Goal: Task Accomplishment & Management: Manage account settings

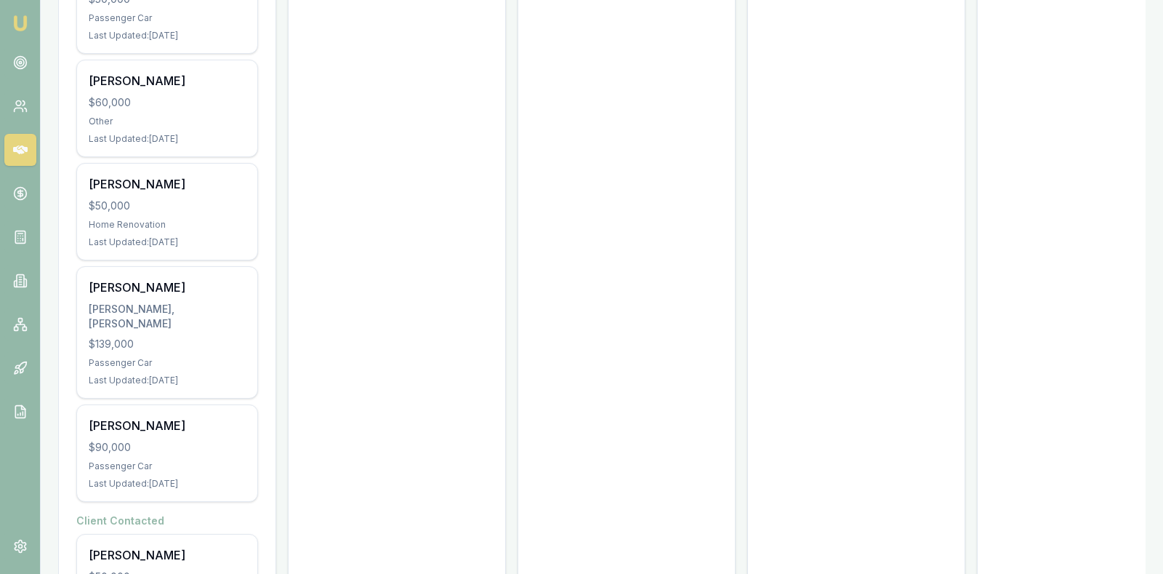
scroll to position [2495, 0]
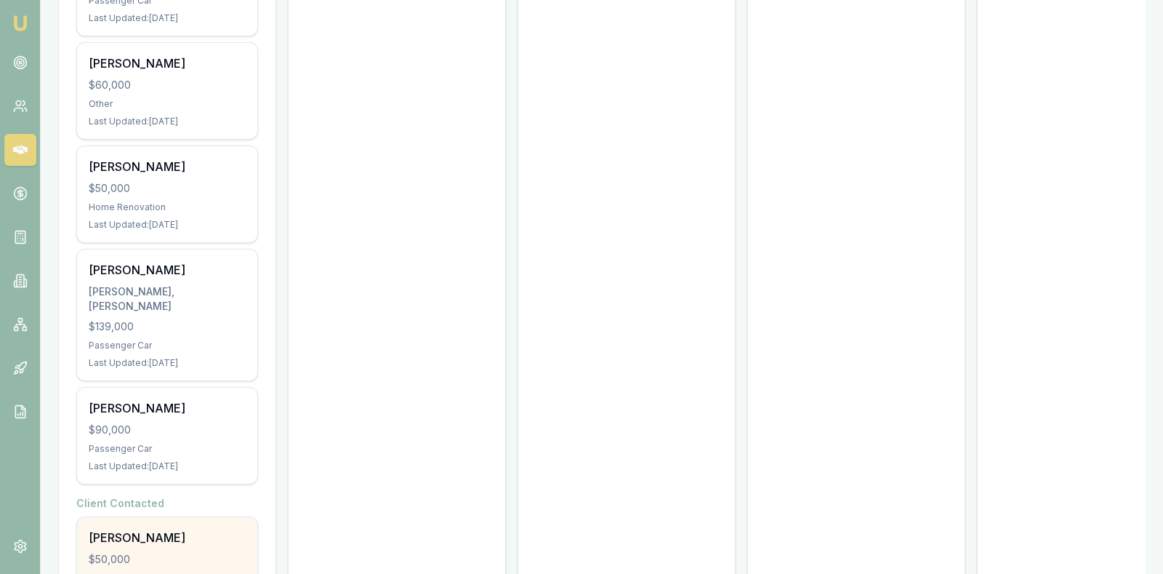
click at [156, 552] on div "$50,000" at bounding box center [167, 559] width 157 height 15
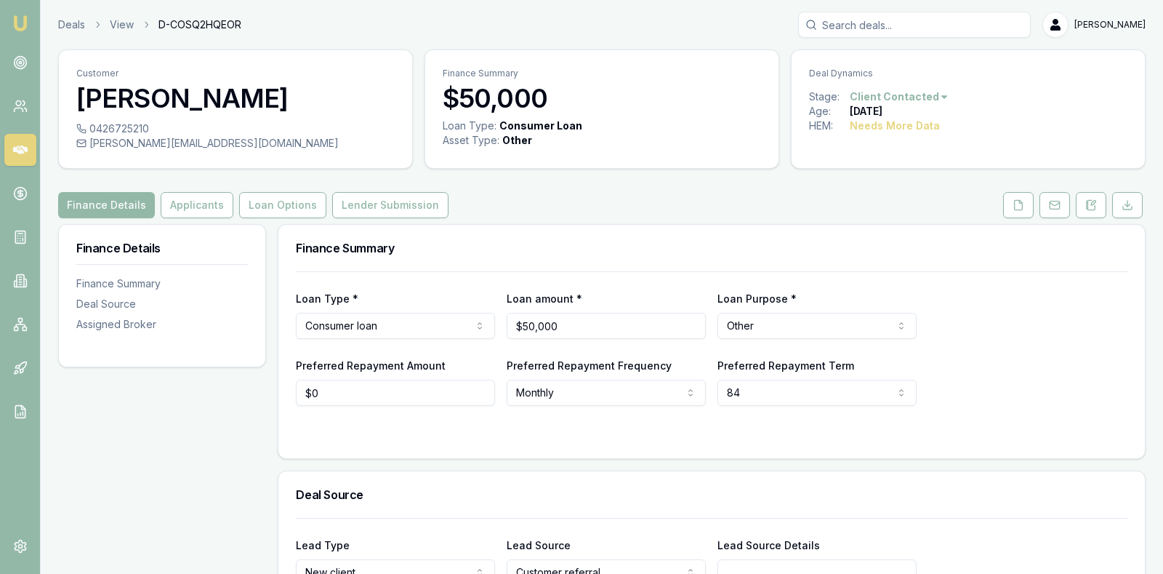
click at [1008, 367] on div "Preferred Repayment Amount $0 Preferred Repayment Frequency Monthly Weekly Fort…" at bounding box center [712, 380] width 832 height 49
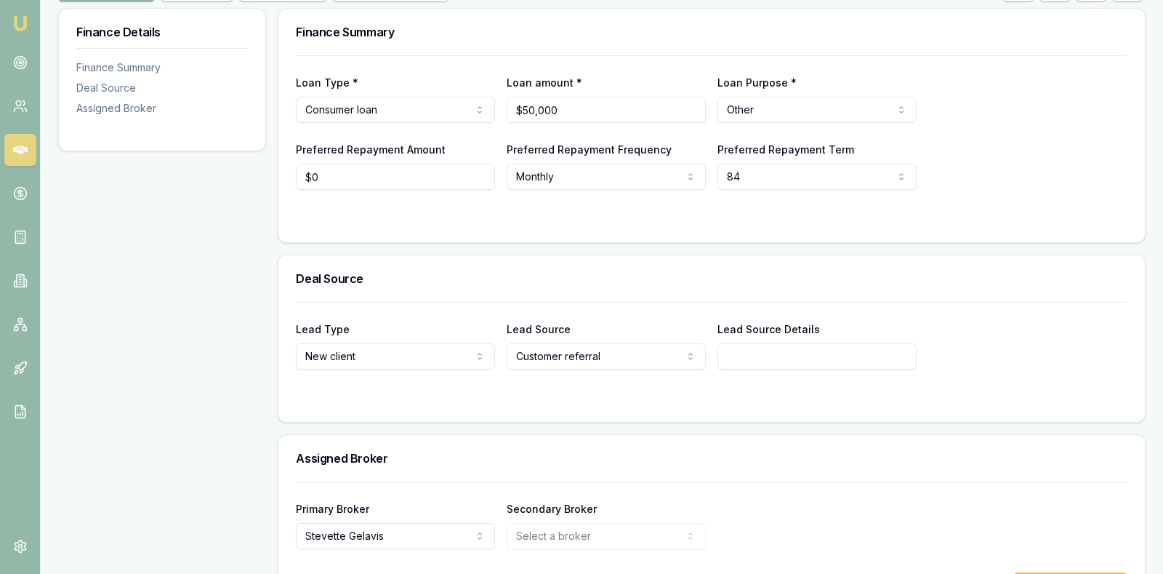
scroll to position [218, 0]
click at [811, 342] on input "Lead Source Details" at bounding box center [817, 354] width 199 height 26
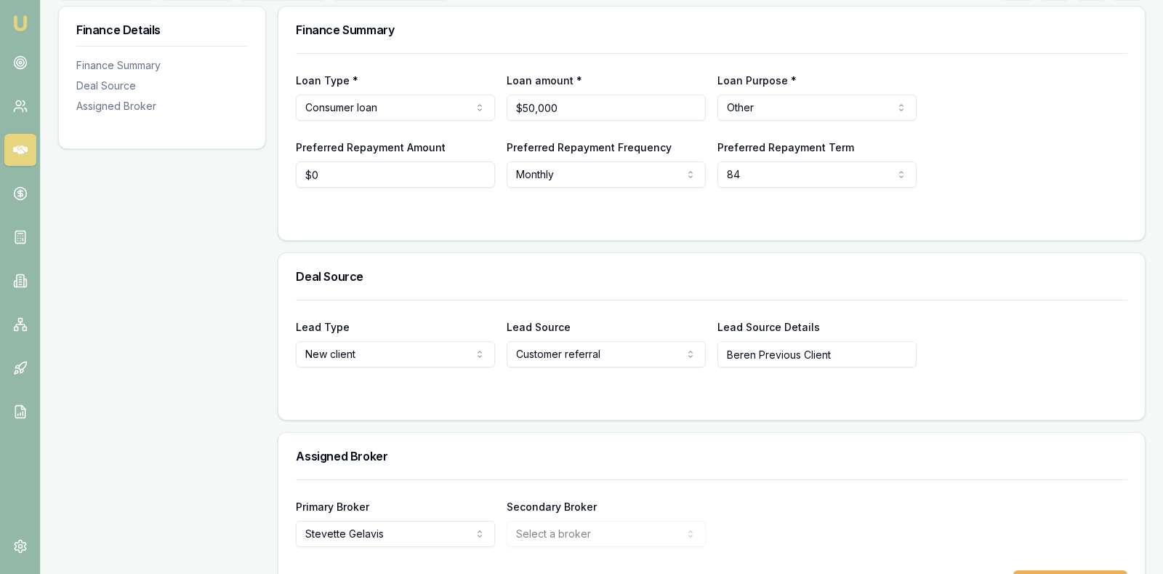
type input "Beren Previous Client"
click at [767, 474] on div "Assigned Broker" at bounding box center [711, 456] width 867 height 47
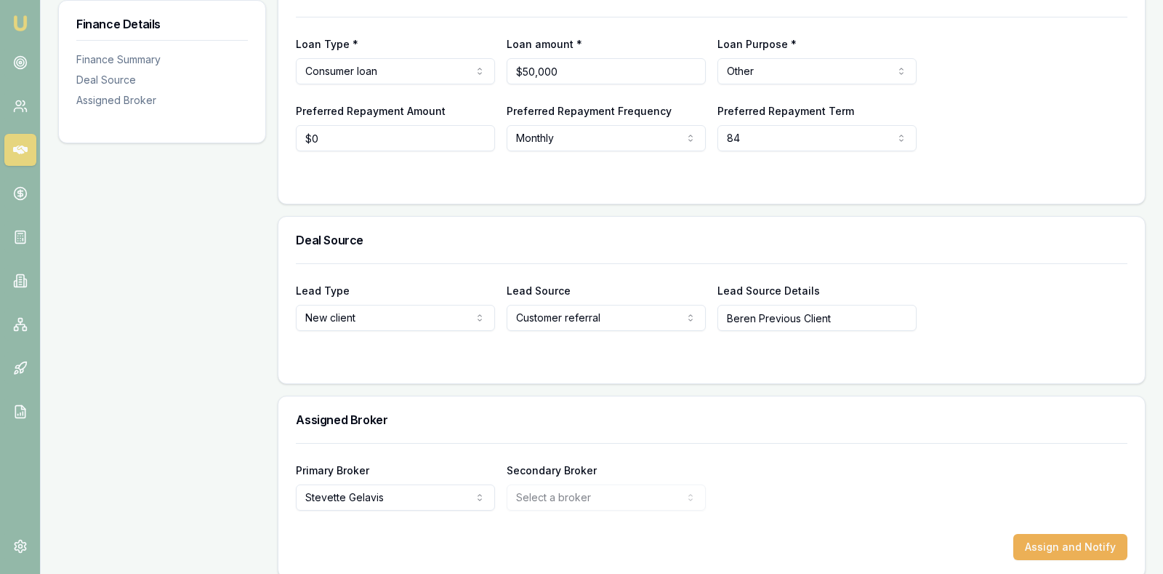
scroll to position [268, 0]
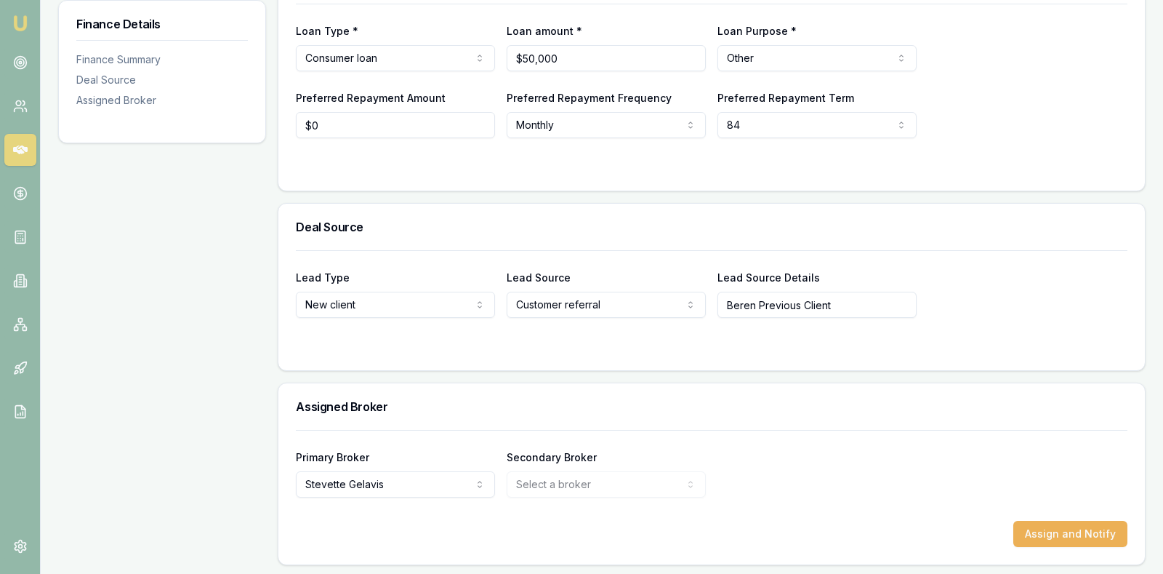
click at [816, 462] on div "Primary Broker Stevette Gelavis Tas Tzimos Sam Crouch Matt Leeburn Erin Shield …" at bounding box center [712, 472] width 832 height 49
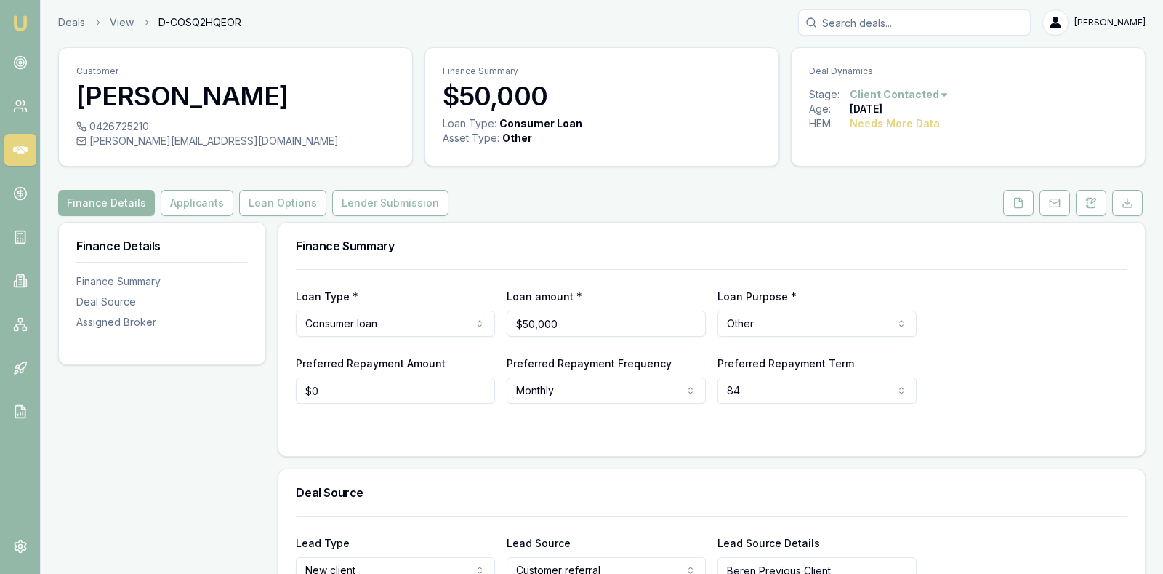
scroll to position [0, 0]
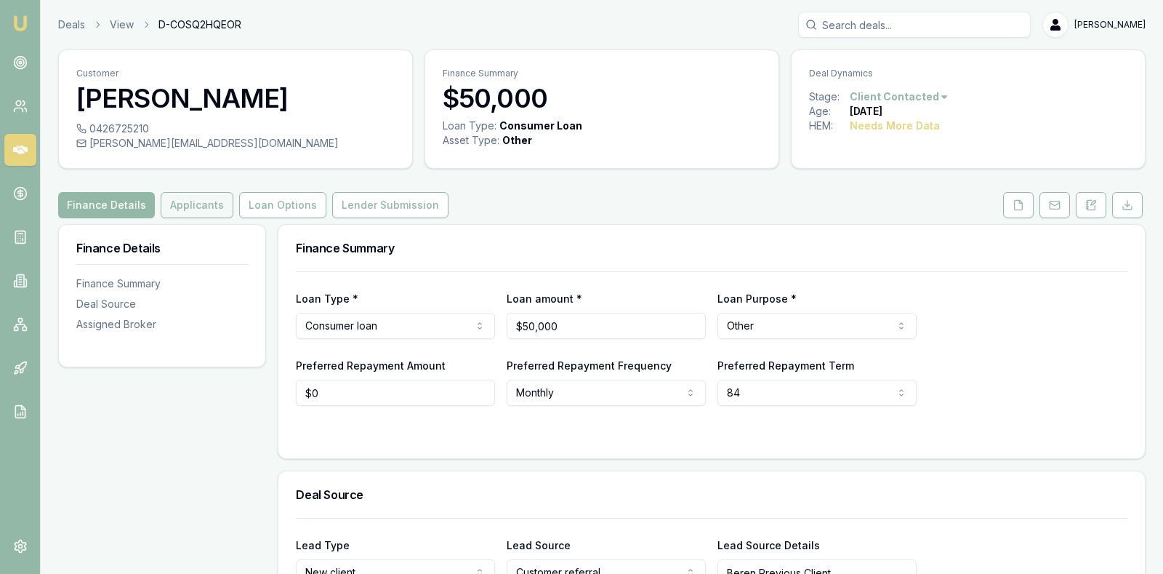
click at [190, 201] on button "Applicants" at bounding box center [197, 205] width 73 height 26
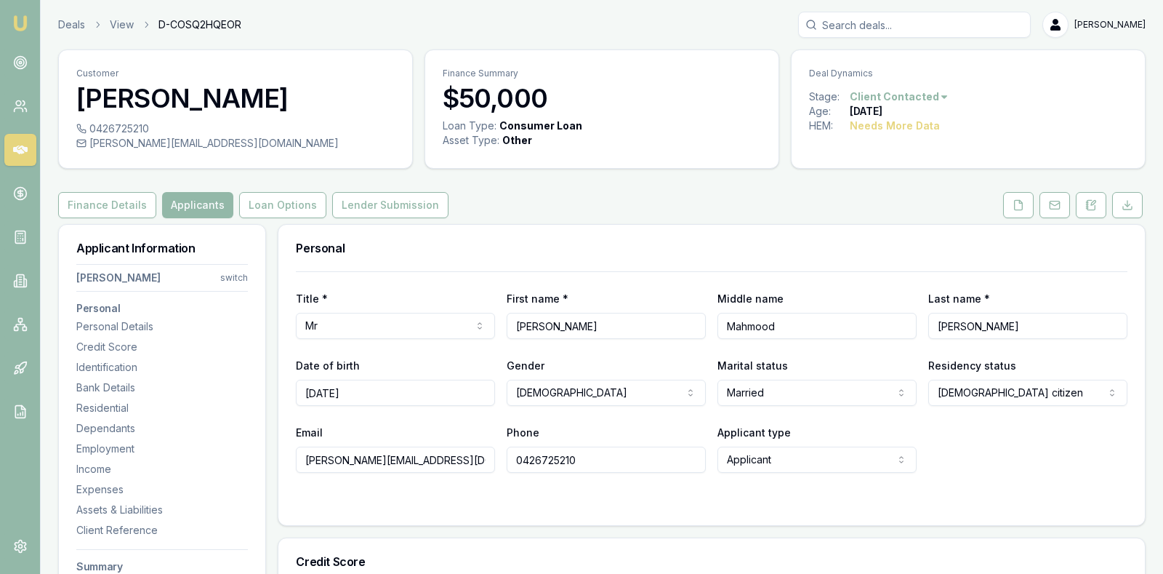
click at [676, 243] on h3 "Personal" at bounding box center [712, 248] width 832 height 12
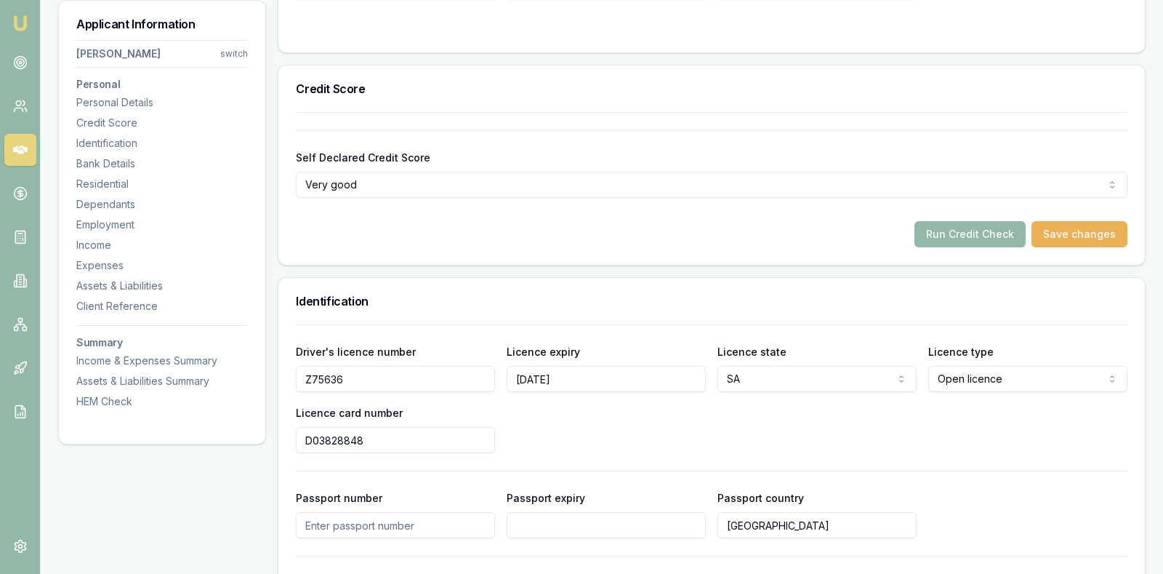
scroll to position [509, 0]
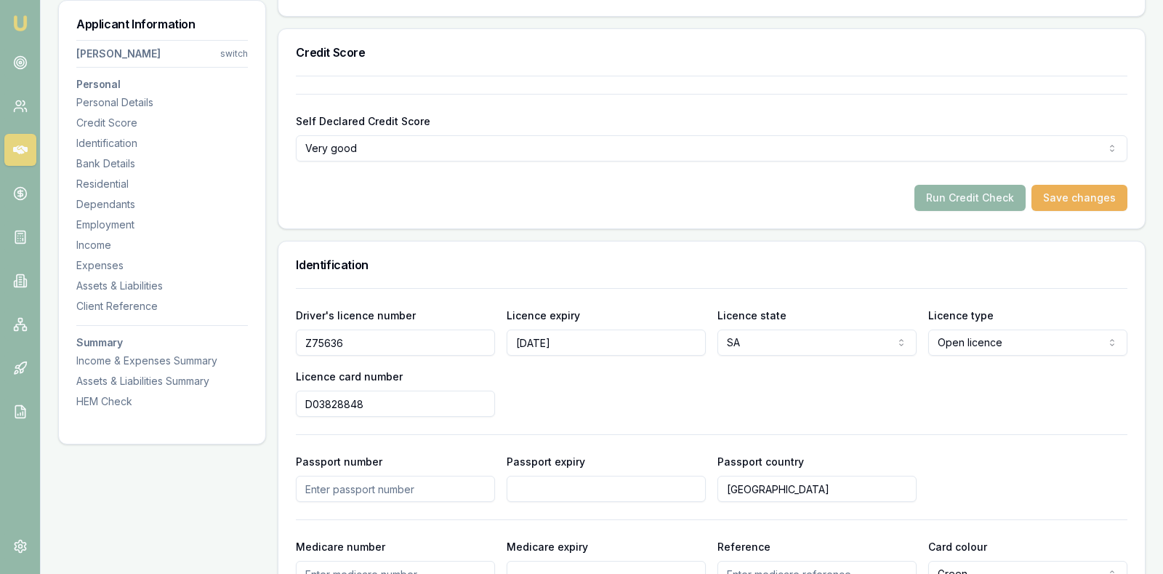
click at [883, 260] on h3 "Identification" at bounding box center [712, 265] width 832 height 12
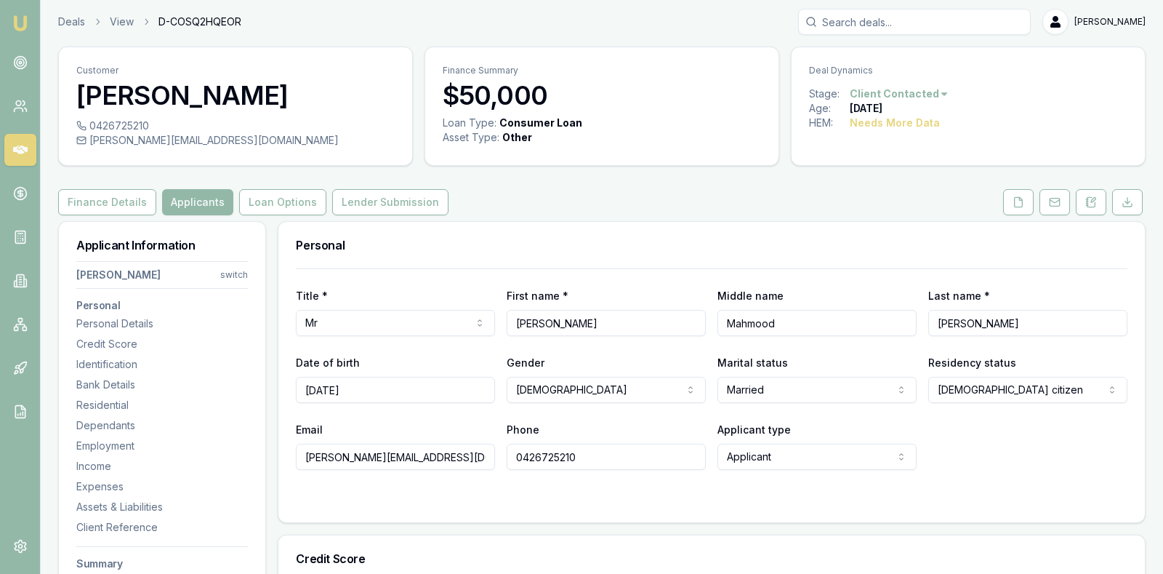
scroll to position [0, 0]
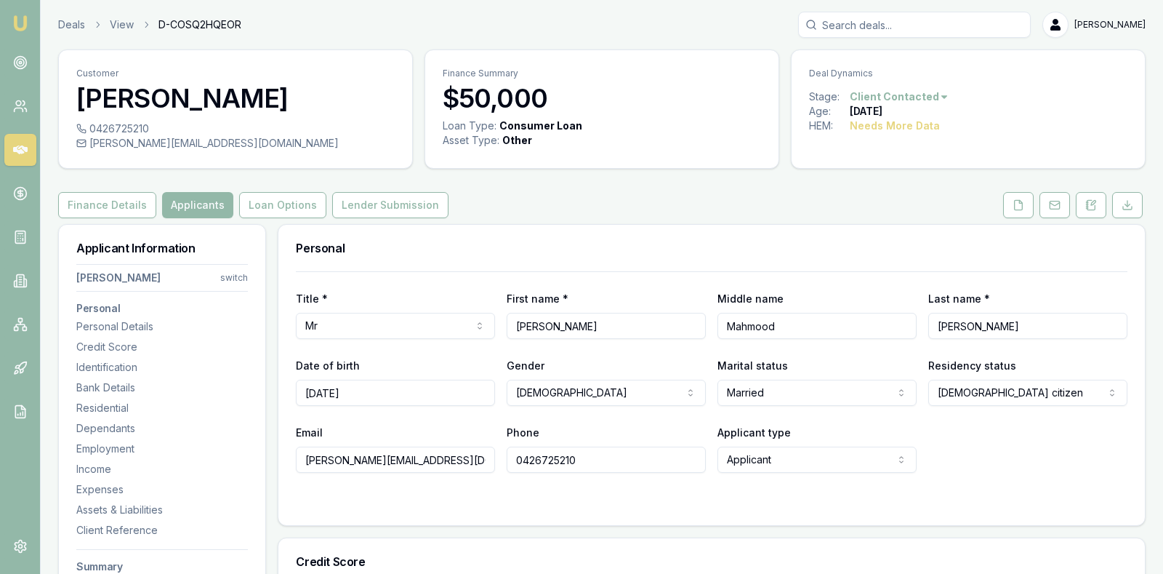
click at [979, 454] on div "Email siddique.mm19@gmail.com Phone 0426725210 Applicant type Applicant Applica…" at bounding box center [712, 447] width 832 height 49
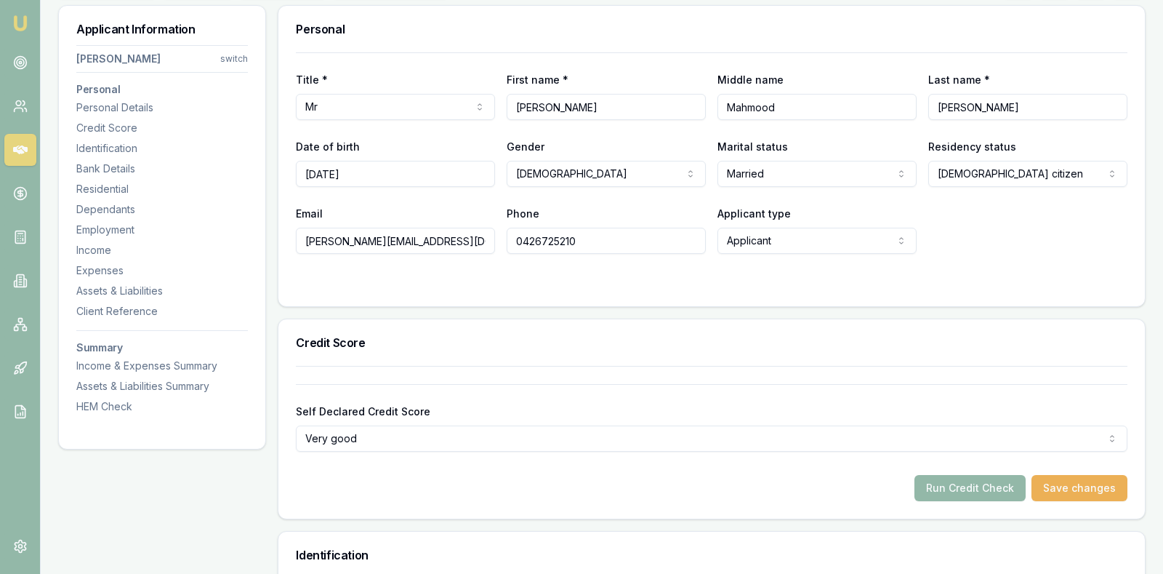
scroll to position [218, 0]
click at [1053, 254] on form "Title * Mr Mr Mrs Miss Ms Dr Prof First name * Mohammad Middle name Mahmood Las…" at bounding box center [712, 171] width 832 height 236
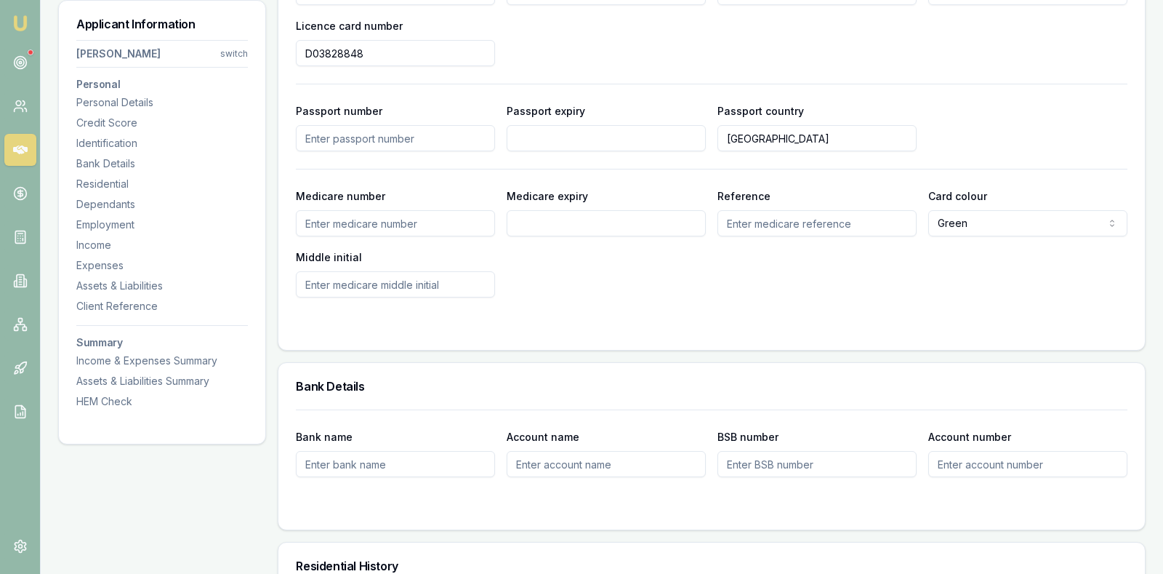
scroll to position [872, 0]
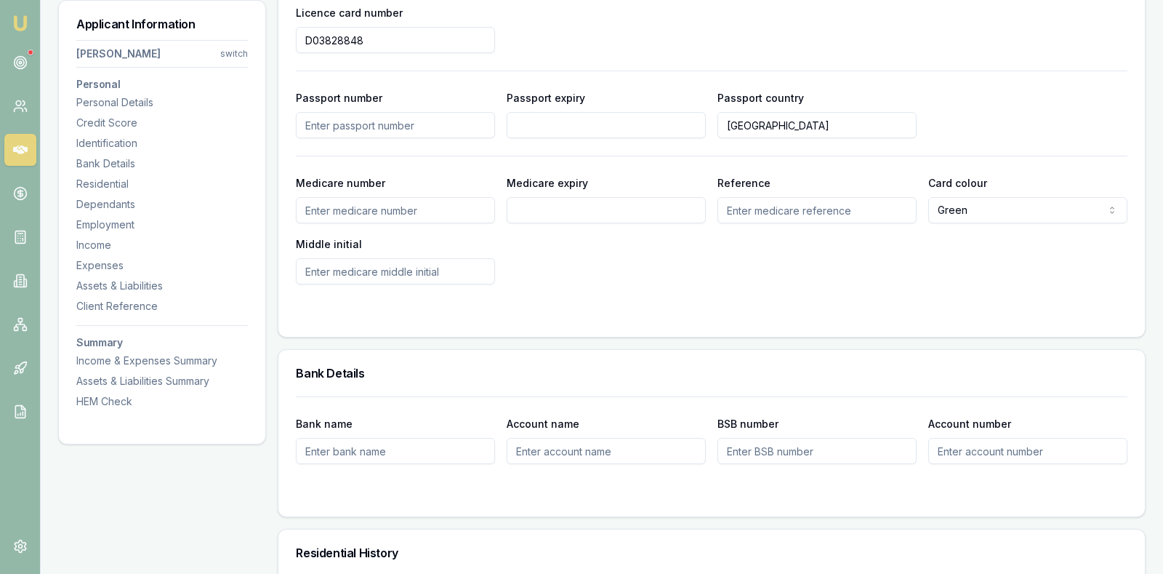
click at [671, 293] on form "Driver's licence number Z75636 Licence expiry 19/06/2026 Licence state SA NSW V…" at bounding box center [712, 121] width 832 height 395
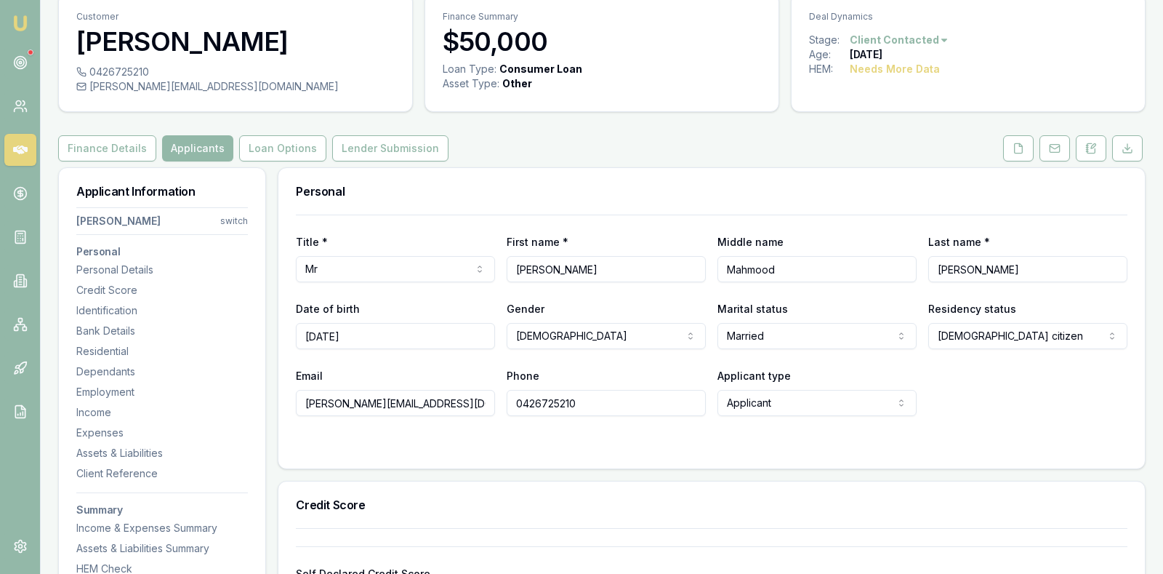
scroll to position [0, 0]
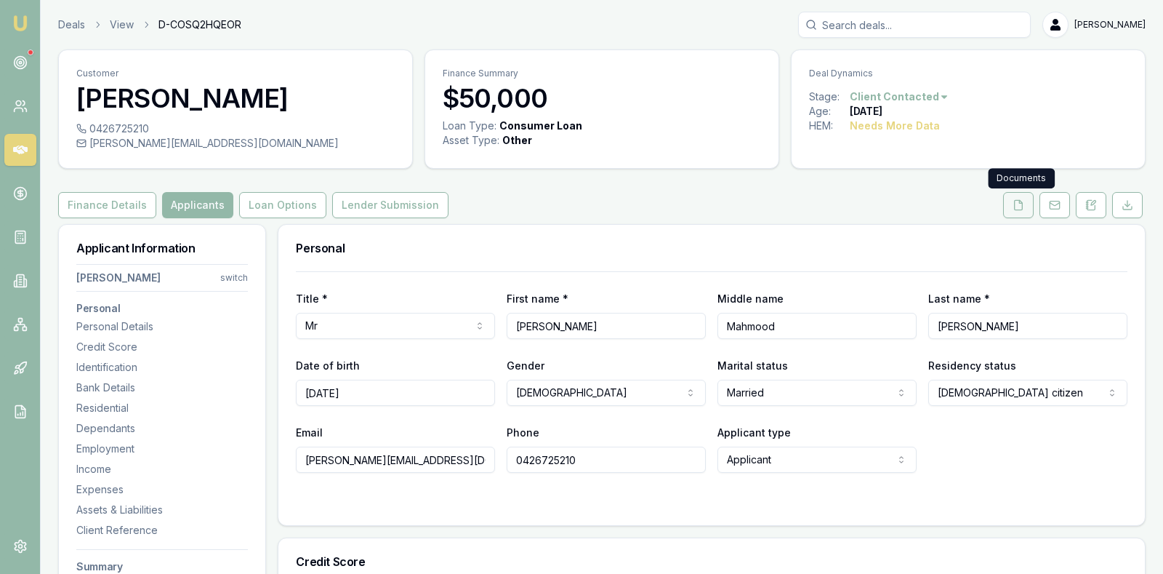
click at [1024, 204] on icon at bounding box center [1019, 205] width 12 height 12
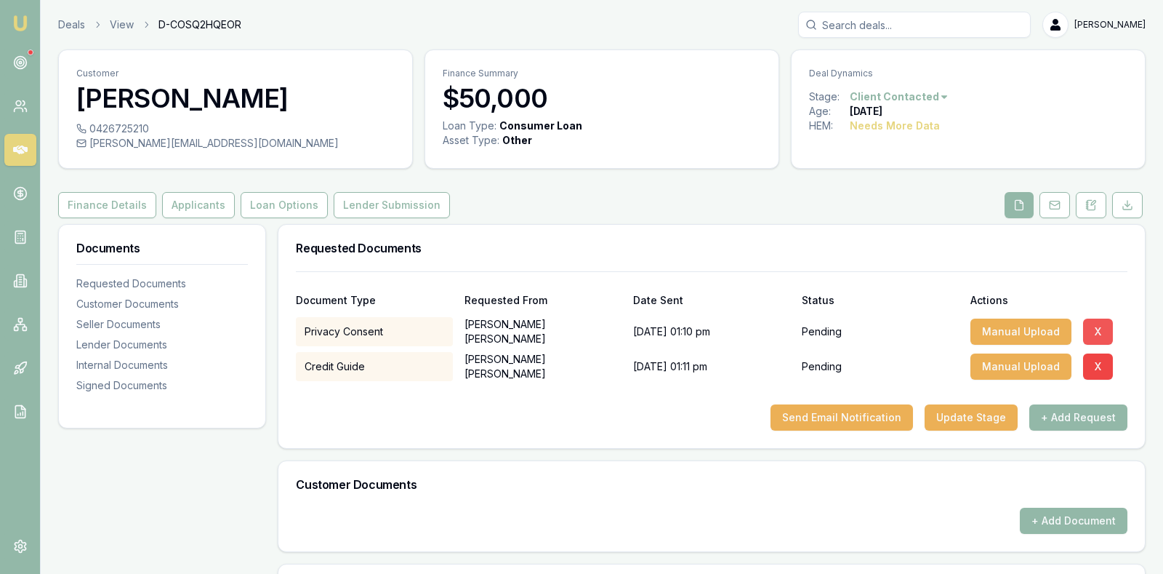
click at [1091, 326] on button "X" at bounding box center [1098, 331] width 30 height 26
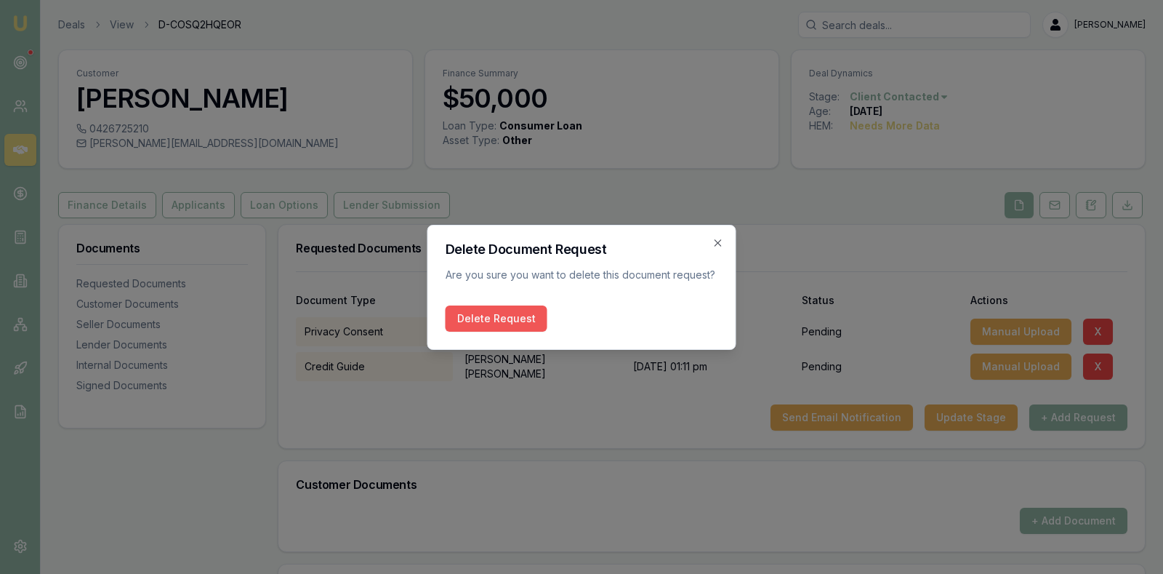
click at [521, 309] on button "Delete Request" at bounding box center [497, 318] width 102 height 26
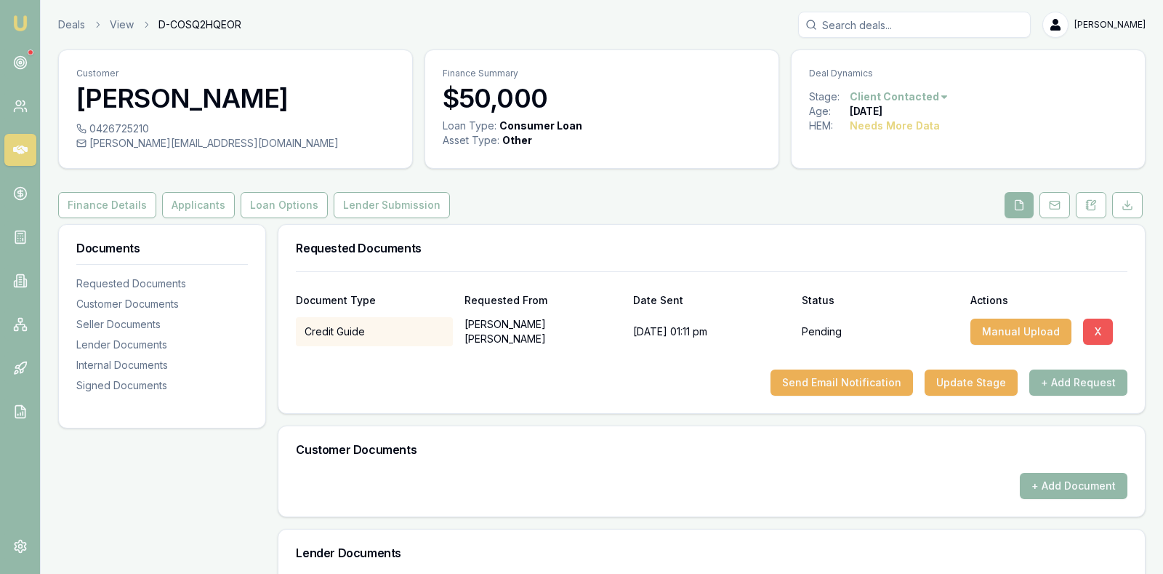
click at [1093, 328] on button "X" at bounding box center [1098, 331] width 30 height 26
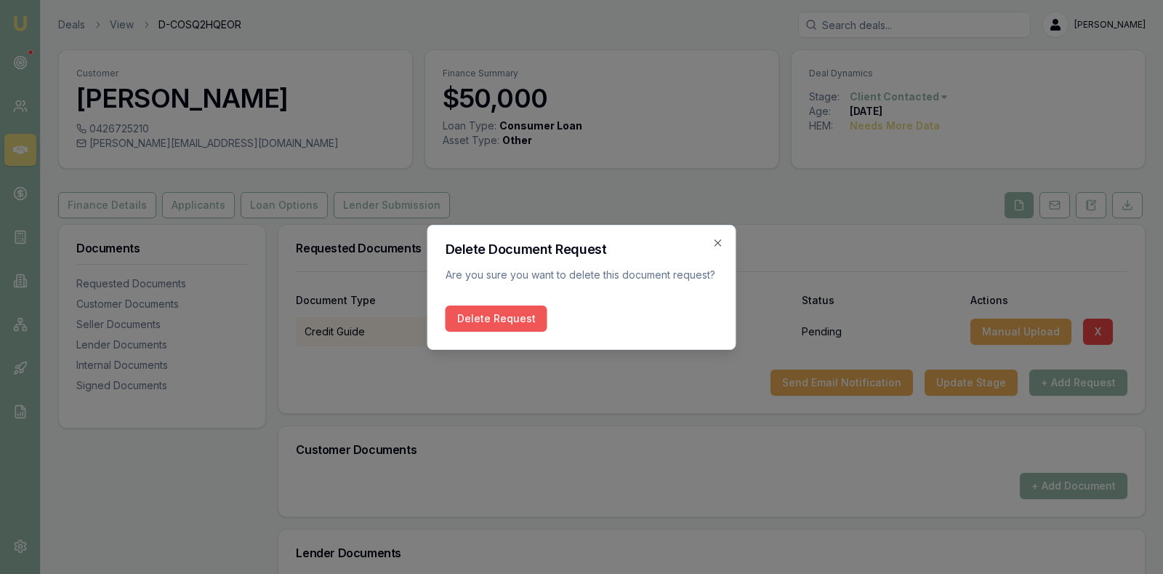
click at [482, 310] on button "Delete Request" at bounding box center [497, 318] width 102 height 26
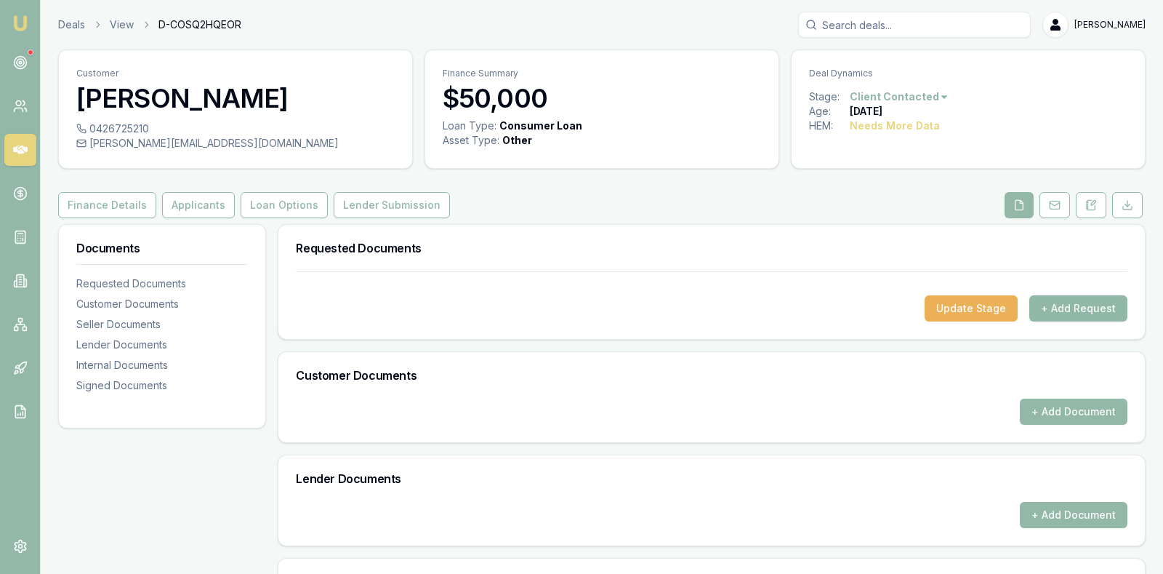
click at [1087, 304] on button "+ Add Request" at bounding box center [1079, 308] width 98 height 26
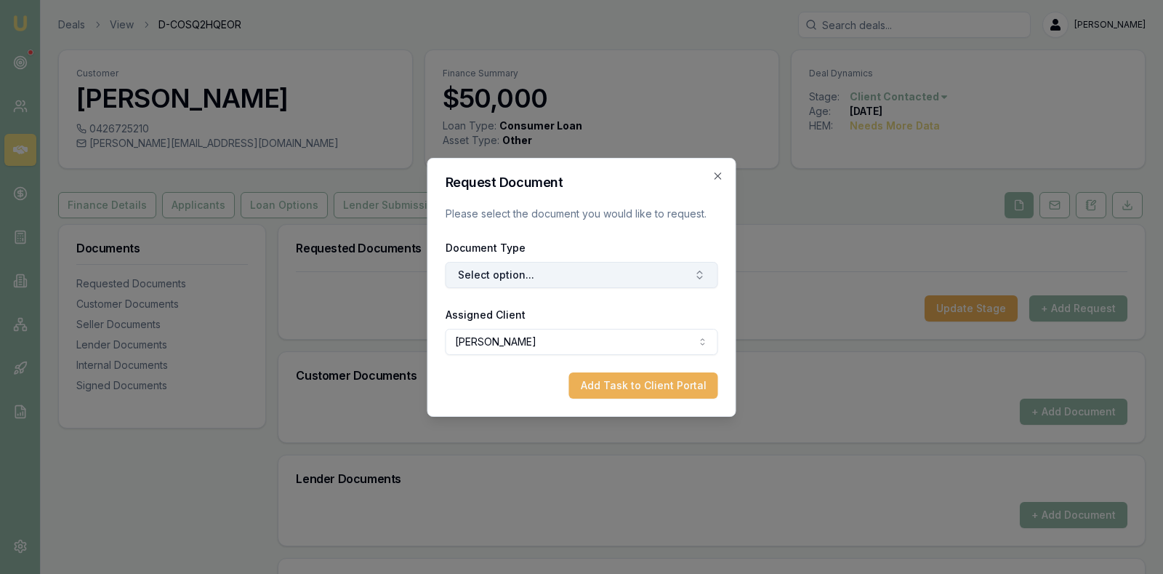
click at [669, 273] on button "Select option..." at bounding box center [582, 275] width 273 height 26
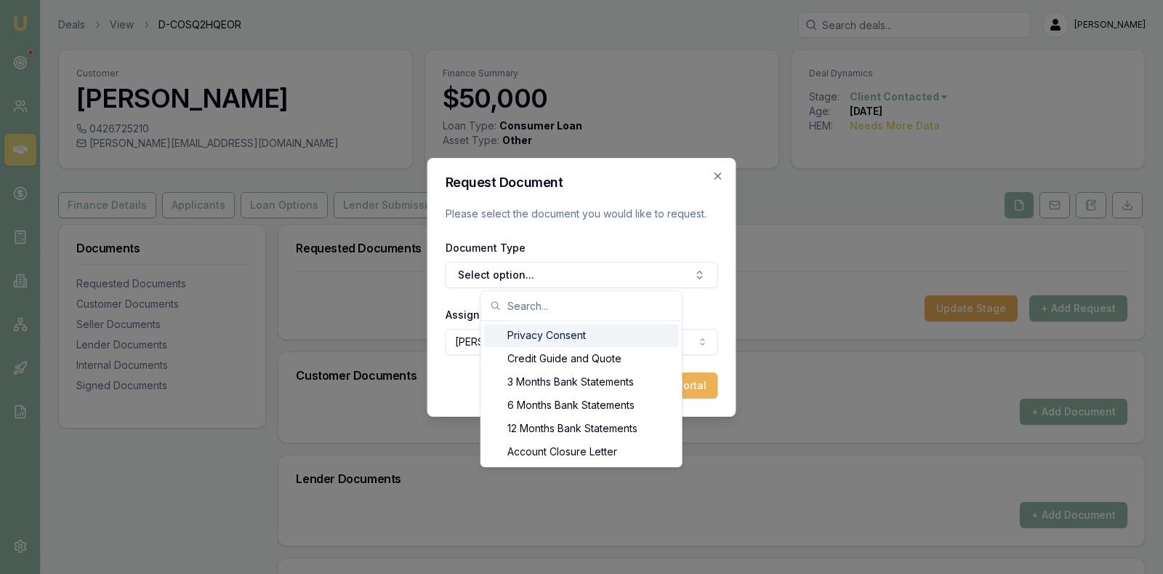
click at [582, 334] on div "Privacy Consent" at bounding box center [581, 335] width 195 height 23
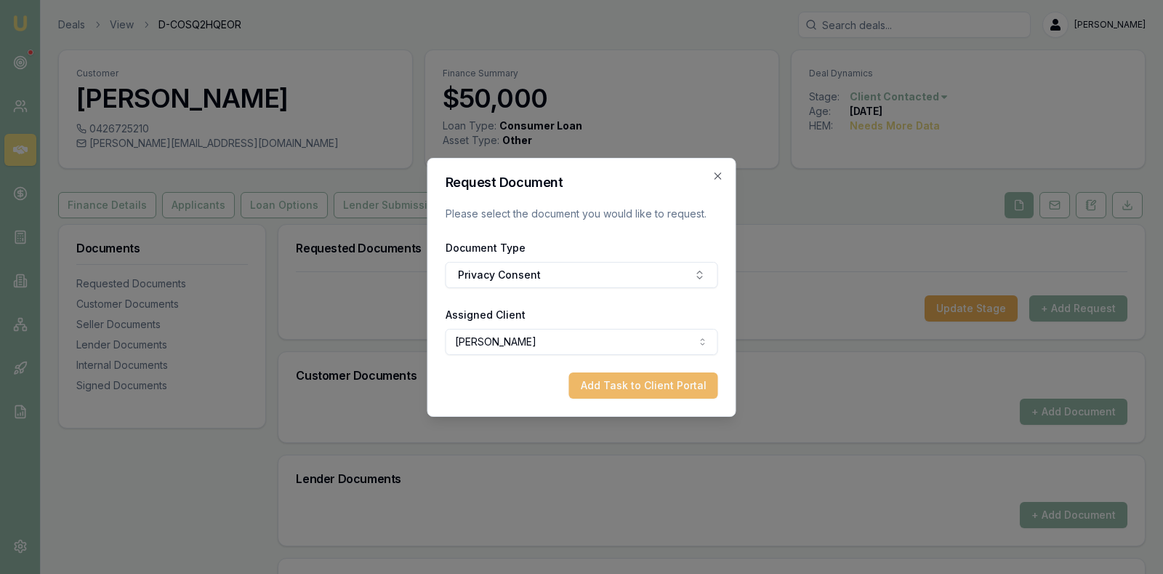
click at [619, 381] on button "Add Task to Client Portal" at bounding box center [643, 385] width 149 height 26
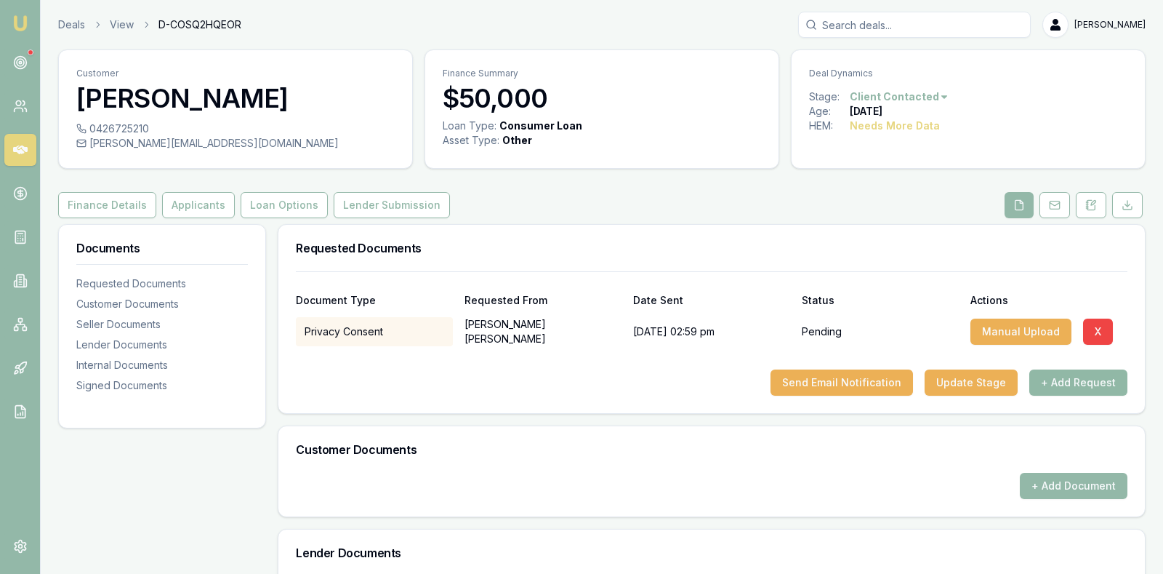
click at [1069, 380] on button "+ Add Request" at bounding box center [1079, 382] width 98 height 26
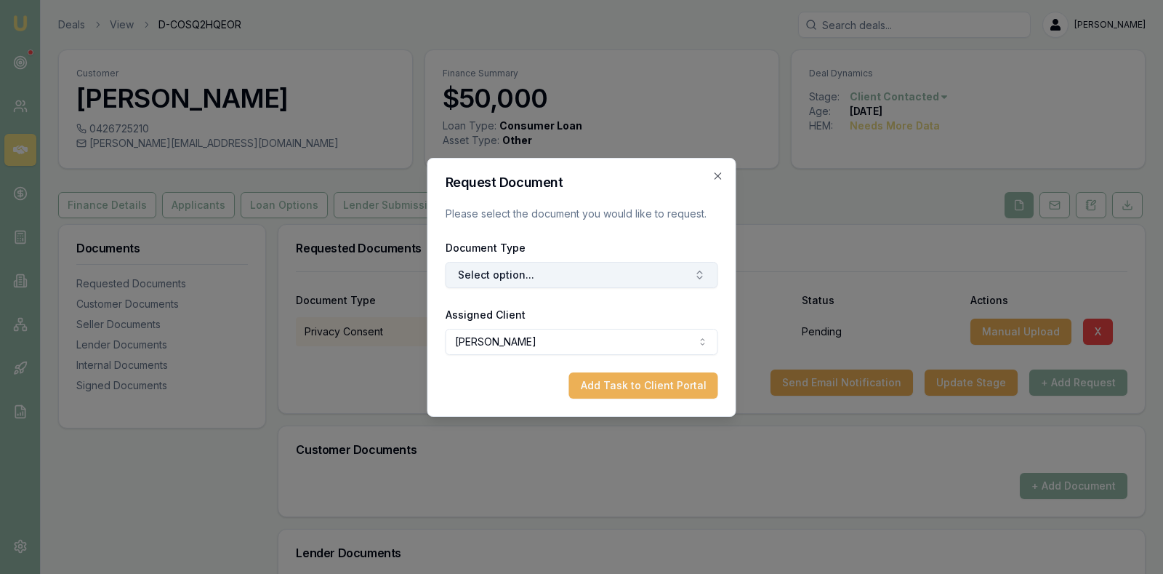
click at [603, 273] on button "Select option..." at bounding box center [582, 275] width 273 height 26
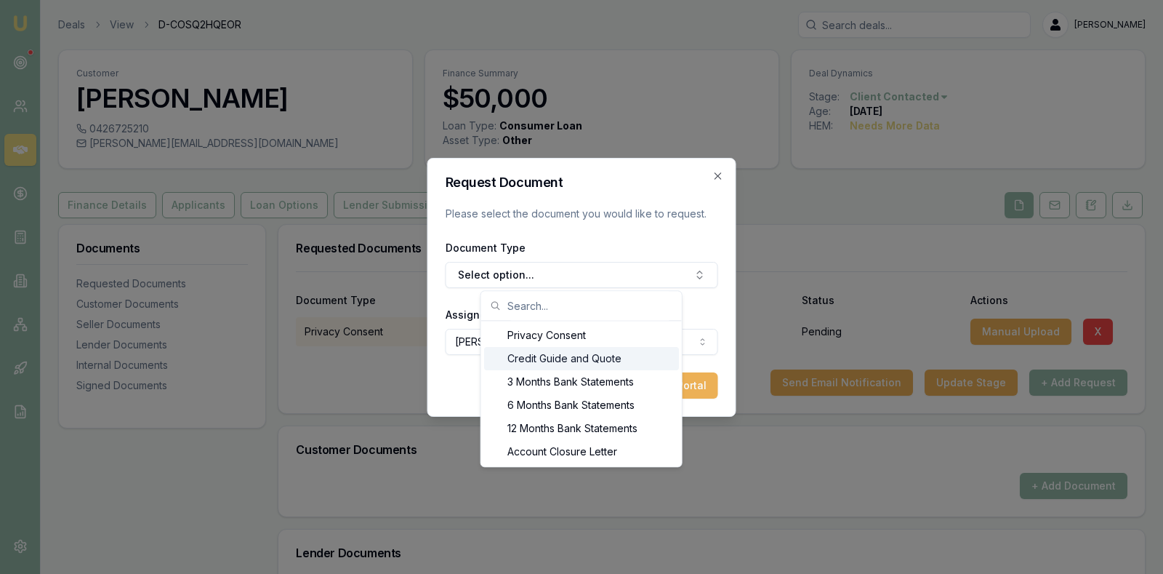
click at [617, 356] on div "Credit Guide and Quote" at bounding box center [581, 358] width 195 height 23
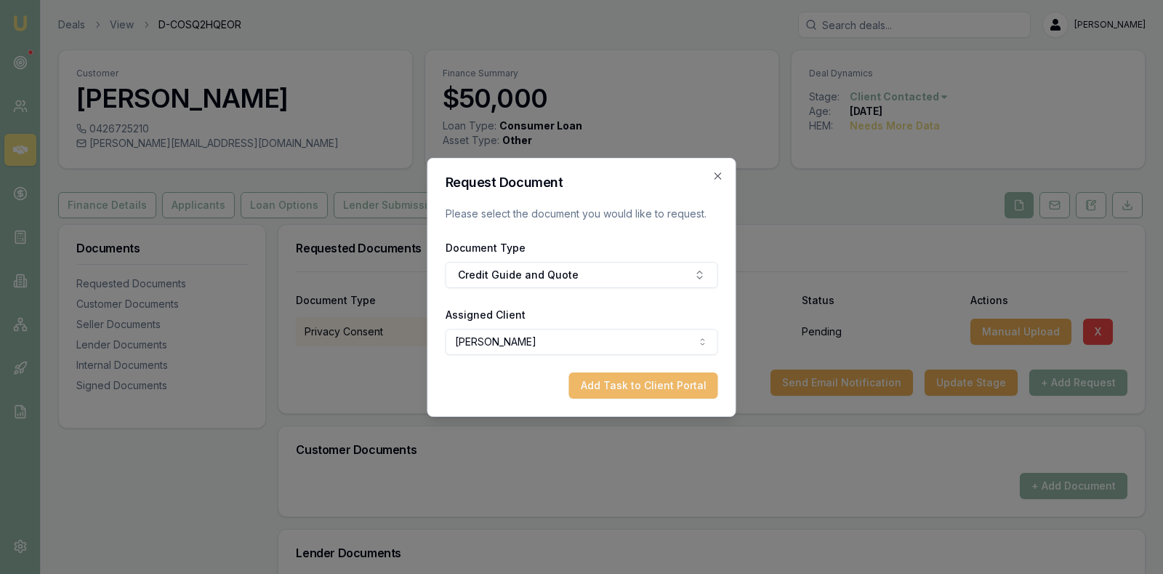
click at [630, 379] on button "Add Task to Client Portal" at bounding box center [643, 385] width 149 height 26
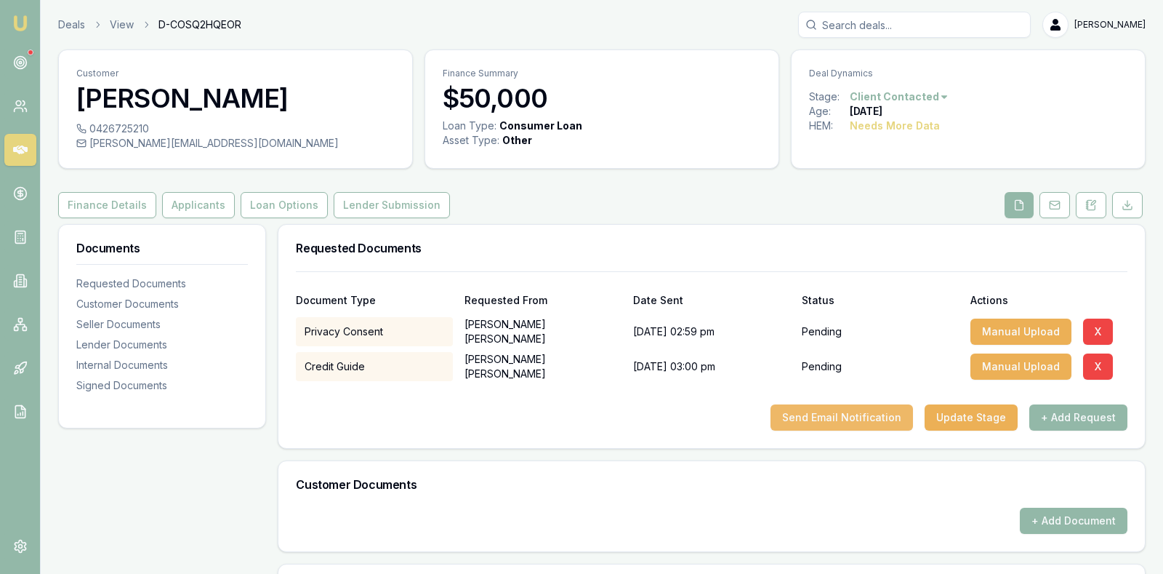
click at [822, 412] on button "Send Email Notification" at bounding box center [842, 417] width 143 height 26
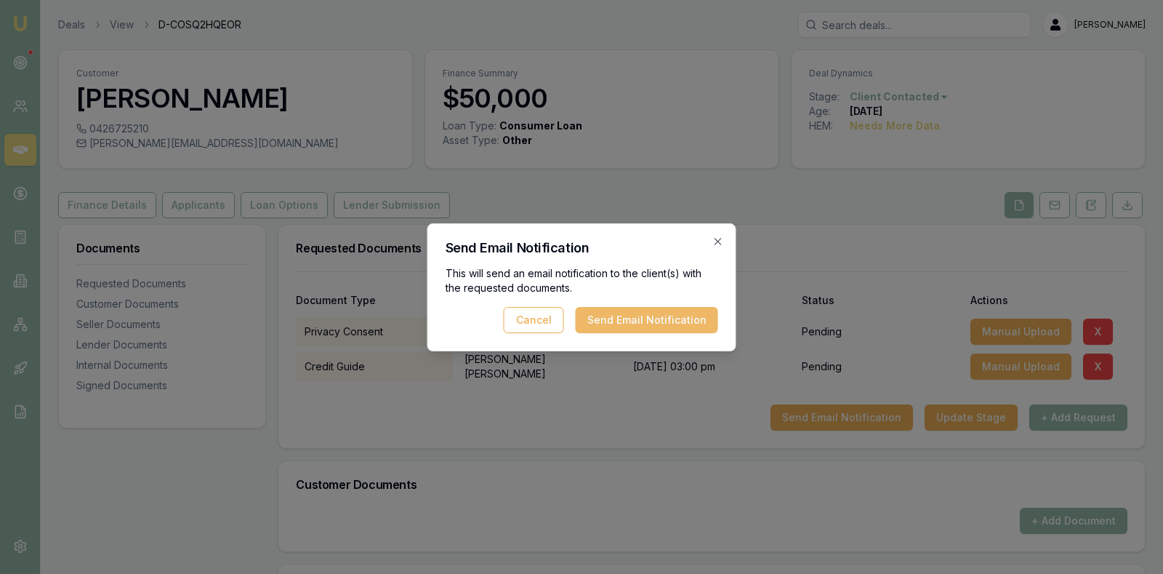
click at [655, 316] on button "Send Email Notification" at bounding box center [647, 320] width 143 height 26
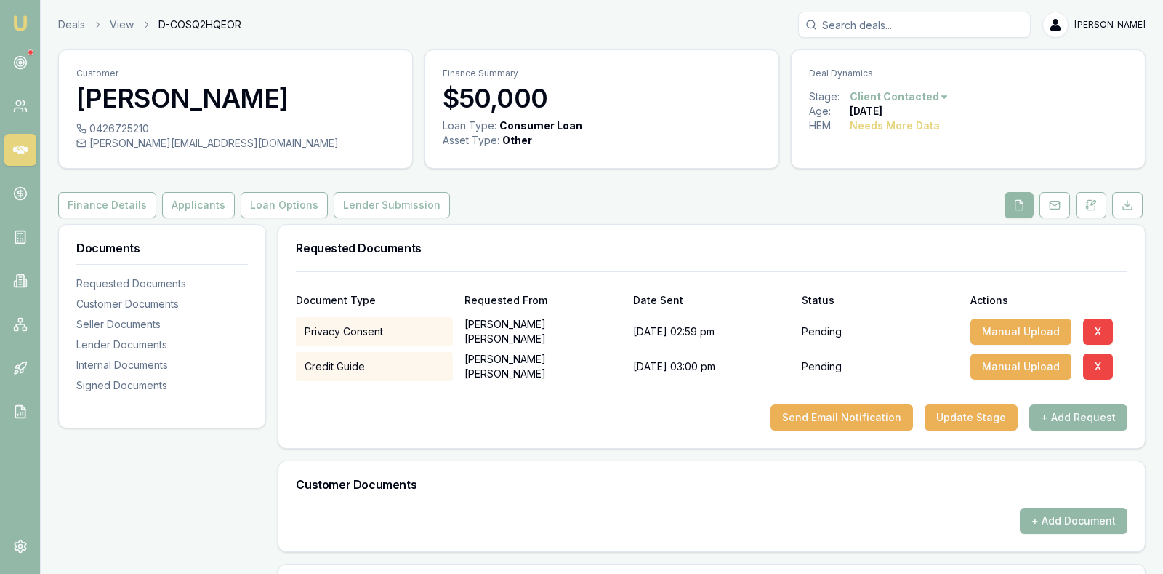
click at [638, 484] on h3 "Customer Documents" at bounding box center [712, 484] width 832 height 12
click at [188, 206] on button "Applicants" at bounding box center [198, 205] width 73 height 26
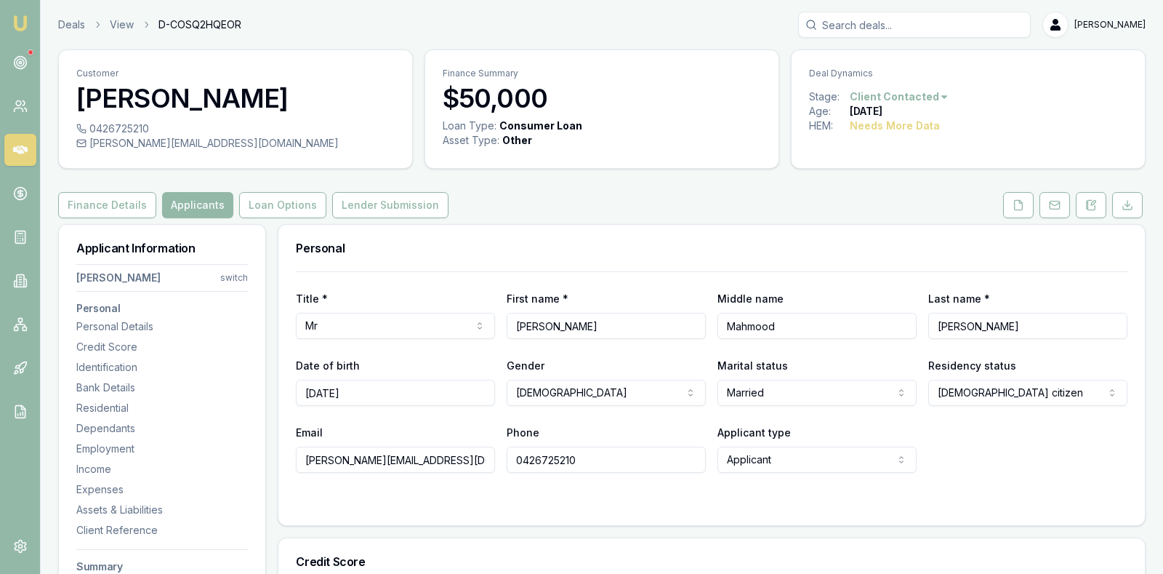
click at [519, 193] on div "Finance Details Applicants Loan Options Lender Submission" at bounding box center [602, 205] width 1088 height 26
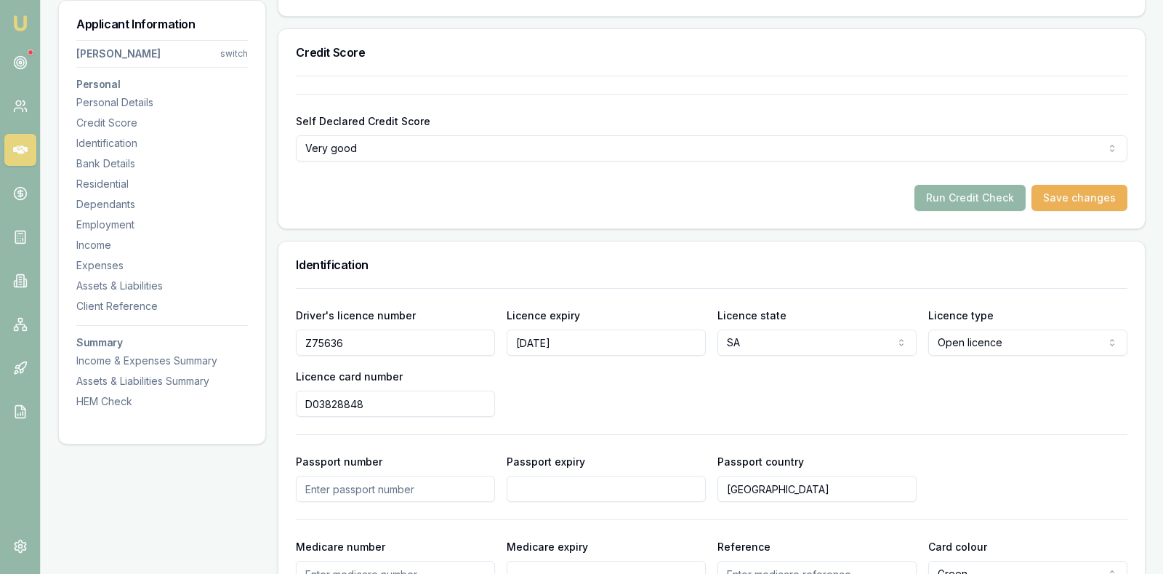
scroll to position [545, 0]
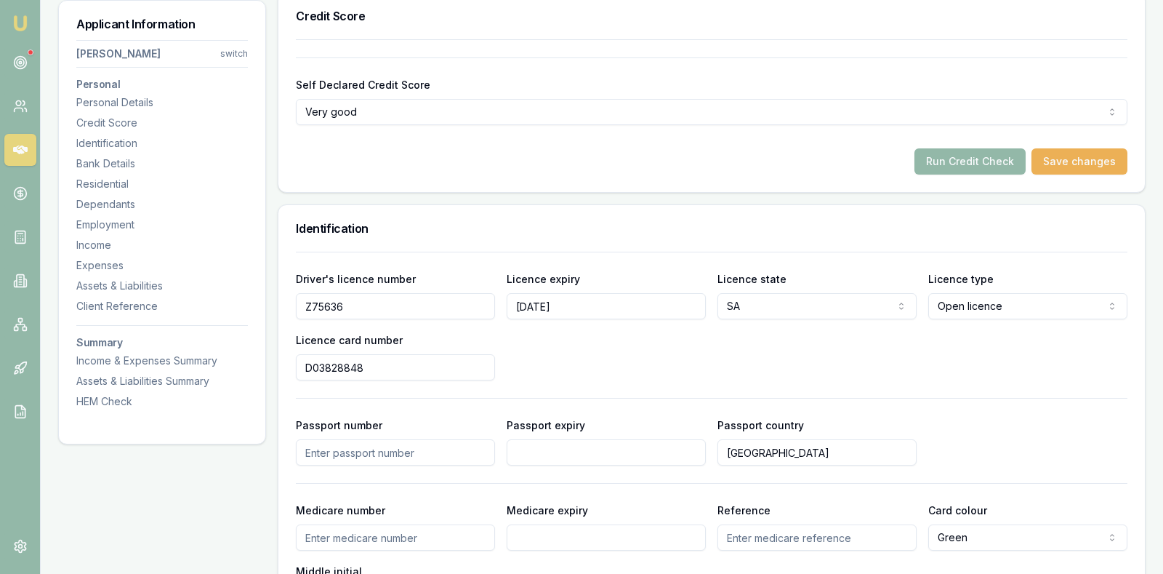
click at [525, 222] on h3 "Identification" at bounding box center [712, 228] width 832 height 12
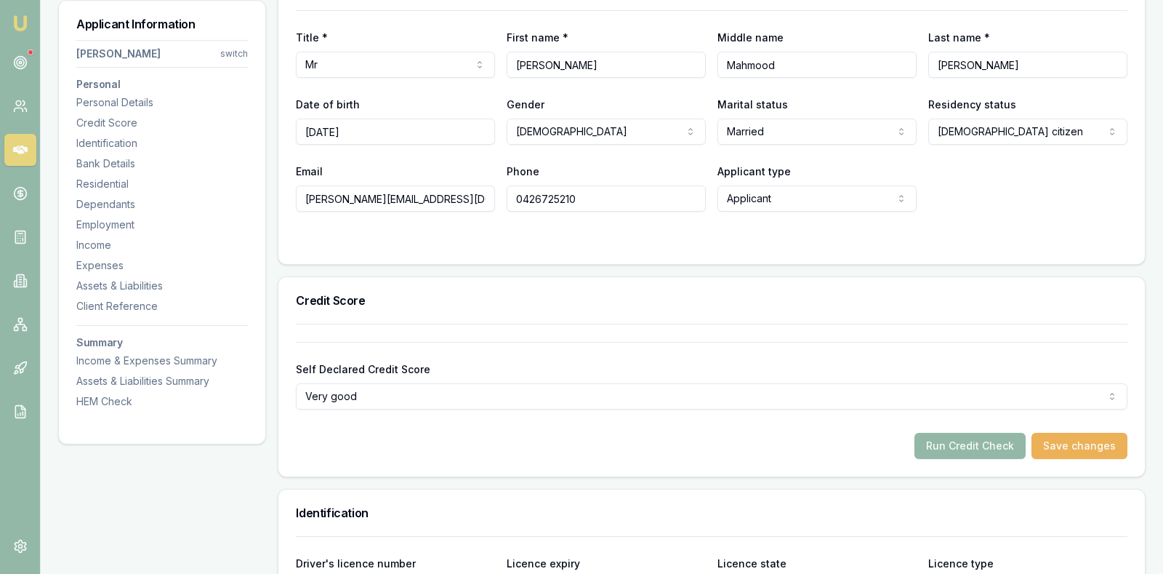
scroll to position [218, 0]
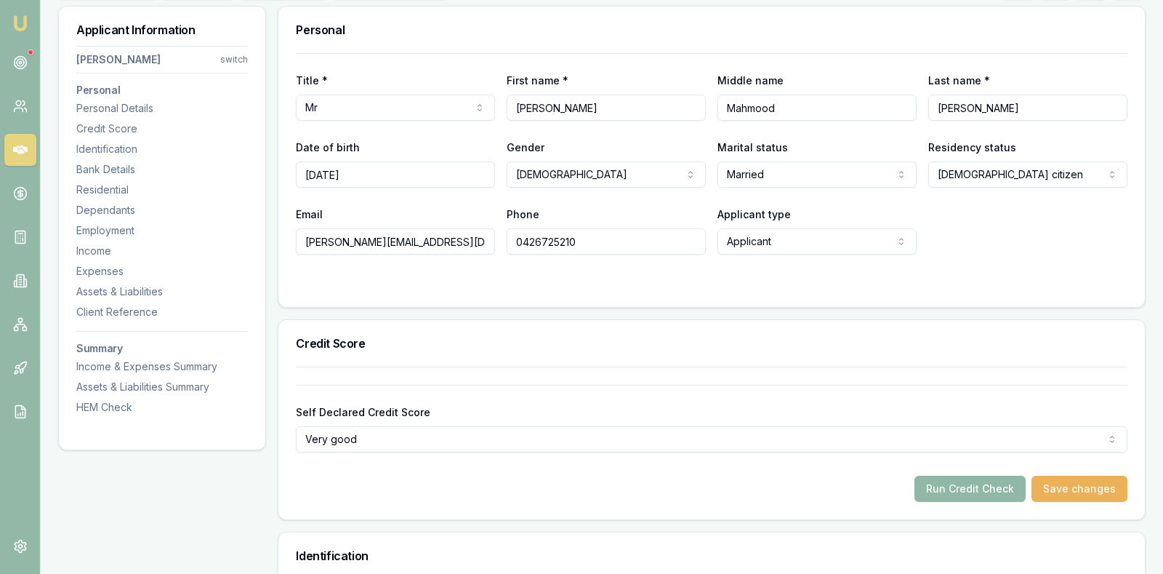
click at [961, 478] on button "Run Credit Check" at bounding box center [970, 488] width 111 height 26
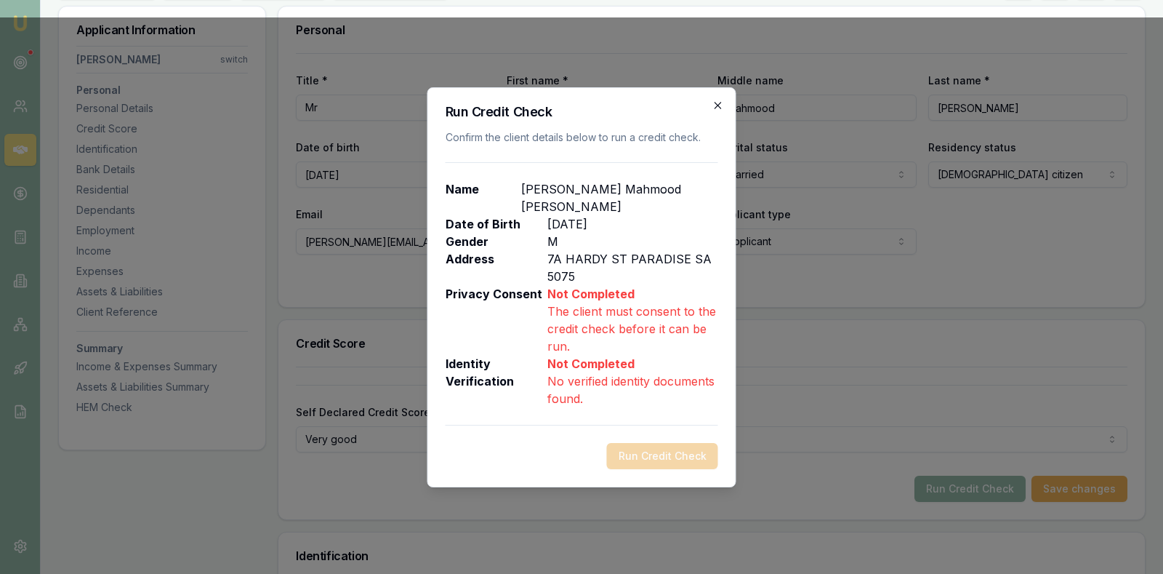
click at [716, 100] on icon "button" at bounding box center [719, 106] width 12 height 12
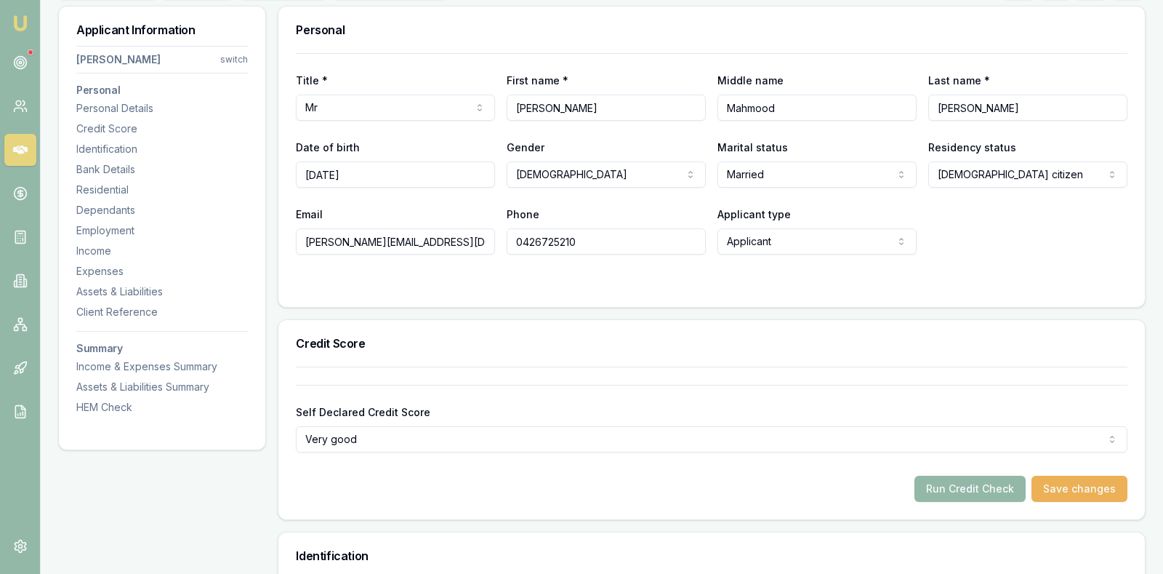
click at [707, 39] on div "Personal" at bounding box center [711, 30] width 867 height 47
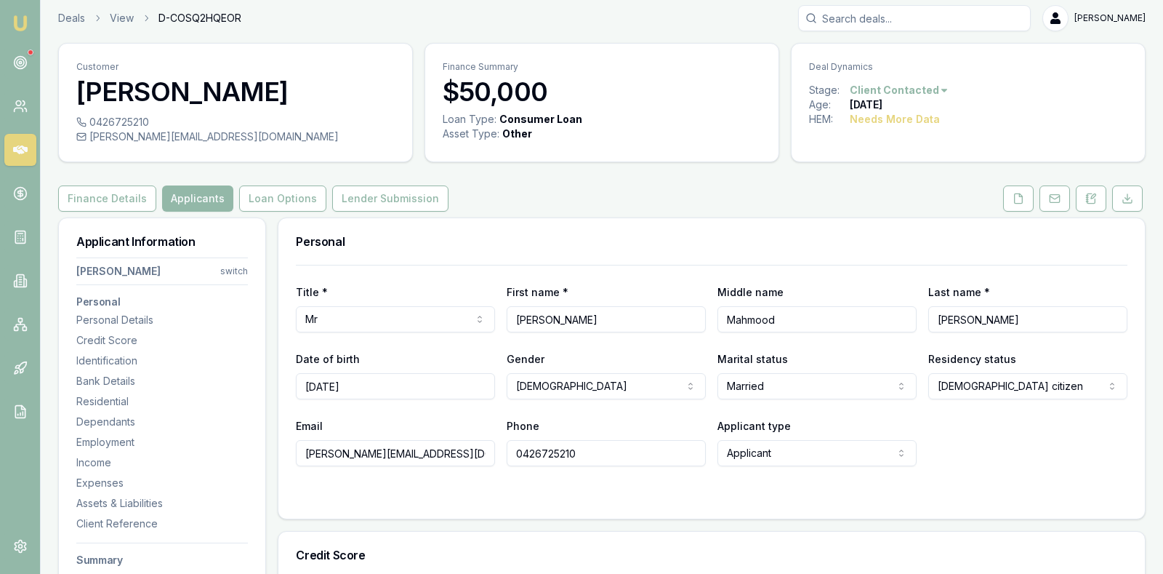
scroll to position [0, 0]
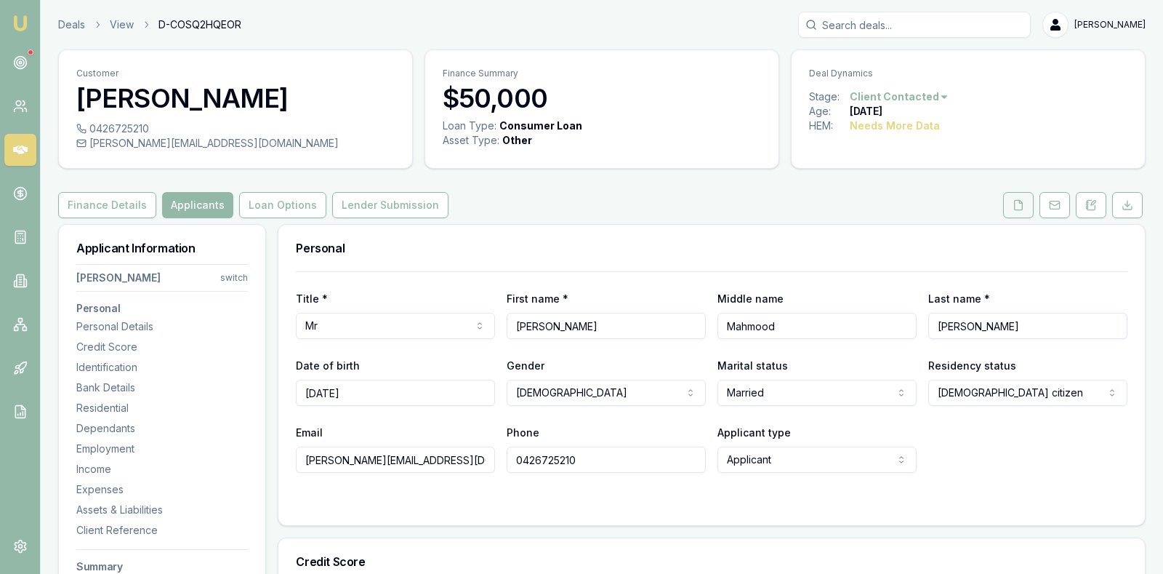
click at [1022, 202] on polyline at bounding box center [1020, 201] width 3 height 3
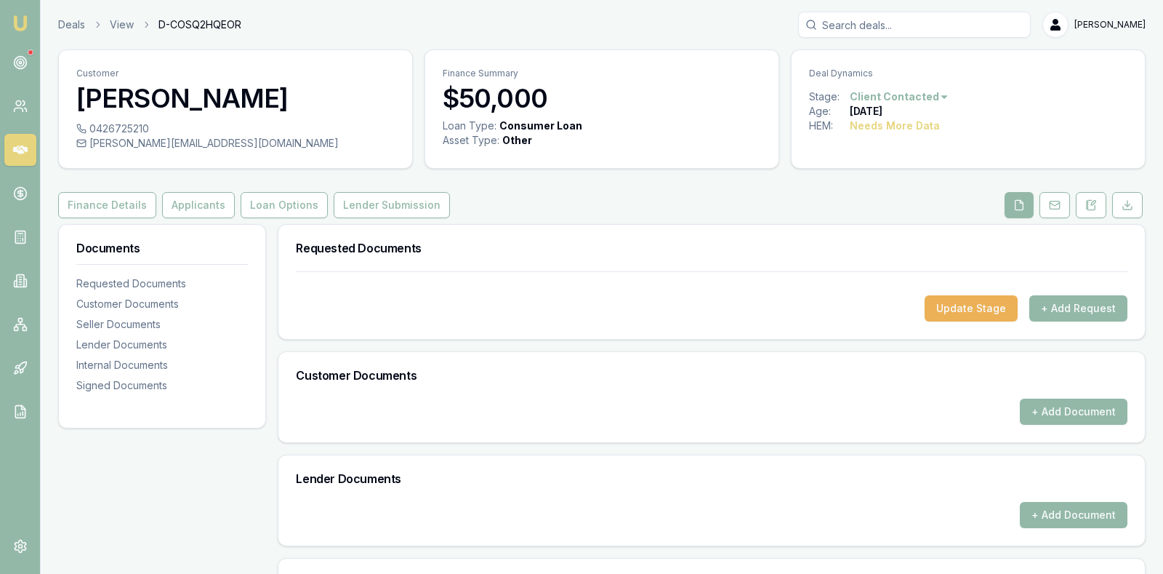
click at [191, 190] on div "Customer Mohammad Siddique 0426725210 siddique.mm19@gmail.com Finance Summary $…" at bounding box center [602, 467] width 1088 height 836
click at [194, 207] on button "Applicants" at bounding box center [198, 205] width 73 height 26
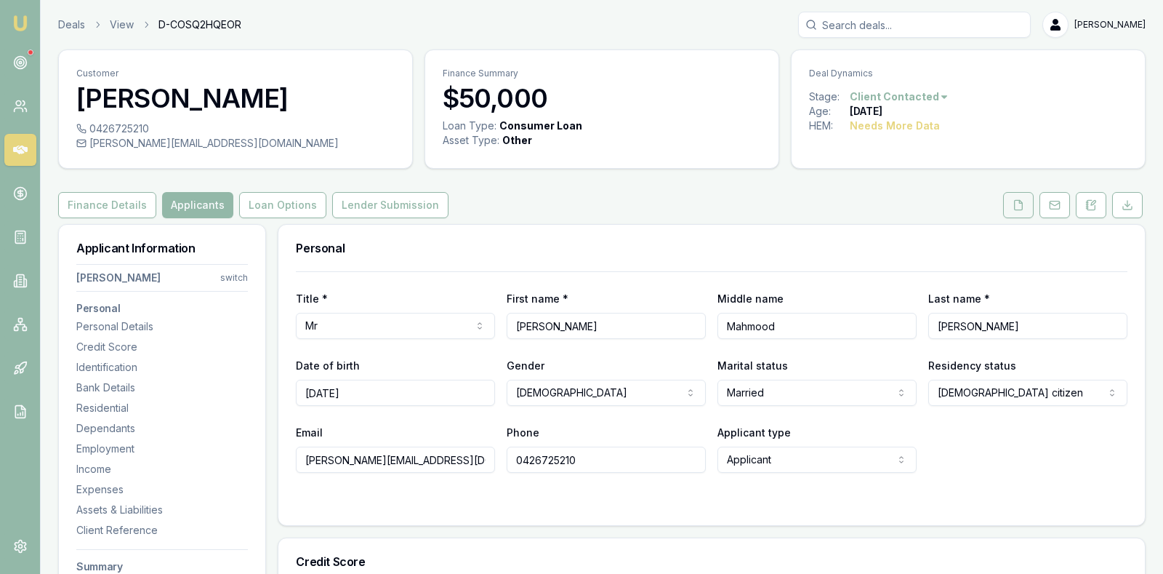
click at [1021, 208] on icon at bounding box center [1019, 205] width 12 height 12
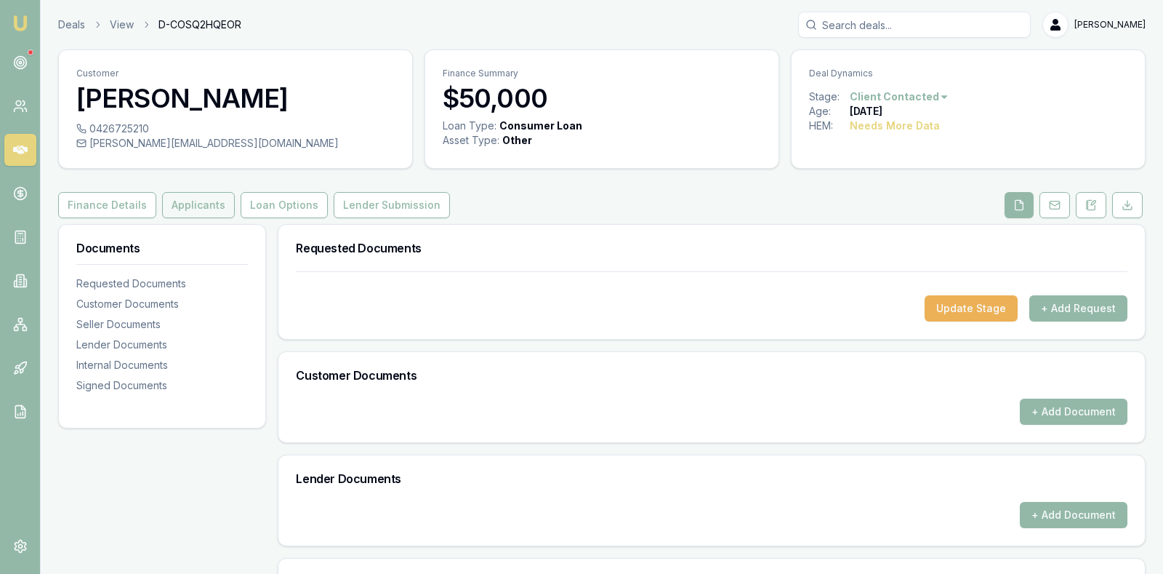
click at [196, 195] on button "Applicants" at bounding box center [198, 205] width 73 height 26
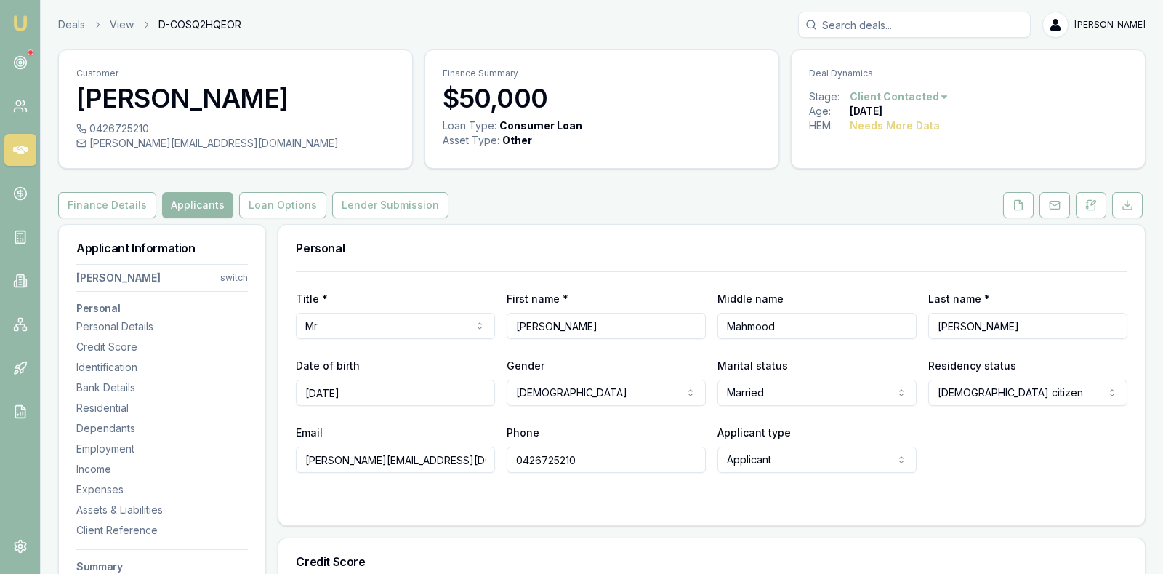
click at [452, 255] on div "Personal" at bounding box center [711, 248] width 867 height 47
click at [368, 198] on button "Lender Submission" at bounding box center [390, 205] width 116 height 26
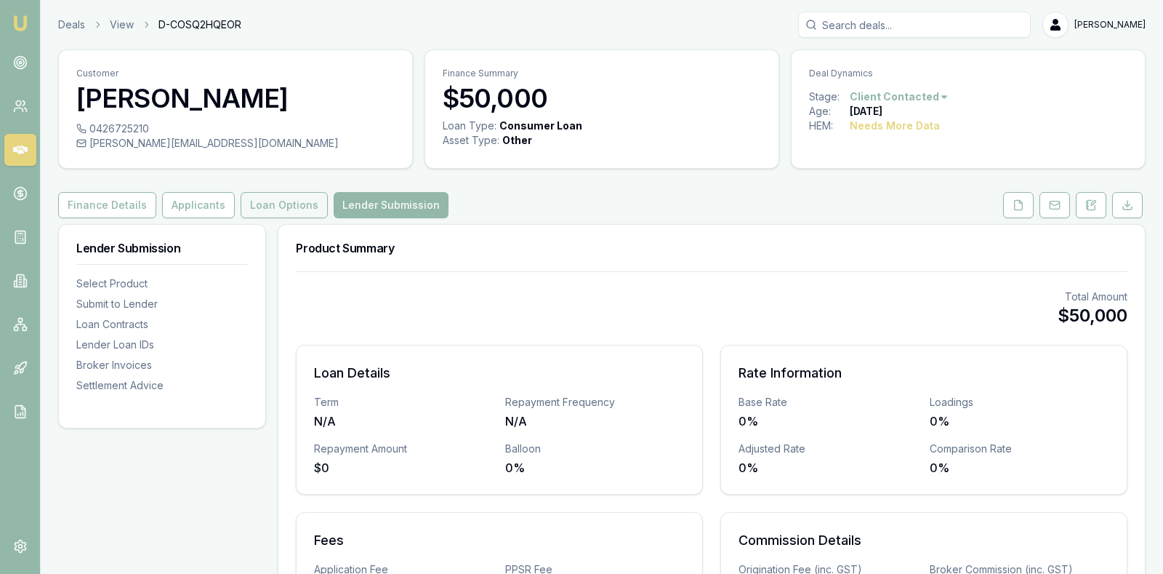
click at [273, 201] on button "Loan Options" at bounding box center [284, 205] width 87 height 26
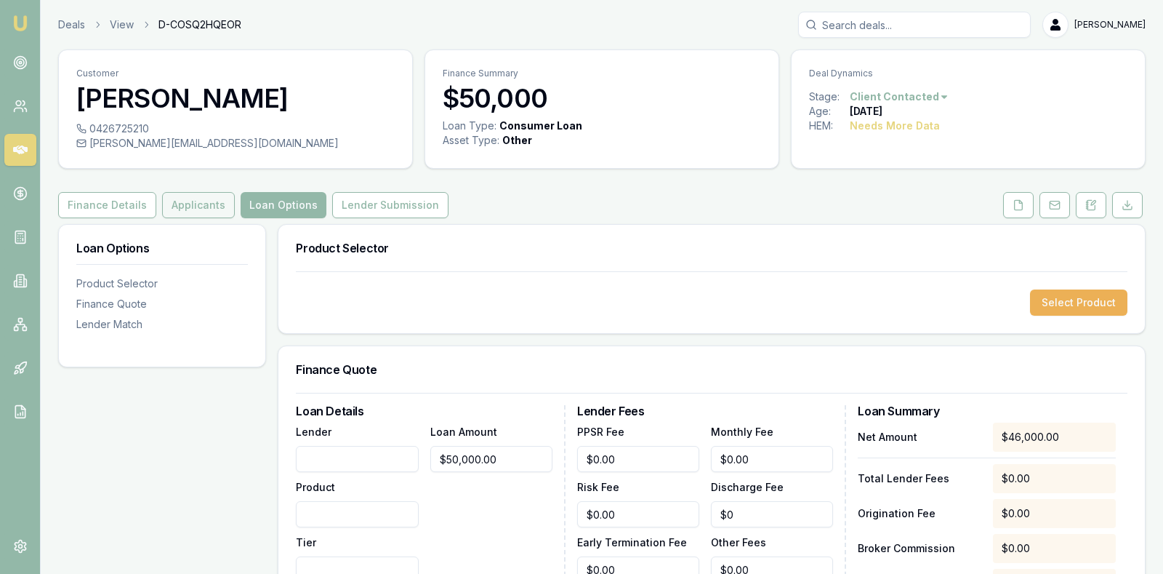
click at [198, 198] on button "Applicants" at bounding box center [198, 205] width 73 height 26
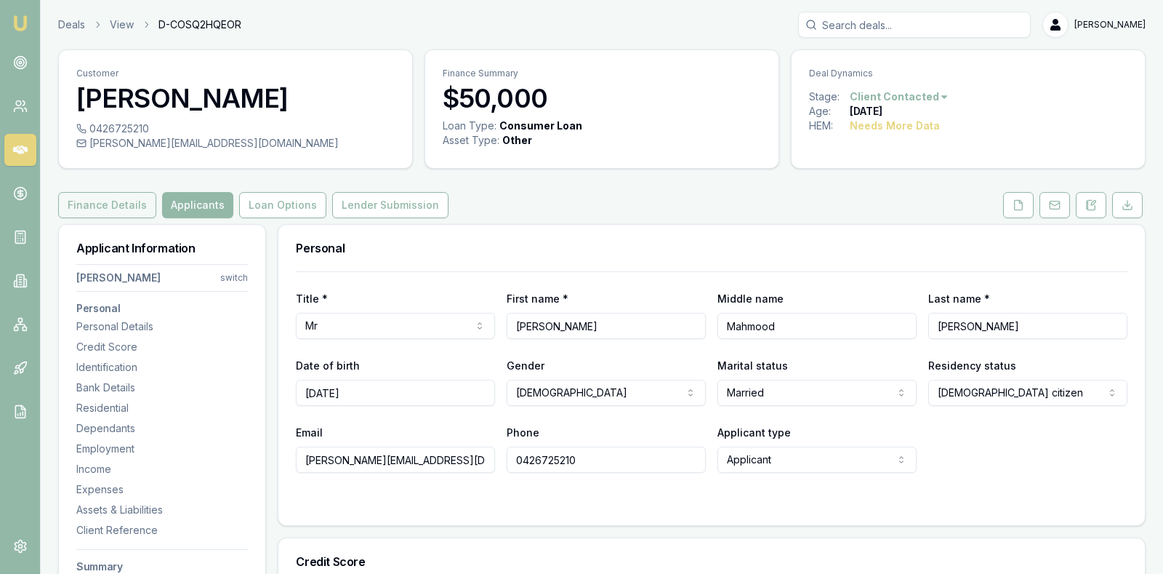
click at [102, 192] on button "Finance Details" at bounding box center [107, 205] width 98 height 26
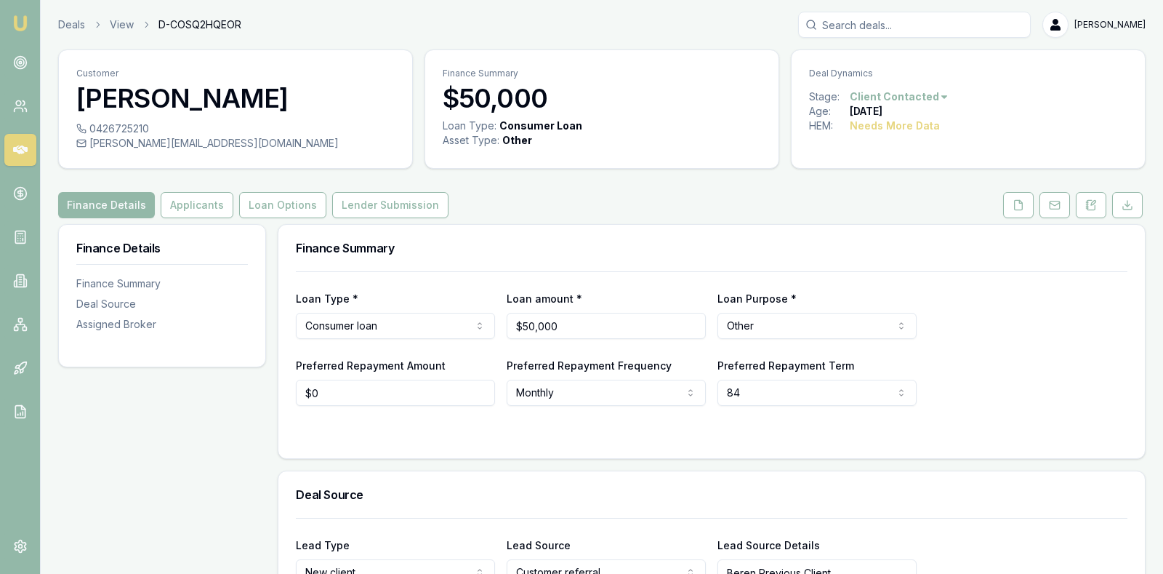
click at [1007, 305] on div "Loan Type * Consumer loan Consumer loan Consumer asset Commercial loan Commerci…" at bounding box center [712, 313] width 832 height 49
click at [1021, 201] on polyline at bounding box center [1020, 201] width 3 height 3
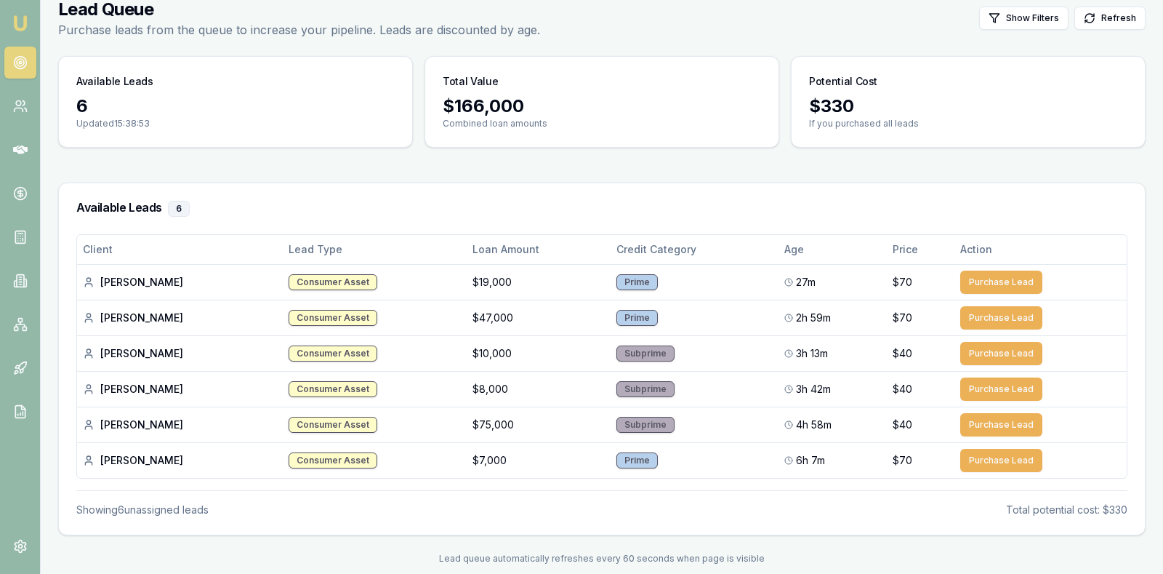
scroll to position [73, 0]
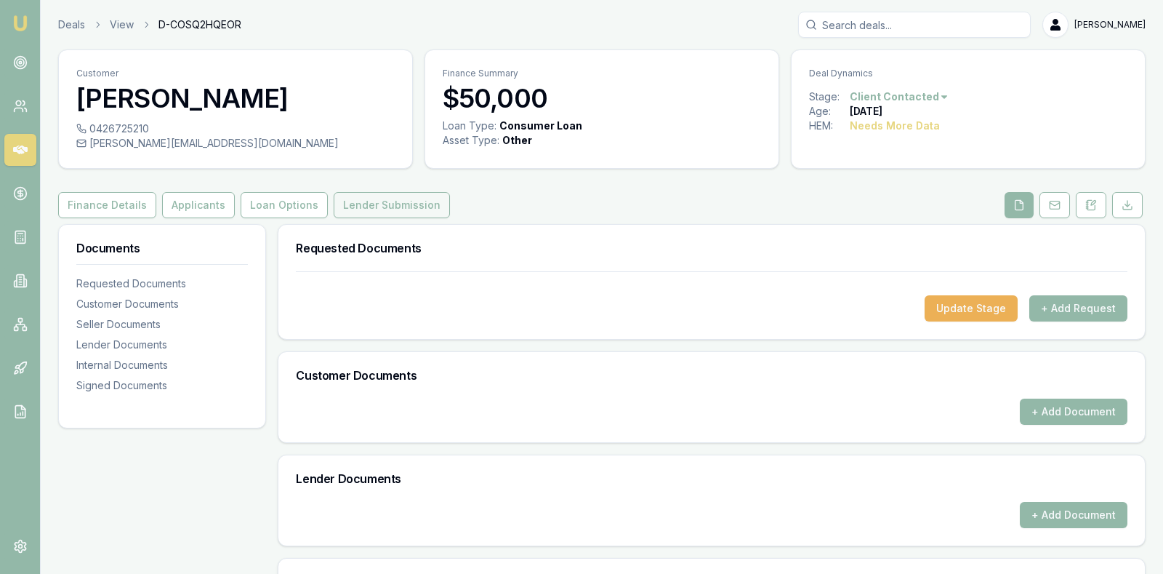
click at [371, 206] on button "Lender Submission" at bounding box center [392, 205] width 116 height 26
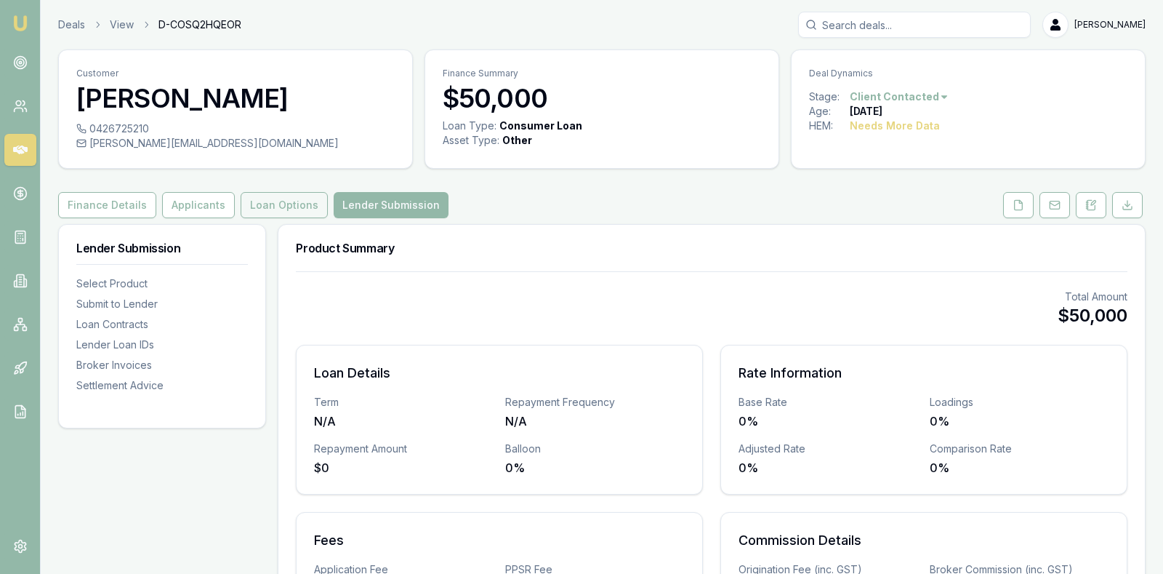
click at [265, 206] on button "Loan Options" at bounding box center [284, 205] width 87 height 26
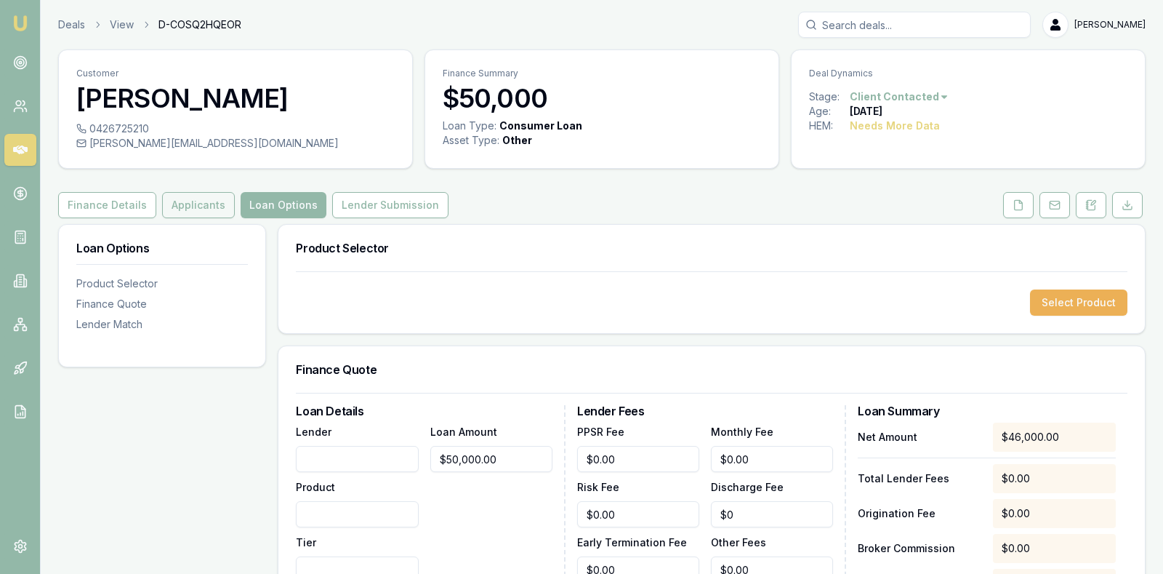
click at [201, 201] on button "Applicants" at bounding box center [198, 205] width 73 height 26
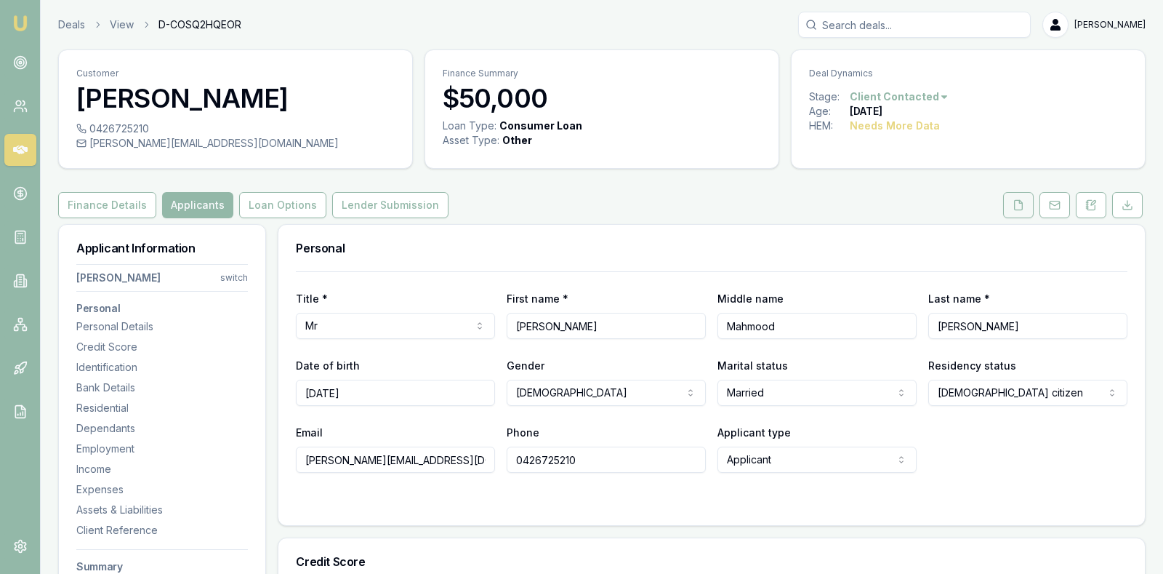
click at [1023, 203] on icon at bounding box center [1019, 204] width 8 height 9
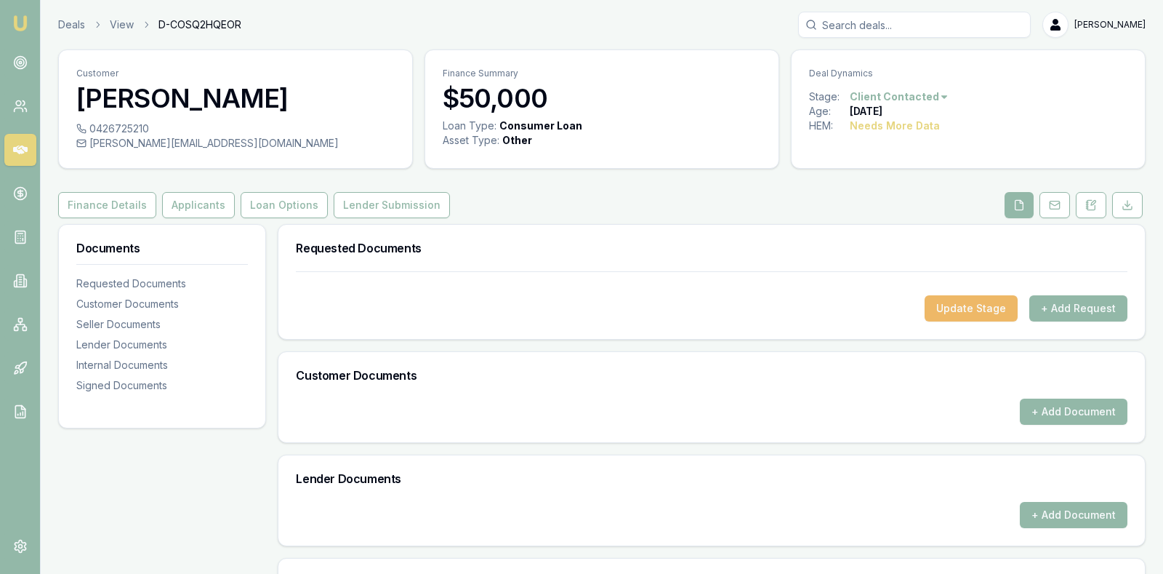
click at [980, 315] on button "Update Stage" at bounding box center [971, 308] width 93 height 26
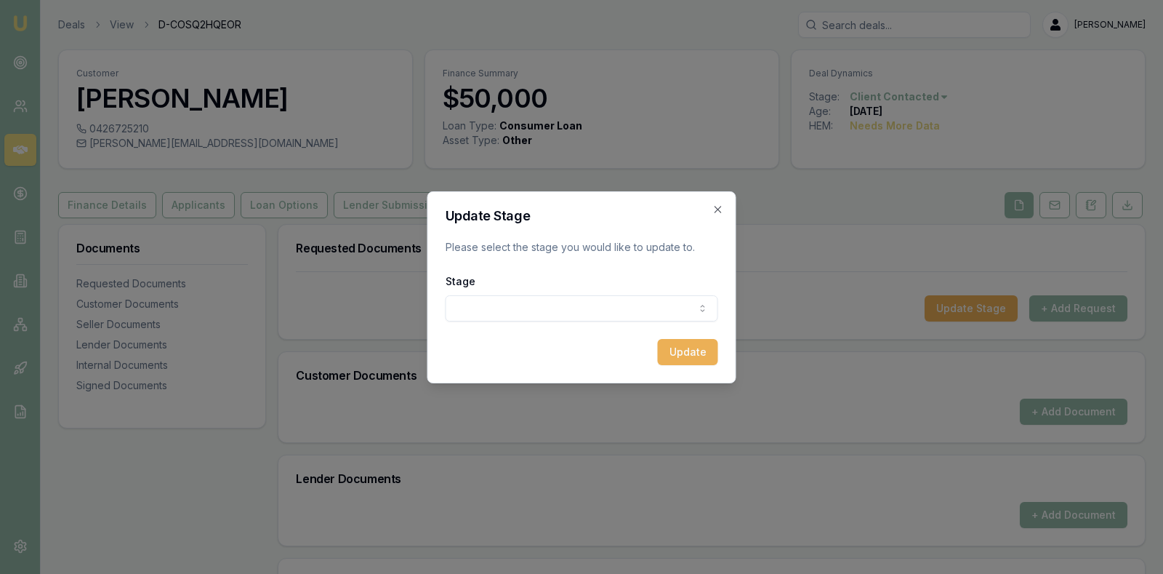
click at [726, 206] on div "Update Stage Please select the stage you would like to update to. Stage New lea…" at bounding box center [582, 287] width 309 height 192
click at [718, 206] on icon "button" at bounding box center [719, 210] width 12 height 12
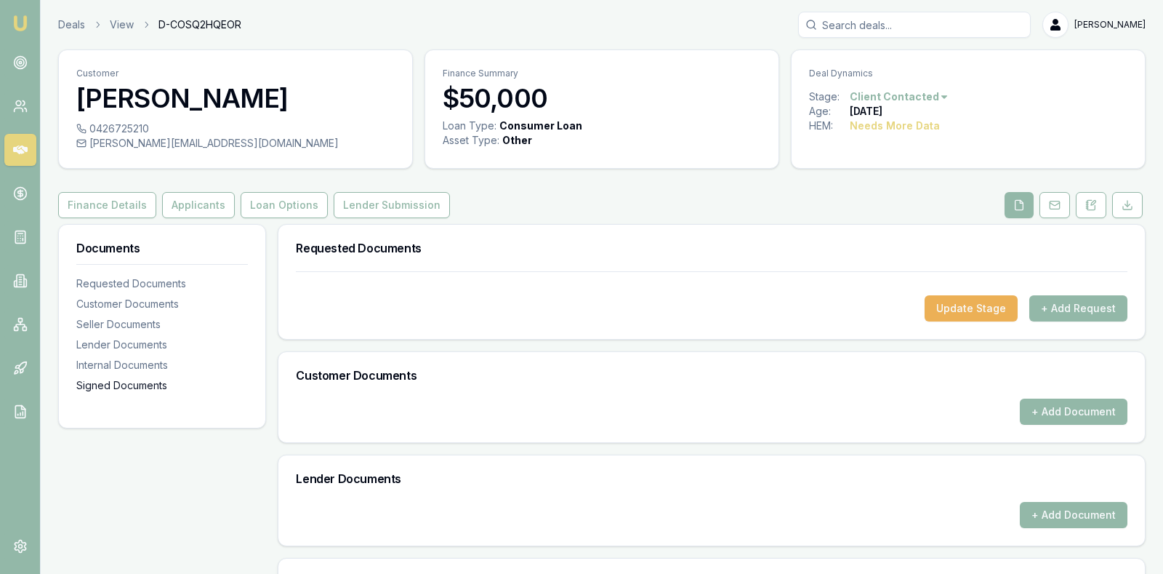
click at [149, 378] on div "Signed Documents" at bounding box center [162, 385] width 172 height 15
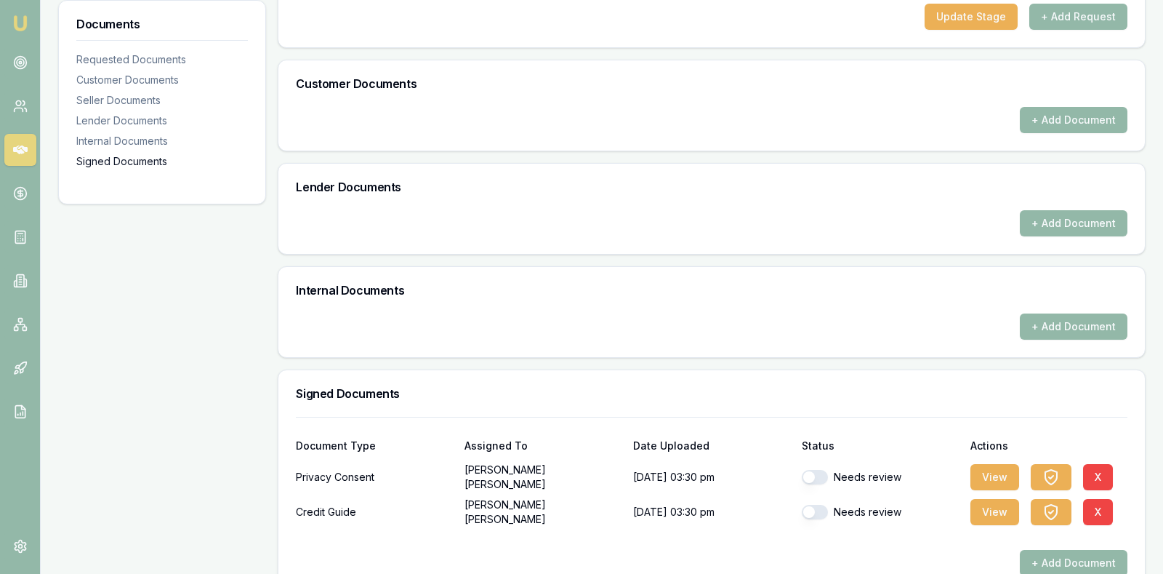
scroll to position [320, 0]
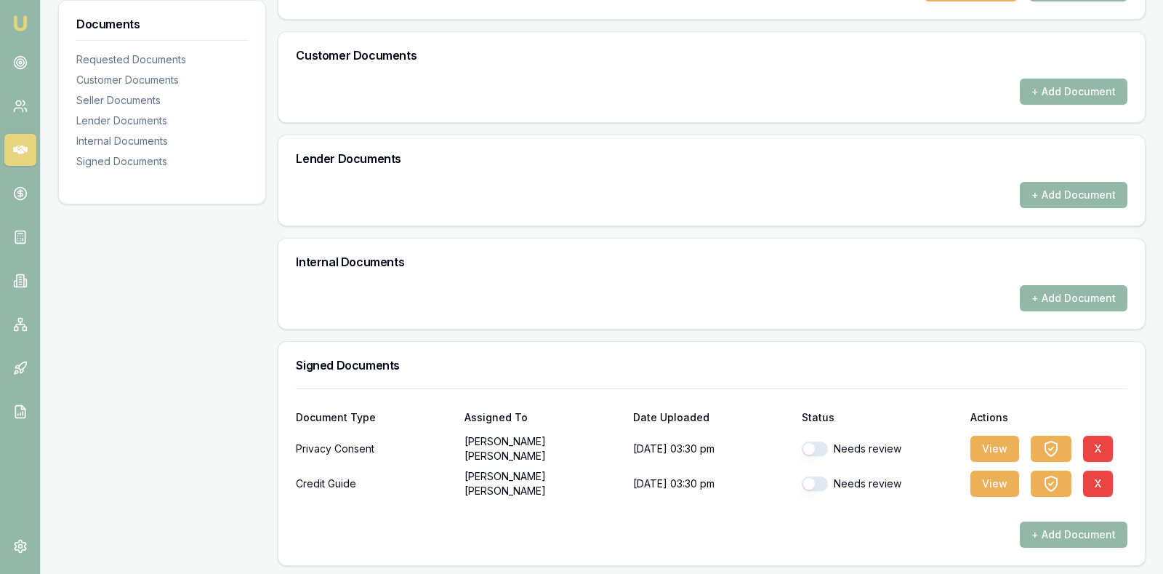
click at [810, 445] on button "button" at bounding box center [815, 448] width 26 height 15
checkbox input "true"
click at [810, 478] on button "button" at bounding box center [815, 483] width 26 height 15
checkbox input "true"
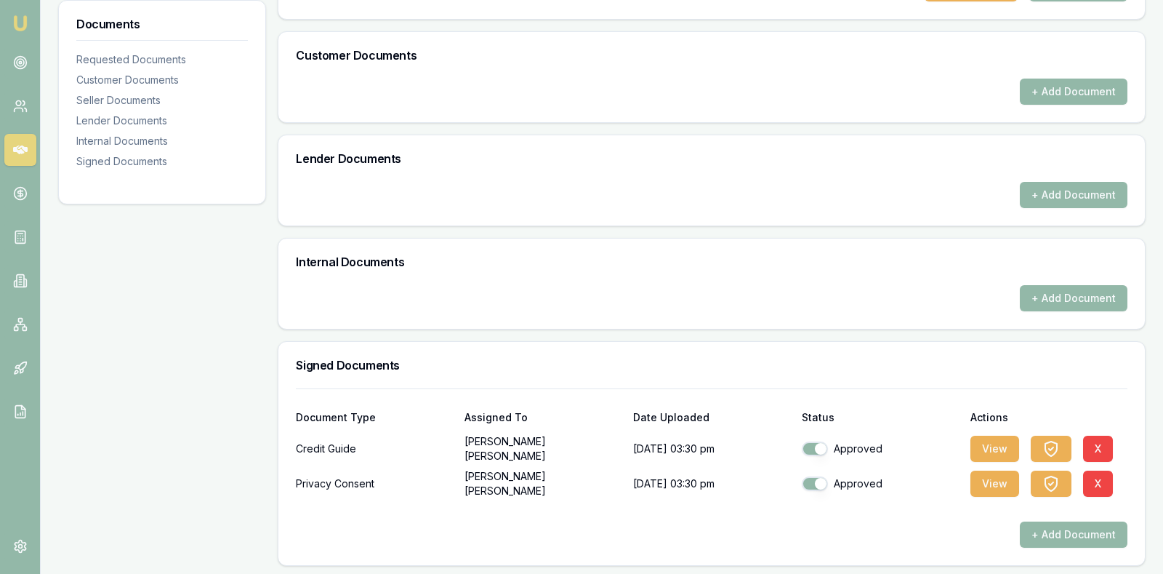
click at [792, 294] on div "+ Add Document" at bounding box center [712, 298] width 832 height 26
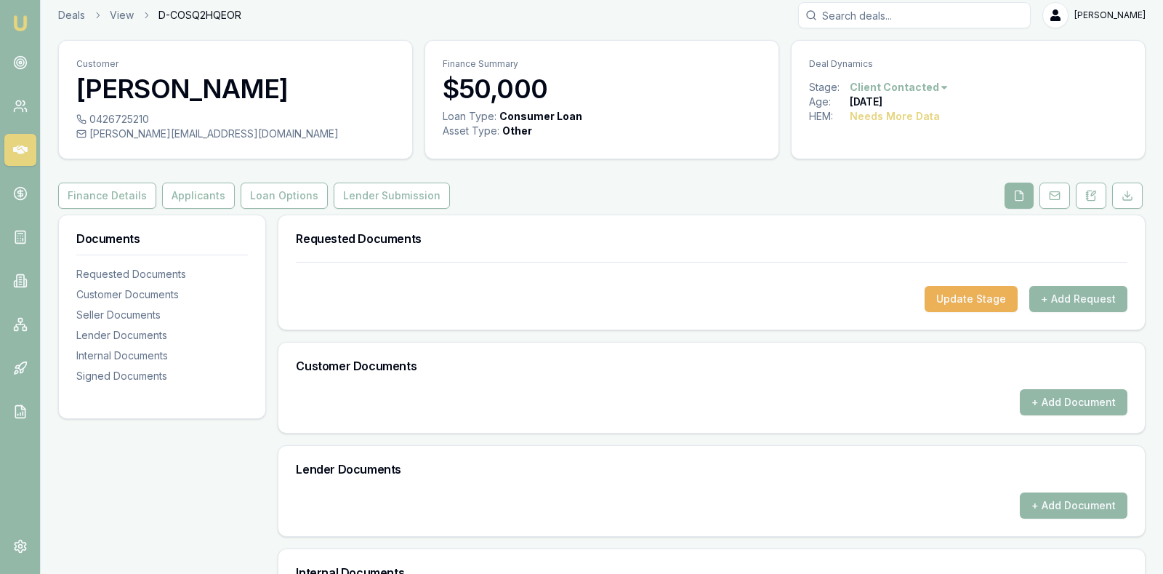
scroll to position [0, 0]
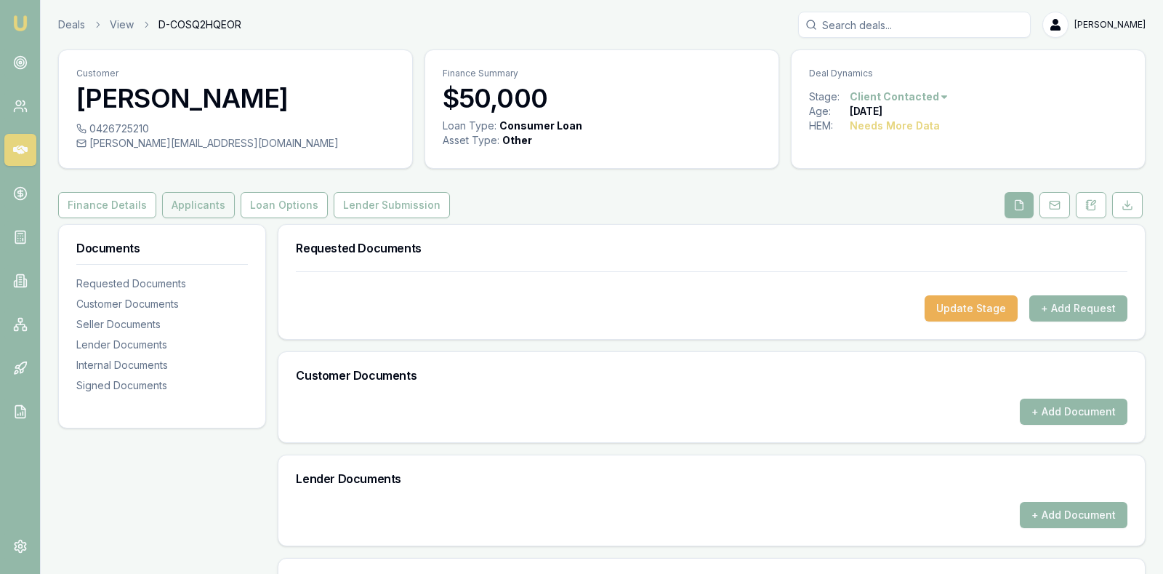
click at [177, 202] on button "Applicants" at bounding box center [198, 205] width 73 height 26
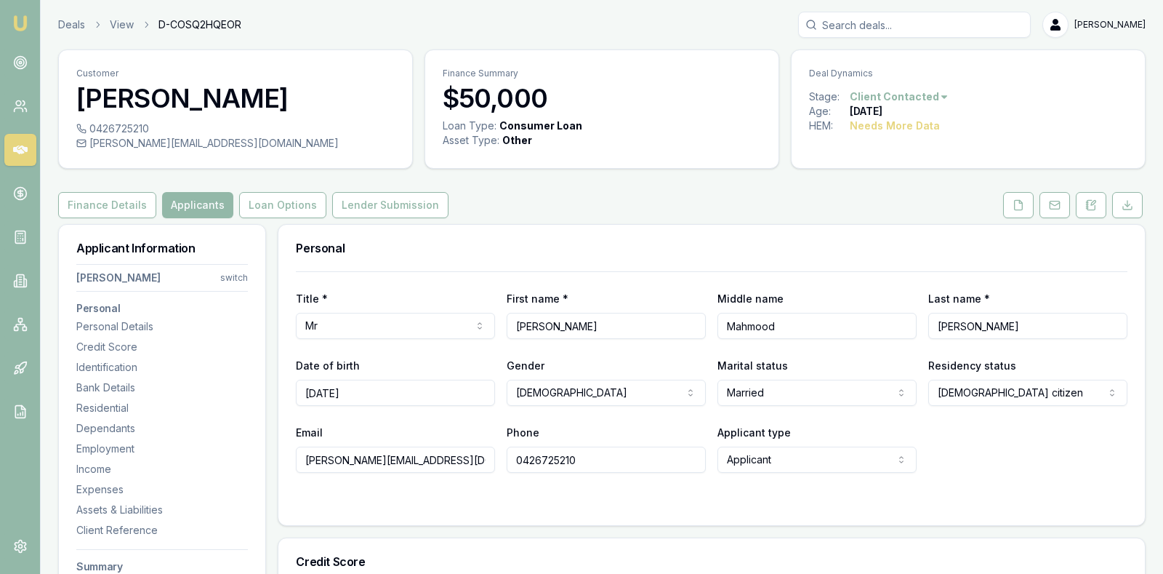
click at [491, 236] on div "Personal" at bounding box center [711, 248] width 867 height 47
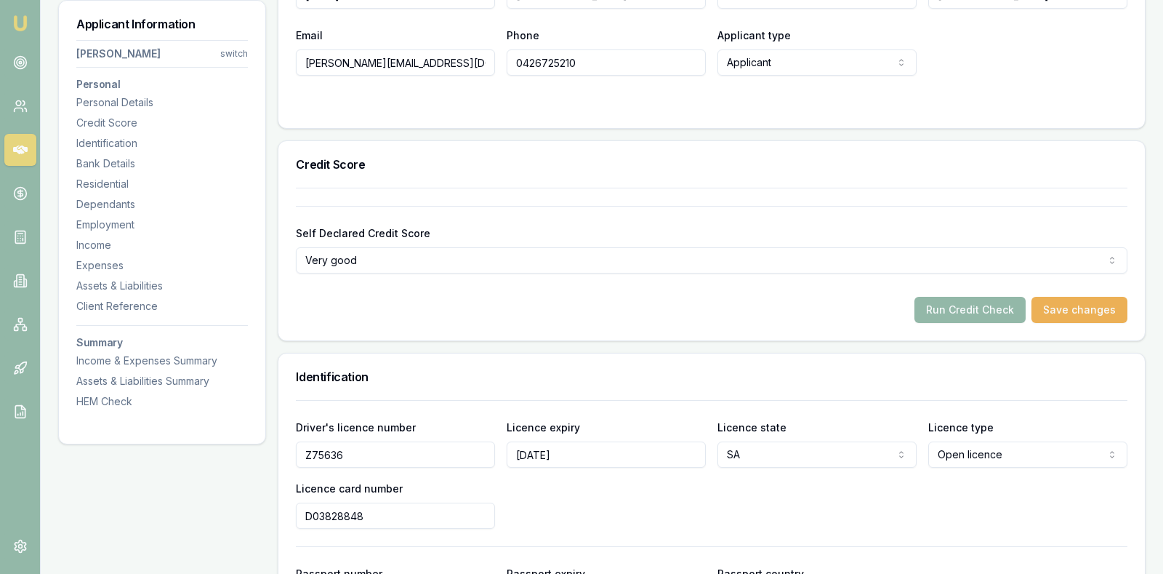
scroll to position [400, 0]
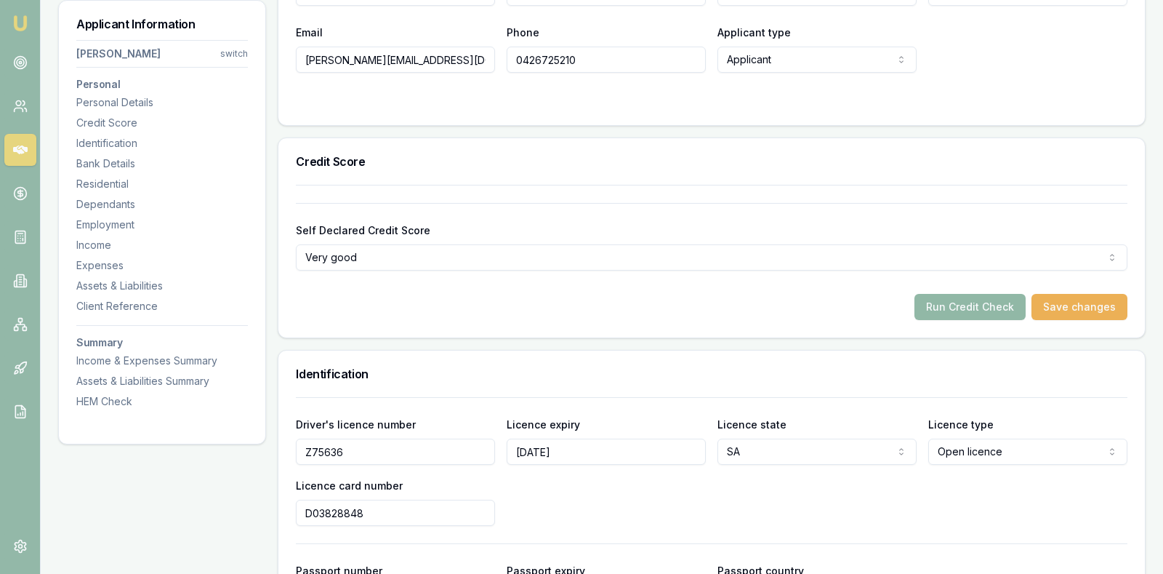
click at [958, 301] on button "Run Credit Check" at bounding box center [970, 307] width 111 height 26
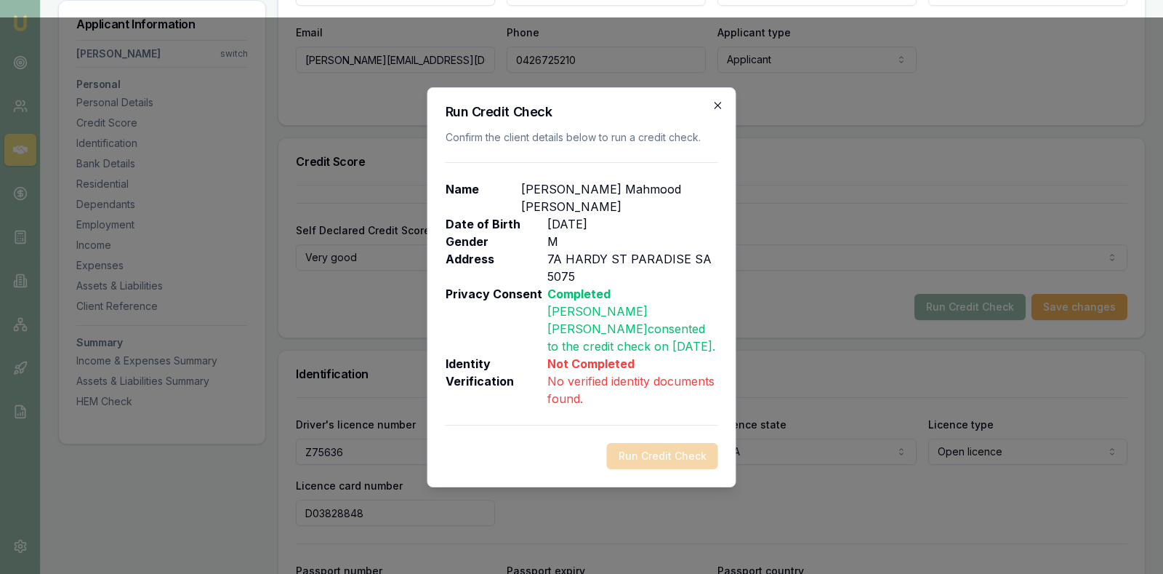
click at [721, 103] on icon "button" at bounding box center [719, 106] width 12 height 12
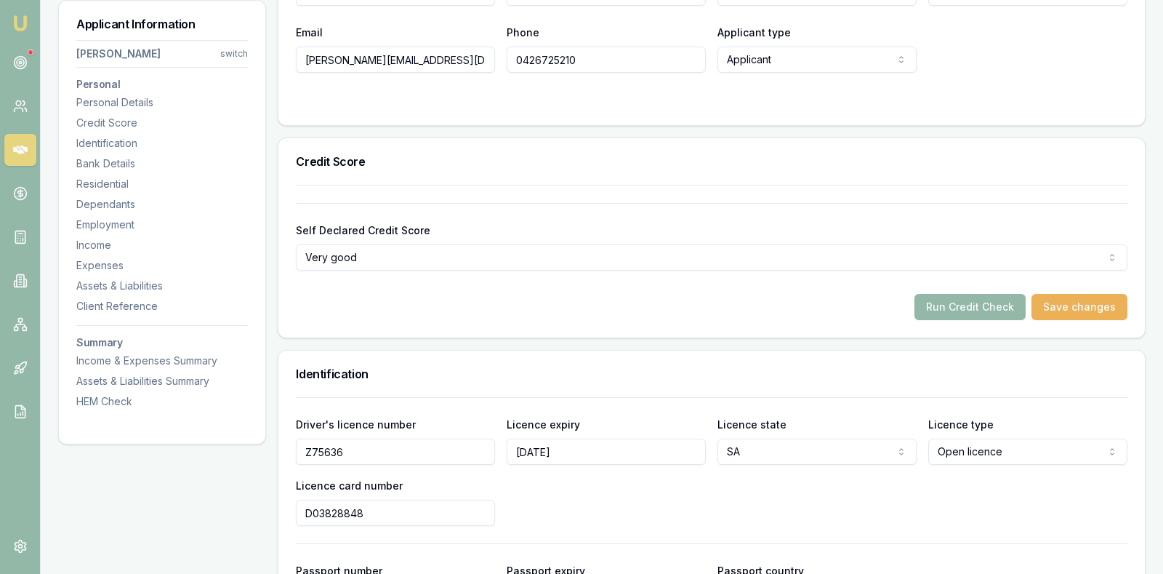
click at [760, 310] on div "Run Credit Check Save changes" at bounding box center [712, 307] width 832 height 26
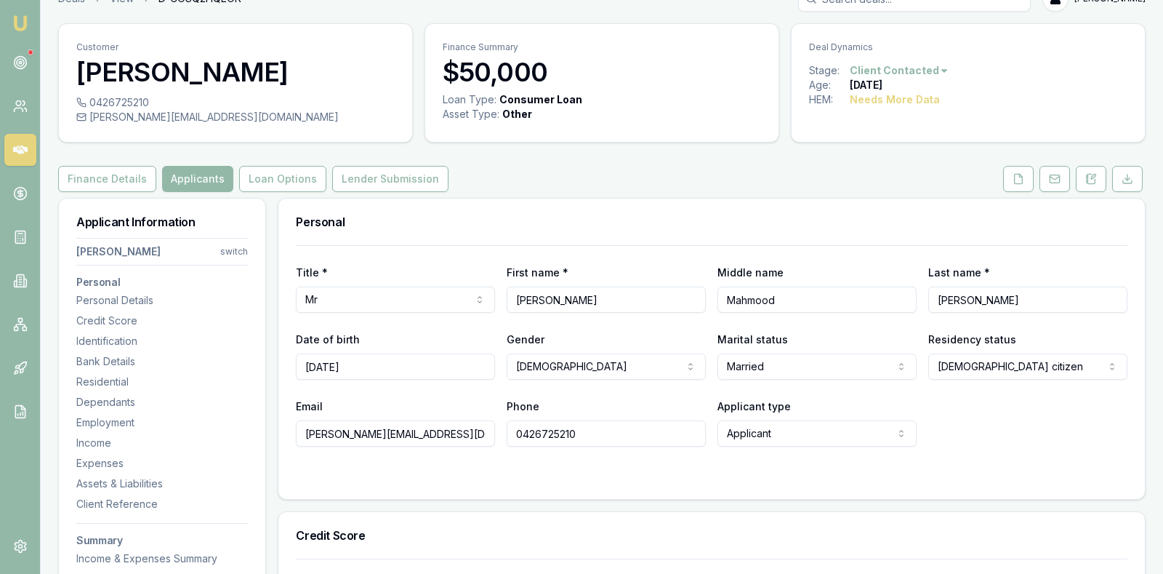
scroll to position [0, 0]
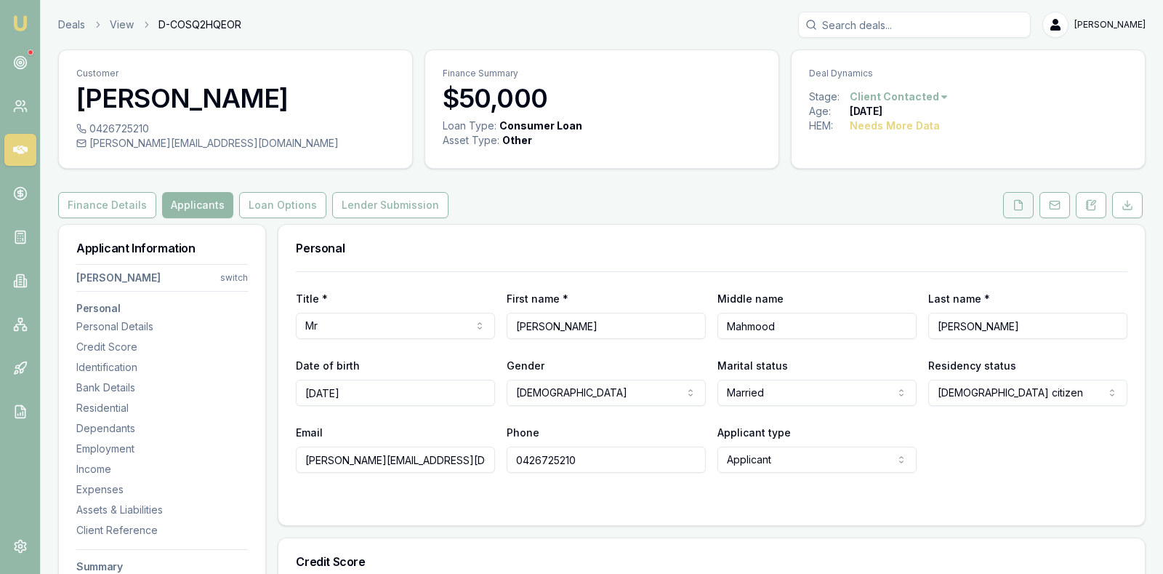
click at [1022, 202] on polyline at bounding box center [1020, 201] width 3 height 3
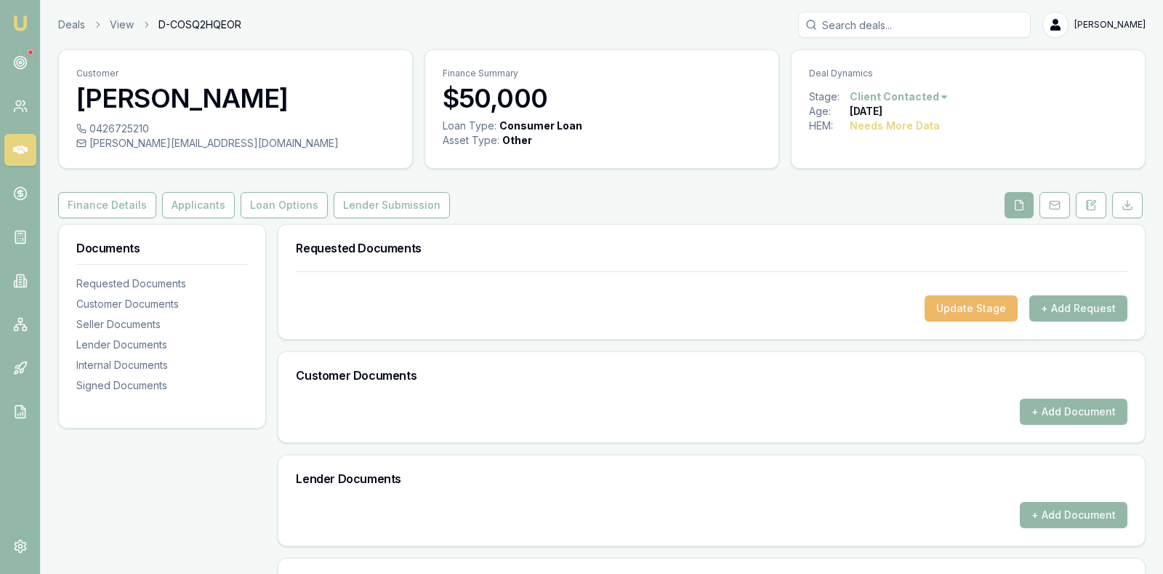
click at [982, 306] on button "Update Stage" at bounding box center [971, 308] width 93 height 26
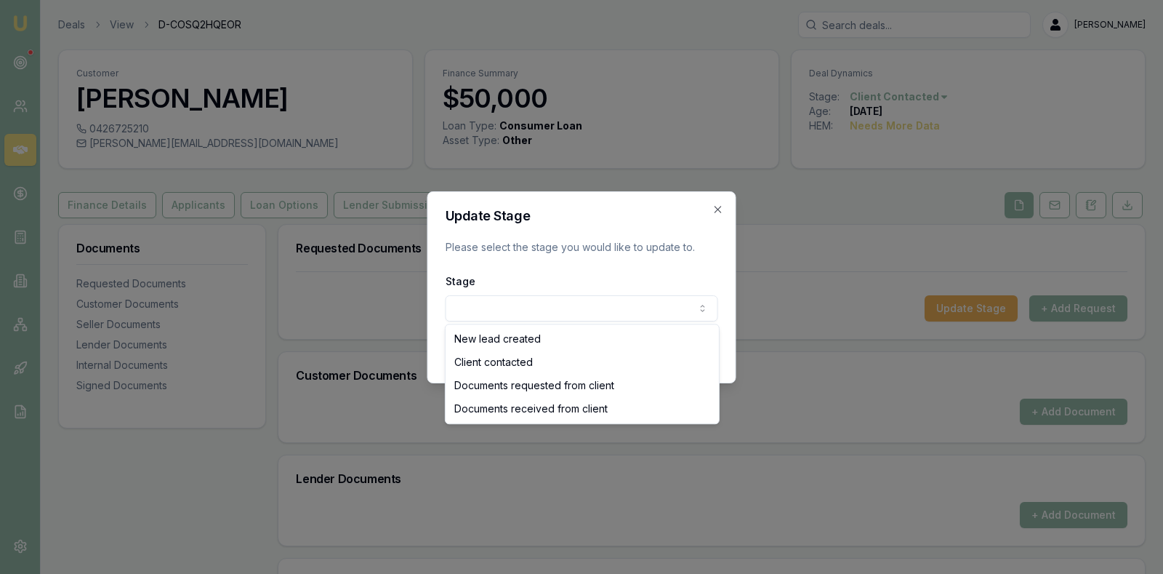
click at [666, 313] on body "Emu Broker Deals View D-COSQ2HQEOR Stevette Gelavis Toggle Menu Customer Mohamm…" at bounding box center [581, 287] width 1163 height 574
select select "DOCUMENTS_RECEIVED_FROM_CLIENT"
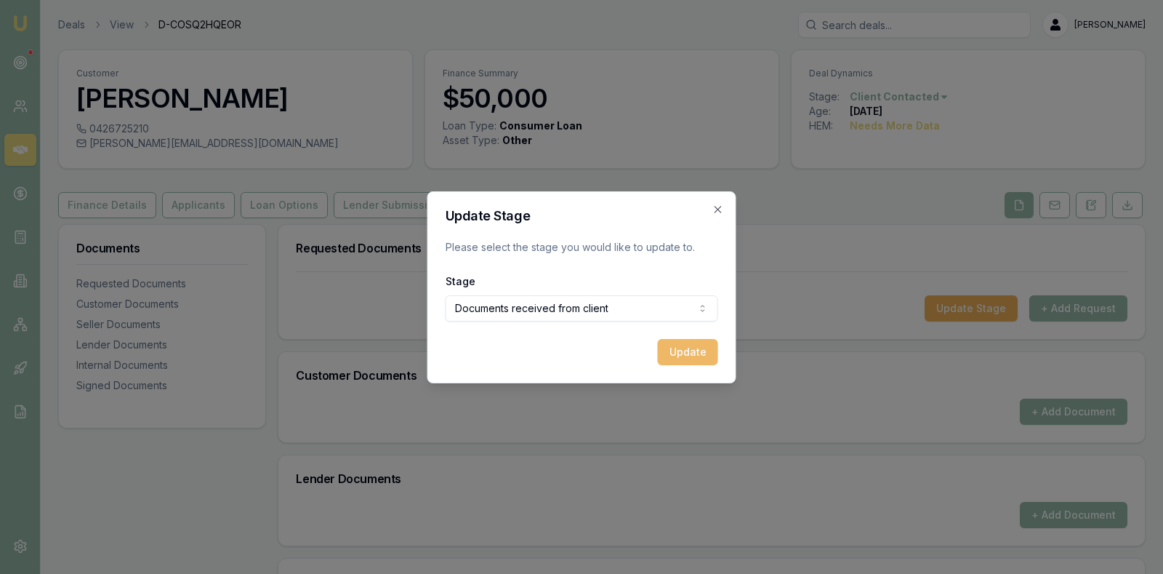
click at [694, 353] on button "Update" at bounding box center [688, 352] width 60 height 26
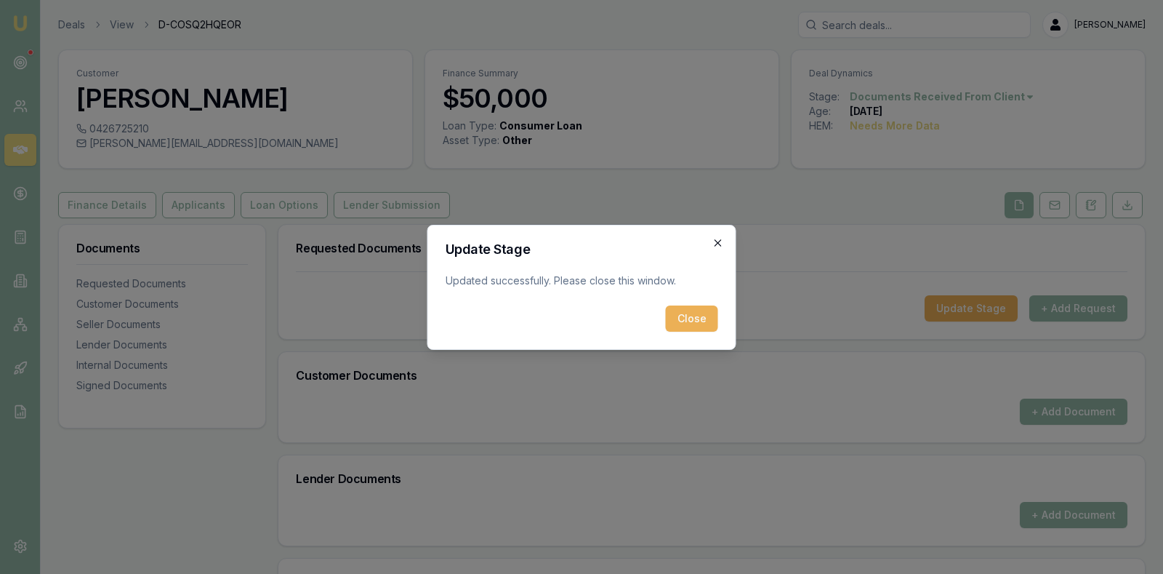
click at [718, 243] on icon "button" at bounding box center [719, 243] width 12 height 12
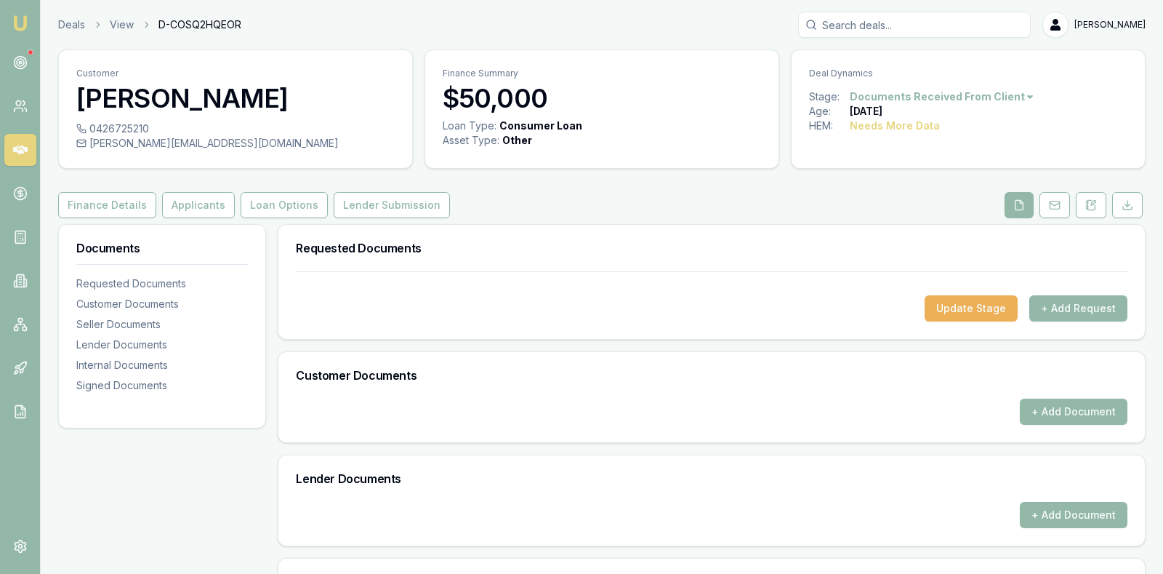
click at [205, 186] on div "Customer Mohammad Siddique 0426725210 siddique.mm19@gmail.com Finance Summary $…" at bounding box center [602, 467] width 1088 height 836
click at [196, 208] on button "Applicants" at bounding box center [198, 205] width 73 height 26
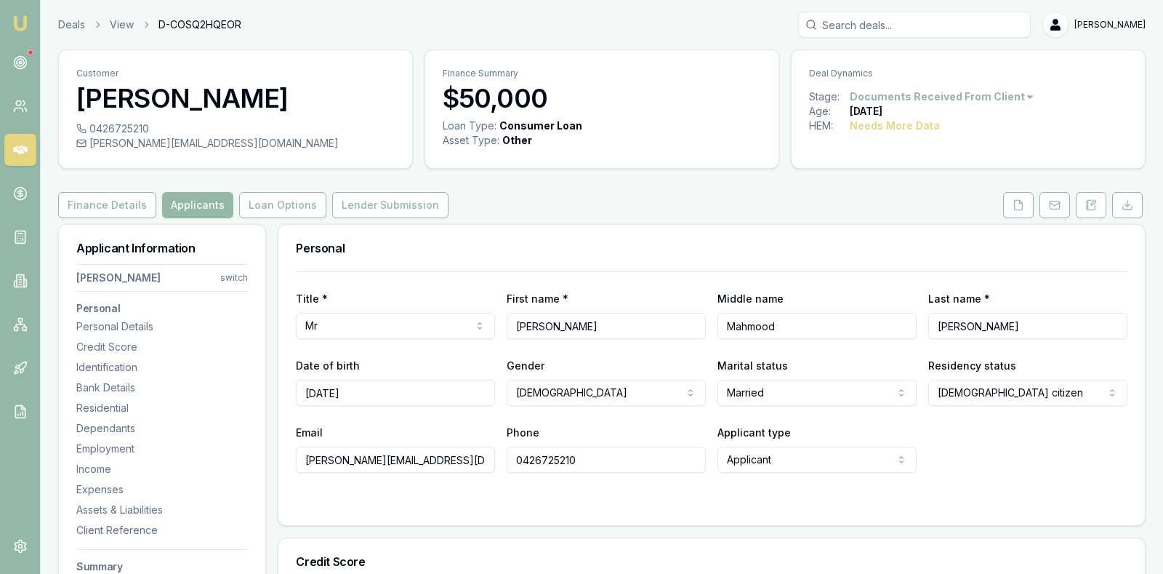
click at [1032, 459] on div "Email siddique.mm19@gmail.com Phone 0426725210 Applicant type Applicant Applica…" at bounding box center [712, 447] width 832 height 49
click at [1017, 206] on icon at bounding box center [1019, 205] width 12 height 12
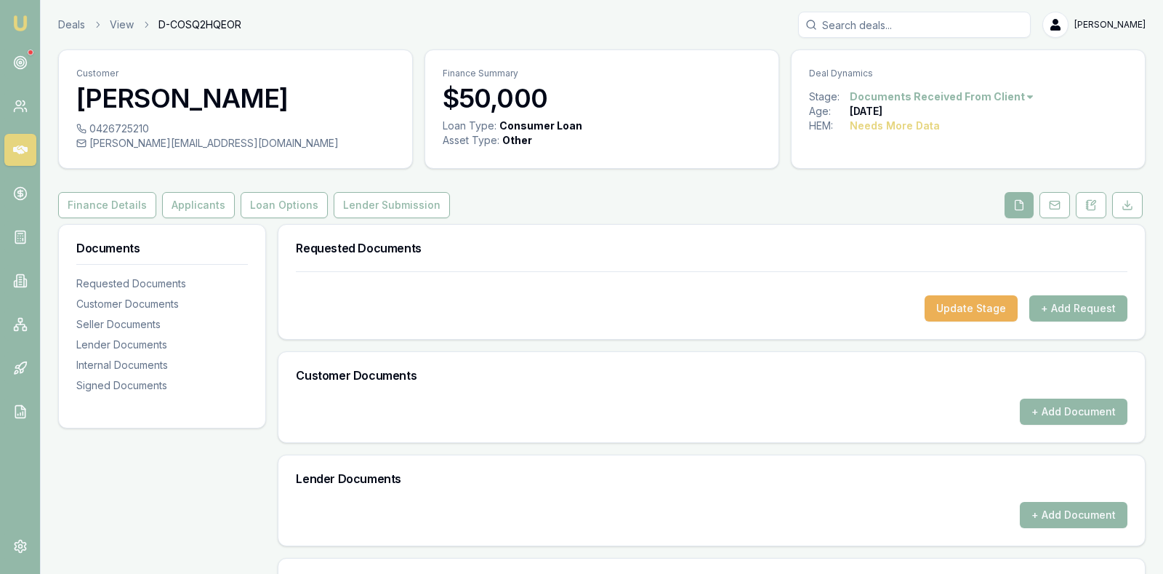
click at [1060, 300] on button "+ Add Request" at bounding box center [1079, 308] width 98 height 26
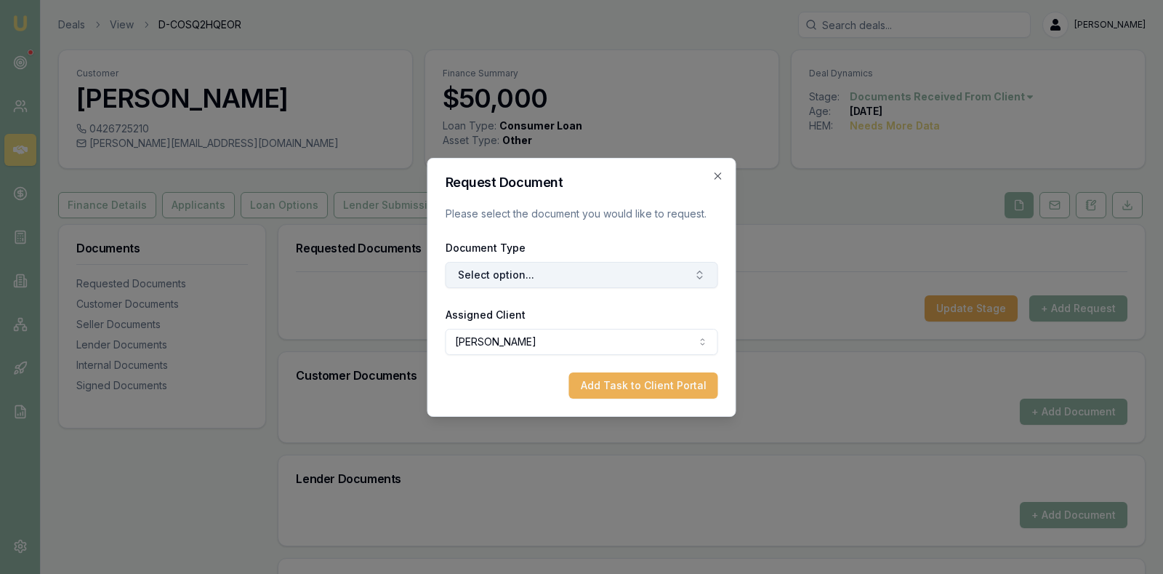
click at [681, 267] on button "Select option..." at bounding box center [582, 275] width 273 height 26
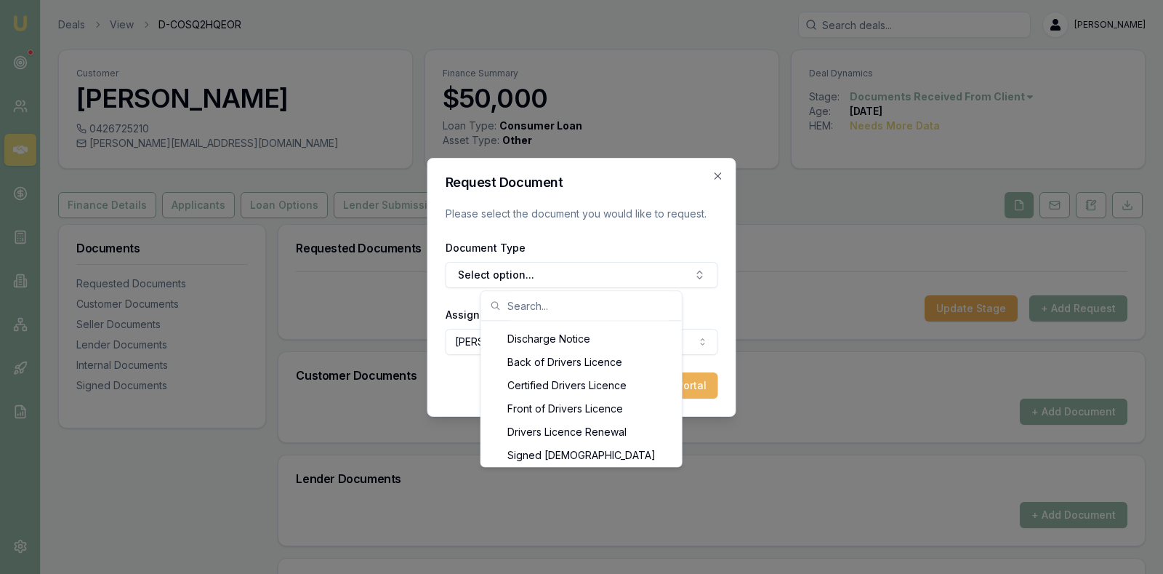
scroll to position [718, 0]
click at [513, 385] on div "Front of Drivers Licence" at bounding box center [581, 385] width 195 height 23
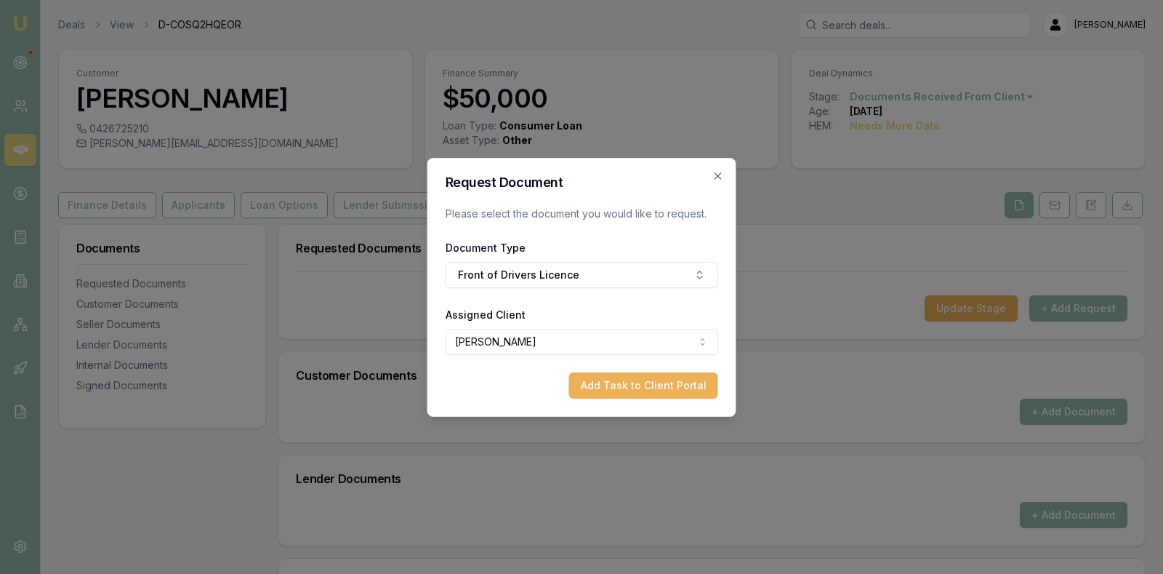
click at [564, 344] on body "Emu Broker Deals View D-COSQ2HQEOR Stevette Gelavis Toggle Menu Customer Mohamm…" at bounding box center [581, 287] width 1163 height 574
click at [718, 176] on icon "button" at bounding box center [718, 175] width 7 height 7
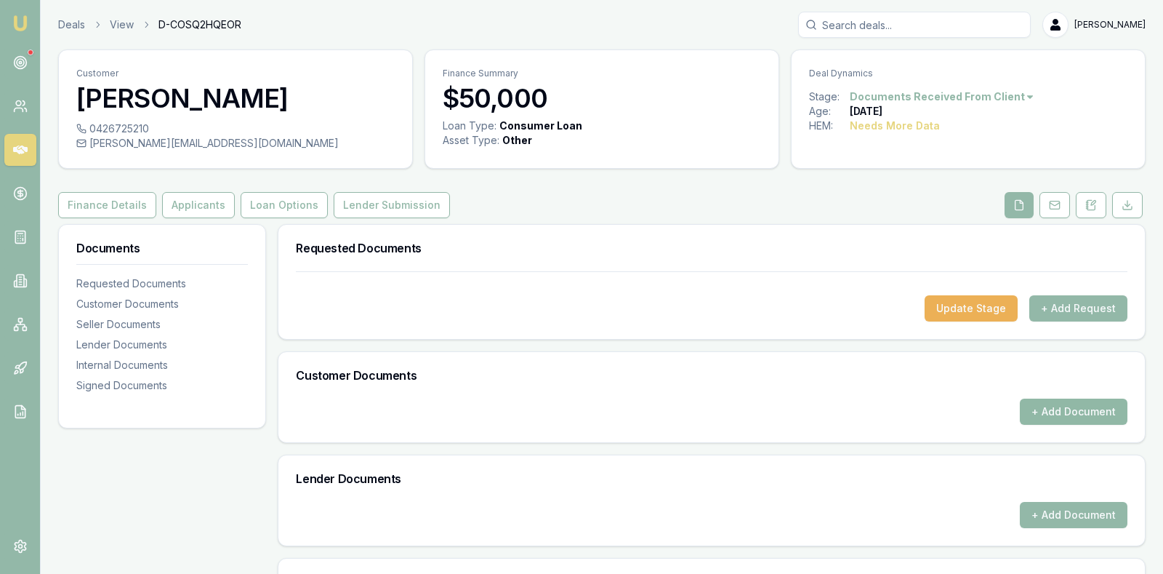
click at [1058, 409] on button "+ Add Document" at bounding box center [1074, 411] width 108 height 26
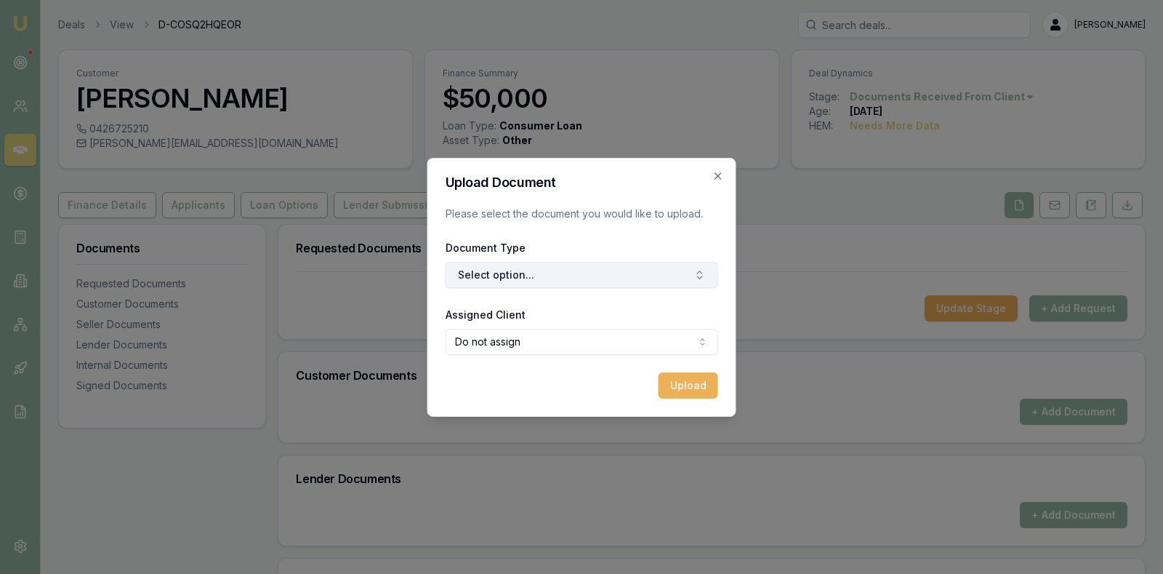
click at [659, 265] on button "Select option..." at bounding box center [582, 275] width 273 height 26
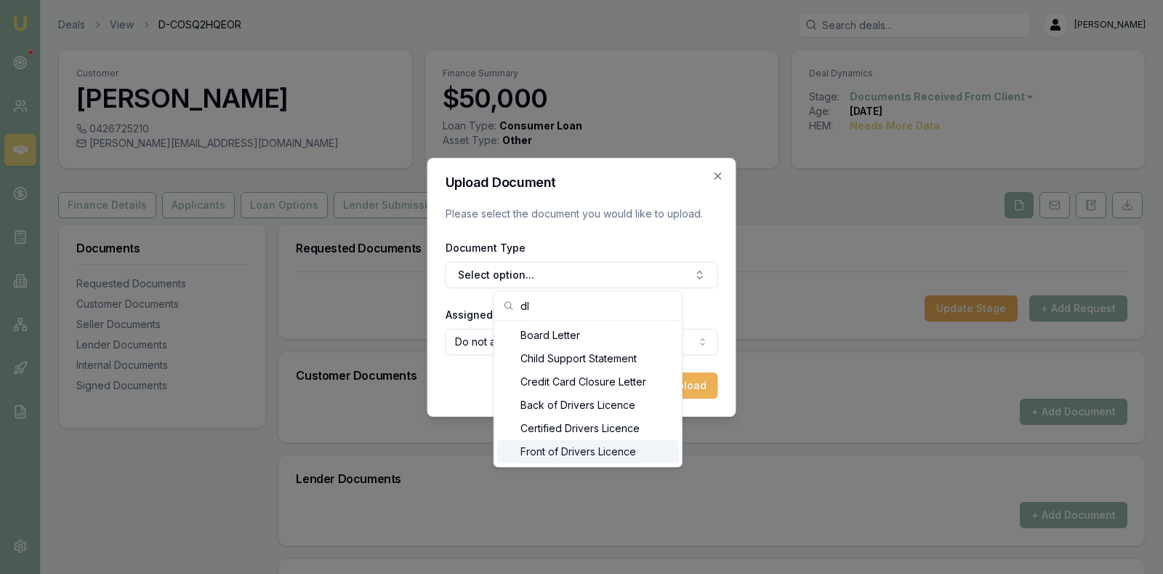
type input "dl"
click at [606, 450] on div "Front of Drivers Licence" at bounding box center [588, 451] width 182 height 23
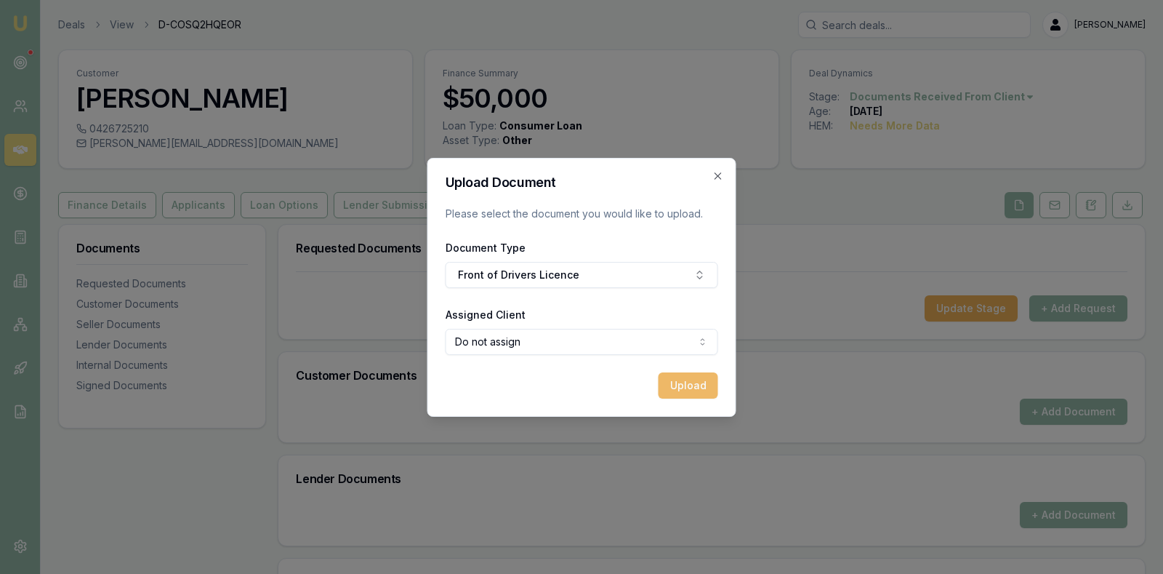
click at [683, 381] on button "Upload" at bounding box center [689, 385] width 60 height 26
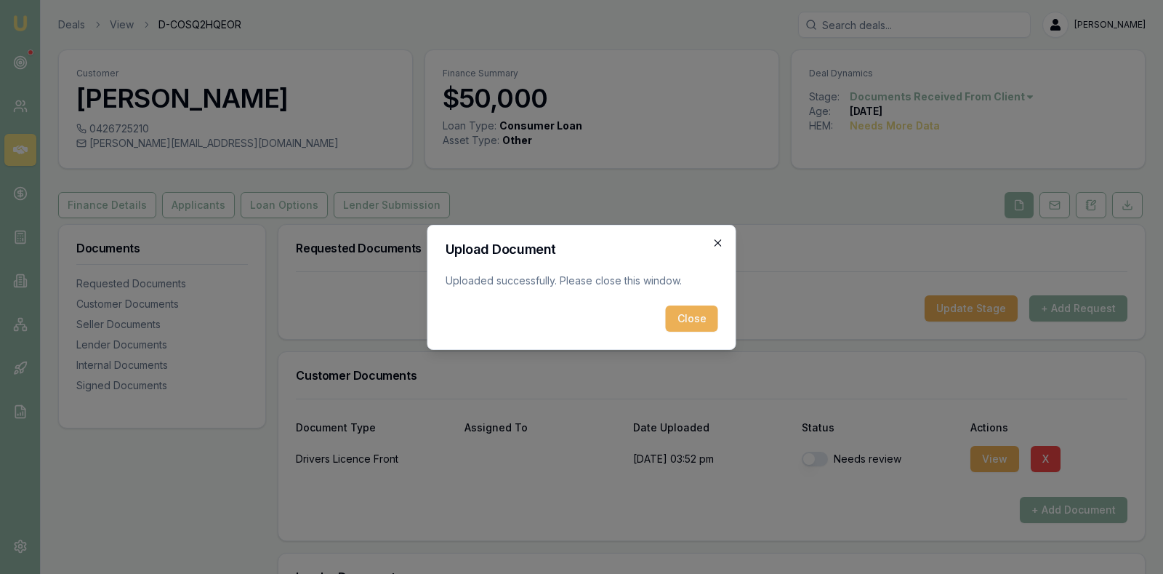
click at [717, 246] on icon "button" at bounding box center [719, 243] width 12 height 12
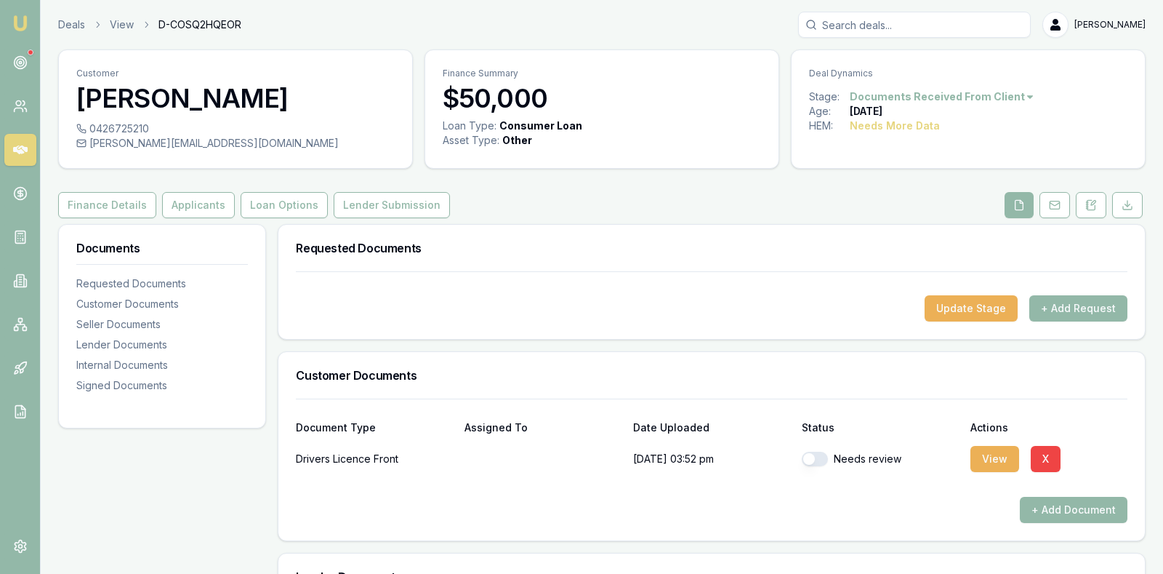
click at [810, 454] on button "button" at bounding box center [815, 459] width 26 height 15
checkbox input "true"
click at [1043, 506] on button "+ Add Document" at bounding box center [1074, 510] width 108 height 26
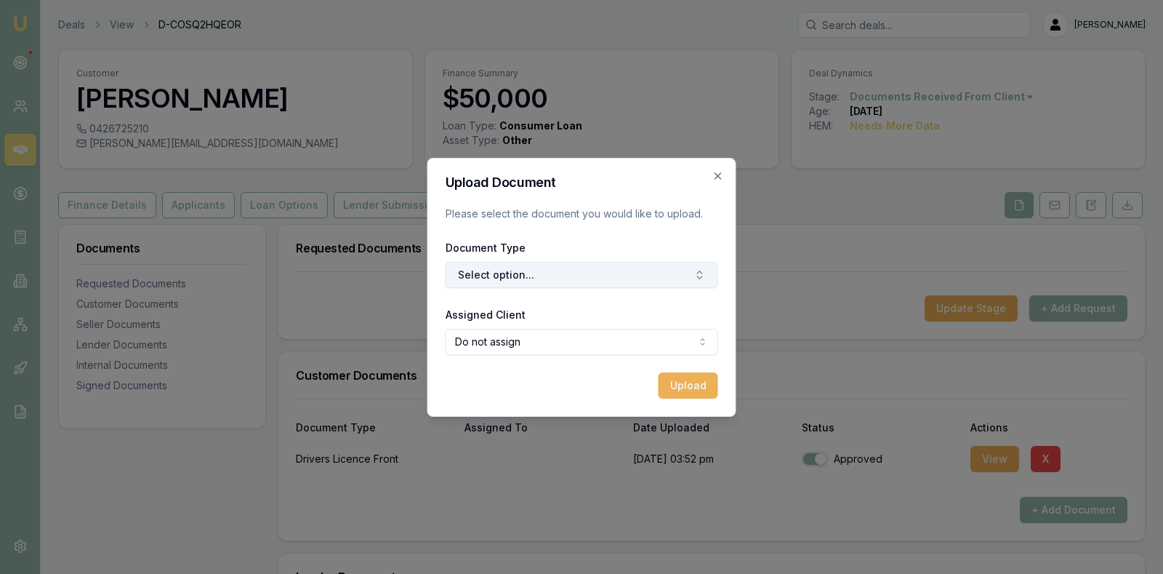
click at [537, 268] on button "Select option..." at bounding box center [582, 275] width 273 height 26
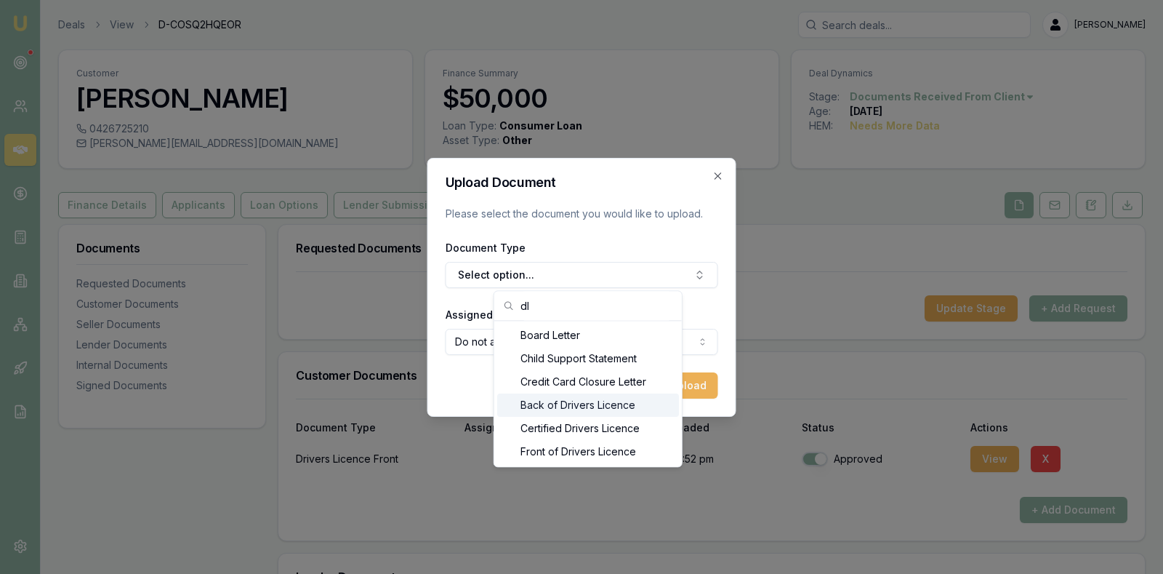
type input "dl"
click at [571, 405] on div "Back of Drivers Licence" at bounding box center [588, 404] width 182 height 23
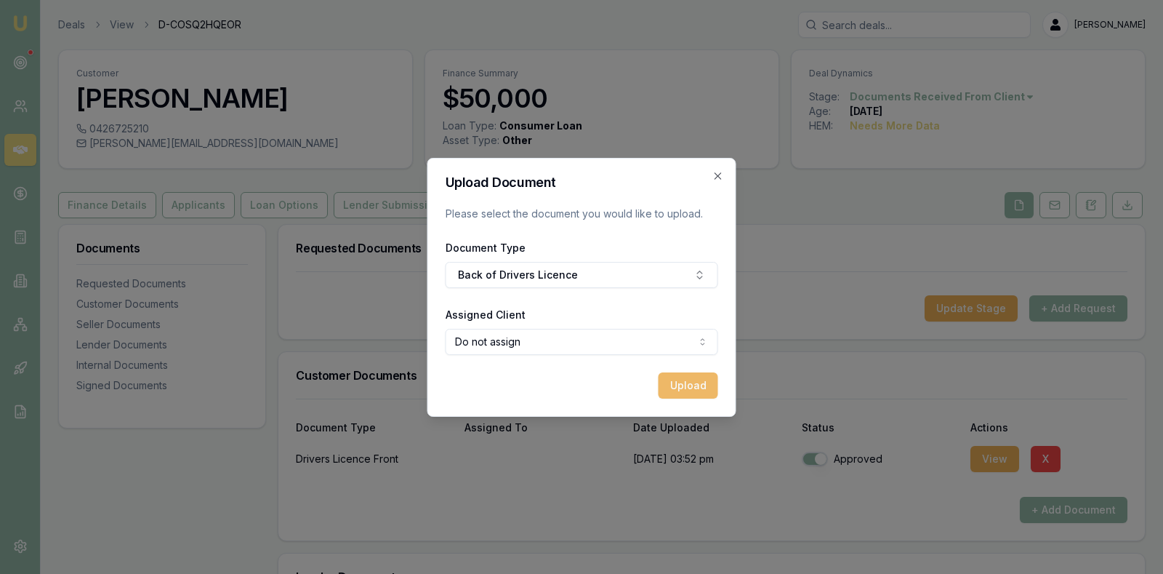
click at [691, 380] on button "Upload" at bounding box center [689, 385] width 60 height 26
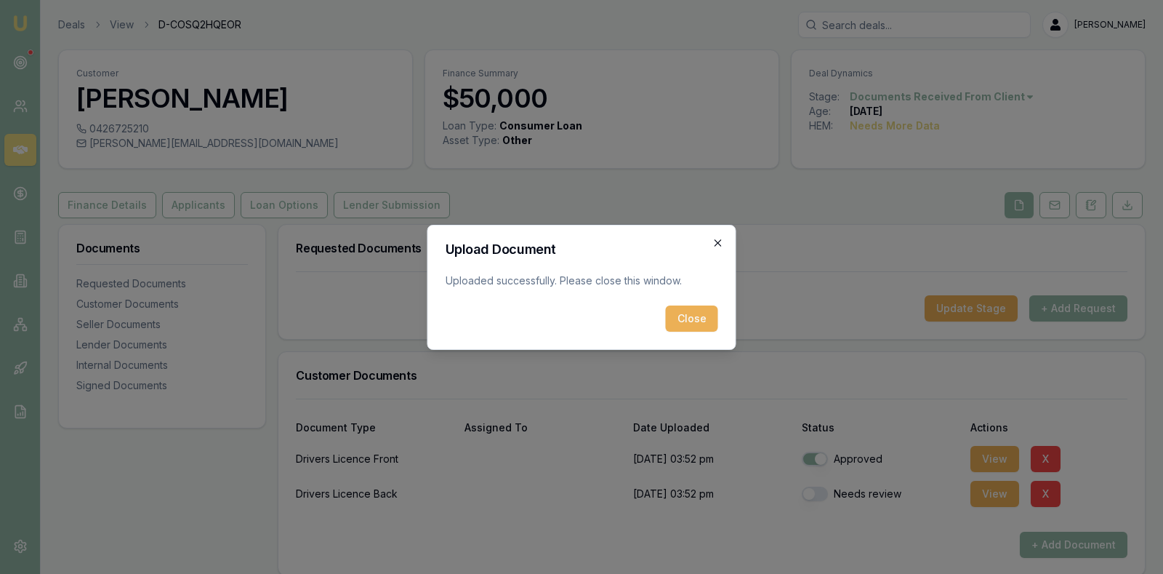
click at [719, 240] on icon "button" at bounding box center [719, 243] width 12 height 12
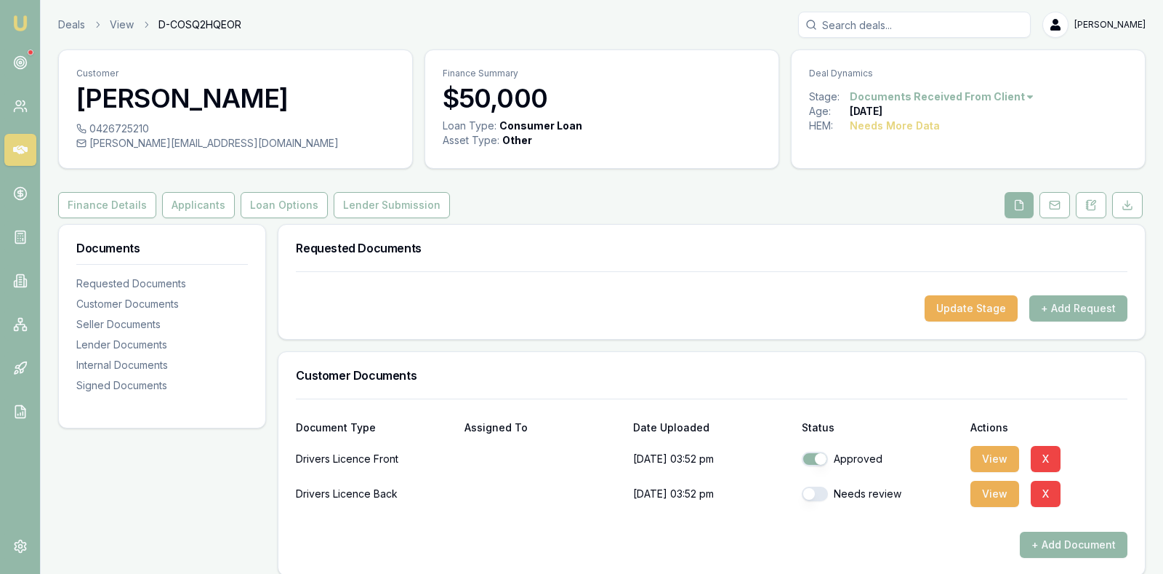
click at [811, 491] on button "button" at bounding box center [815, 493] width 26 height 15
checkbox input "true"
click at [855, 525] on div at bounding box center [712, 519] width 832 height 23
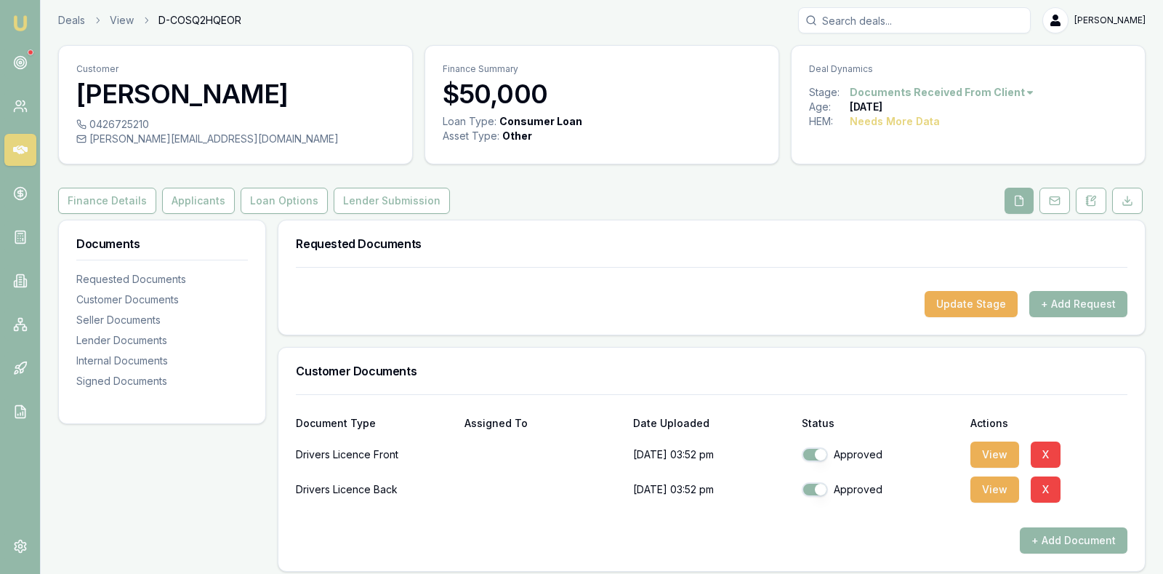
scroll to position [0, 0]
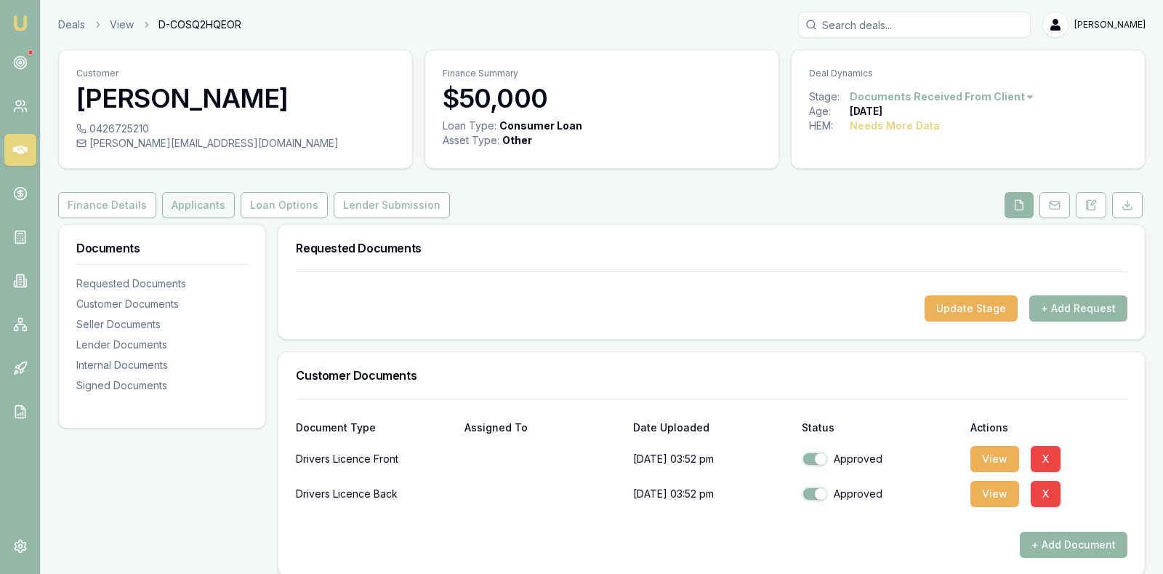
click at [197, 202] on button "Applicants" at bounding box center [198, 205] width 73 height 26
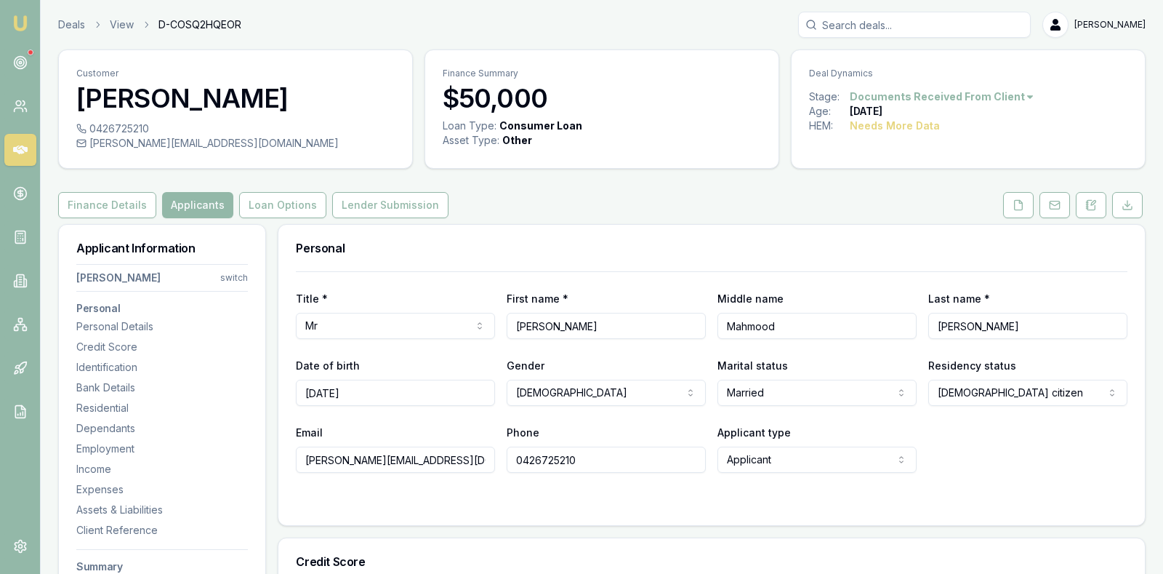
click at [1008, 426] on div "Email [PERSON_NAME][EMAIL_ADDRESS][DOMAIN_NAME] Phone [PHONE_NUMBER] Applicant …" at bounding box center [712, 447] width 832 height 49
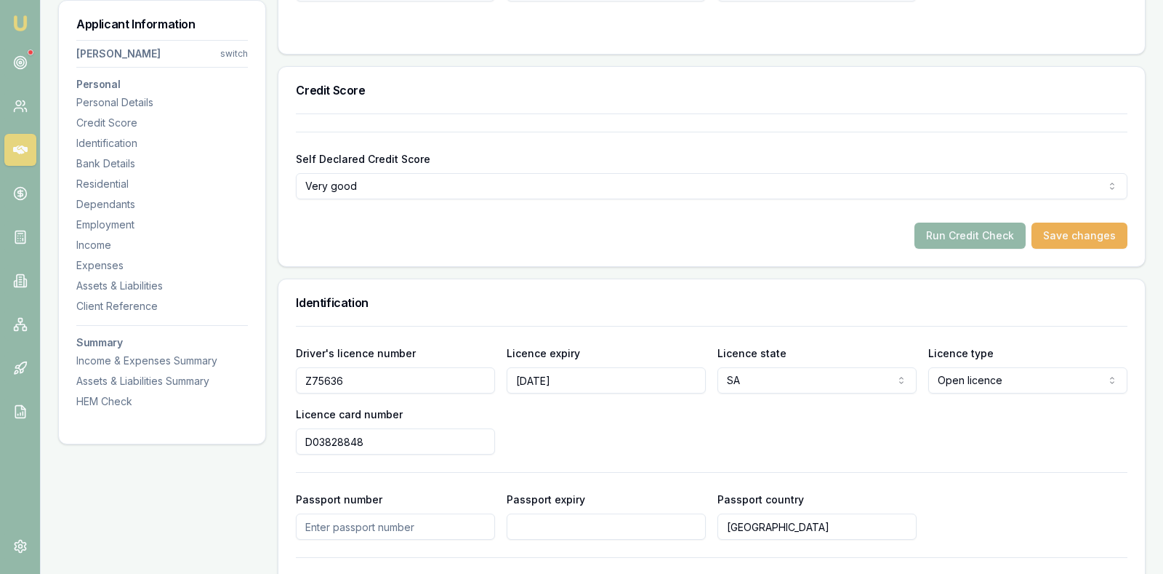
scroll to position [473, 0]
click at [984, 231] on button "Run Credit Check" at bounding box center [970, 234] width 111 height 26
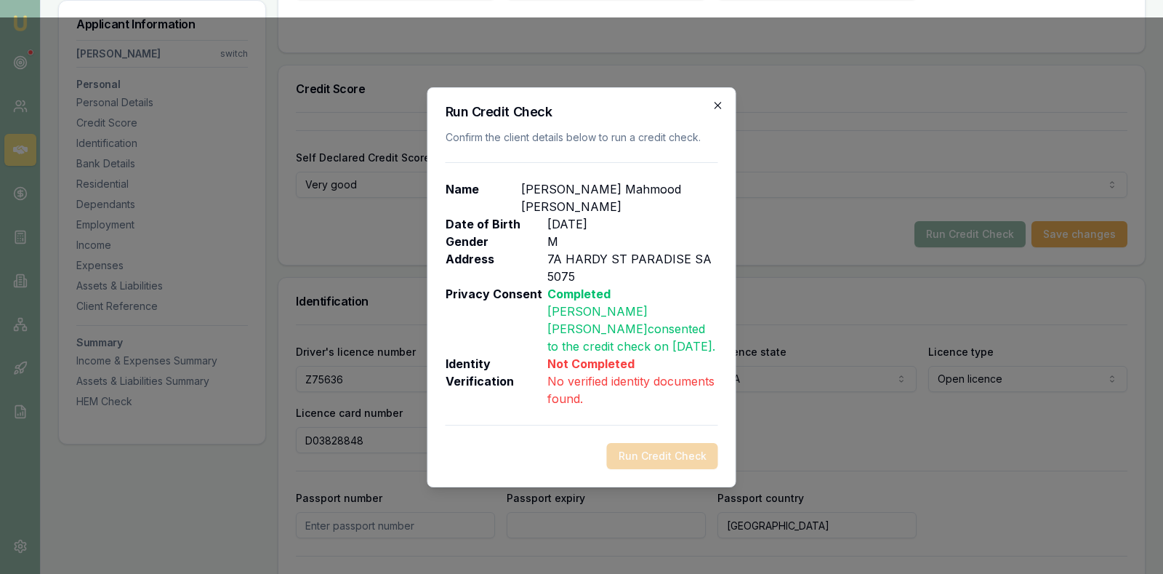
click at [718, 106] on icon "button" at bounding box center [719, 106] width 12 height 12
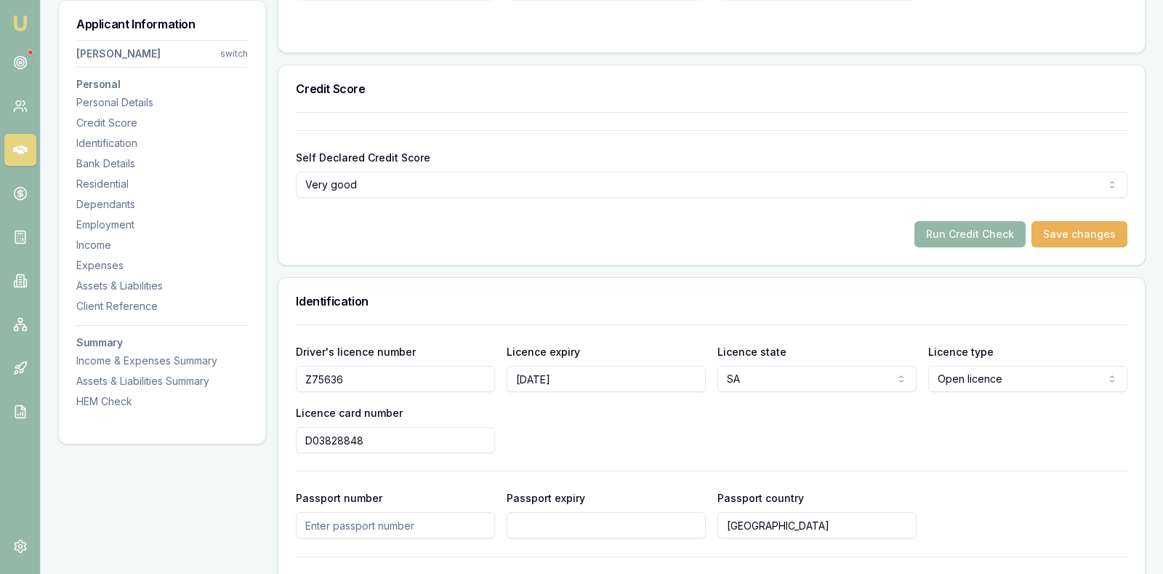
click at [928, 453] on div "Driver's licence number Z75636 Licence expiry 19/06/2026 Licence state SA NSW V…" at bounding box center [712, 504] width 832 height 360
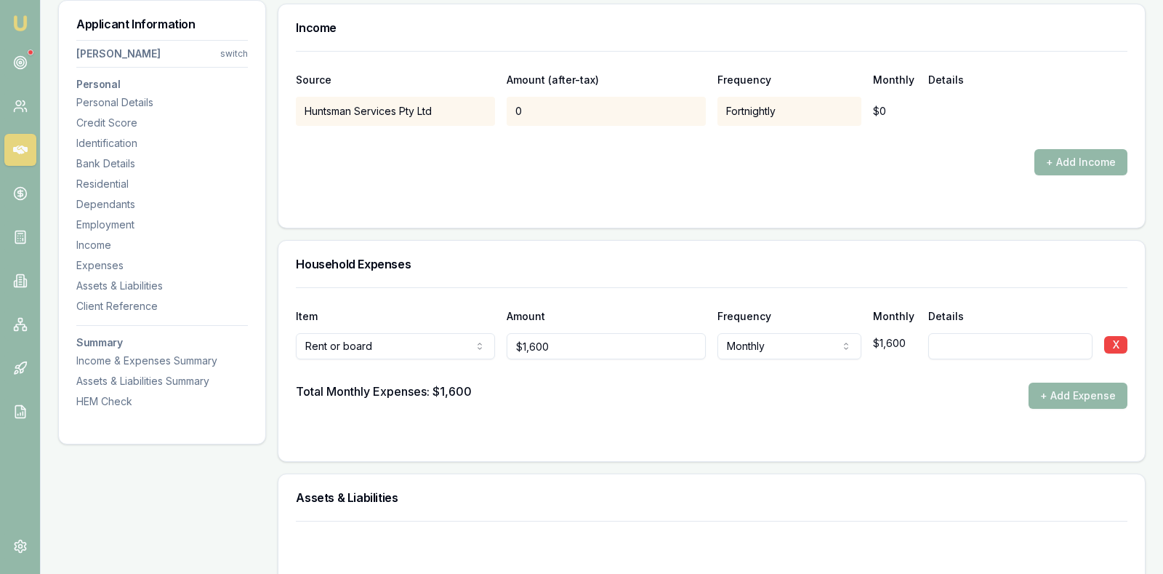
scroll to position [2545, 0]
click at [908, 333] on div "$1,600" at bounding box center [895, 342] width 44 height 29
click at [550, 155] on div "+ Add Income" at bounding box center [712, 161] width 832 height 26
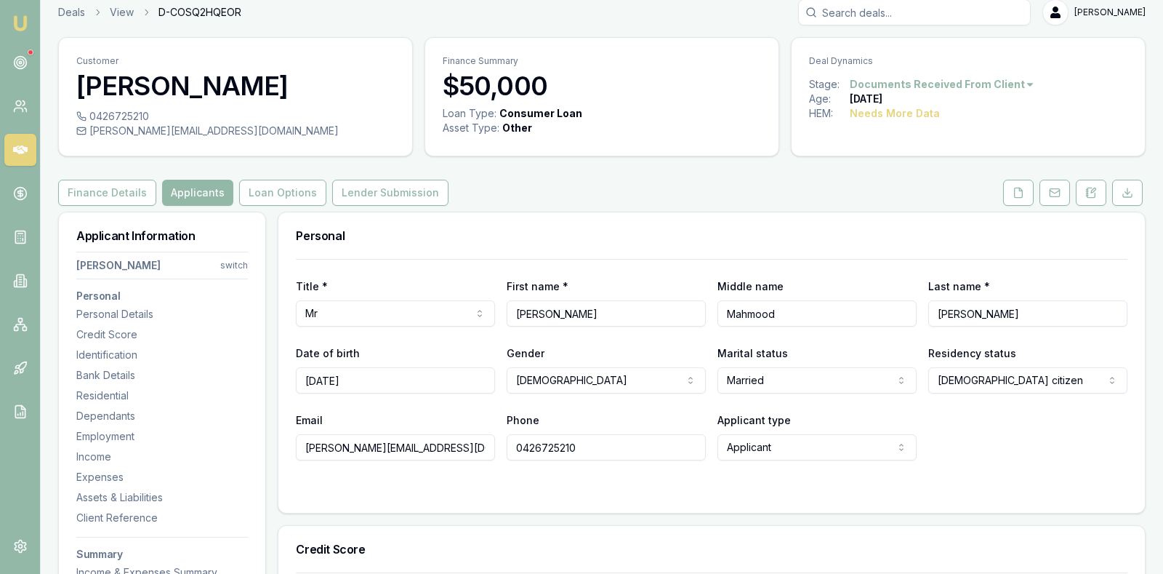
scroll to position [0, 0]
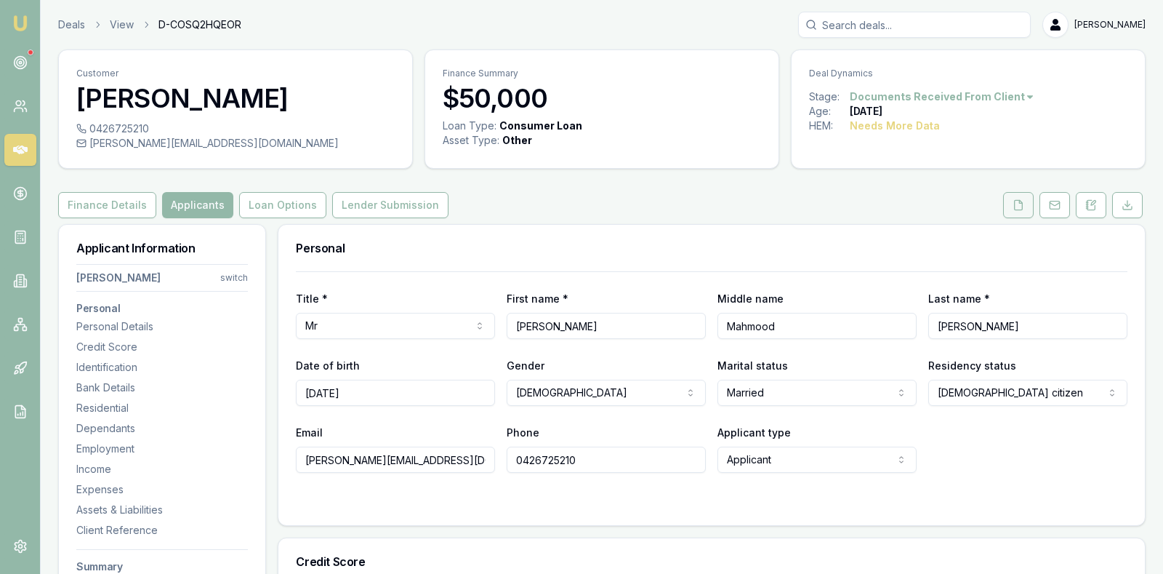
click at [1018, 211] on button at bounding box center [1018, 205] width 31 height 26
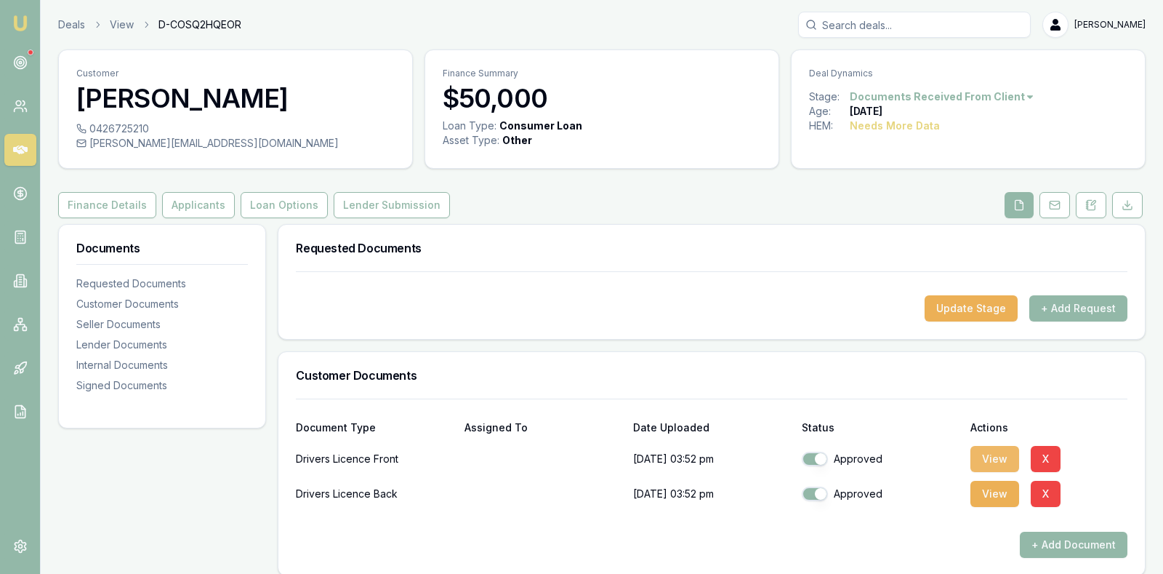
click at [988, 455] on button "View" at bounding box center [995, 459] width 49 height 26
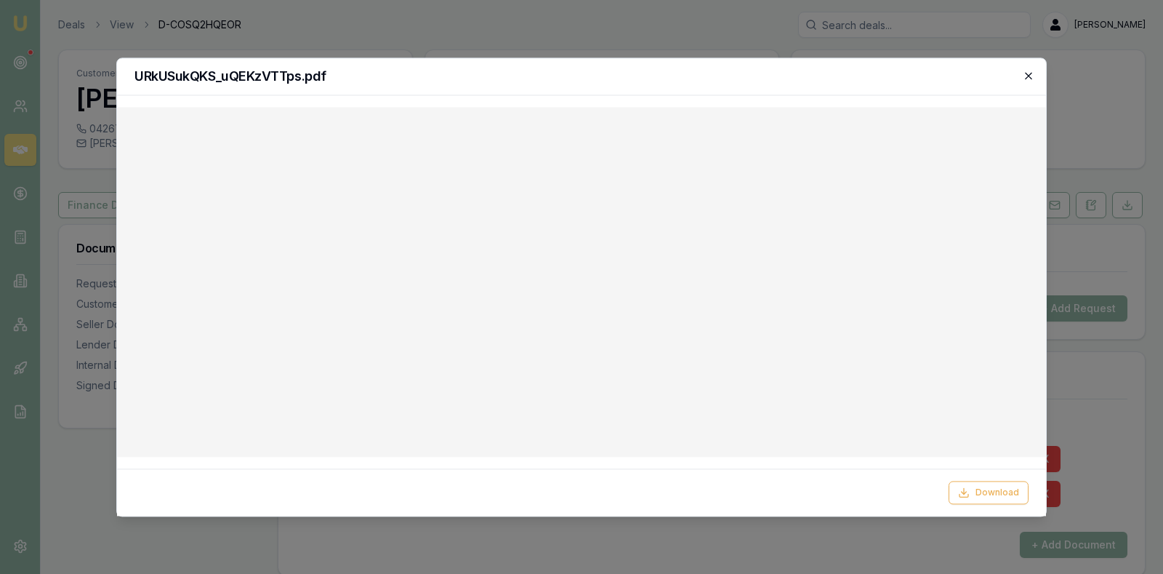
click at [1027, 76] on icon "button" at bounding box center [1028, 75] width 7 height 7
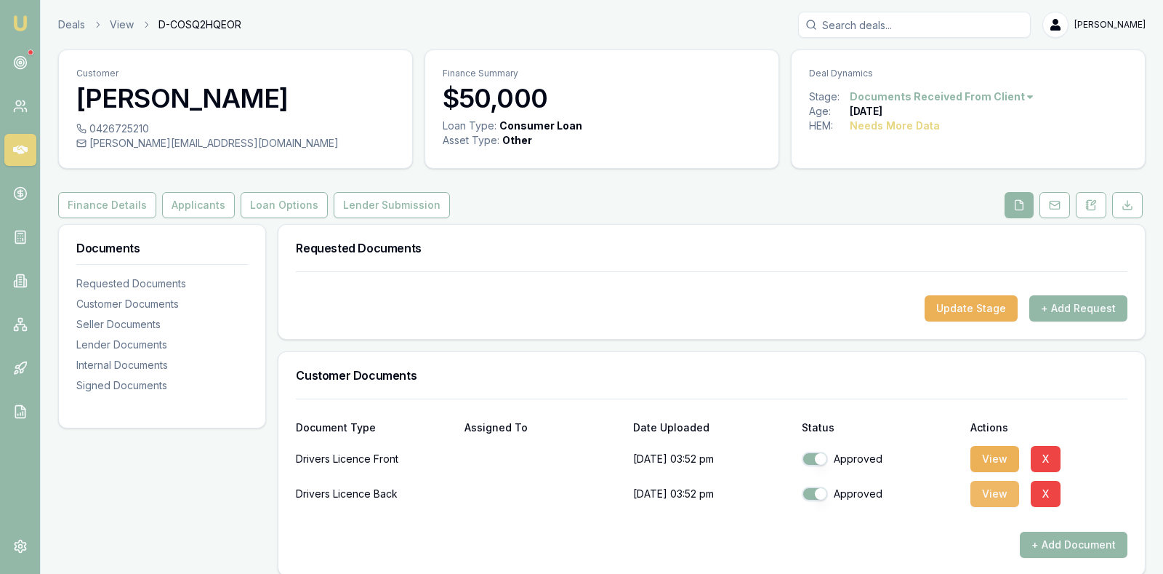
click at [987, 490] on button "View" at bounding box center [995, 494] width 49 height 26
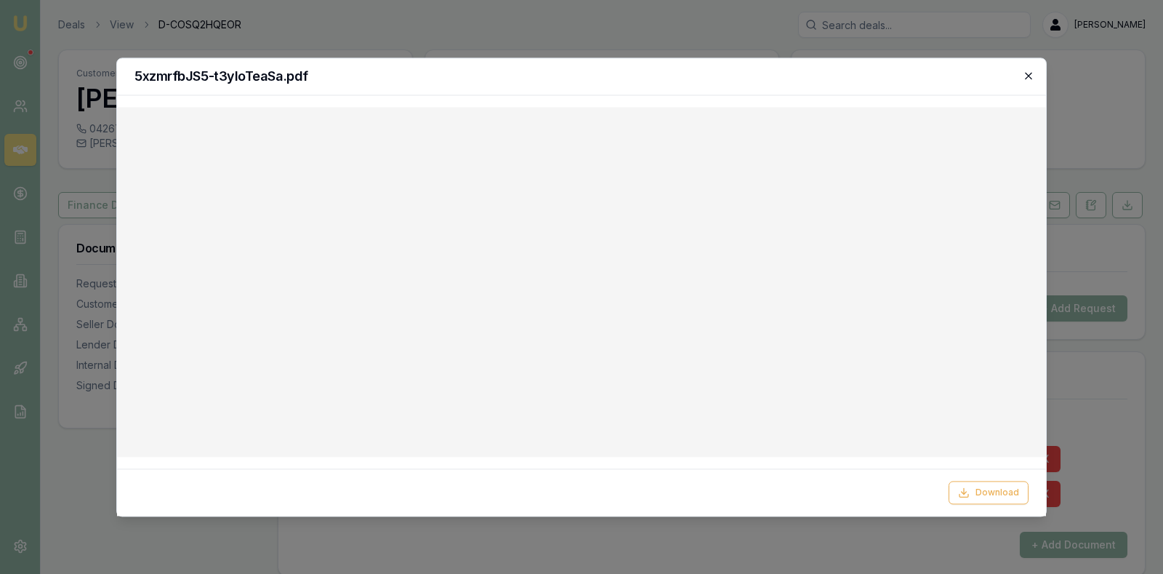
click at [1030, 75] on icon "button" at bounding box center [1029, 76] width 12 height 12
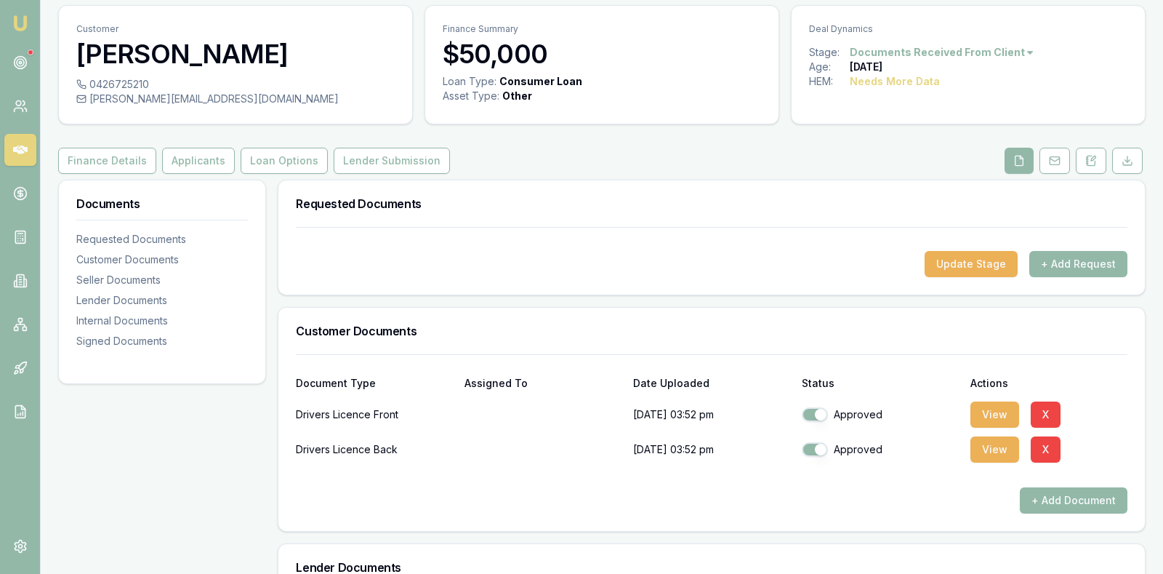
scroll to position [17, 0]
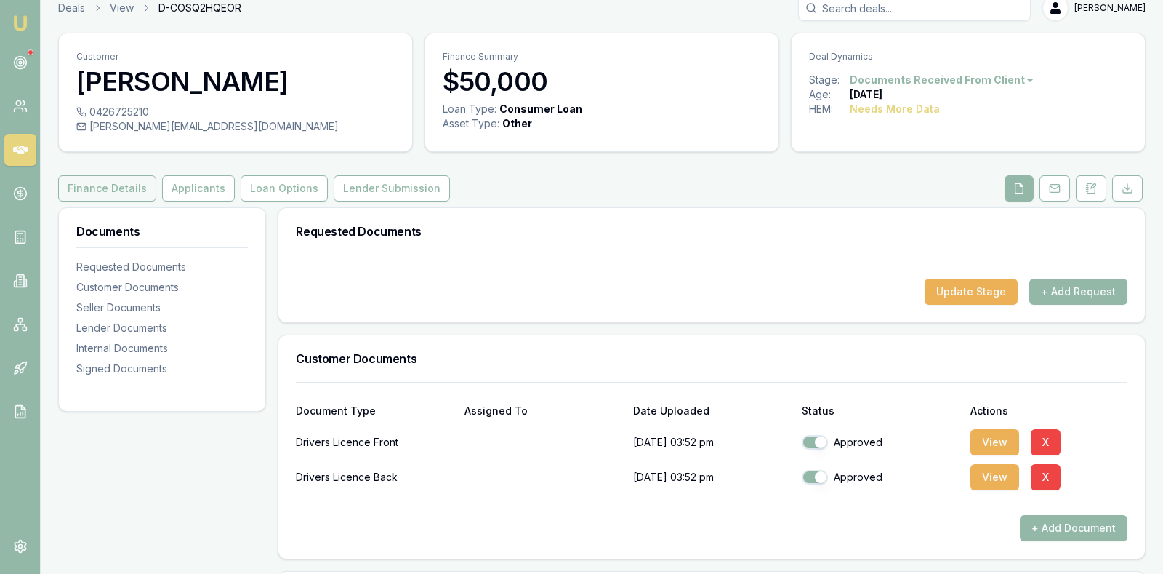
click at [86, 182] on button "Finance Details" at bounding box center [107, 188] width 98 height 26
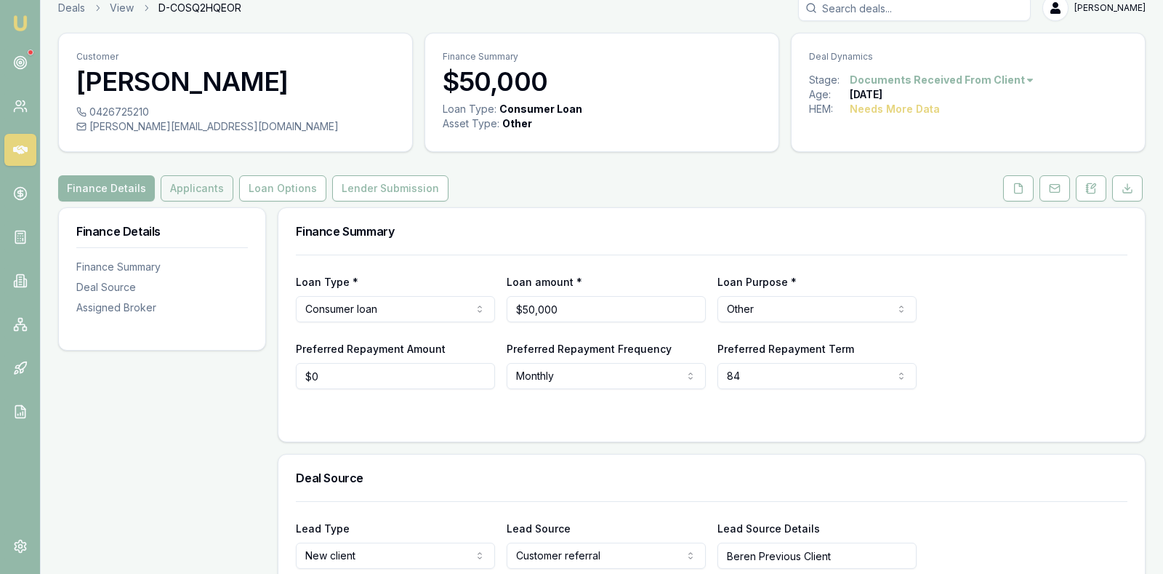
click at [172, 191] on button "Applicants" at bounding box center [197, 188] width 73 height 26
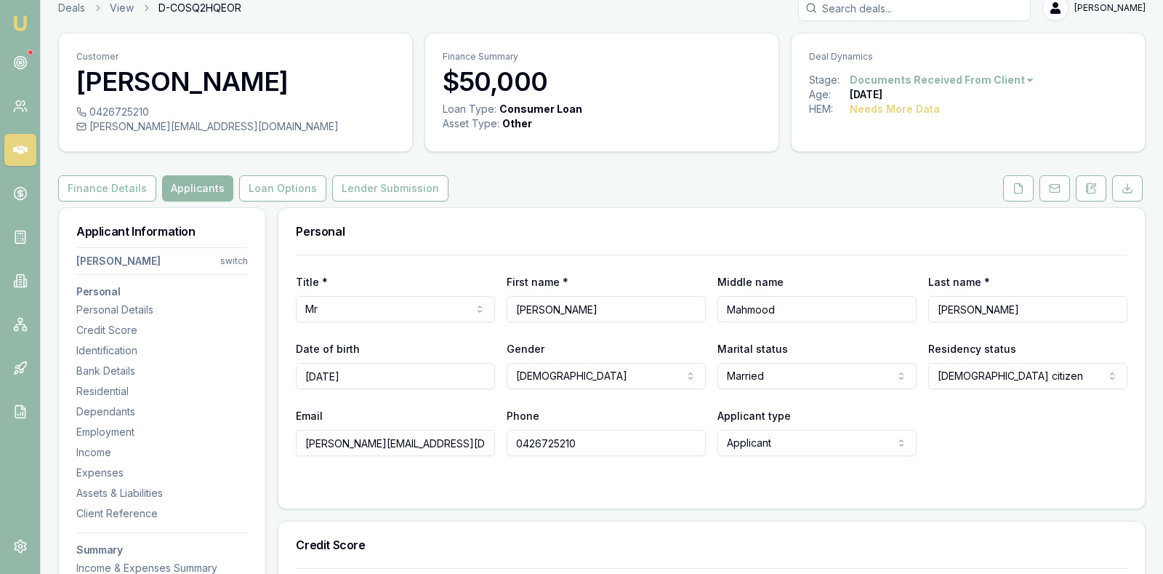
click at [820, 485] on div at bounding box center [712, 485] width 832 height 12
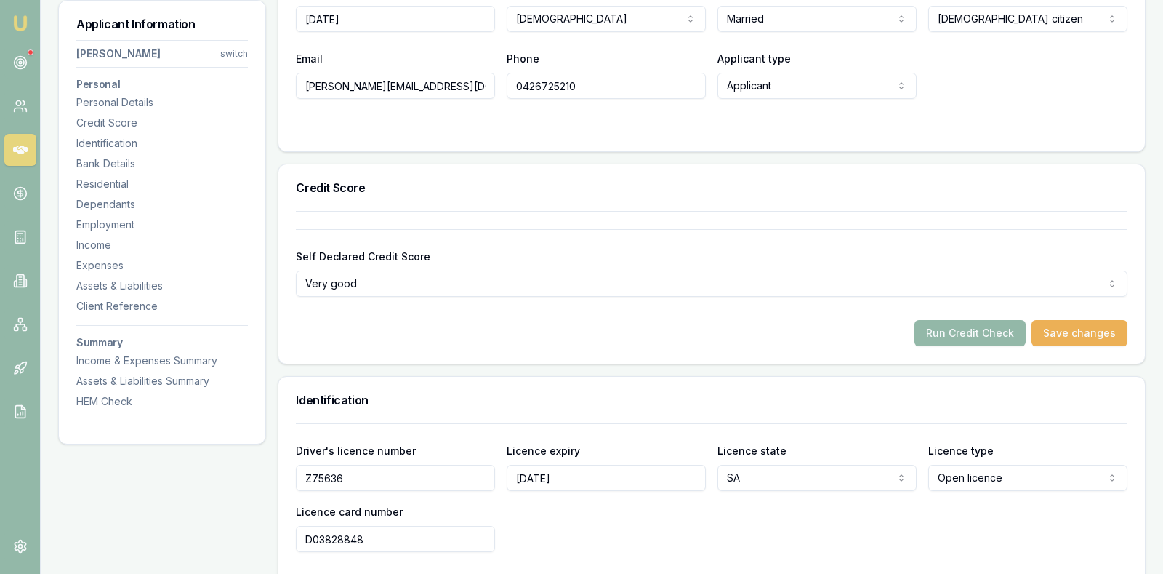
scroll to position [380, 0]
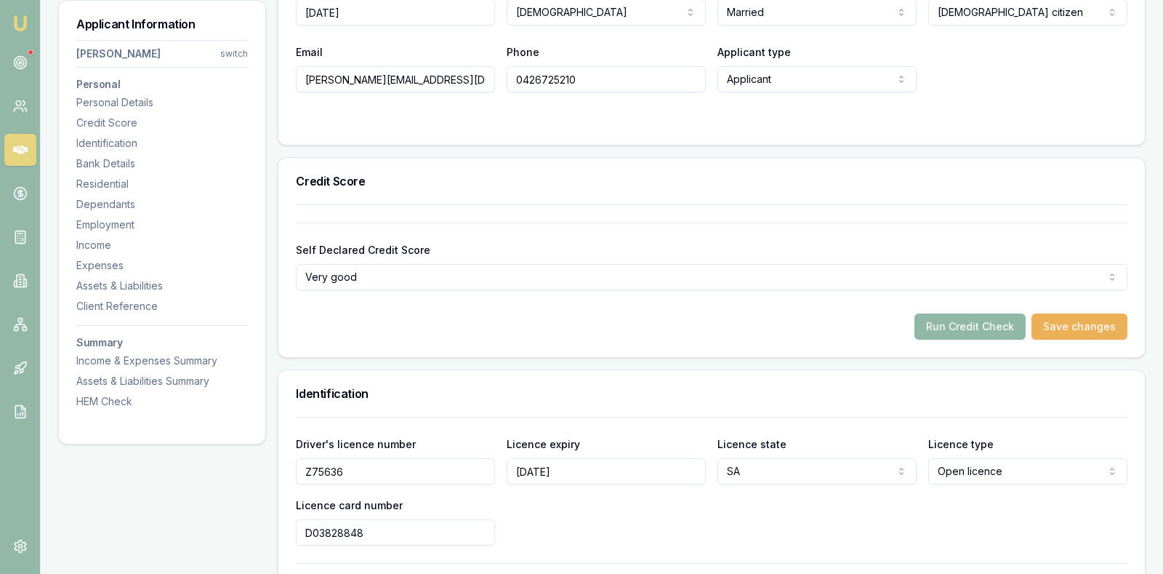
click at [957, 324] on button "Run Credit Check" at bounding box center [970, 326] width 111 height 26
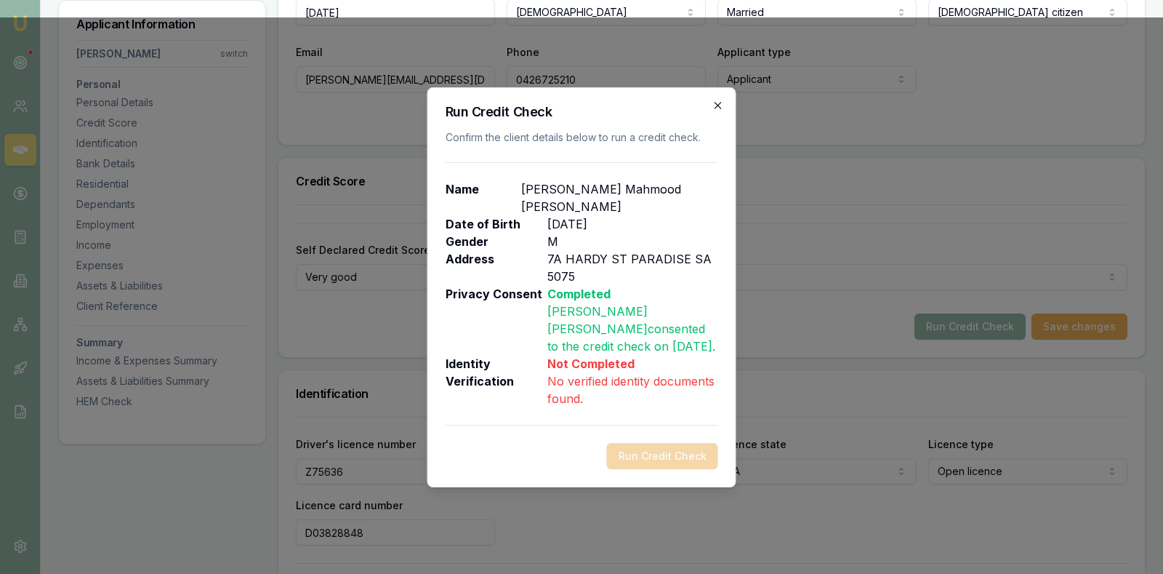
click at [718, 106] on icon "button" at bounding box center [718, 105] width 7 height 7
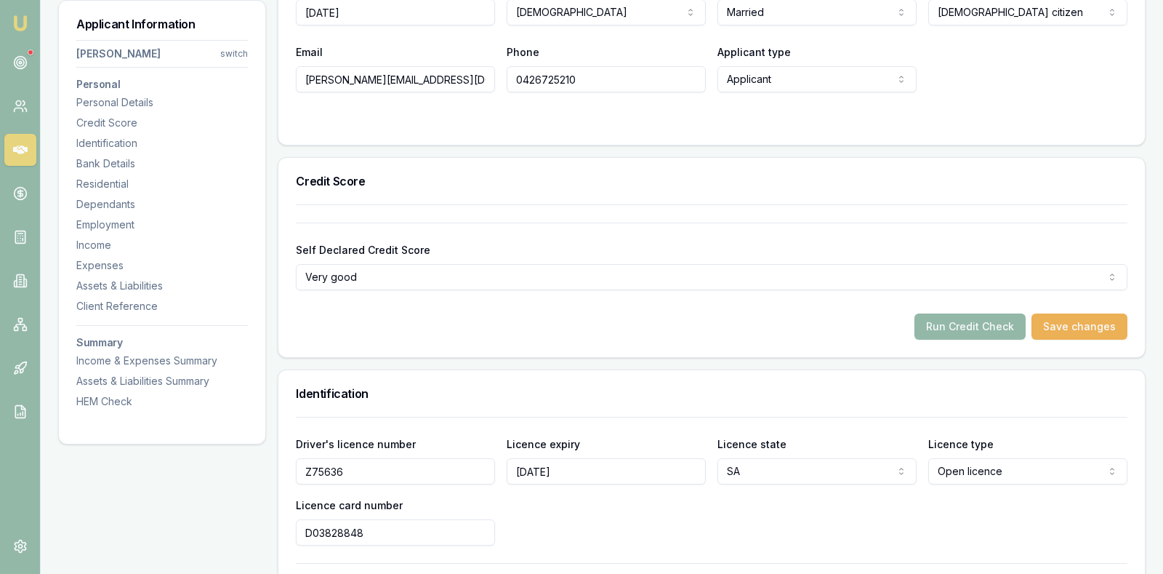
click at [758, 164] on div "Credit Score" at bounding box center [711, 181] width 867 height 47
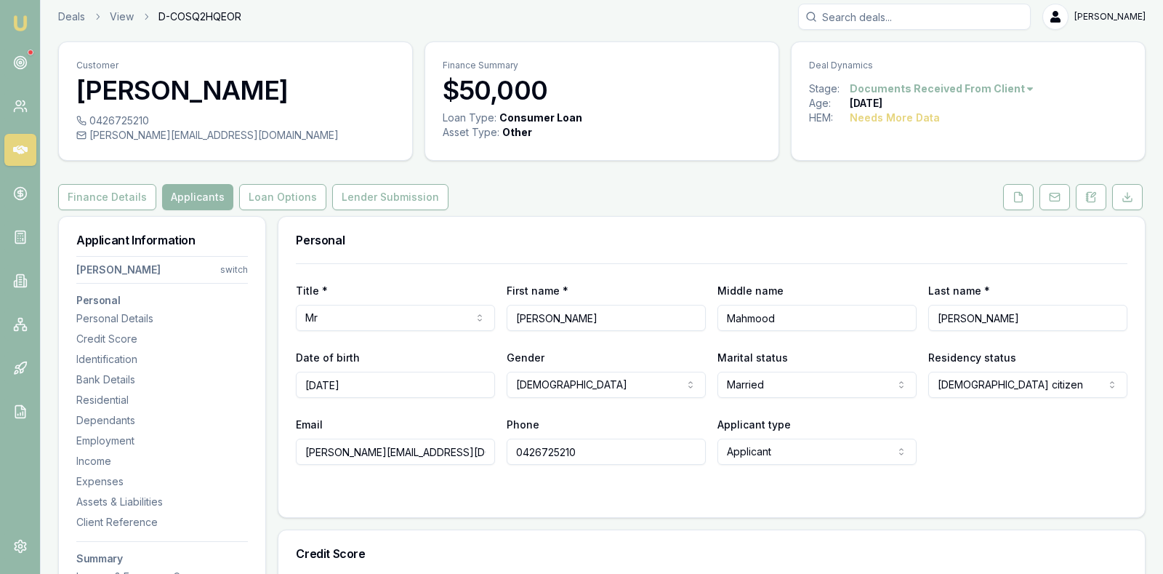
scroll to position [0, 0]
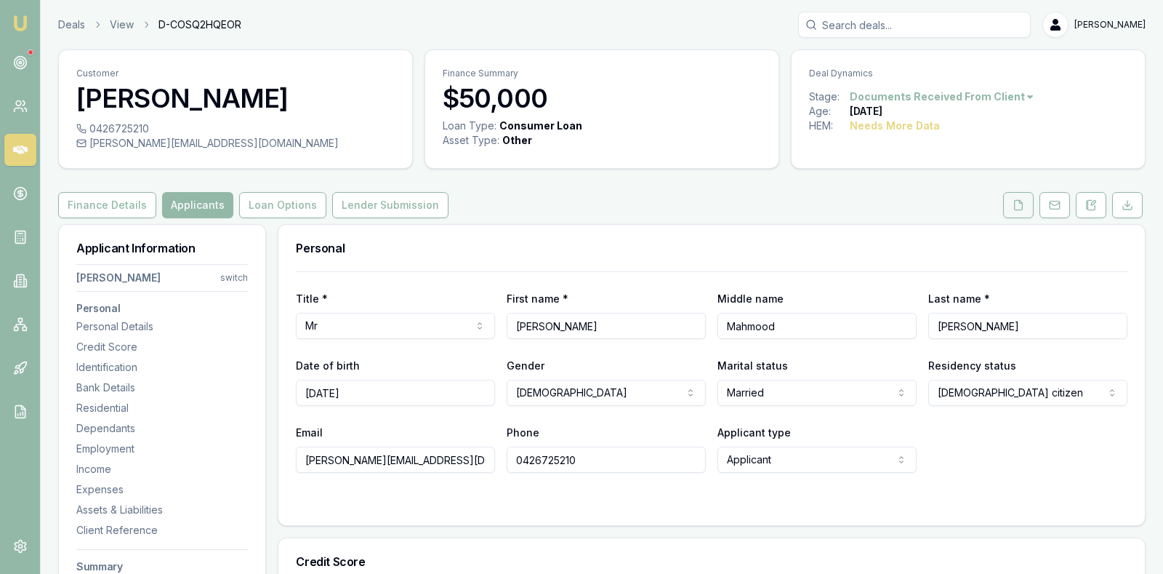
click at [1017, 208] on icon at bounding box center [1019, 205] width 12 height 12
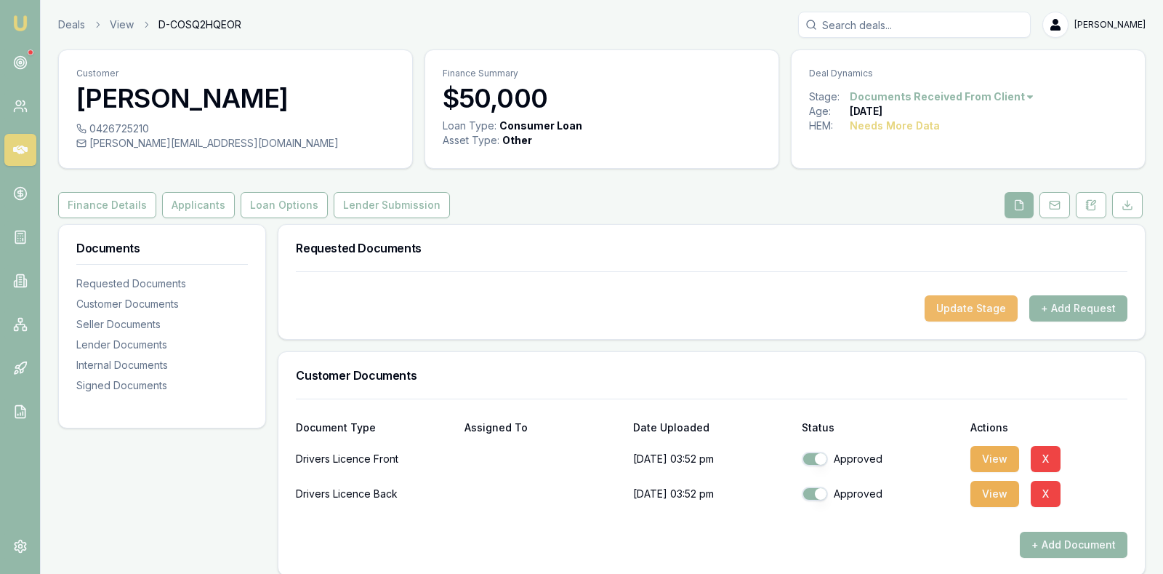
click at [972, 302] on button "Update Stage" at bounding box center [971, 308] width 93 height 26
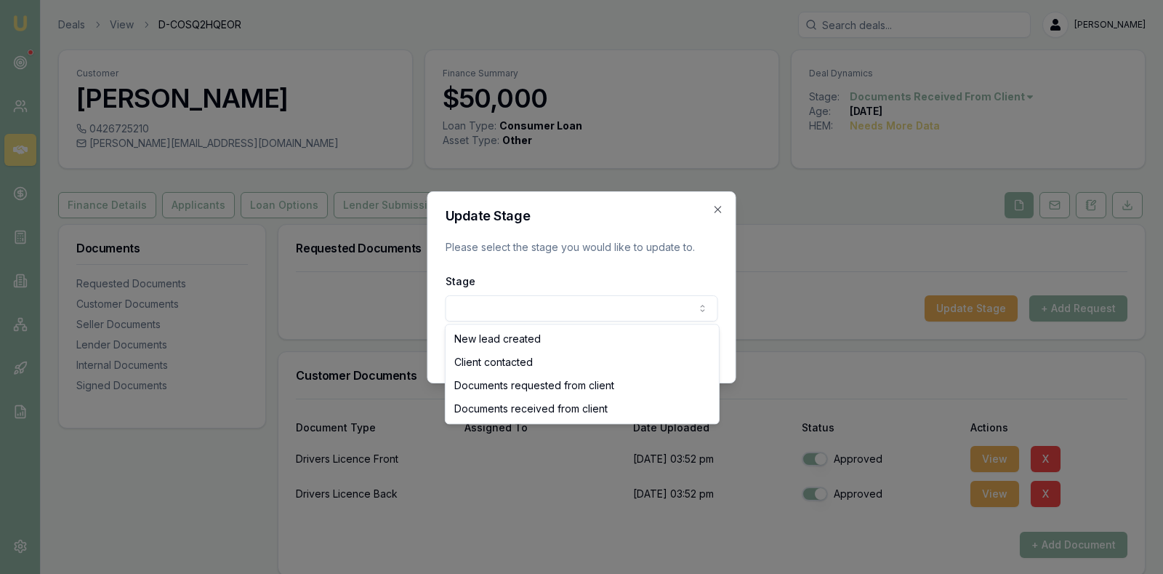
click at [638, 303] on body "Emu Broker Deals View D-COSQ2HQEOR Stevette Gelavis Toggle Menu Customer Mohamm…" at bounding box center [581, 287] width 1163 height 574
select select "DOCUMENTS_RECEIVED_FROM_CLIENT"
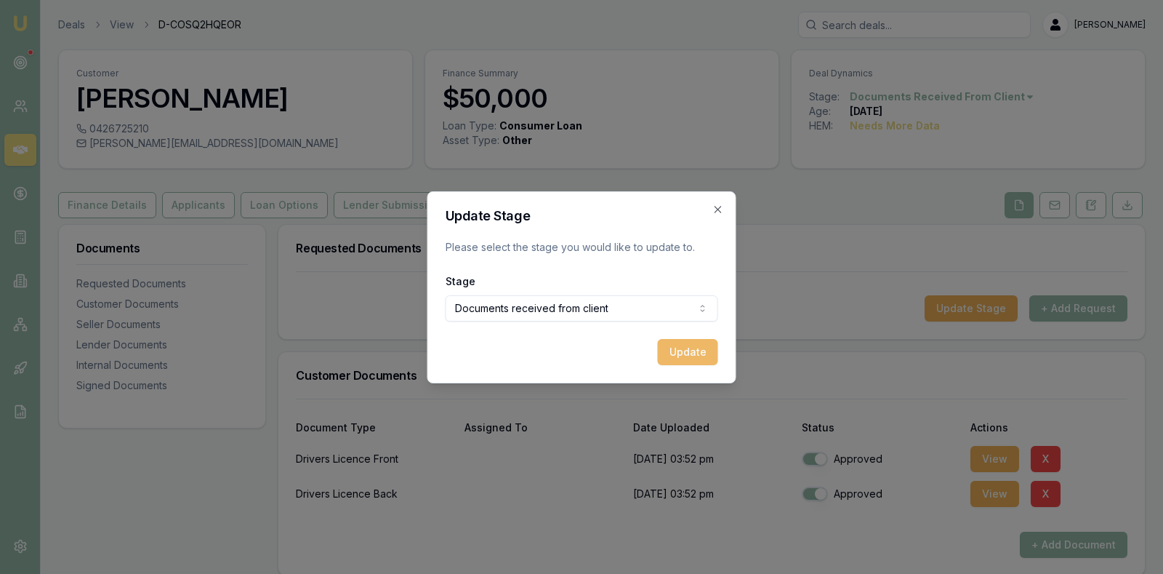
click at [681, 350] on button "Update" at bounding box center [688, 352] width 60 height 26
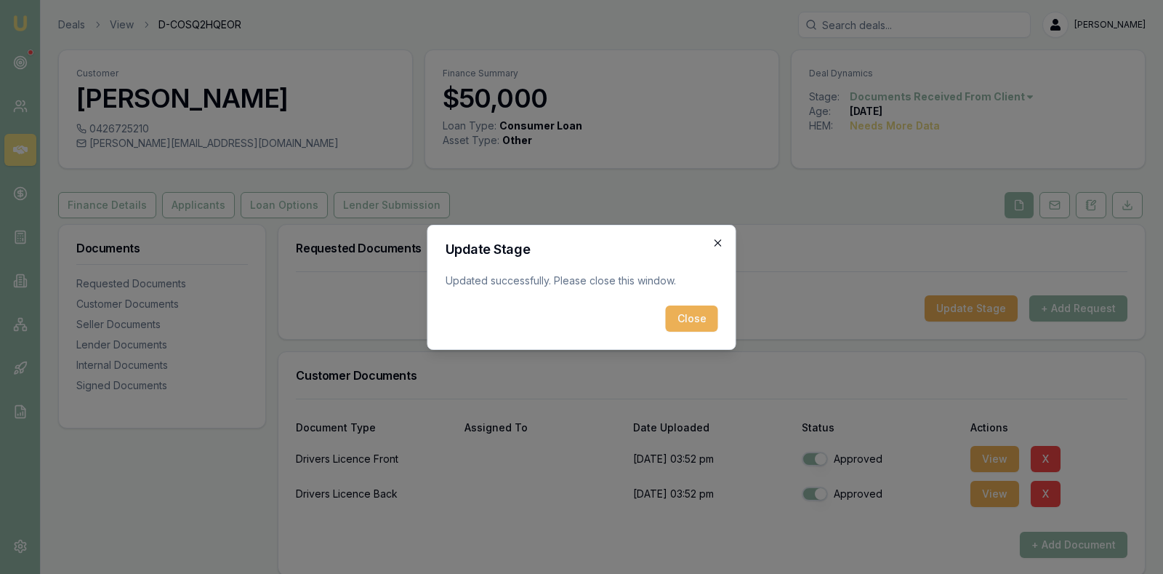
click at [715, 242] on icon "button" at bounding box center [719, 243] width 12 height 12
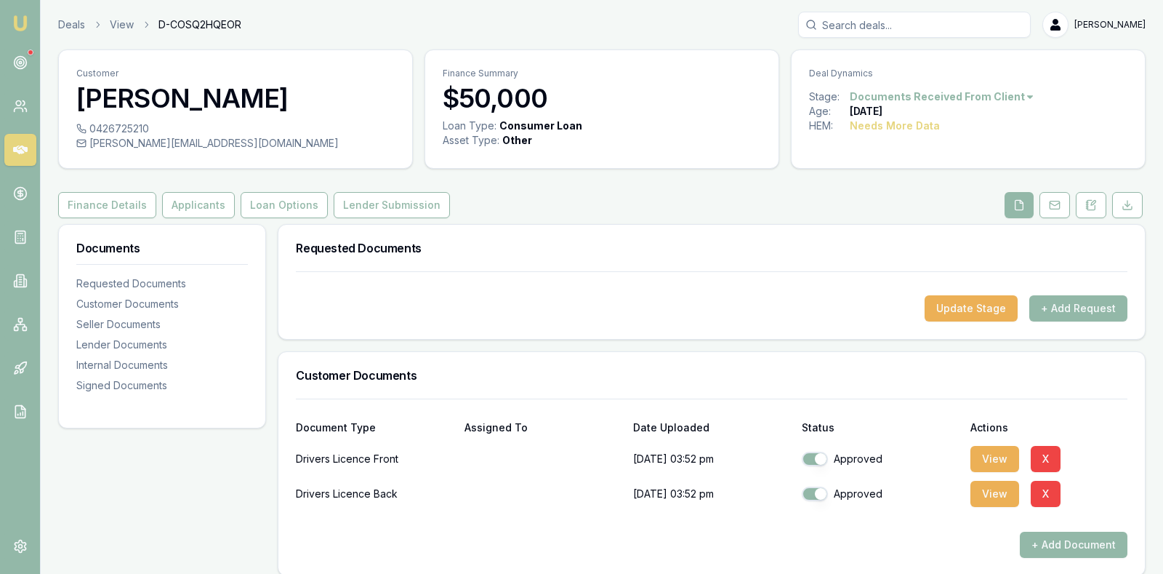
click at [709, 281] on div at bounding box center [712, 283] width 832 height 23
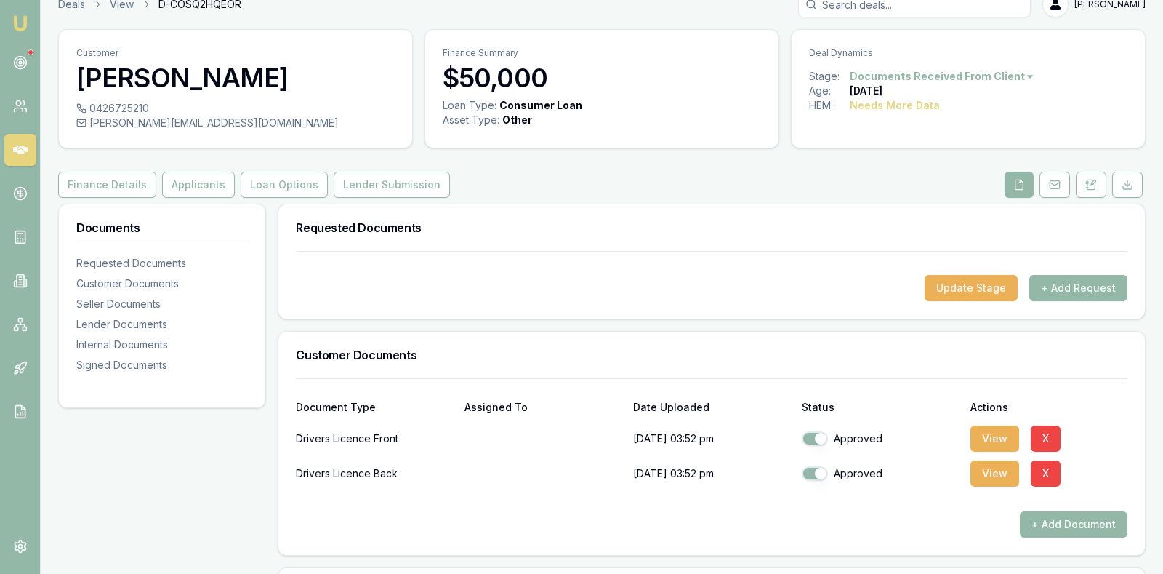
scroll to position [17, 0]
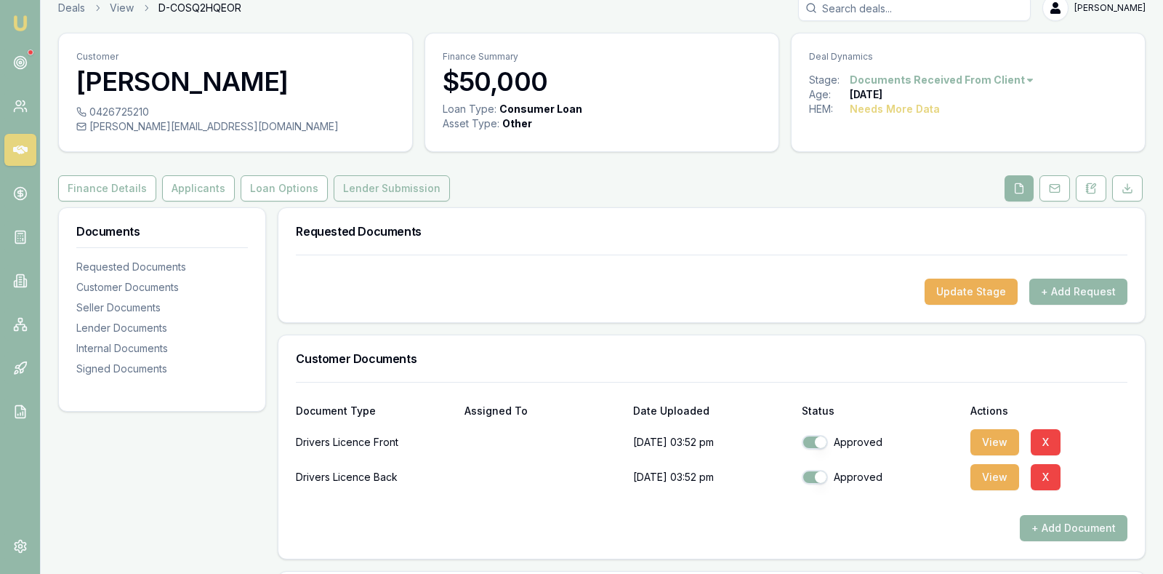
click at [397, 183] on button "Lender Submission" at bounding box center [392, 188] width 116 height 26
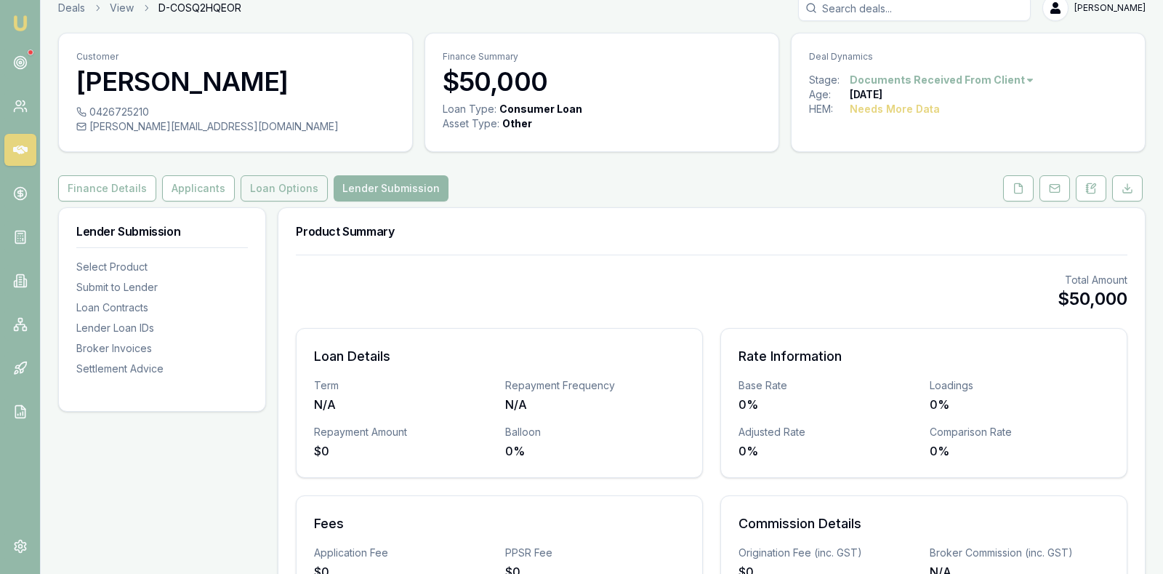
click at [286, 177] on button "Loan Options" at bounding box center [284, 188] width 87 height 26
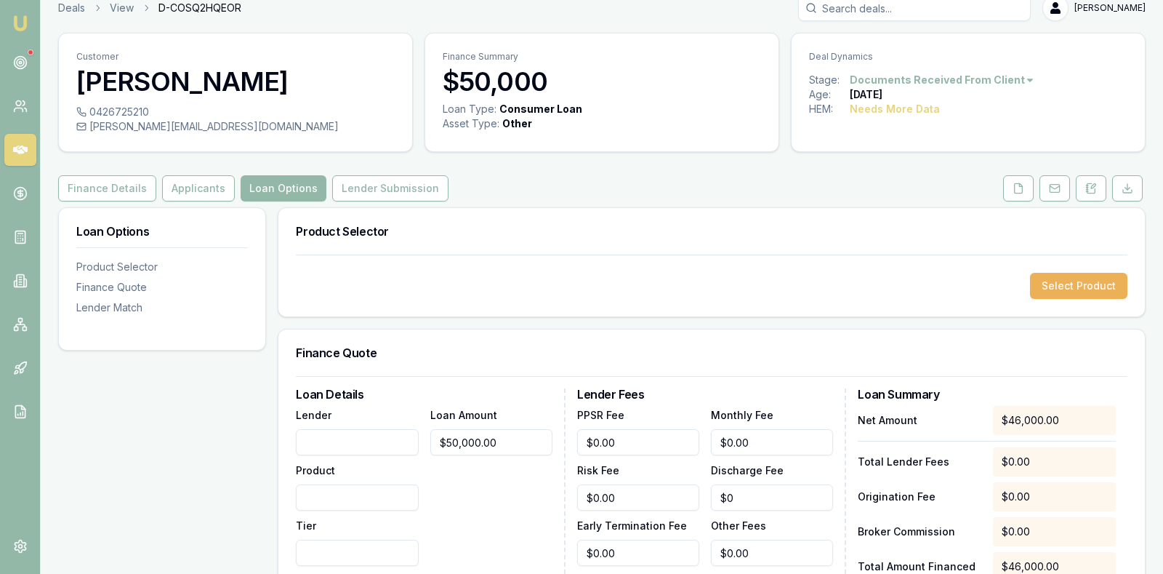
click at [806, 274] on div "Select Product" at bounding box center [712, 286] width 832 height 26
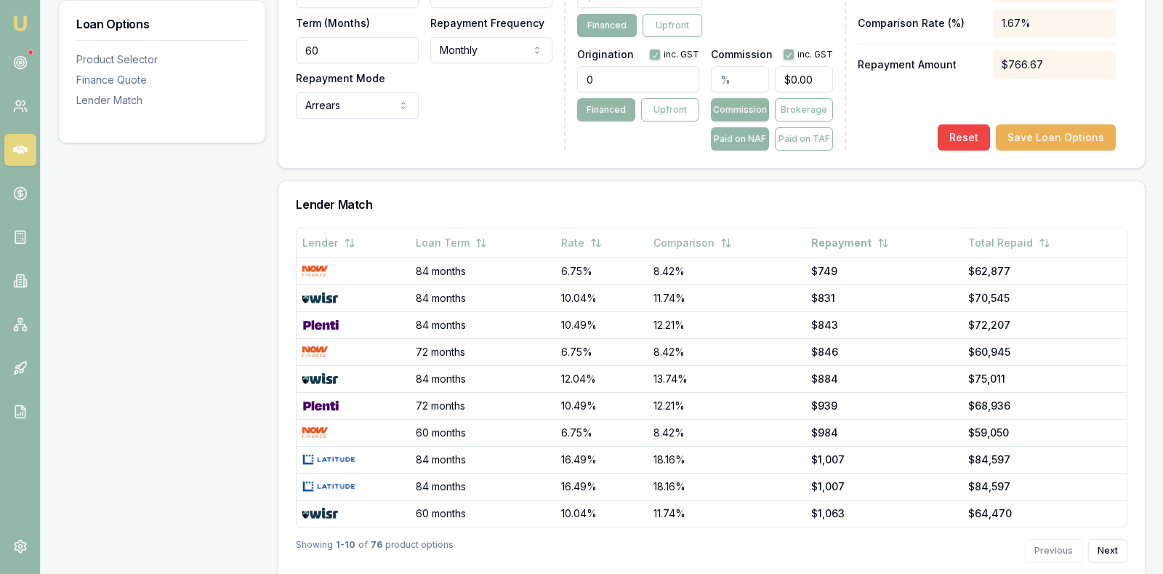
scroll to position [695, 0]
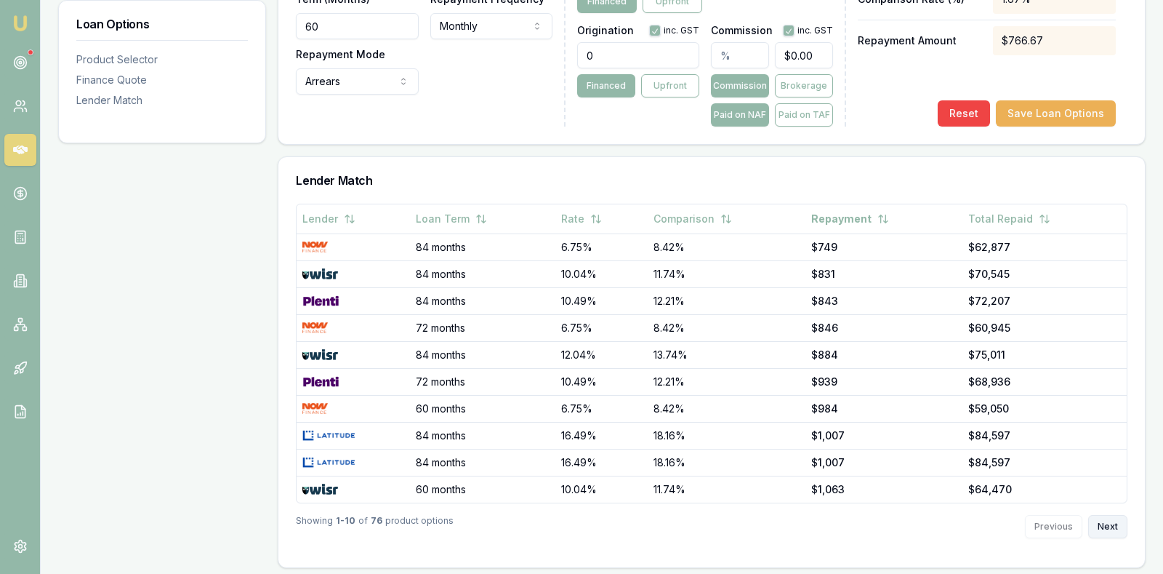
click at [1109, 518] on button "Next" at bounding box center [1107, 526] width 39 height 23
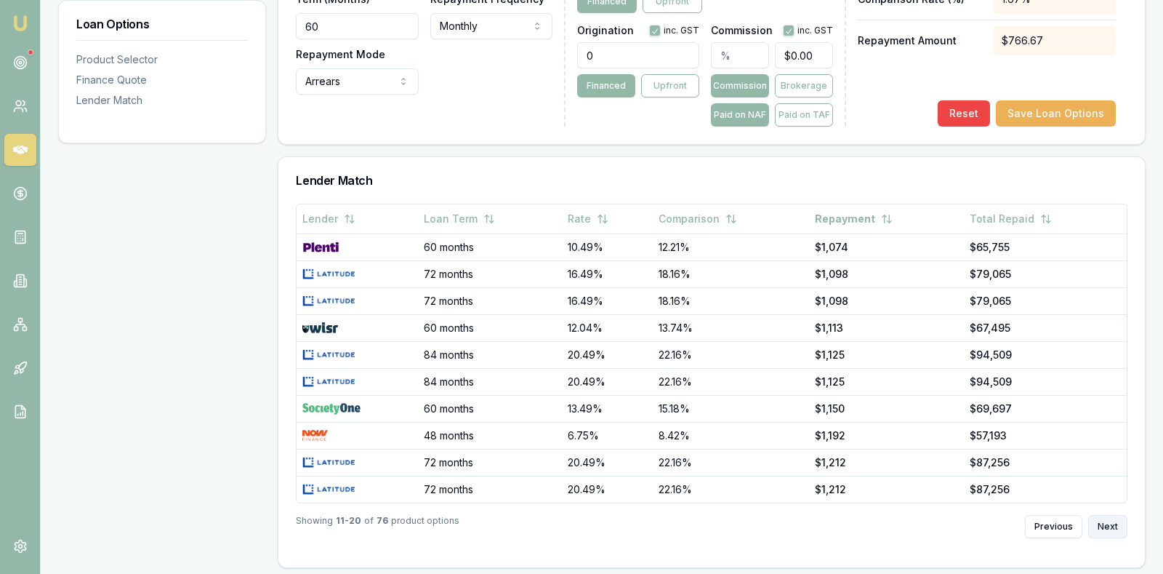
click at [1108, 518] on button "Next" at bounding box center [1107, 526] width 39 height 23
click at [1110, 518] on button "Next" at bounding box center [1107, 526] width 39 height 23
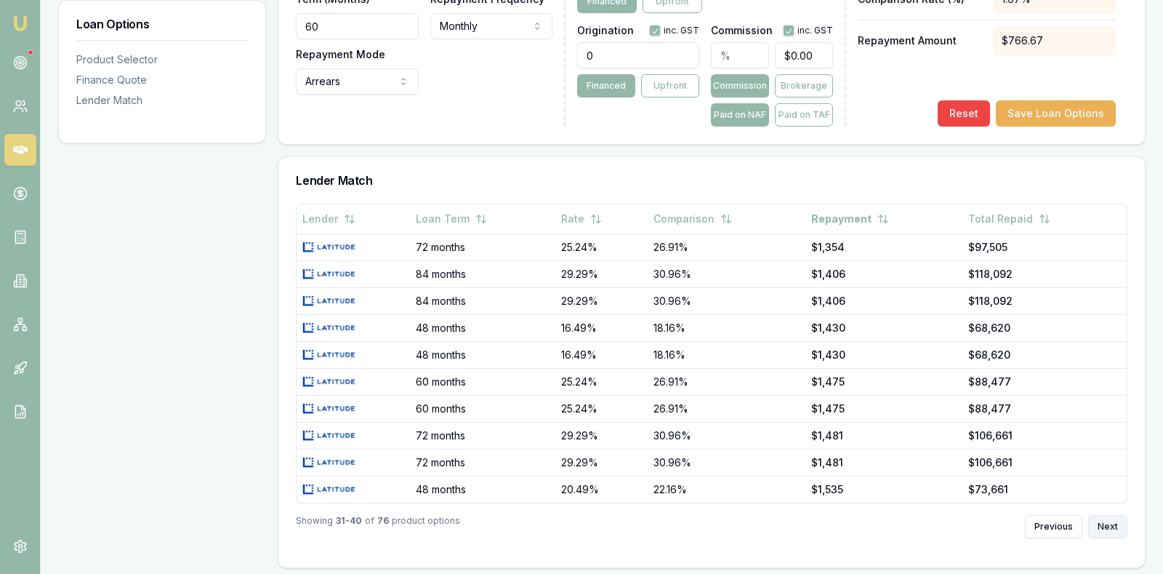
click at [1111, 519] on button "Next" at bounding box center [1107, 526] width 39 height 23
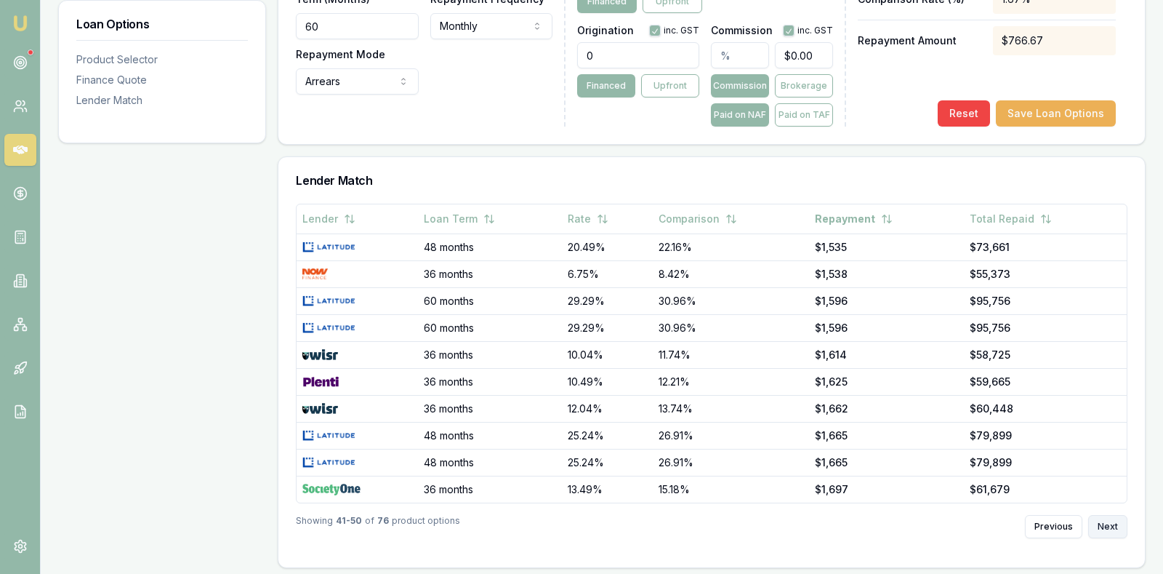
click at [1111, 518] on button "Next" at bounding box center [1107, 526] width 39 height 23
click at [1112, 518] on button "Next" at bounding box center [1107, 526] width 39 height 23
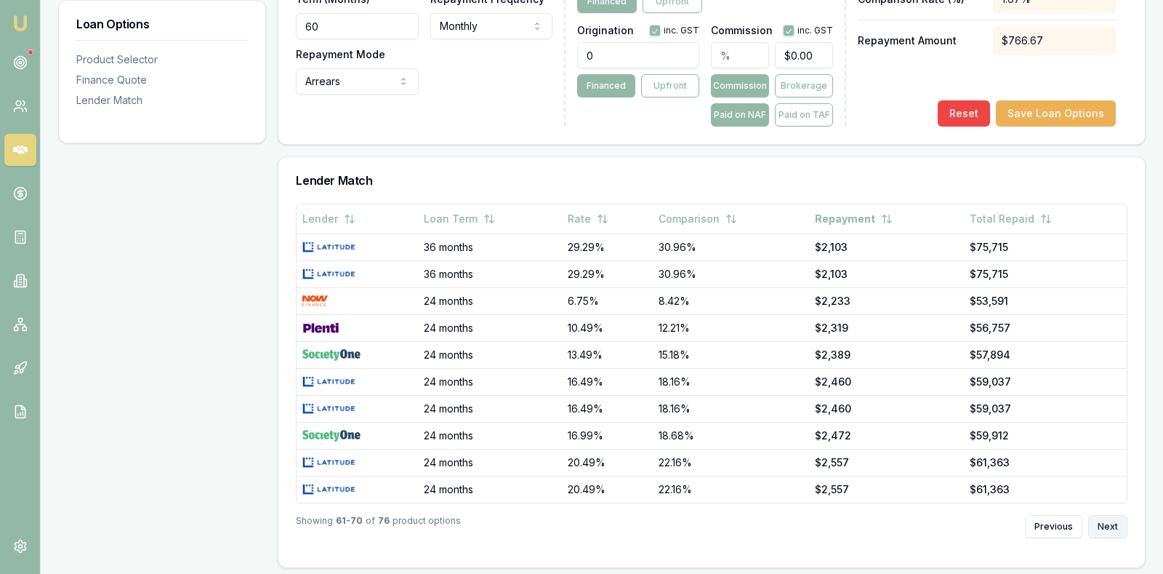
click at [1112, 518] on button "Next" at bounding box center [1107, 526] width 39 height 23
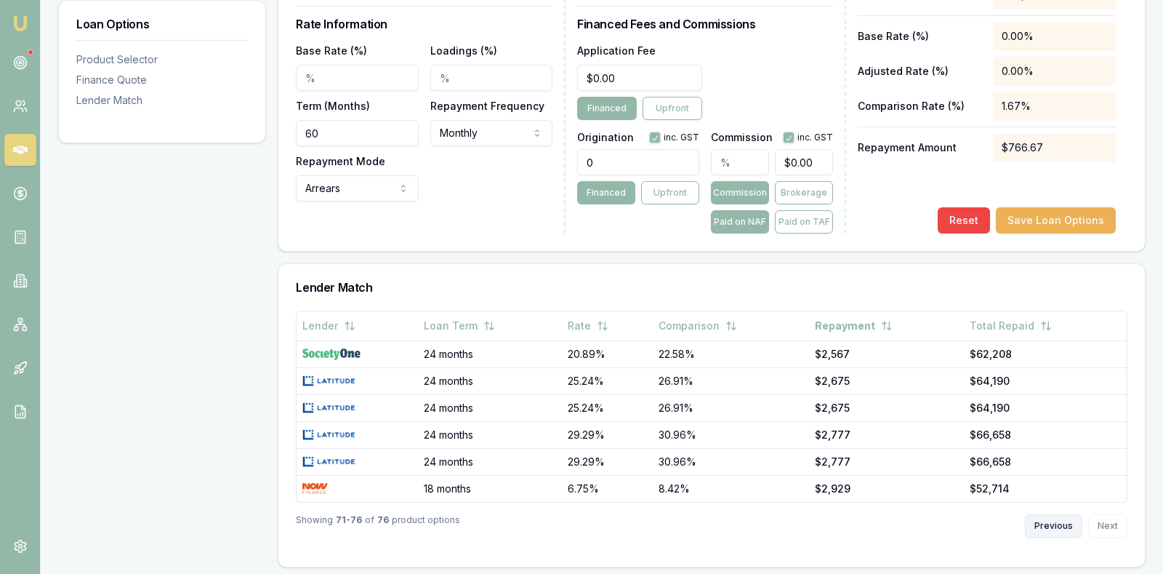
click at [1033, 522] on button "Previous" at bounding box center [1053, 525] width 57 height 23
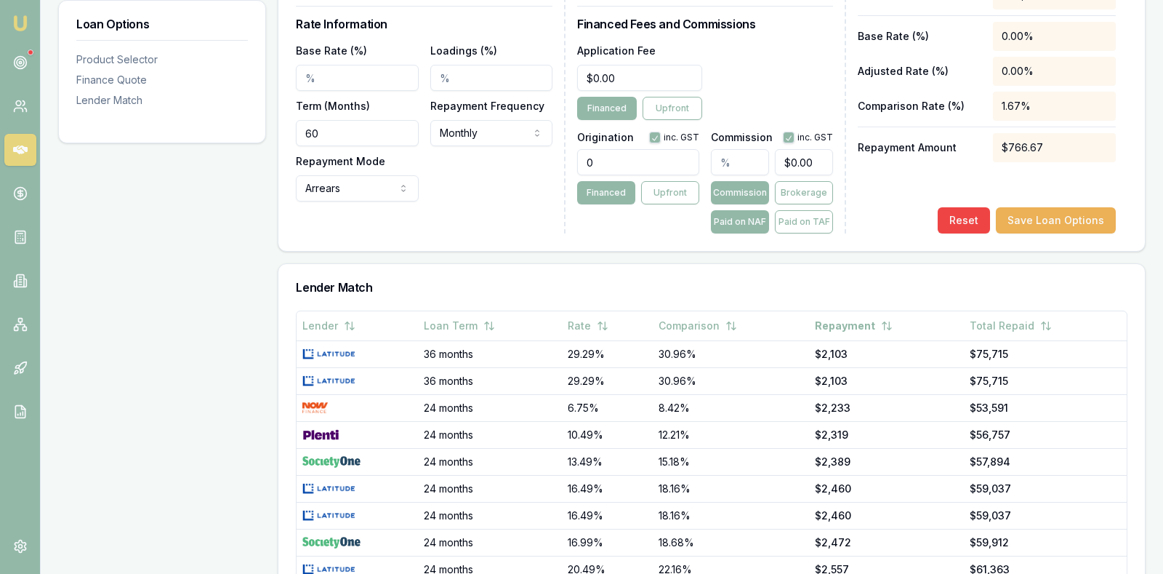
click at [1160, 428] on main "Customer Mohammad Siddique 0426725210 siddique.mm19@gmail.com Finance Summary $…" at bounding box center [602, 67] width 1123 height 1213
click at [108, 334] on div "Loan Options Product Selector Finance Quote Lender Match" at bounding box center [162, 155] width 208 height 1039
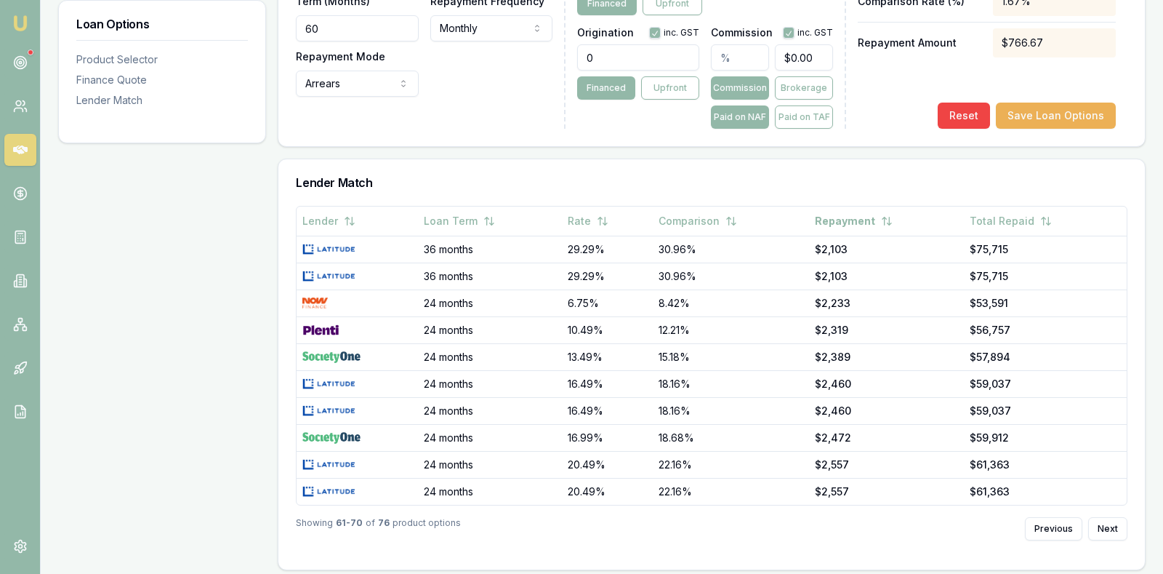
scroll to position [695, 0]
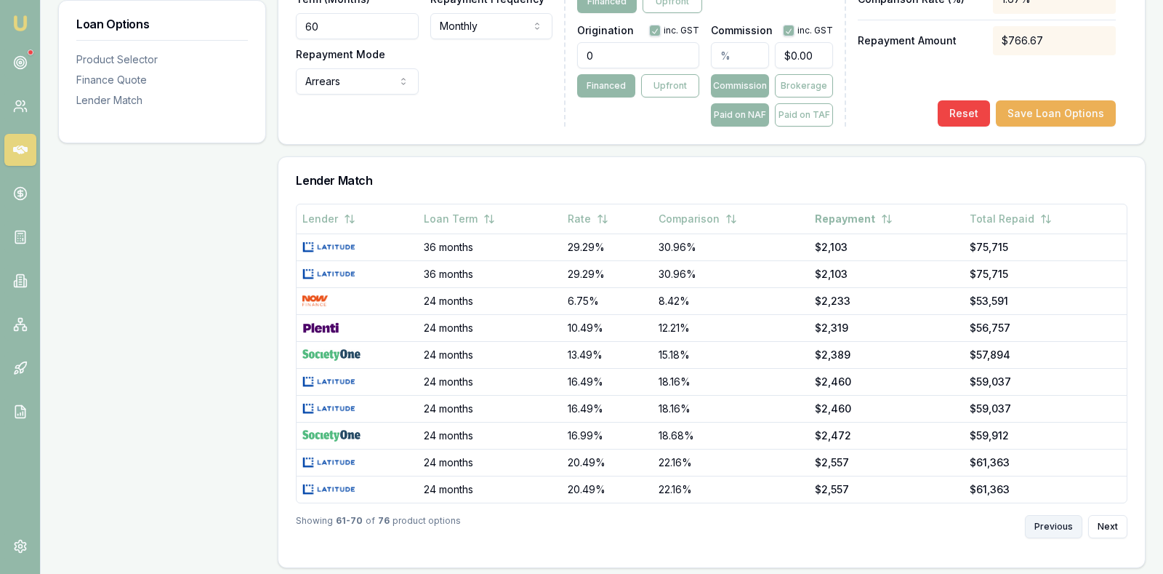
click at [1057, 519] on button "Previous" at bounding box center [1053, 526] width 57 height 23
click at [1055, 518] on button "Previous" at bounding box center [1053, 526] width 57 height 23
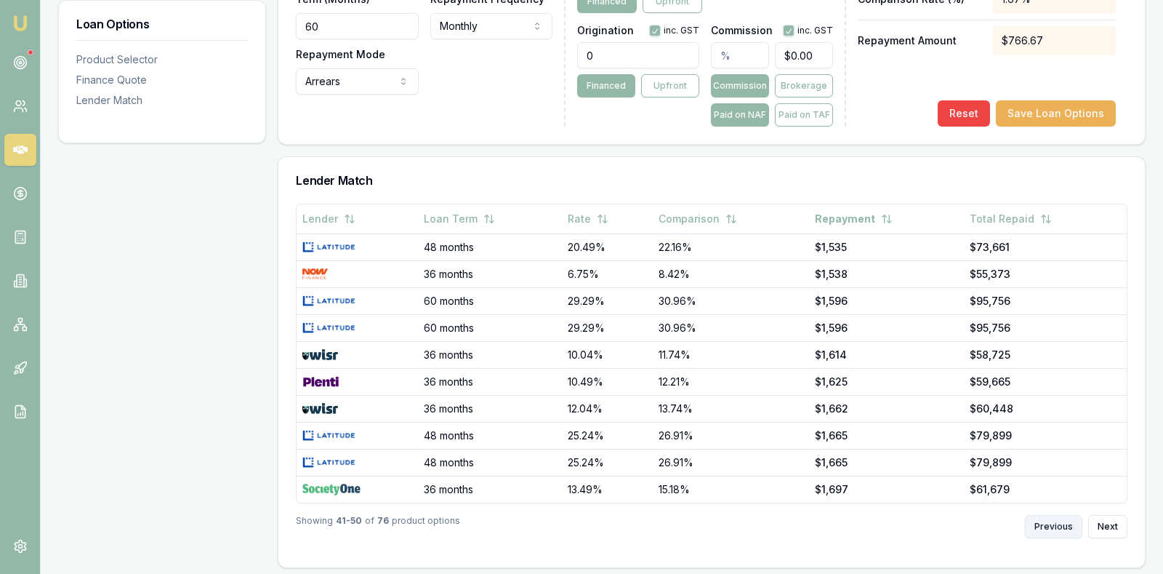
click at [1054, 518] on button "Previous" at bounding box center [1053, 526] width 57 height 23
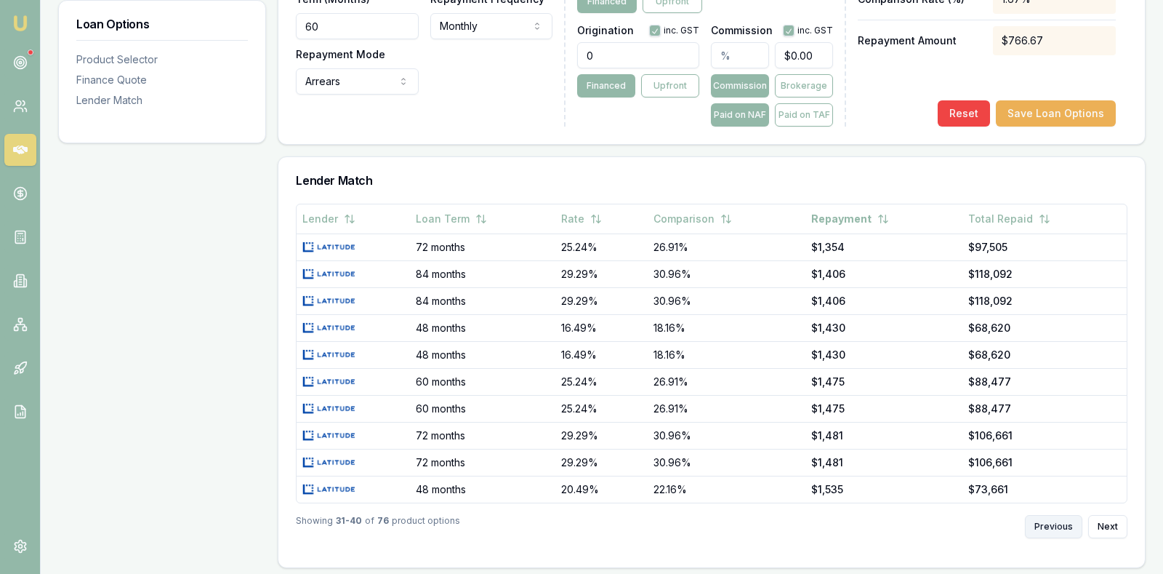
click at [1055, 517] on button "Previous" at bounding box center [1053, 526] width 57 height 23
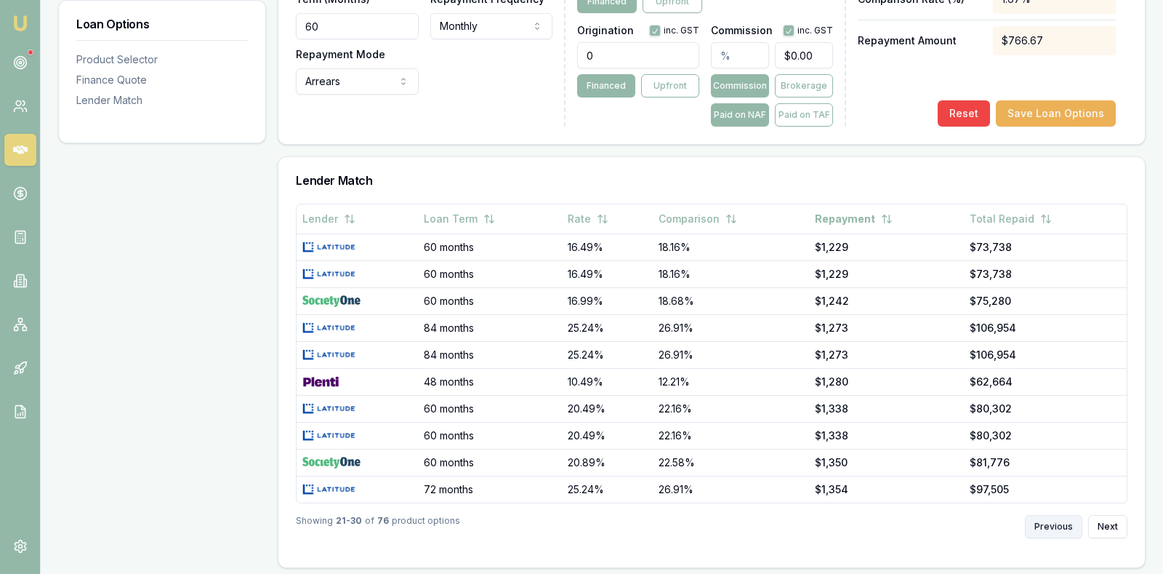
click at [1056, 517] on button "Previous" at bounding box center [1053, 526] width 57 height 23
click at [1058, 515] on button "Previous" at bounding box center [1053, 526] width 57 height 23
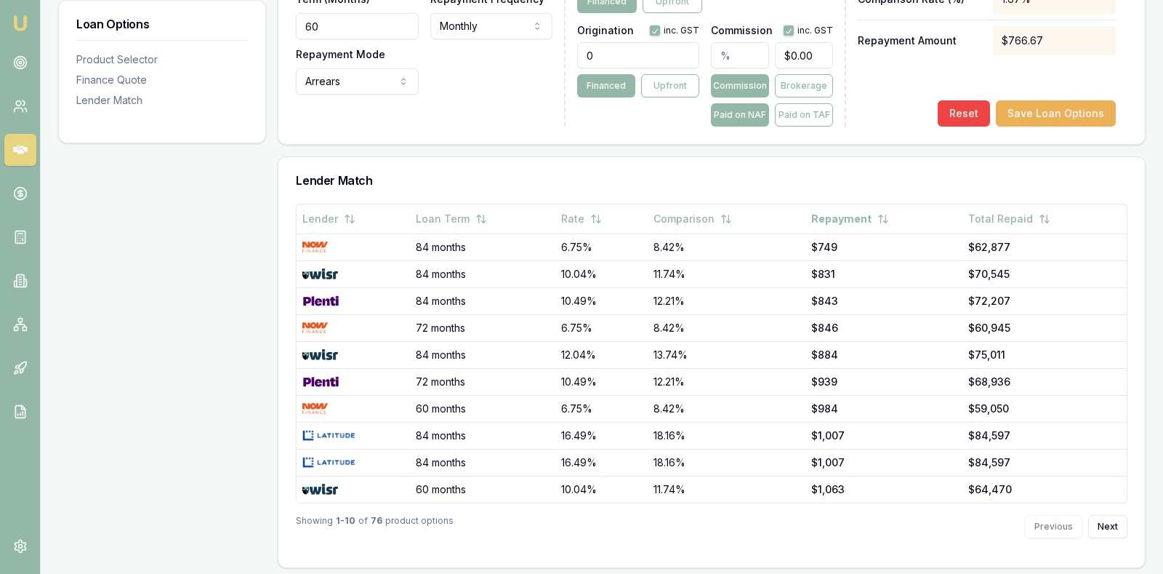
click at [247, 252] on div "Loan Options Product Selector Finance Quote Lender Match" at bounding box center [162, 48] width 208 height 1039
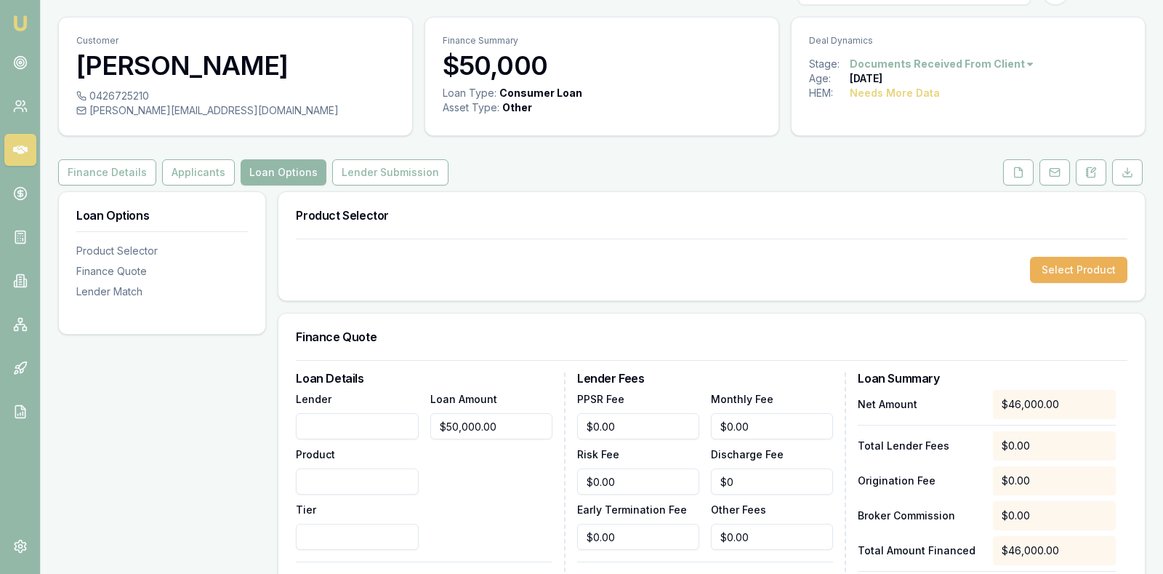
scroll to position [0, 0]
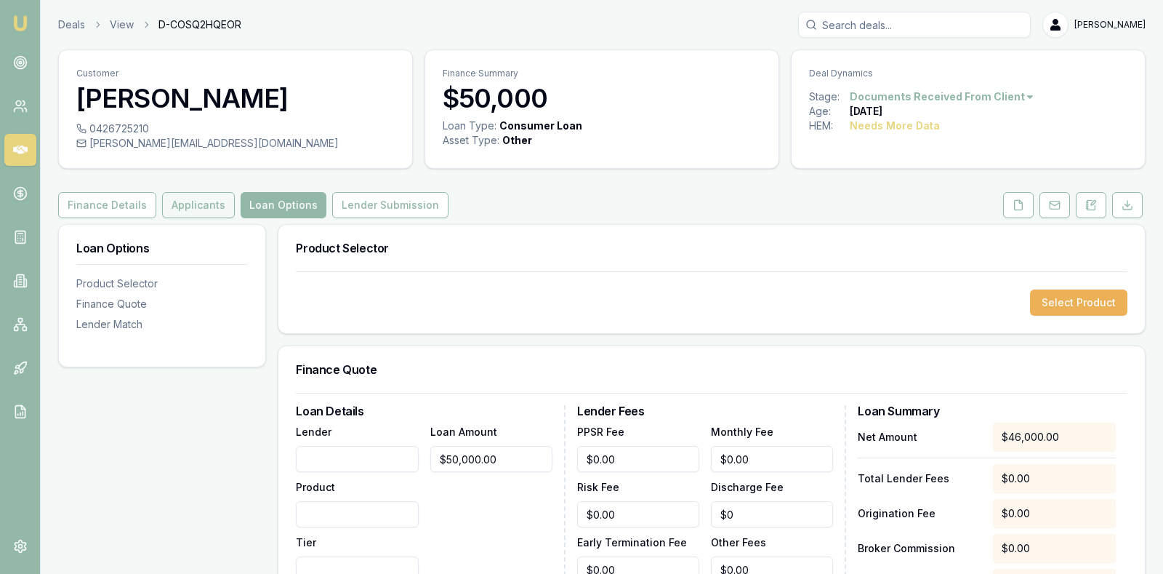
click at [202, 203] on button "Applicants" at bounding box center [198, 205] width 73 height 26
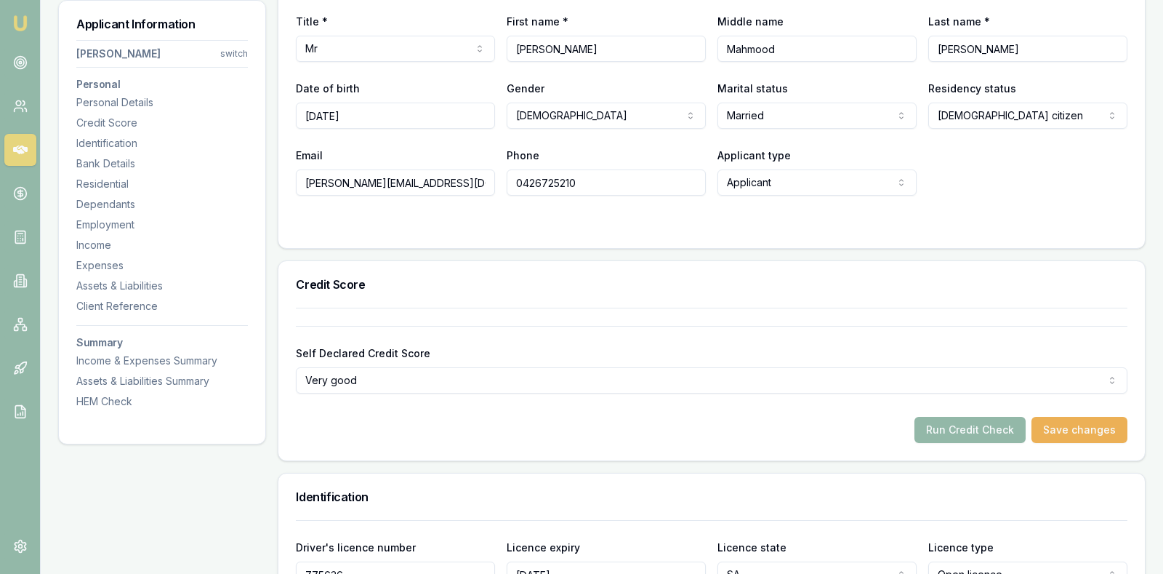
scroll to position [291, 0]
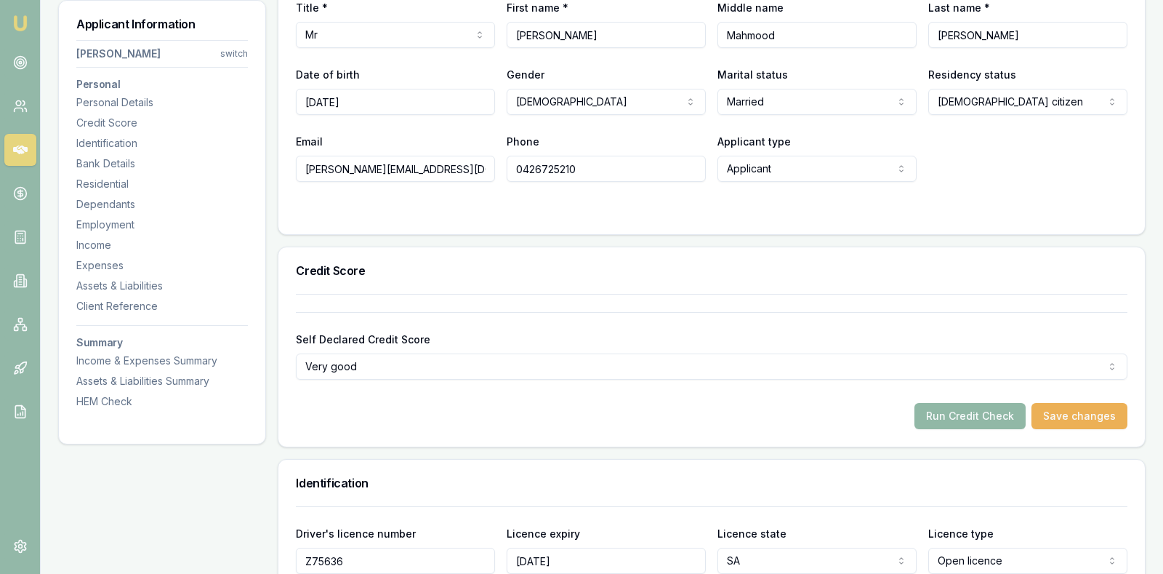
click at [994, 409] on button "Run Credit Check" at bounding box center [970, 416] width 111 height 26
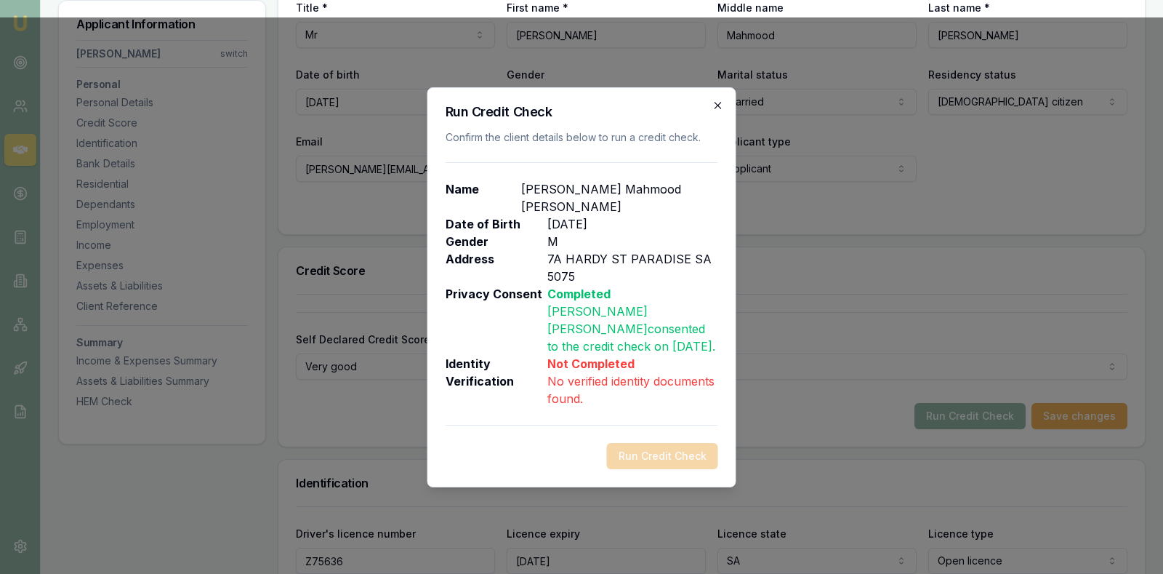
click at [718, 102] on icon "button" at bounding box center [719, 106] width 12 height 12
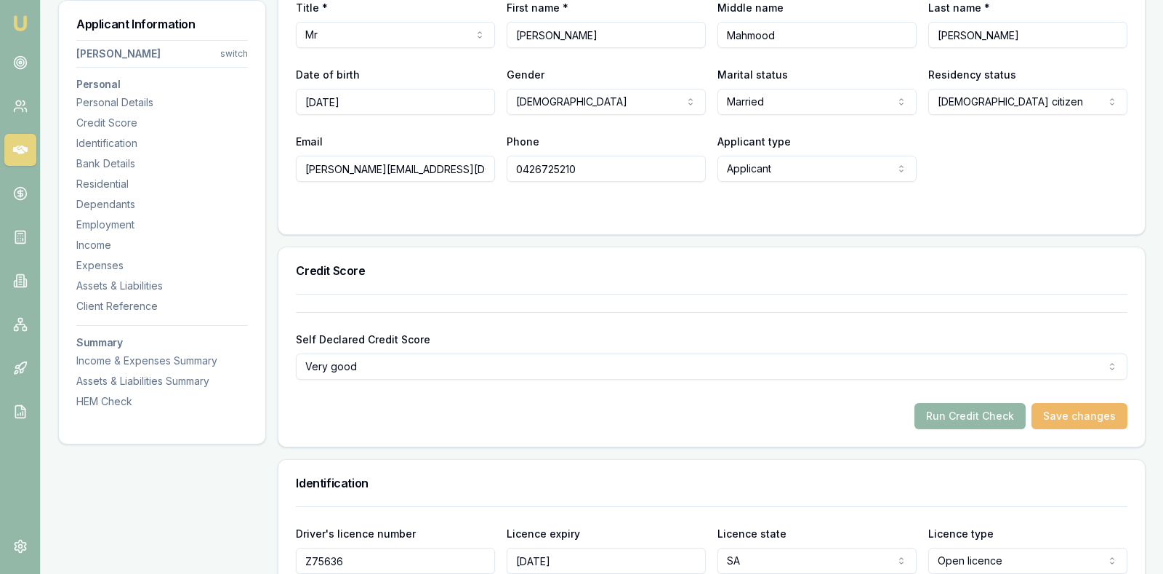
click at [1092, 414] on button "Save changes" at bounding box center [1080, 416] width 96 height 26
click at [981, 416] on button "Run Credit Check" at bounding box center [970, 416] width 111 height 26
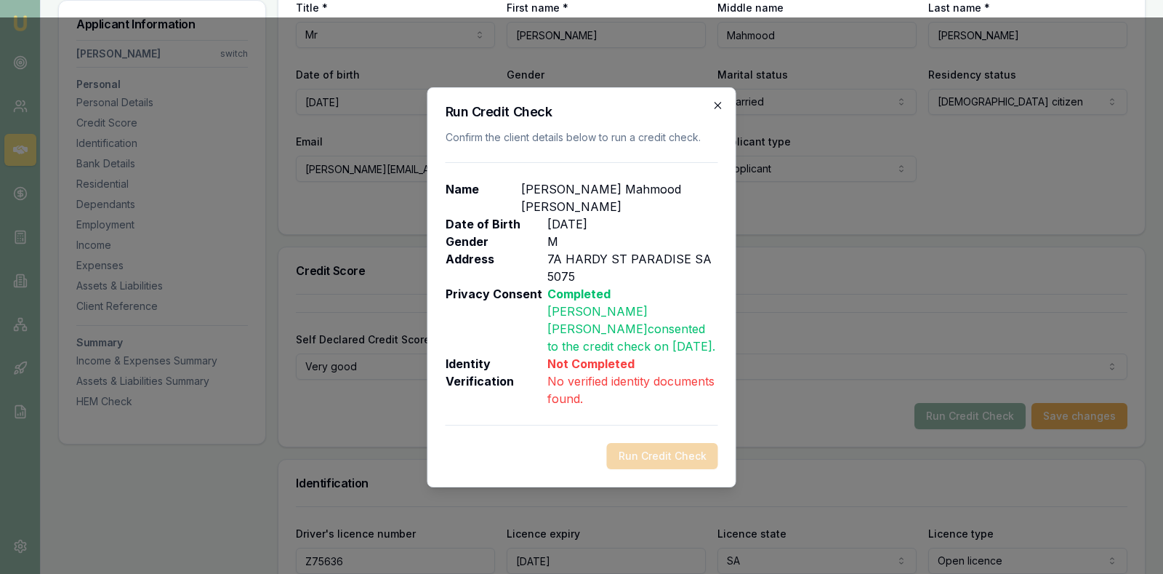
click at [721, 103] on icon "button" at bounding box center [719, 106] width 12 height 12
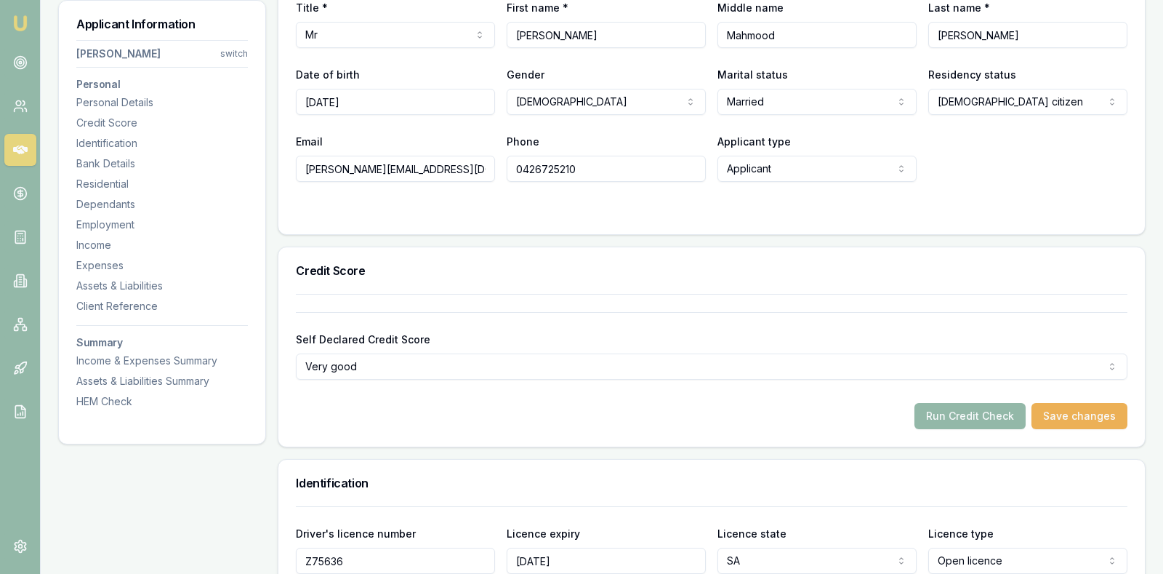
click at [713, 278] on div "Credit Score" at bounding box center [711, 270] width 867 height 47
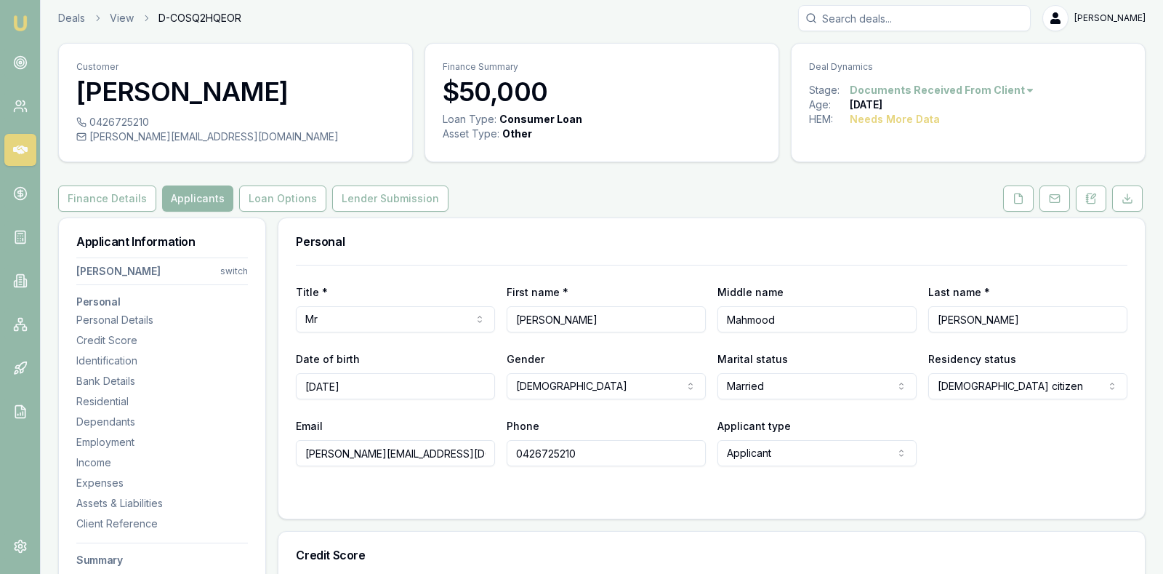
scroll to position [0, 0]
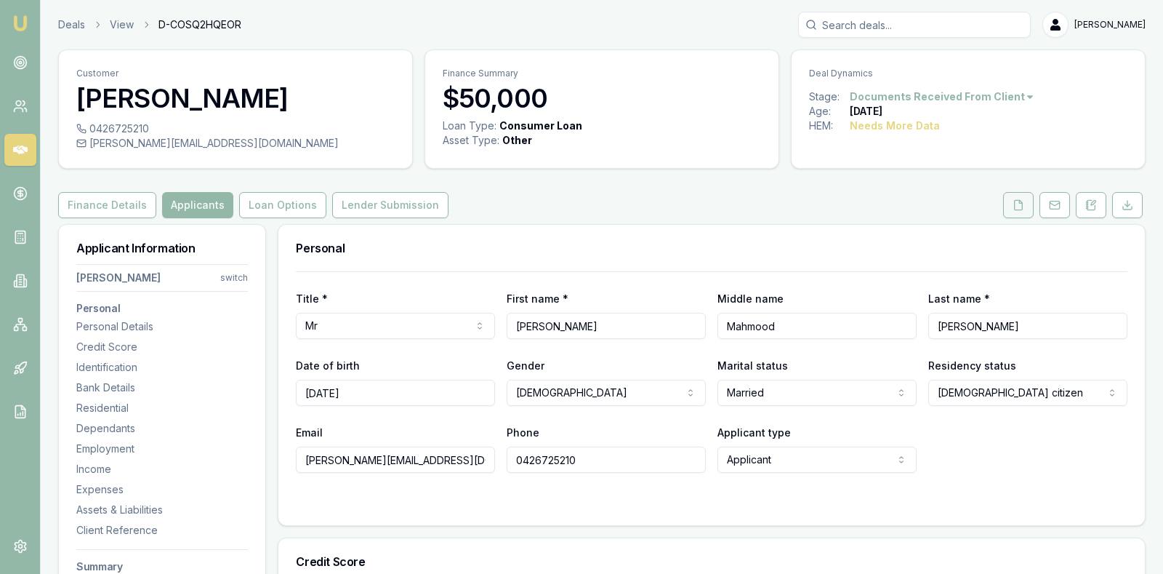
click at [1022, 201] on icon at bounding box center [1019, 205] width 12 height 12
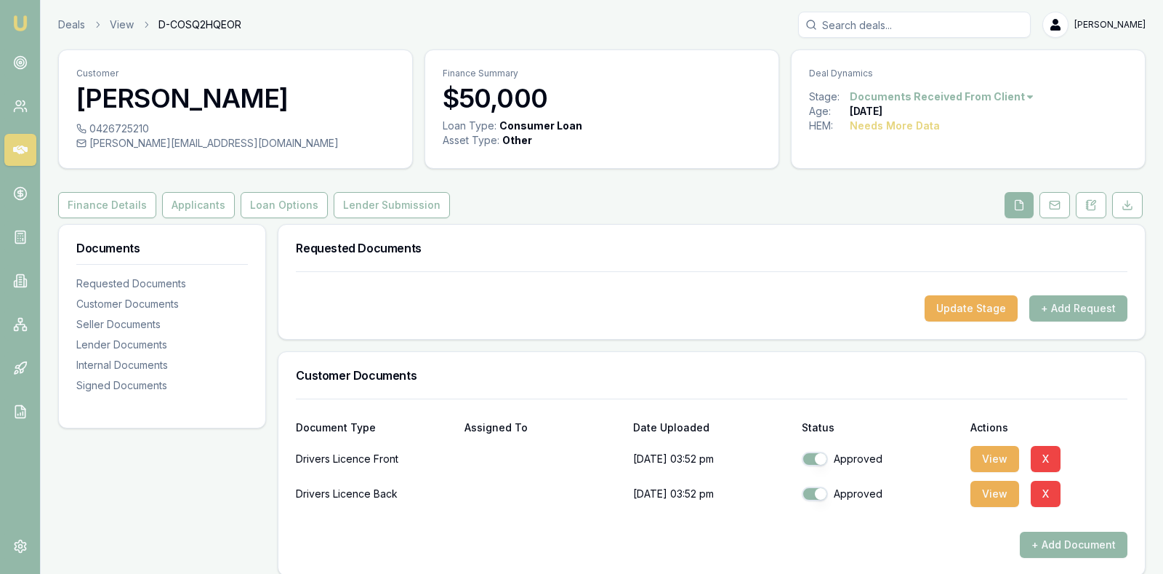
click at [728, 193] on div "Finance Details Applicants Loan Options Lender Submission" at bounding box center [602, 205] width 1088 height 26
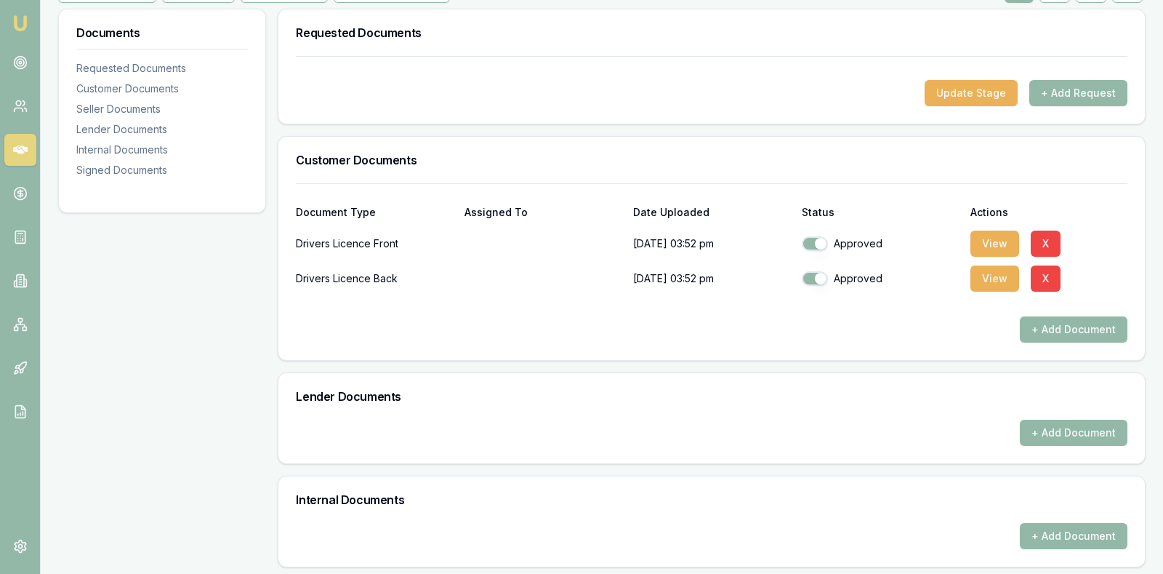
scroll to position [218, 0]
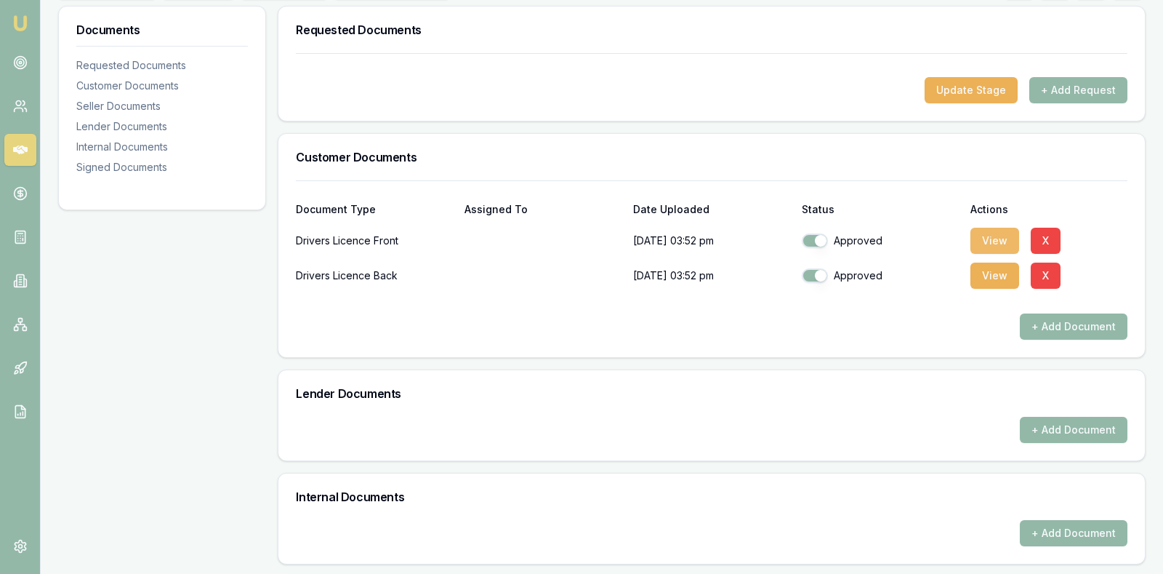
click at [994, 236] on button "View" at bounding box center [995, 241] width 49 height 26
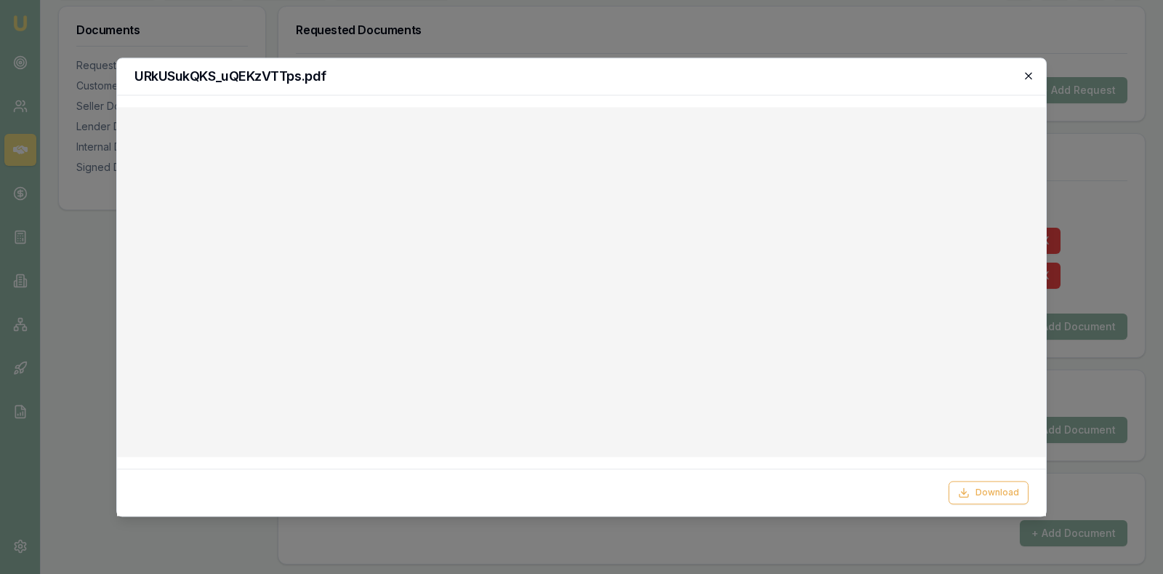
click at [1030, 72] on icon "button" at bounding box center [1029, 76] width 12 height 12
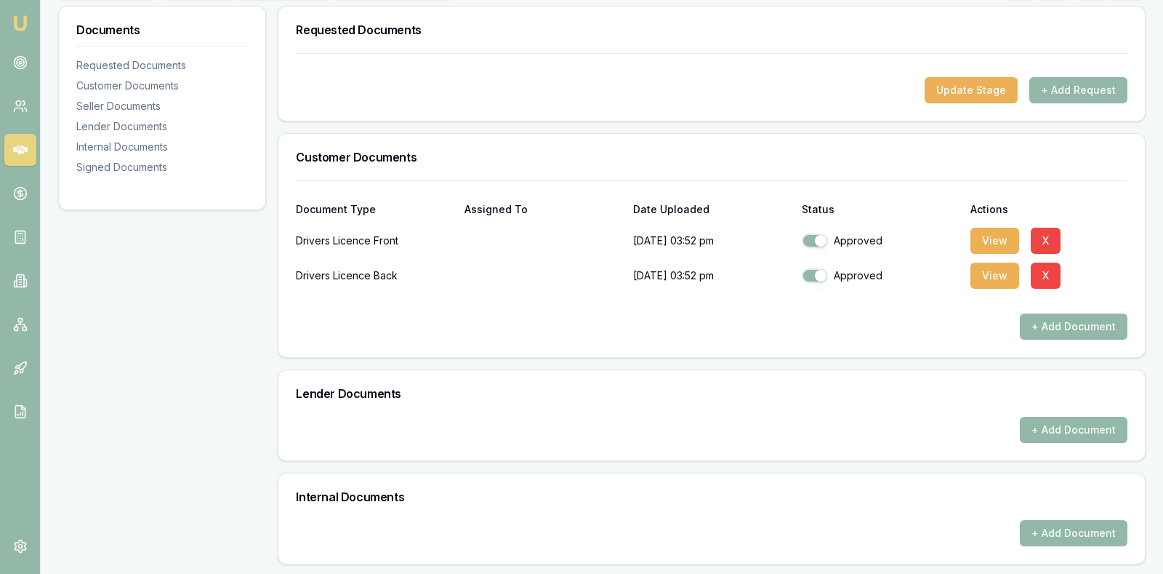
click at [822, 270] on button "button" at bounding box center [815, 275] width 26 height 15
checkbox input "false"
click at [818, 237] on button "button" at bounding box center [815, 240] width 26 height 15
click at [810, 236] on button "button" at bounding box center [815, 240] width 26 height 15
checkbox input "true"
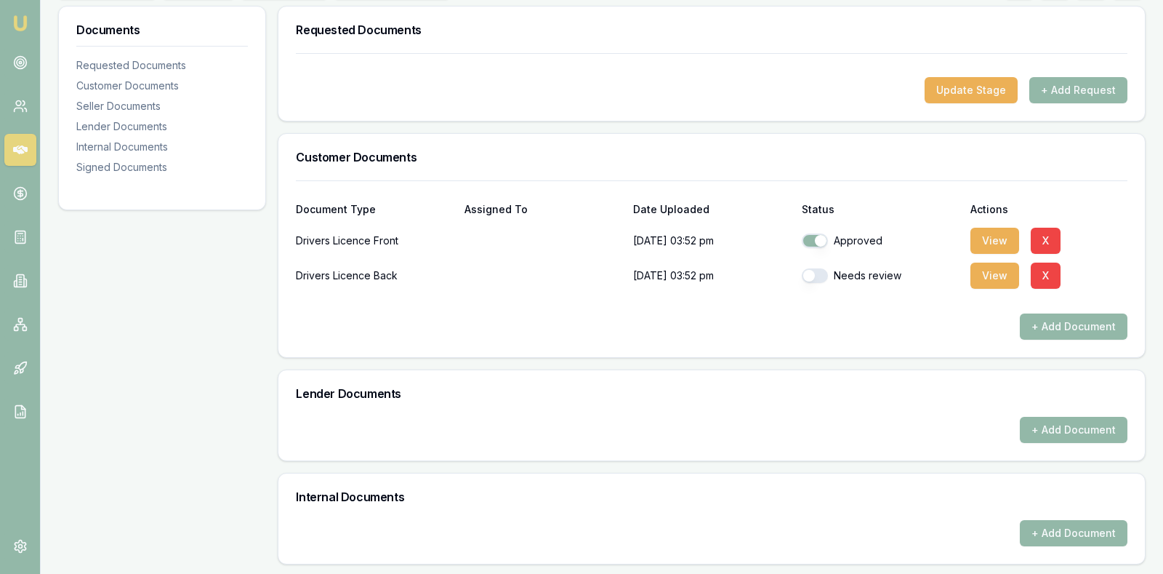
click at [809, 270] on button "button" at bounding box center [815, 275] width 26 height 15
checkbox input "true"
click at [887, 400] on div "Lender Documents" at bounding box center [711, 393] width 867 height 47
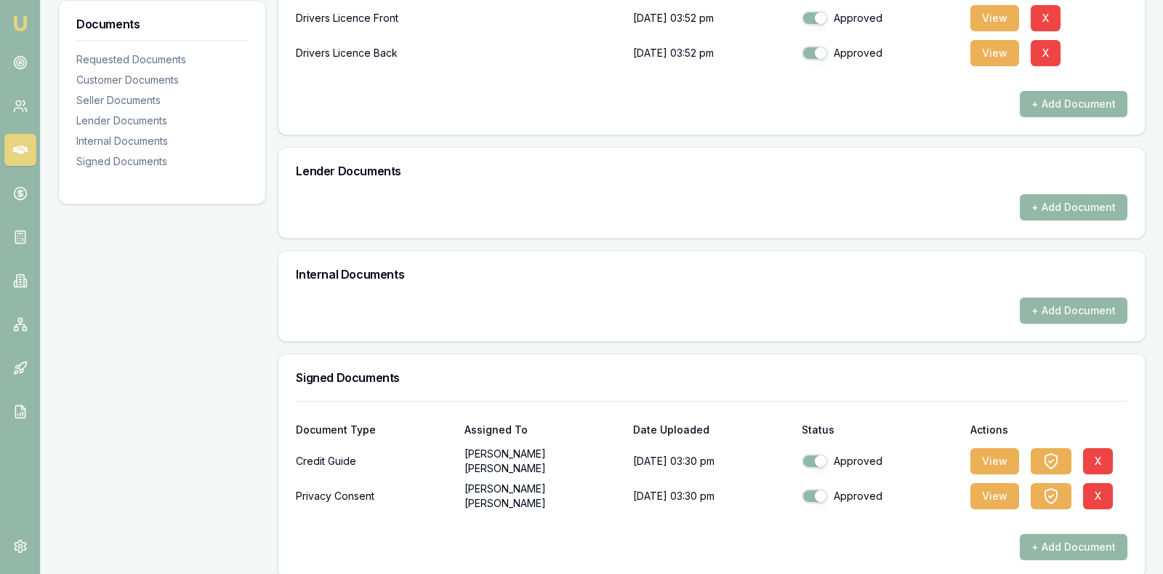
scroll to position [453, 0]
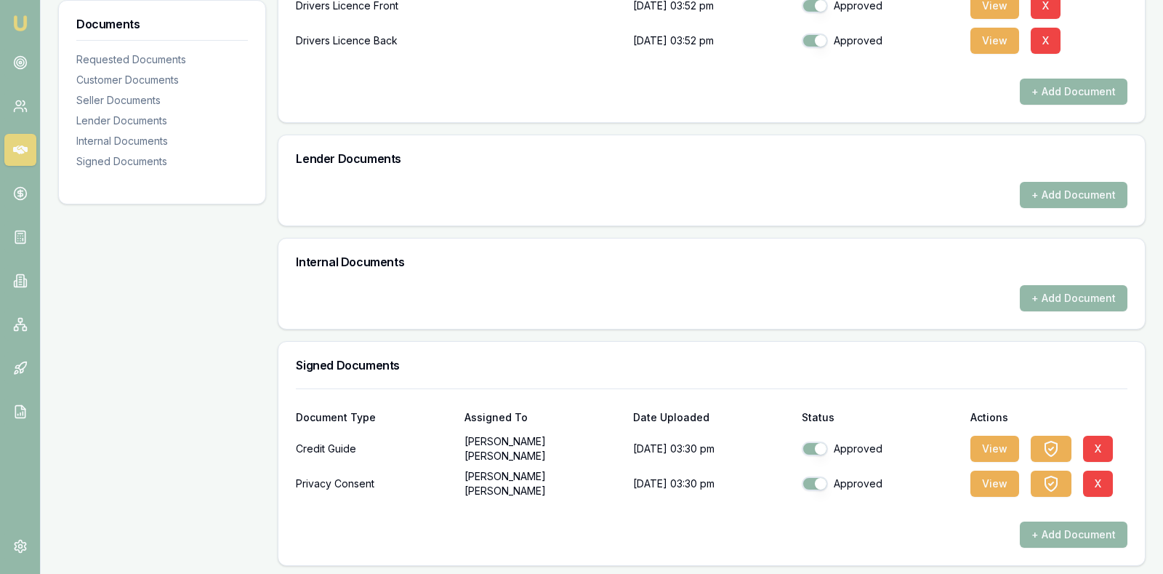
click at [664, 189] on div "+ Add Document" at bounding box center [712, 195] width 832 height 26
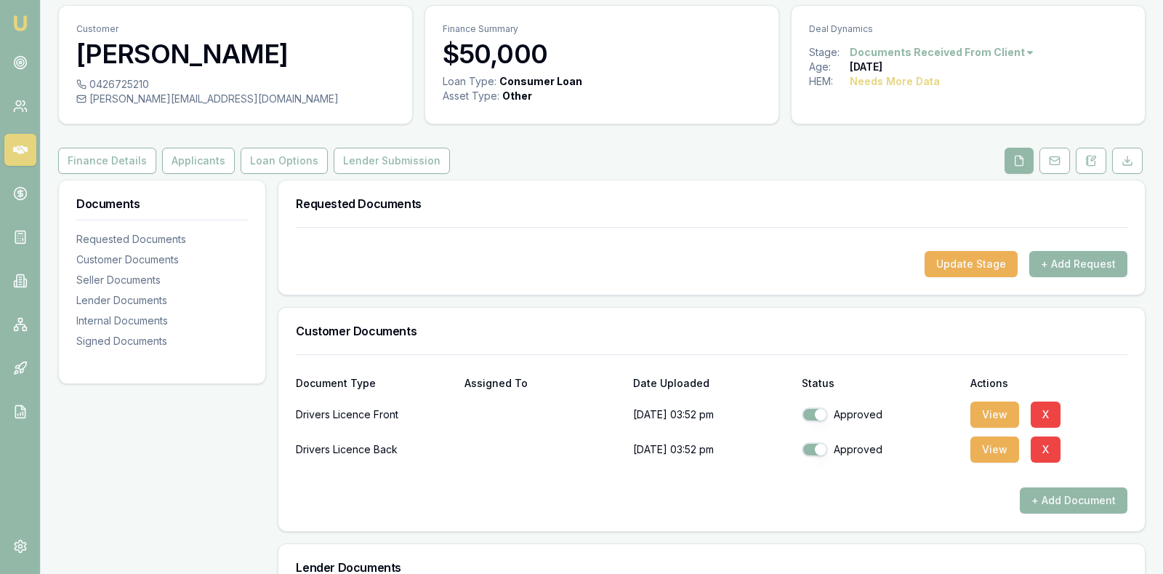
scroll to position [17, 0]
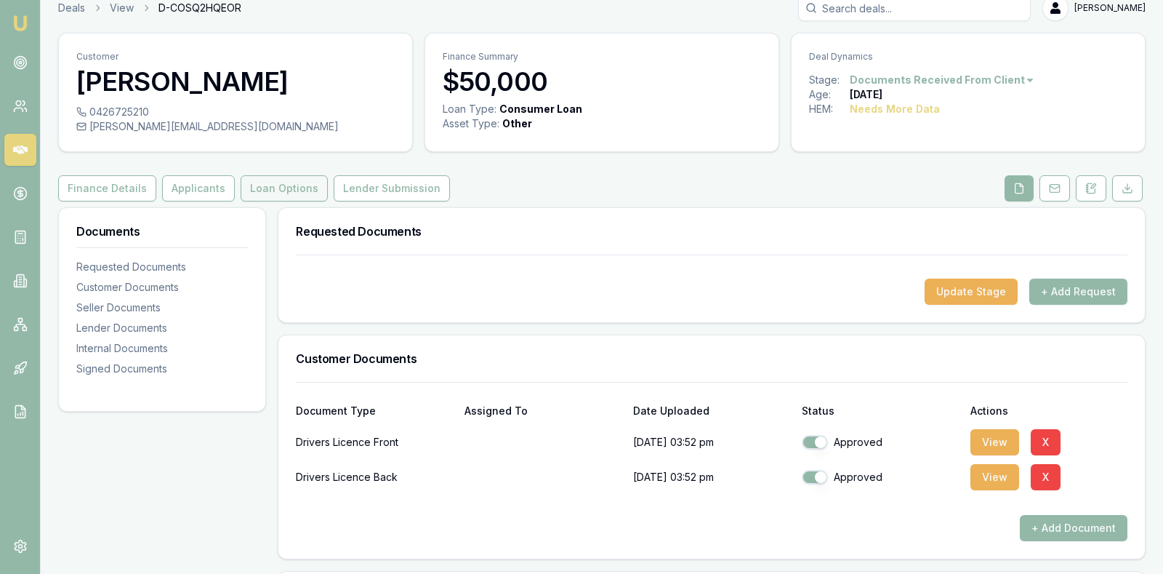
click at [264, 187] on button "Loan Options" at bounding box center [284, 188] width 87 height 26
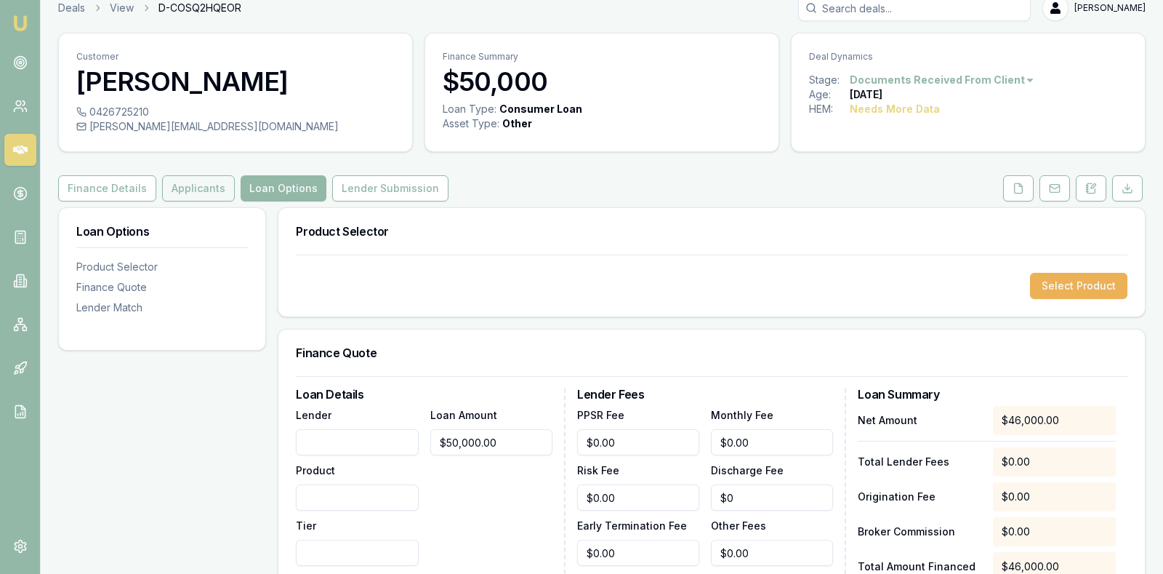
click at [188, 178] on button "Applicants" at bounding box center [198, 188] width 73 height 26
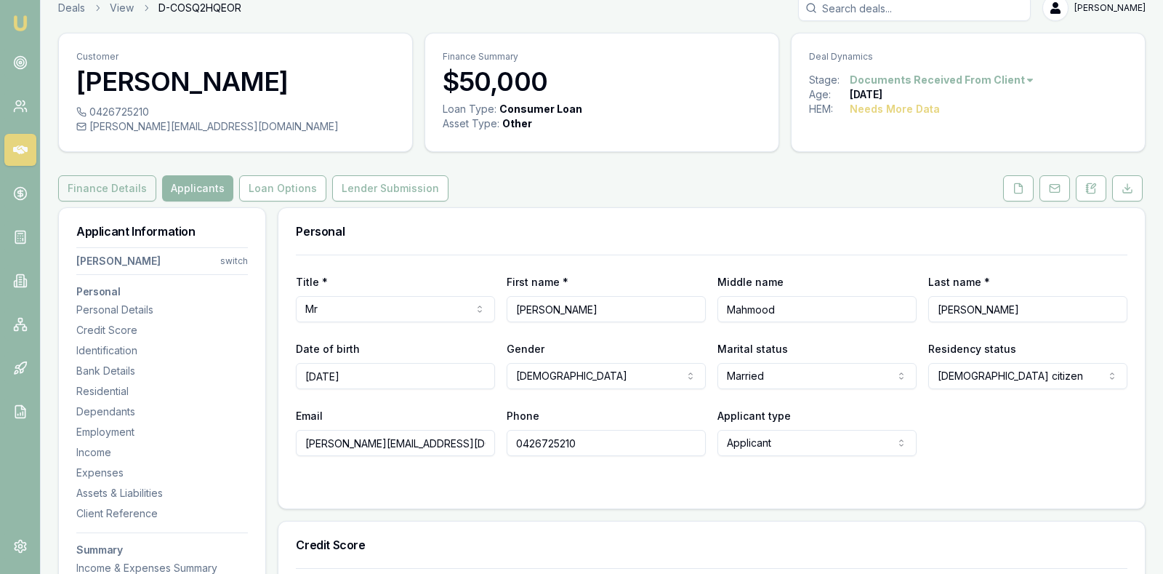
click at [111, 182] on button "Finance Details" at bounding box center [107, 188] width 98 height 26
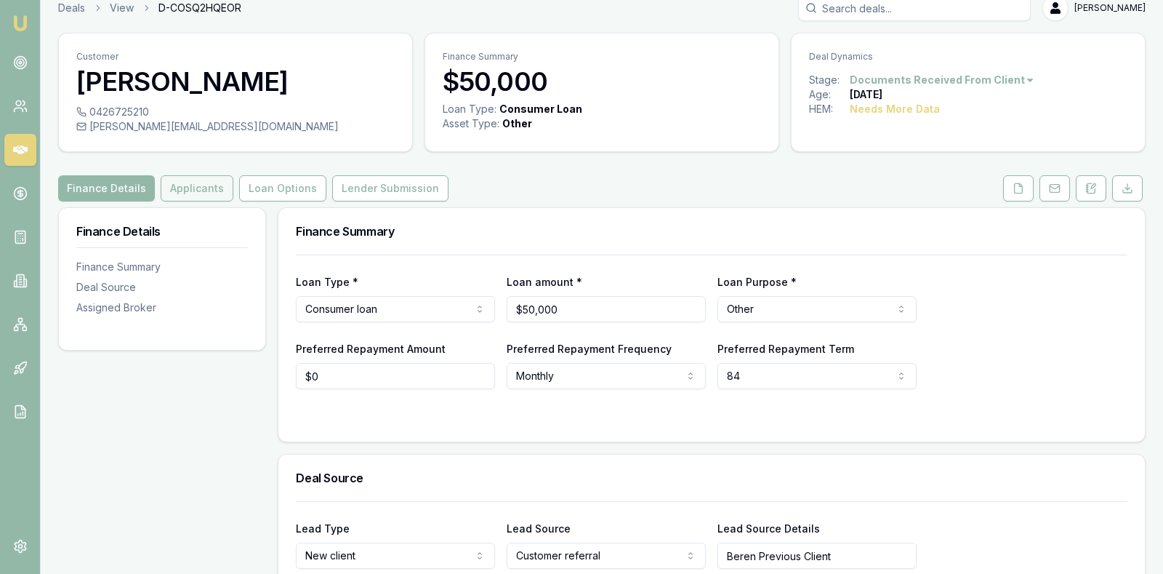
click at [188, 183] on button "Applicants" at bounding box center [197, 188] width 73 height 26
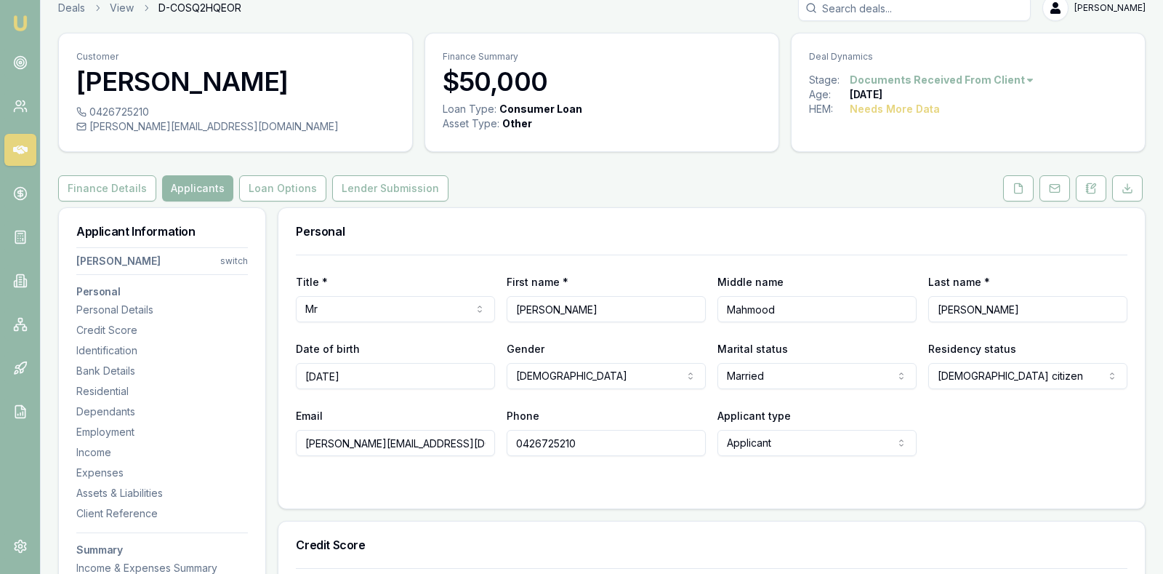
click at [504, 215] on div "Personal" at bounding box center [711, 231] width 867 height 47
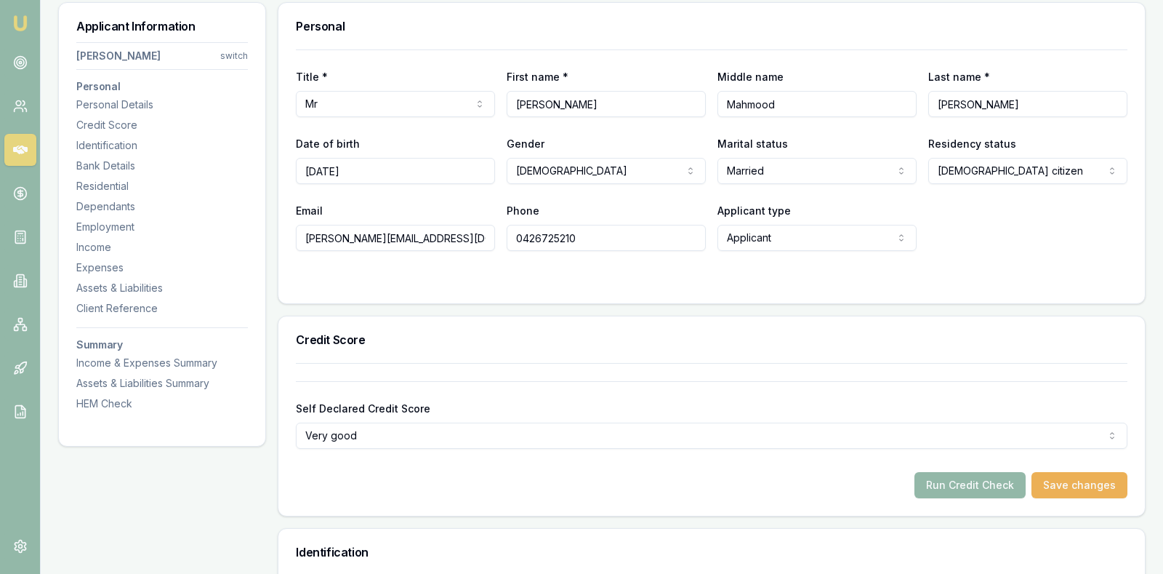
scroll to position [271, 0]
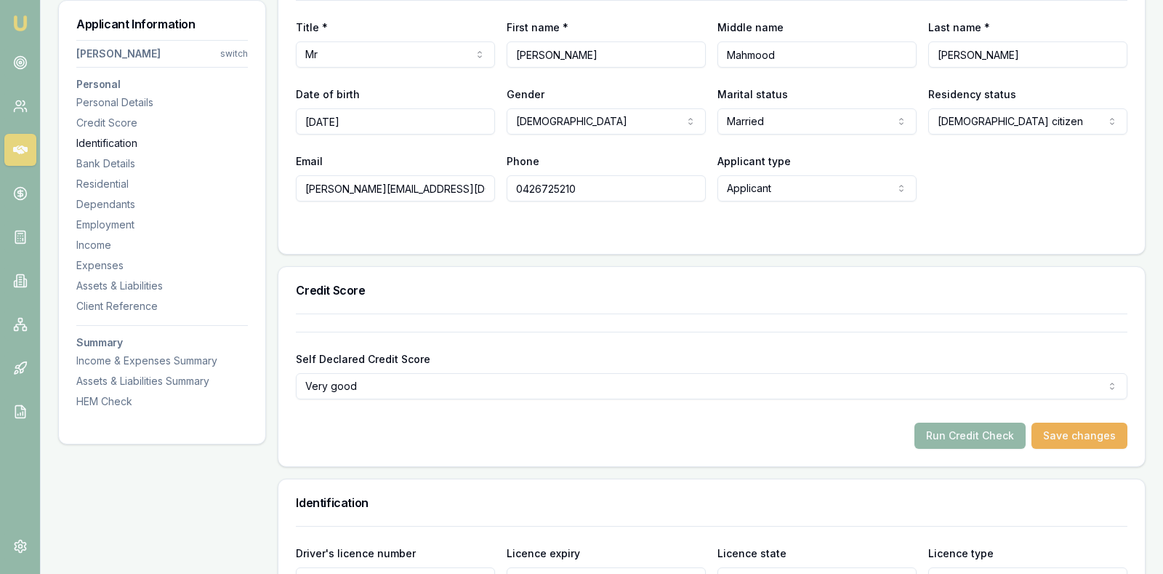
click at [113, 140] on div "Identification" at bounding box center [162, 143] width 172 height 15
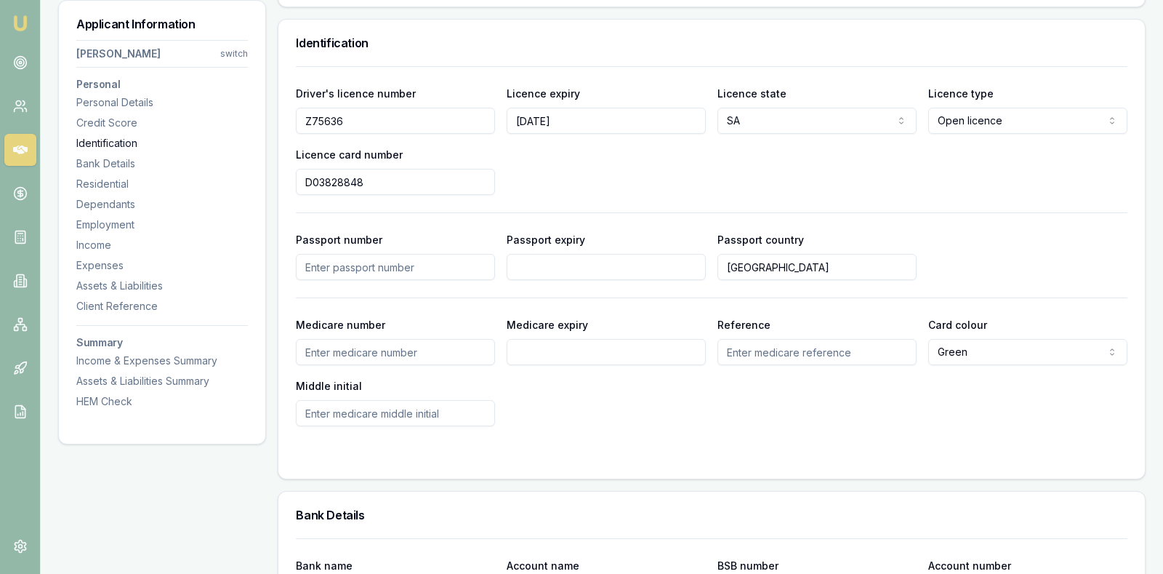
scroll to position [747, 0]
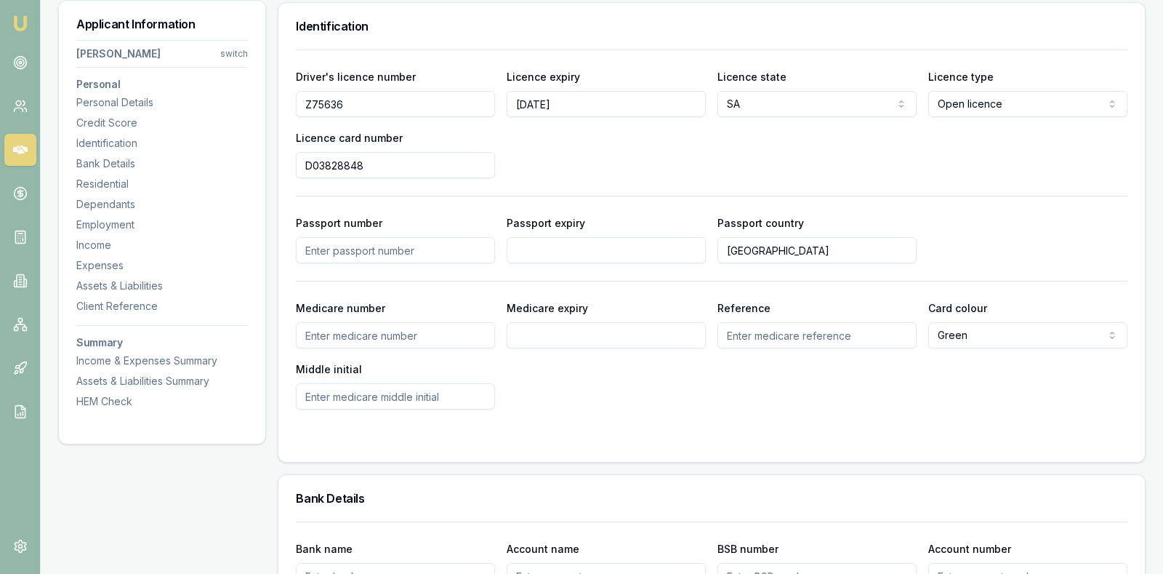
click at [561, 151] on div "Driver's licence number Z75636 Licence expiry 19/06/2026 Licence state SA NSW V…" at bounding box center [712, 123] width 832 height 111
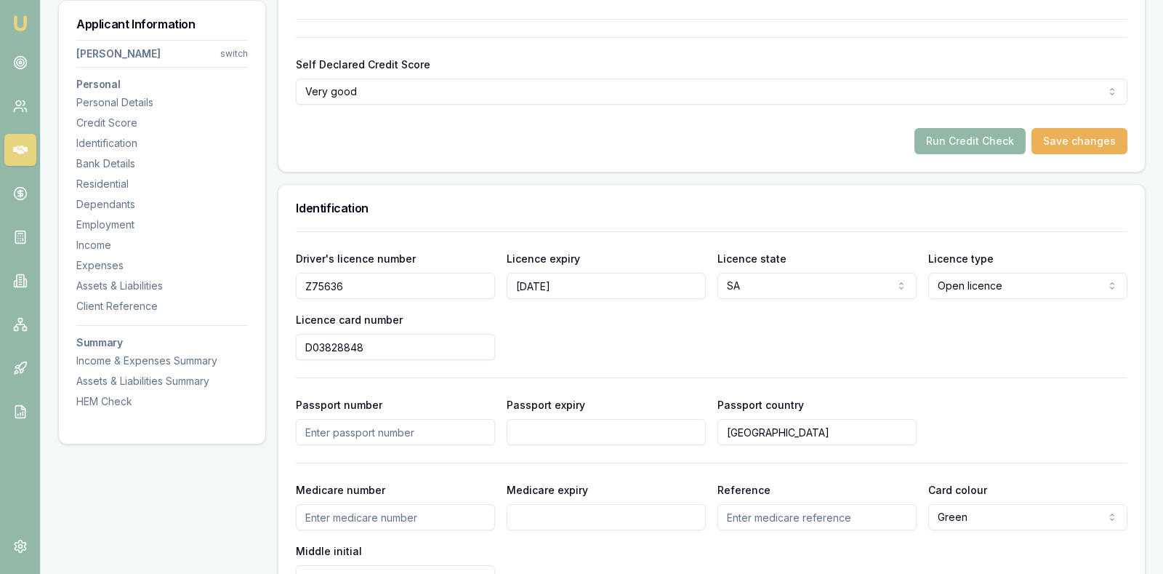
scroll to position [529, 0]
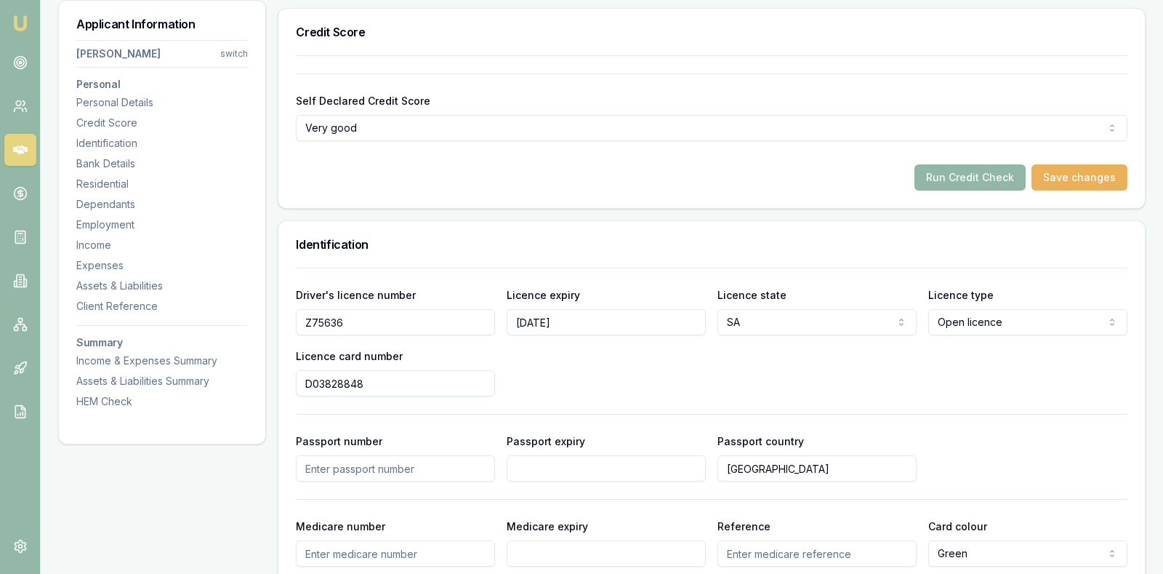
click at [978, 174] on button "Run Credit Check" at bounding box center [970, 177] width 111 height 26
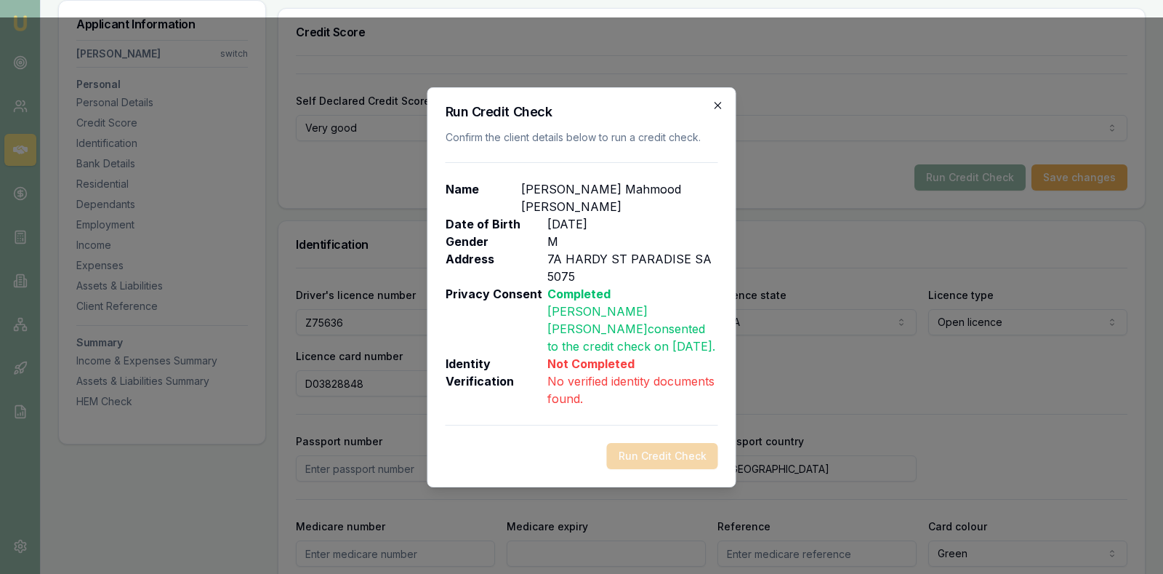
click at [719, 102] on icon "button" at bounding box center [719, 106] width 12 height 12
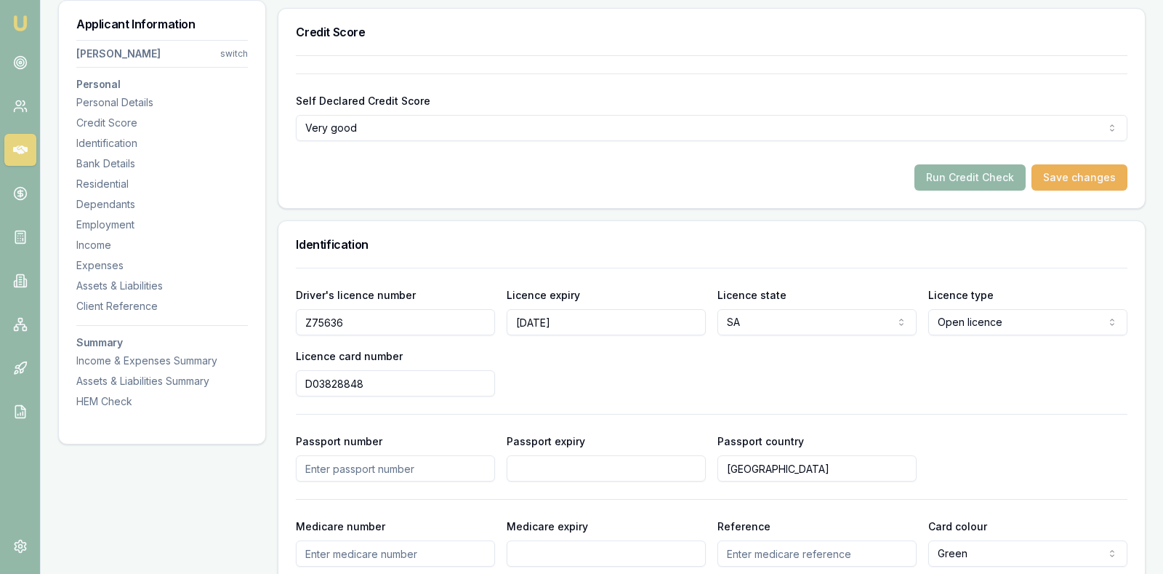
click at [711, 95] on div "Self Declared Credit Score Very good Excellent Very good Average Fair Low" at bounding box center [712, 116] width 832 height 49
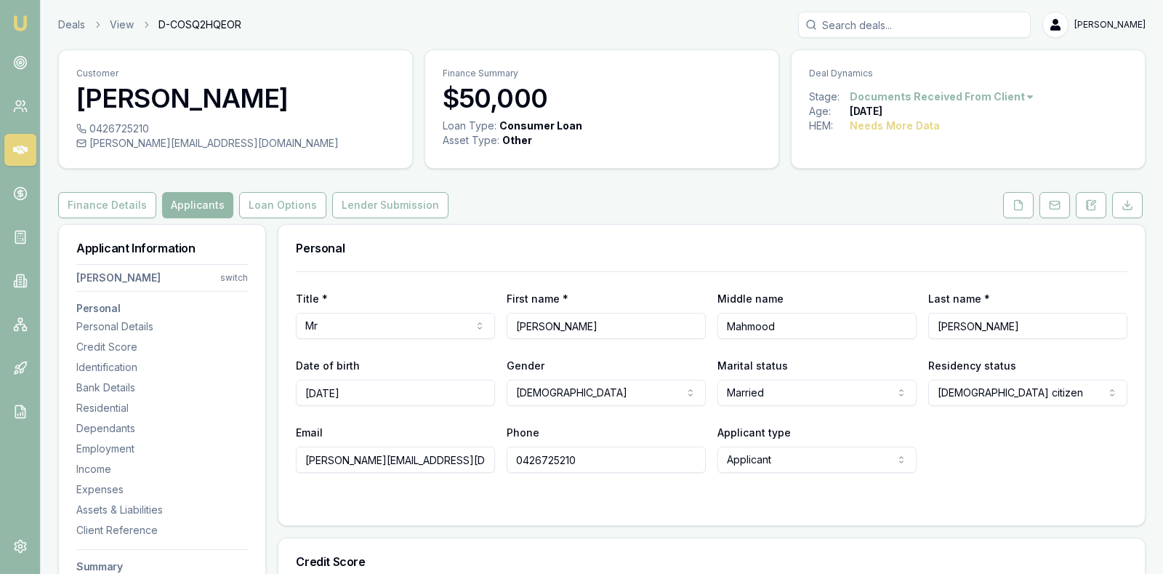
scroll to position [0, 0]
click at [1019, 201] on icon at bounding box center [1019, 205] width 12 height 12
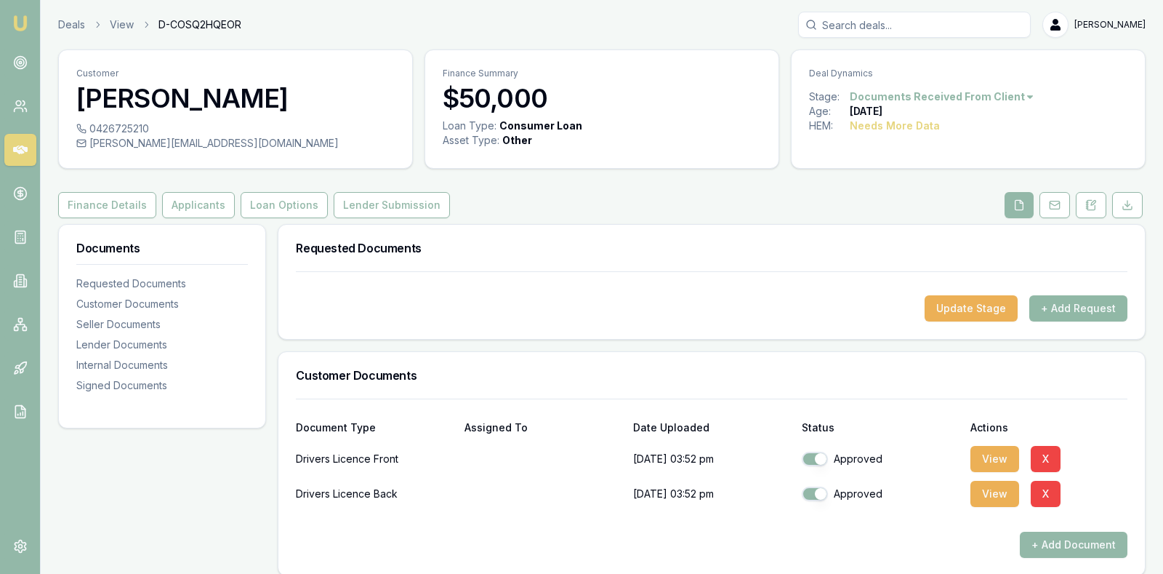
click at [1106, 309] on button "+ Add Request" at bounding box center [1079, 308] width 98 height 26
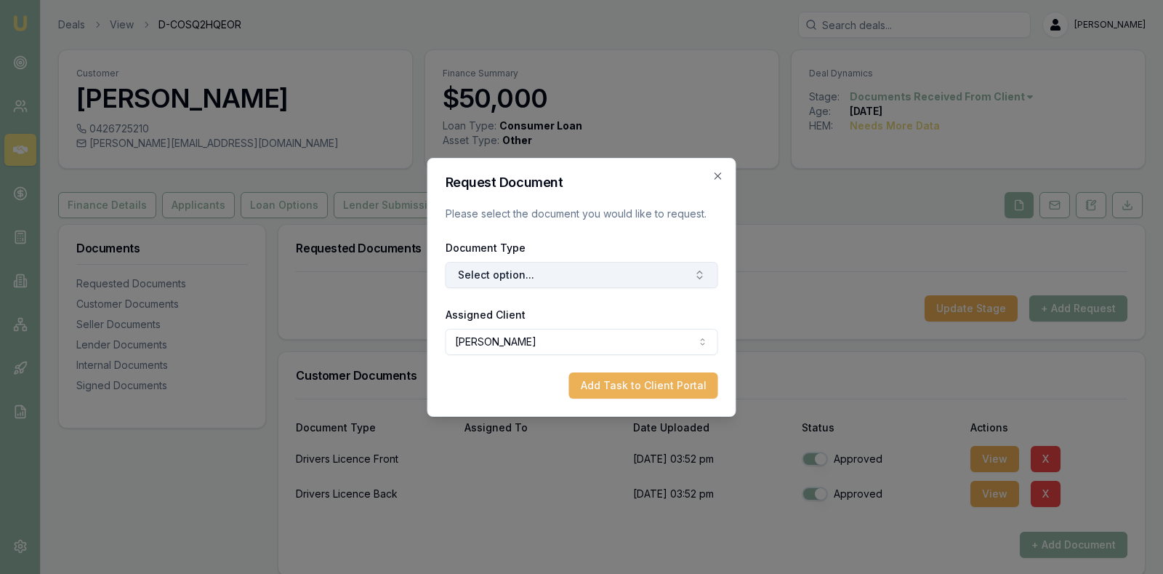
click at [591, 272] on button "Select option..." at bounding box center [582, 275] width 273 height 26
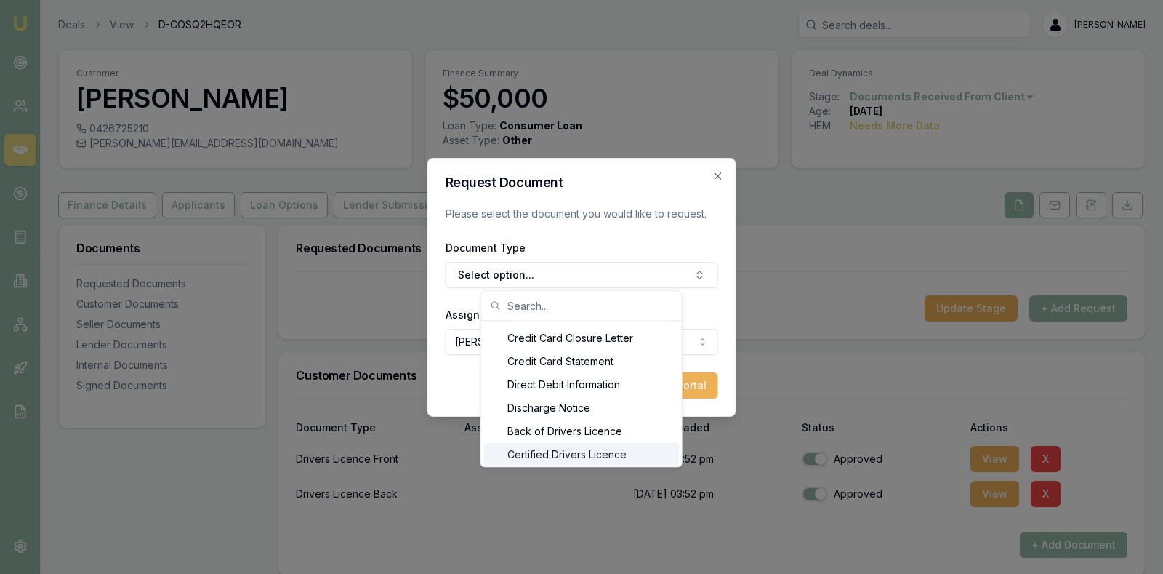
scroll to position [648, 0]
click at [537, 454] on div "Front of Drivers Licence" at bounding box center [581, 455] width 195 height 23
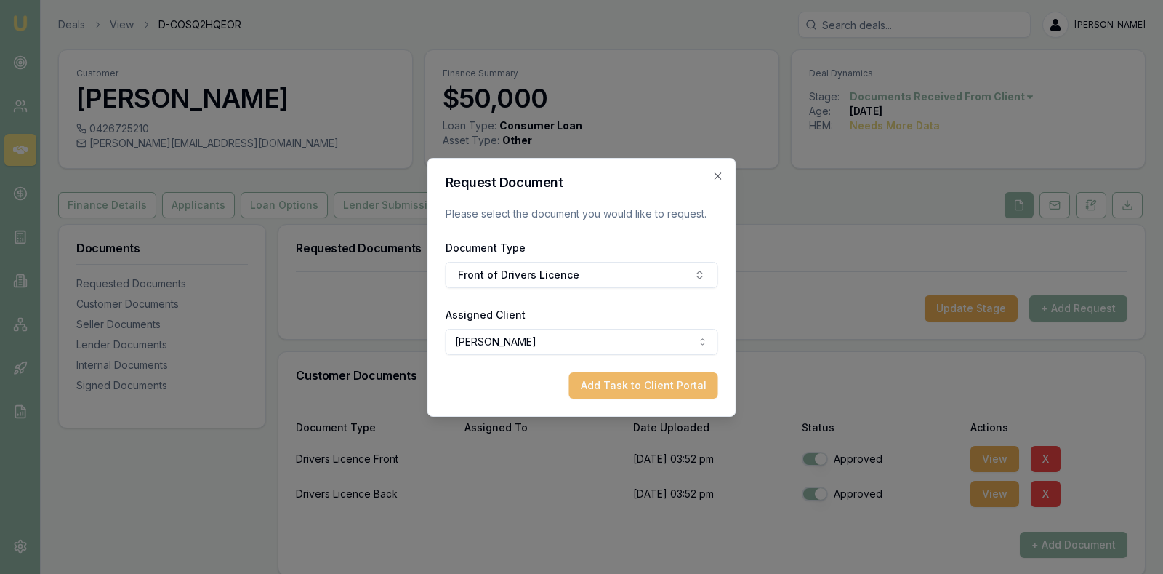
click at [665, 384] on button "Add Task to Client Portal" at bounding box center [643, 385] width 149 height 26
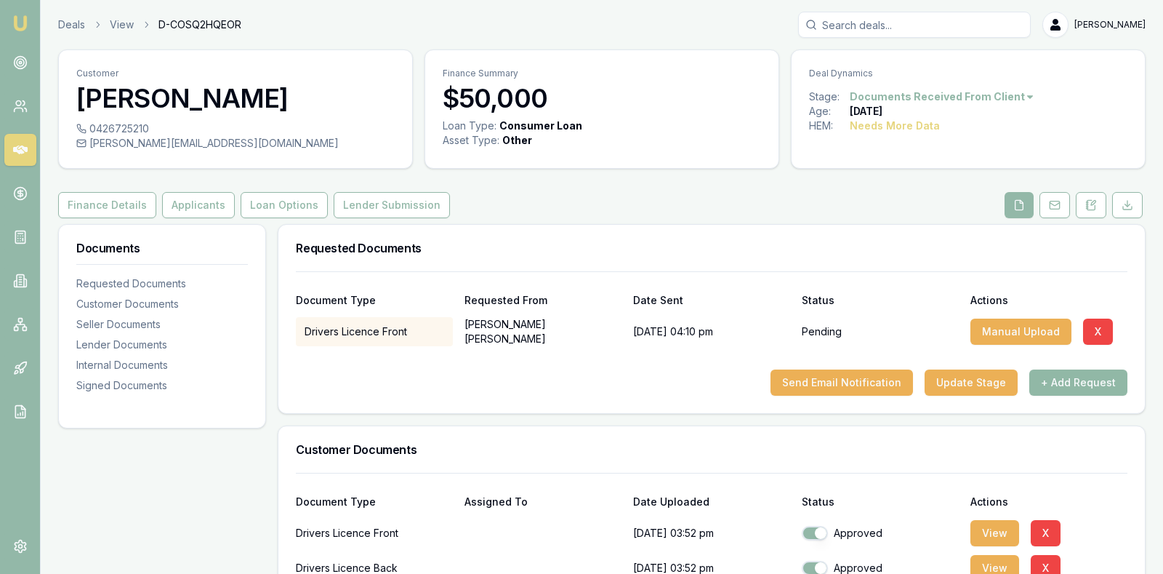
click at [1066, 376] on button "+ Add Request" at bounding box center [1079, 382] width 98 height 26
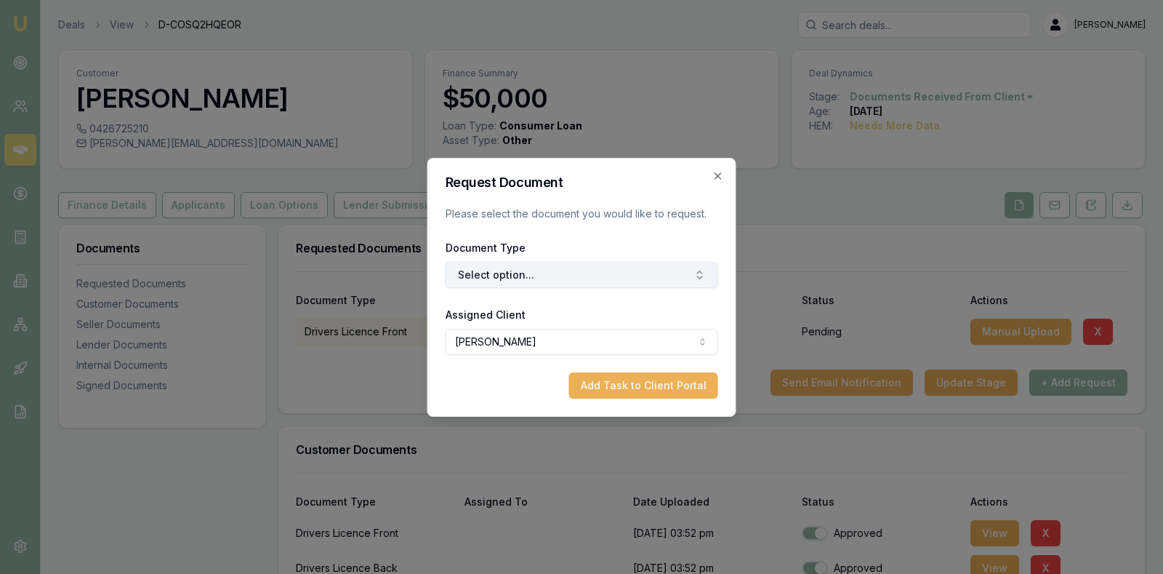
click at [668, 273] on button "Select option..." at bounding box center [582, 275] width 273 height 26
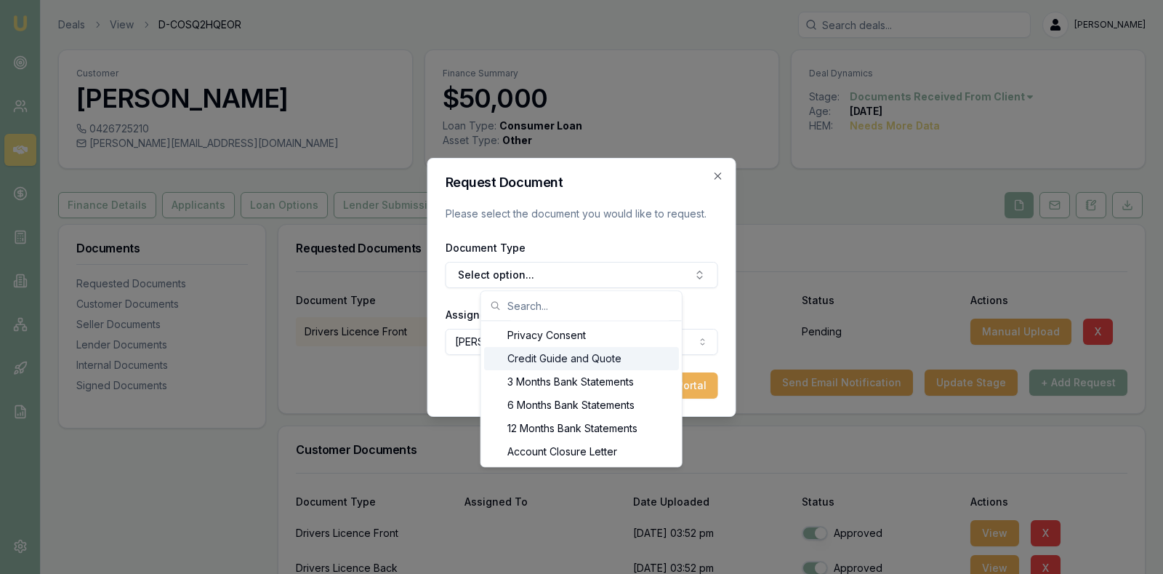
type input "f"
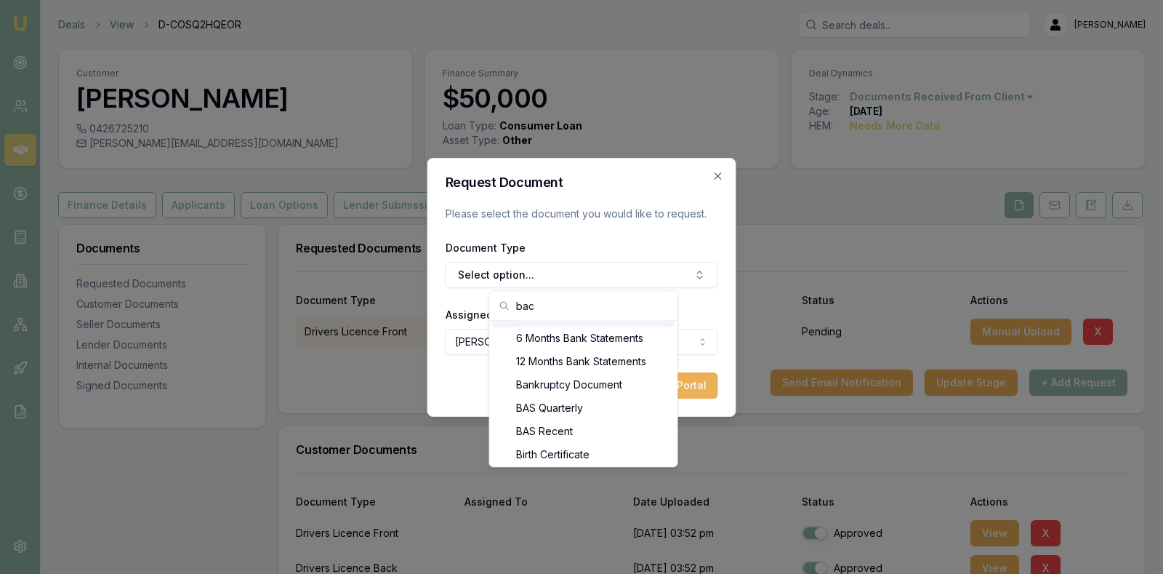
scroll to position [0, 0]
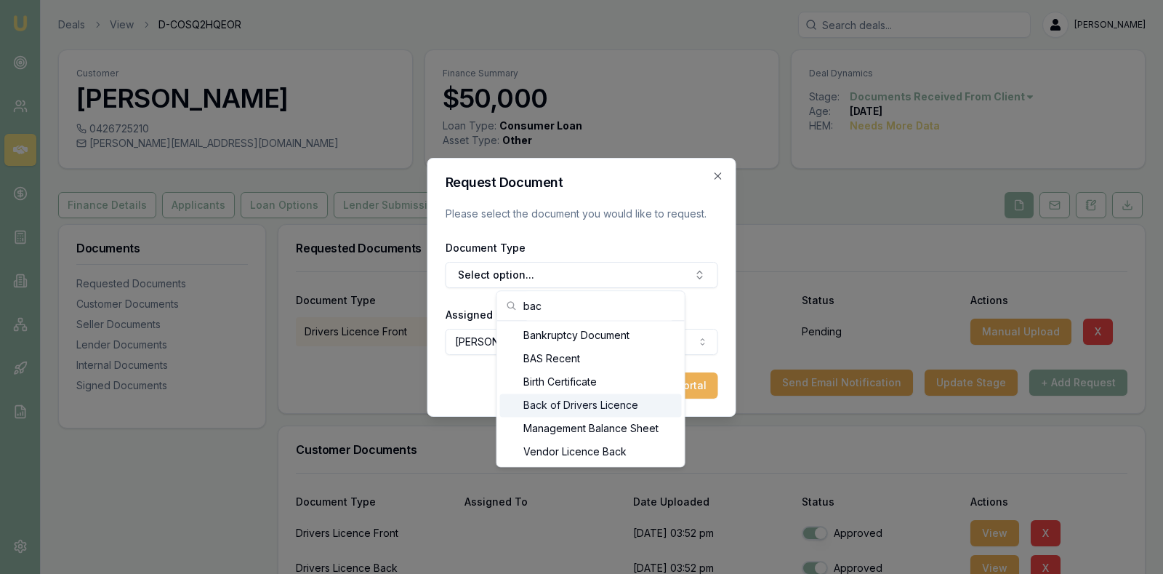
type input "bac"
click at [613, 406] on div "Back of Drivers Licence" at bounding box center [591, 404] width 182 height 23
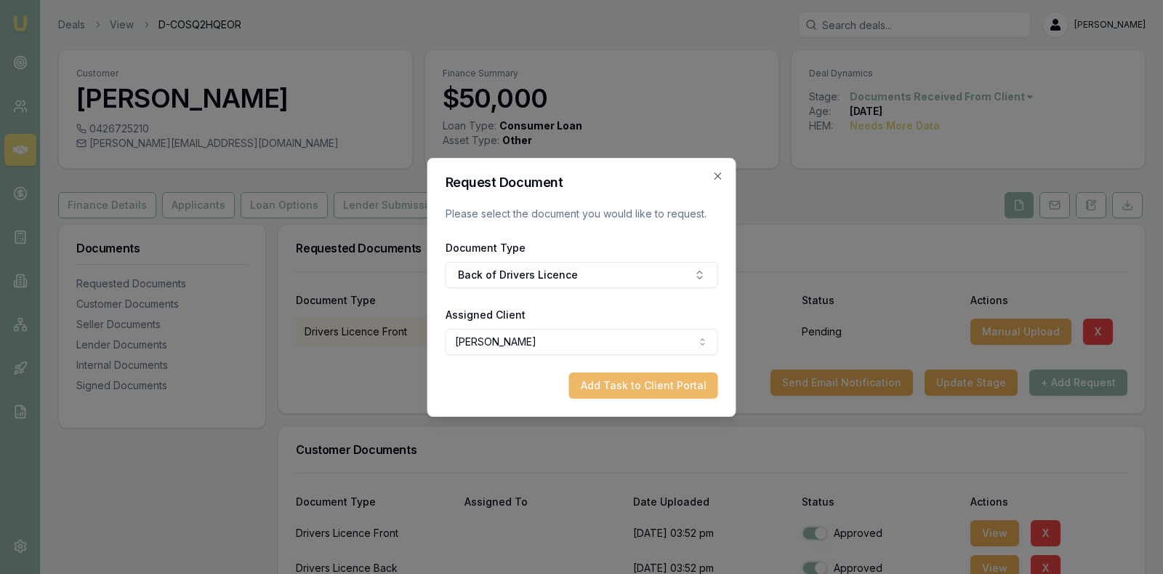
click at [619, 380] on button "Add Task to Client Portal" at bounding box center [643, 385] width 149 height 26
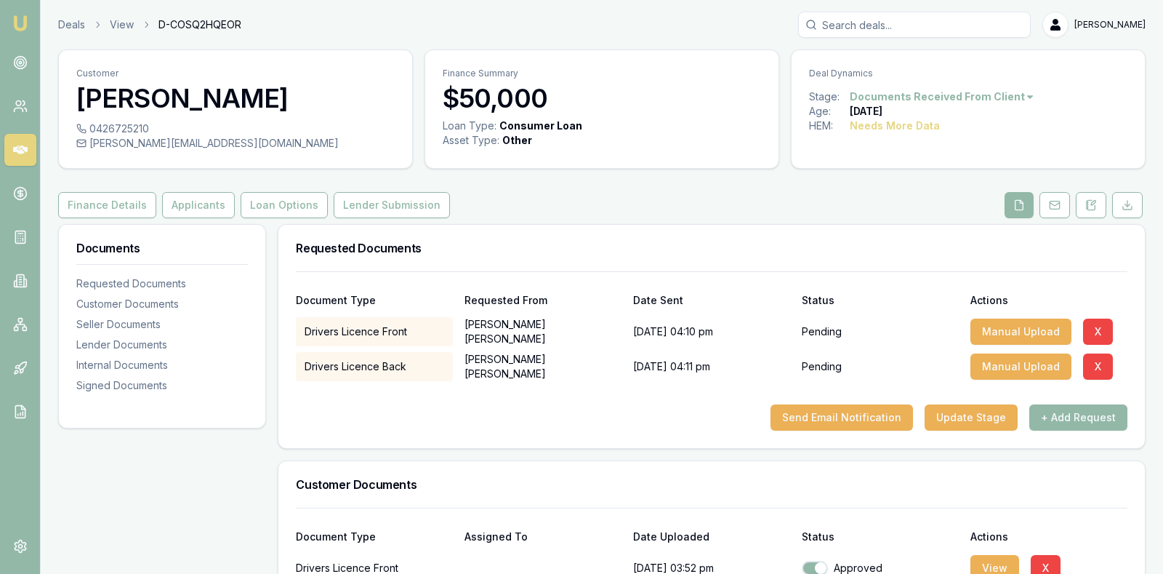
click at [609, 245] on h3 "Requested Documents" at bounding box center [712, 248] width 832 height 12
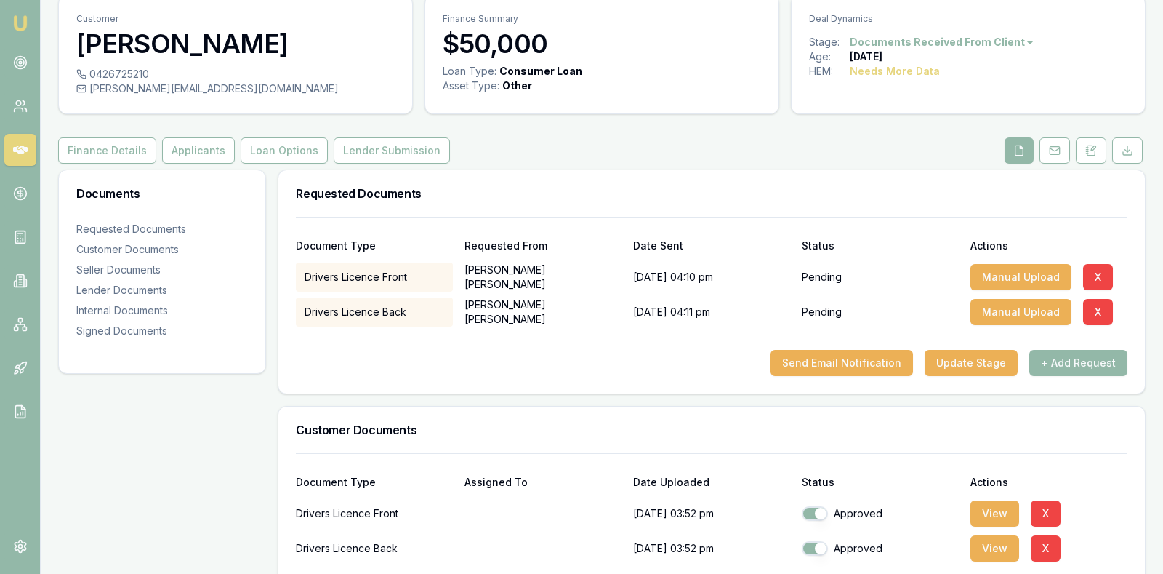
scroll to position [53, 0]
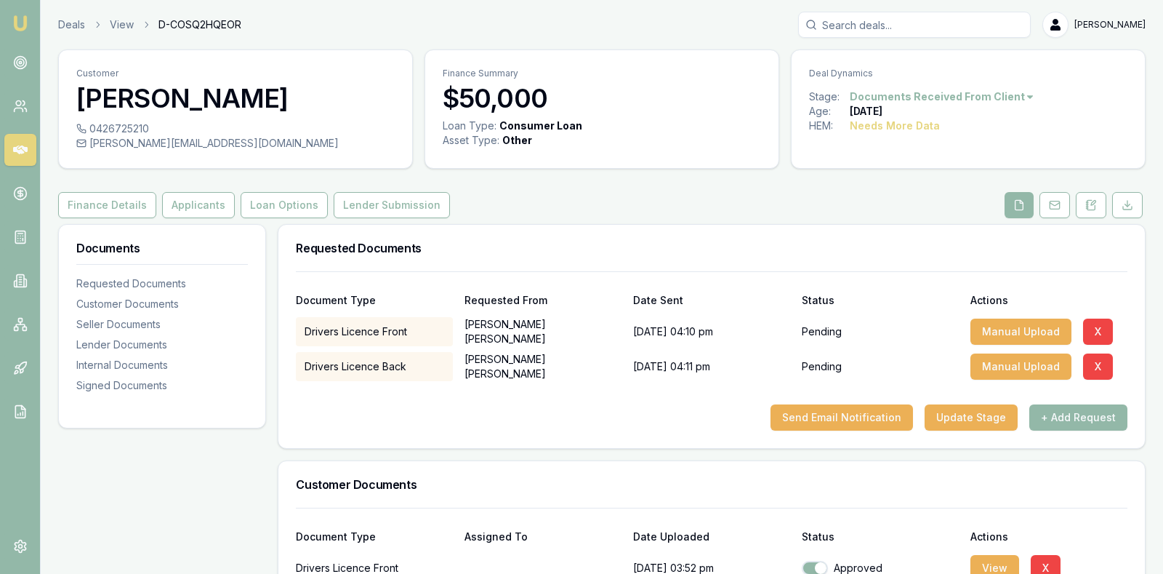
click at [483, 408] on div "Send Email Notification Update Stage + Add Request" at bounding box center [712, 417] width 832 height 26
click at [181, 204] on button "Applicants" at bounding box center [198, 205] width 73 height 26
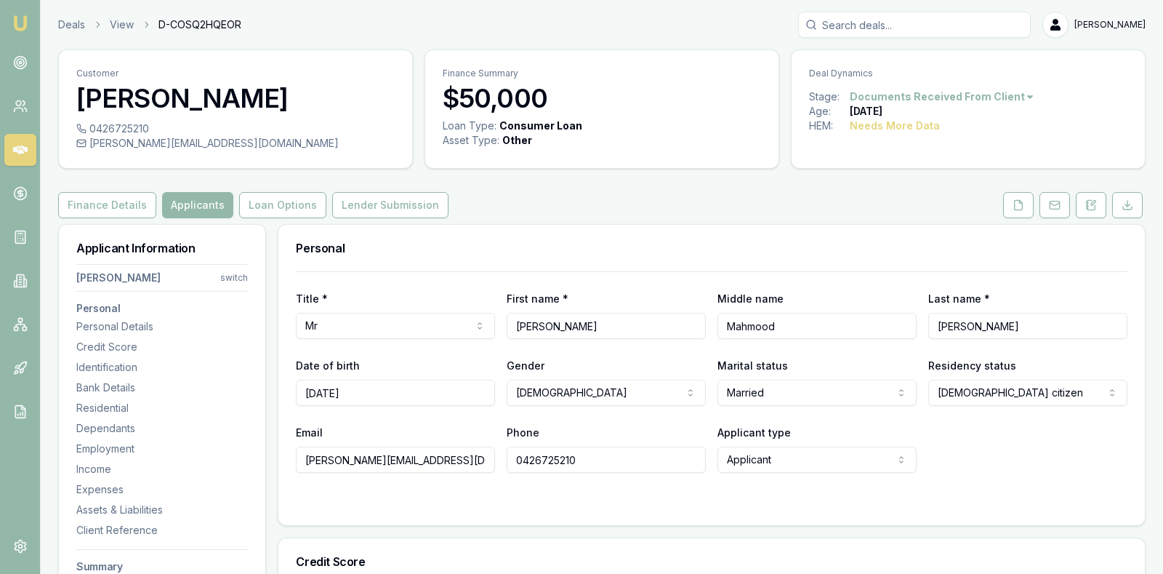
click at [613, 193] on div "Finance Details Applicants Loan Options Lender Submission" at bounding box center [602, 205] width 1088 height 26
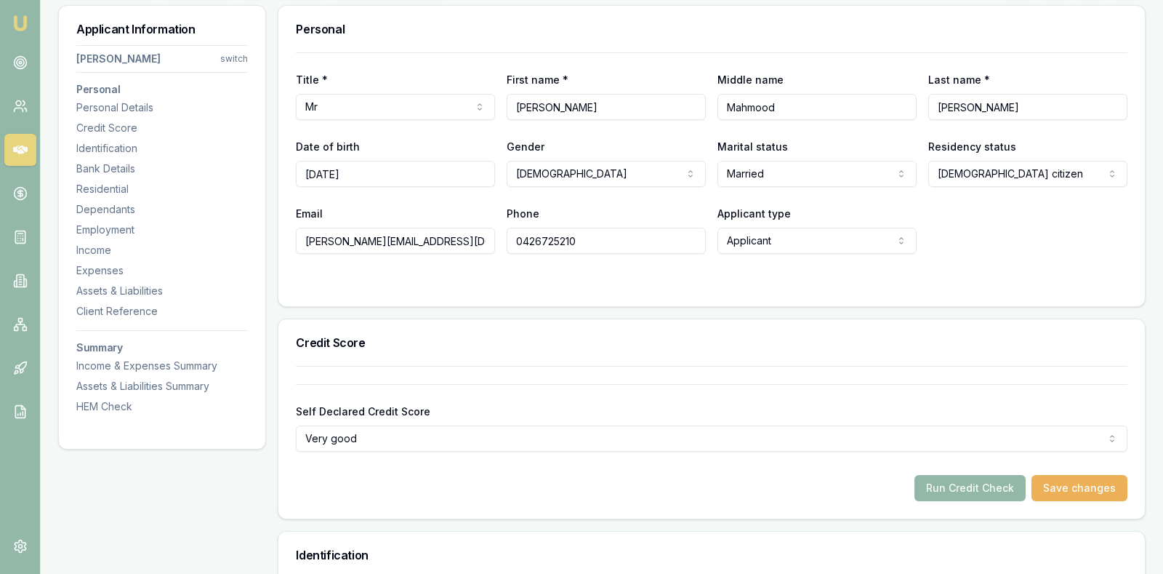
scroll to position [291, 0]
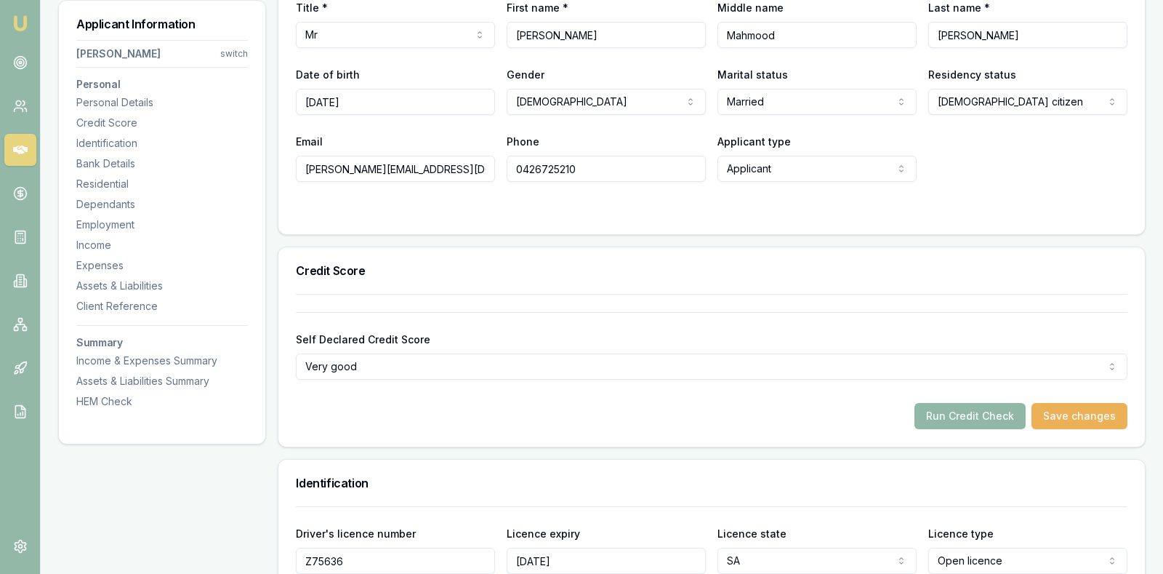
click at [965, 419] on button "Run Credit Check" at bounding box center [970, 416] width 111 height 26
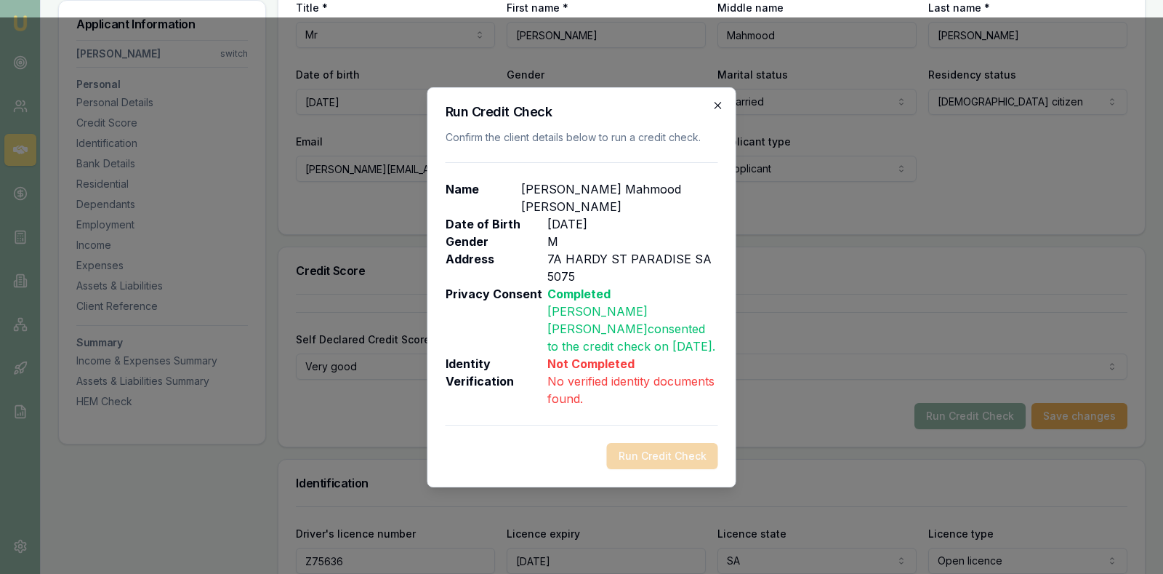
click at [717, 103] on icon "button" at bounding box center [719, 106] width 12 height 12
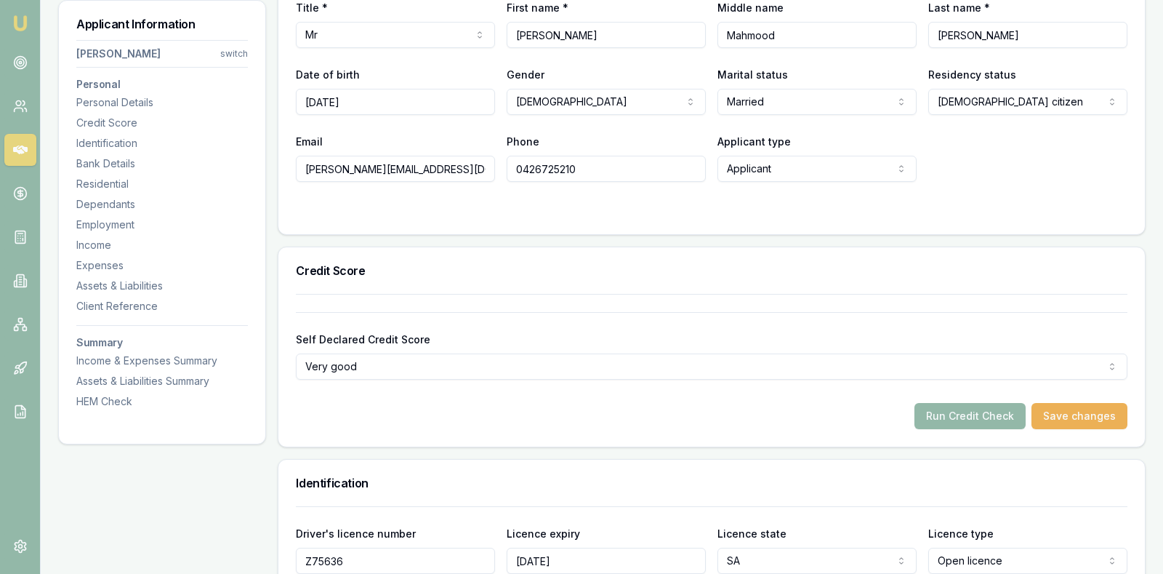
click at [617, 281] on div "Credit Score" at bounding box center [711, 270] width 867 height 47
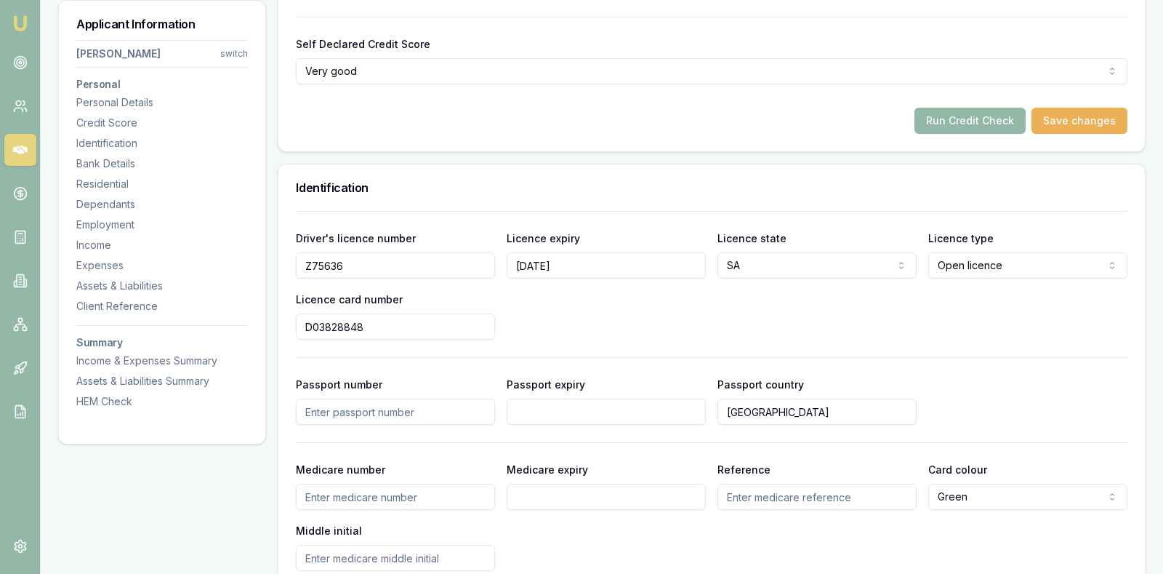
scroll to position [582, 0]
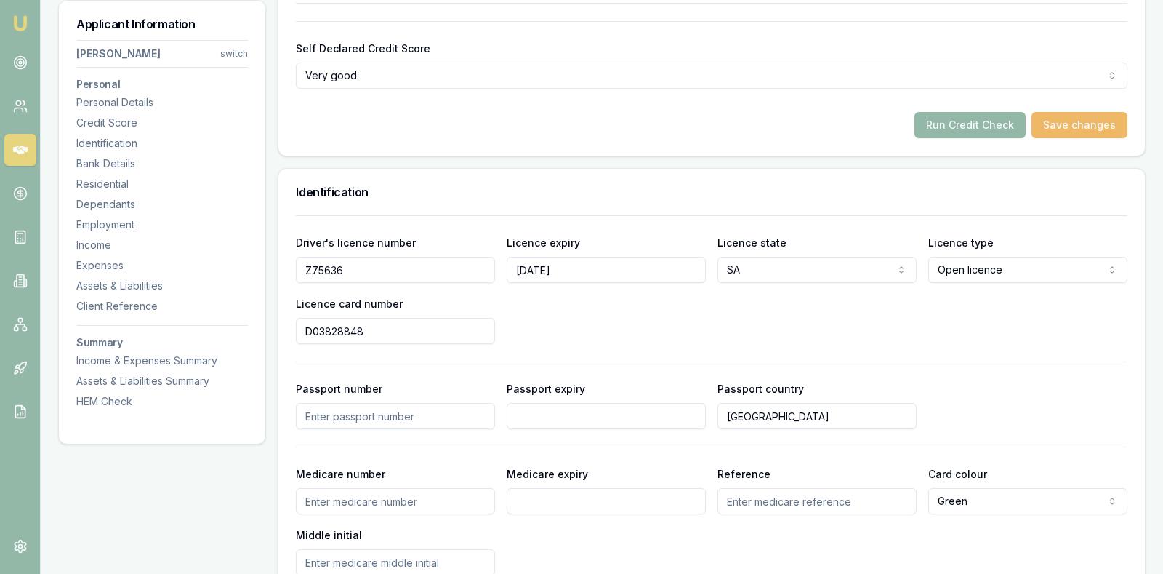
click at [1055, 118] on button "Save changes" at bounding box center [1080, 125] width 96 height 26
click at [980, 122] on button "Run Credit Check" at bounding box center [970, 125] width 111 height 26
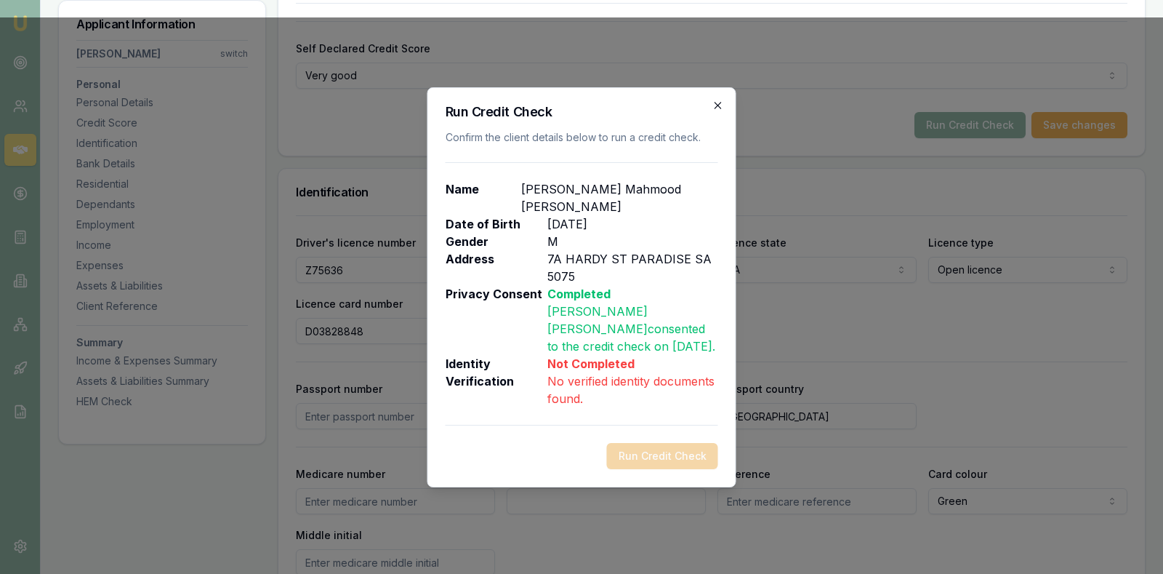
click at [715, 100] on icon "button" at bounding box center [719, 106] width 12 height 12
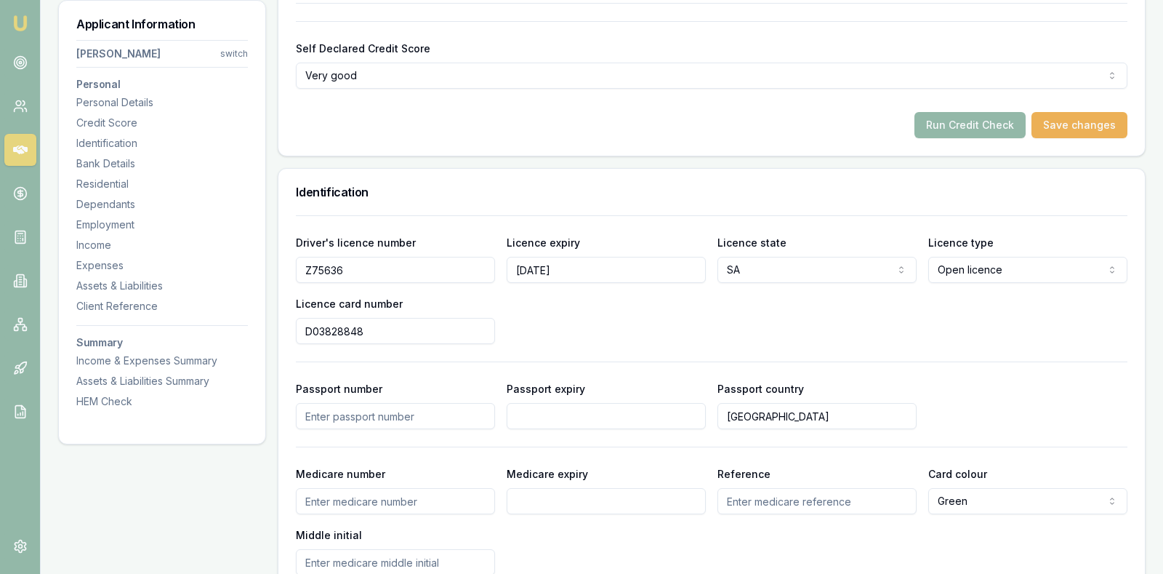
click at [701, 186] on h3 "Identification" at bounding box center [712, 192] width 832 height 12
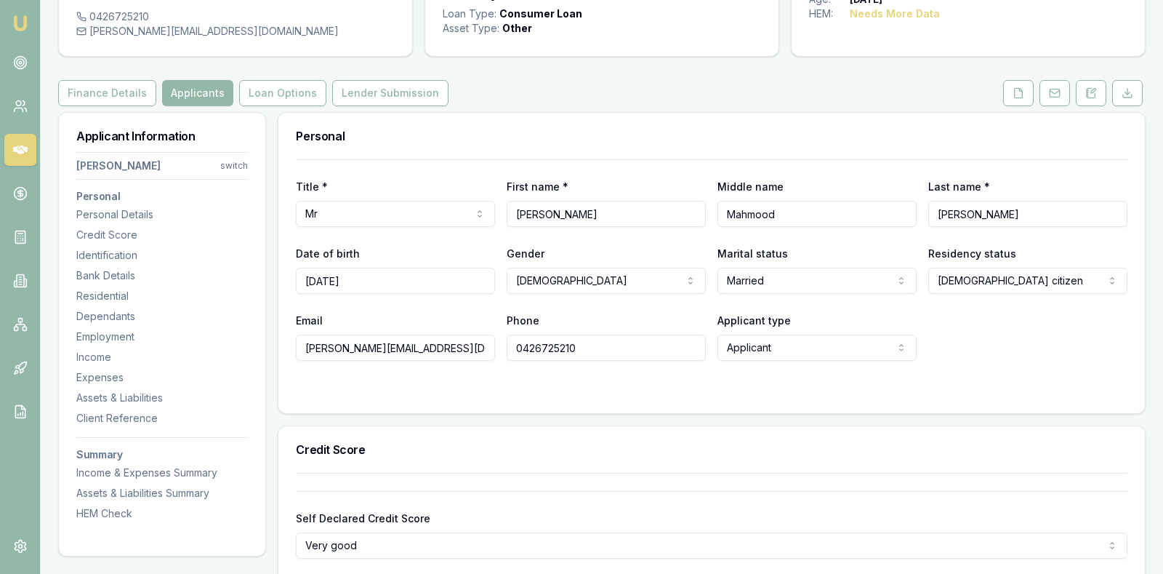
scroll to position [109, 0]
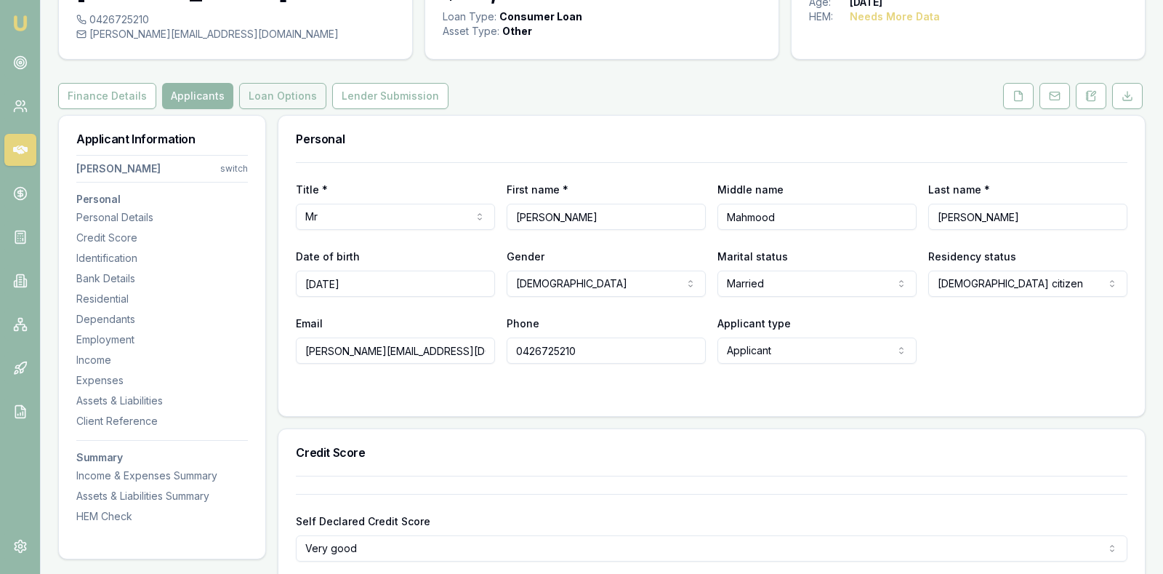
click at [250, 90] on button "Loan Options" at bounding box center [282, 96] width 87 height 26
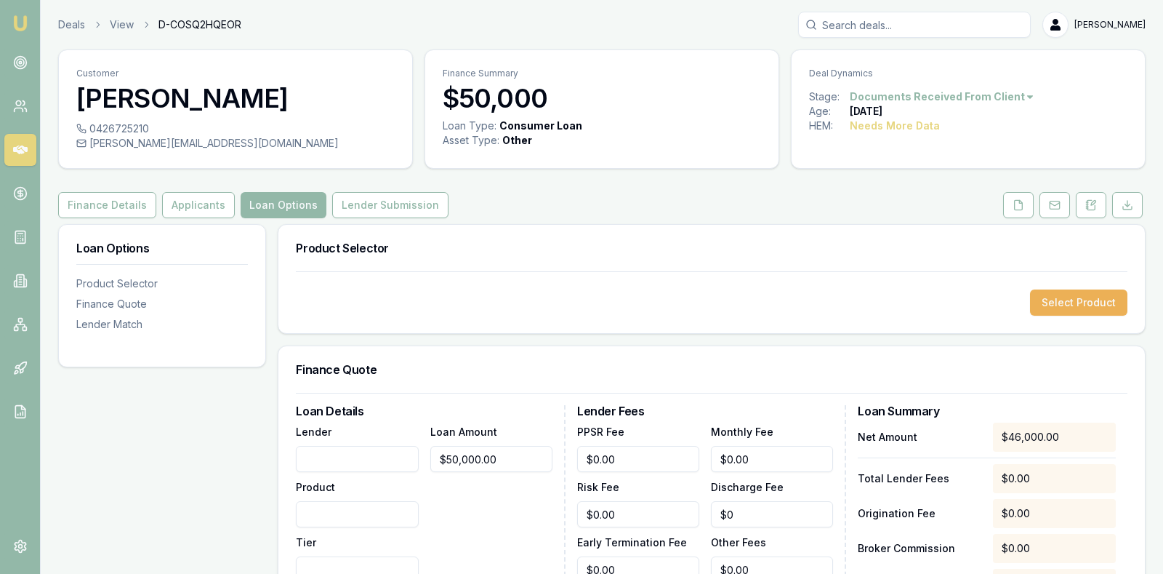
click at [363, 454] on input "Lender" at bounding box center [357, 459] width 122 height 26
type input "n"
type input "NOW Finance"
click at [469, 289] on div "Select Product" at bounding box center [712, 302] width 832 height 26
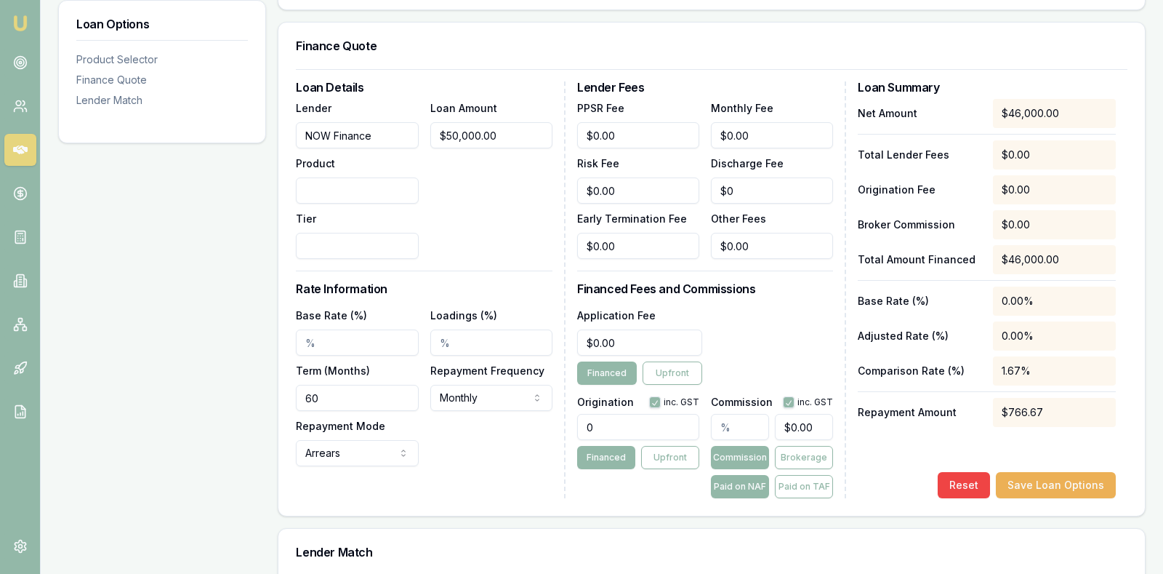
scroll to position [327, 0]
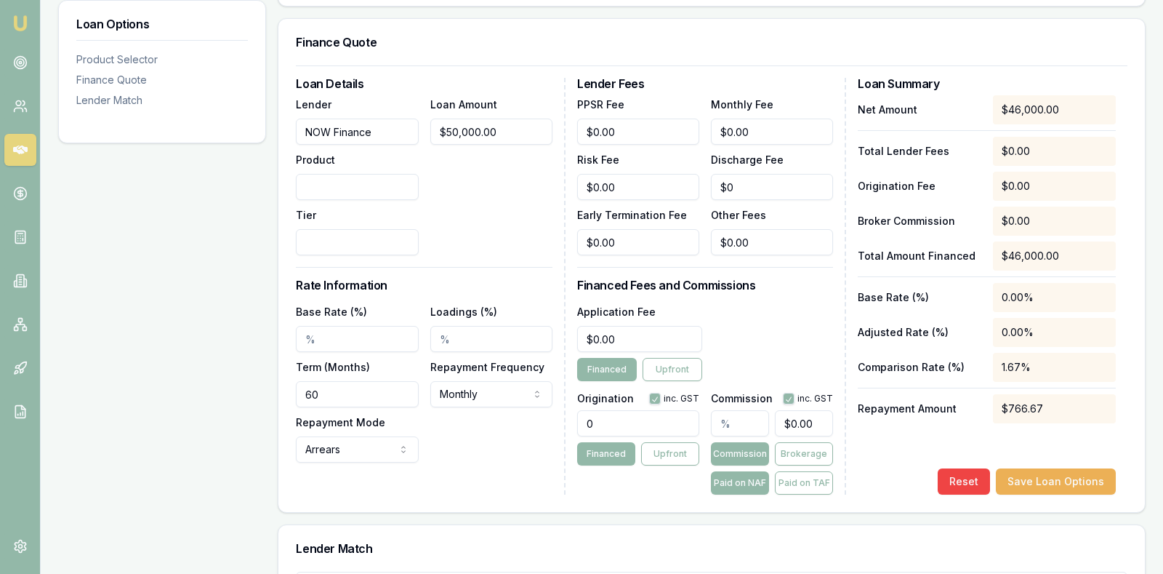
click at [232, 249] on div "Loan Options Product Selector Finance Quote Lender Match" at bounding box center [162, 416] width 208 height 1039
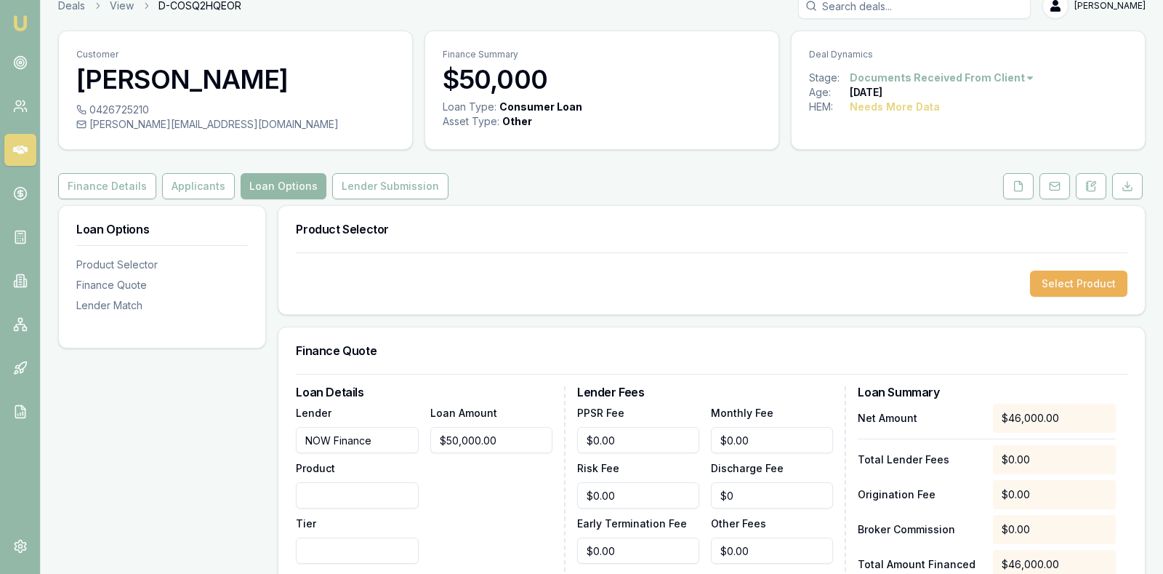
scroll to position [0, 0]
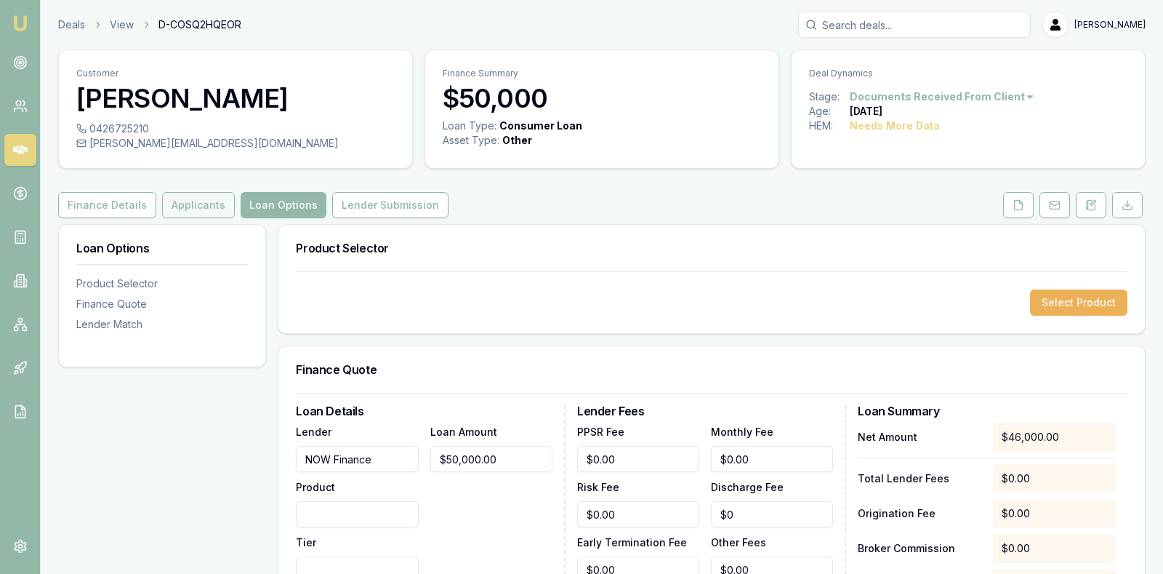
click at [196, 204] on button "Applicants" at bounding box center [198, 205] width 73 height 26
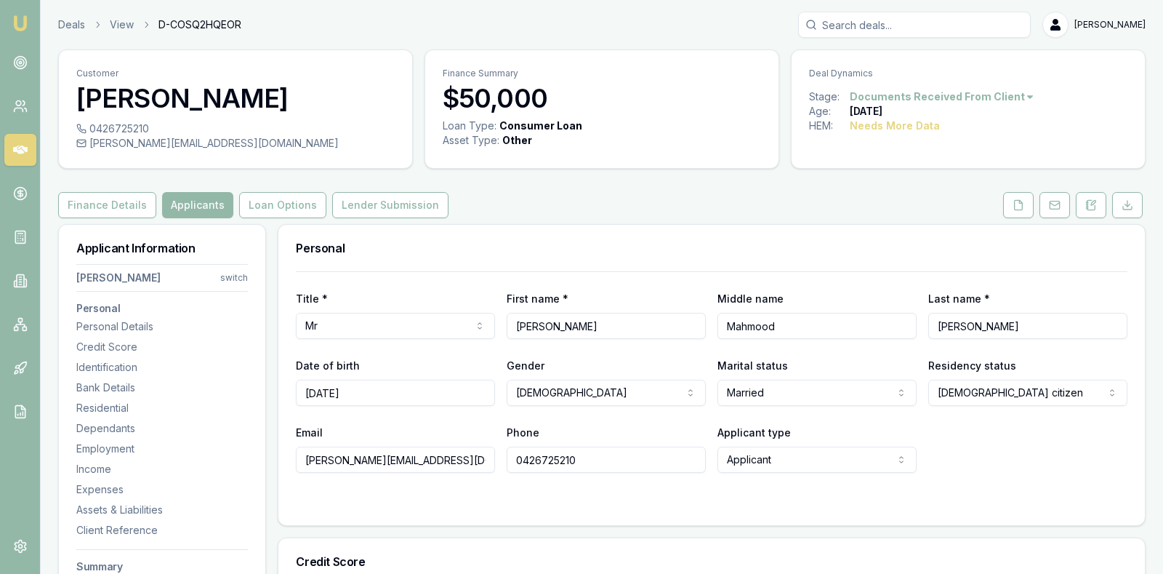
click at [591, 198] on div "Finance Details Applicants Loan Options Lender Submission" at bounding box center [602, 205] width 1088 height 26
click at [1022, 201] on icon at bounding box center [1019, 205] width 12 height 12
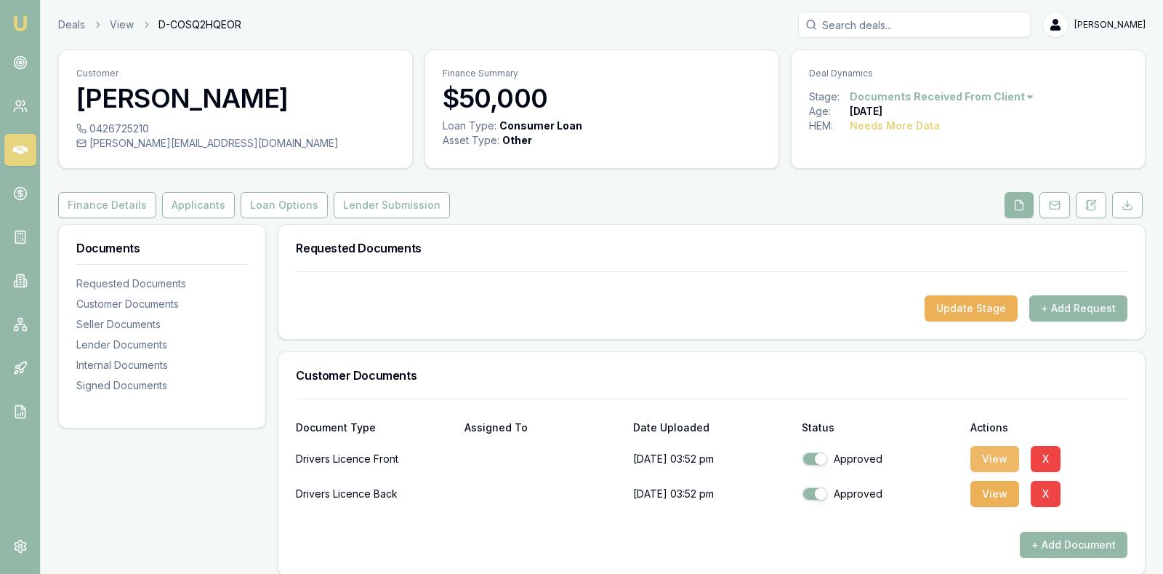
click at [993, 450] on button "View" at bounding box center [995, 459] width 49 height 26
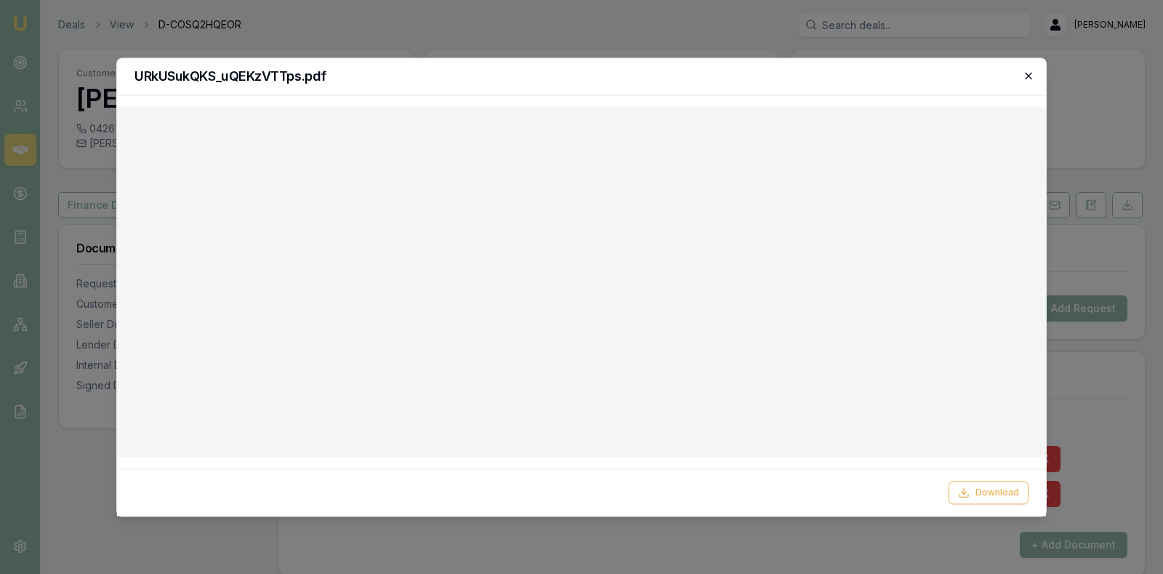
click at [1030, 76] on icon "button" at bounding box center [1029, 76] width 12 height 12
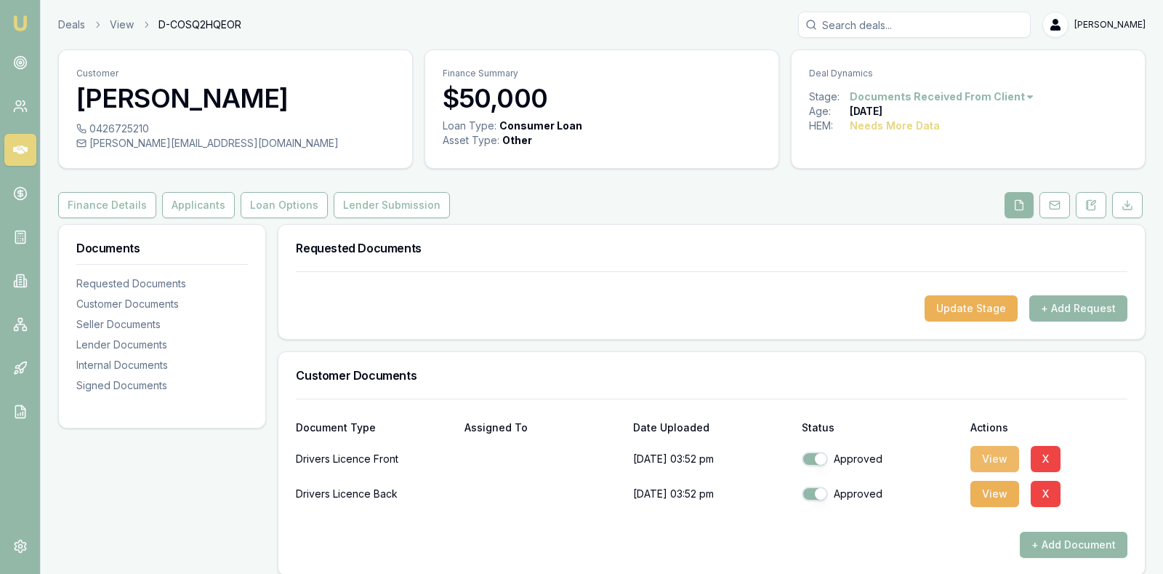
click at [992, 454] on button "View" at bounding box center [995, 459] width 49 height 26
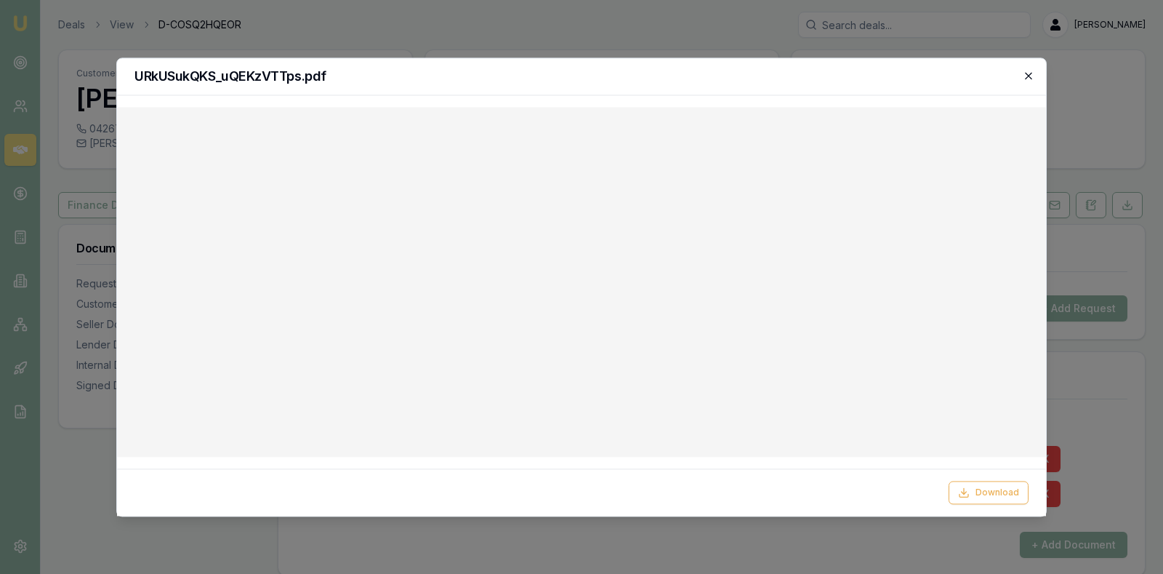
click at [1032, 78] on icon "button" at bounding box center [1028, 75] width 7 height 7
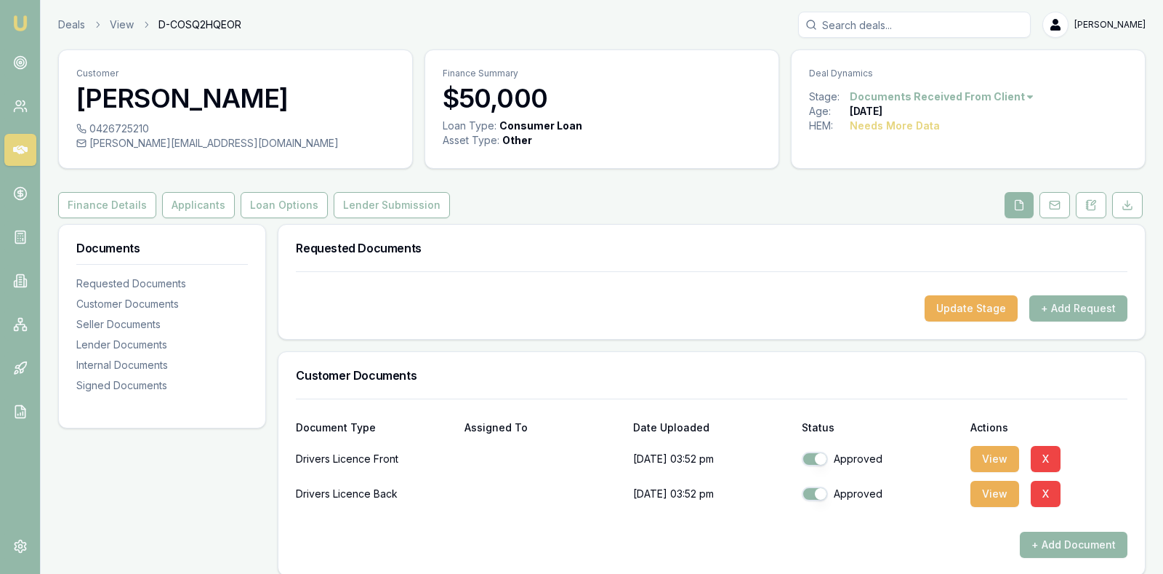
click at [699, 305] on div "Update Stage + Add Request" at bounding box center [712, 308] width 832 height 26
click at [729, 372] on h3 "Customer Documents" at bounding box center [712, 375] width 832 height 12
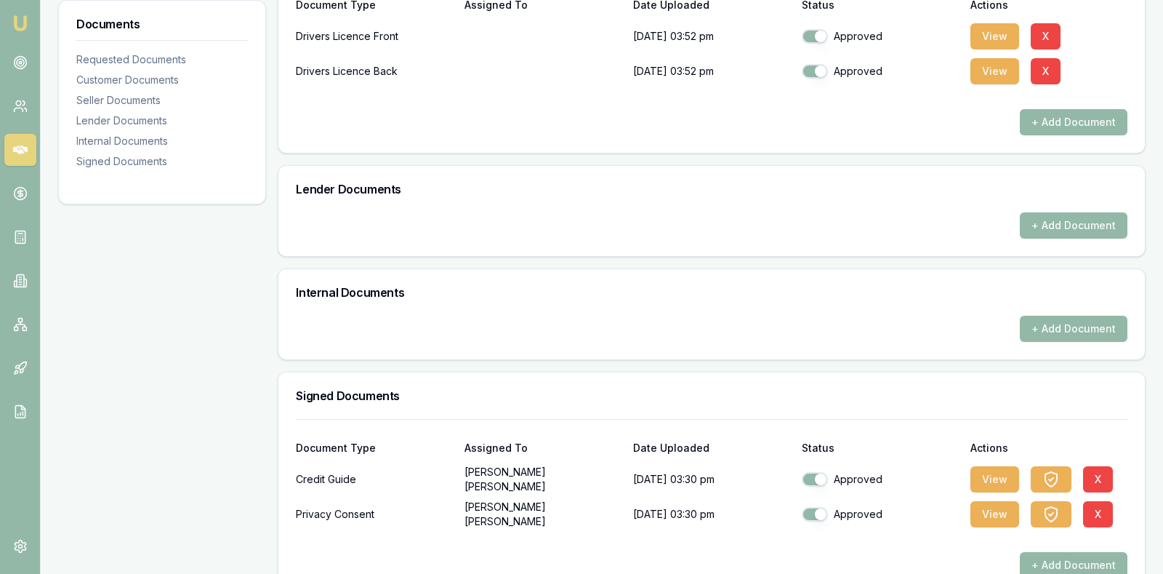
scroll to position [453, 0]
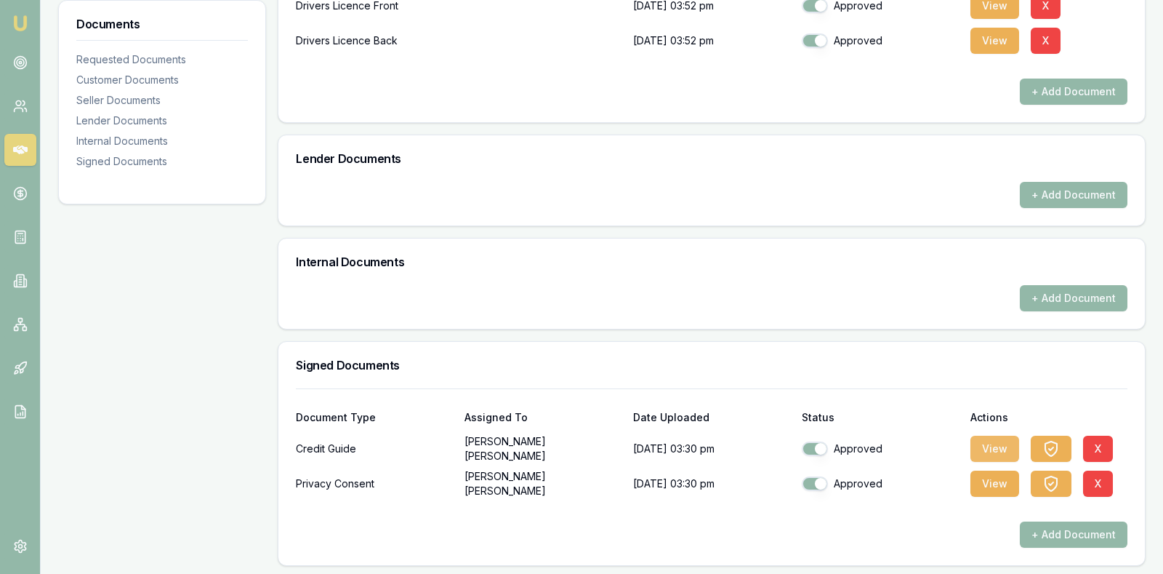
click at [991, 445] on button "View" at bounding box center [995, 449] width 49 height 26
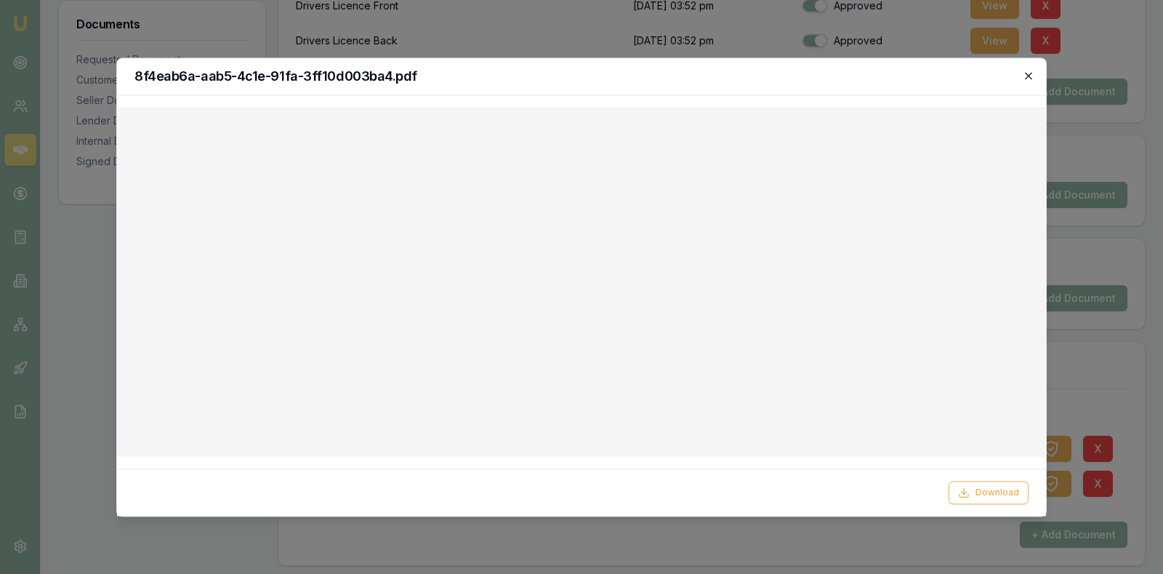
click at [1024, 77] on icon "button" at bounding box center [1029, 76] width 12 height 12
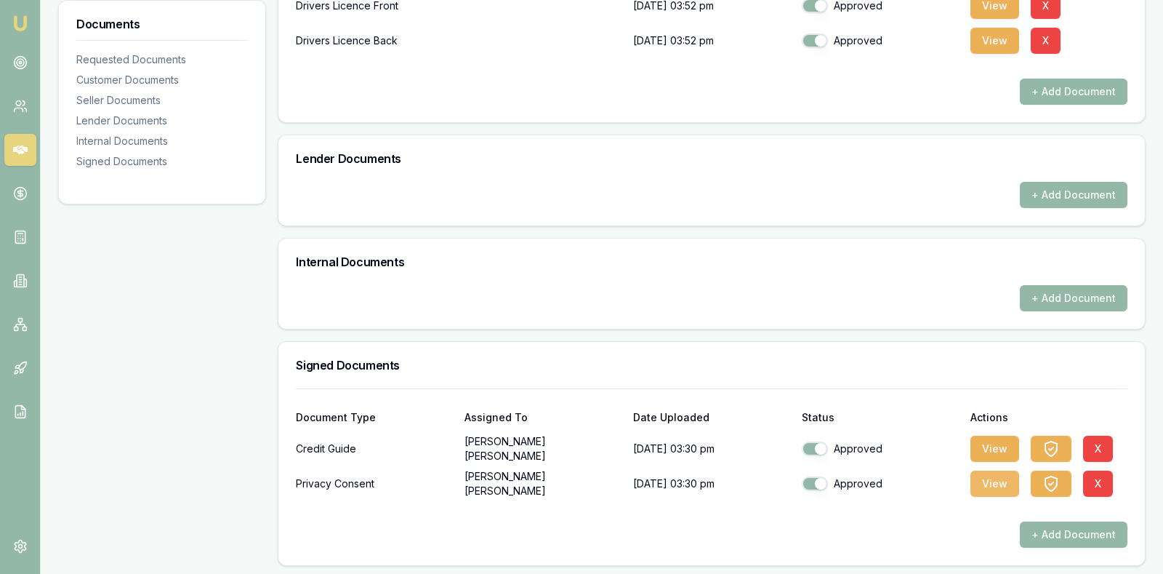
click at [991, 479] on button "View" at bounding box center [995, 483] width 49 height 26
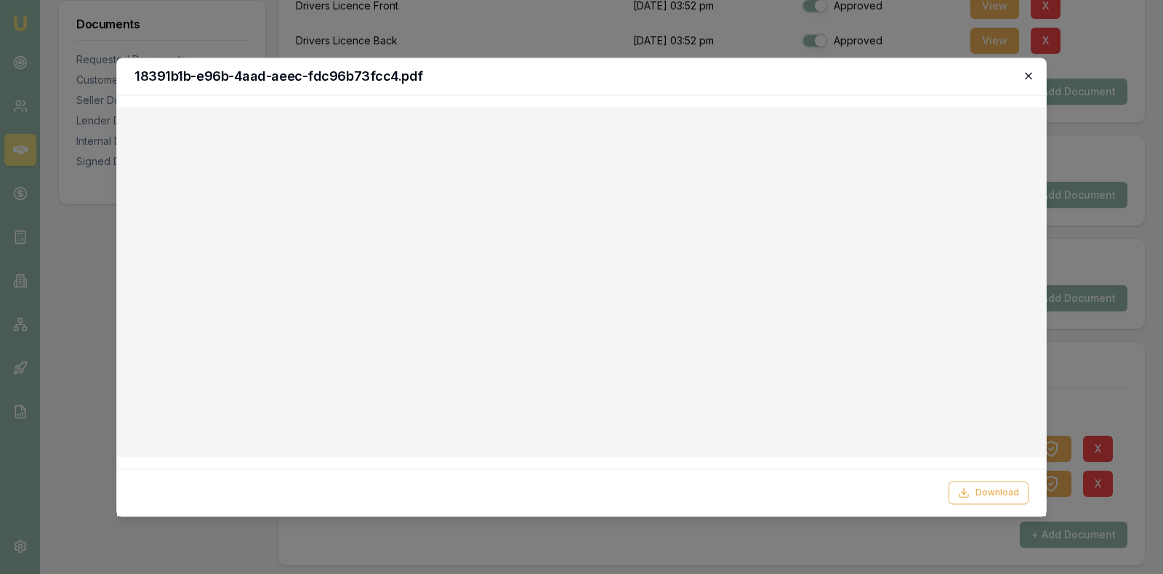
click at [1031, 73] on icon "button" at bounding box center [1028, 75] width 7 height 7
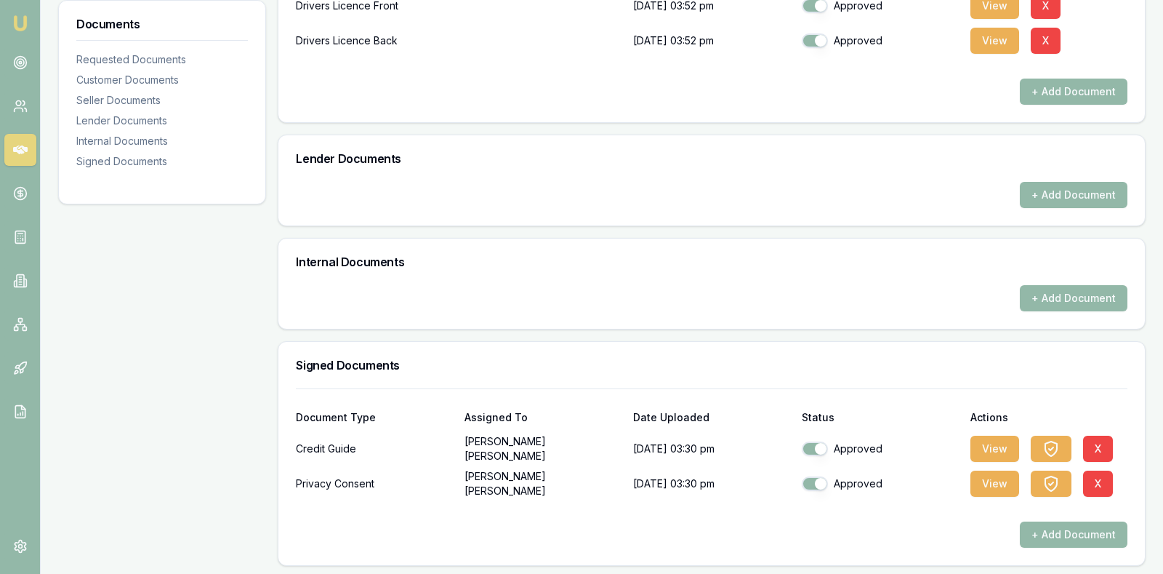
click at [716, 313] on div "+ Add Document" at bounding box center [711, 307] width 867 height 44
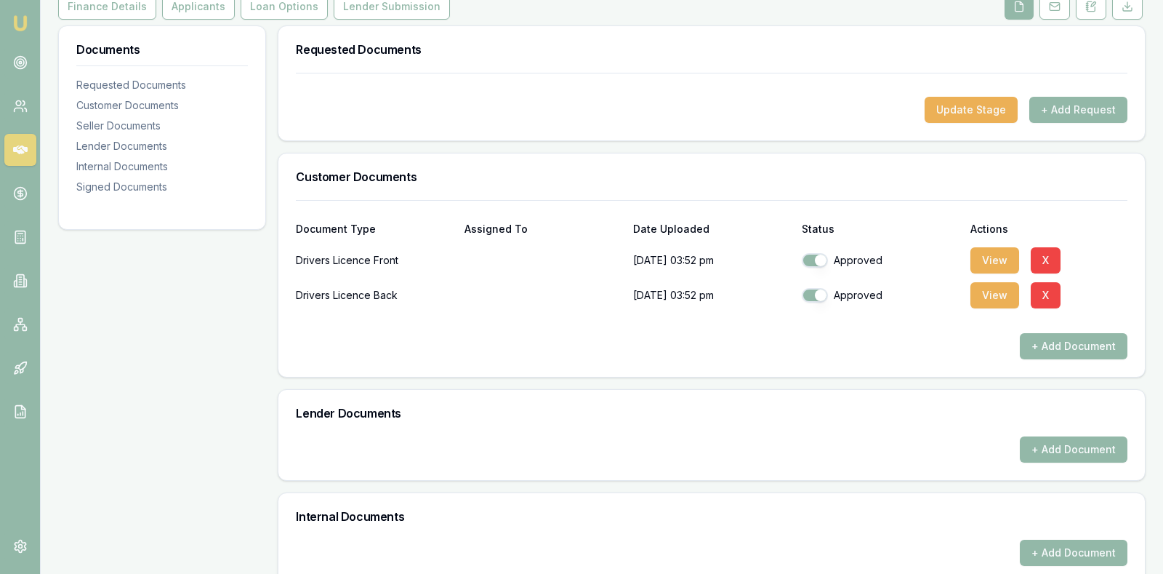
scroll to position [162, 0]
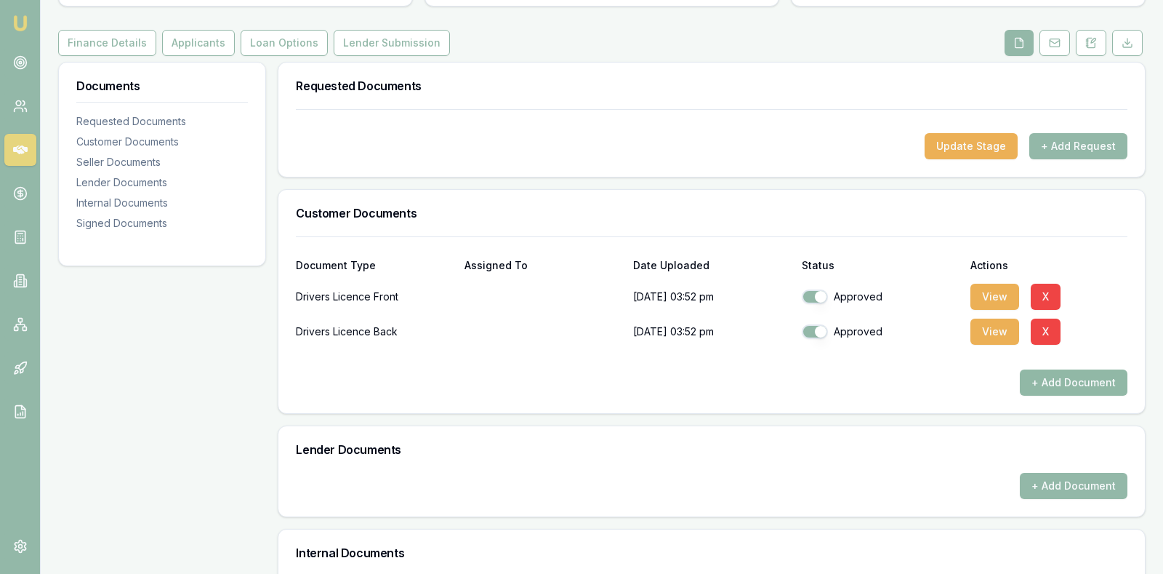
click at [1092, 374] on button "+ Add Document" at bounding box center [1074, 382] width 108 height 26
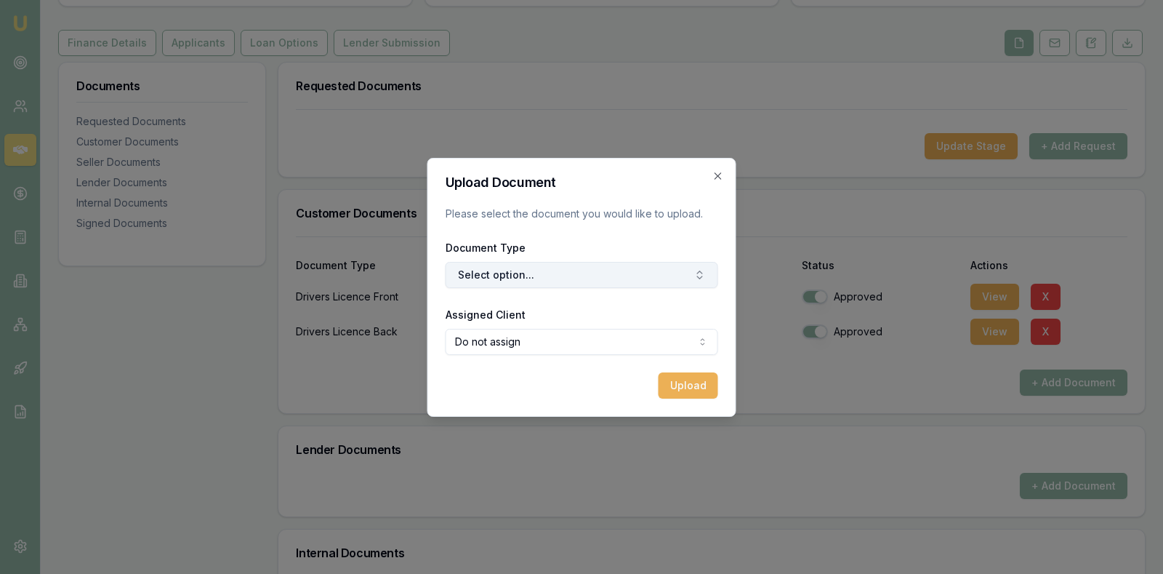
click at [667, 262] on button "Select option..." at bounding box center [582, 275] width 273 height 26
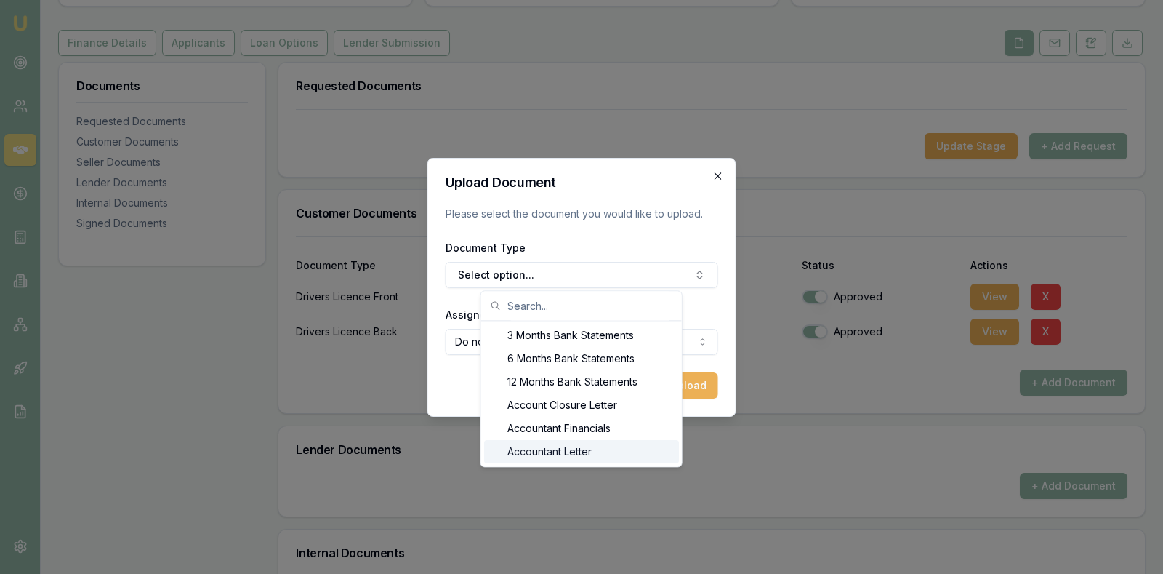
click at [716, 174] on icon "button" at bounding box center [719, 176] width 12 height 12
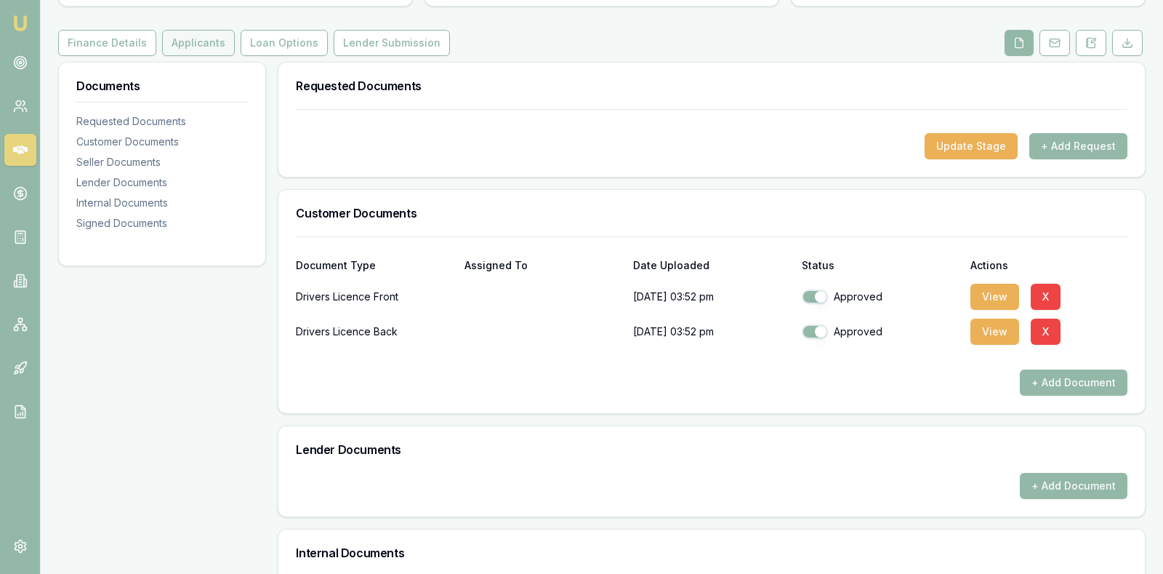
click at [180, 35] on button "Applicants" at bounding box center [198, 43] width 73 height 26
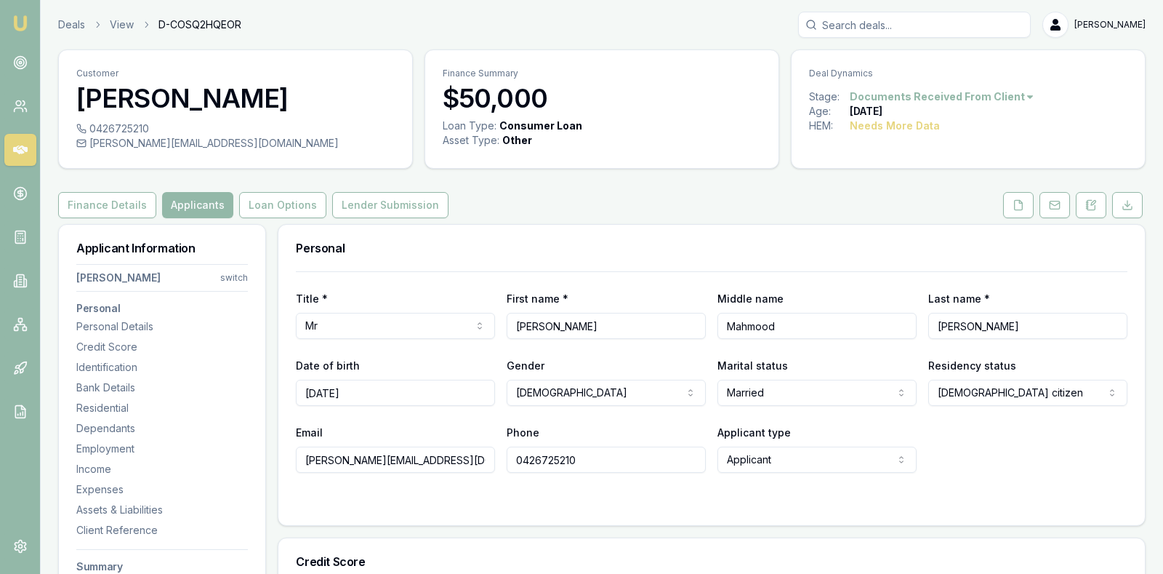
click at [1008, 460] on div "Email siddique.mm19@gmail.com Phone 0426725210 Applicant type Applicant Applica…" at bounding box center [712, 447] width 832 height 49
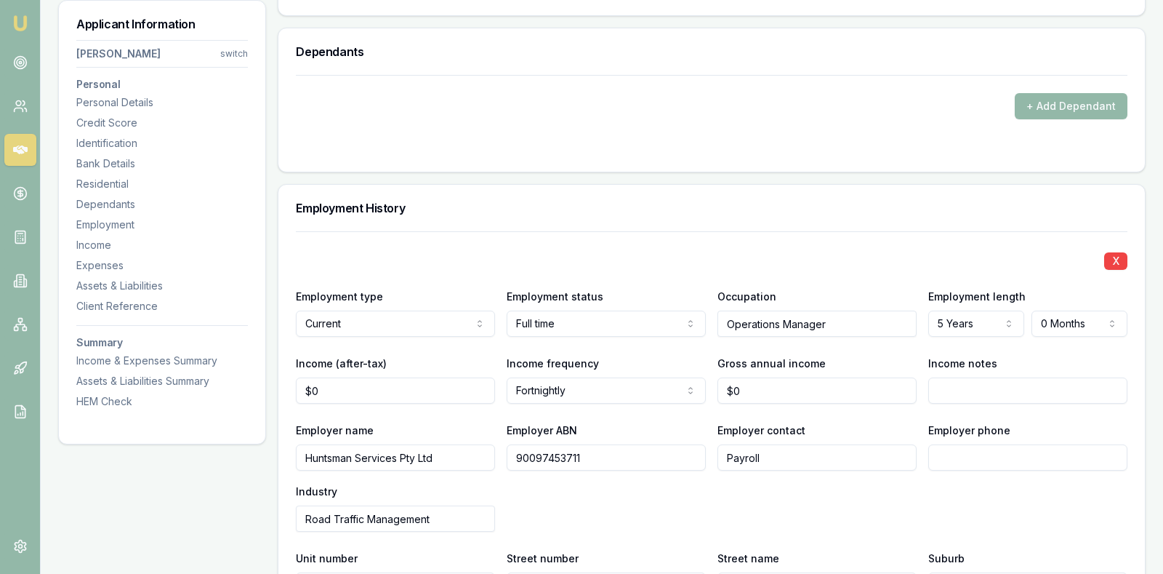
scroll to position [1781, 0]
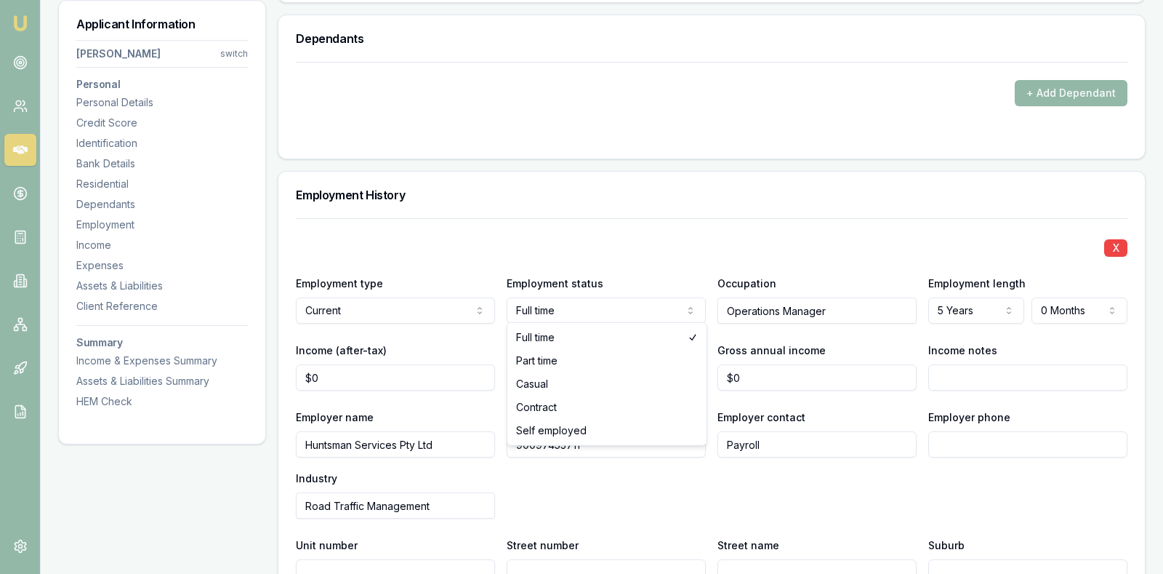
select select "CASUAL"
click at [673, 218] on div "X Employment type Current Current Previous Employment status Casual Full time P…" at bounding box center [712, 435] width 832 height 434
click at [660, 473] on div "Employer name Huntsman Services Pty Ltd Employer ABN 90097453711 Employer conta…" at bounding box center [712, 463] width 832 height 111
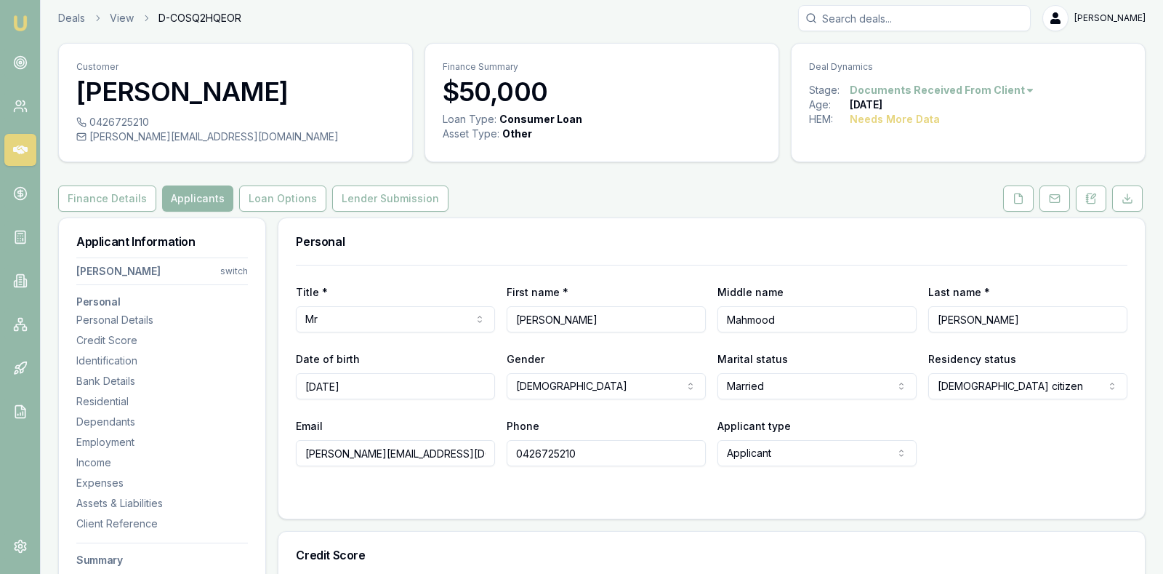
scroll to position [0, 0]
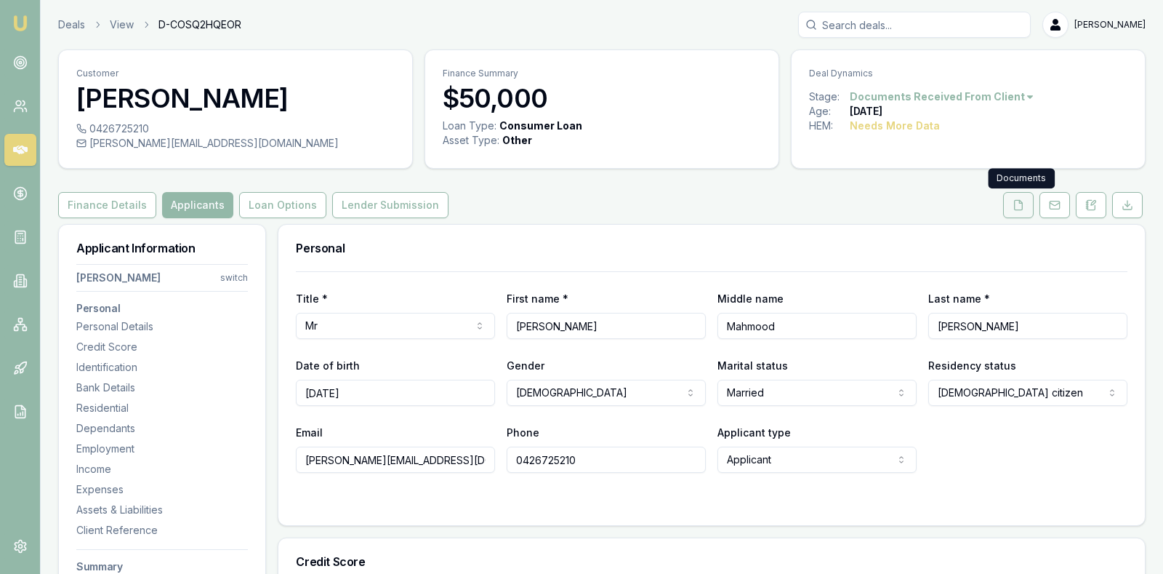
click at [1019, 204] on icon at bounding box center [1019, 205] width 12 height 12
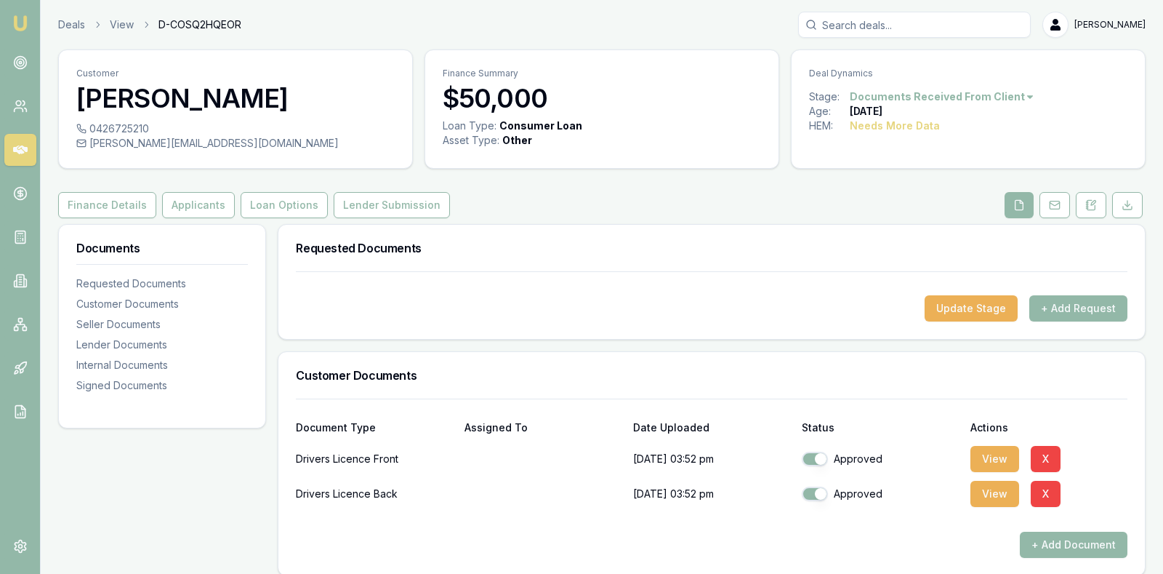
click at [688, 286] on div at bounding box center [712, 283] width 832 height 23
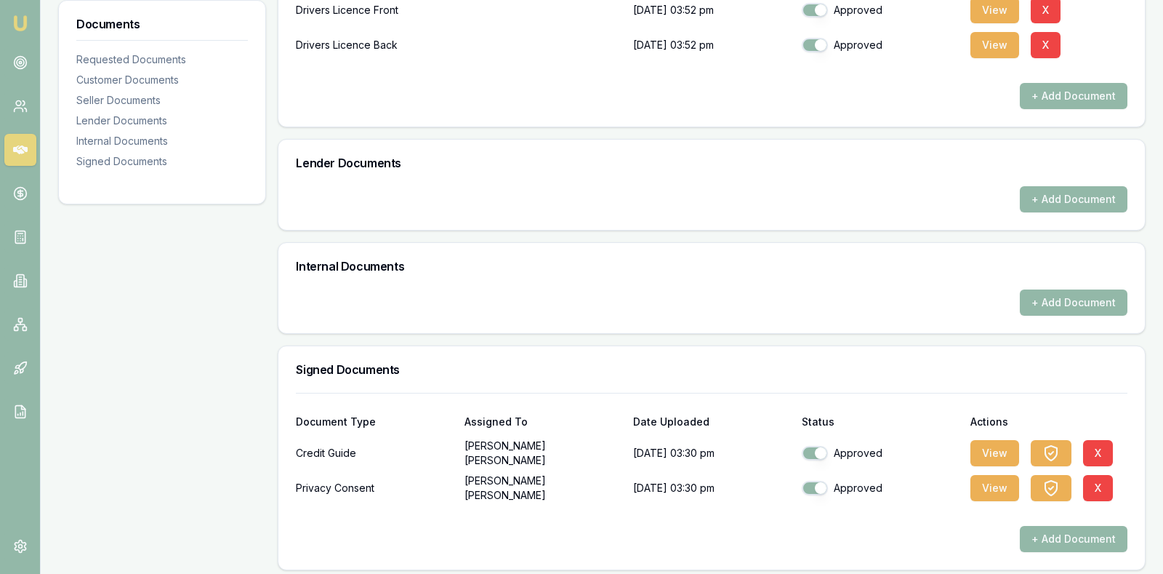
scroll to position [453, 0]
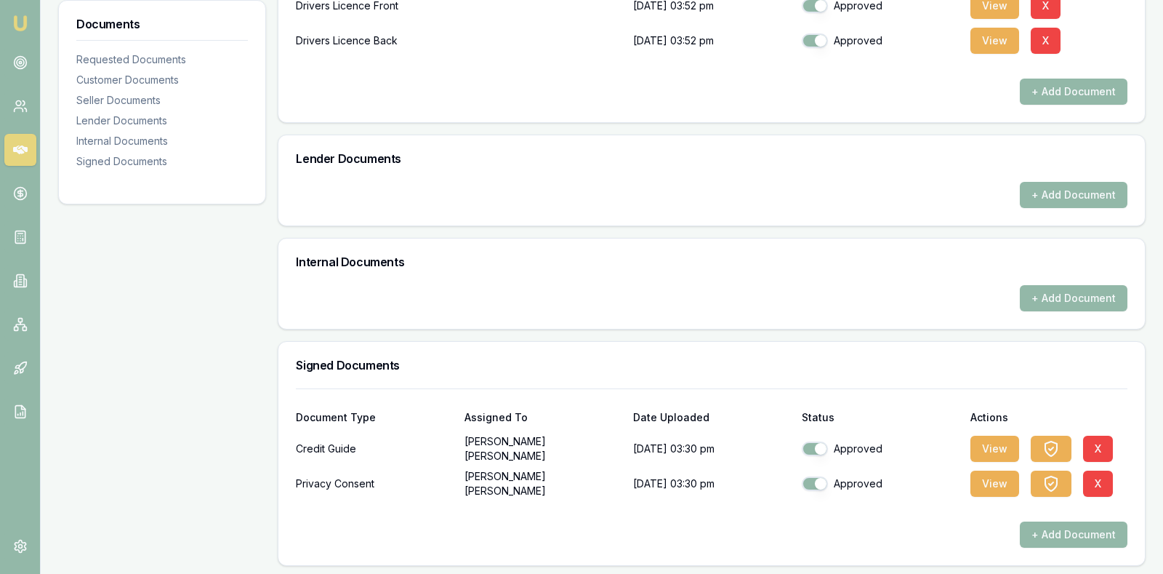
click at [679, 182] on div "+ Add Document" at bounding box center [712, 195] width 832 height 26
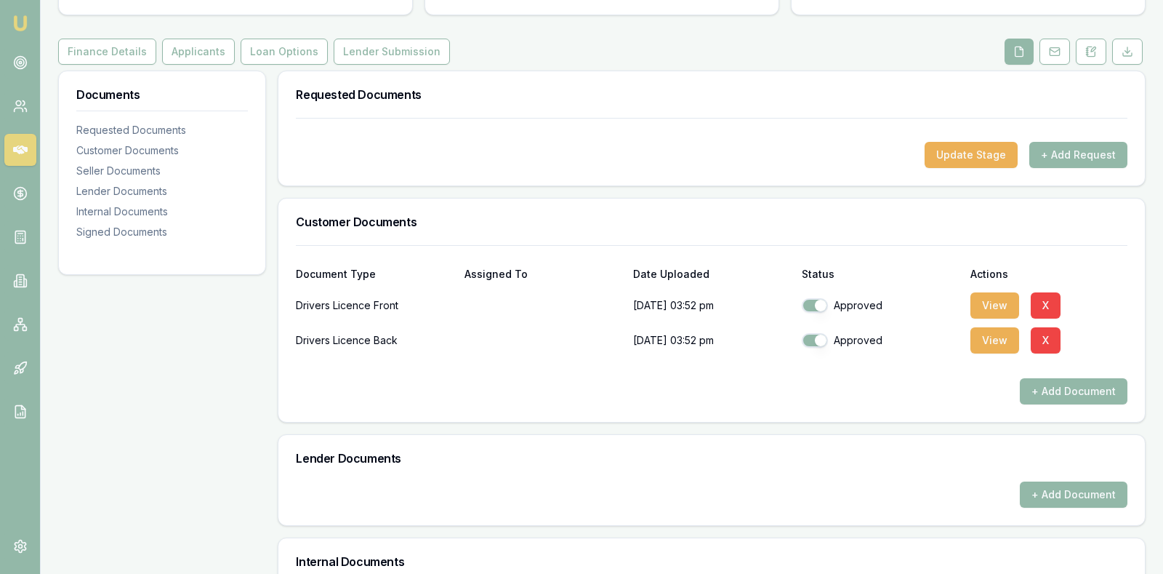
scroll to position [126, 0]
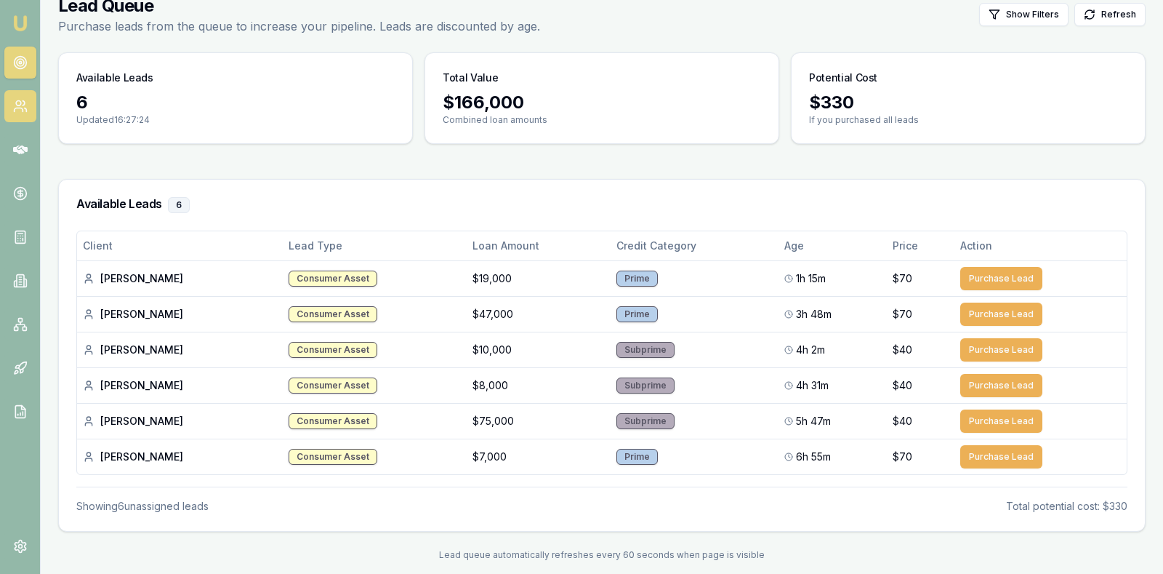
click at [15, 101] on icon at bounding box center [20, 106] width 15 height 15
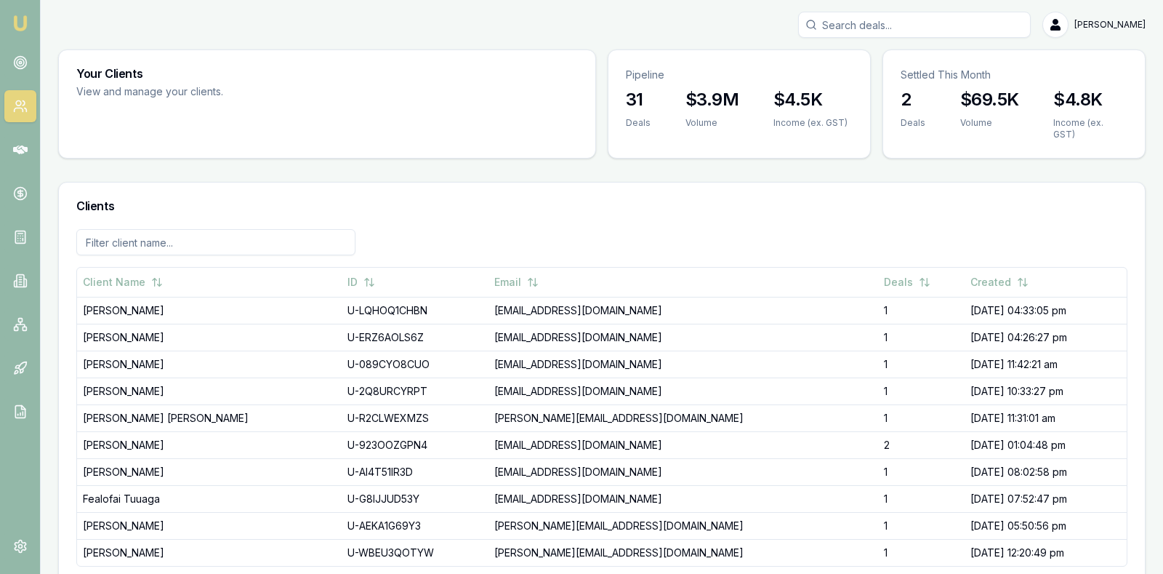
click at [21, 106] on icon at bounding box center [20, 106] width 15 height 15
click at [20, 148] on icon at bounding box center [20, 149] width 15 height 9
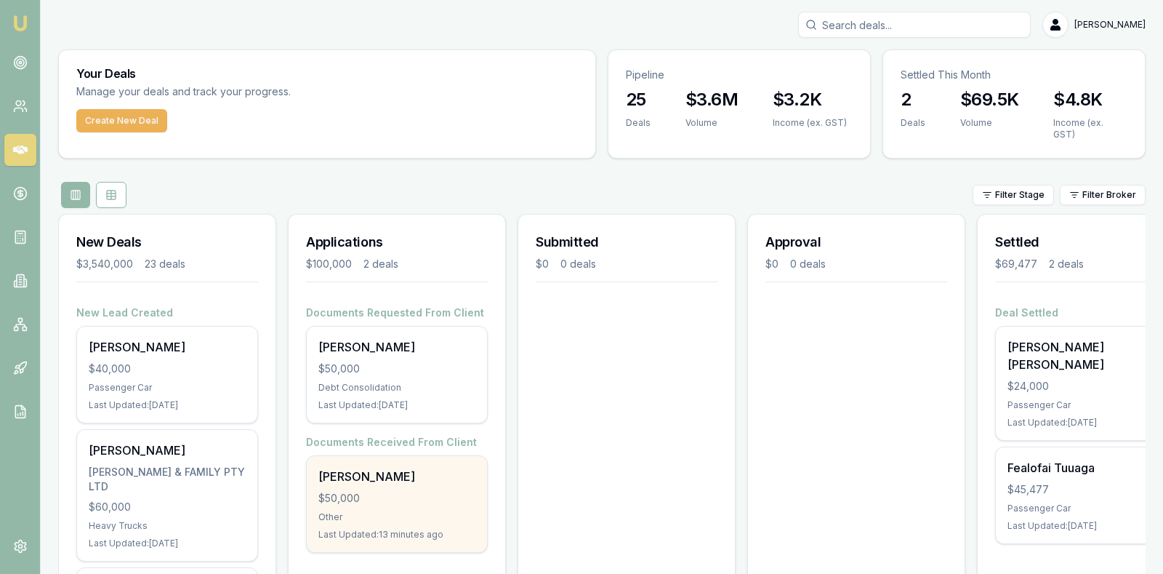
click at [403, 499] on div "[PERSON_NAME] $50,000 Other Last Updated: 13 minutes ago" at bounding box center [397, 504] width 180 height 96
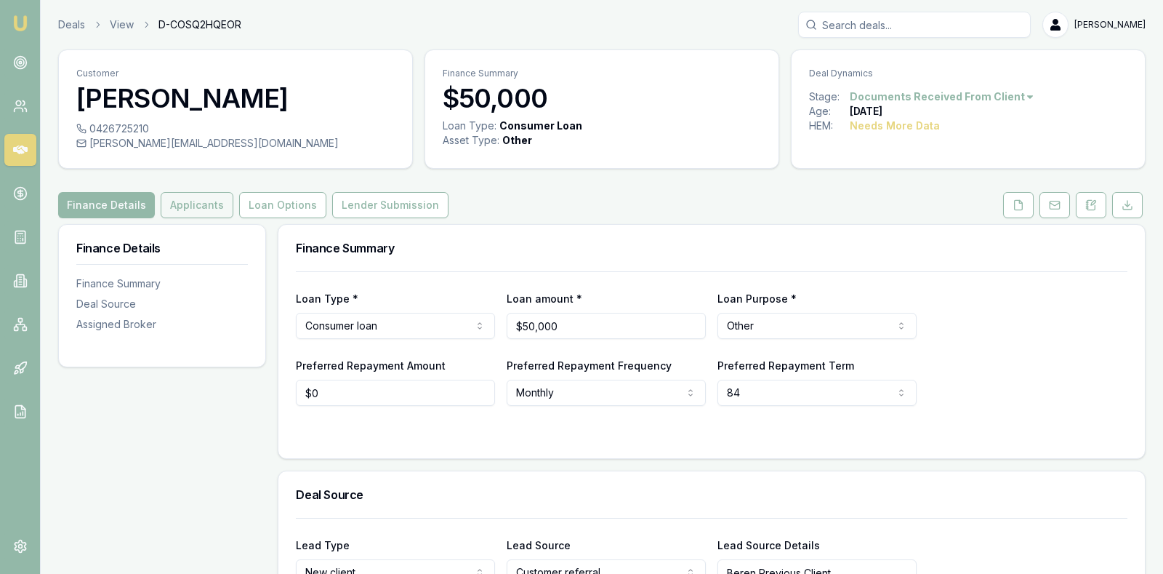
click at [188, 201] on button "Applicants" at bounding box center [197, 205] width 73 height 26
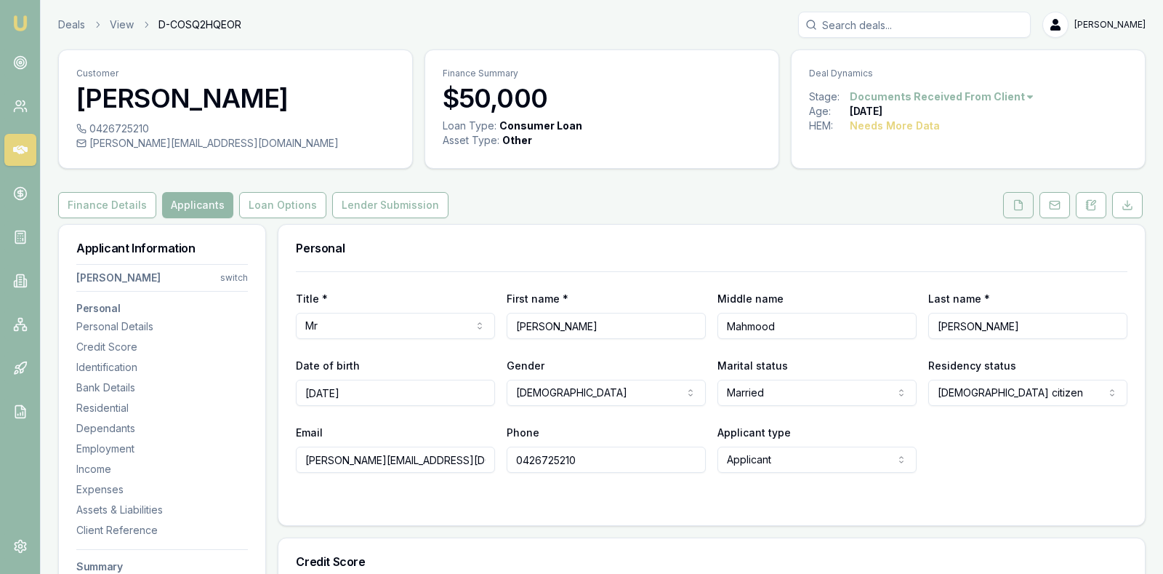
click at [1017, 201] on icon at bounding box center [1019, 205] width 12 height 12
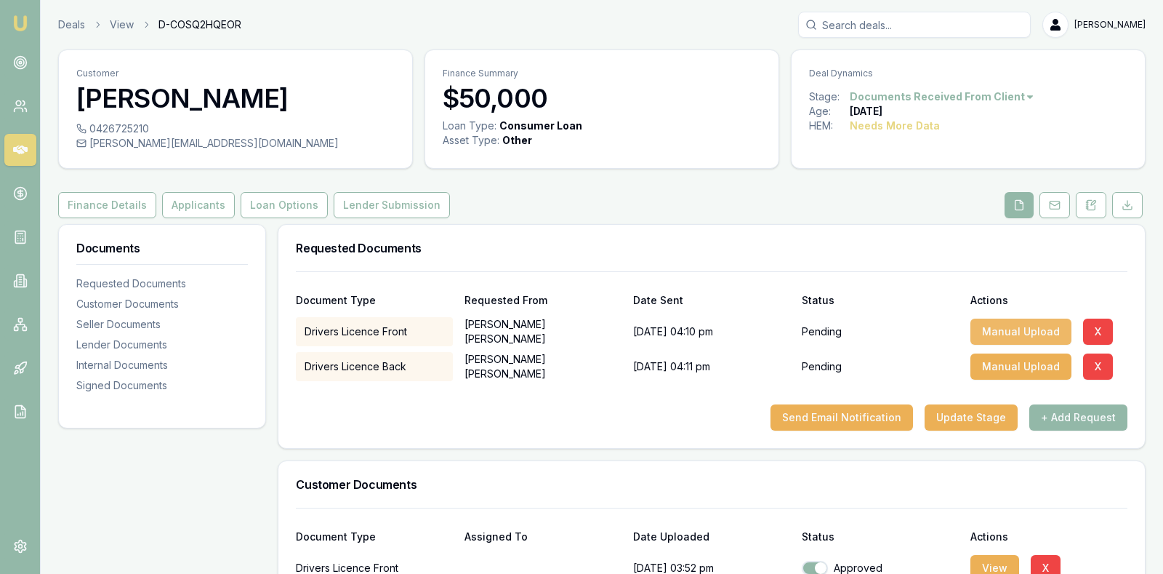
click at [1022, 324] on button "Manual Upload" at bounding box center [1021, 331] width 101 height 26
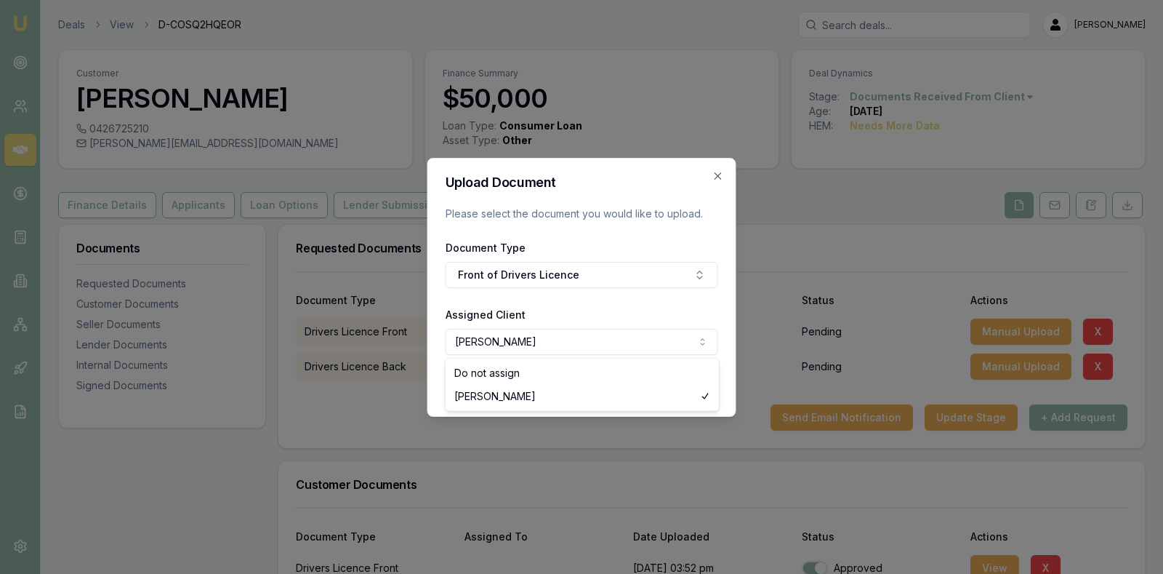
click at [701, 341] on body "Emu Broker Deals View D-COSQ2HQEOR [PERSON_NAME] Toggle Menu Customer [PERSON_N…" at bounding box center [581, 287] width 1163 height 574
select select "none"
click at [689, 382] on button "Upload" at bounding box center [689, 385] width 60 height 26
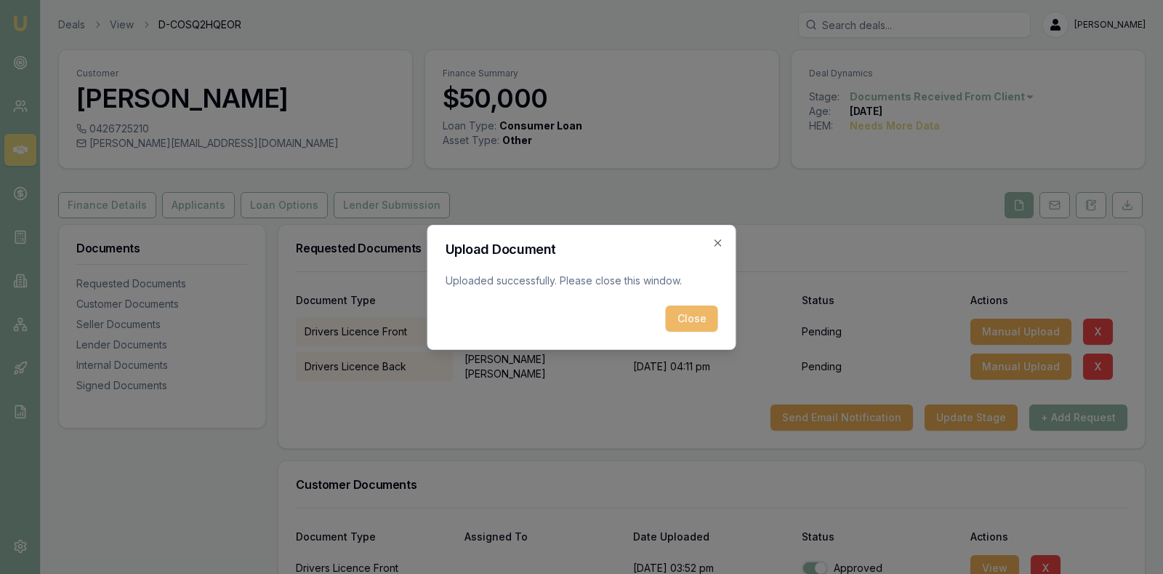
click at [695, 313] on button "Close" at bounding box center [692, 318] width 52 height 26
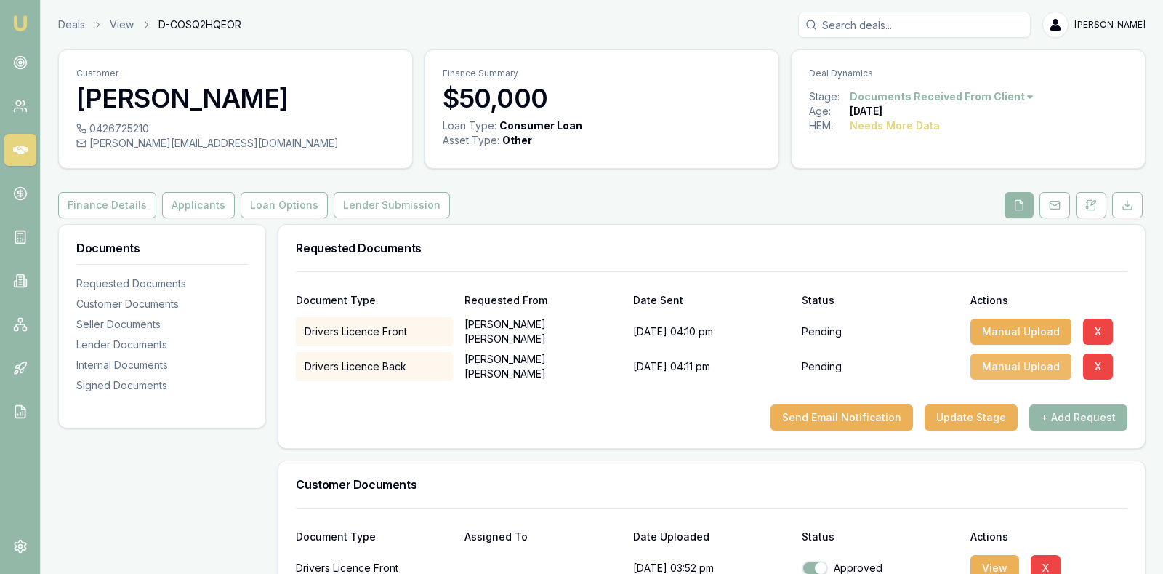
click at [998, 361] on button "Manual Upload" at bounding box center [1021, 366] width 101 height 26
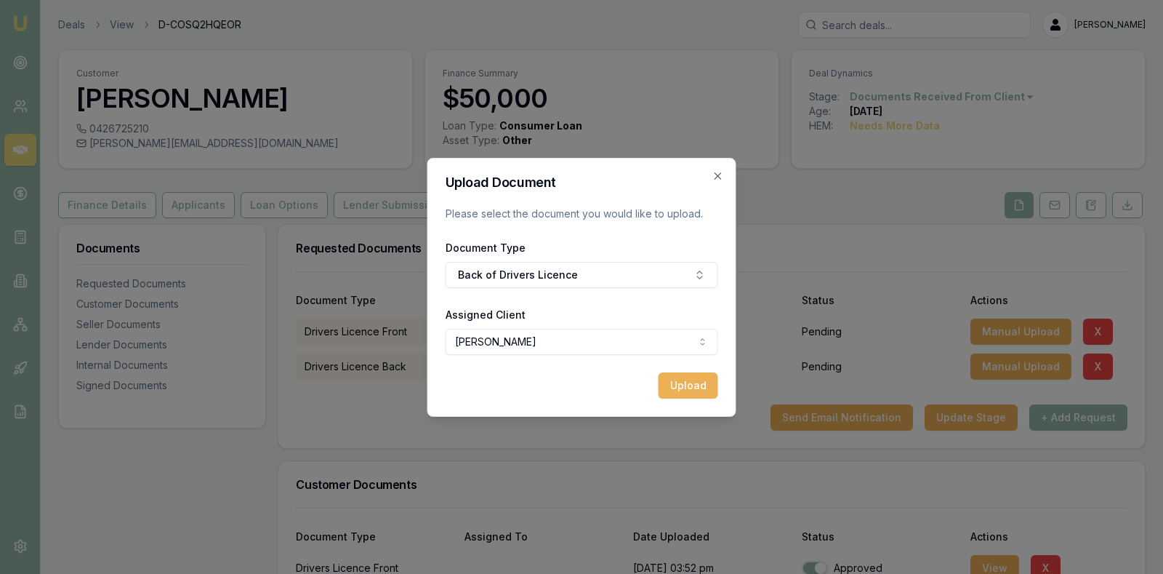
click at [666, 350] on body "Emu Broker Deals View D-COSQ2HQEOR [PERSON_NAME] Toggle Menu Customer [PERSON_N…" at bounding box center [581, 287] width 1163 height 574
select select "none"
click at [692, 383] on button "Upload" at bounding box center [689, 385] width 60 height 26
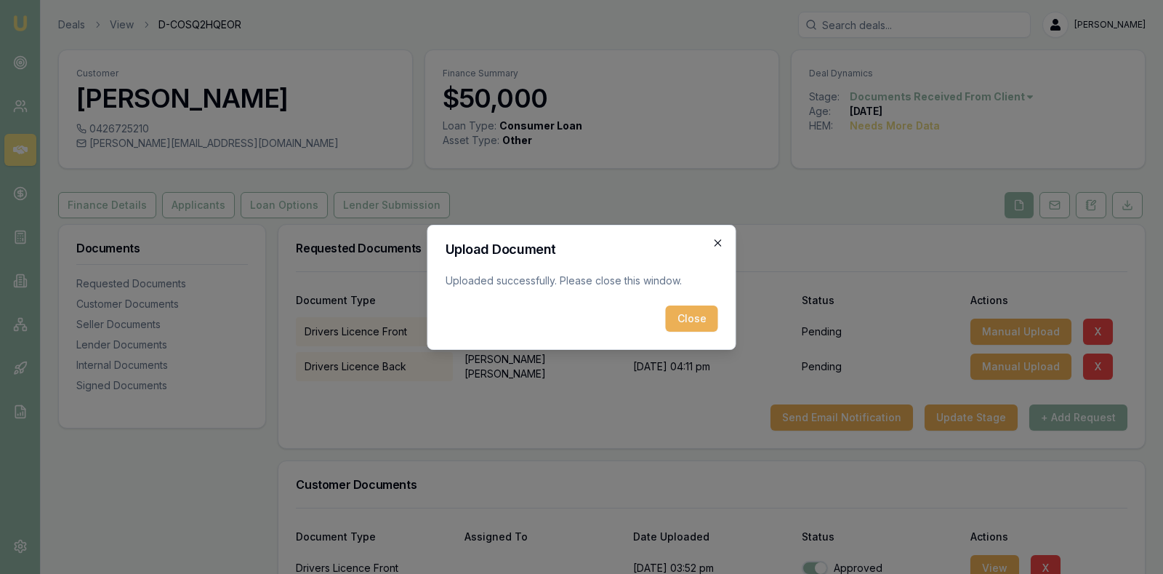
click at [716, 241] on icon "button" at bounding box center [718, 242] width 7 height 7
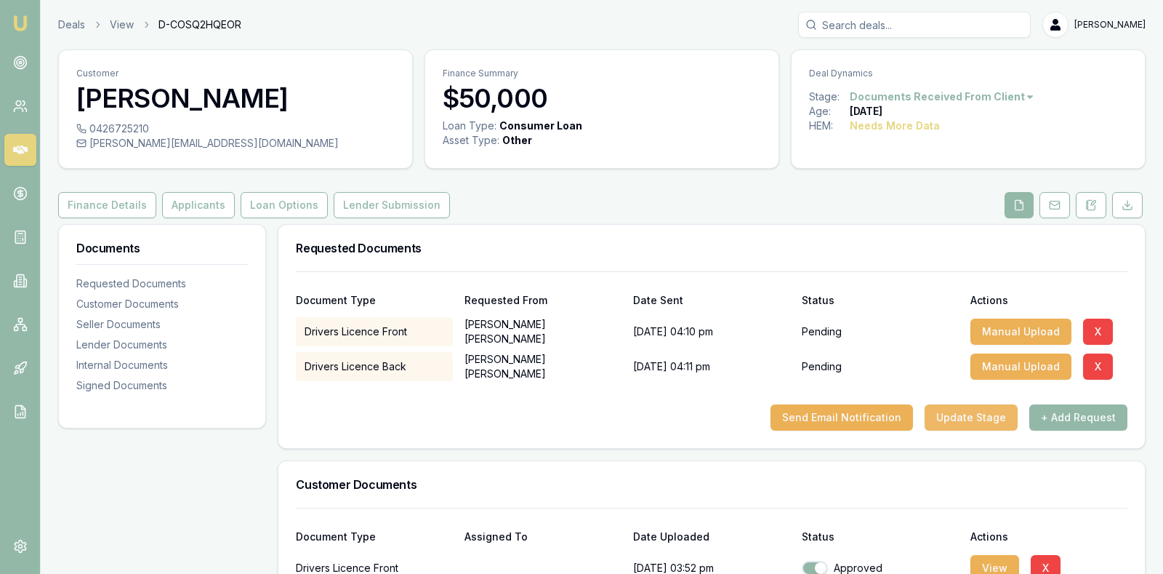
click at [964, 417] on button "Update Stage" at bounding box center [971, 417] width 93 height 26
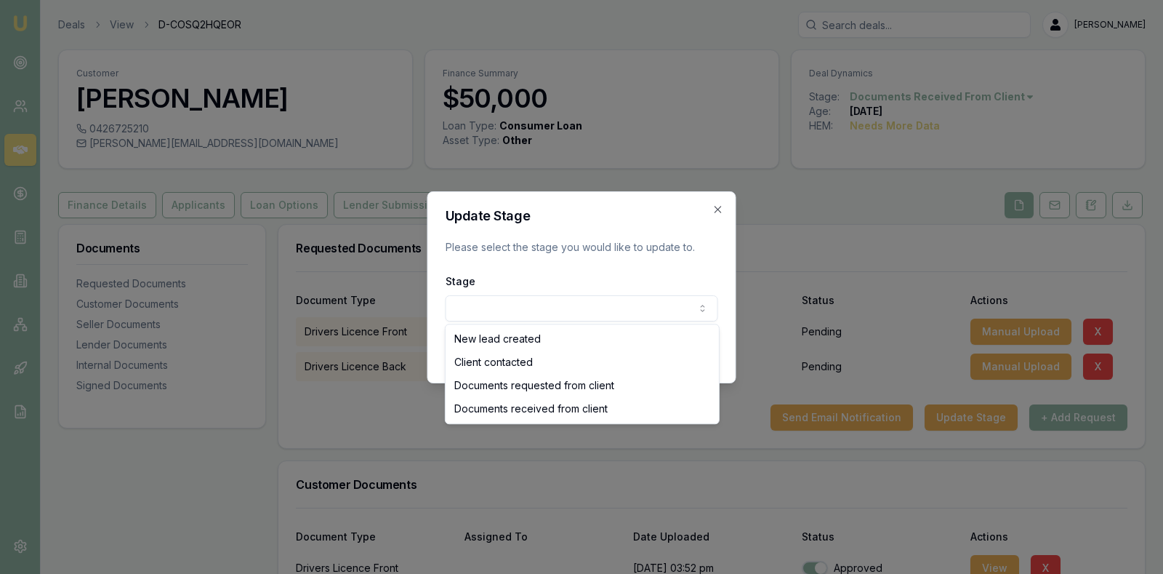
click at [652, 298] on body "Emu Broker Deals View D-COSQ2HQEOR [PERSON_NAME] Toggle Menu Customer [PERSON_N…" at bounding box center [581, 287] width 1163 height 574
select select "DOCUMENTS_RECEIVED_FROM_CLIENT"
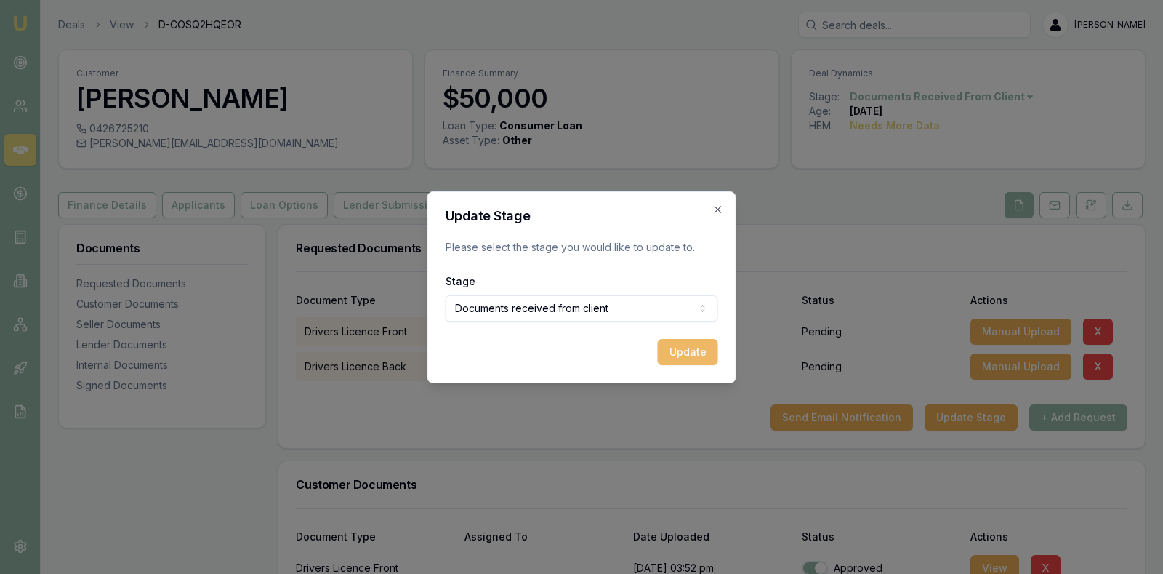
click at [690, 341] on button "Update" at bounding box center [688, 352] width 60 height 26
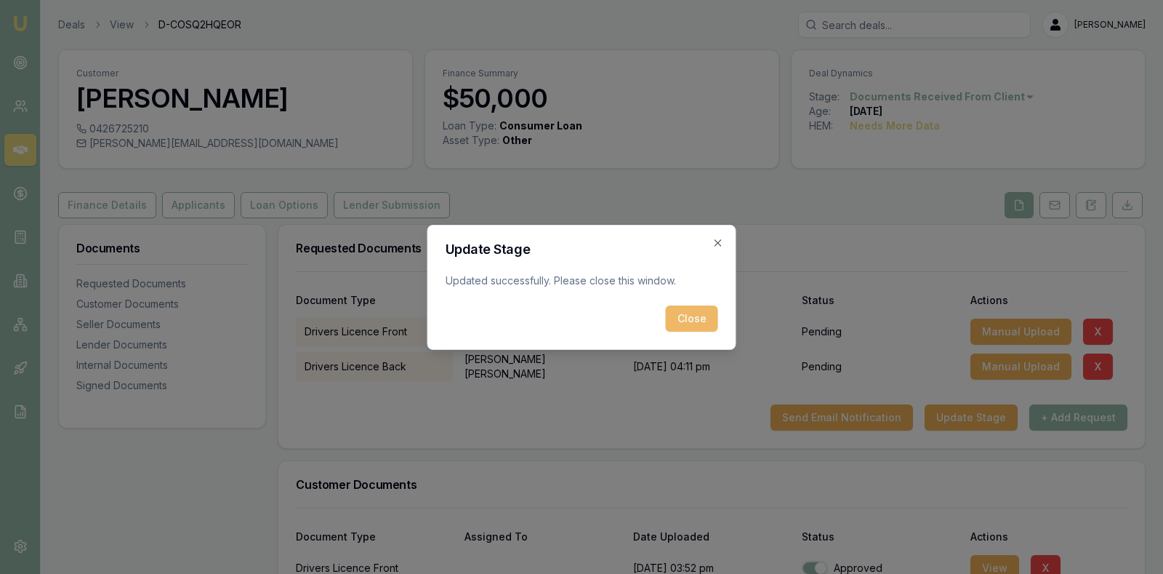
click at [690, 316] on button "Close" at bounding box center [692, 318] width 52 height 26
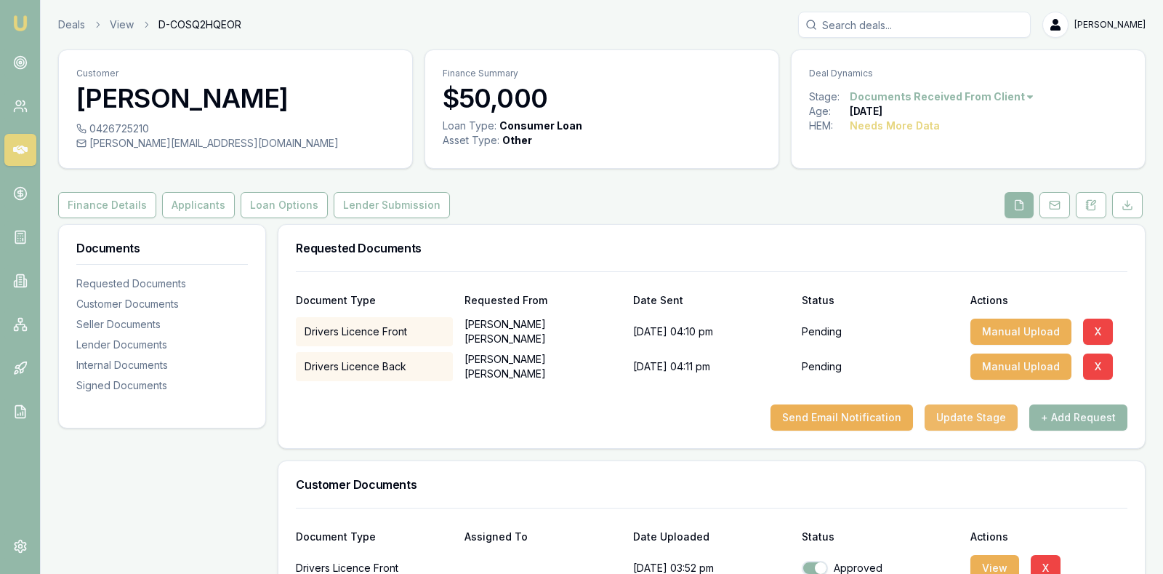
click at [979, 416] on button "Update Stage" at bounding box center [971, 417] width 93 height 26
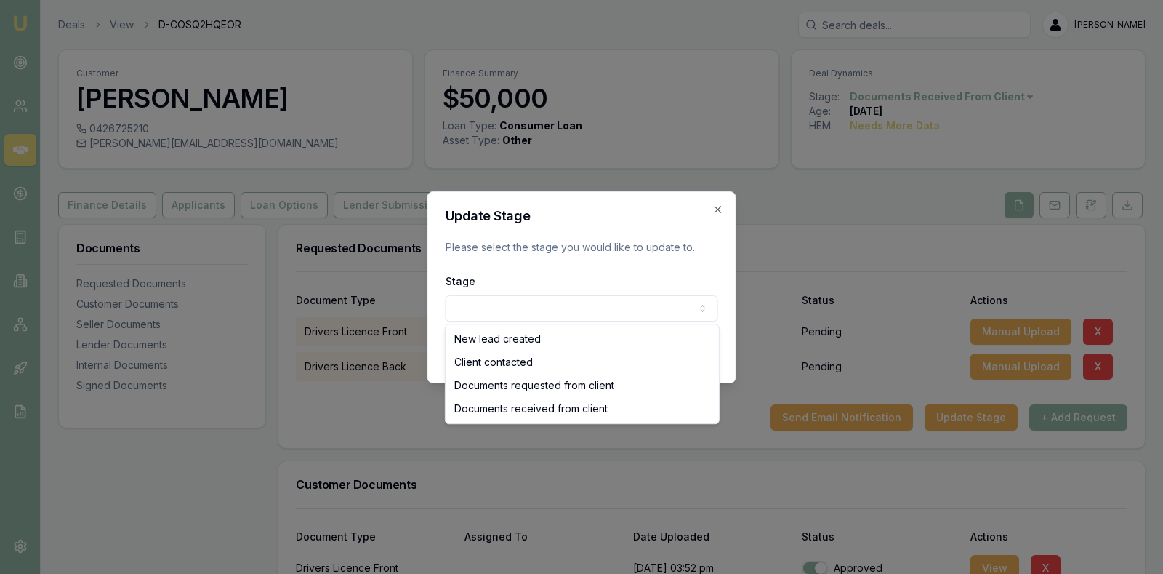
click at [641, 305] on body "Emu Broker Deals View D-COSQ2HQEOR [PERSON_NAME] Toggle Menu Customer [PERSON_N…" at bounding box center [581, 287] width 1163 height 574
select select "DOCUMENTS_RECEIVED_FROM_CLIENT"
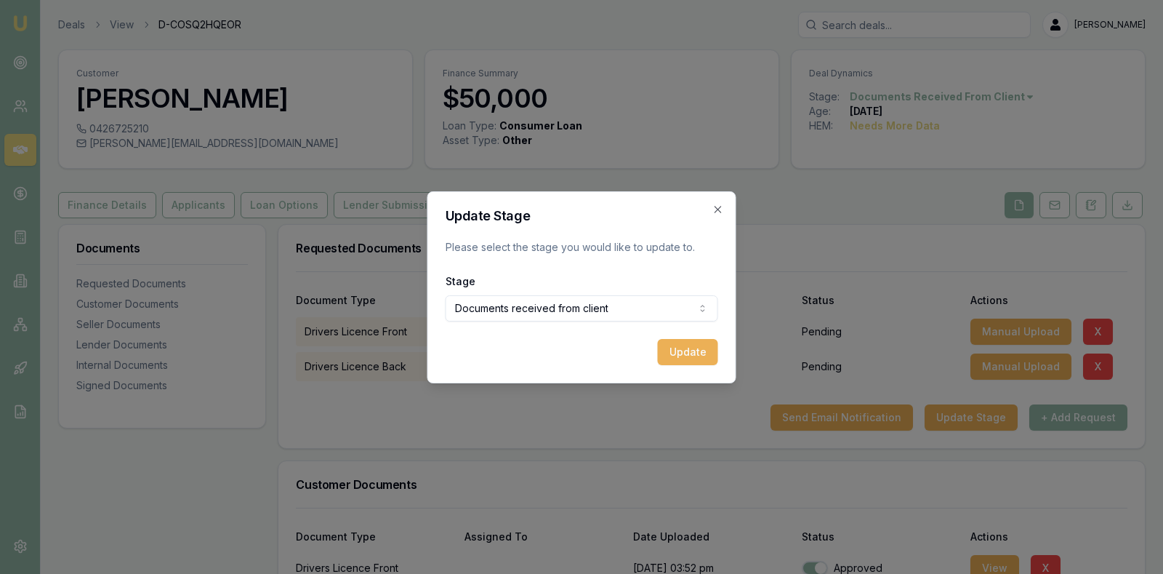
click at [688, 333] on form "Update Stage Please select the stage you would like to update to. Stage Documen…" at bounding box center [582, 287] width 273 height 156
click at [689, 342] on button "Update" at bounding box center [688, 352] width 60 height 26
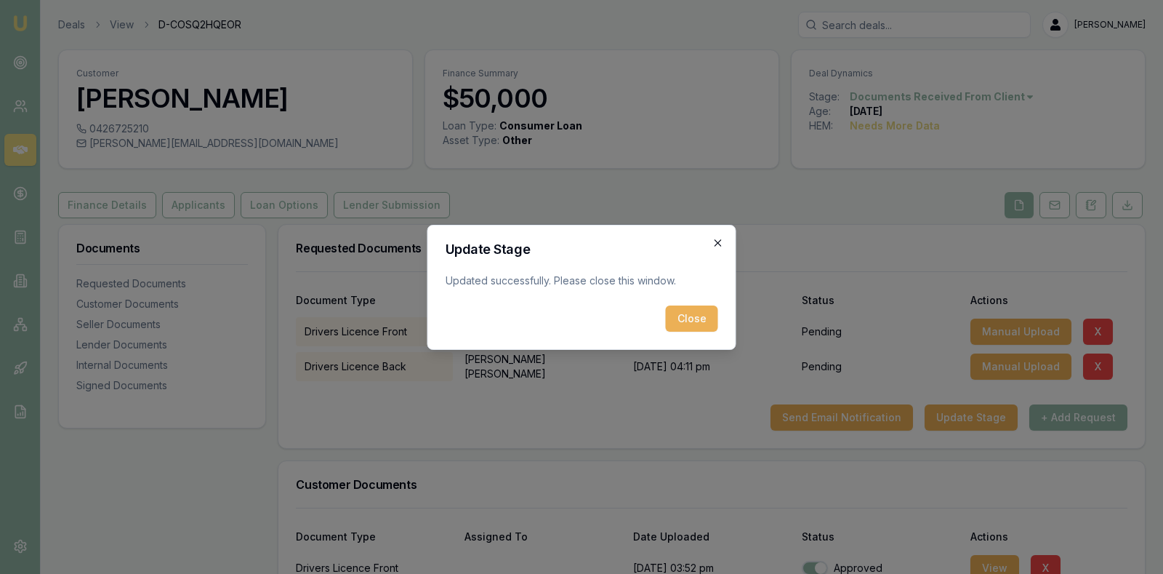
click at [718, 242] on icon "button" at bounding box center [718, 242] width 7 height 7
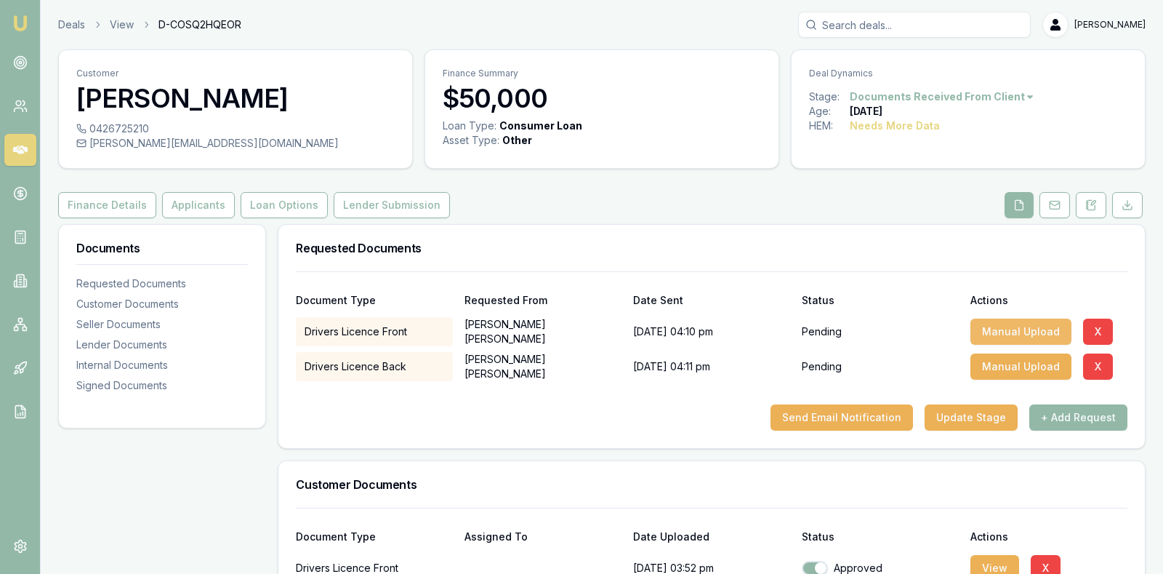
click at [1015, 329] on button "Manual Upload" at bounding box center [1021, 331] width 101 height 26
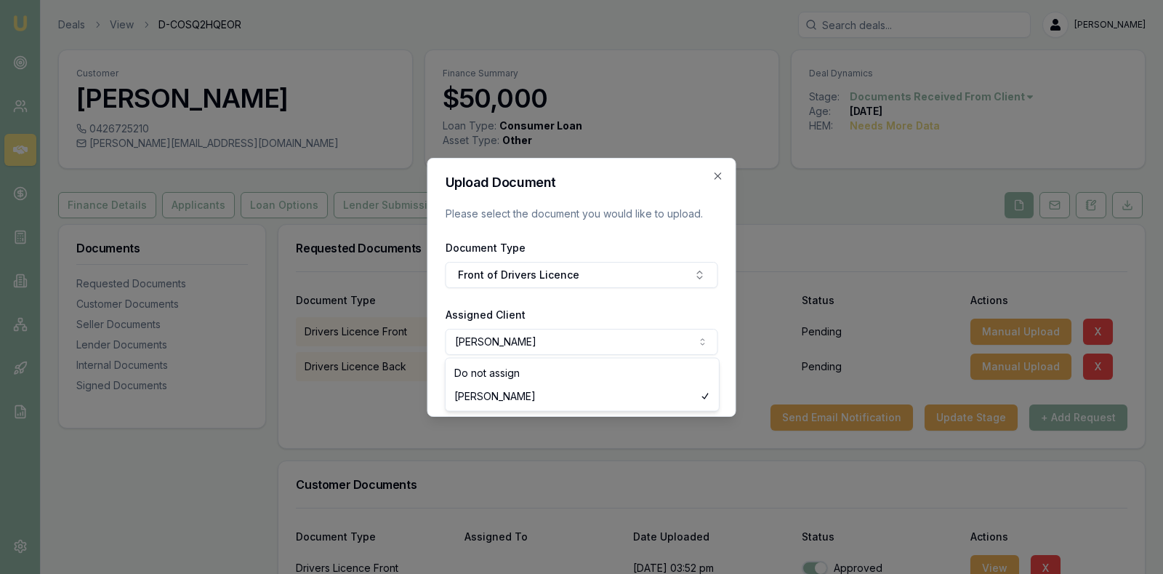
click at [667, 333] on body "Emu Broker Deals View D-COSQ2HQEOR [PERSON_NAME] Toggle Menu Customer [PERSON_N…" at bounding box center [581, 287] width 1163 height 574
select select "none"
click at [677, 386] on button "Upload" at bounding box center [689, 385] width 60 height 26
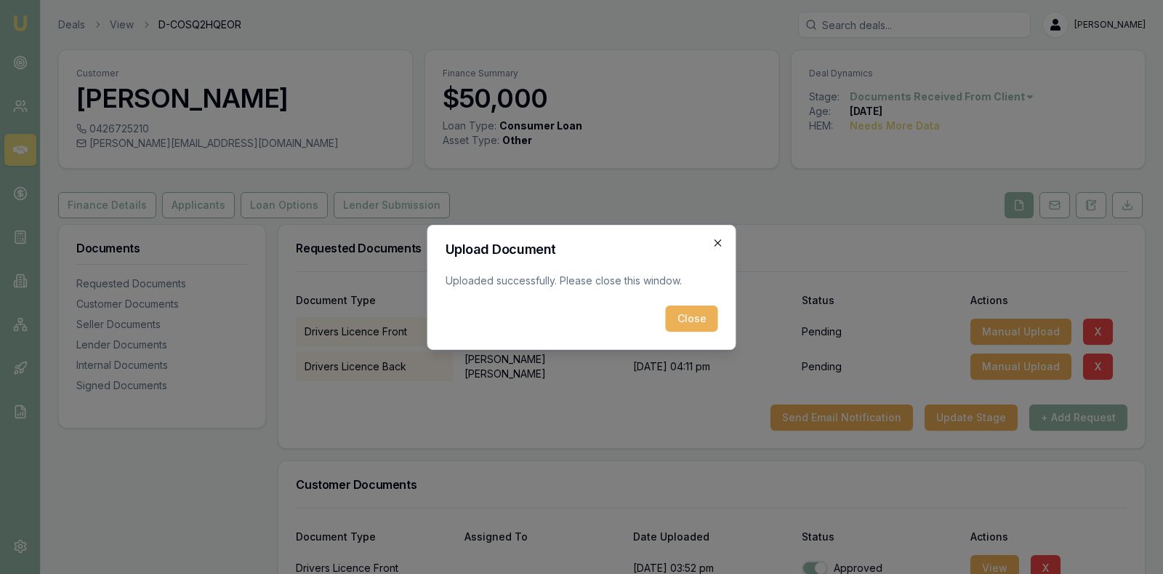
click at [719, 238] on icon "button" at bounding box center [719, 243] width 12 height 12
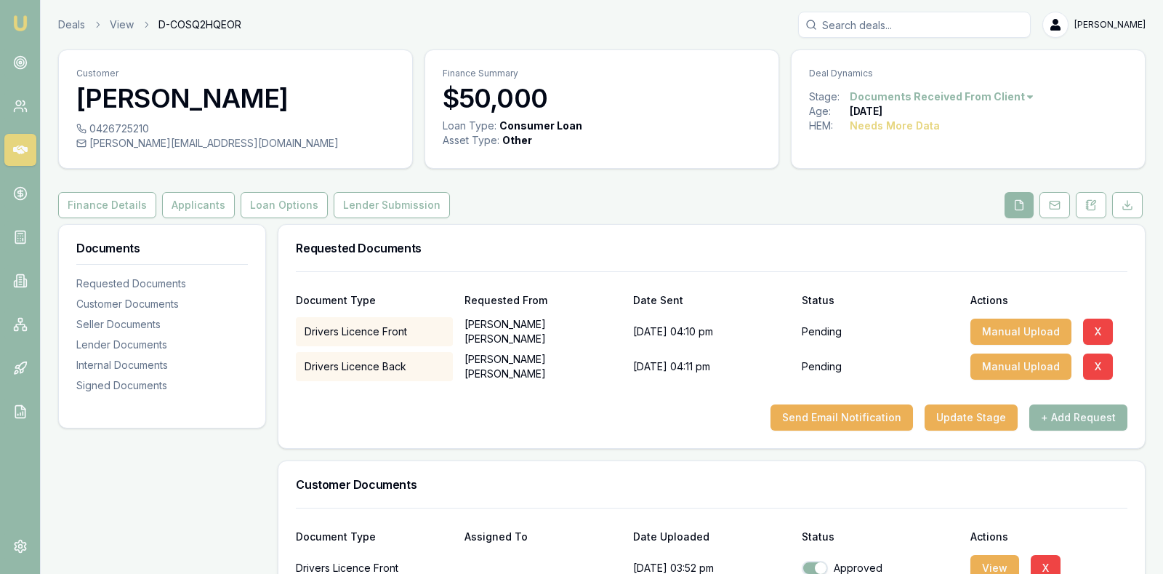
click at [719, 238] on div "Requested Documents" at bounding box center [711, 248] width 867 height 47
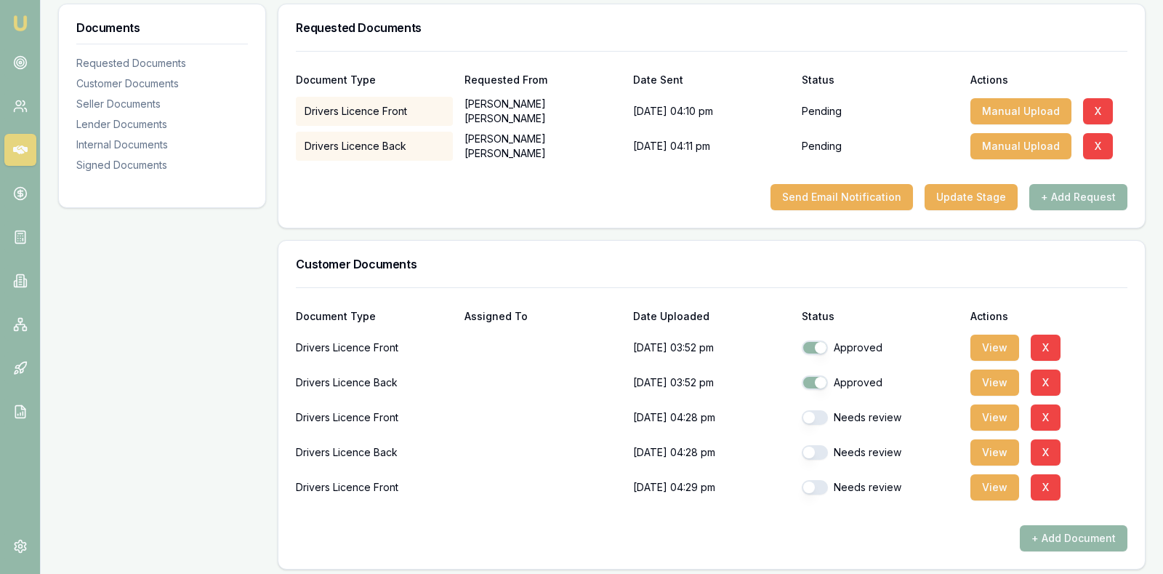
scroll to position [218, 0]
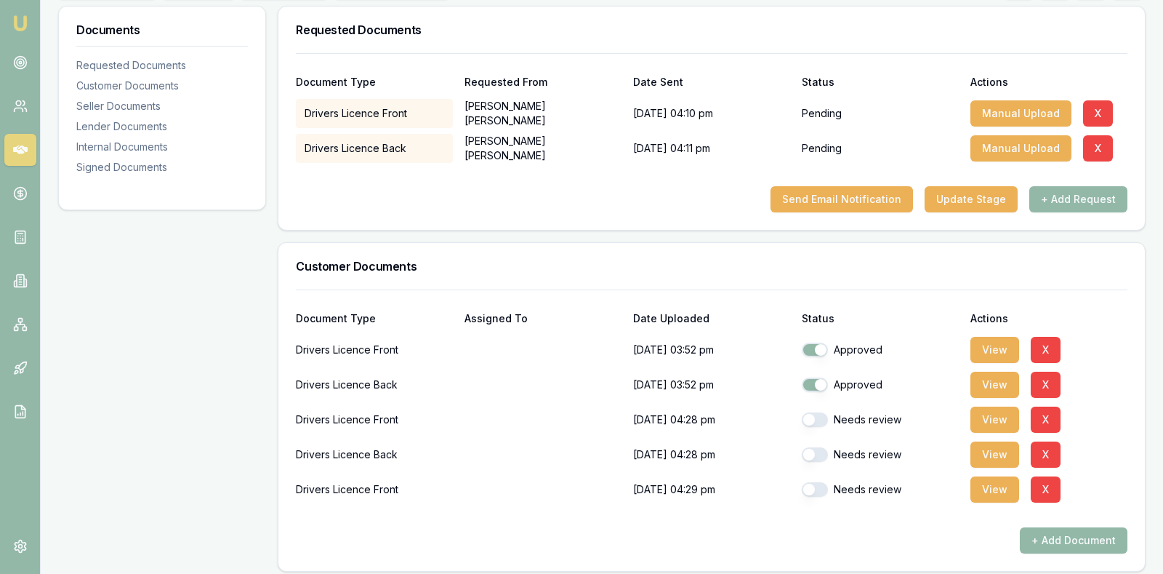
click at [811, 418] on button "button" at bounding box center [815, 419] width 26 height 15
checkbox input "true"
click at [808, 449] on button "button" at bounding box center [815, 454] width 26 height 15
checkbox input "true"
click at [811, 489] on button "button" at bounding box center [815, 489] width 26 height 15
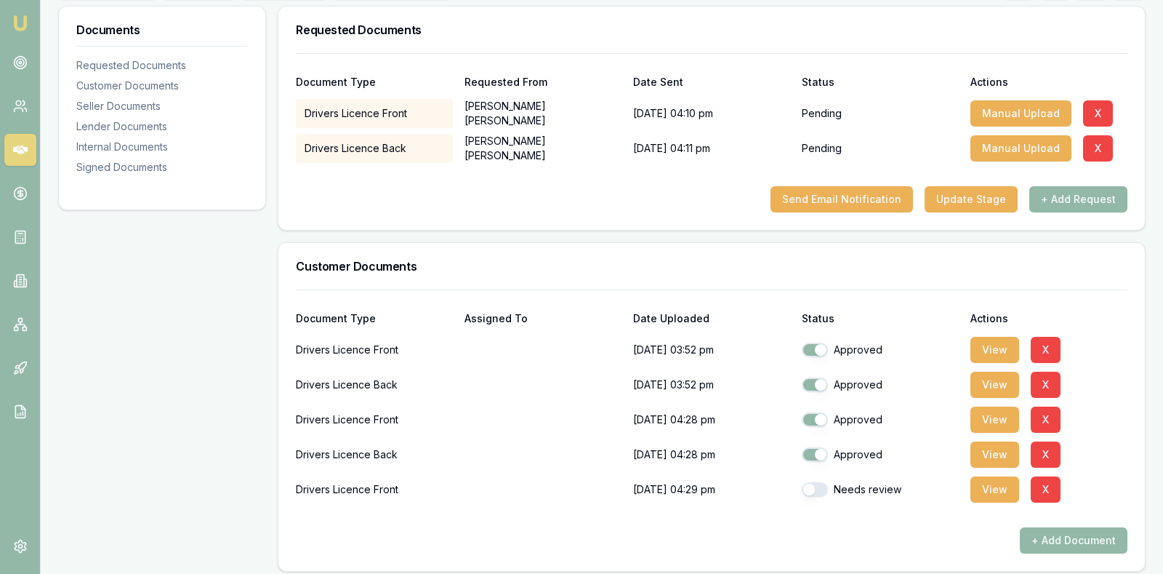
checkbox input "true"
click at [856, 528] on div "+ Add Document" at bounding box center [712, 540] width 832 height 26
click at [1094, 331] on div "Drivers Licence Front [DATE] 03:52 pm Approved View X" at bounding box center [712, 346] width 832 height 35
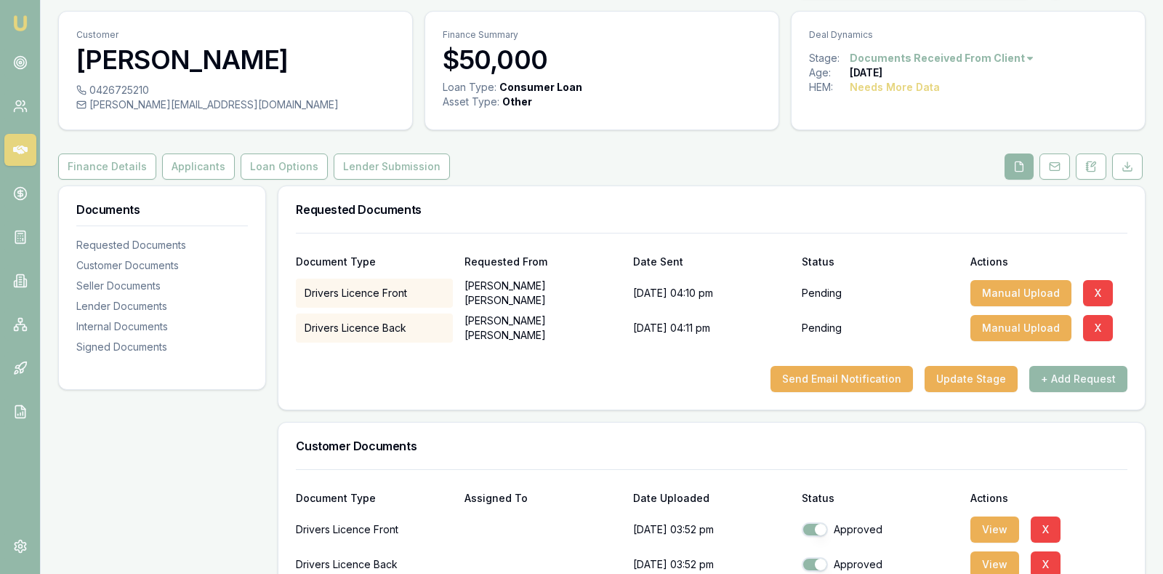
scroll to position [36, 0]
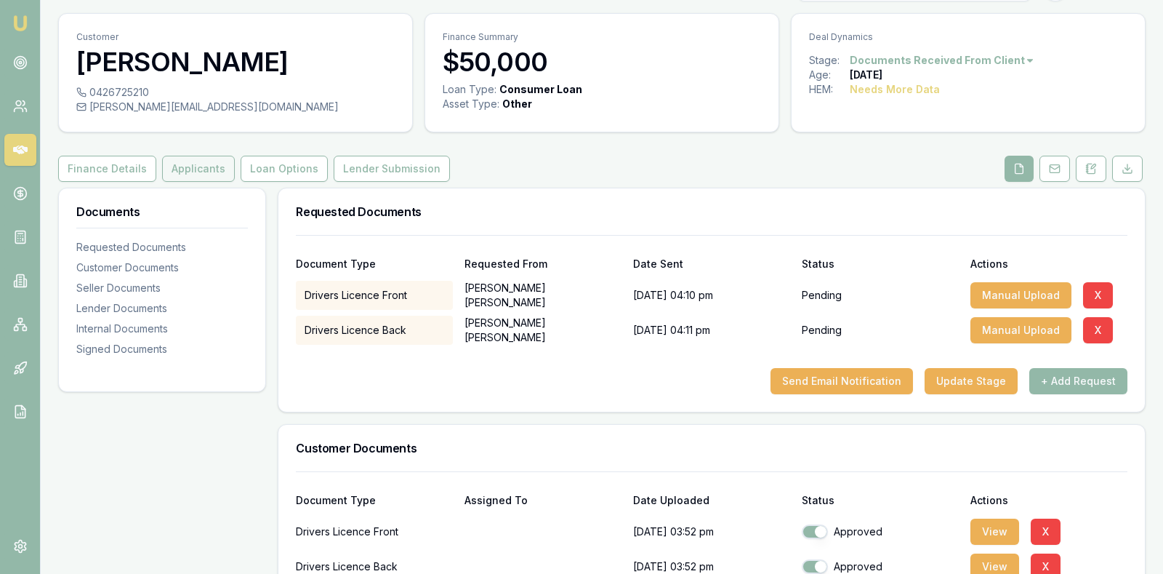
click at [182, 169] on button "Applicants" at bounding box center [198, 169] width 73 height 26
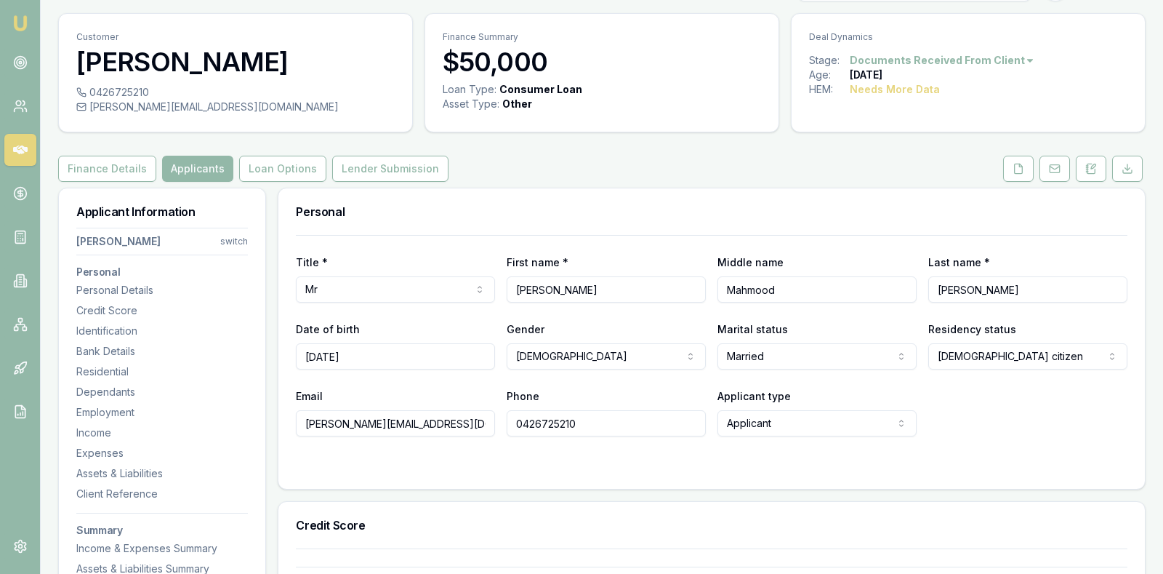
click at [697, 515] on div "Credit Score" at bounding box center [711, 525] width 867 height 47
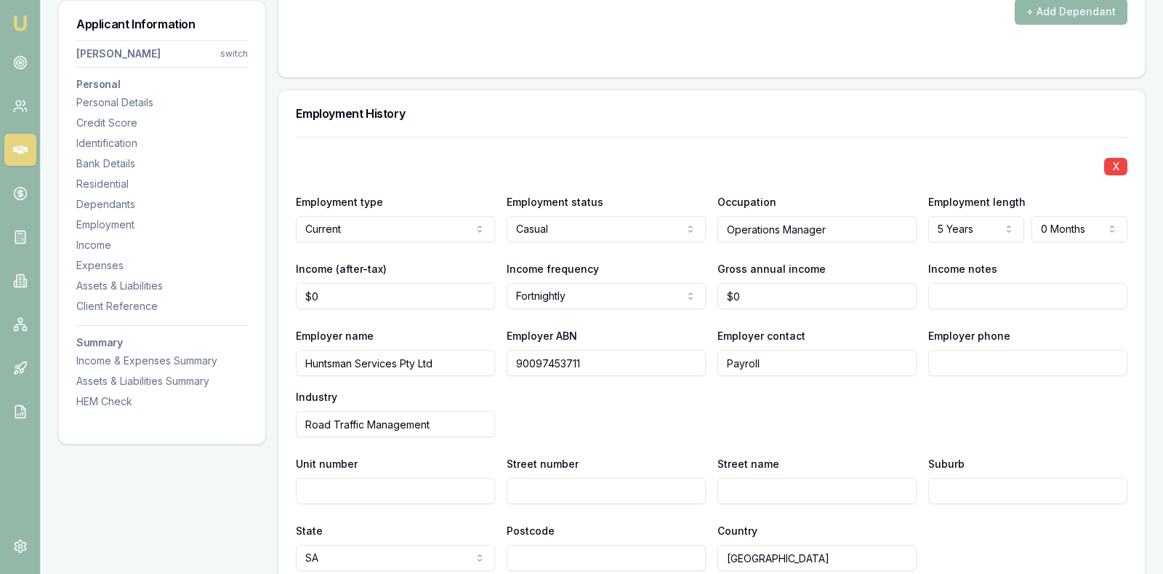
scroll to position [1890, 0]
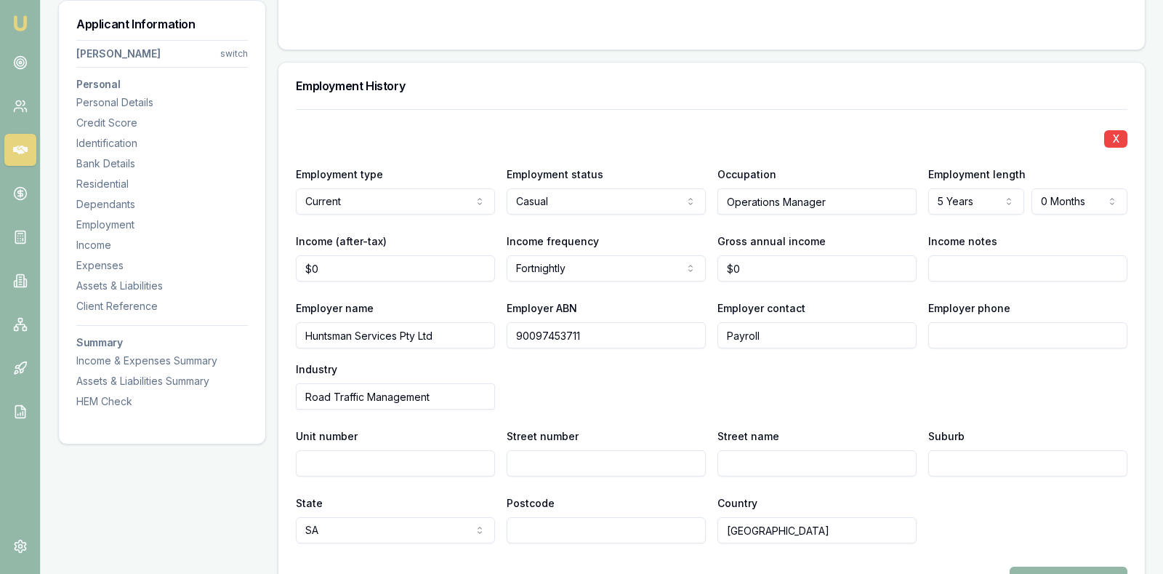
select select "FULL_TIME"
click at [453, 127] on div "X" at bounding box center [712, 137] width 832 height 20
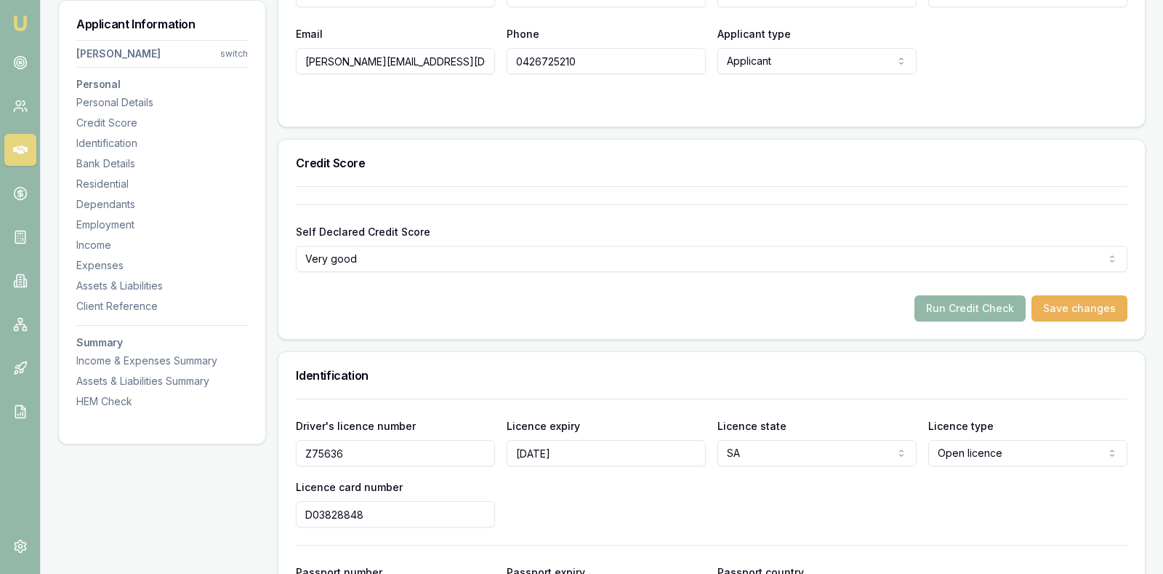
scroll to position [364, 0]
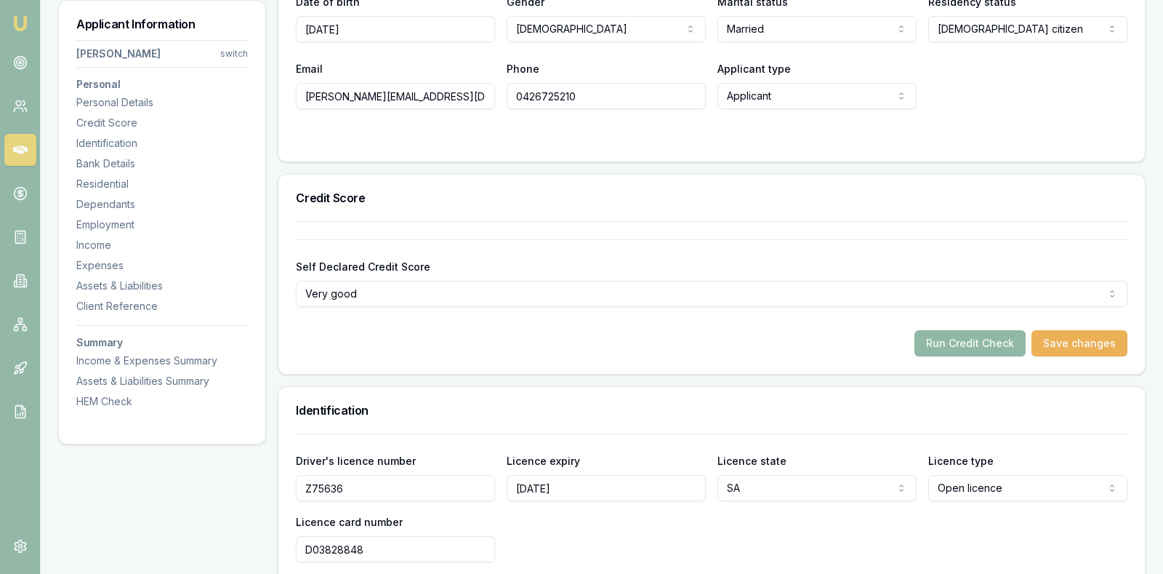
click at [995, 332] on button "Run Credit Check" at bounding box center [970, 343] width 111 height 26
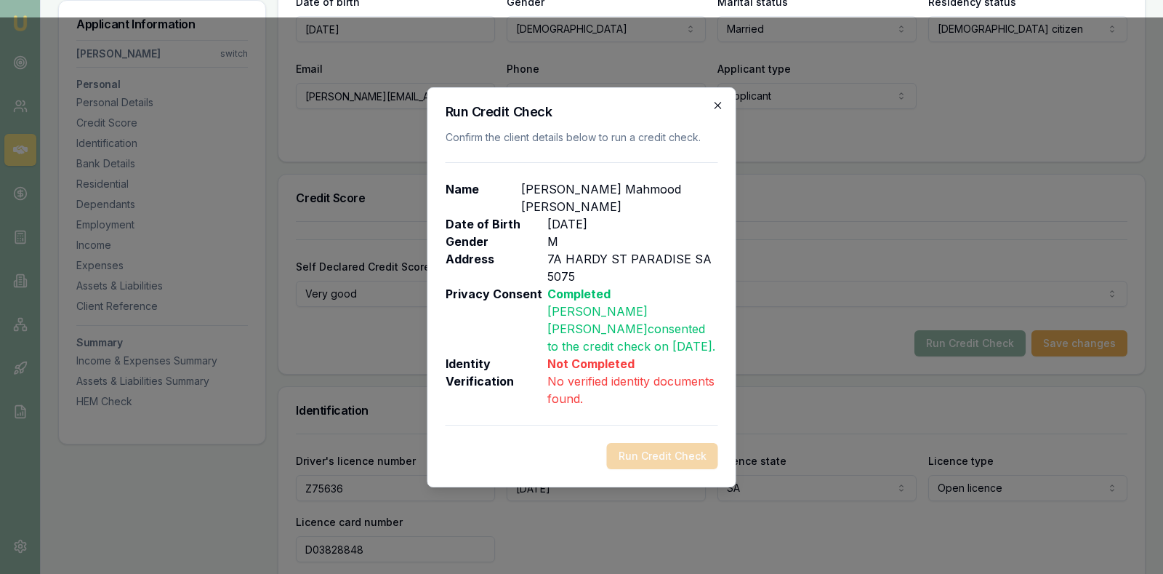
click at [716, 103] on icon "button" at bounding box center [719, 106] width 12 height 12
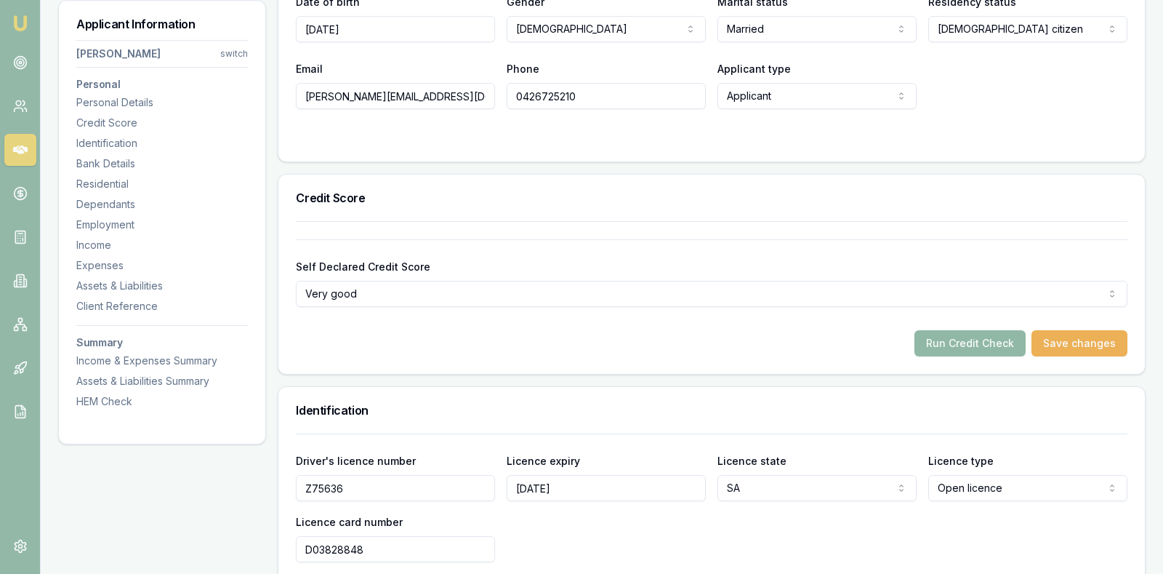
click at [960, 338] on button "Run Credit Check" at bounding box center [970, 343] width 111 height 26
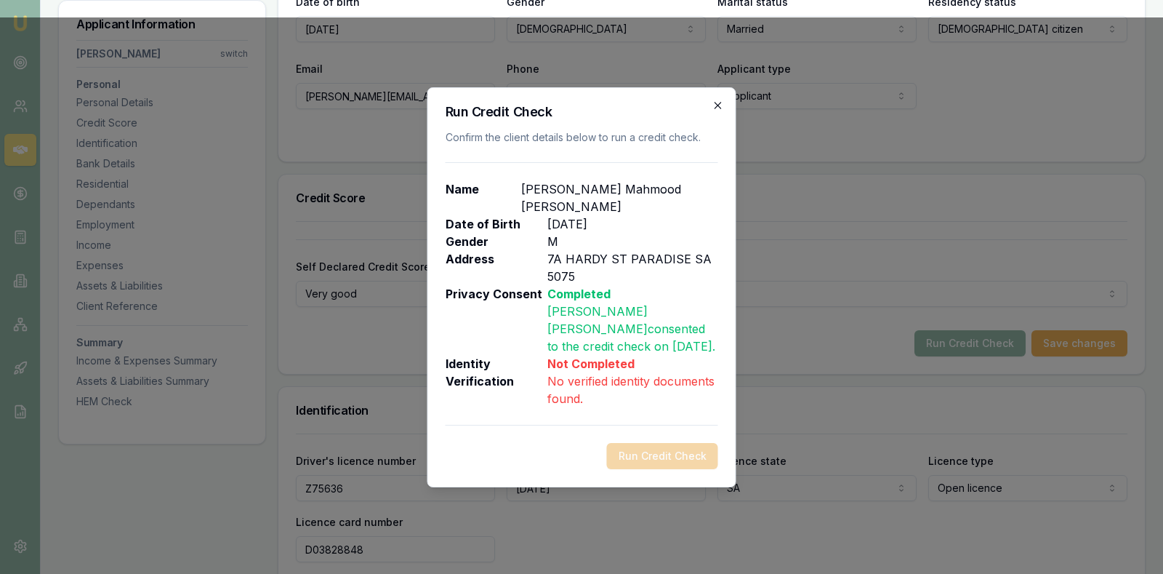
click at [716, 104] on icon "button" at bounding box center [719, 106] width 12 height 12
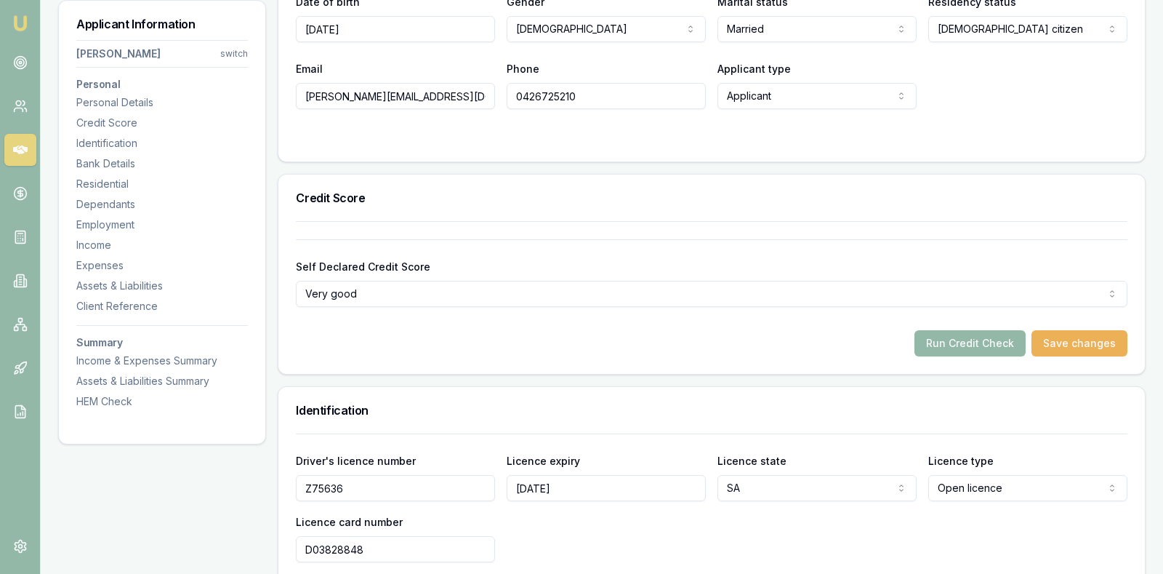
click at [483, 342] on div "Run Credit Check Save changes" at bounding box center [712, 343] width 832 height 26
click at [607, 531] on div "Driver's licence number Z75636 Licence expiry 19/06/2026 Licence state SA NSW V…" at bounding box center [712, 507] width 832 height 111
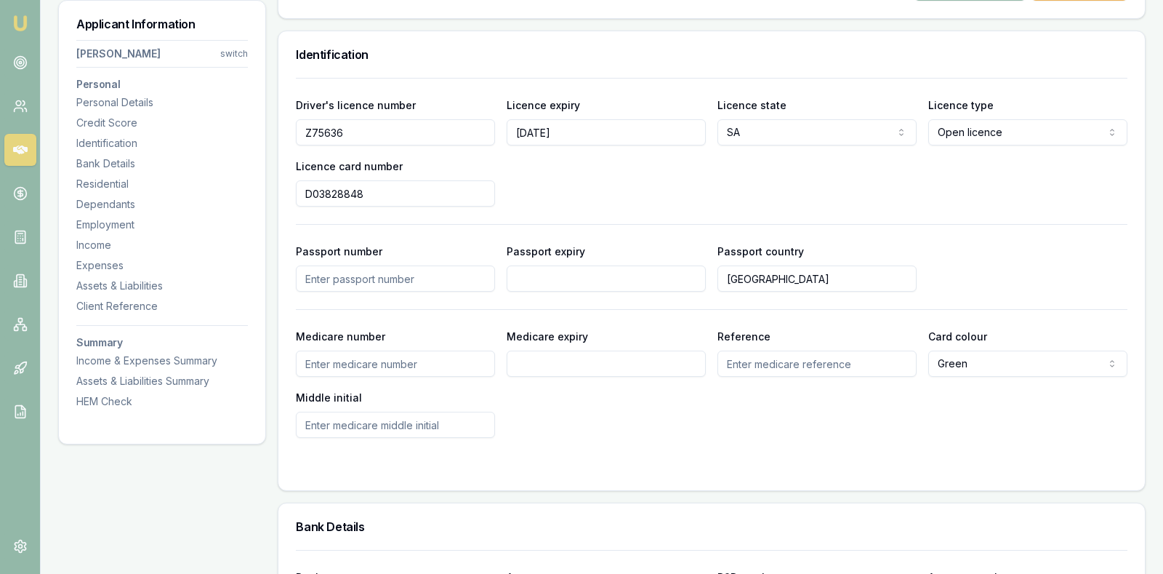
scroll to position [727, 0]
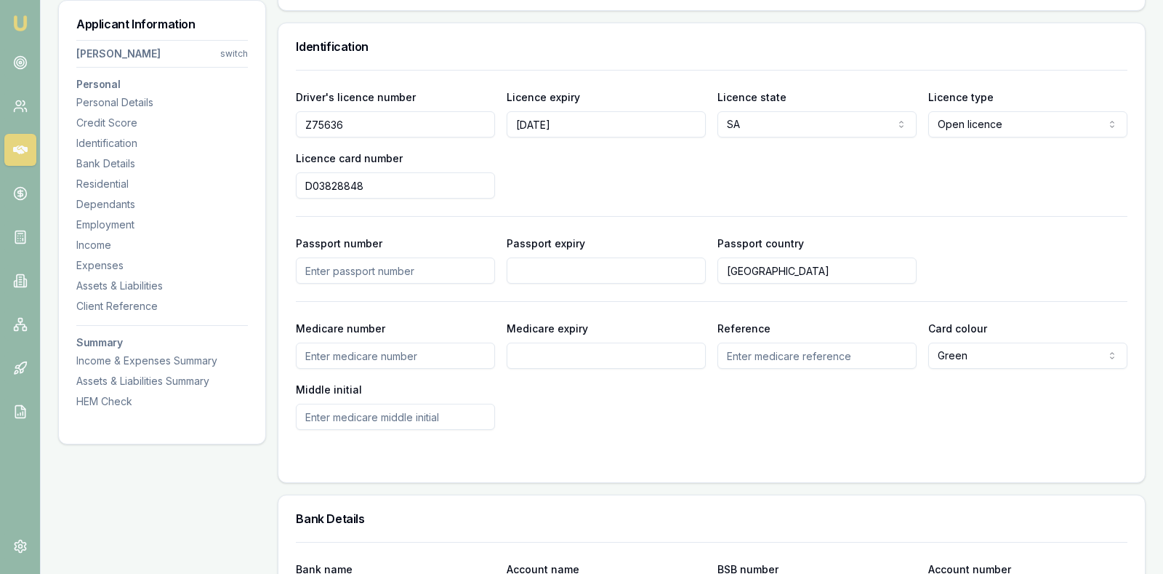
click at [425, 264] on input "Passport number" at bounding box center [395, 270] width 199 height 26
click at [566, 177] on div "Driver's licence number Z75636 Licence expiry 19/06/2026 Licence state SA NSW V…" at bounding box center [712, 143] width 832 height 111
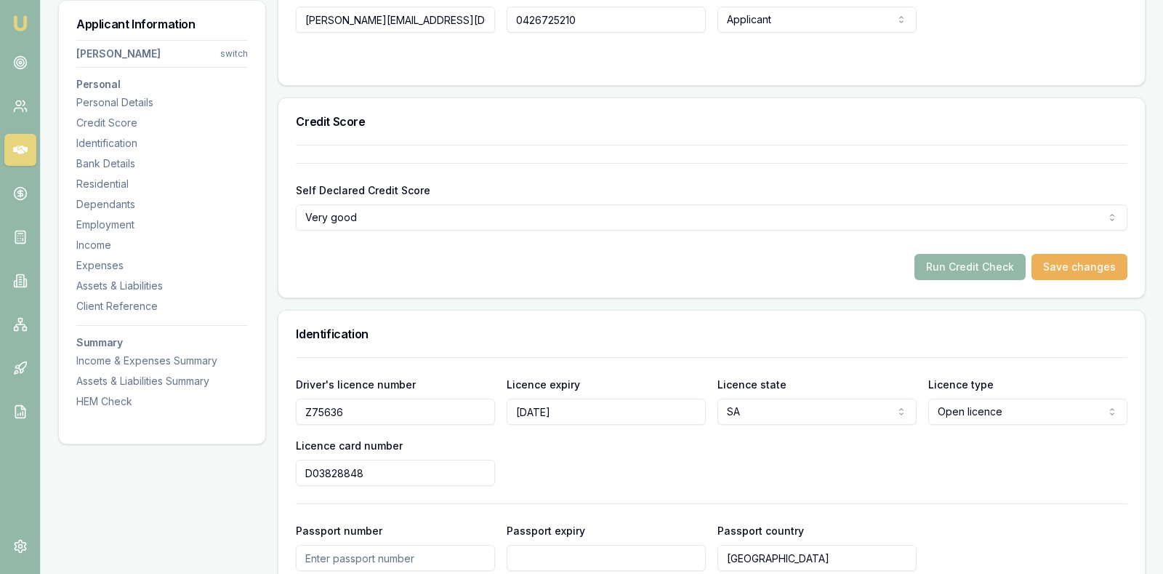
scroll to position [436, 0]
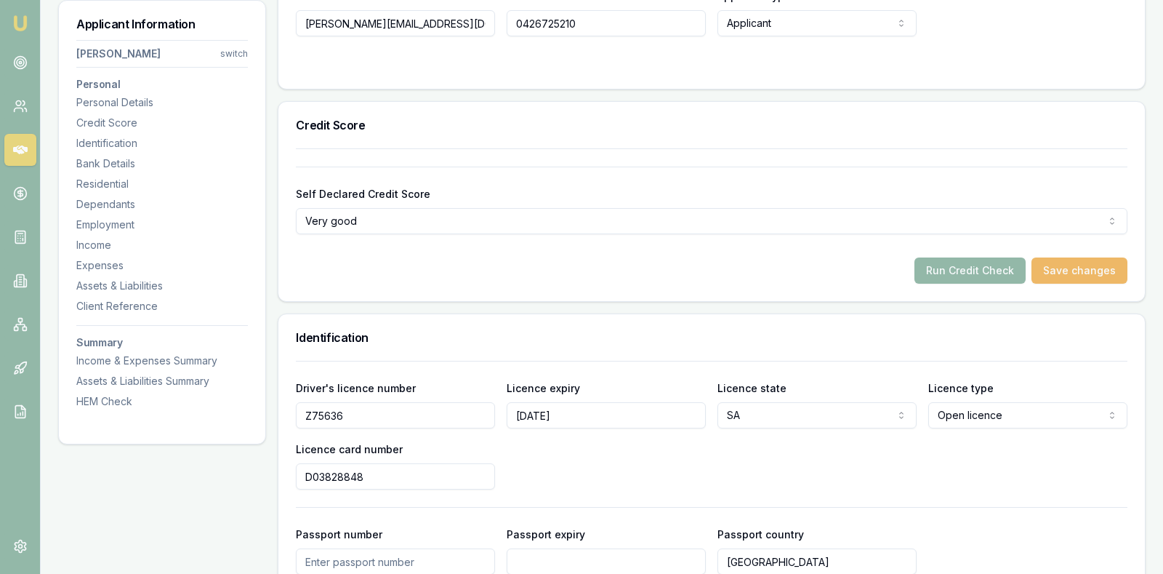
click at [1062, 276] on button "Save changes" at bounding box center [1080, 270] width 96 height 26
click at [986, 270] on button "Run Credit Check" at bounding box center [970, 270] width 111 height 26
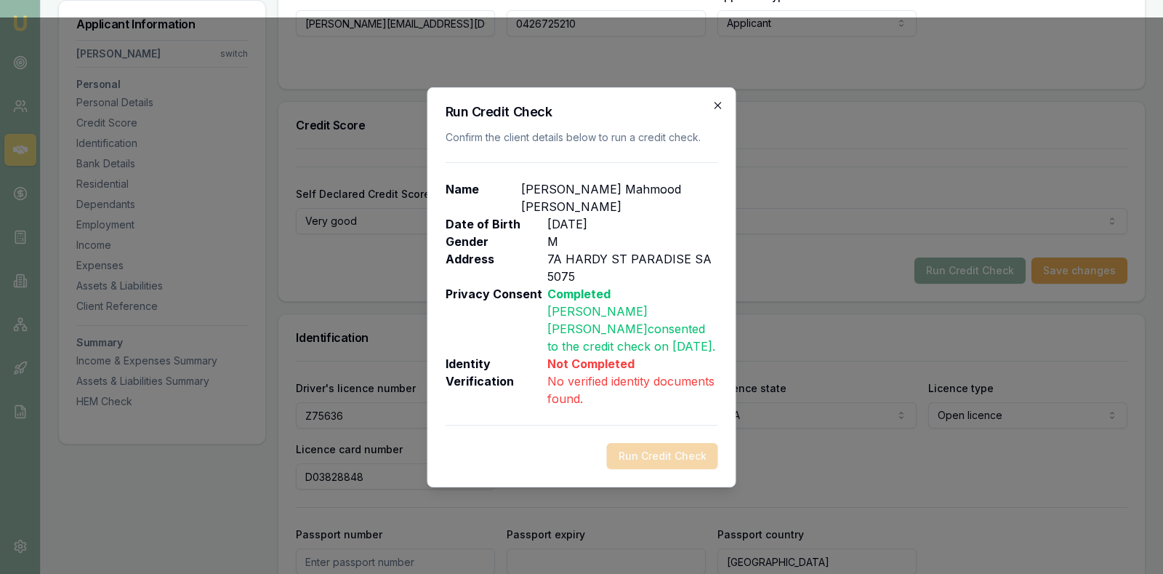
click at [718, 103] on icon "button" at bounding box center [719, 106] width 12 height 12
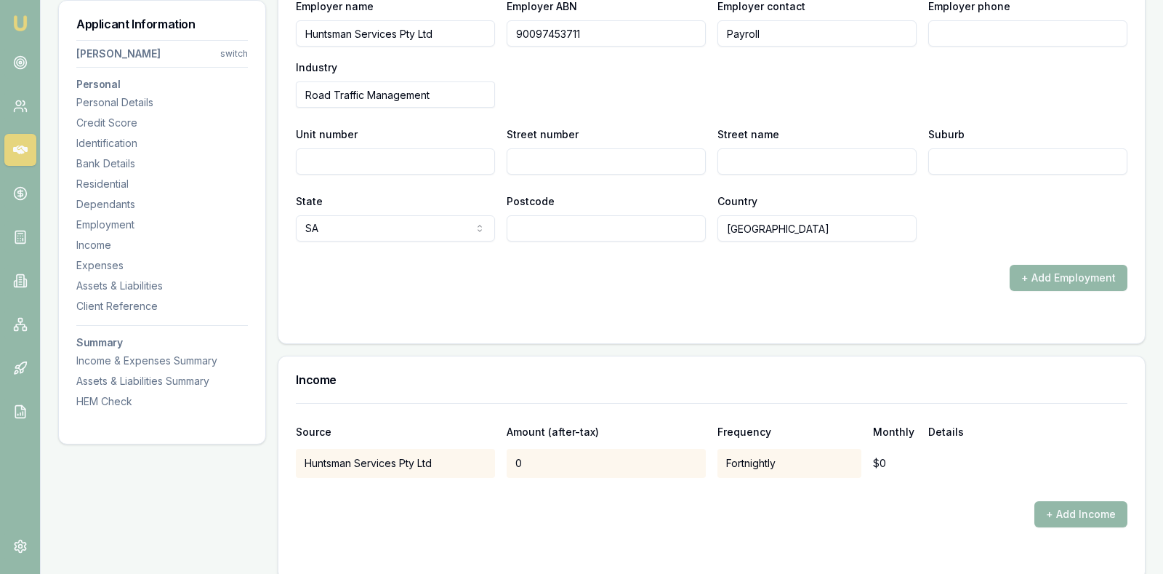
scroll to position [2189, 0]
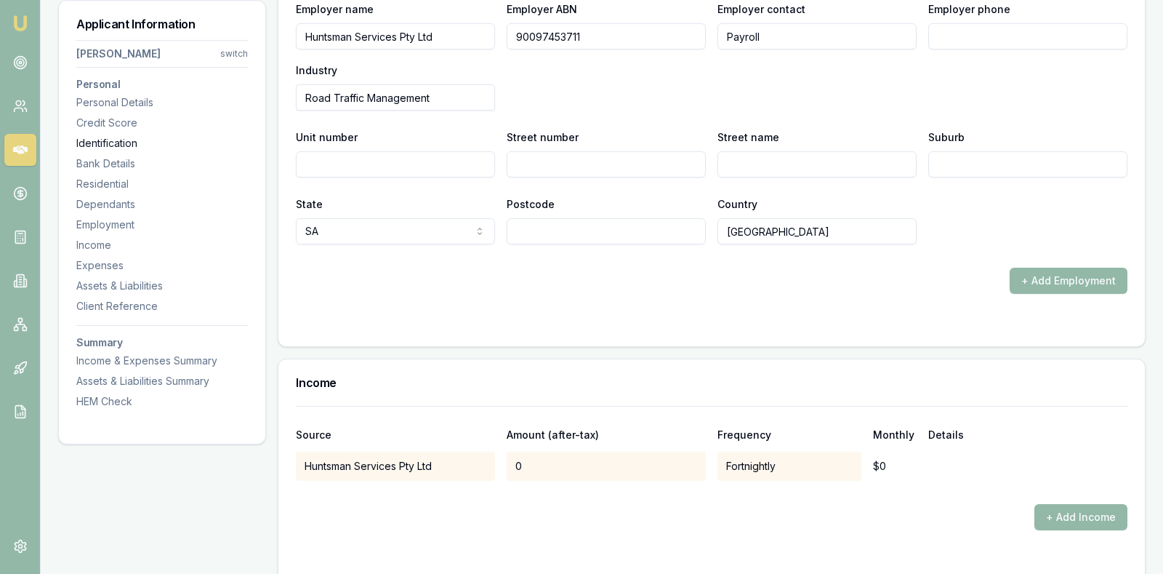
click at [132, 136] on div "Identification" at bounding box center [162, 143] width 172 height 15
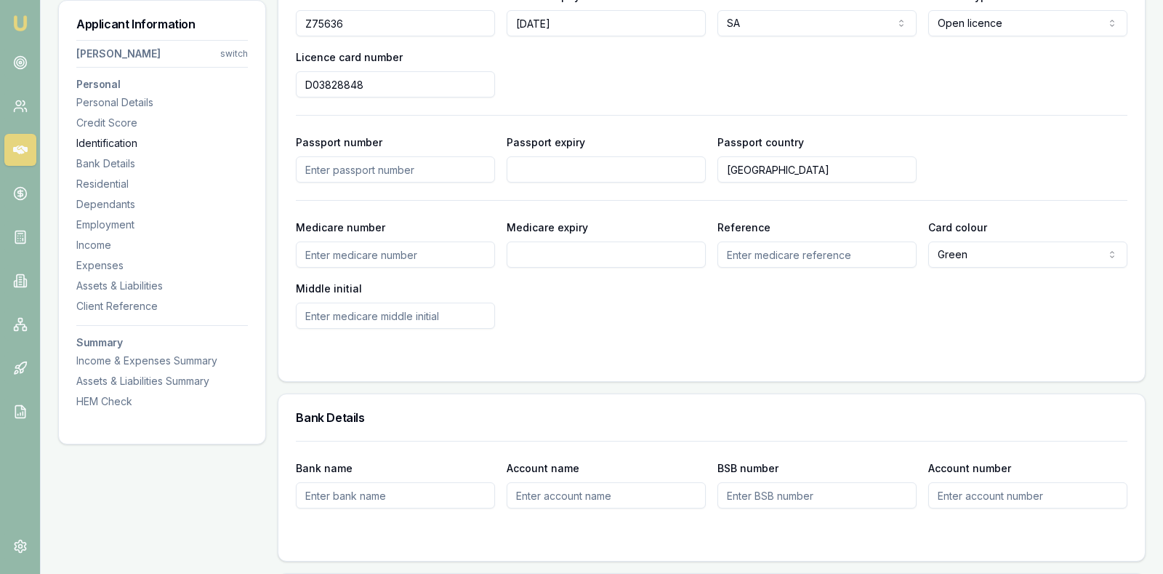
scroll to position [747, 0]
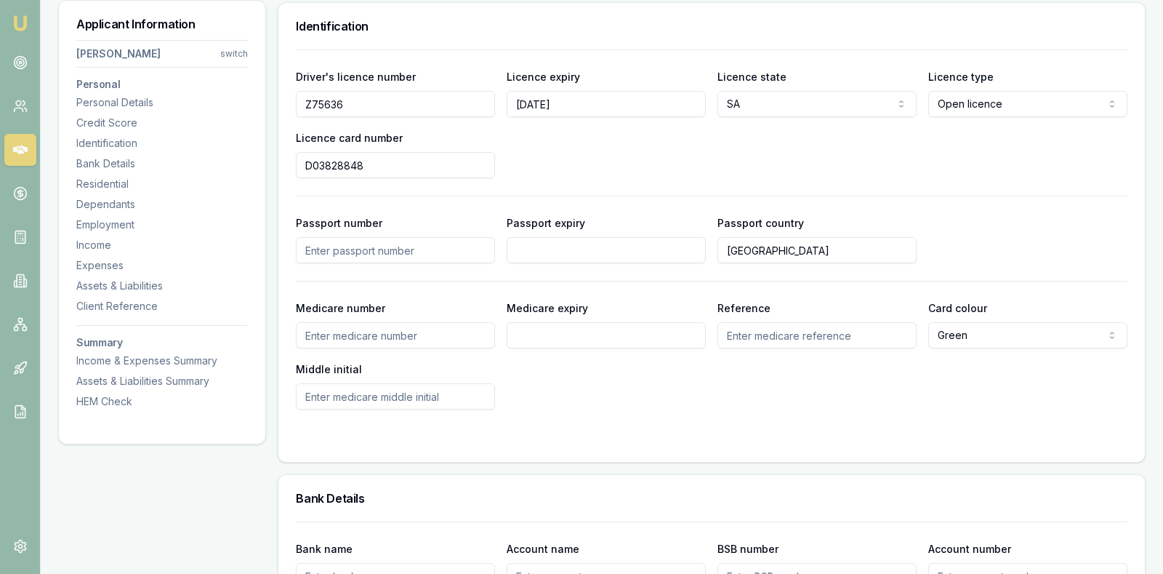
click at [555, 156] on div "Driver's licence number Z75636 Licence expiry 19/06/2026 Licence state SA NSW V…" at bounding box center [712, 123] width 832 height 111
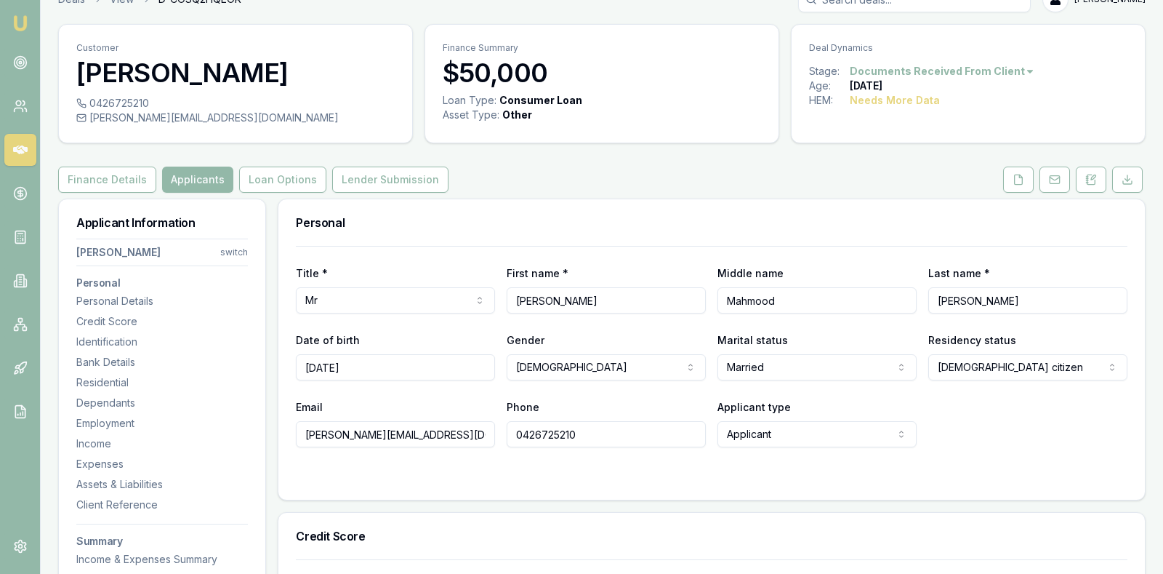
scroll to position [0, 0]
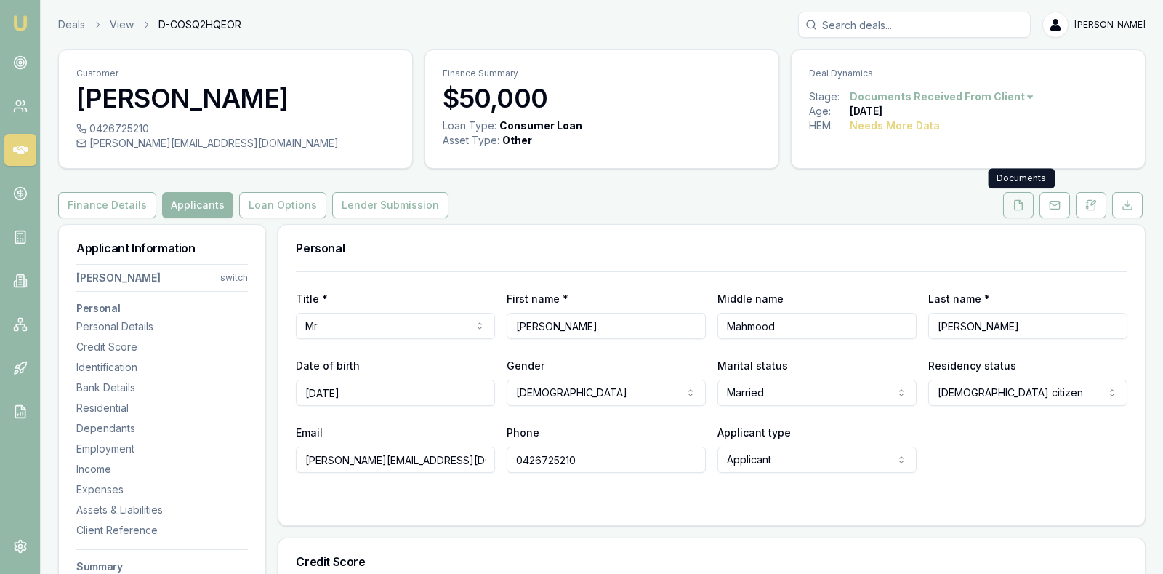
click at [1017, 201] on icon at bounding box center [1019, 205] width 12 height 12
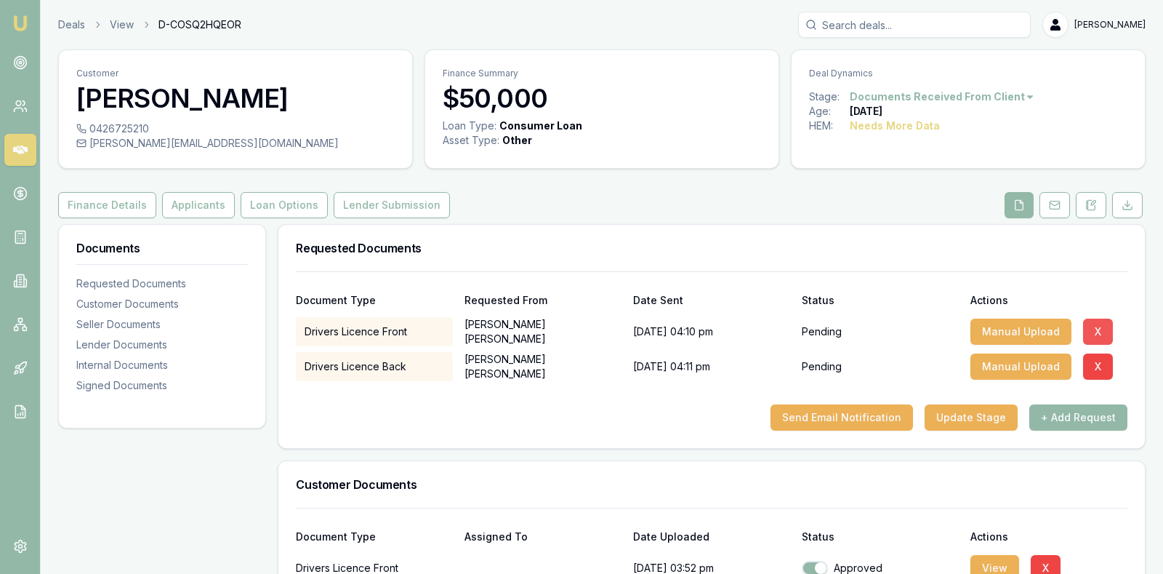
click at [1097, 327] on button "X" at bounding box center [1098, 331] width 30 height 26
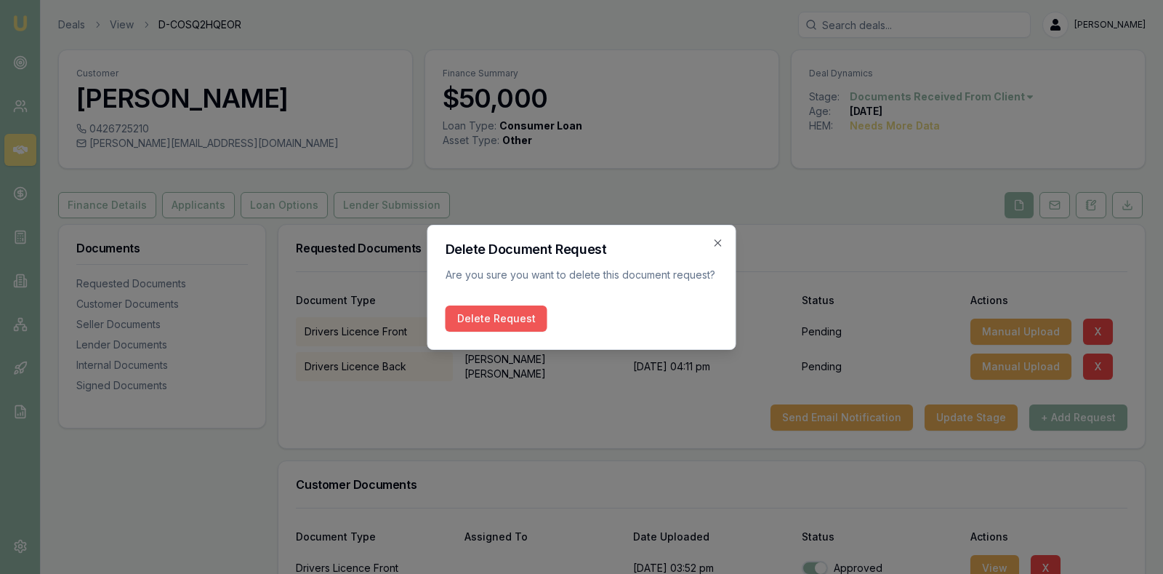
click at [479, 308] on button "Delete Request" at bounding box center [497, 318] width 102 height 26
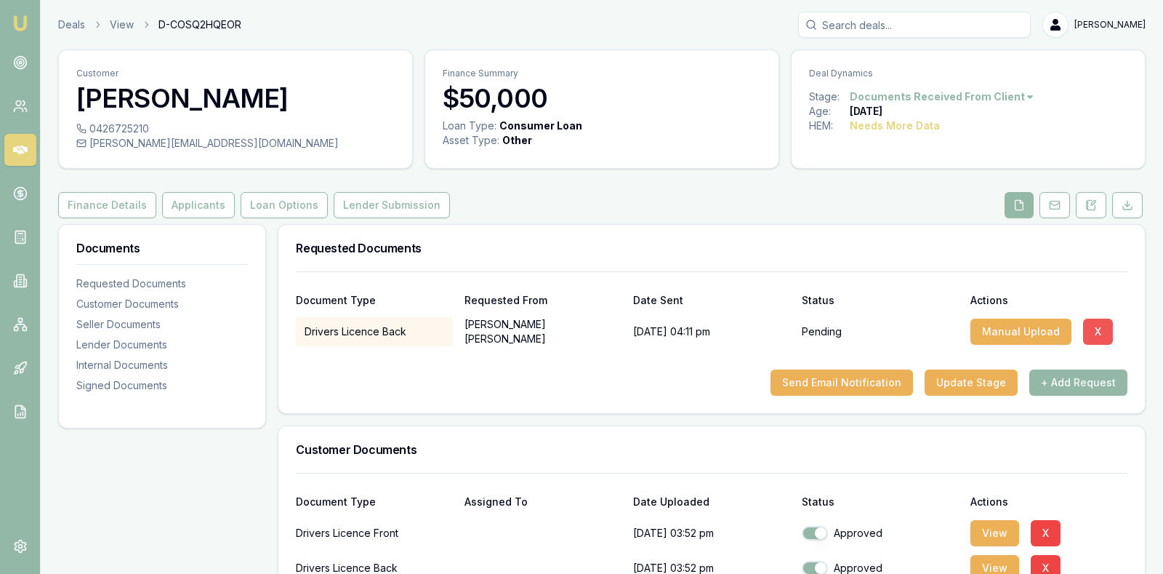
click at [1096, 326] on button "X" at bounding box center [1098, 331] width 30 height 26
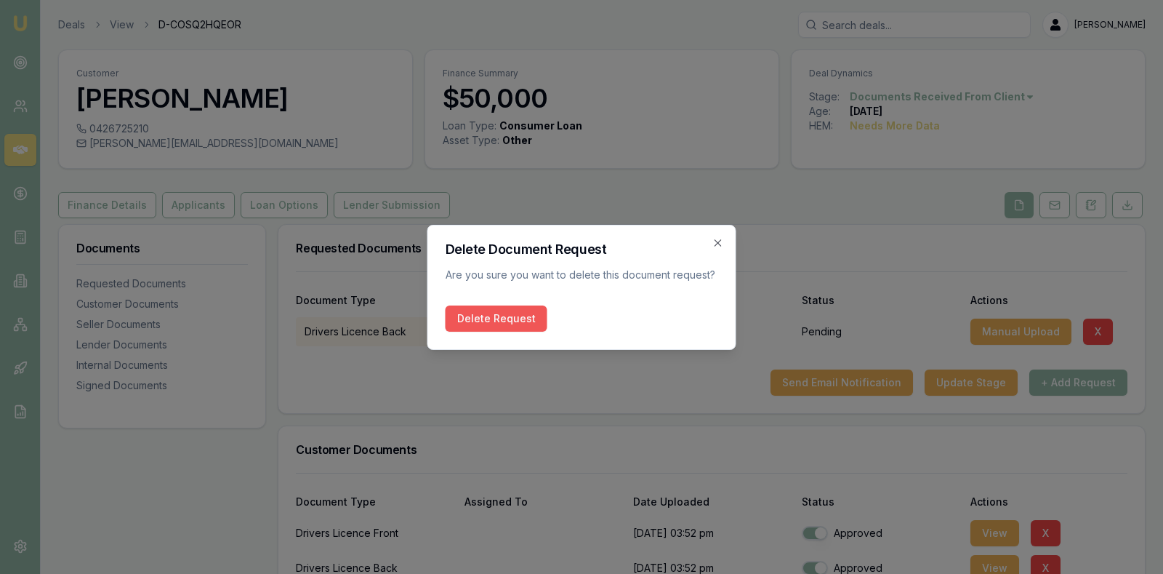
click at [473, 310] on button "Delete Request" at bounding box center [497, 318] width 102 height 26
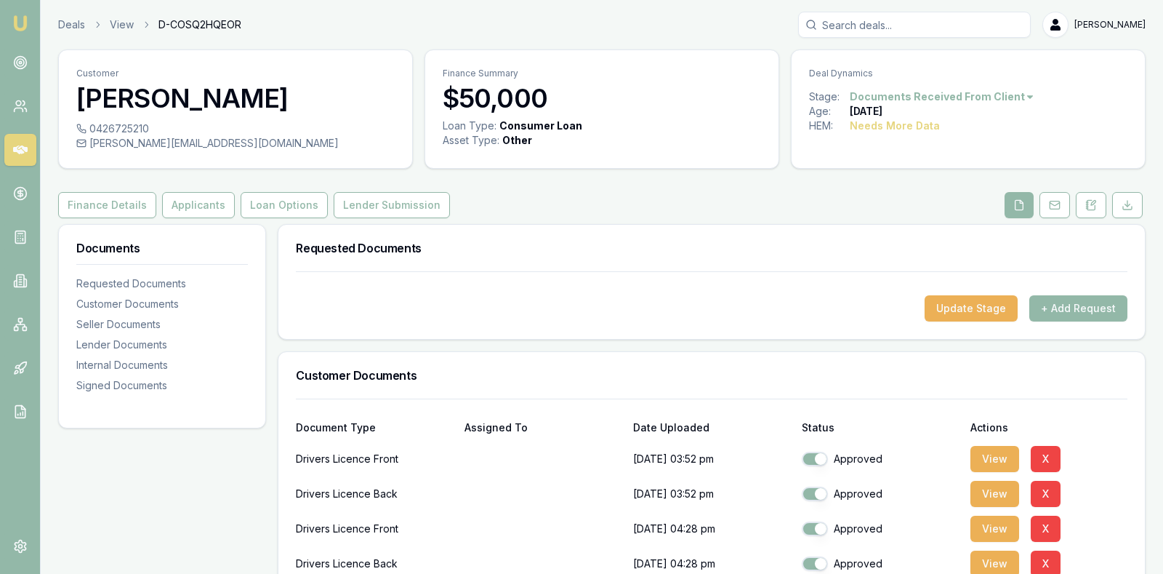
click at [477, 325] on div "Update Stage + Add Request" at bounding box center [711, 305] width 867 height 68
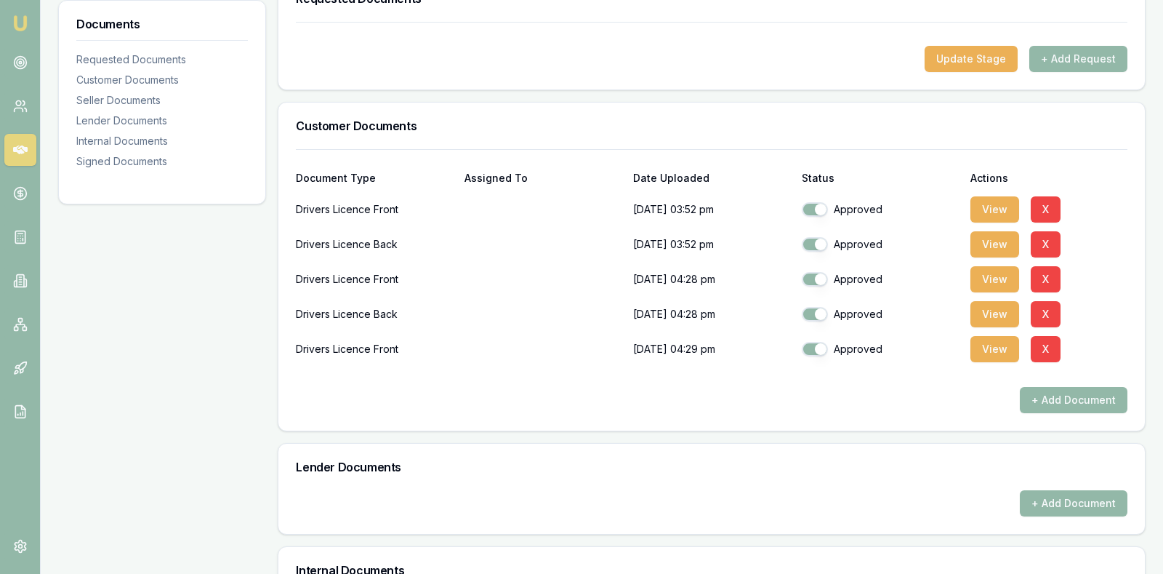
scroll to position [254, 0]
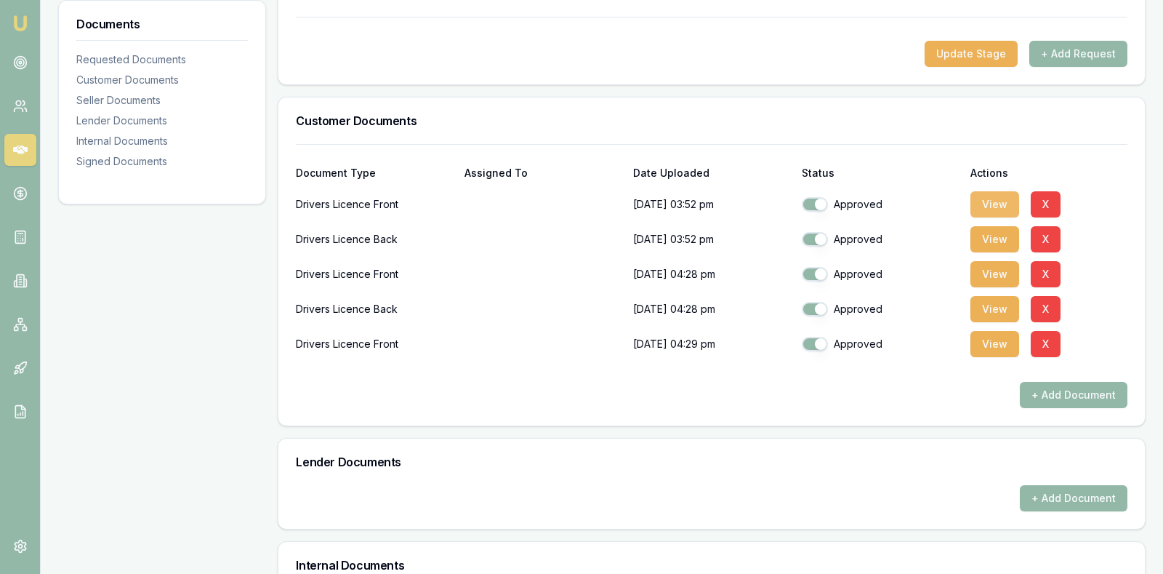
click at [992, 197] on button "View" at bounding box center [995, 204] width 49 height 26
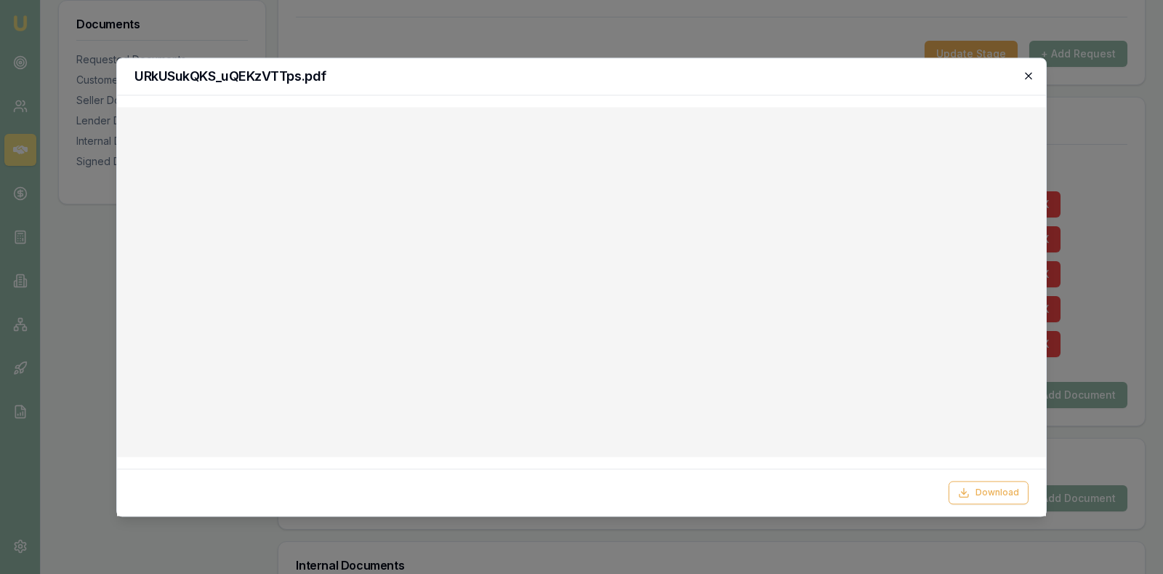
click at [1030, 71] on icon "button" at bounding box center [1029, 76] width 12 height 12
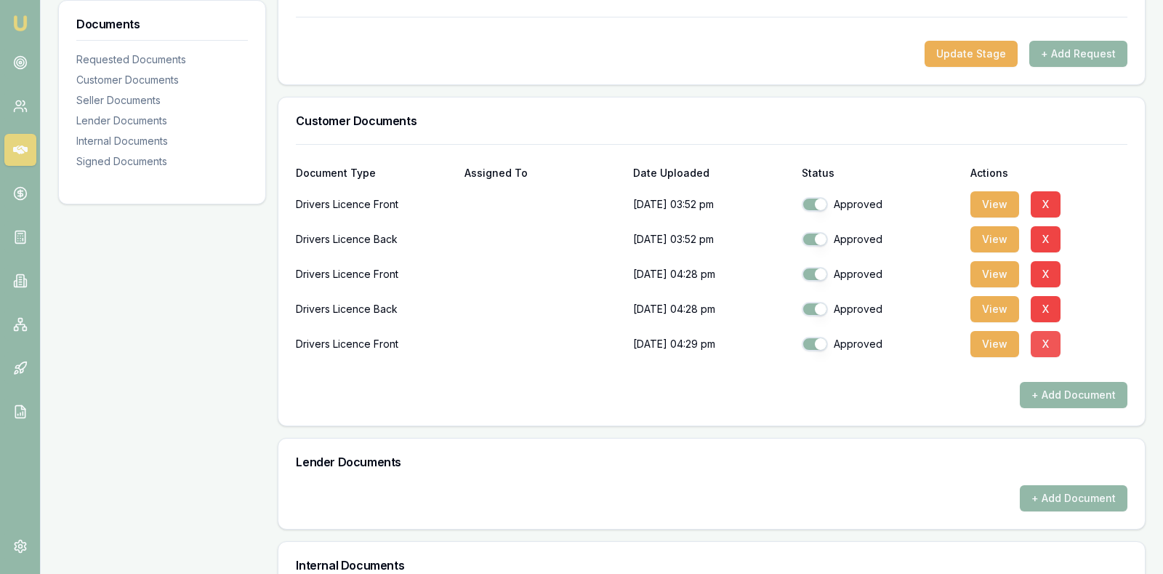
click at [1048, 342] on button "X" at bounding box center [1046, 344] width 30 height 26
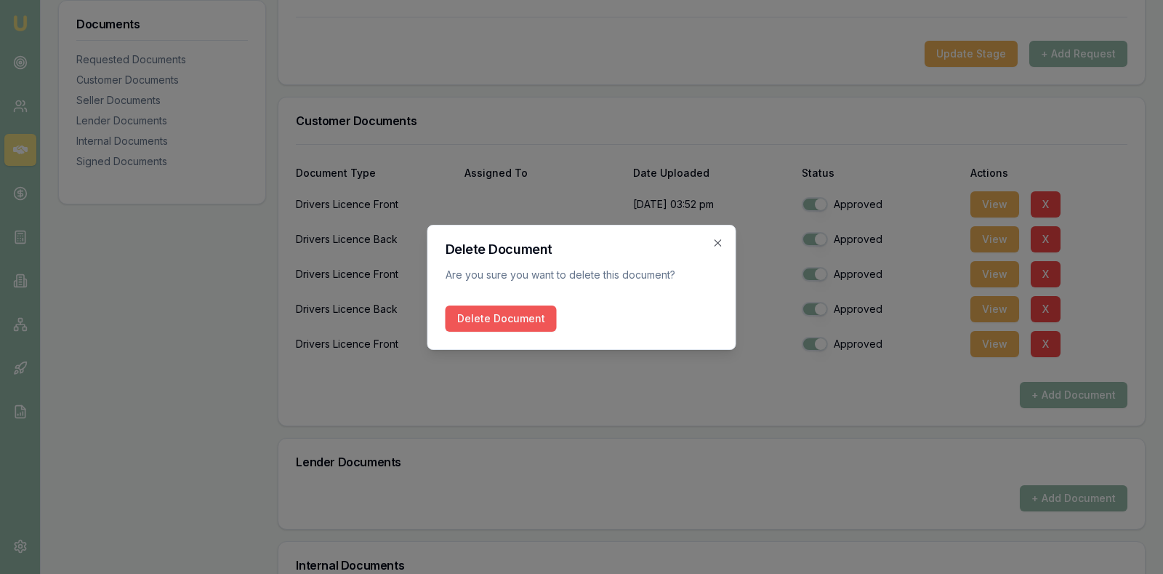
click at [523, 305] on button "Delete Document" at bounding box center [501, 318] width 111 height 26
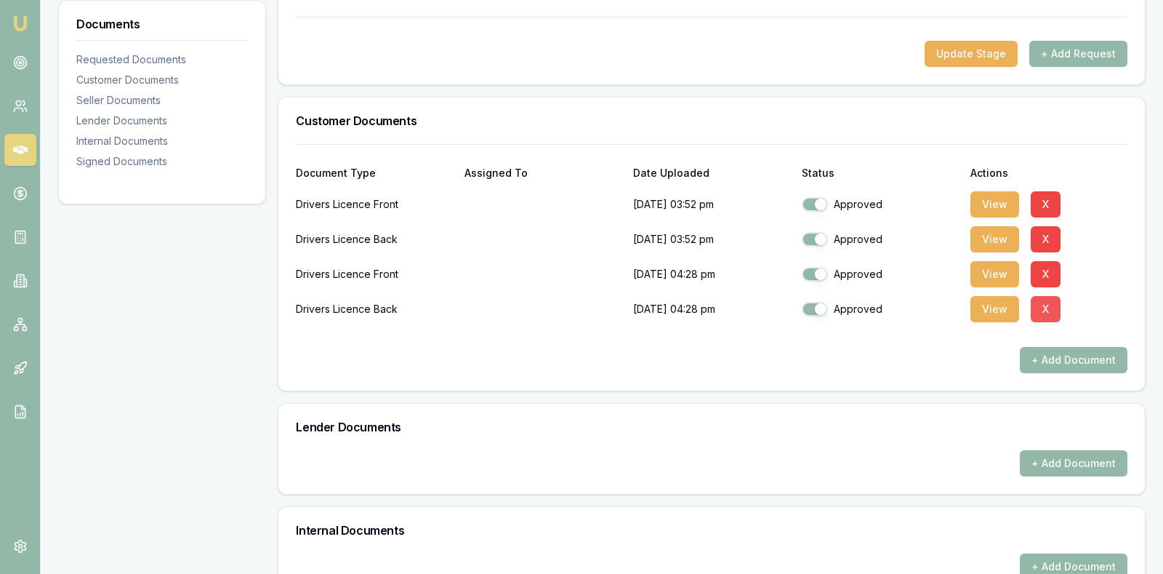
click at [1049, 304] on button "X" at bounding box center [1046, 309] width 30 height 26
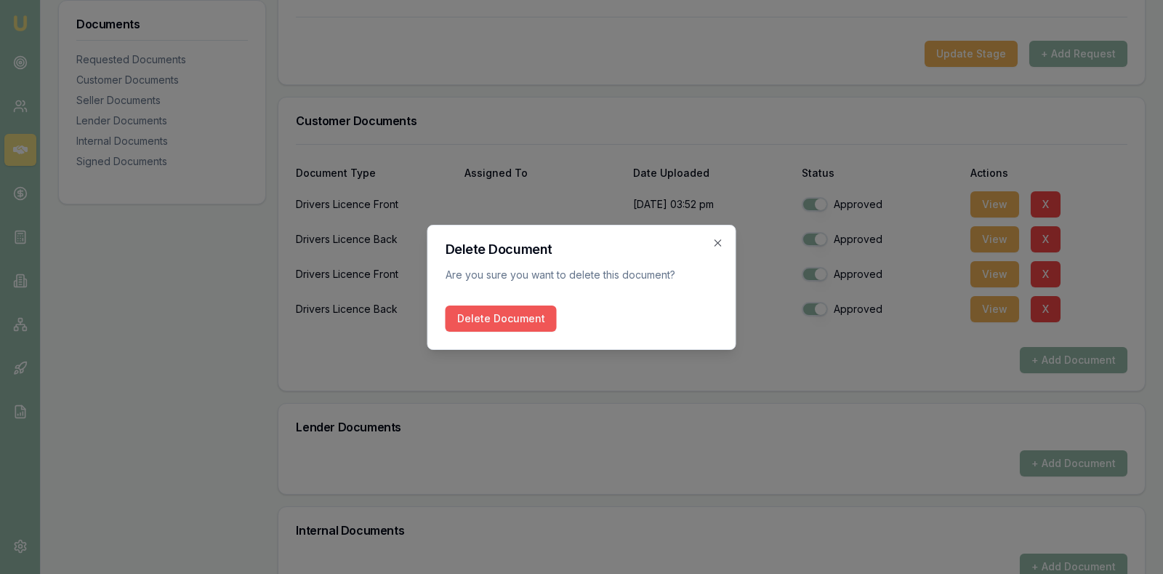
click at [507, 317] on button "Delete Document" at bounding box center [501, 318] width 111 height 26
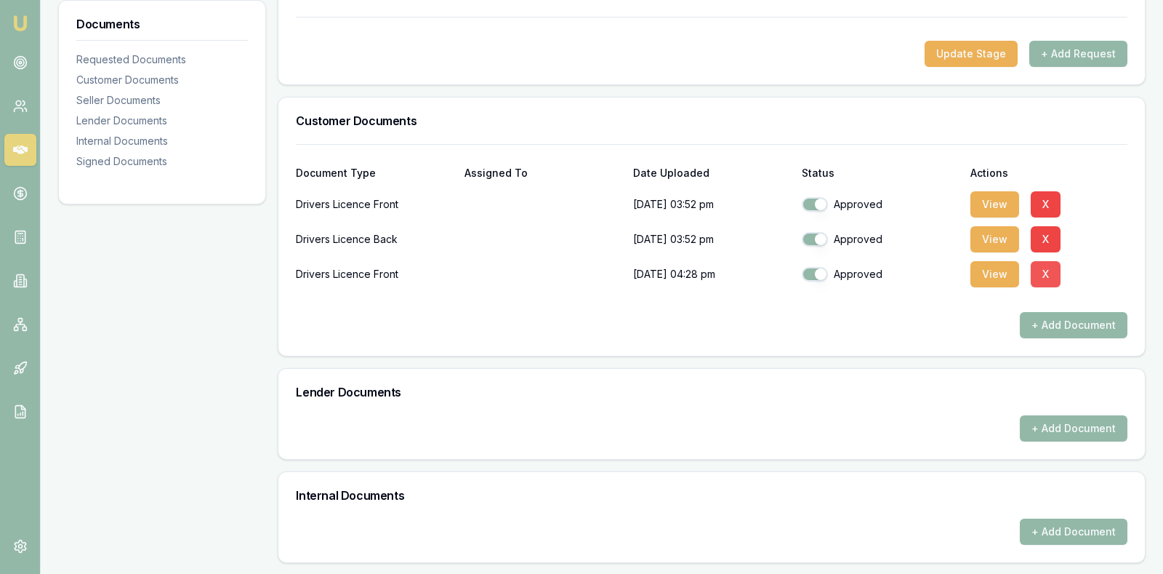
click at [1046, 270] on button "X" at bounding box center [1046, 274] width 30 height 26
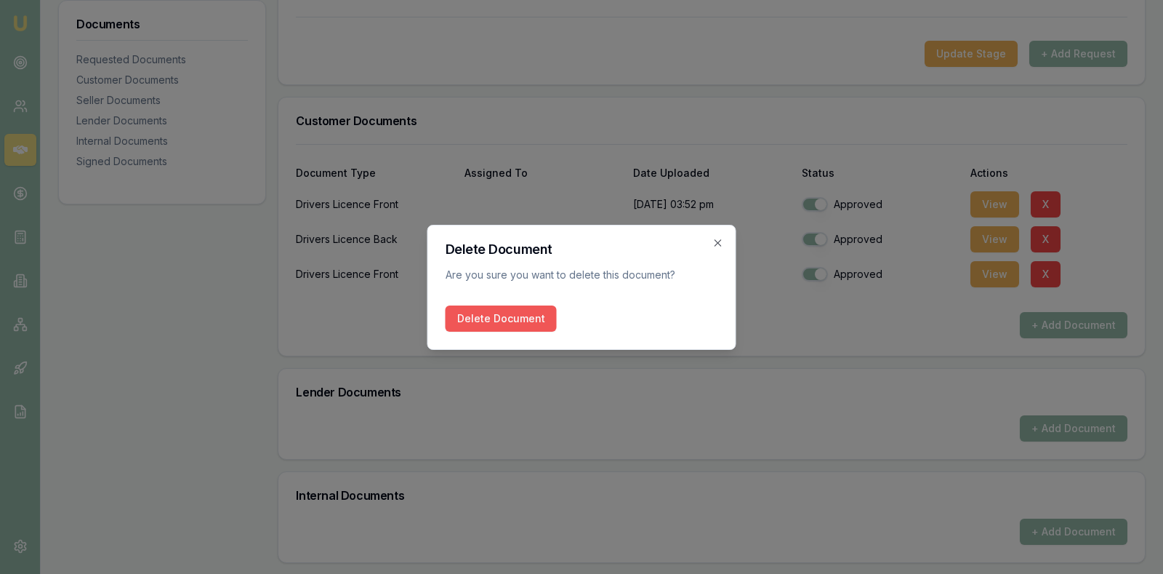
click at [530, 318] on button "Delete Document" at bounding box center [501, 318] width 111 height 26
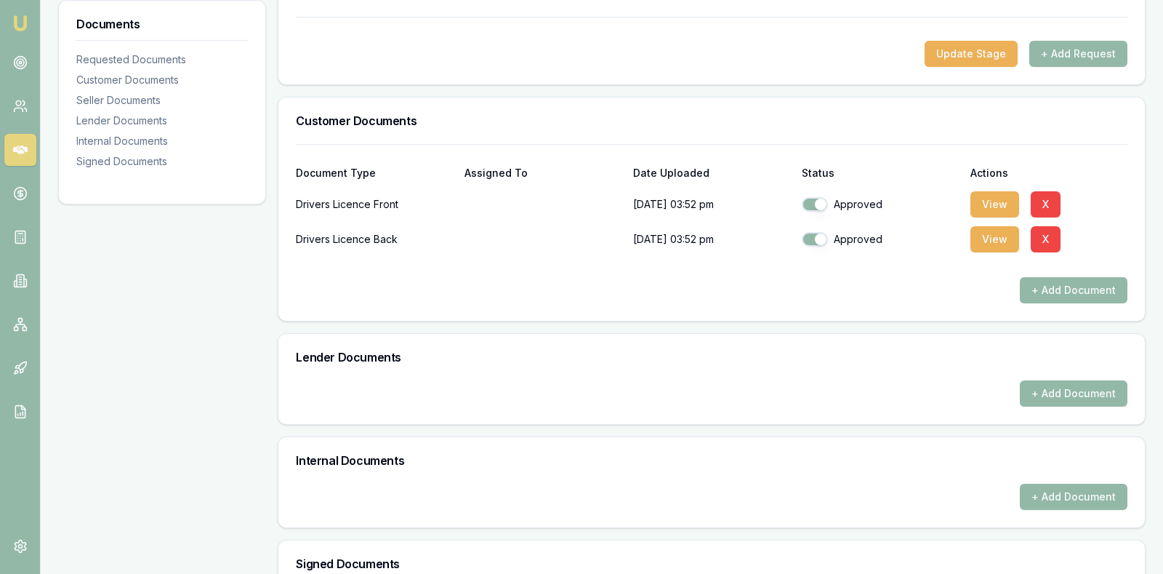
click at [819, 235] on button "button" at bounding box center [815, 239] width 26 height 15
click at [810, 238] on button "button" at bounding box center [815, 239] width 26 height 15
checkbox input "true"
click at [820, 201] on button "button" at bounding box center [815, 204] width 26 height 15
click at [816, 200] on button "button" at bounding box center [815, 204] width 26 height 15
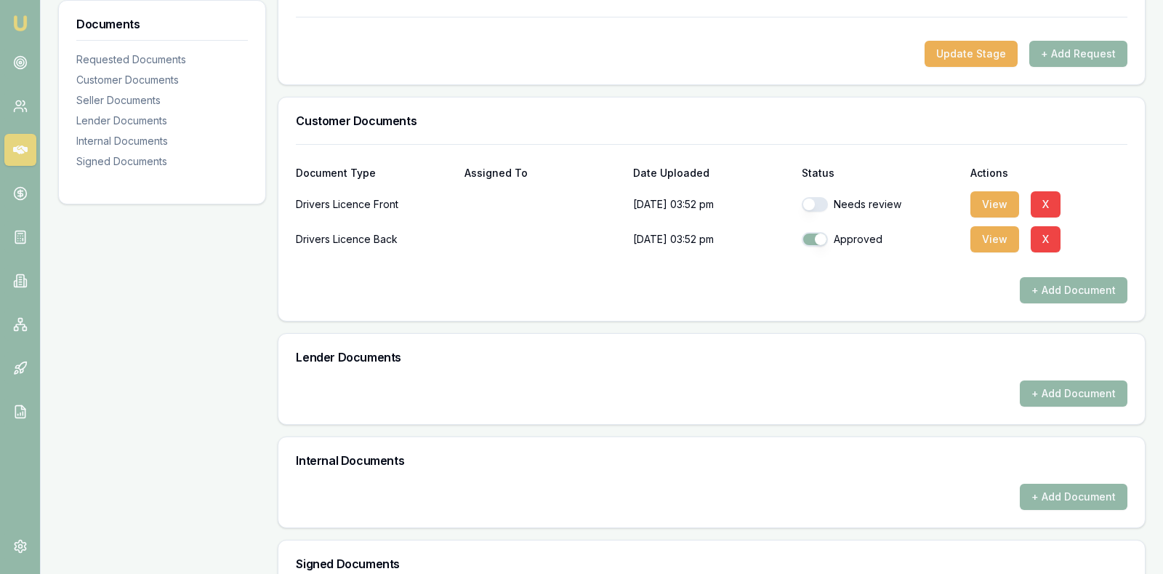
checkbox input "true"
click at [821, 369] on div "Lender Documents" at bounding box center [711, 357] width 867 height 47
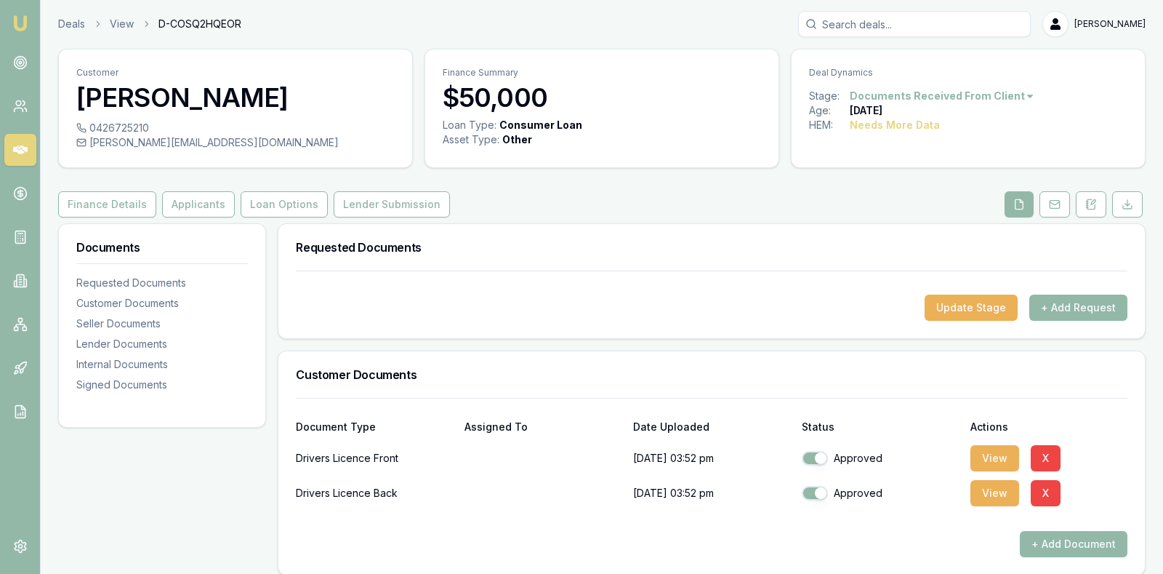
scroll to position [0, 0]
click at [194, 204] on button "Applicants" at bounding box center [198, 205] width 73 height 26
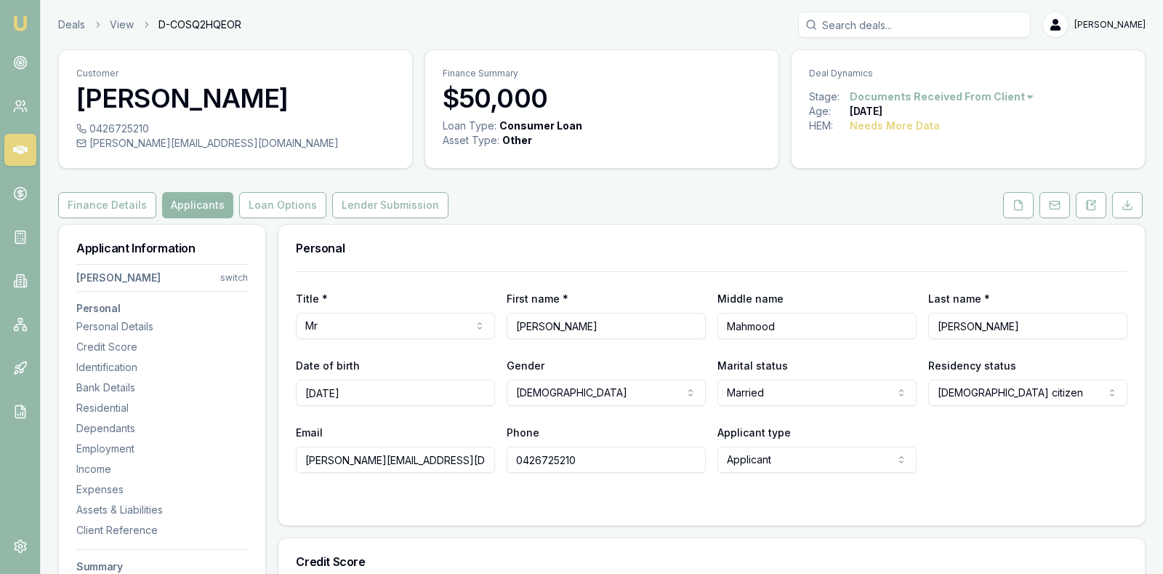
click at [526, 230] on div "Personal" at bounding box center [711, 248] width 867 height 47
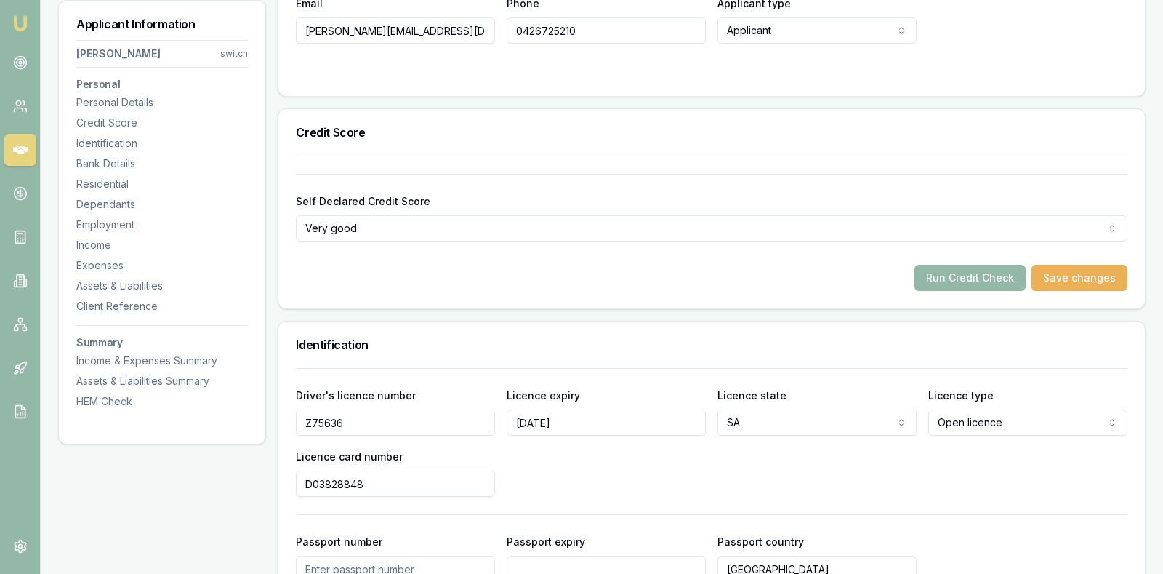
scroll to position [436, 0]
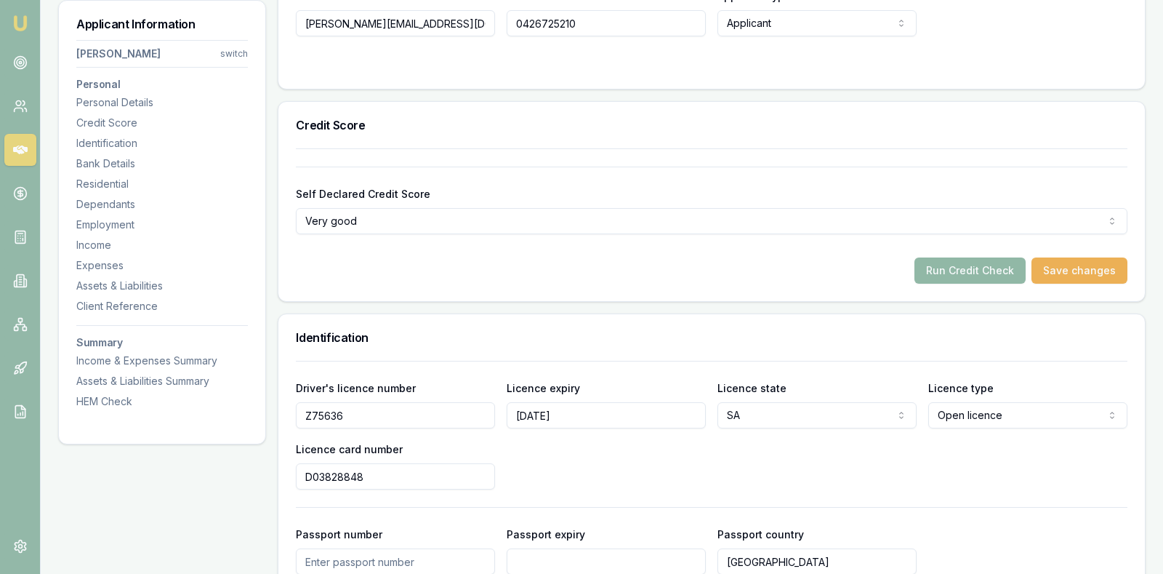
click at [941, 274] on button "Run Credit Check" at bounding box center [970, 270] width 111 height 26
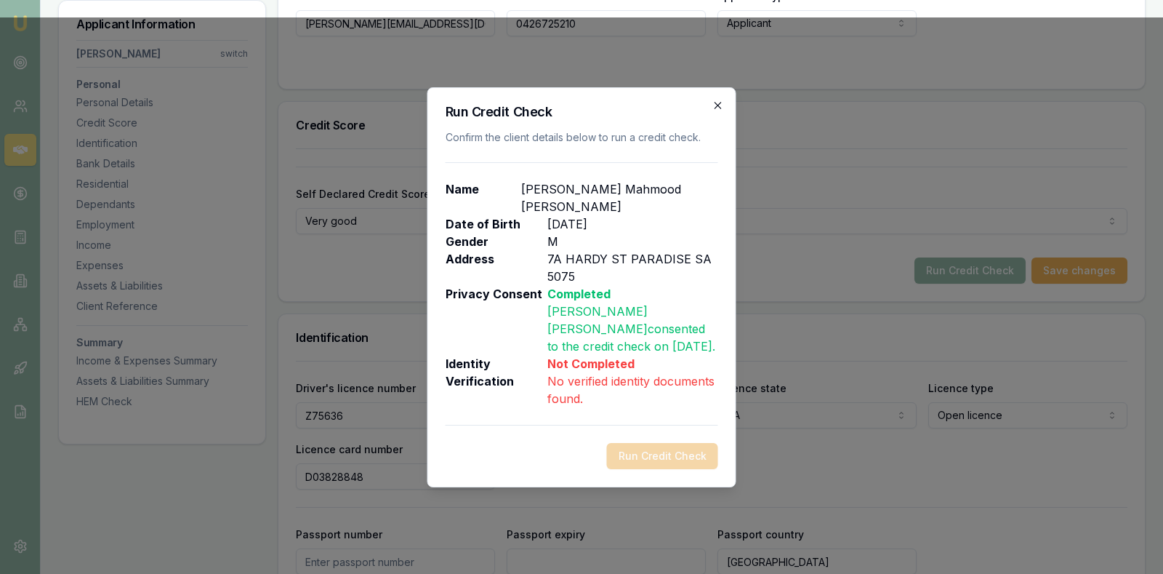
click at [718, 102] on icon "button" at bounding box center [719, 106] width 12 height 12
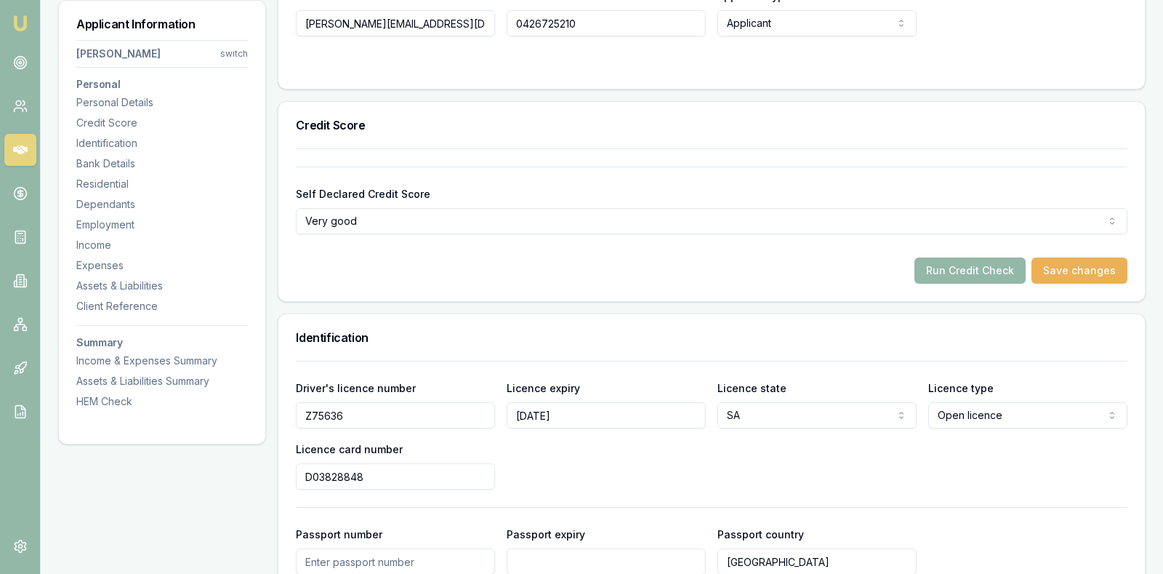
click at [696, 193] on div "Self Declared Credit Score Very good Excellent Very good Average Fair Low" at bounding box center [712, 209] width 832 height 49
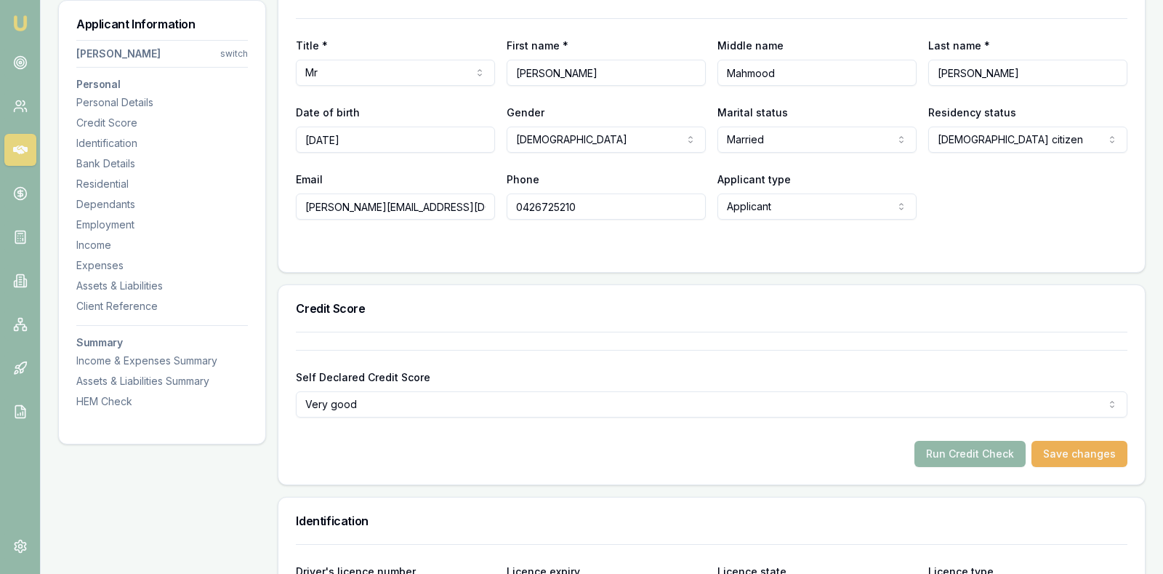
scroll to position [254, 0]
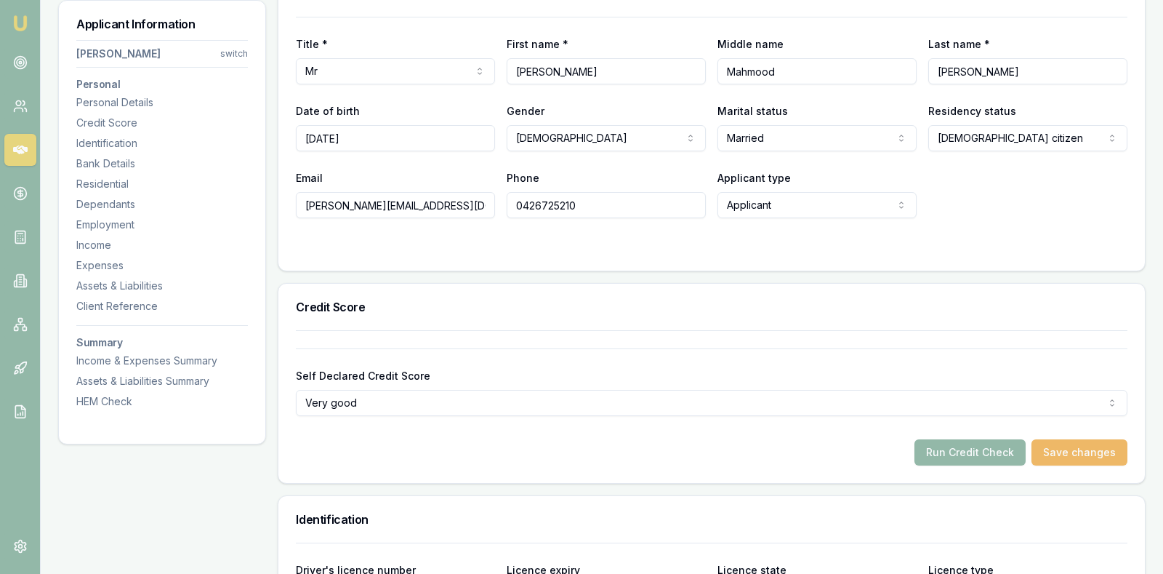
click at [1055, 439] on button "Save changes" at bounding box center [1080, 452] width 96 height 26
click at [967, 450] on button "Run Credit Check" at bounding box center [970, 452] width 111 height 26
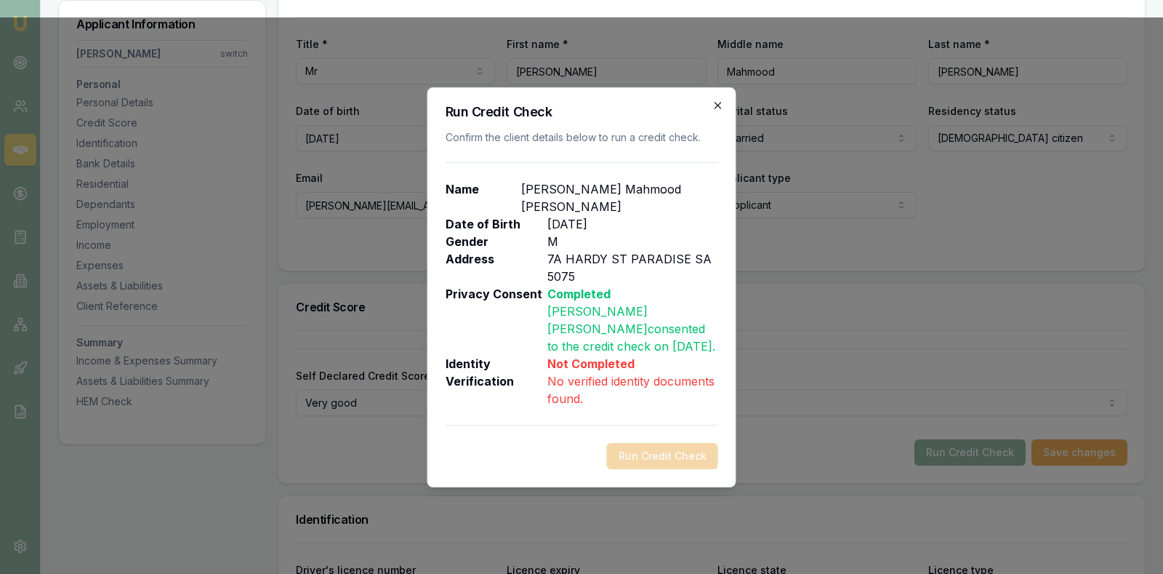
click at [716, 102] on icon "button" at bounding box center [719, 106] width 12 height 12
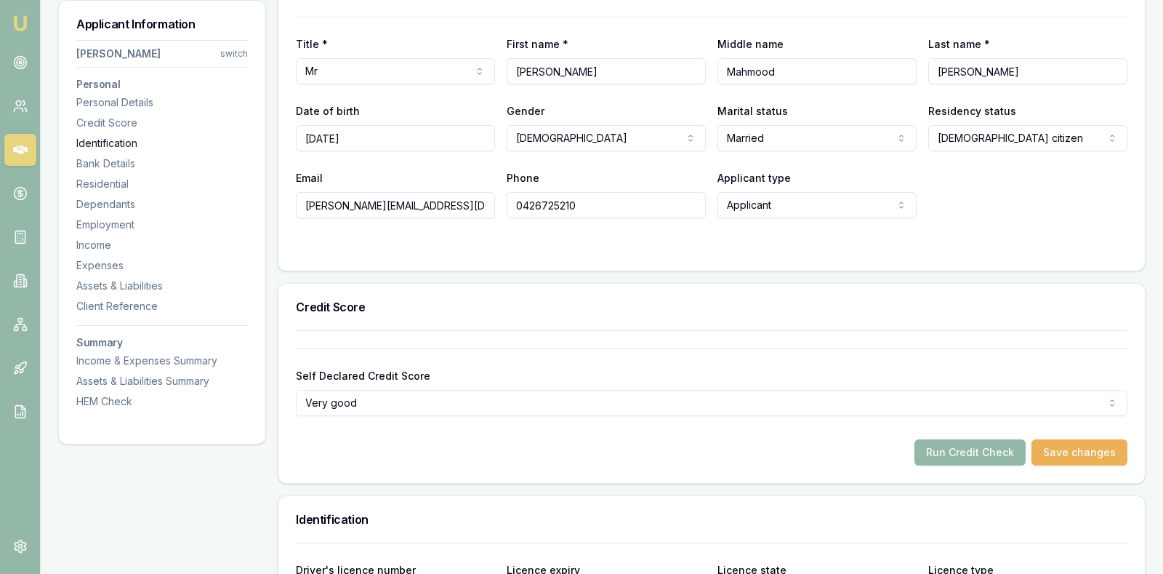
click at [102, 143] on div "Identification" at bounding box center [162, 143] width 172 height 15
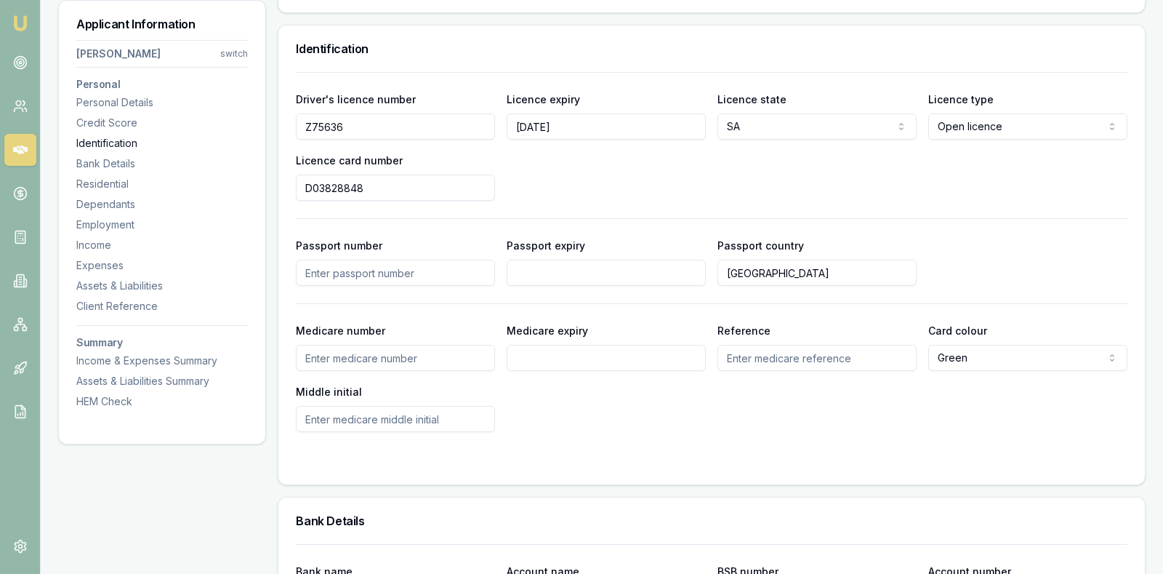
scroll to position [747, 0]
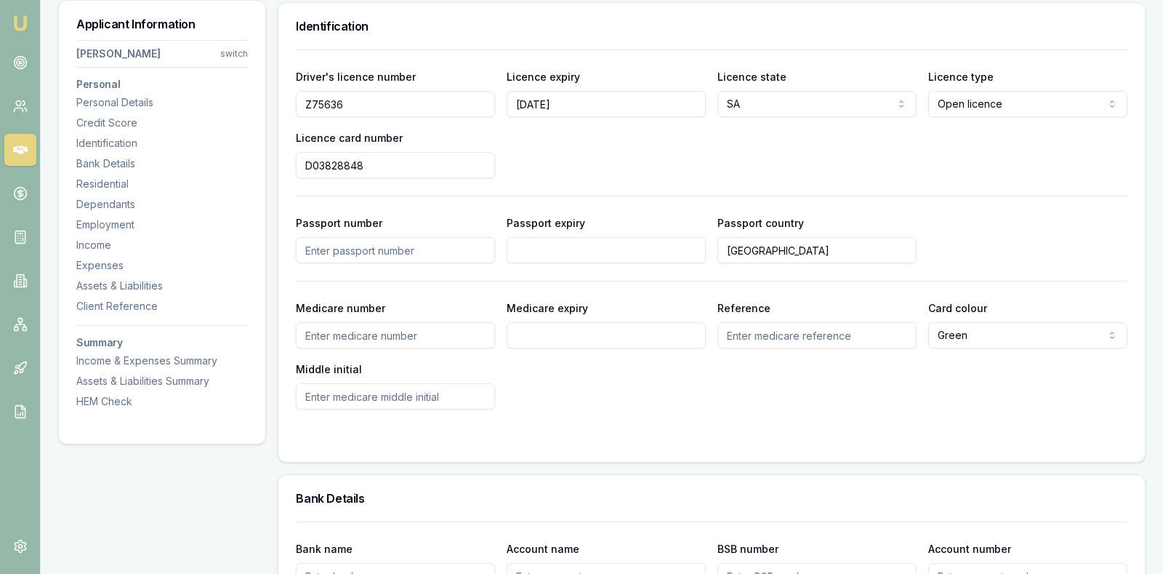
click at [589, 152] on div "Driver's licence number Z75636 Licence expiry 19/06/2026 Licence state SA NSW V…" at bounding box center [712, 123] width 832 height 111
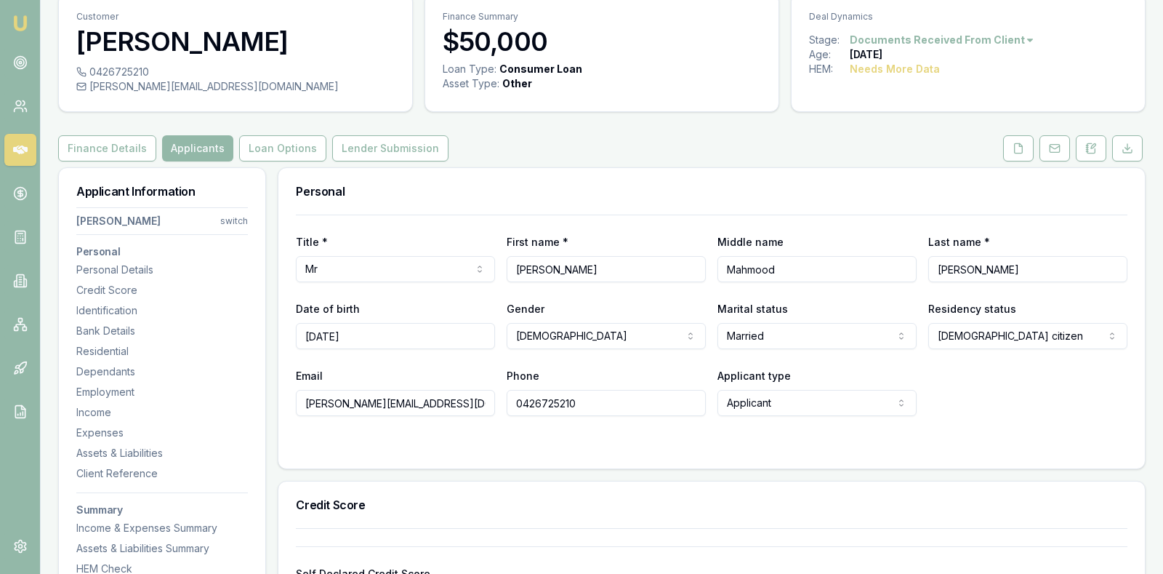
scroll to position [0, 0]
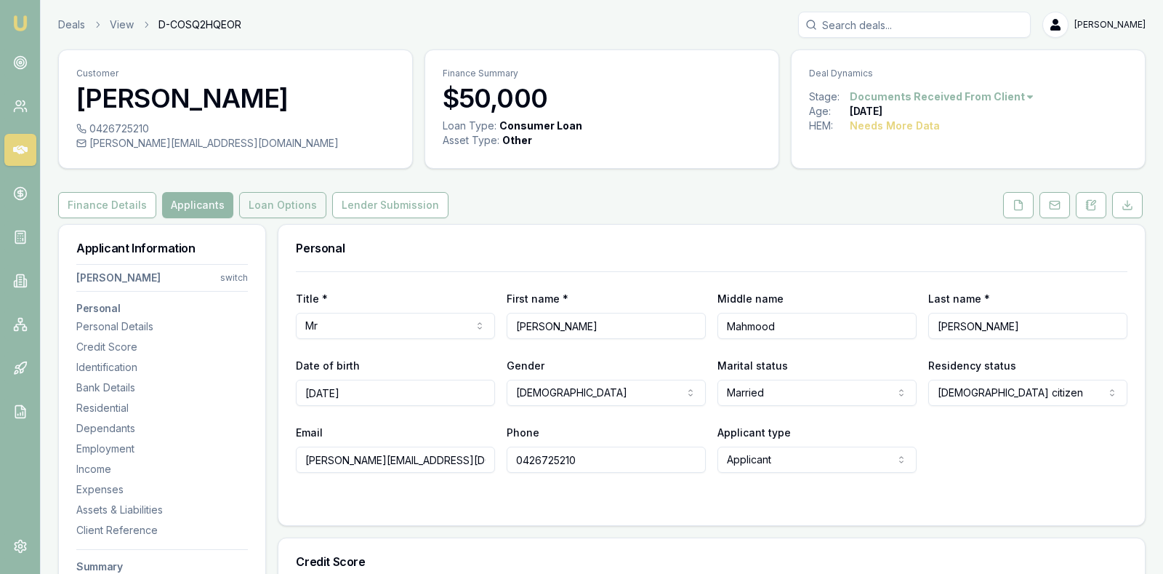
click at [291, 200] on button "Loan Options" at bounding box center [282, 205] width 87 height 26
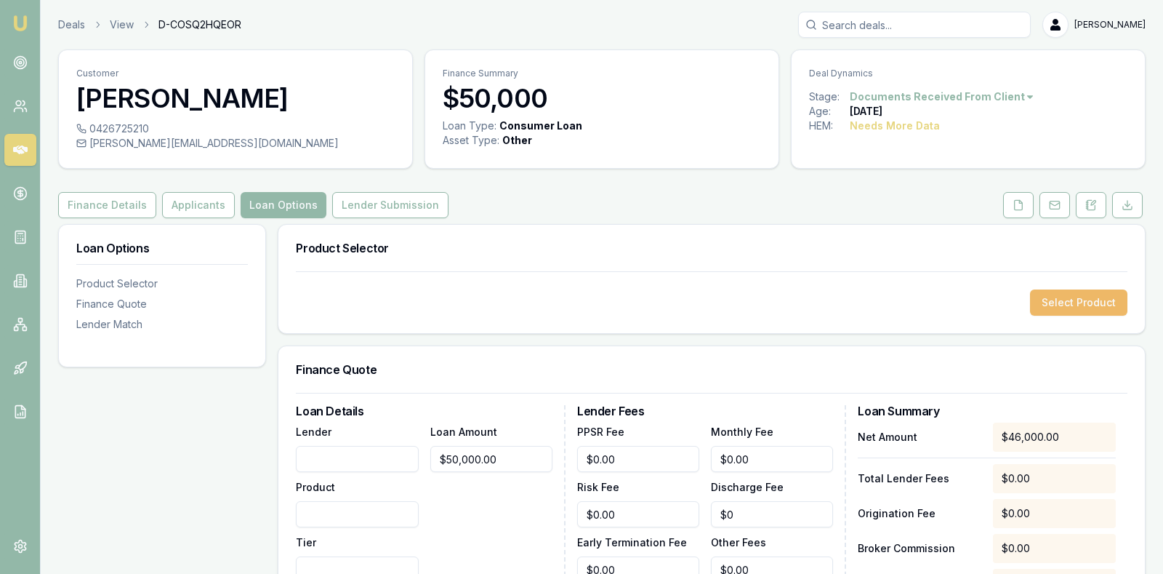
click at [1054, 293] on button "Select Product" at bounding box center [1078, 302] width 97 height 26
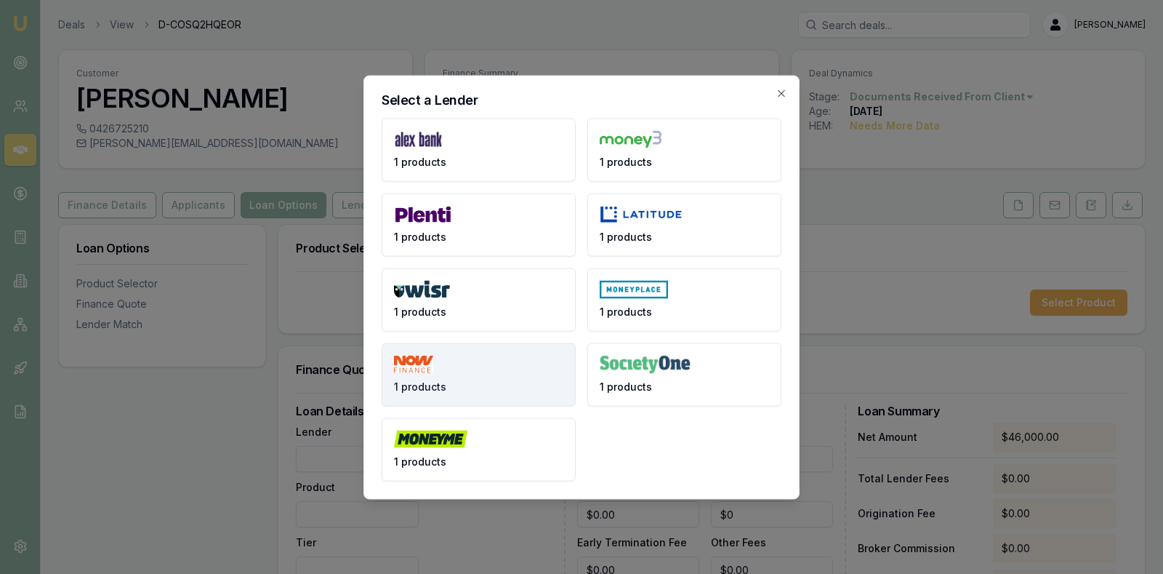
click at [470, 373] on button "1 products" at bounding box center [479, 373] width 194 height 63
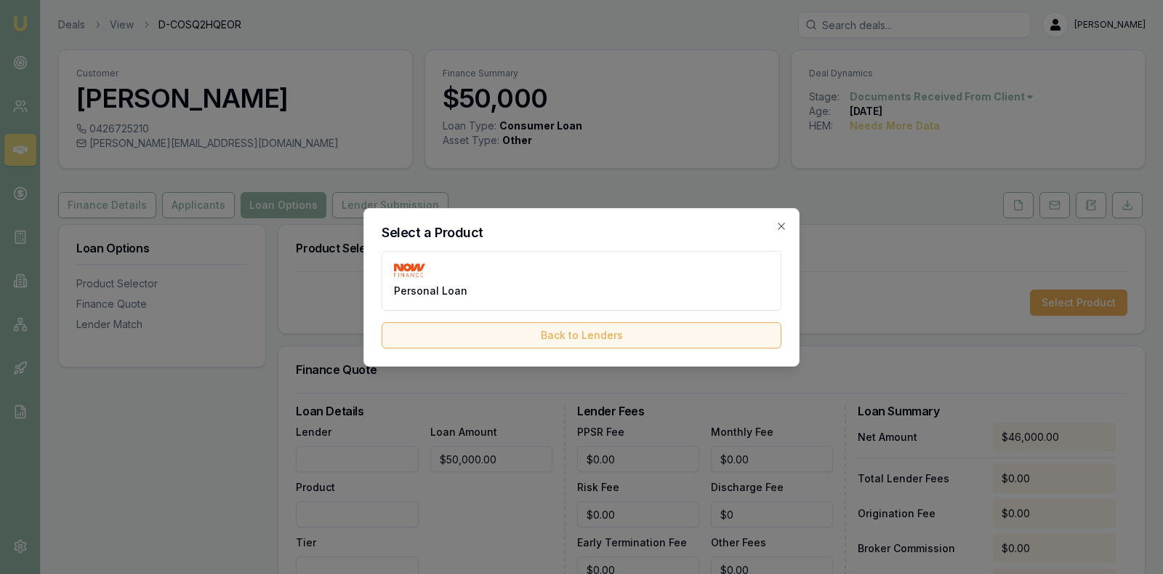
click at [534, 325] on button "Back to Lenders" at bounding box center [582, 335] width 400 height 26
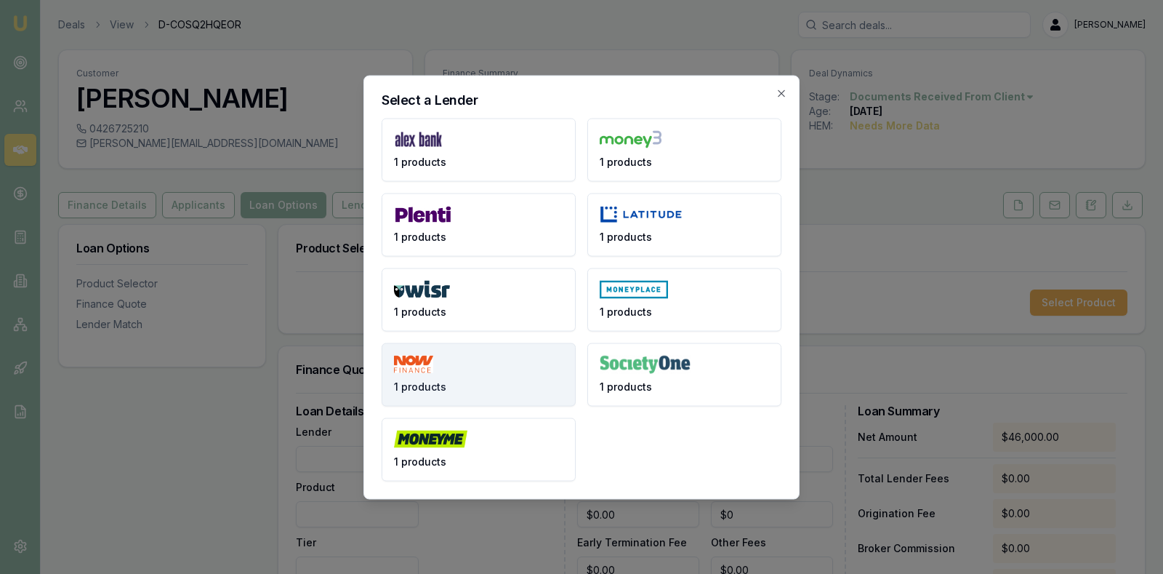
click at [515, 348] on button "1 products" at bounding box center [479, 373] width 194 height 63
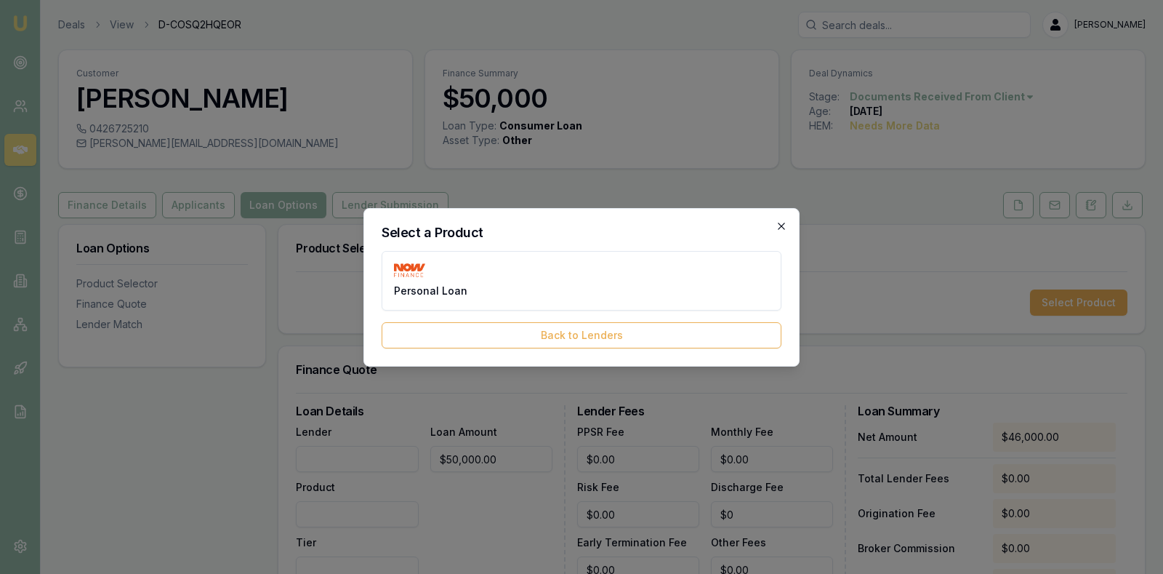
click at [782, 231] on icon "button" at bounding box center [782, 226] width 12 height 12
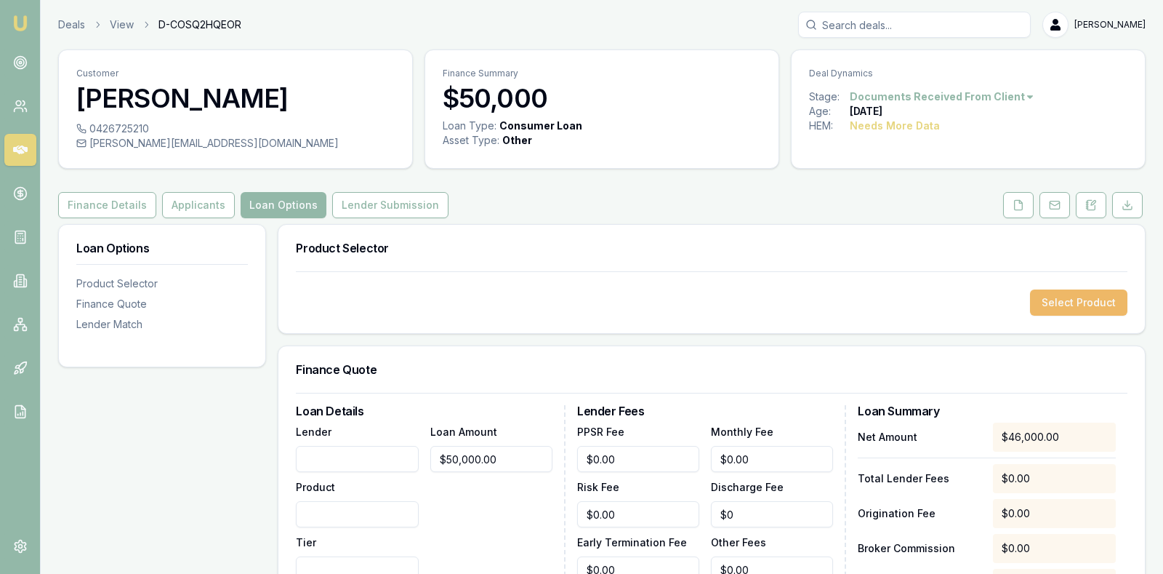
click at [1048, 305] on button "Select Product" at bounding box center [1078, 302] width 97 height 26
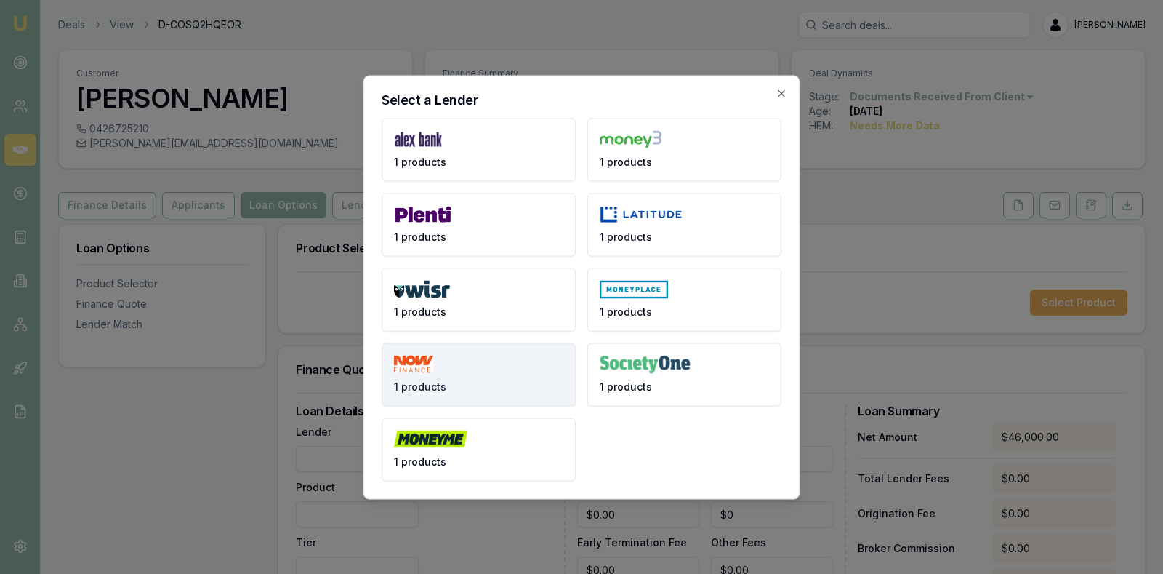
click at [487, 377] on button "1 products" at bounding box center [479, 373] width 194 height 63
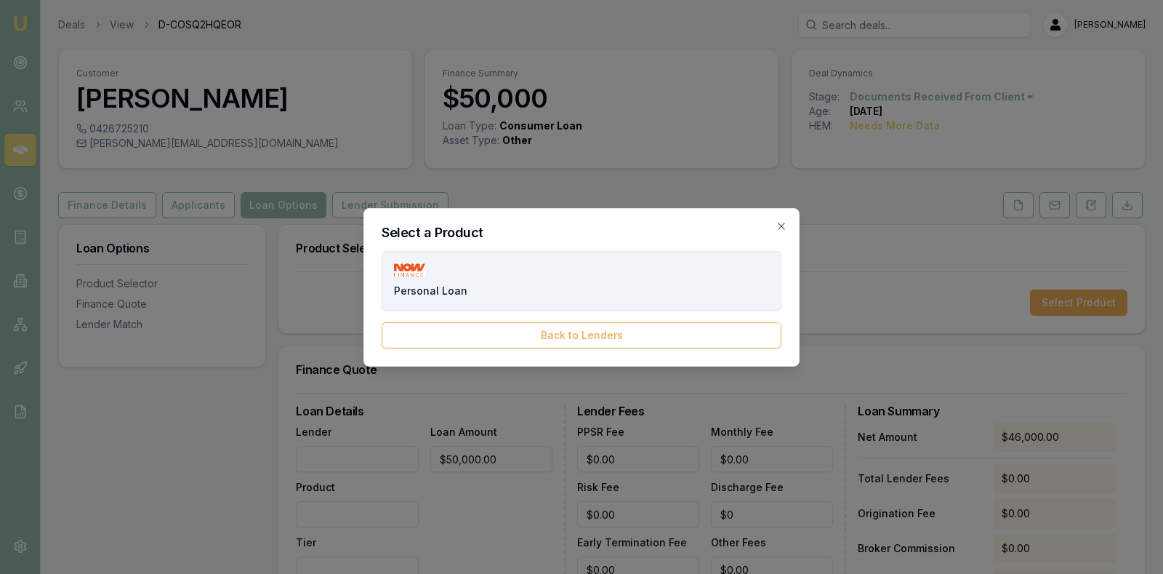
click at [499, 273] on button "Personal Loan" at bounding box center [582, 281] width 400 height 60
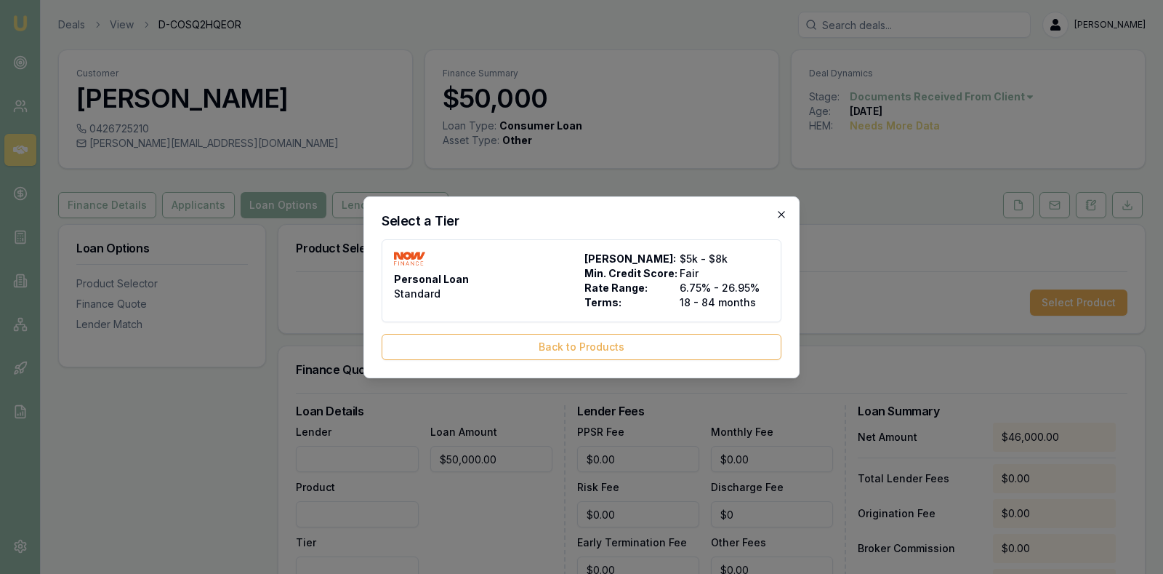
click at [782, 216] on icon "button" at bounding box center [782, 215] width 12 height 12
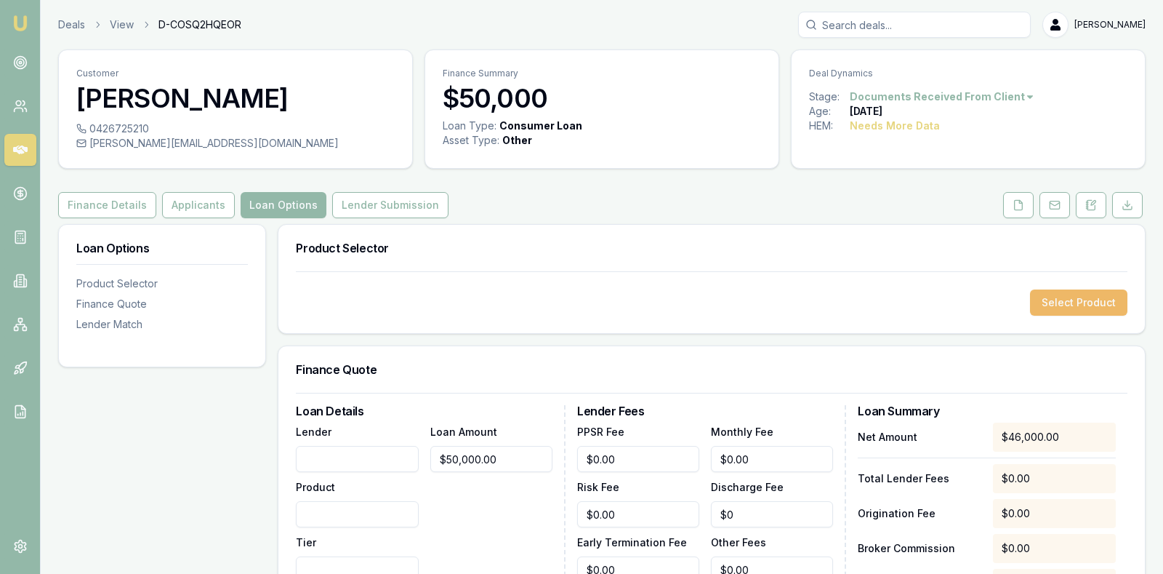
click at [1080, 299] on button "Select Product" at bounding box center [1078, 302] width 97 height 26
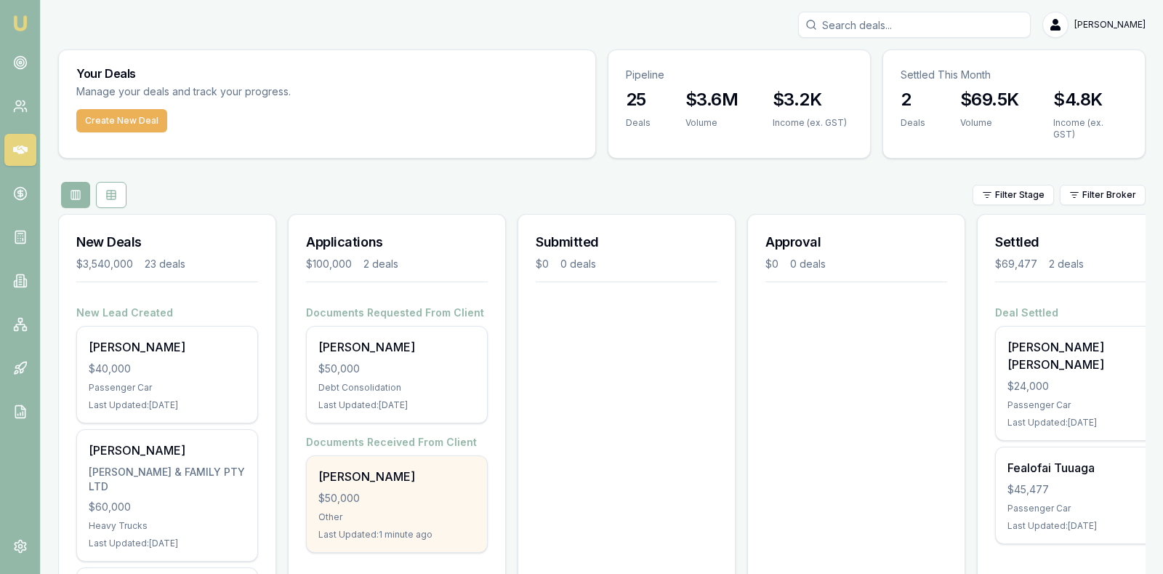
click at [408, 511] on div "Other" at bounding box center [396, 517] width 157 height 12
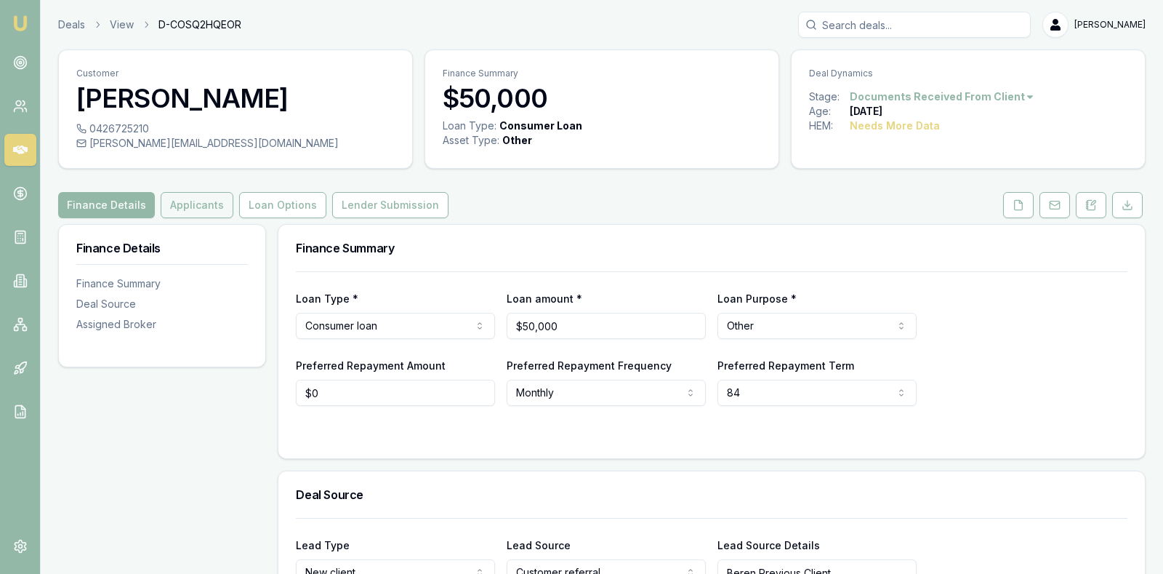
click at [201, 201] on button "Applicants" at bounding box center [197, 205] width 73 height 26
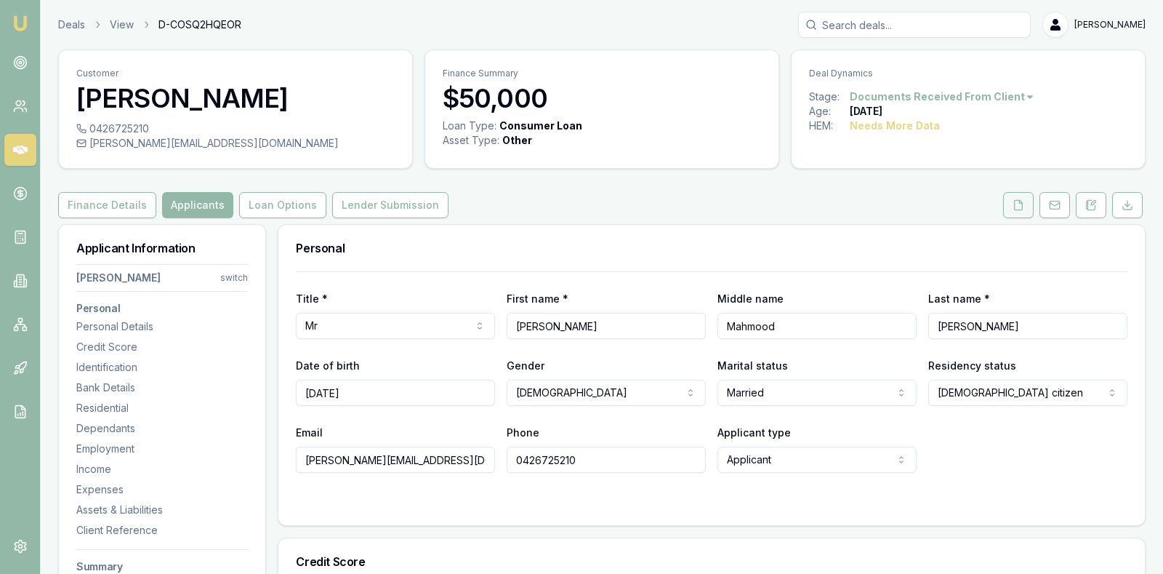
click at [1021, 204] on icon at bounding box center [1019, 205] width 12 height 12
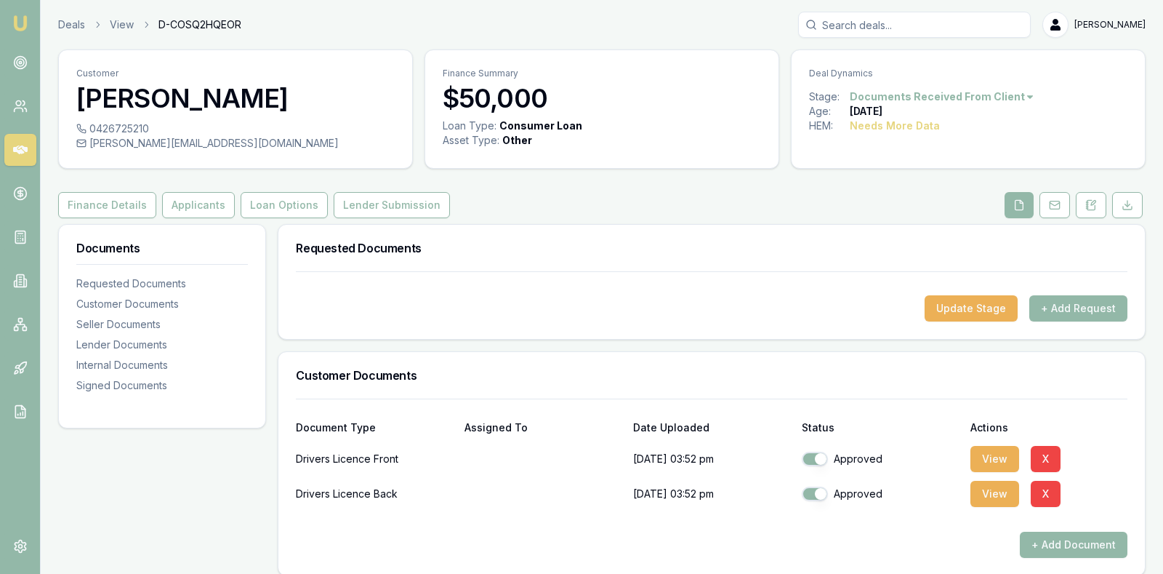
click at [1021, 204] on icon at bounding box center [1020, 205] width 12 height 12
click at [904, 211] on div "Finance Details Applicants Loan Options Lender Submission" at bounding box center [602, 205] width 1088 height 26
click at [182, 209] on button "Applicants" at bounding box center [198, 205] width 73 height 26
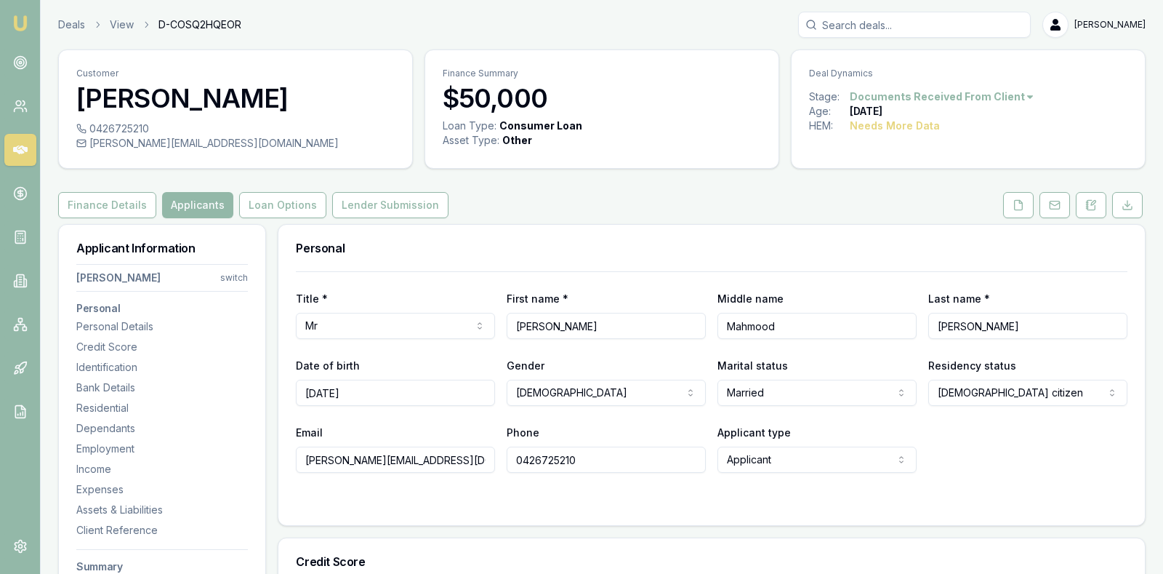
click at [602, 257] on div "Personal" at bounding box center [711, 248] width 867 height 47
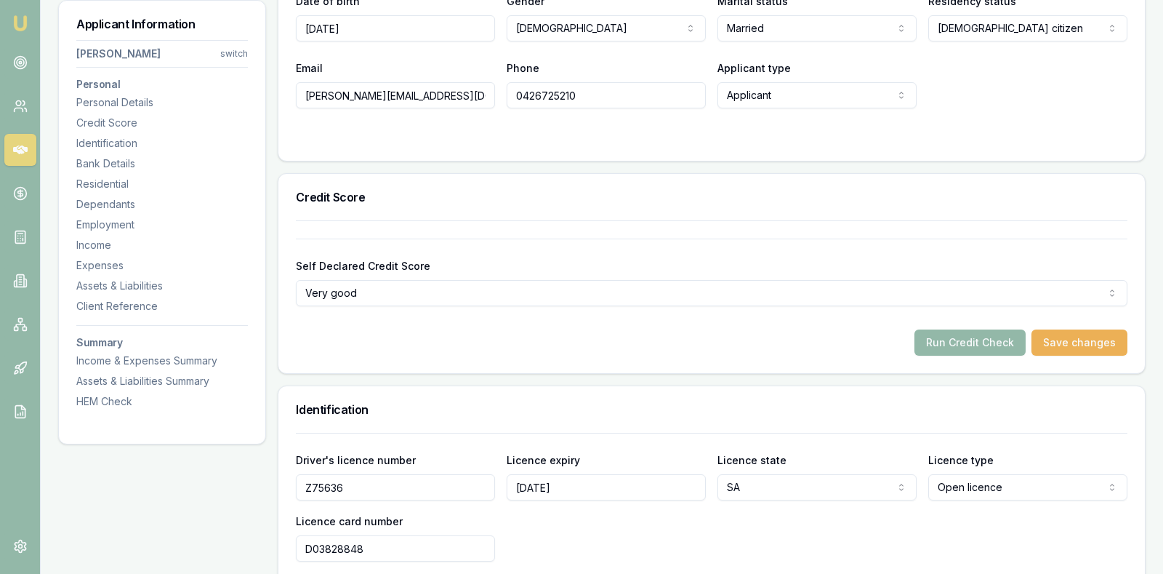
scroll to position [400, 0]
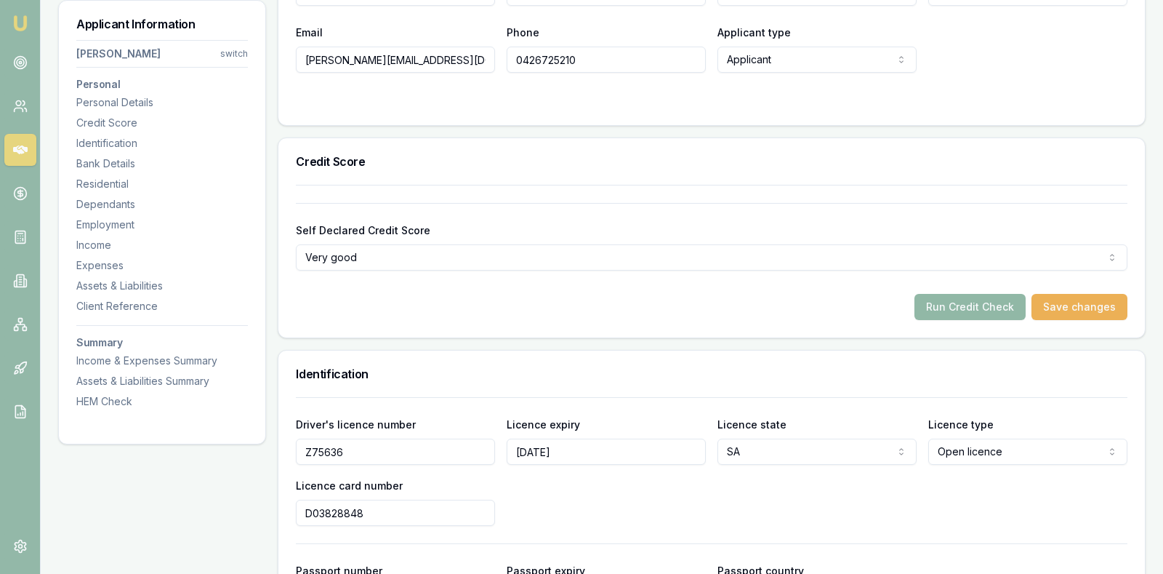
click at [944, 305] on button "Run Credit Check" at bounding box center [970, 307] width 111 height 26
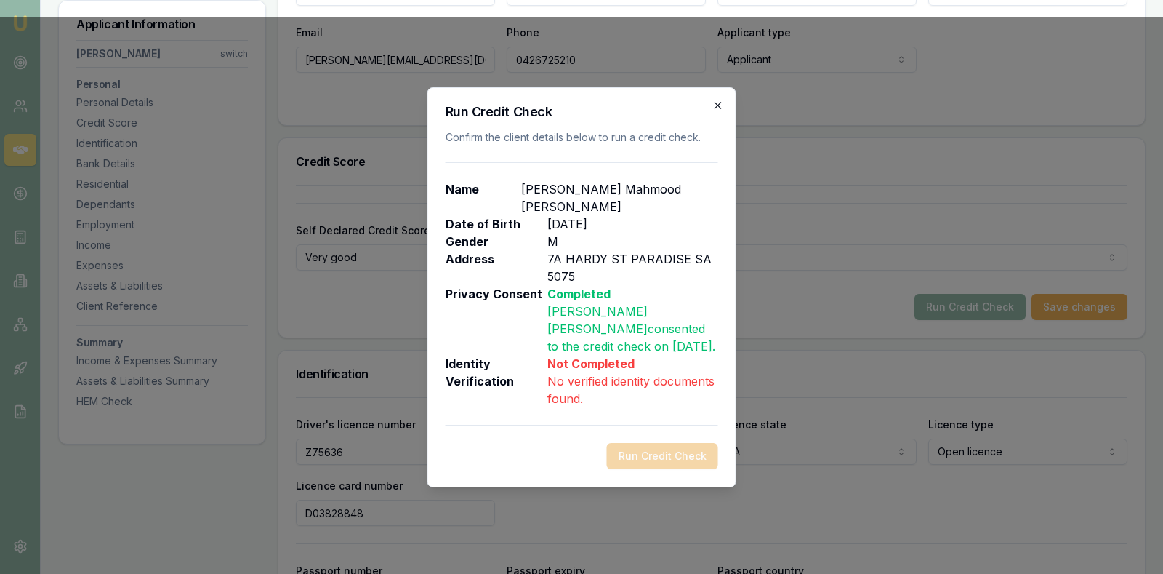
click at [718, 105] on icon "button" at bounding box center [719, 106] width 12 height 12
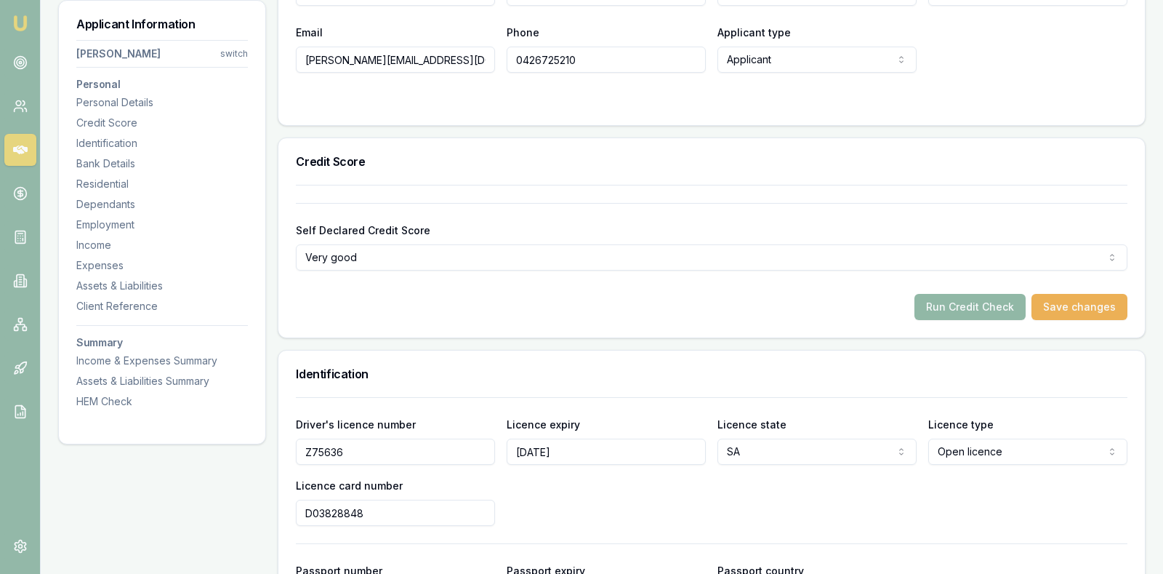
click at [990, 305] on button "Run Credit Check" at bounding box center [970, 307] width 111 height 26
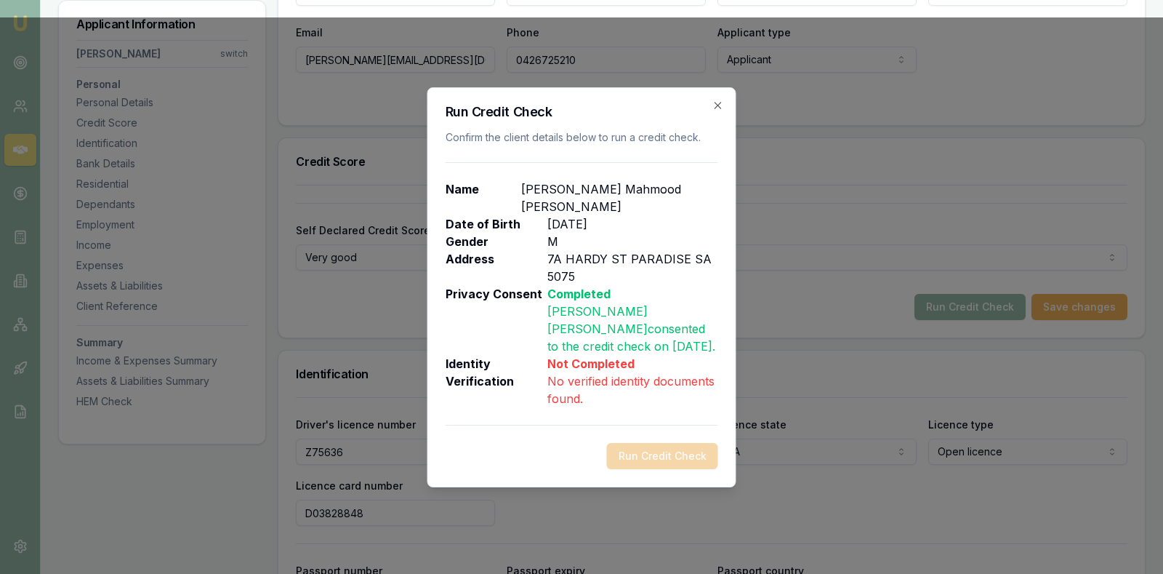
click at [720, 97] on div "Run Credit Check Confirm the client details below to run a credit check. Name M…" at bounding box center [582, 287] width 309 height 400
click at [719, 107] on icon "button" at bounding box center [719, 106] width 12 height 12
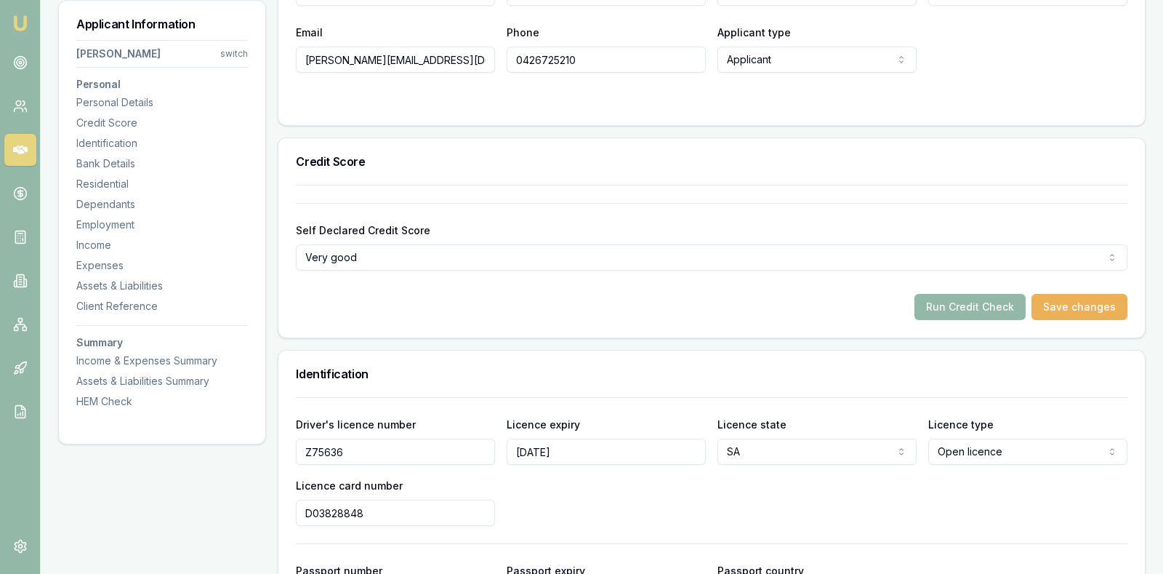
click at [714, 166] on div "Credit Score" at bounding box center [711, 161] width 867 height 47
click at [965, 305] on button "Run Credit Check" at bounding box center [970, 307] width 111 height 26
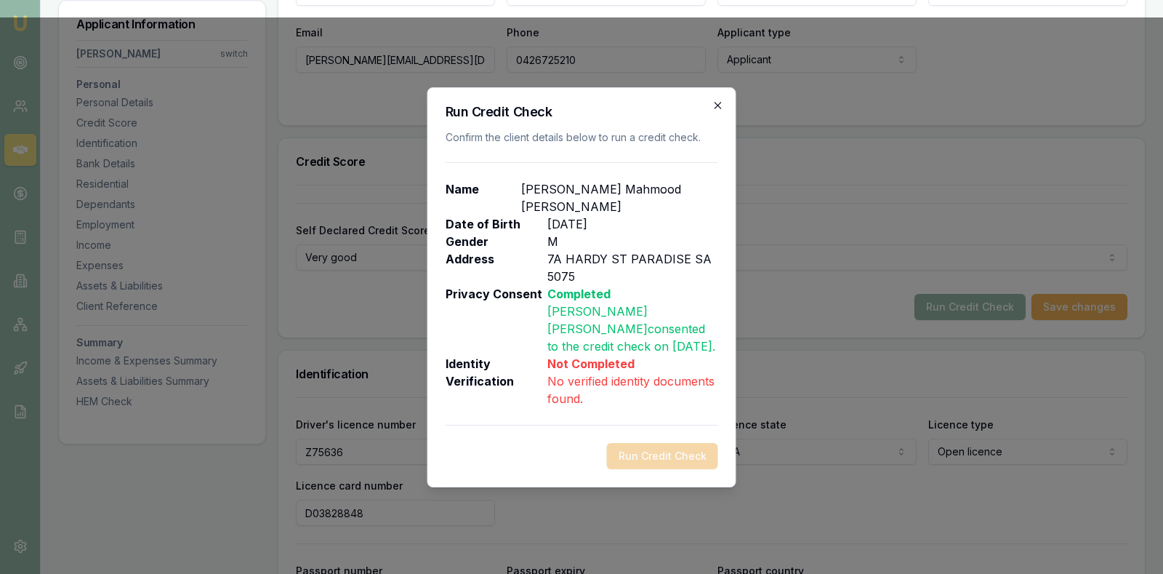
click at [716, 101] on icon "button" at bounding box center [719, 106] width 12 height 12
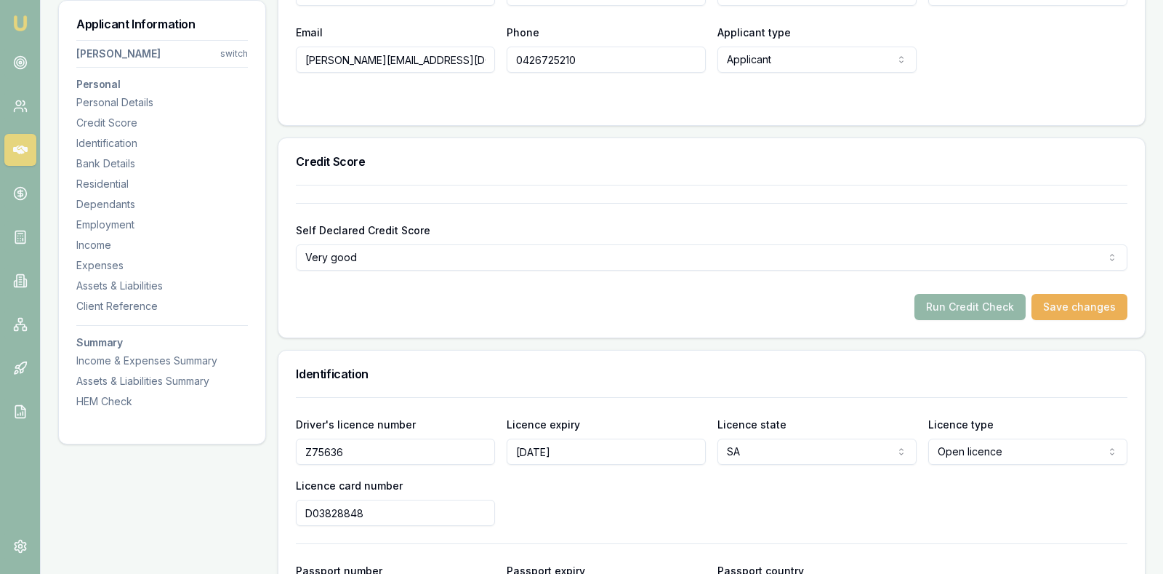
click at [1022, 66] on div "Email siddique.mm19@gmail.com Phone 0426725210 Applicant type Applicant Applica…" at bounding box center [712, 47] width 832 height 49
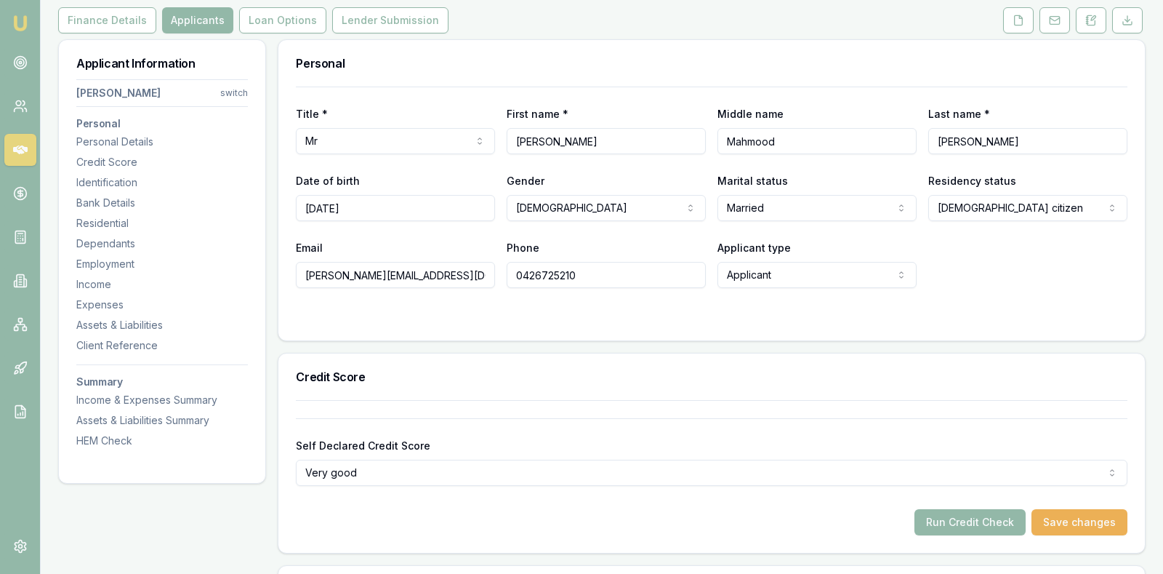
scroll to position [182, 0]
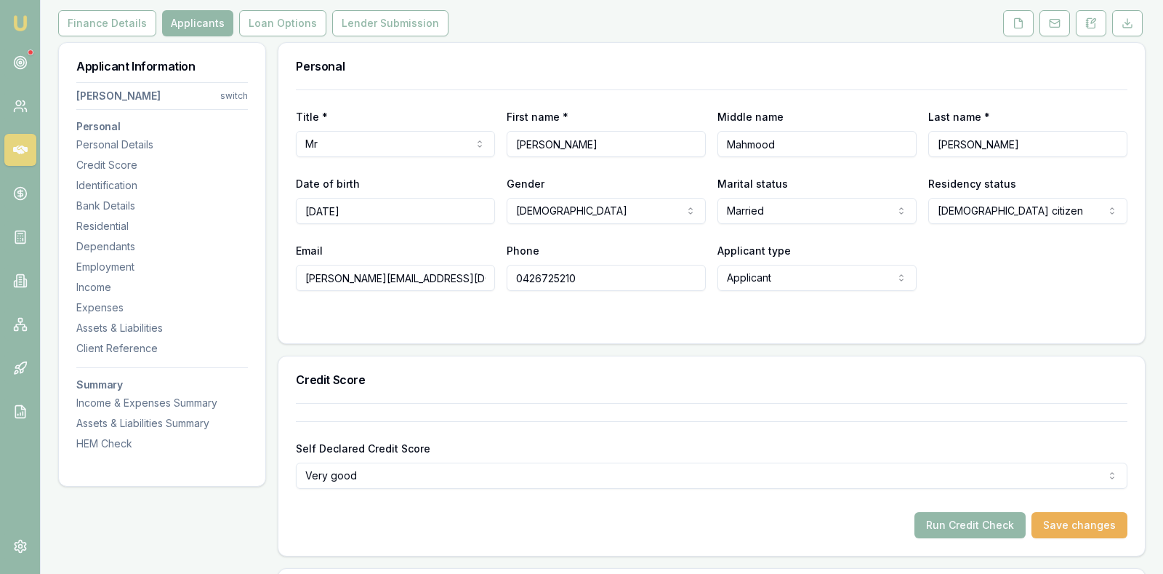
click at [563, 55] on div "Personal" at bounding box center [711, 66] width 867 height 47
click at [21, 64] on icon at bounding box center [20, 62] width 15 height 15
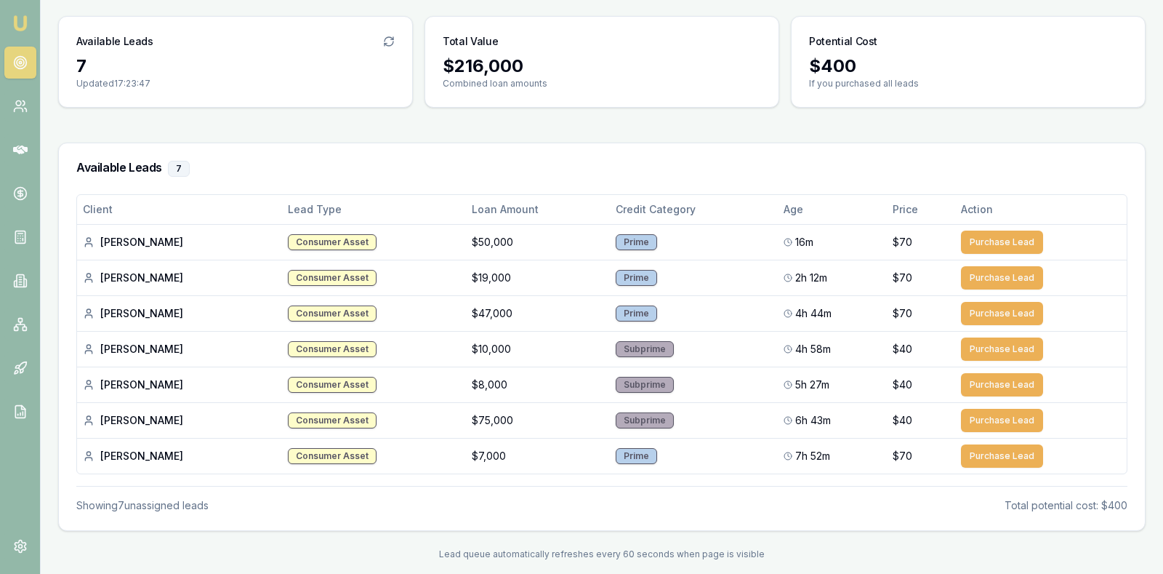
scroll to position [84, 0]
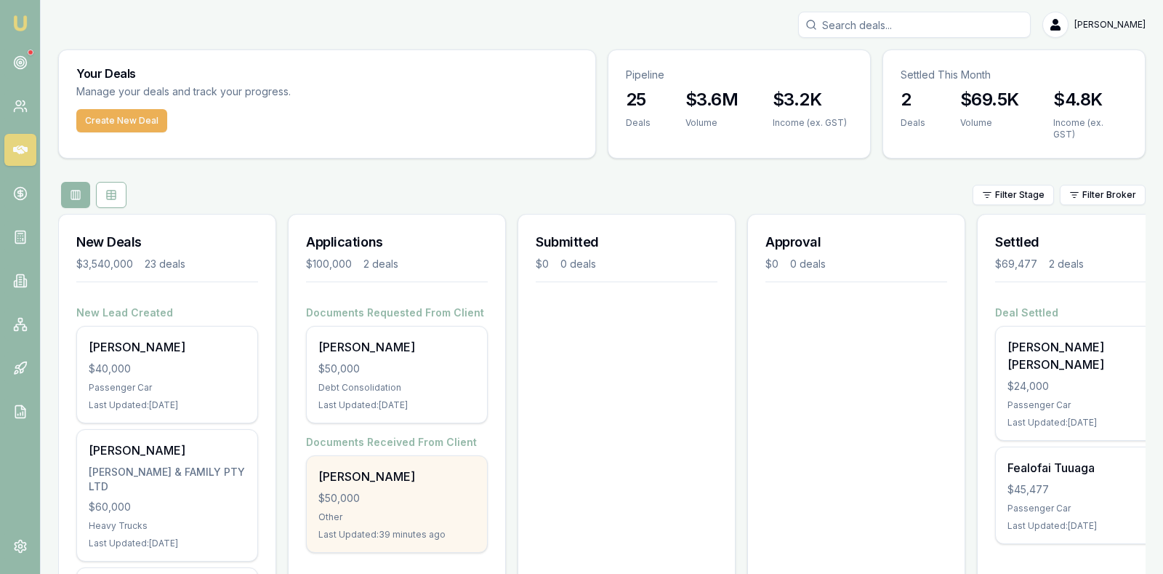
click at [403, 497] on div "[PERSON_NAME] $50,000 Other Last Updated: 39 minutes ago" at bounding box center [397, 504] width 180 height 96
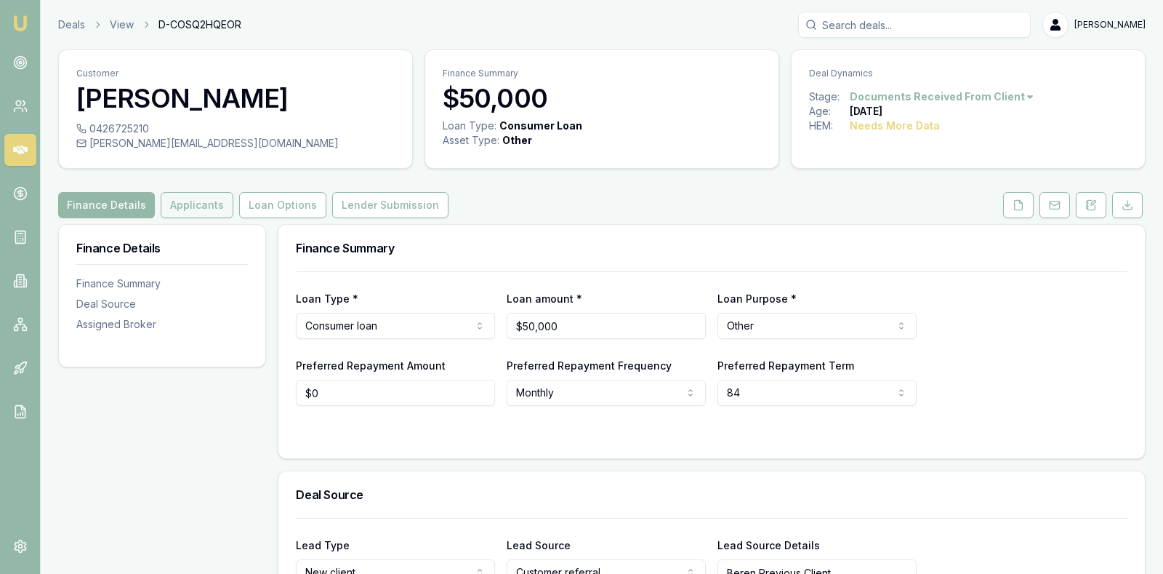
click at [186, 200] on button "Applicants" at bounding box center [197, 205] width 73 height 26
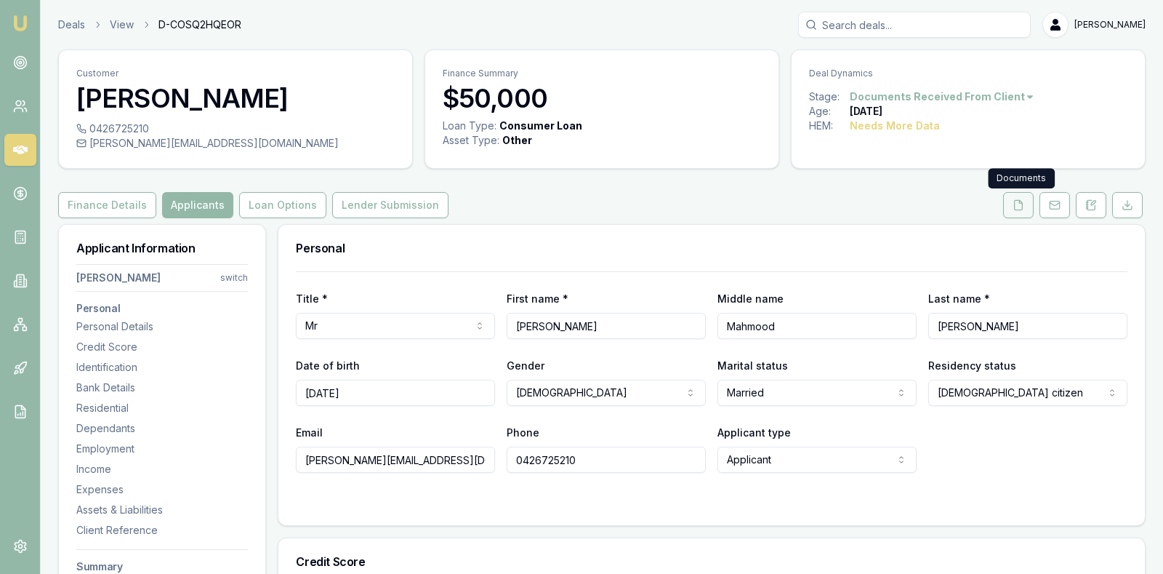
click at [1019, 199] on icon at bounding box center [1019, 205] width 12 height 12
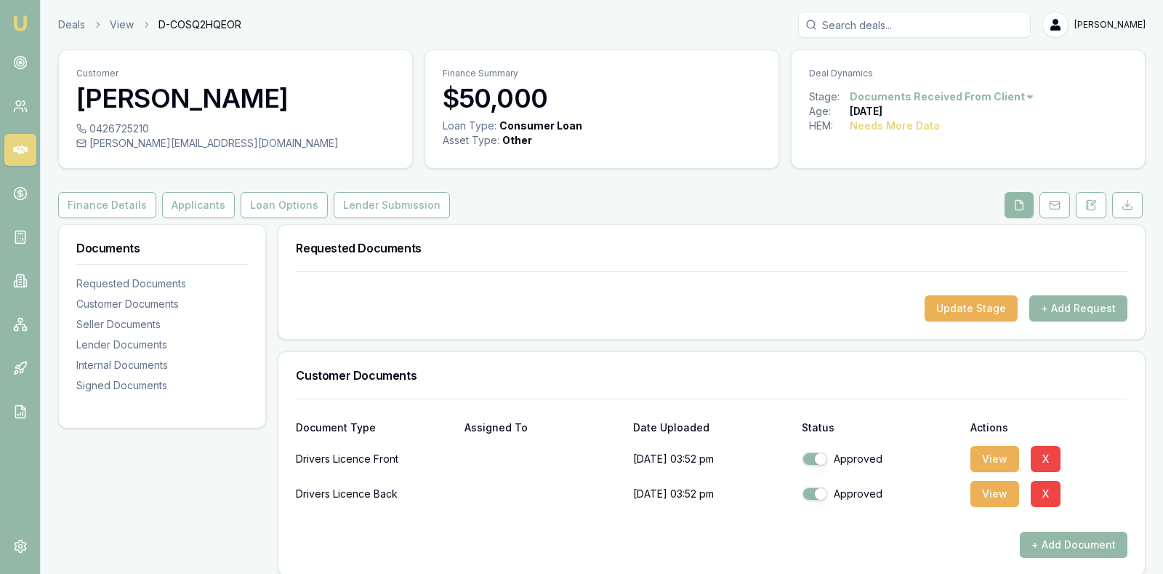
click at [807, 207] on div "Finance Details Applicants Loan Options Lender Submission" at bounding box center [602, 205] width 1088 height 26
click at [181, 201] on button "Applicants" at bounding box center [198, 205] width 73 height 26
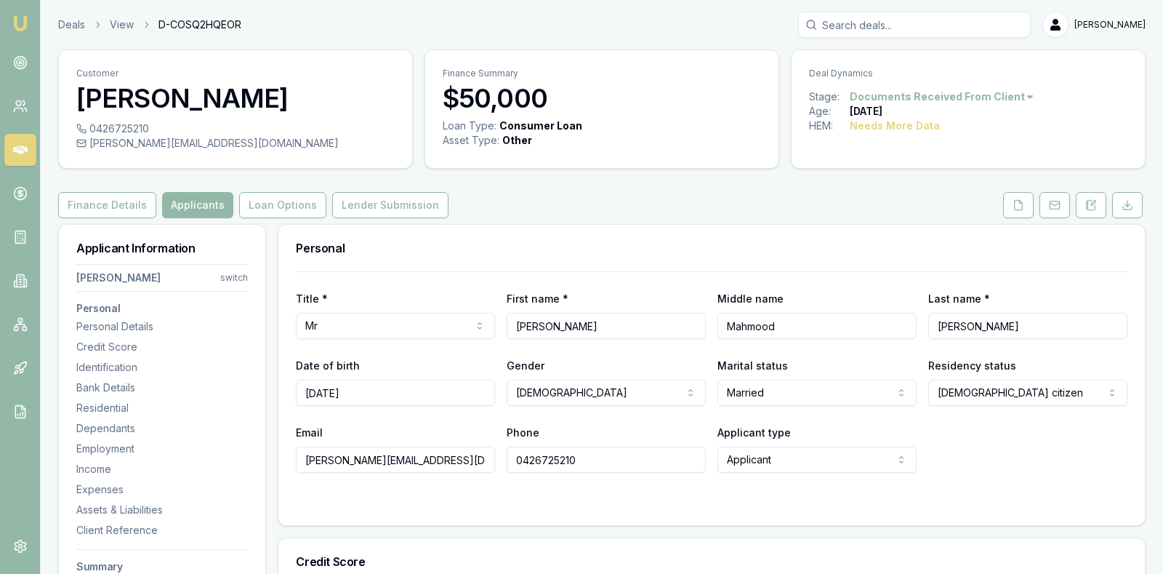
click at [766, 242] on h3 "Personal" at bounding box center [712, 248] width 832 height 12
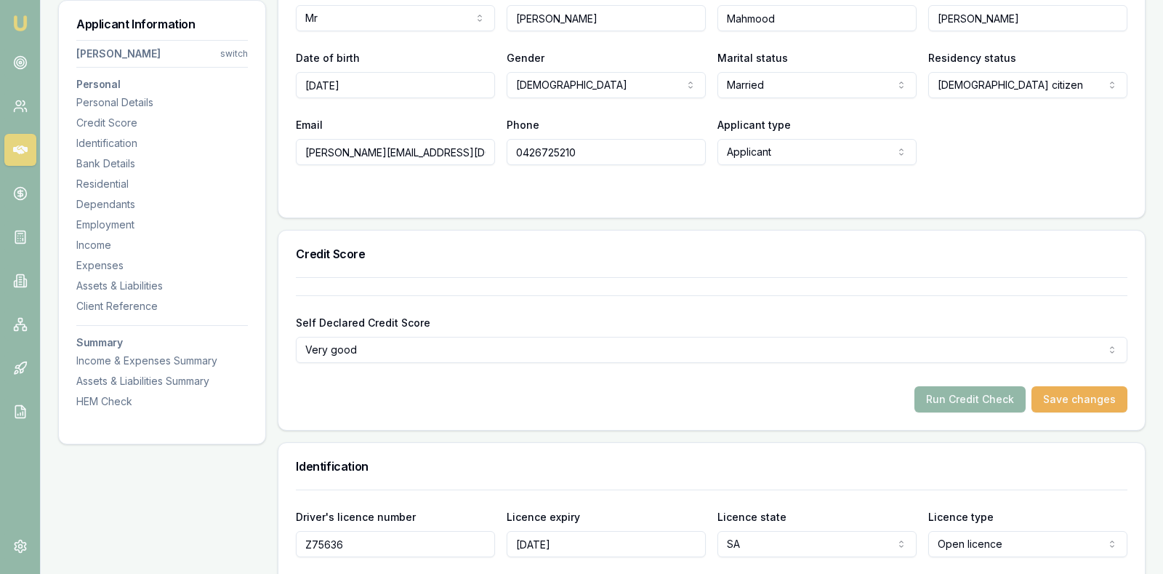
scroll to position [364, 0]
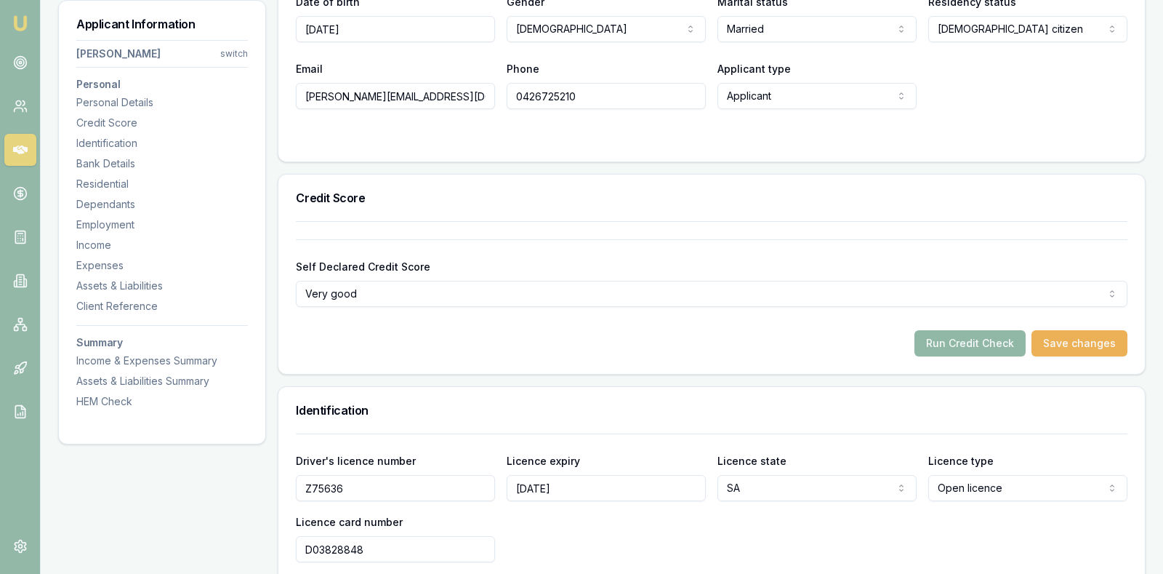
click at [968, 343] on button "Run Credit Check" at bounding box center [970, 343] width 111 height 26
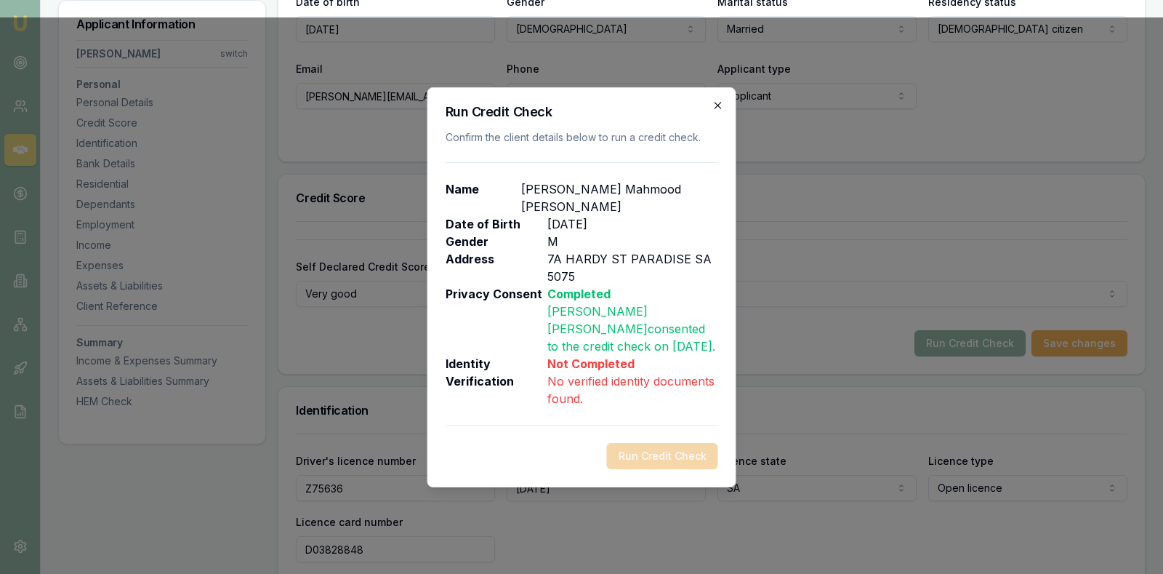
click at [723, 105] on icon "button" at bounding box center [719, 106] width 12 height 12
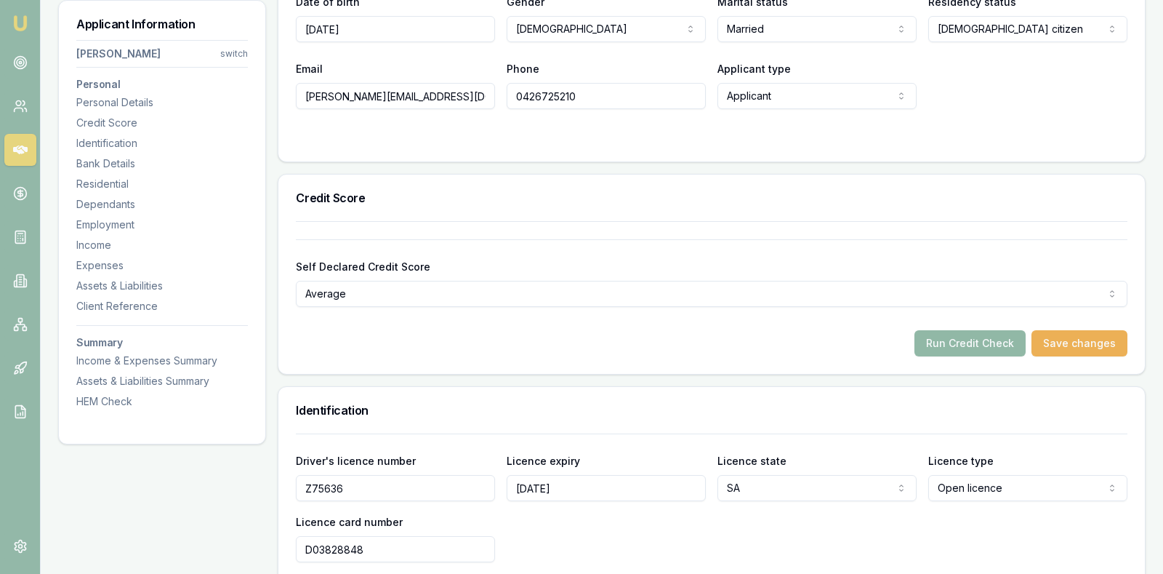
click at [954, 340] on button "Run Credit Check" at bounding box center [970, 343] width 111 height 26
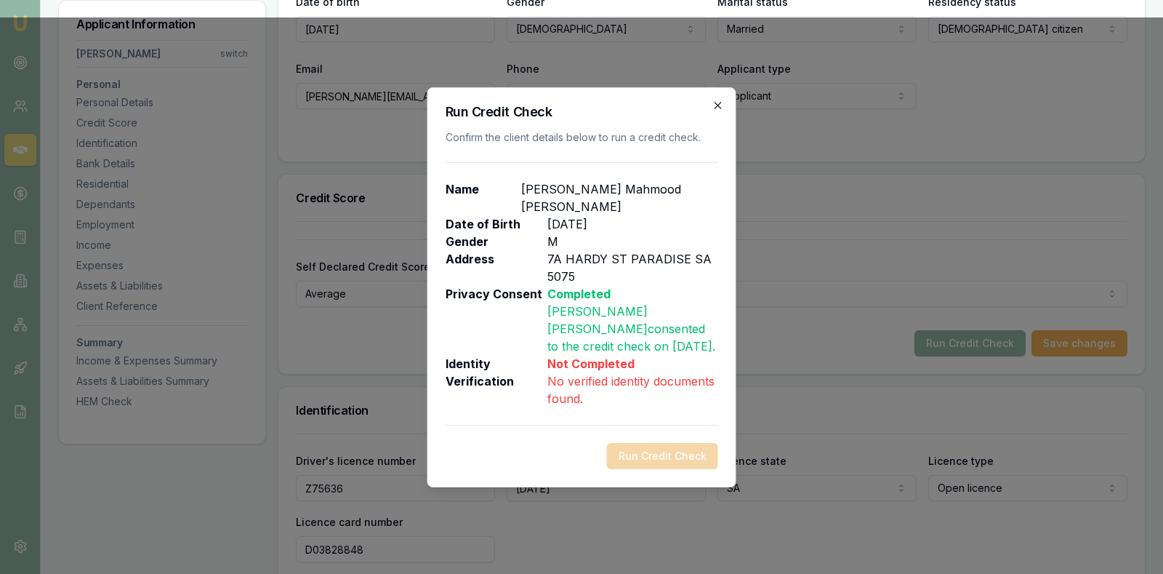
click at [717, 102] on icon "button" at bounding box center [719, 106] width 12 height 12
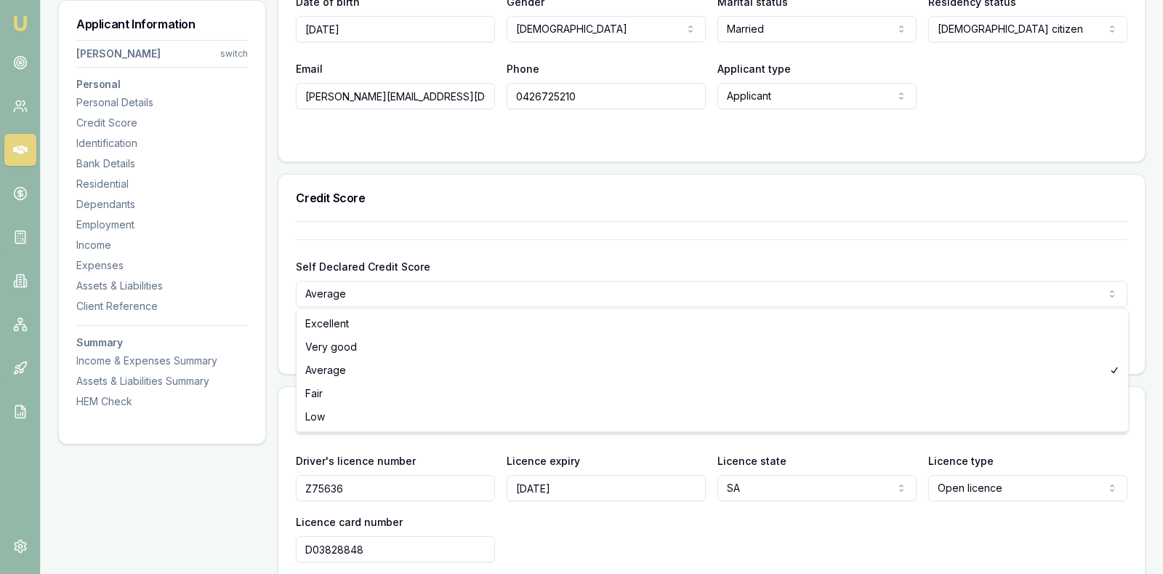
select select "VERY_GOOD"
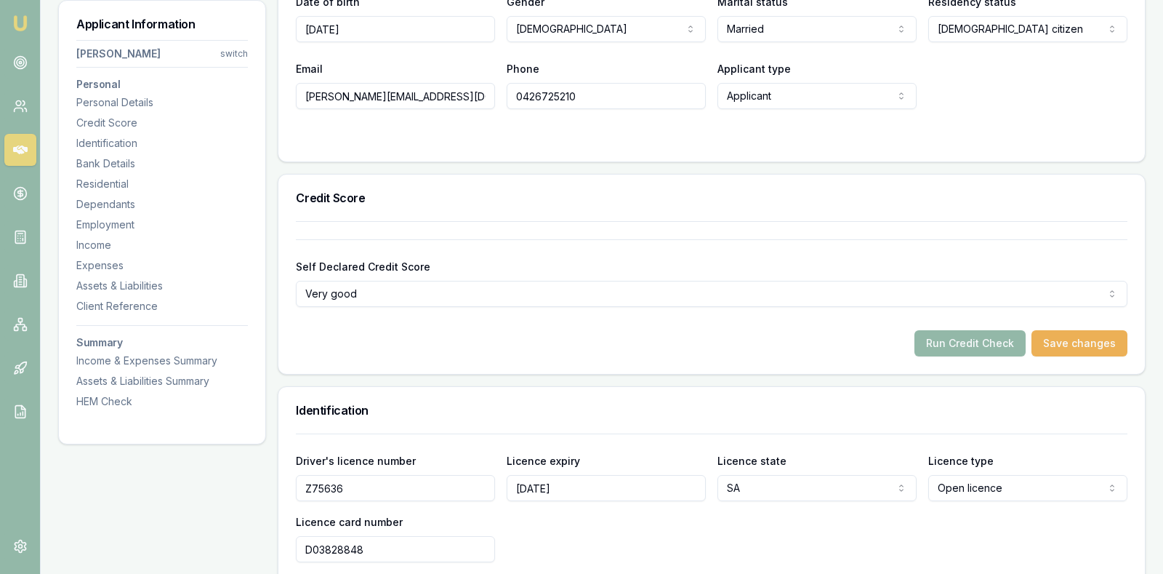
click at [642, 348] on div "Run Credit Check Save changes" at bounding box center [712, 343] width 832 height 26
click at [1099, 333] on button "Save changes" at bounding box center [1080, 343] width 96 height 26
click at [986, 348] on button "Run Credit Check" at bounding box center [970, 343] width 111 height 26
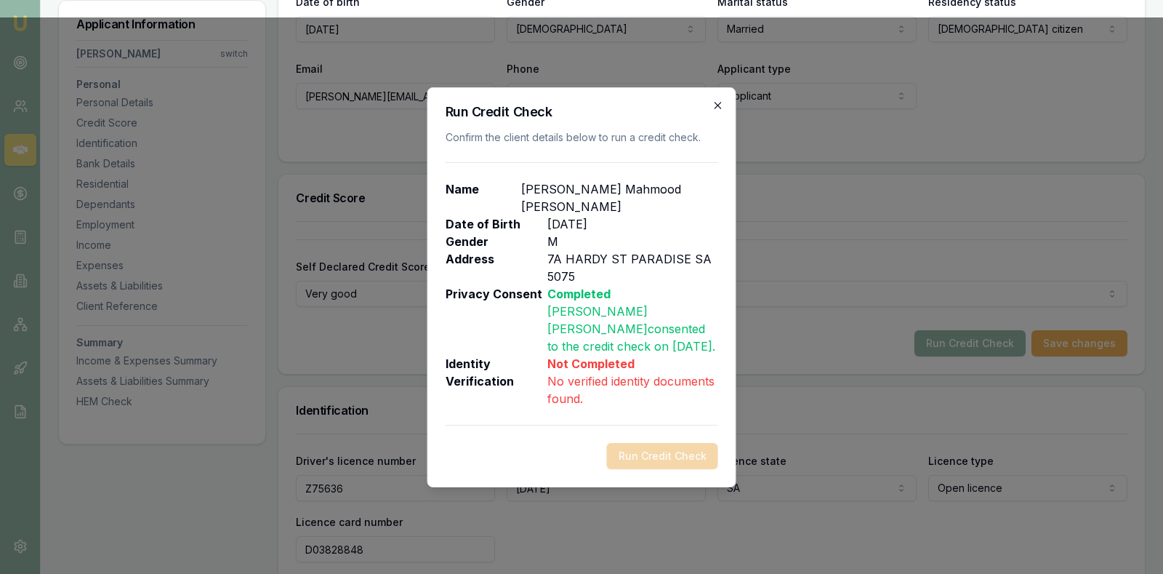
click at [717, 104] on icon "button" at bounding box center [719, 106] width 12 height 12
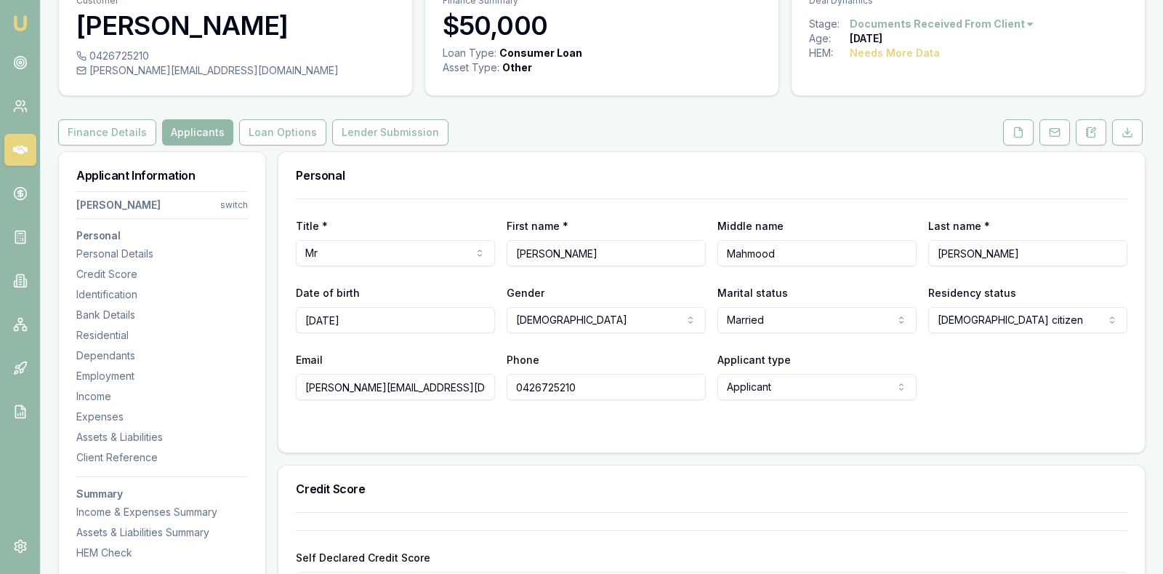
scroll to position [36, 0]
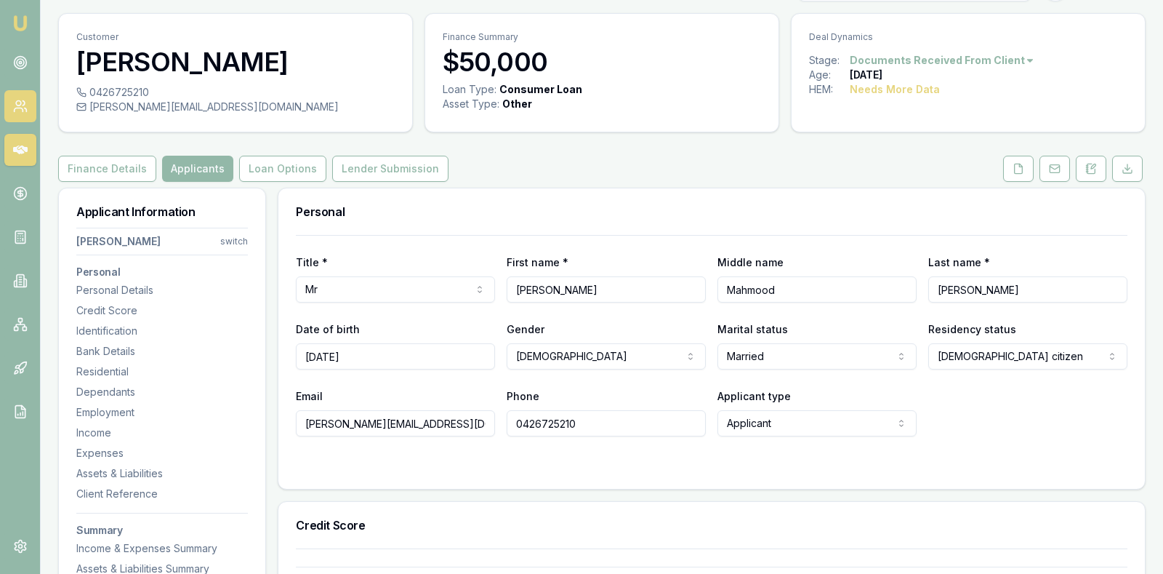
click at [20, 111] on icon at bounding box center [20, 106] width 15 height 15
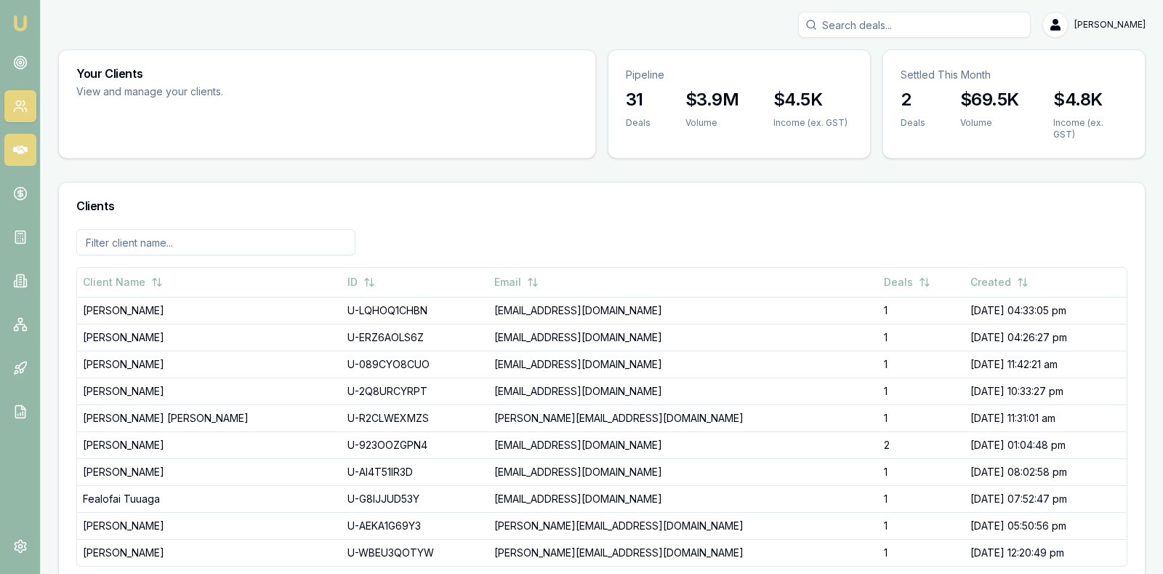
click at [18, 153] on icon at bounding box center [20, 149] width 15 height 9
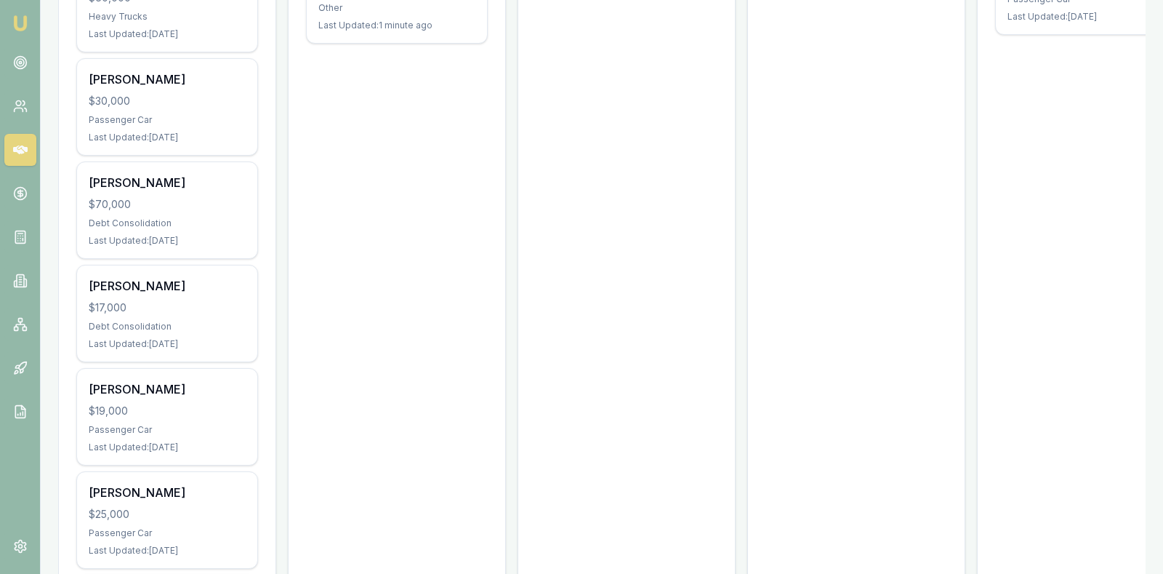
scroll to position [545, 0]
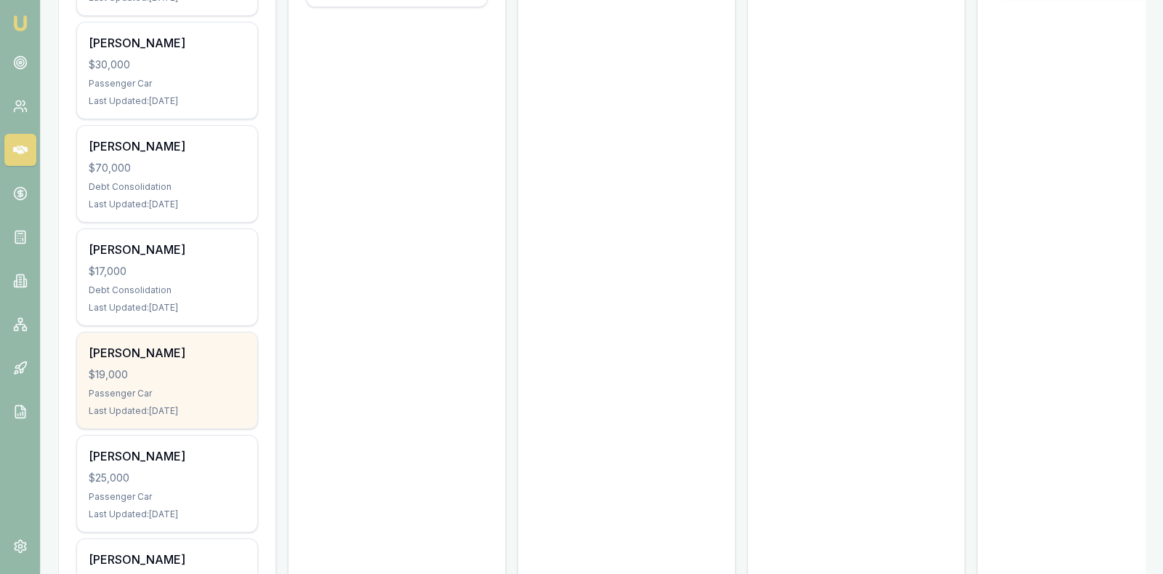
click at [196, 339] on div "Jay Wyntjes $19,000 Passenger Car Last Updated: 6 days ago" at bounding box center [167, 380] width 180 height 96
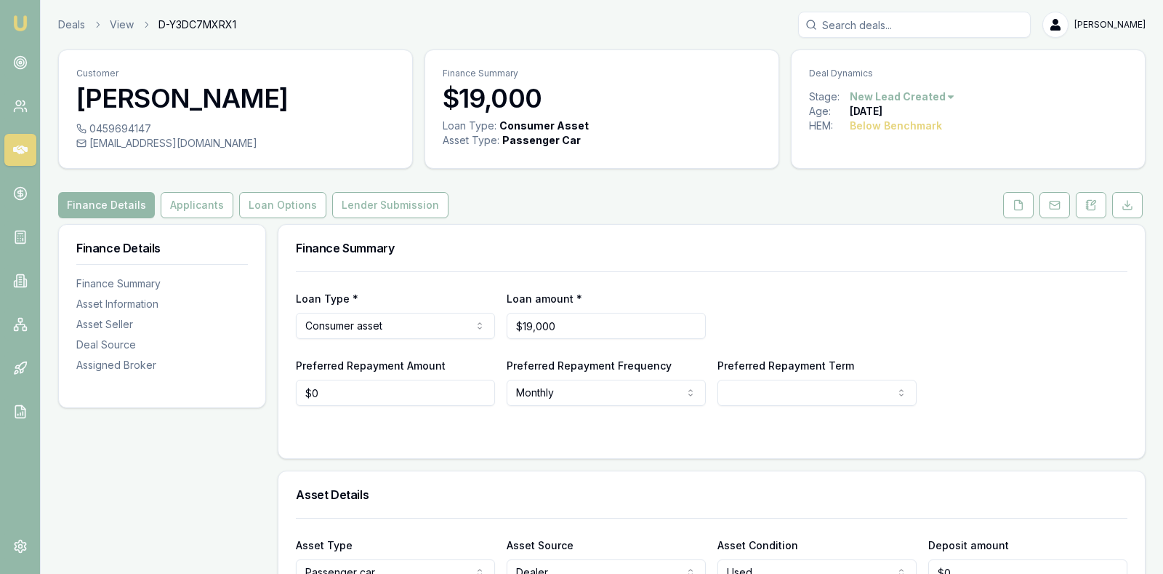
click at [595, 196] on div "Finance Details Applicants Loan Options Lender Submission" at bounding box center [602, 205] width 1088 height 26
click at [23, 145] on icon at bounding box center [20, 150] width 15 height 15
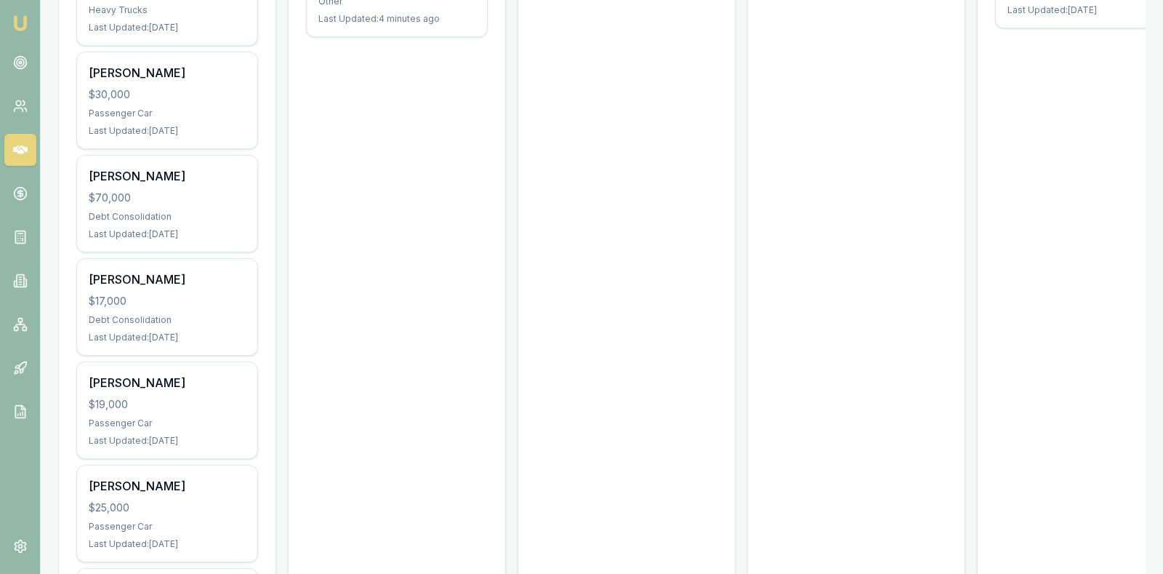
scroll to position [545, 0]
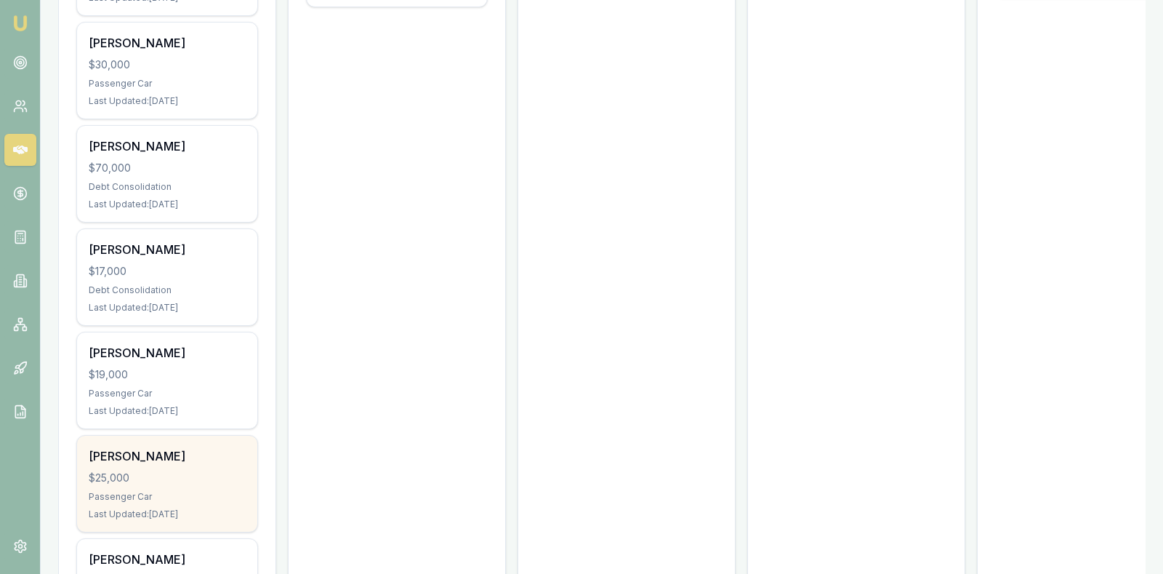
click at [193, 470] on div "$25,000" at bounding box center [167, 477] width 157 height 15
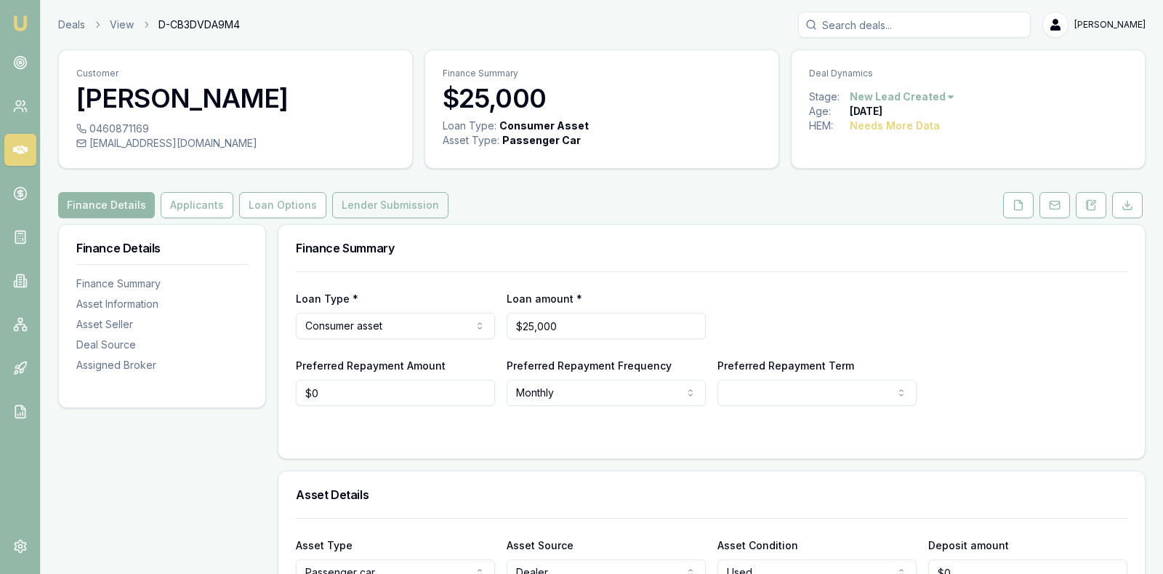
click at [414, 198] on button "Lender Submission" at bounding box center [390, 205] width 116 height 26
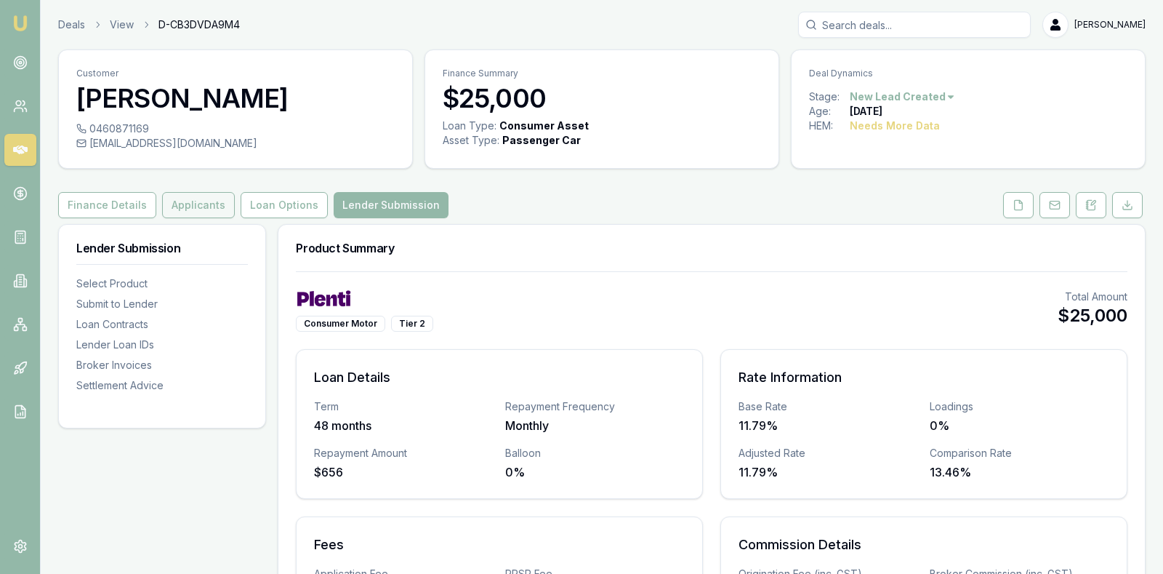
click at [201, 196] on button "Applicants" at bounding box center [198, 205] width 73 height 26
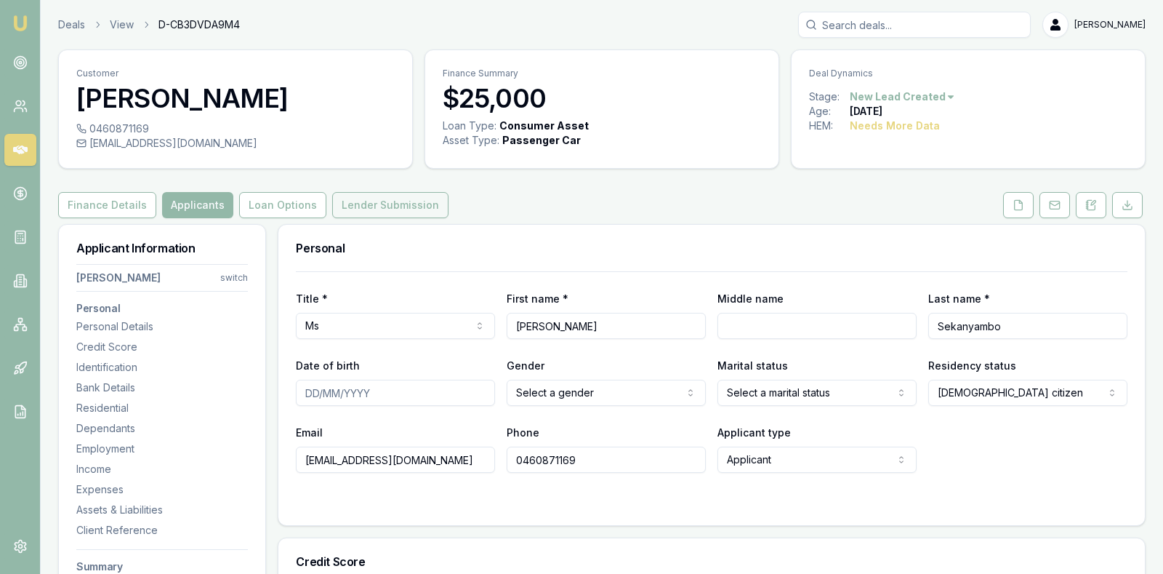
click at [377, 200] on button "Lender Submission" at bounding box center [390, 205] width 116 height 26
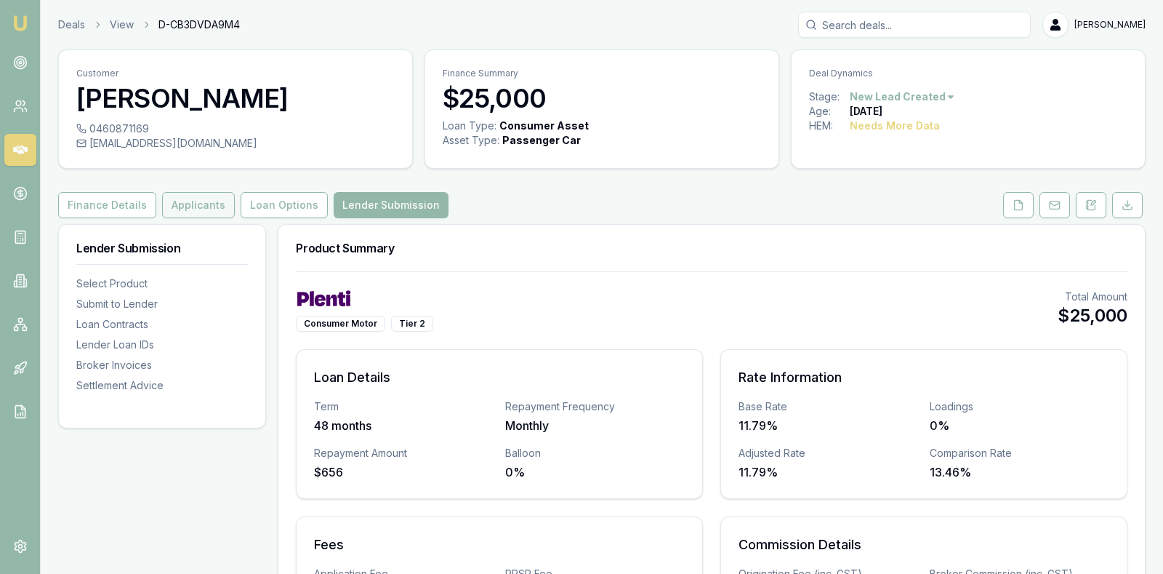
click at [185, 196] on button "Applicants" at bounding box center [198, 205] width 73 height 26
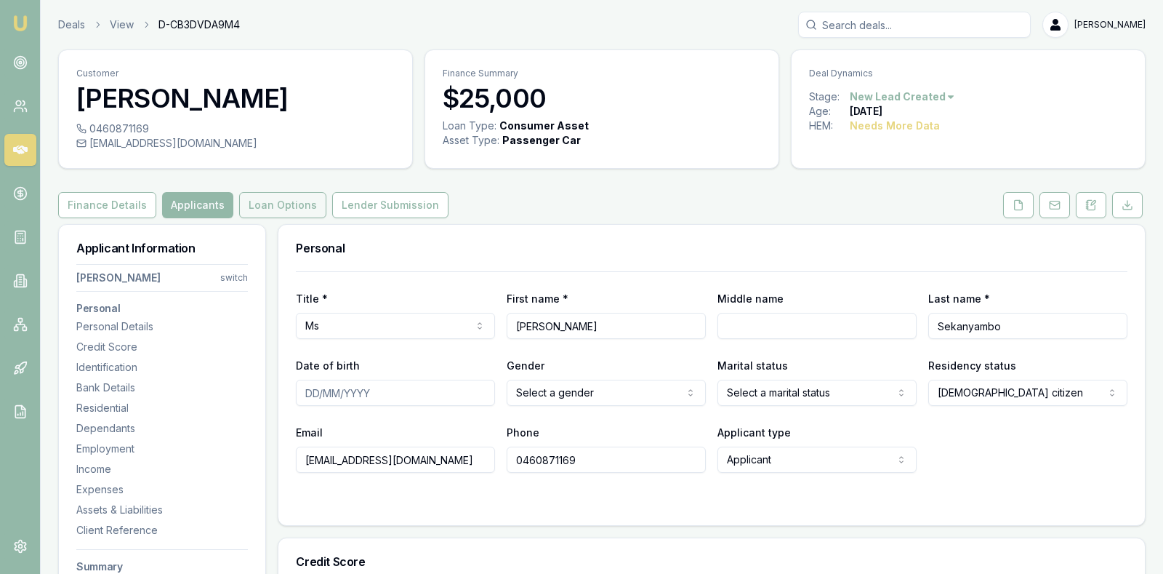
click at [286, 203] on button "Loan Options" at bounding box center [282, 205] width 87 height 26
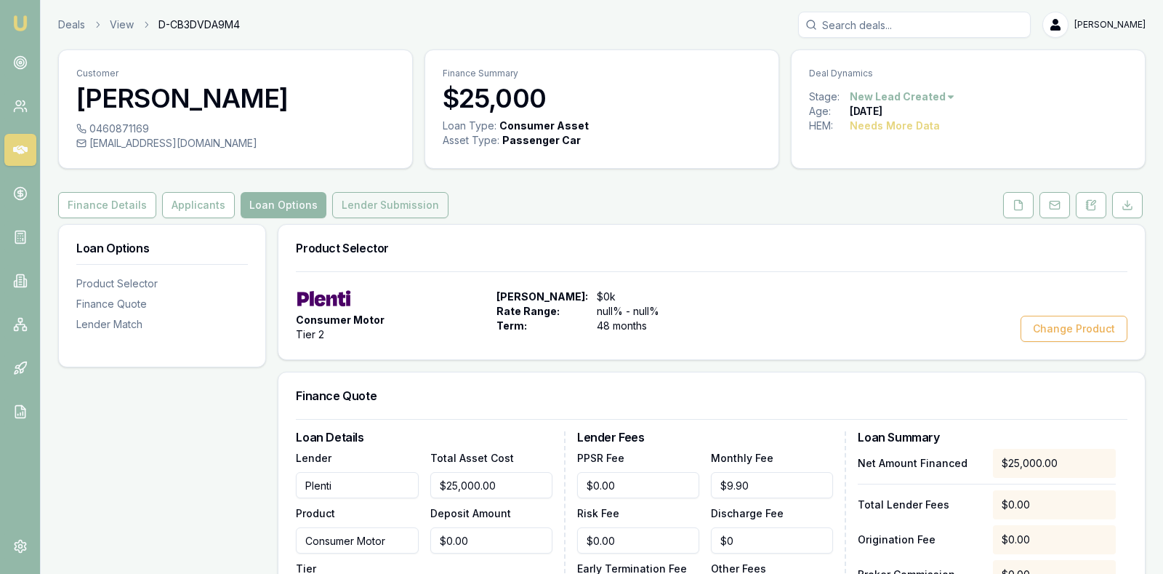
click at [369, 201] on button "Lender Submission" at bounding box center [390, 205] width 116 height 26
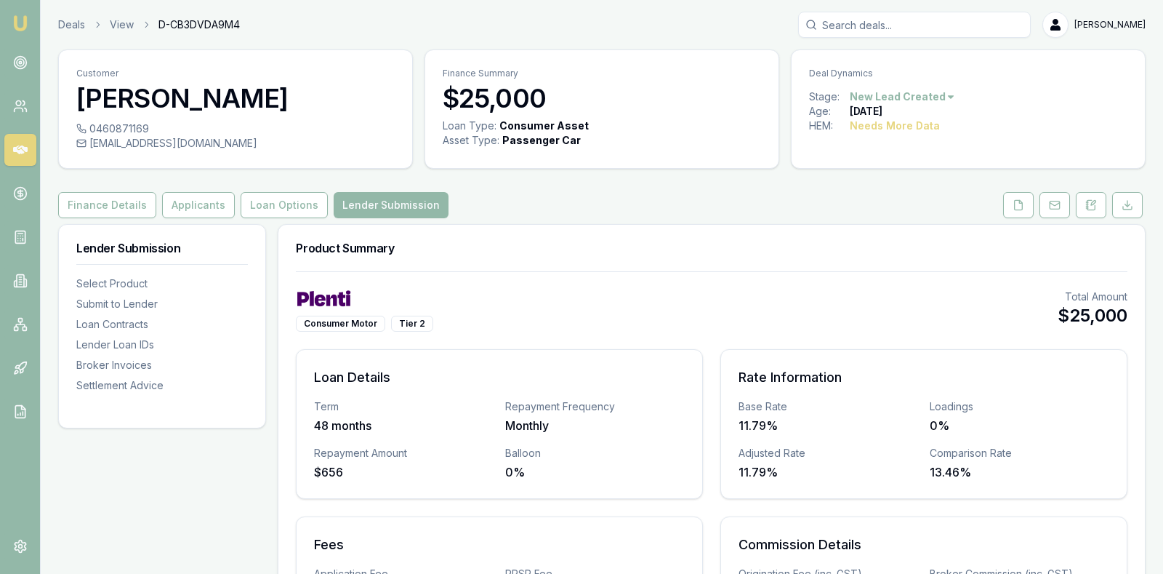
click at [878, 196] on div "Finance Details Applicants Loan Options Lender Submission" at bounding box center [602, 205] width 1088 height 26
click at [23, 59] on icon at bounding box center [20, 62] width 15 height 15
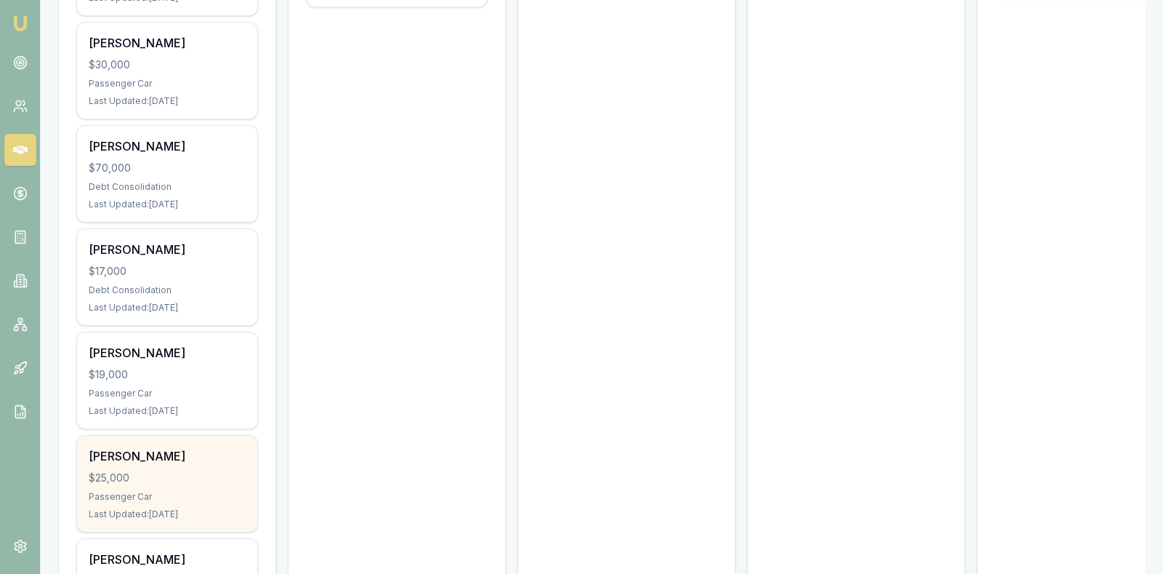
click at [190, 447] on div "[PERSON_NAME]" at bounding box center [167, 455] width 157 height 17
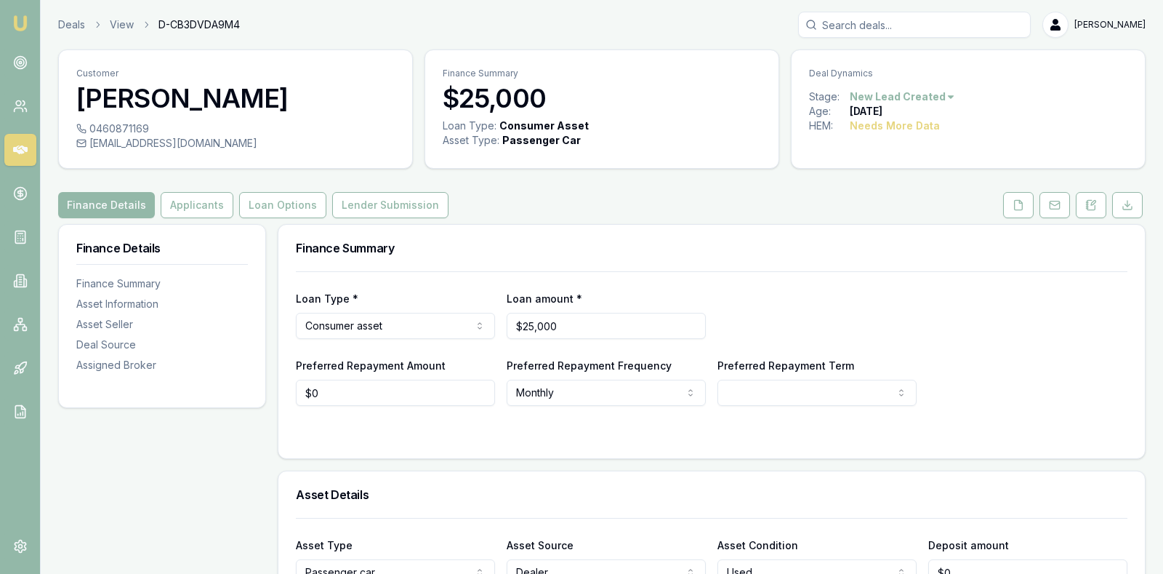
click at [15, 148] on icon at bounding box center [20, 149] width 15 height 9
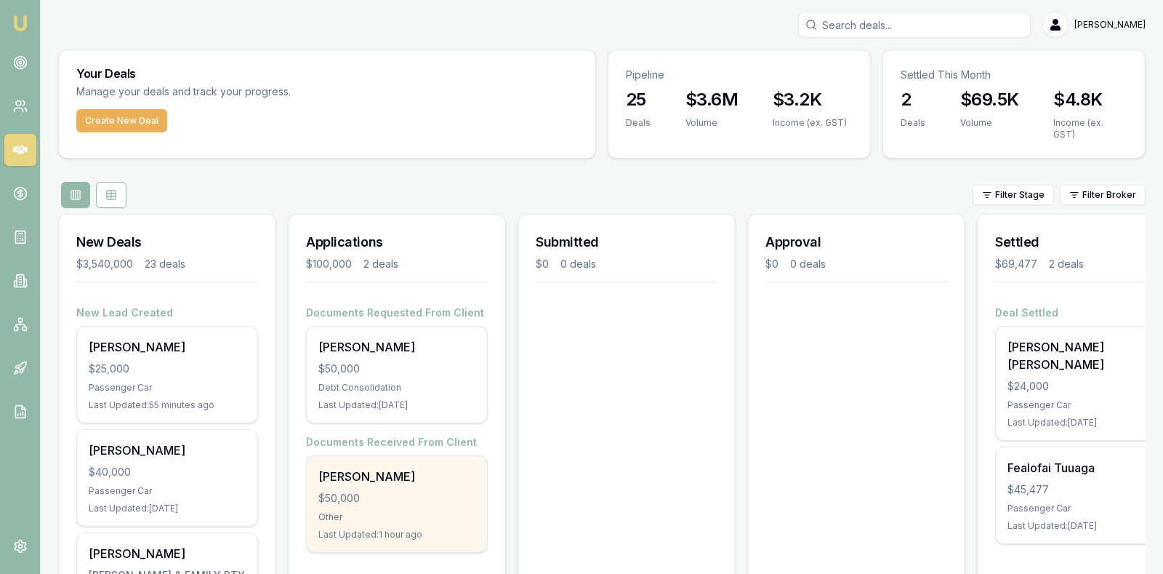
click at [382, 494] on div "$50,000" at bounding box center [396, 498] width 157 height 15
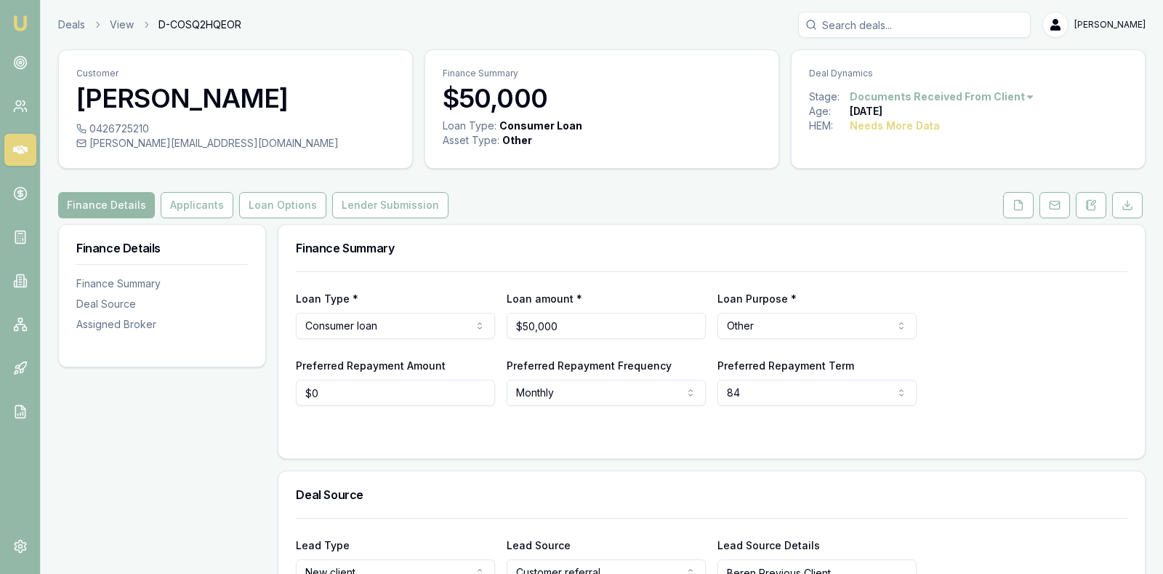
click at [1052, 337] on div "Loan Type * Consumer loan Consumer loan Consumer asset Commercial loan Commerci…" at bounding box center [712, 313] width 832 height 49
click at [191, 198] on button "Applicants" at bounding box center [197, 205] width 73 height 26
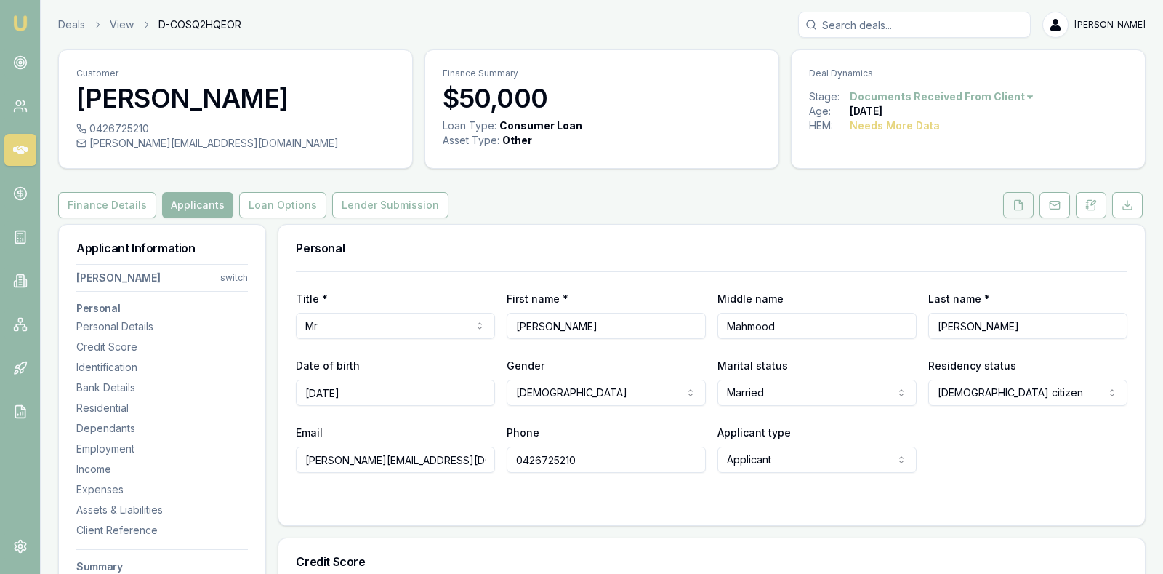
click at [1019, 194] on button at bounding box center [1018, 205] width 31 height 26
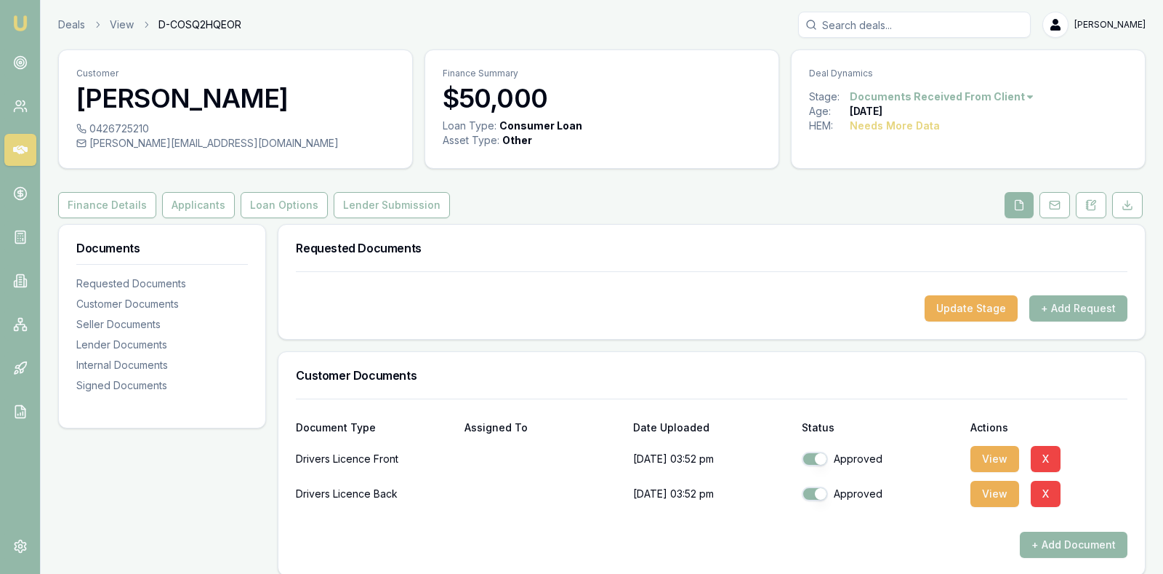
click at [627, 375] on h3 "Customer Documents" at bounding box center [712, 375] width 832 height 12
click at [196, 200] on button "Applicants" at bounding box center [198, 205] width 73 height 26
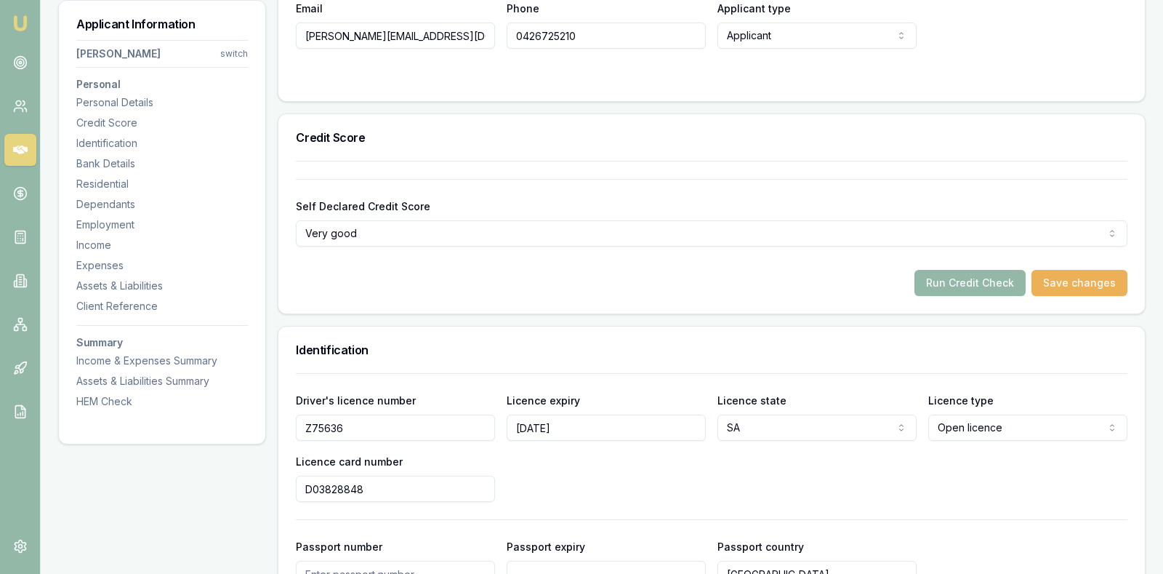
scroll to position [436, 0]
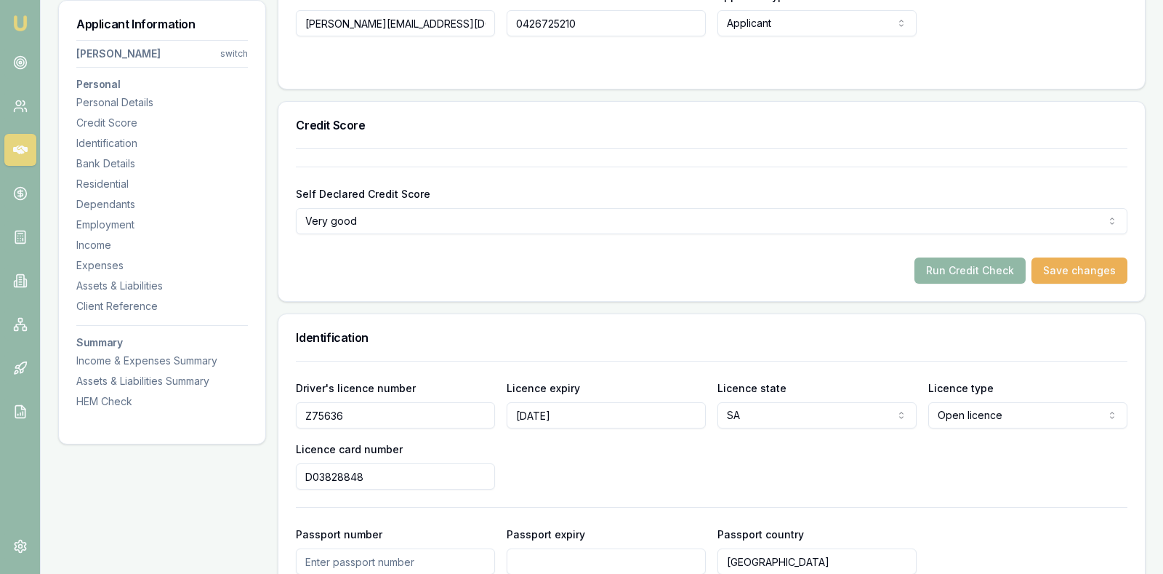
click at [996, 266] on button "Run Credit Check" at bounding box center [970, 270] width 111 height 26
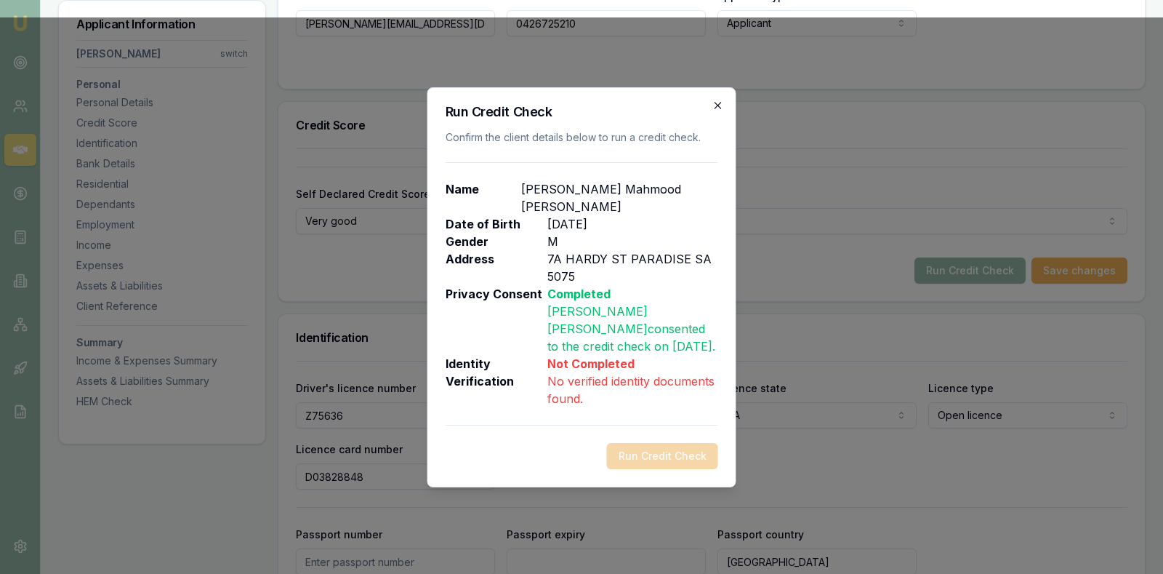
click at [713, 105] on icon "button" at bounding box center [719, 106] width 12 height 12
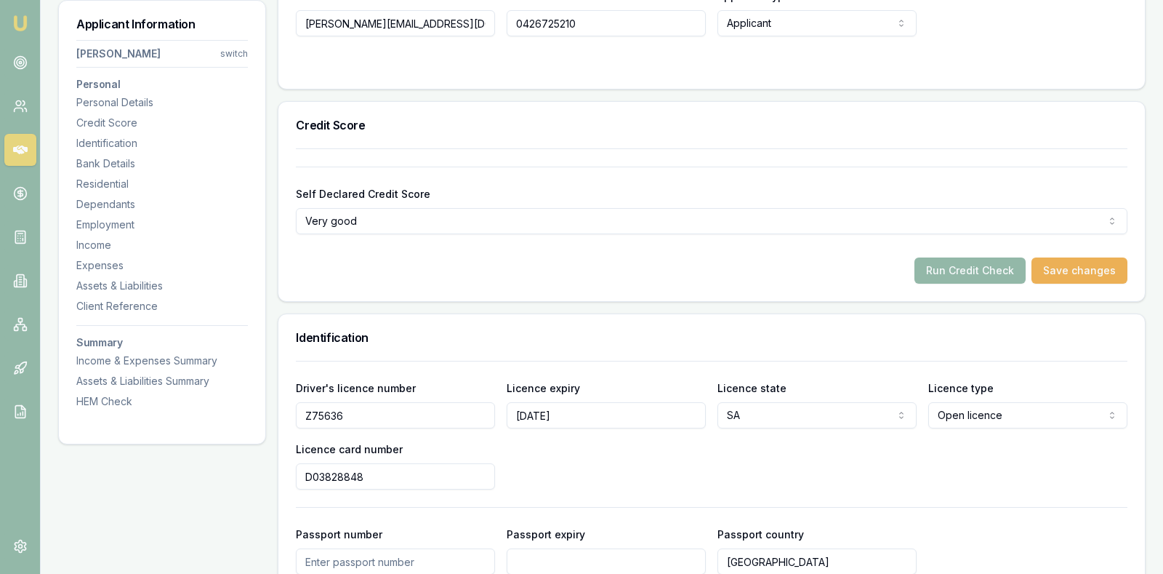
click at [716, 191] on div "Self Declared Credit Score Very good Excellent Very good Average Fair Low" at bounding box center [712, 209] width 832 height 49
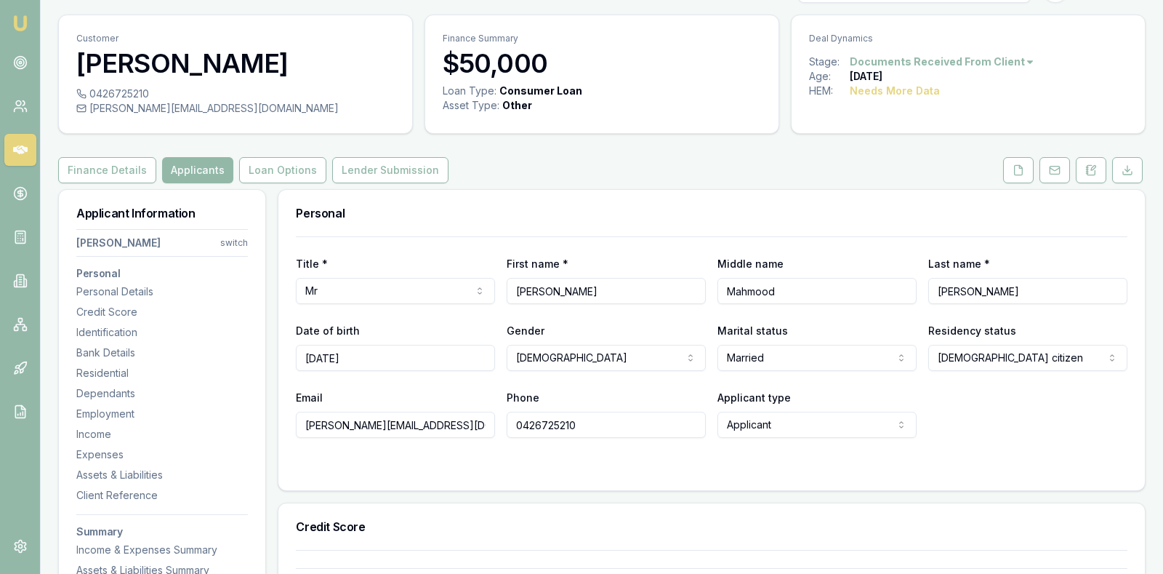
scroll to position [0, 0]
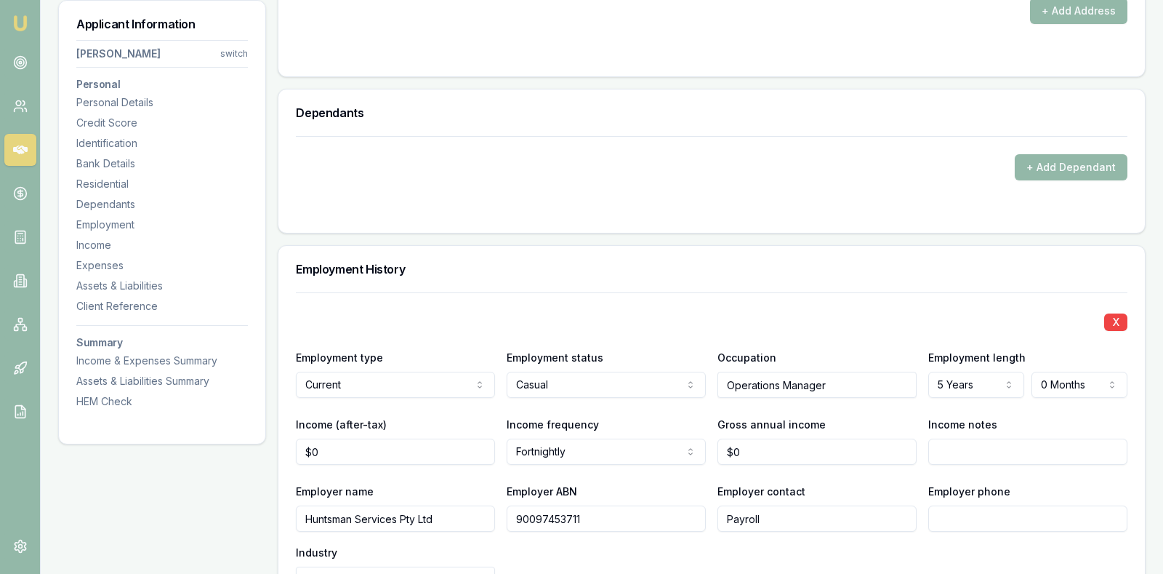
scroll to position [1709, 0]
click at [82, 142] on div "Identification" at bounding box center [162, 143] width 172 height 15
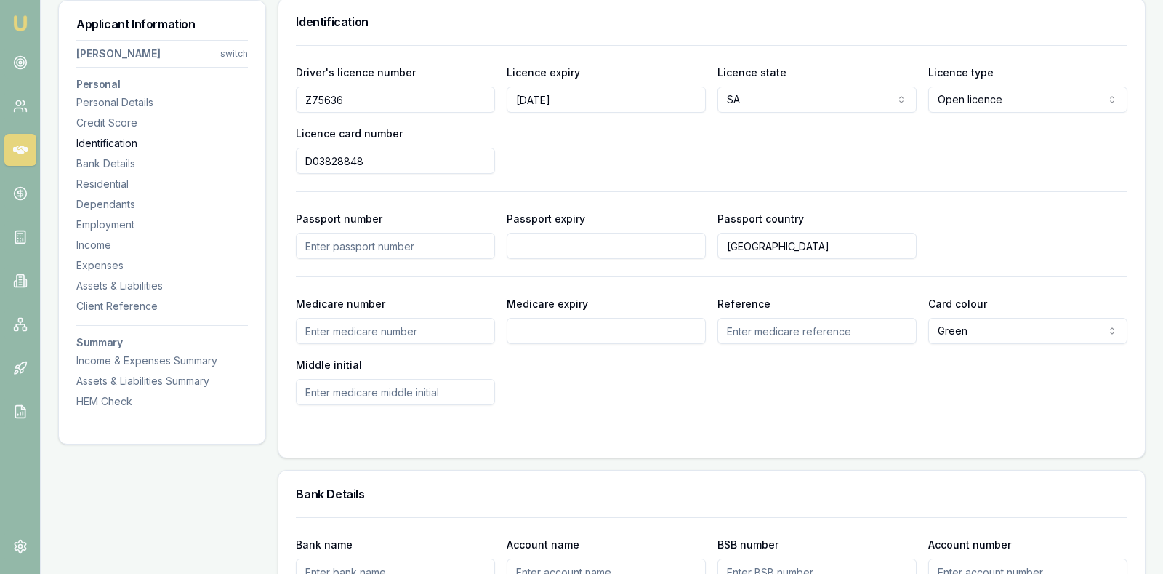
scroll to position [747, 0]
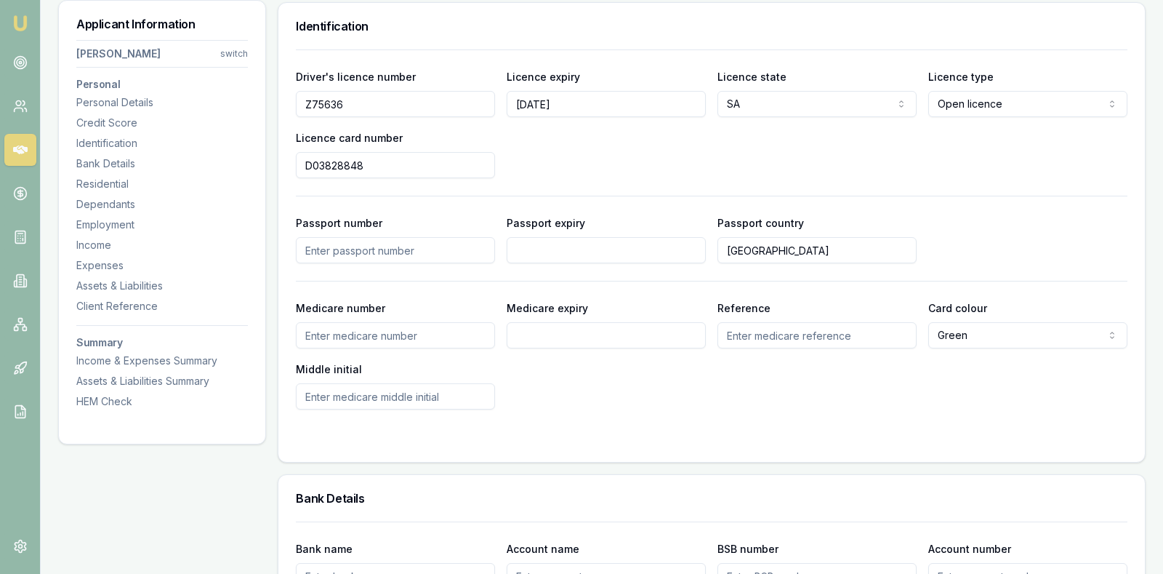
click at [602, 404] on div "Medicare number Medicare expiry Reference Card colour Green Green Blue Yellow M…" at bounding box center [712, 354] width 832 height 111
click at [584, 146] on div "Driver's licence number Z75636 Licence expiry 19/06/2026 Licence state SA NSW V…" at bounding box center [712, 123] width 832 height 111
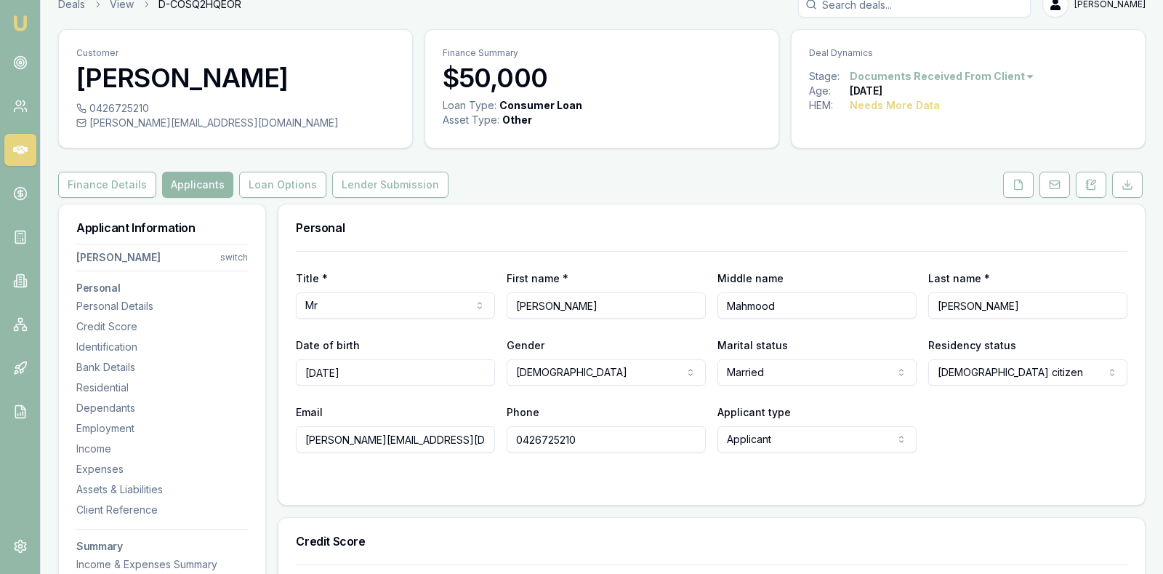
scroll to position [0, 0]
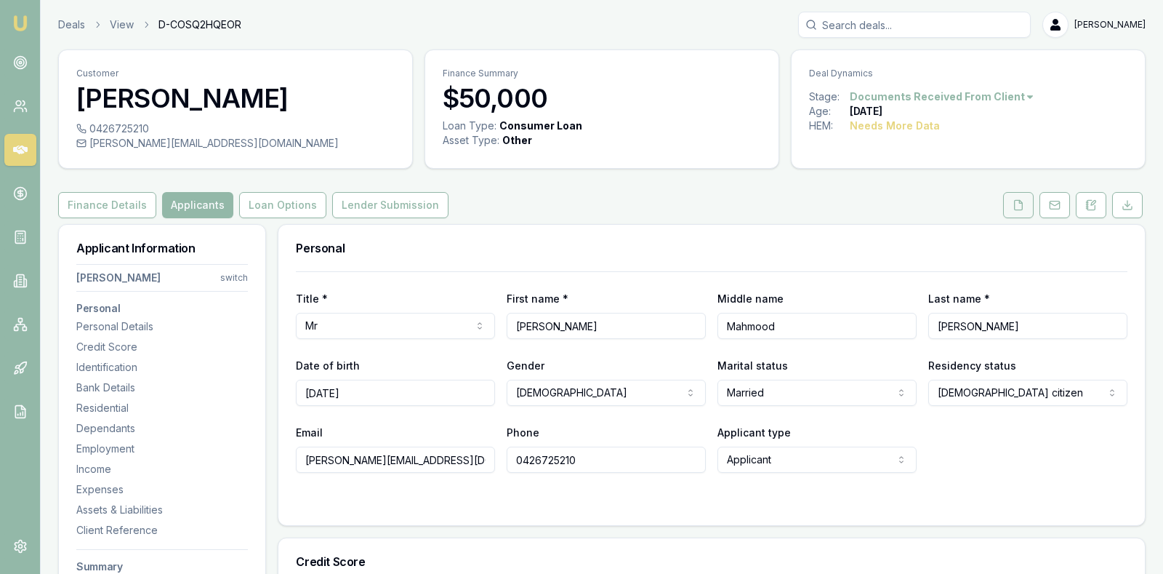
click at [1019, 207] on icon at bounding box center [1019, 205] width 12 height 12
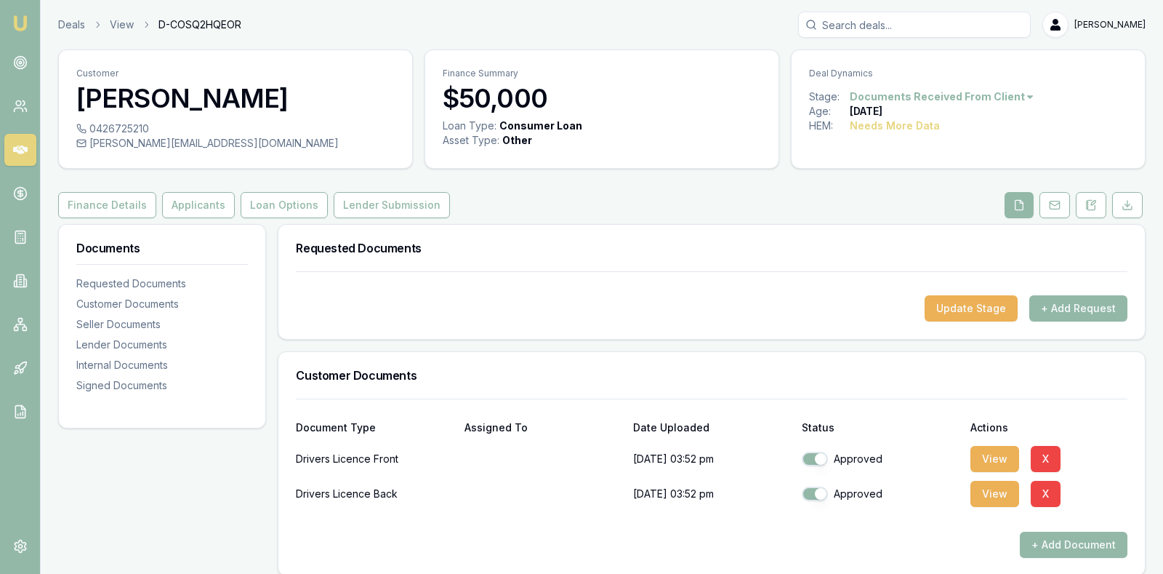
click at [856, 239] on div "Requested Documents" at bounding box center [711, 248] width 867 height 47
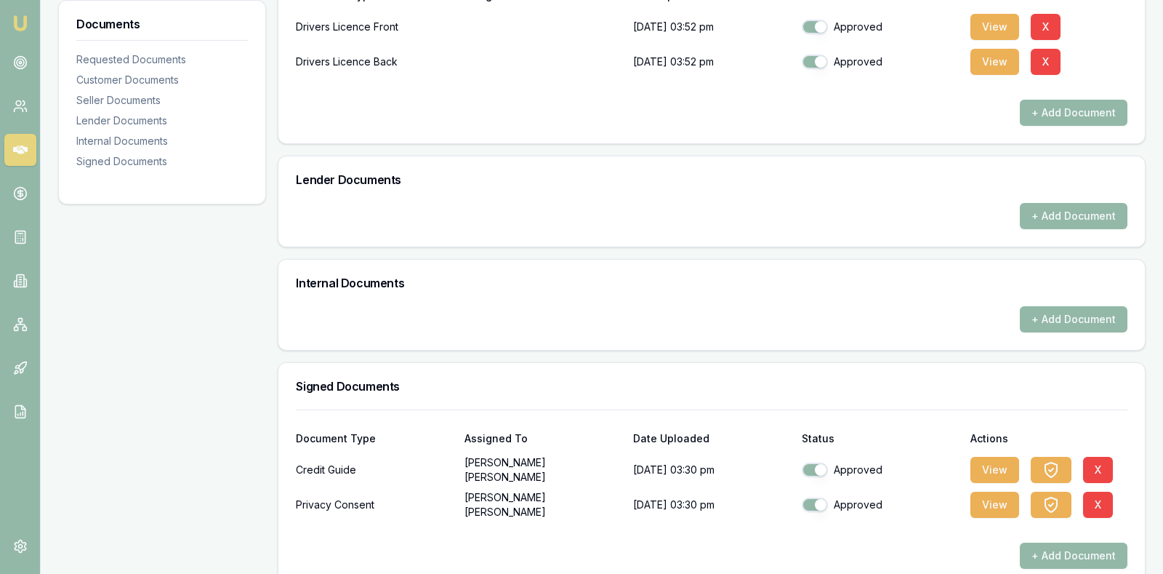
scroll to position [436, 0]
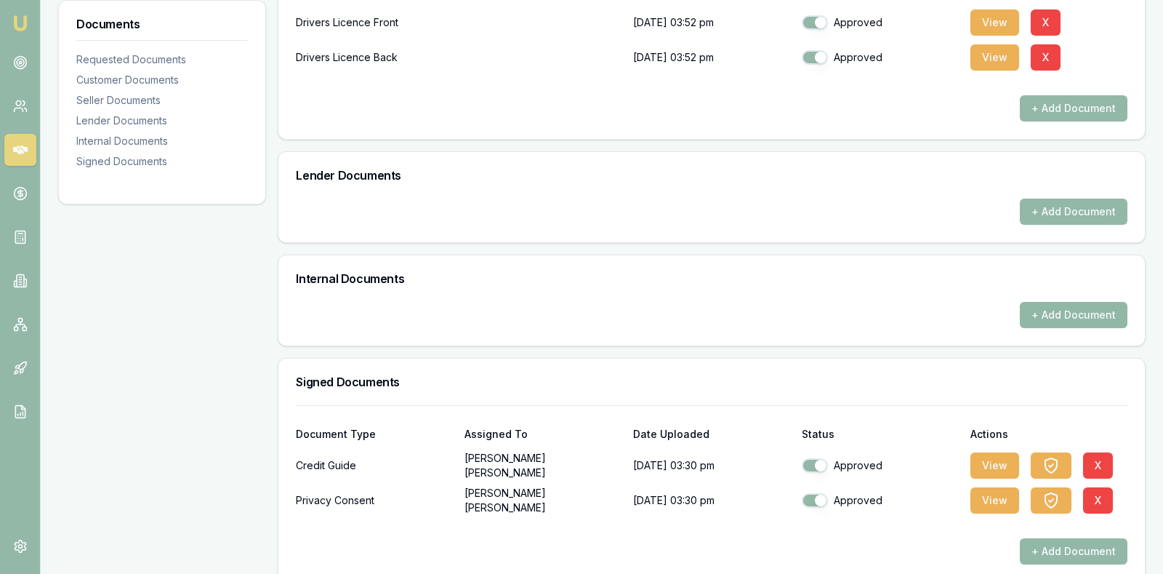
click at [1078, 312] on button "+ Add Document" at bounding box center [1074, 315] width 108 height 26
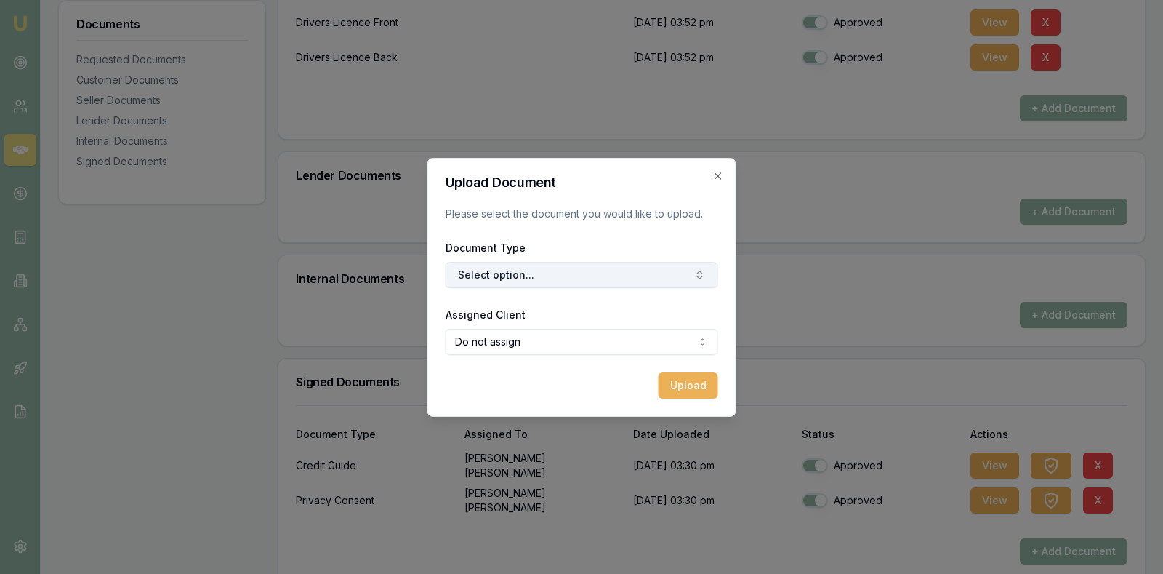
click at [661, 267] on button "Select option..." at bounding box center [582, 275] width 273 height 26
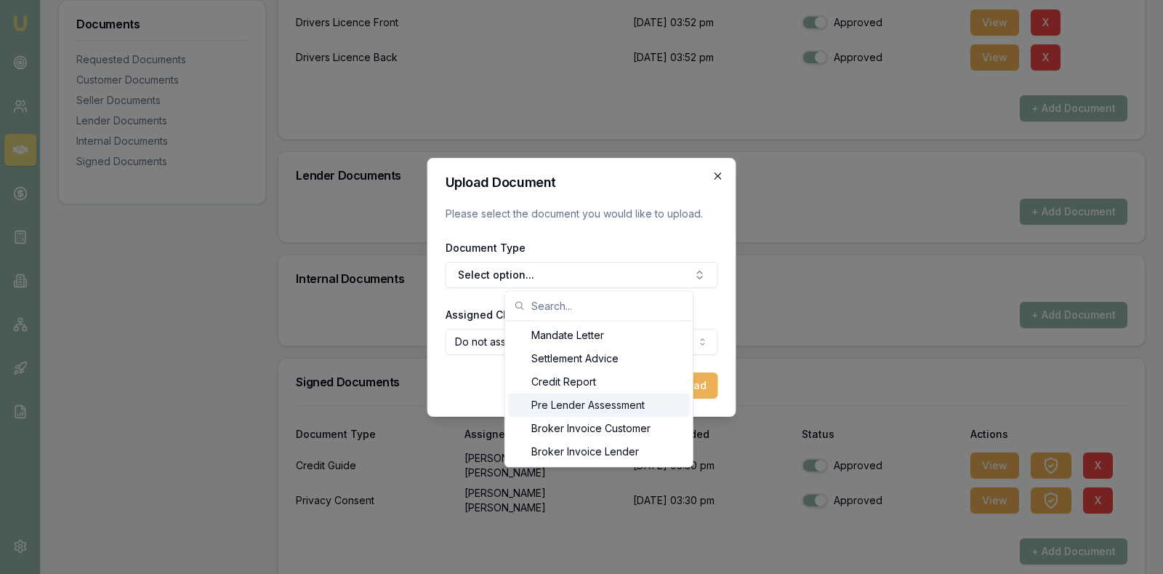
click at [718, 173] on icon "button" at bounding box center [719, 176] width 12 height 12
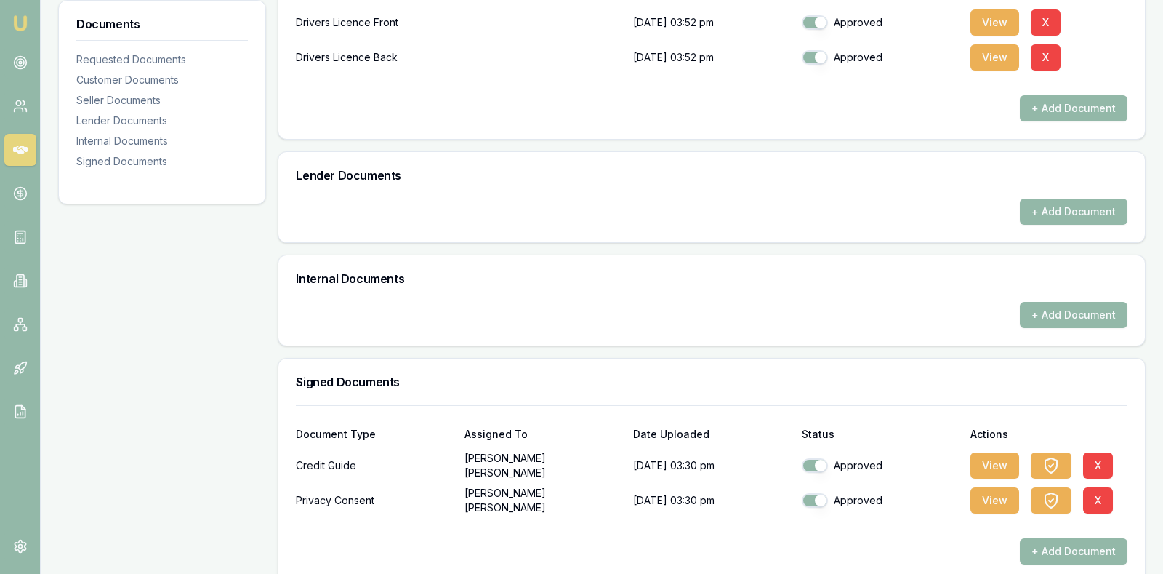
click at [719, 179] on h3 "Lender Documents" at bounding box center [712, 175] width 832 height 12
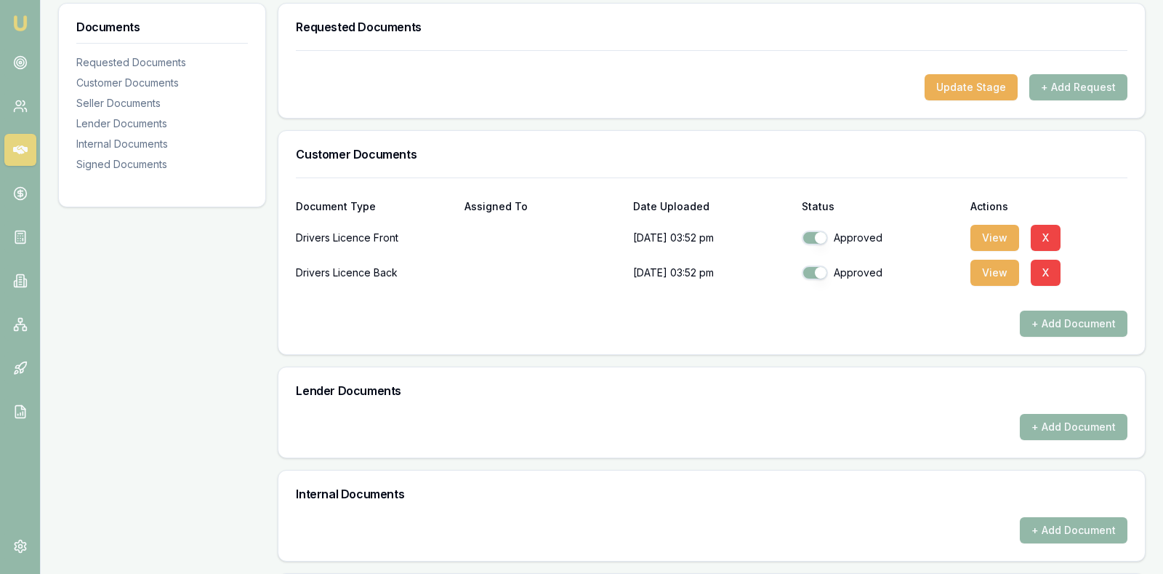
scroll to position [218, 0]
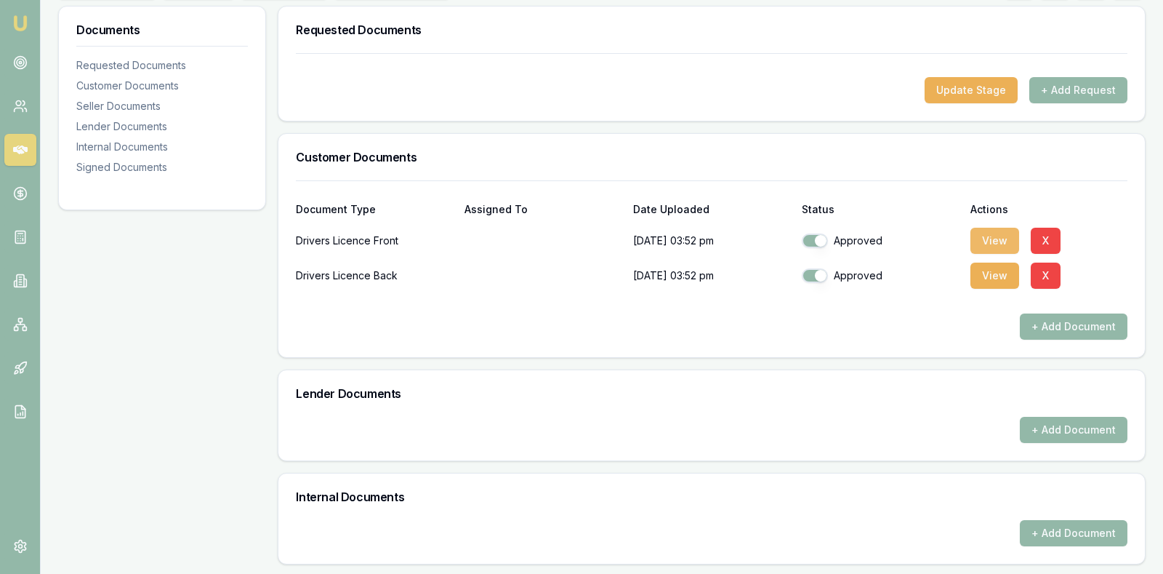
click at [990, 236] on button "View" at bounding box center [995, 241] width 49 height 26
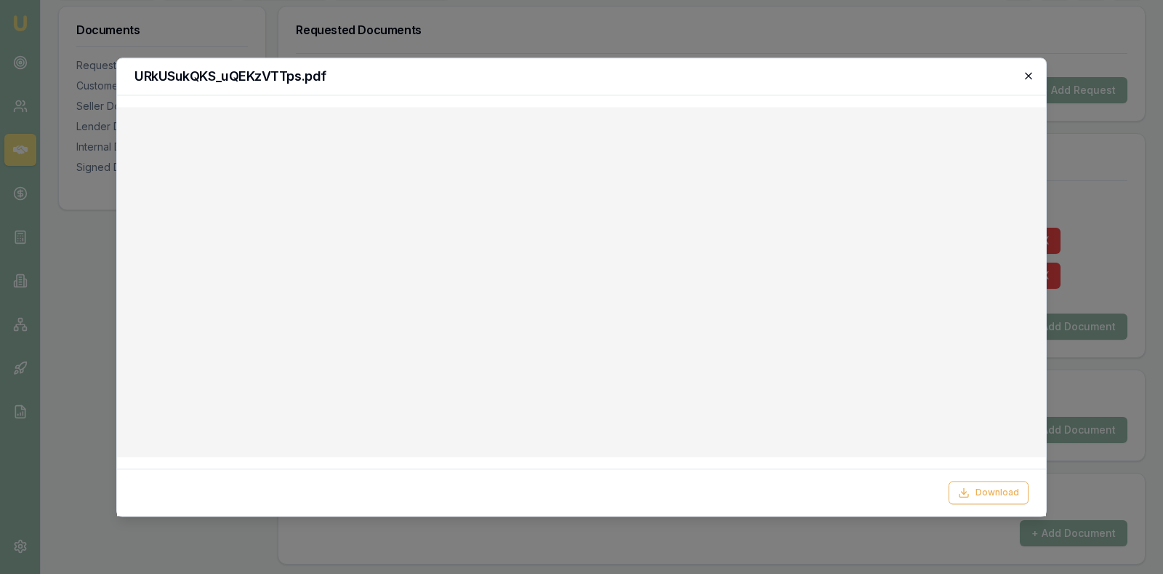
click at [1032, 76] on icon "button" at bounding box center [1029, 76] width 12 height 12
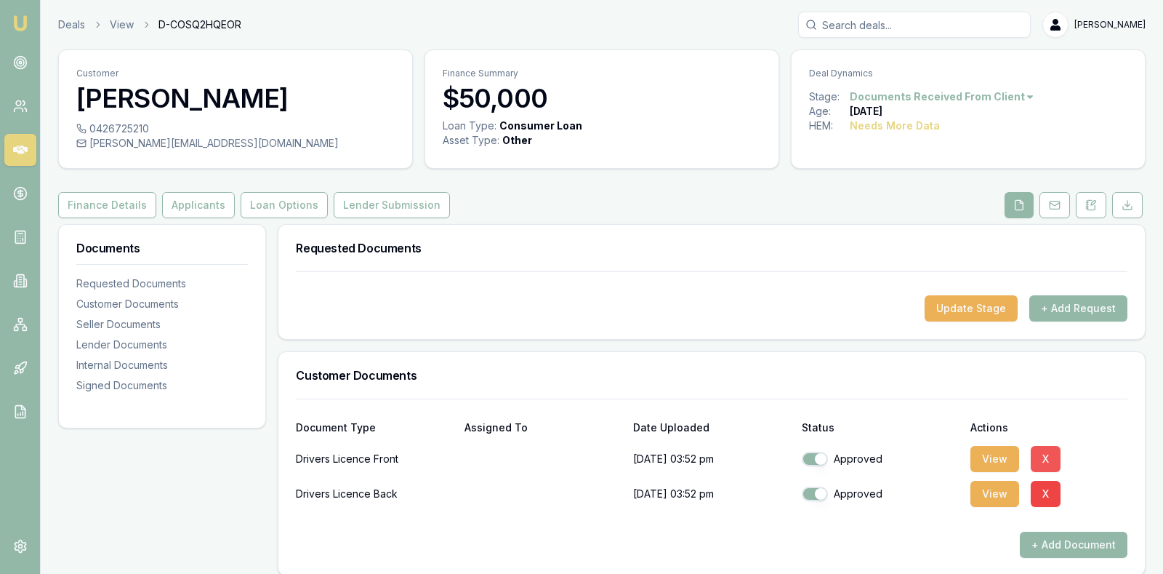
click at [1047, 451] on button "X" at bounding box center [1046, 459] width 30 height 26
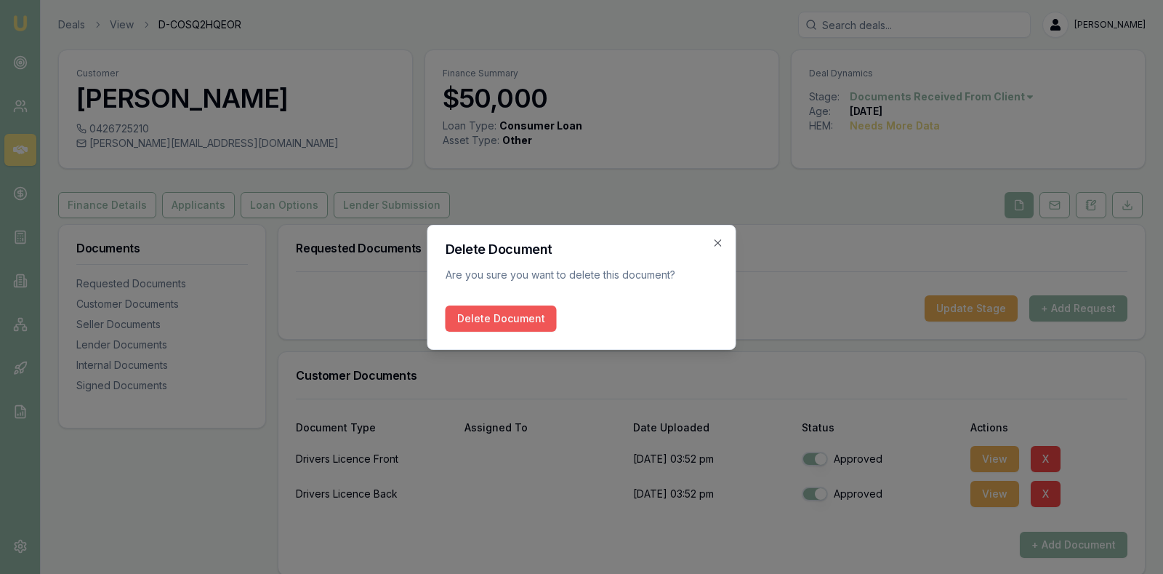
click at [515, 319] on button "Delete Document" at bounding box center [501, 318] width 111 height 26
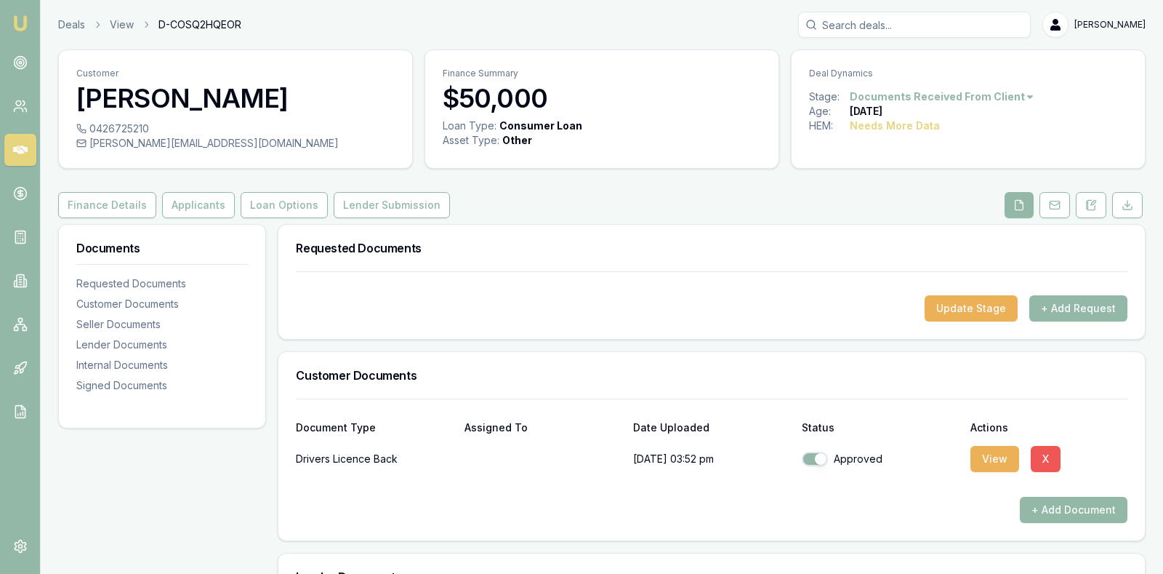
click at [1047, 455] on button "X" at bounding box center [1046, 459] width 30 height 26
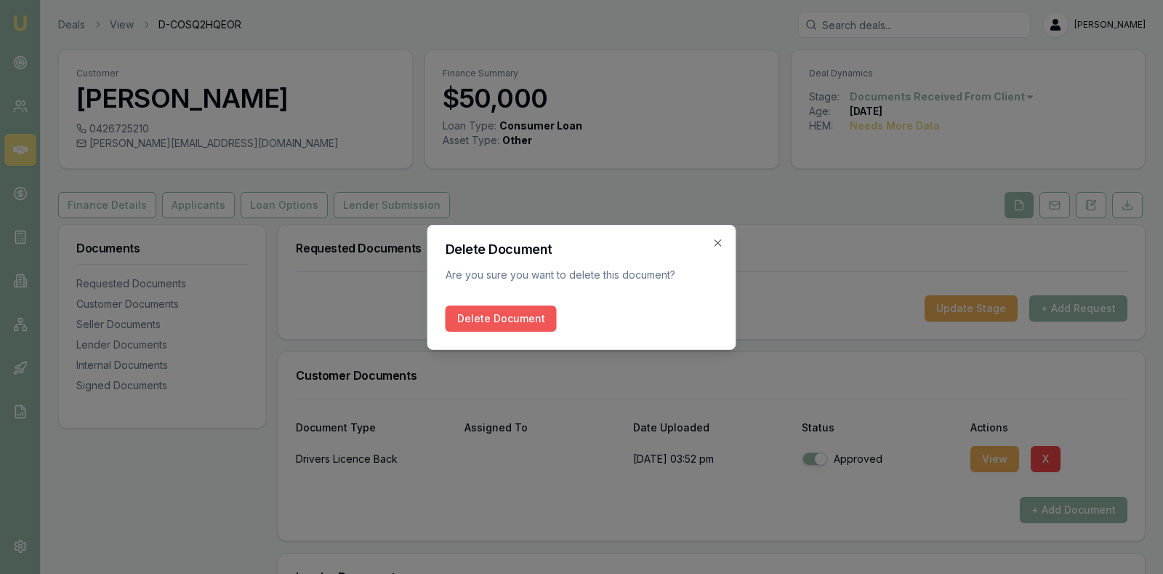
click at [476, 312] on button "Delete Document" at bounding box center [501, 318] width 111 height 26
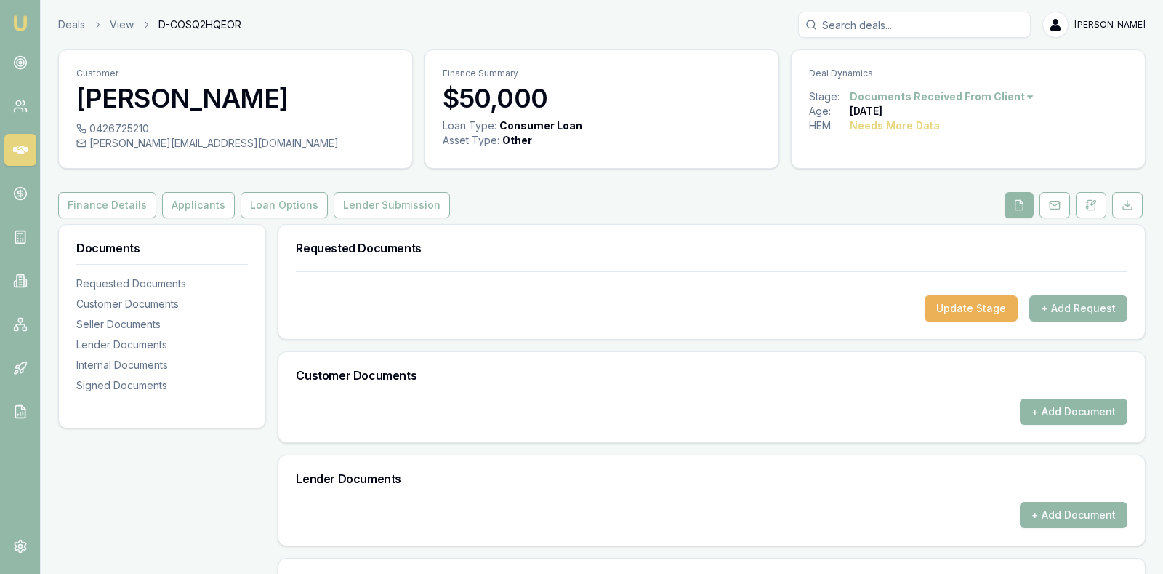
click at [1059, 409] on button "+ Add Document" at bounding box center [1074, 411] width 108 height 26
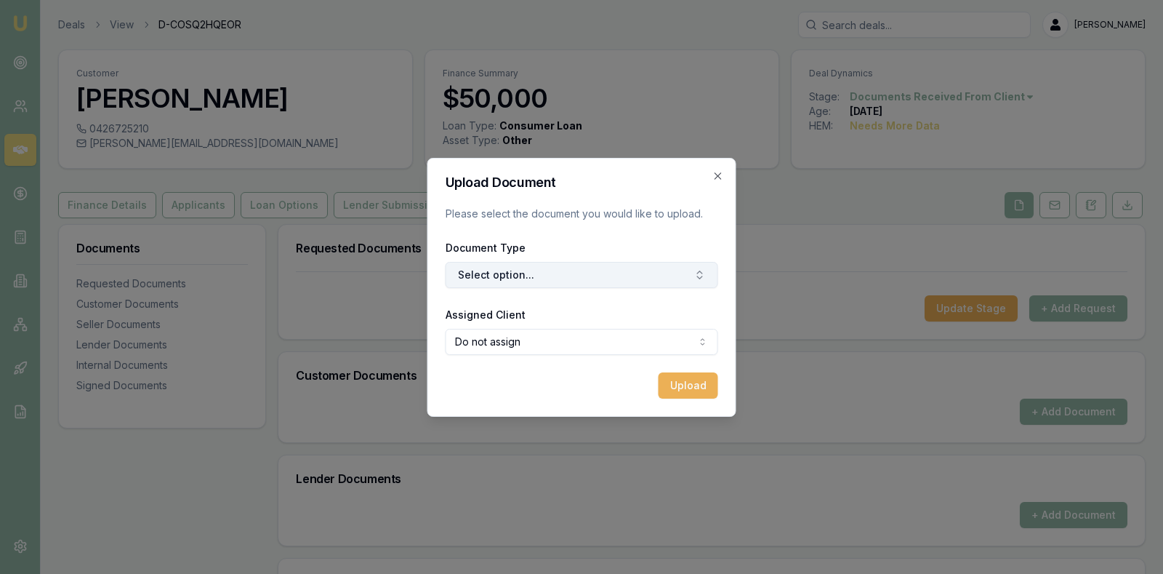
click at [531, 277] on button "Select option..." at bounding box center [582, 275] width 273 height 26
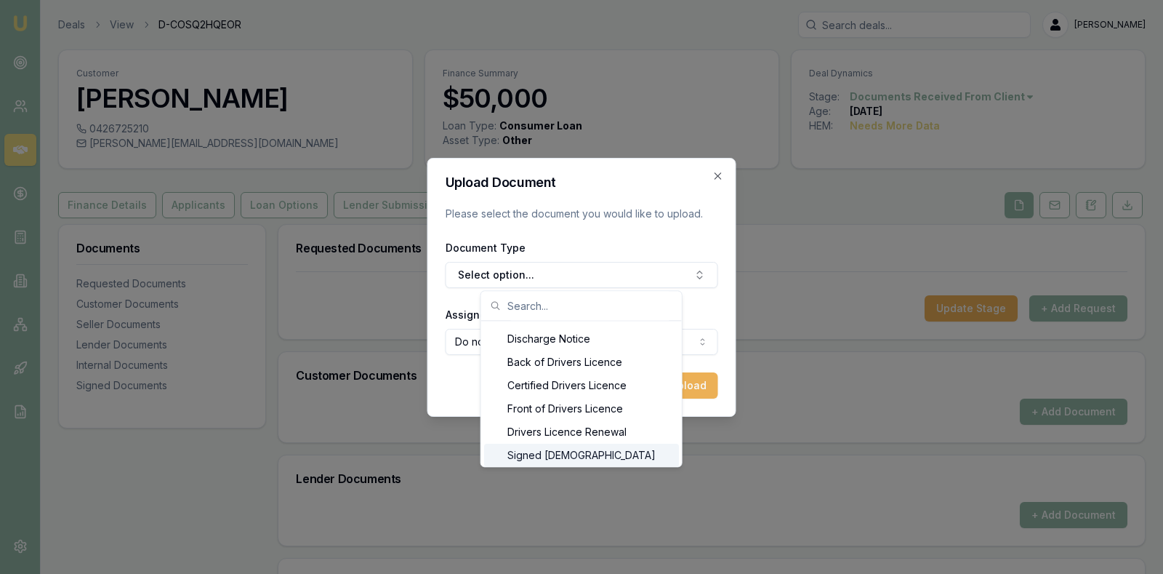
scroll to position [671, 0]
click at [527, 385] on div "Front of Drivers Licence" at bounding box center [581, 385] width 195 height 23
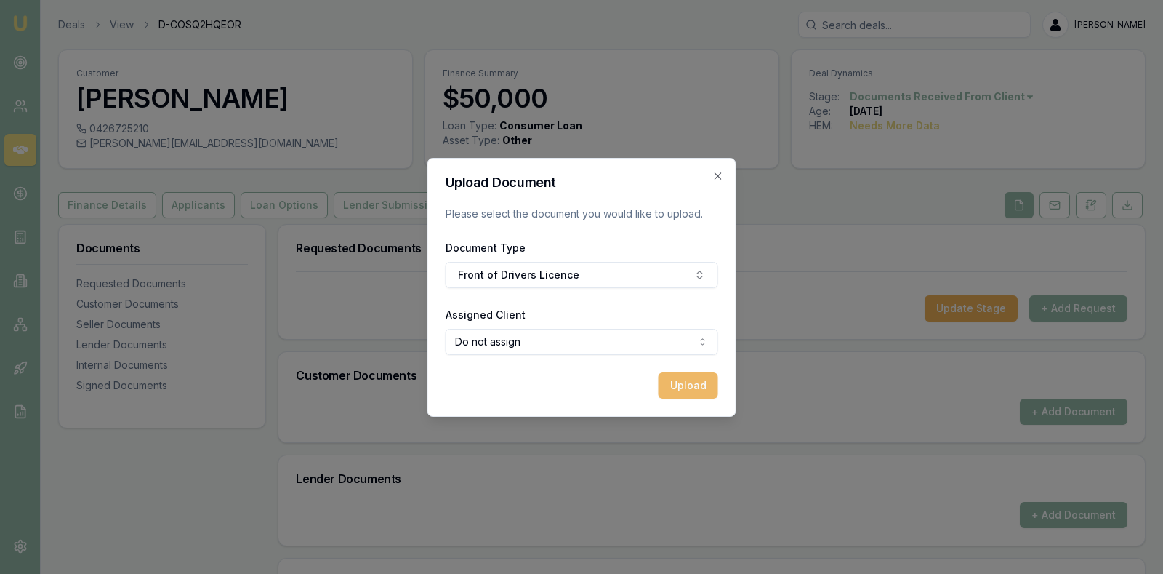
click at [691, 377] on button "Upload" at bounding box center [689, 385] width 60 height 26
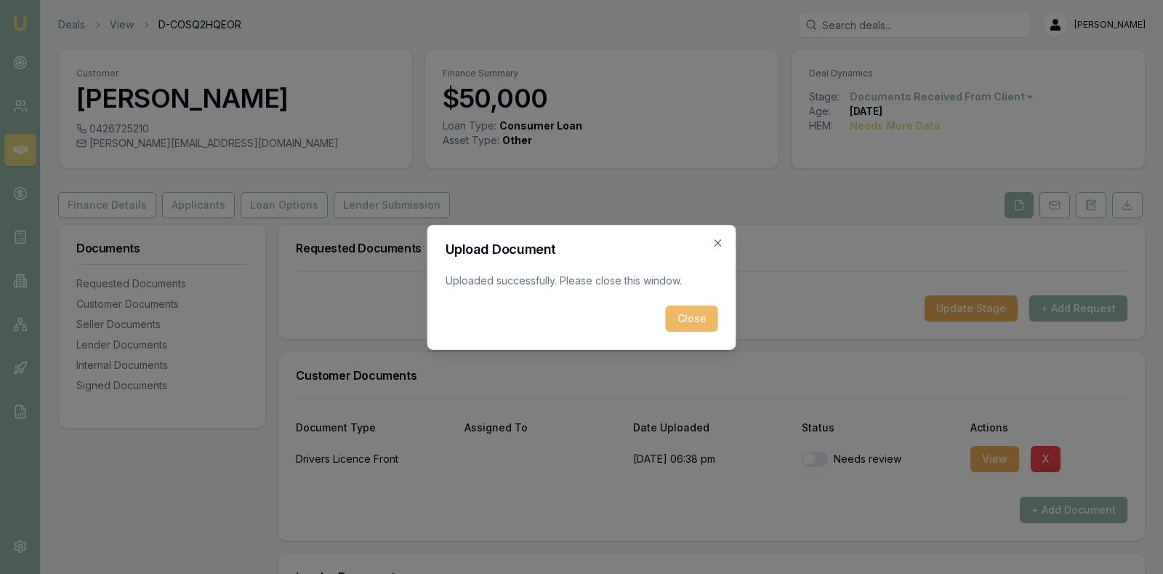
click at [692, 310] on button "Close" at bounding box center [692, 318] width 52 height 26
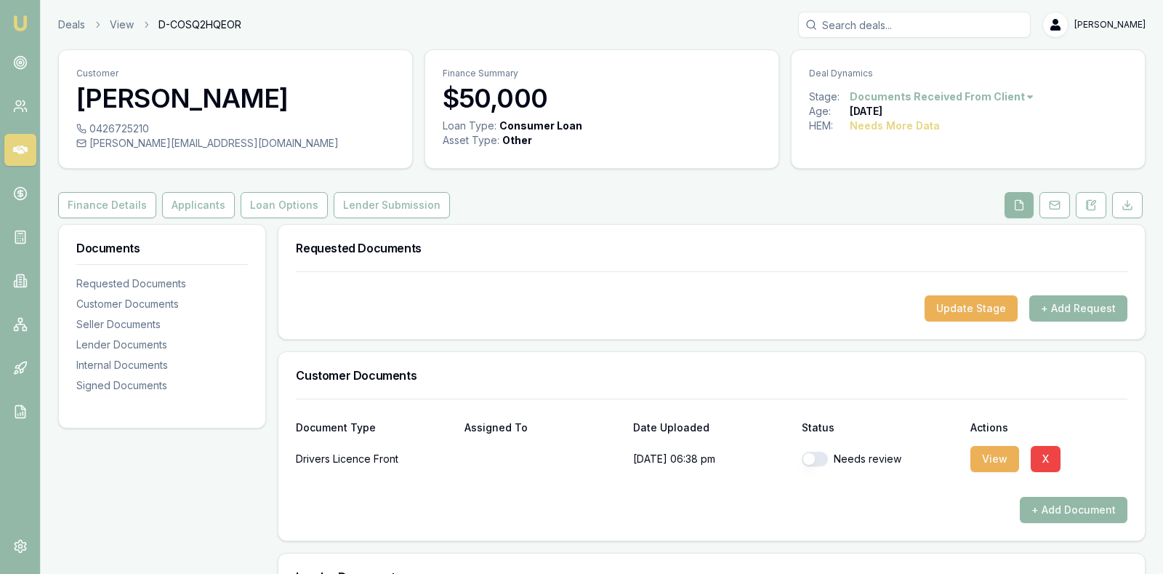
click at [814, 456] on button "button" at bounding box center [815, 459] width 26 height 15
checkbox input "true"
click at [817, 299] on div "Update Stage + Add Request" at bounding box center [712, 308] width 832 height 26
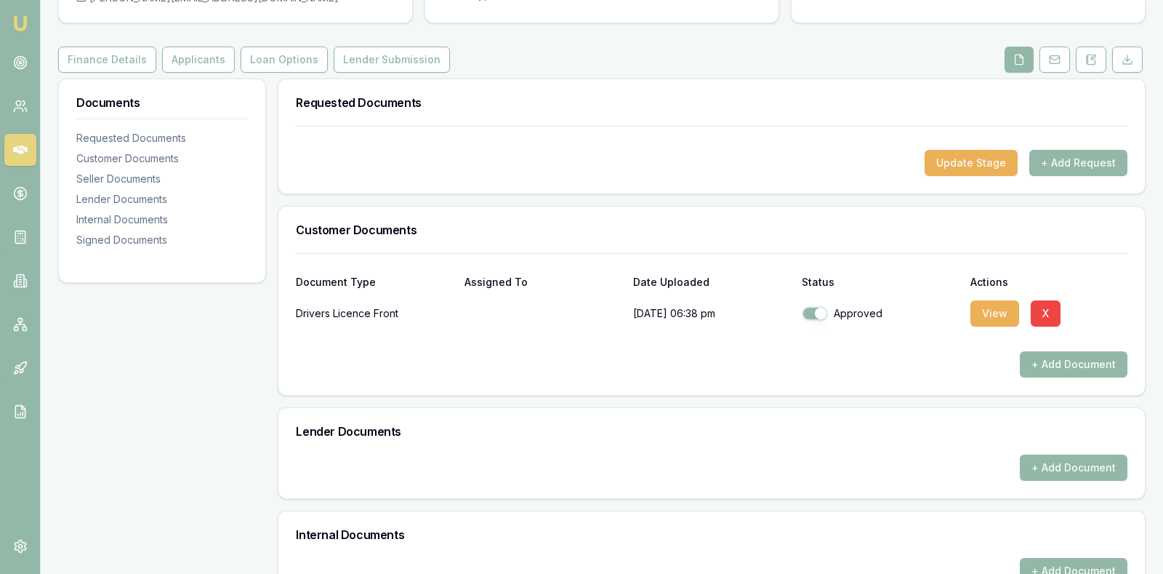
scroll to position [182, 0]
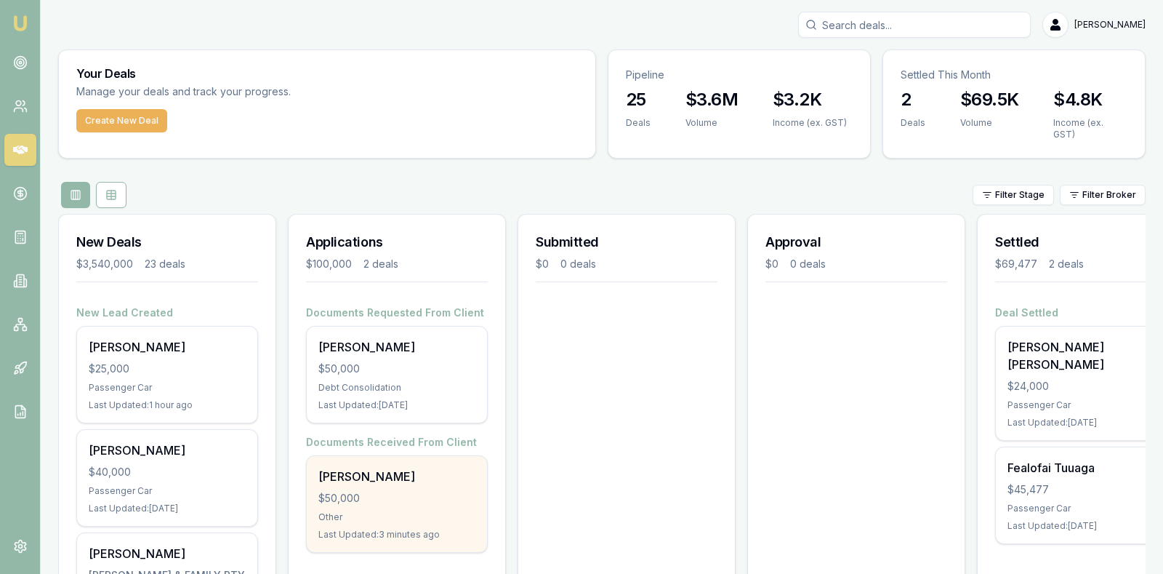
click at [417, 491] on div "$50,000" at bounding box center [396, 498] width 157 height 15
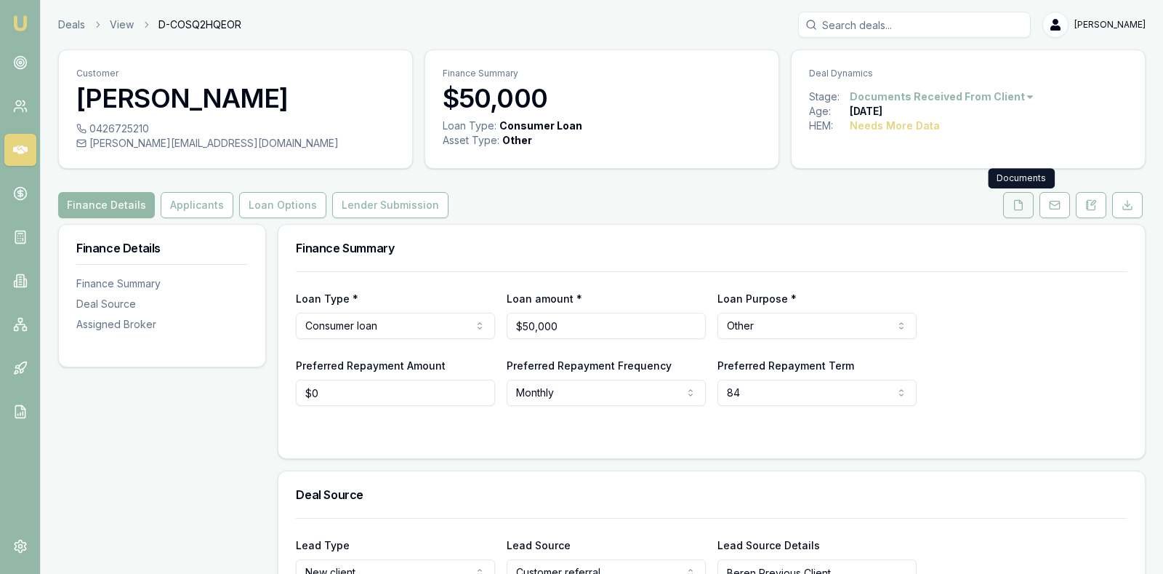
click at [1024, 199] on icon at bounding box center [1019, 205] width 12 height 12
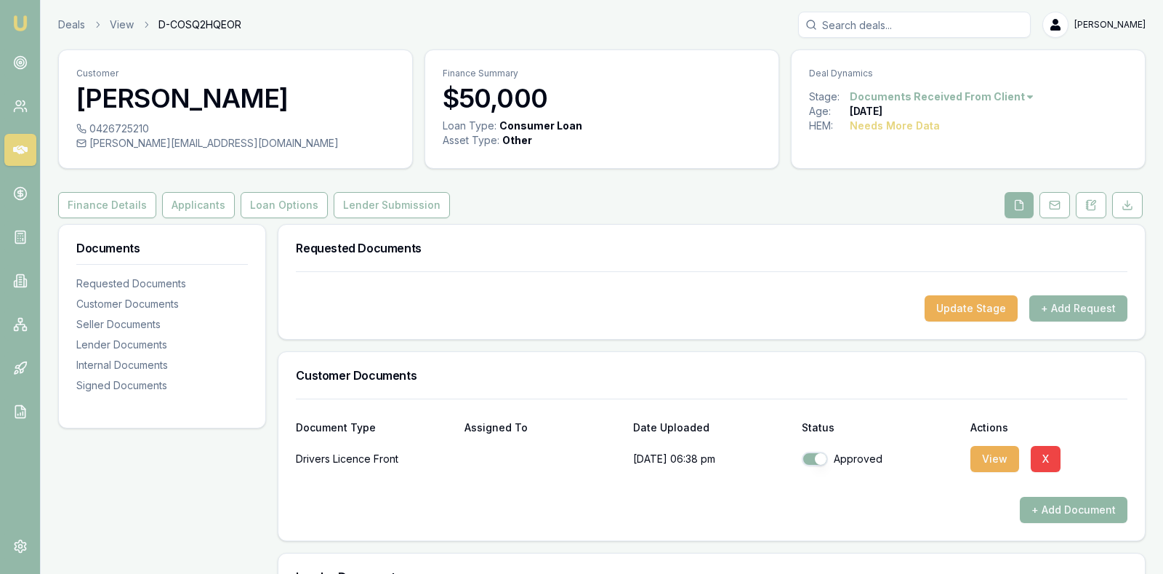
click at [1090, 502] on button "+ Add Document" at bounding box center [1074, 510] width 108 height 26
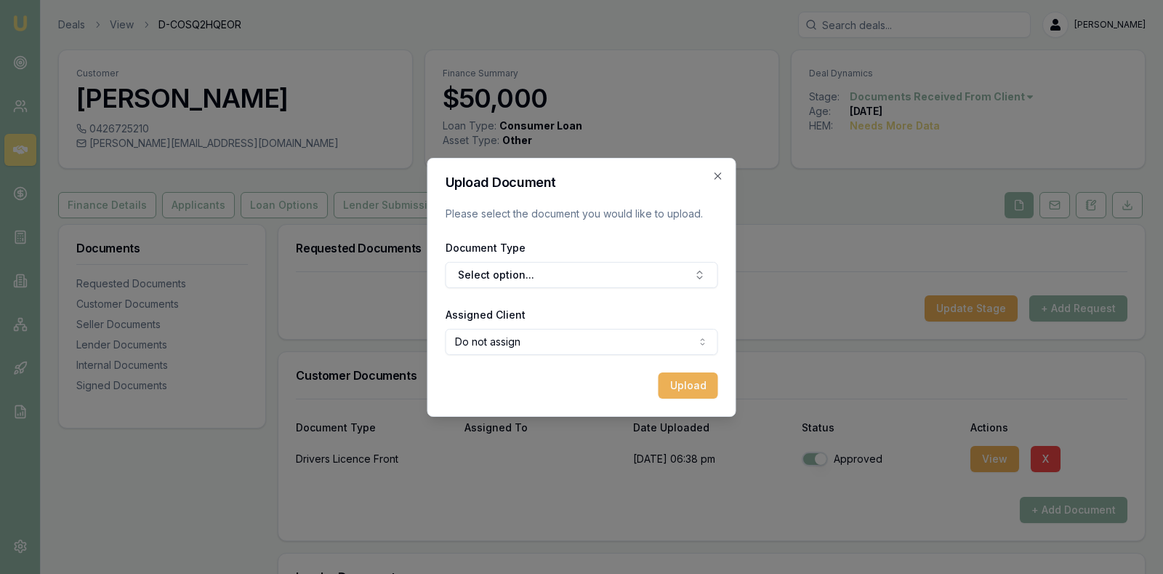
click at [606, 260] on div "Document Type Select option..." at bounding box center [582, 262] width 273 height 49
click at [602, 270] on button "Select option..." at bounding box center [582, 275] width 273 height 26
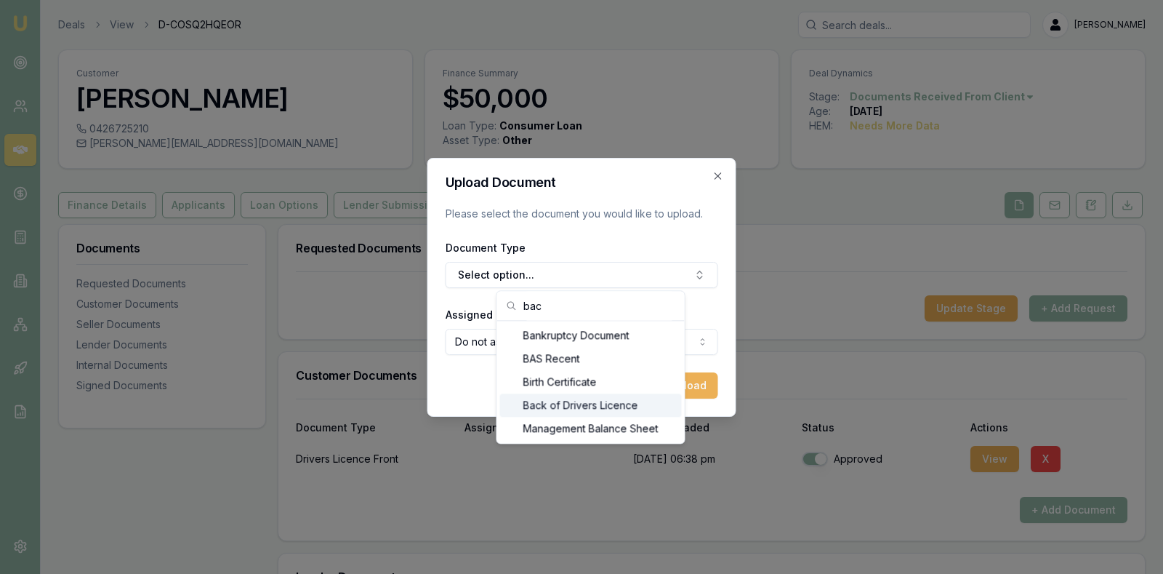
type input "bac"
click at [601, 406] on div "Back of Drivers Licence" at bounding box center [591, 404] width 182 height 23
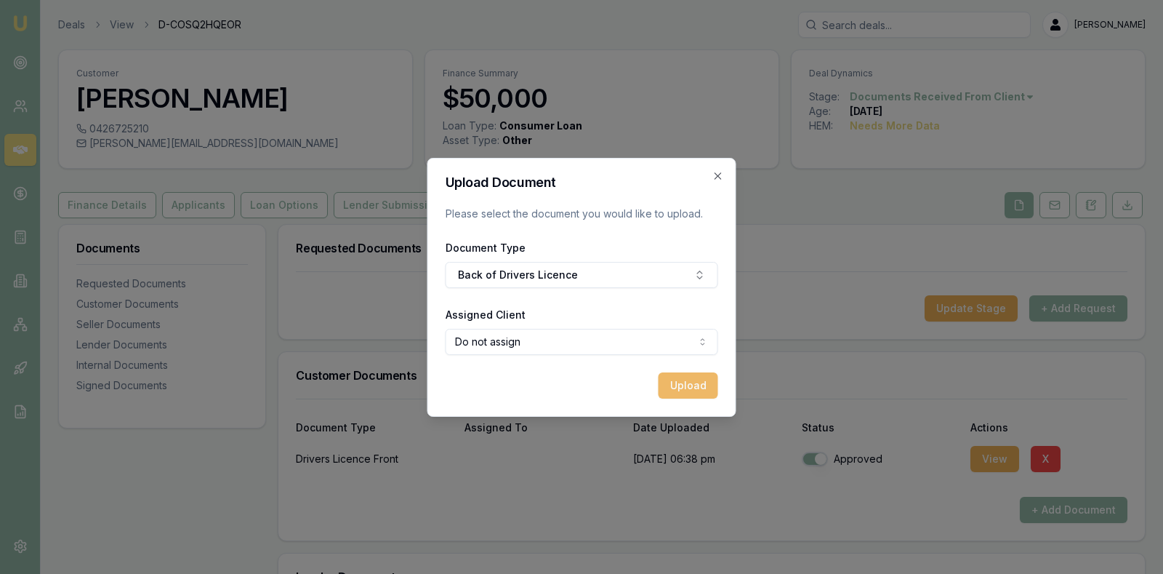
click at [700, 385] on button "Upload" at bounding box center [689, 385] width 60 height 26
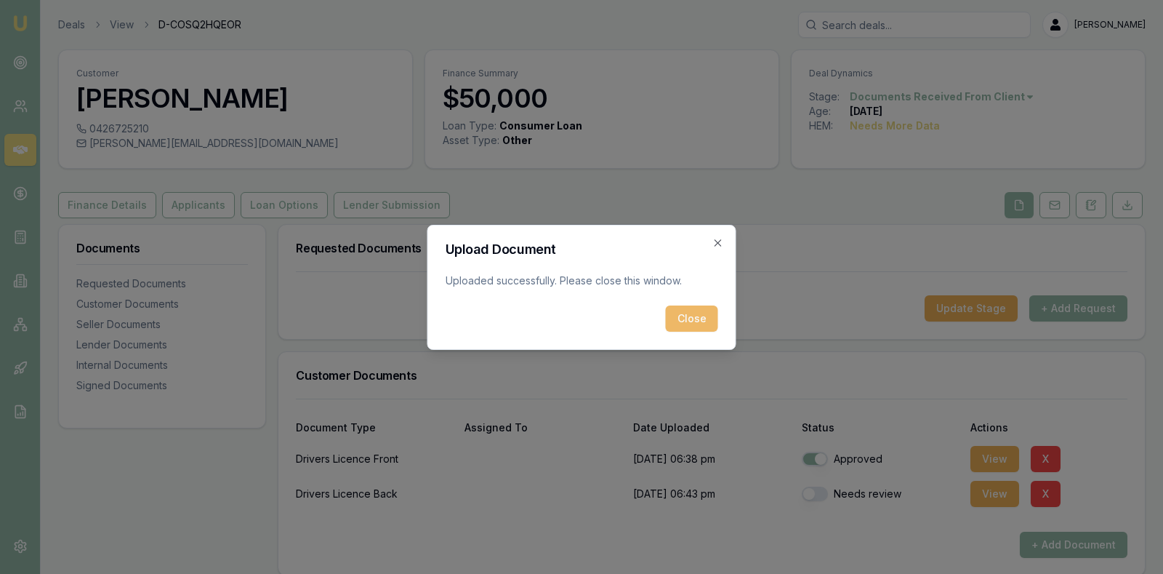
click at [691, 318] on button "Close" at bounding box center [692, 318] width 52 height 26
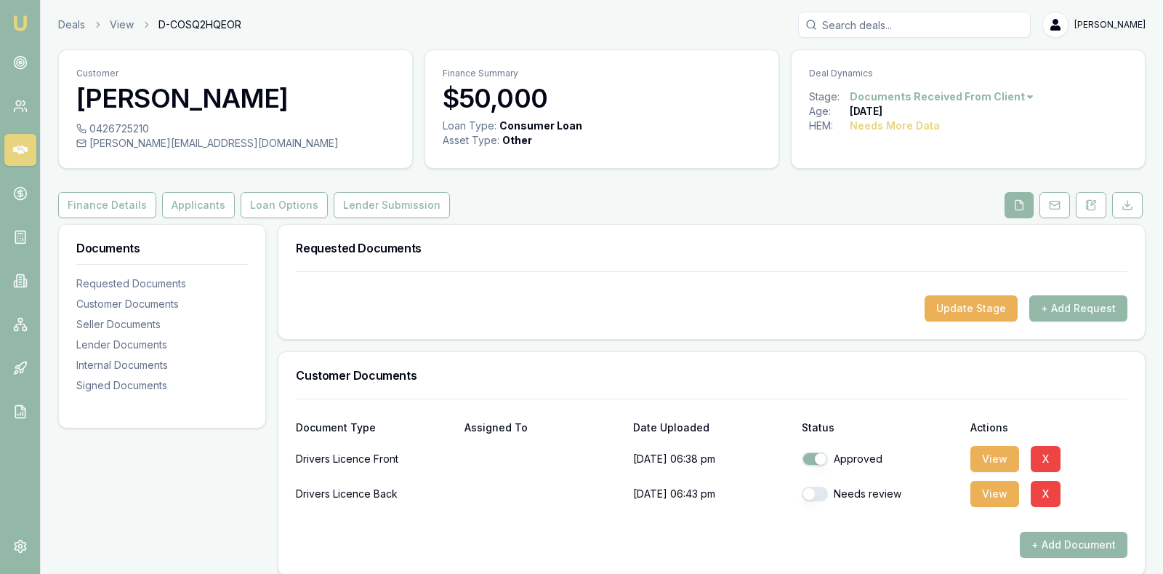
click at [809, 490] on button "button" at bounding box center [815, 493] width 26 height 15
checkbox input "true"
click at [1117, 459] on div "View X" at bounding box center [1049, 458] width 157 height 29
click at [185, 198] on button "Applicants" at bounding box center [198, 205] width 73 height 26
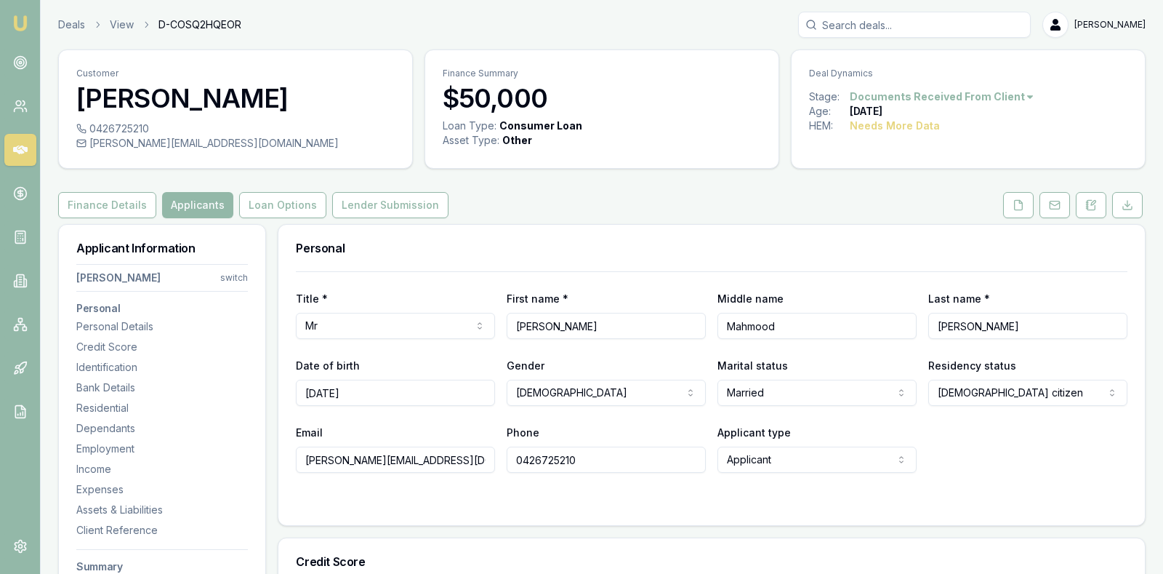
click at [1032, 452] on div "Email siddique.mm19@gmail.com Phone 0426725210 Applicant type Applicant Applica…" at bounding box center [712, 447] width 832 height 49
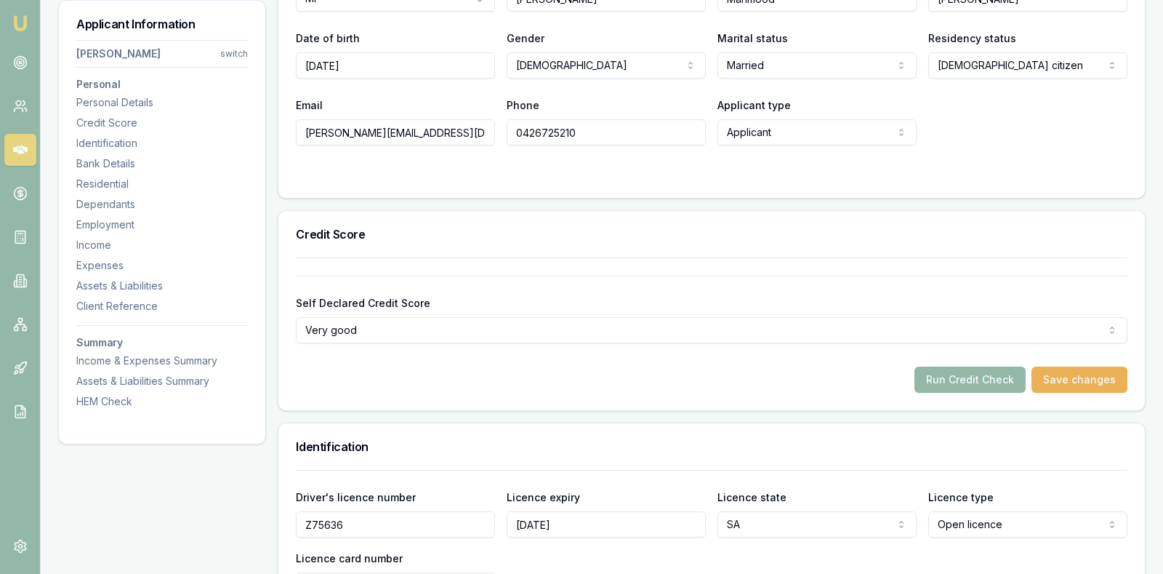
scroll to position [364, 0]
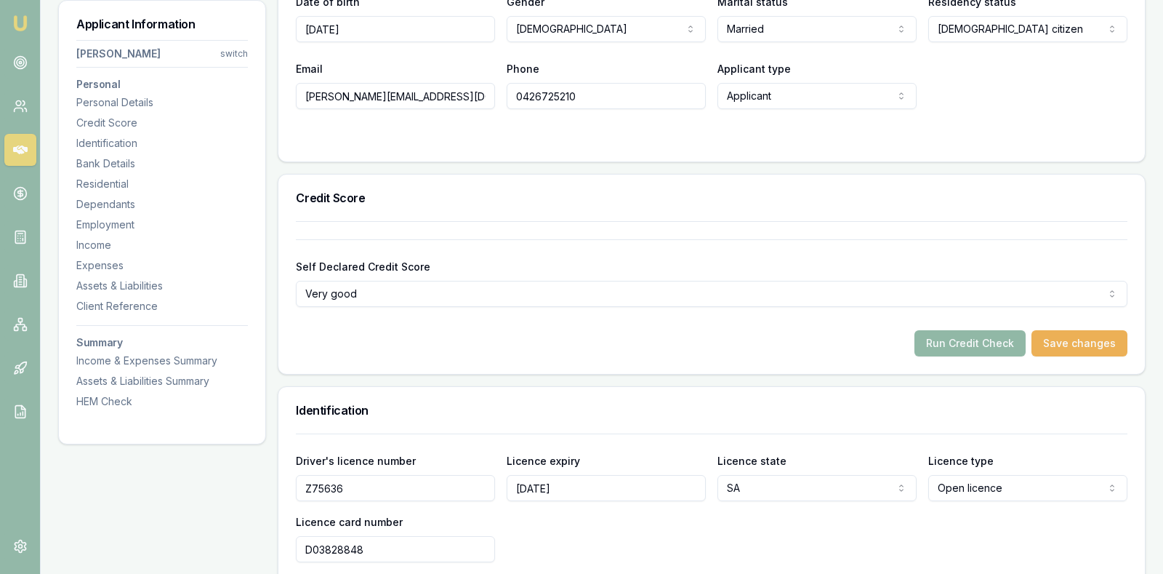
click at [971, 338] on button "Run Credit Check" at bounding box center [970, 343] width 111 height 26
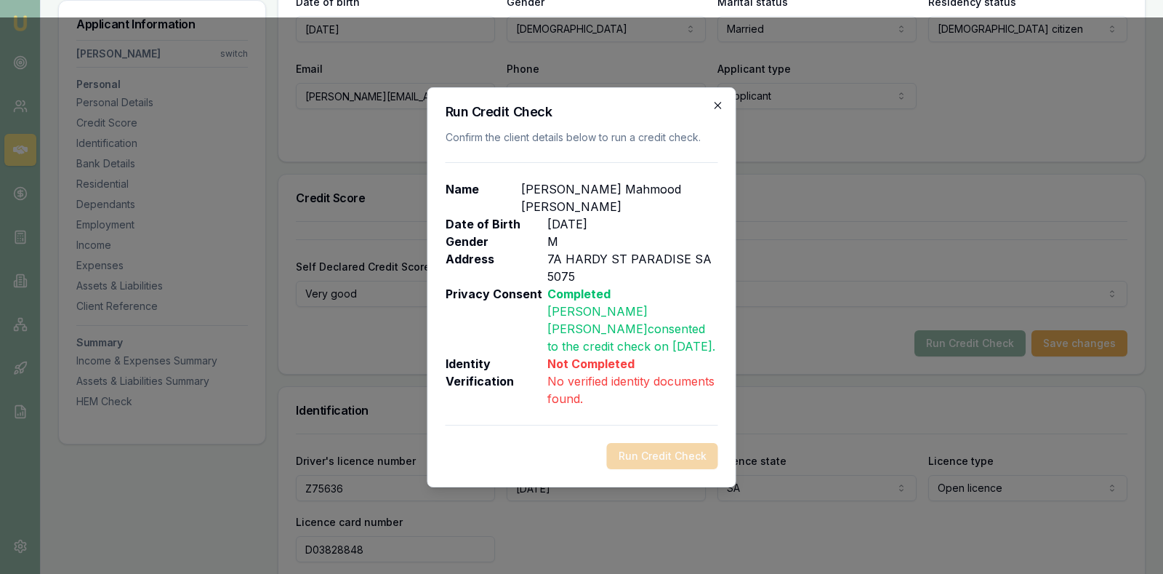
click at [718, 105] on icon "button" at bounding box center [718, 105] width 7 height 7
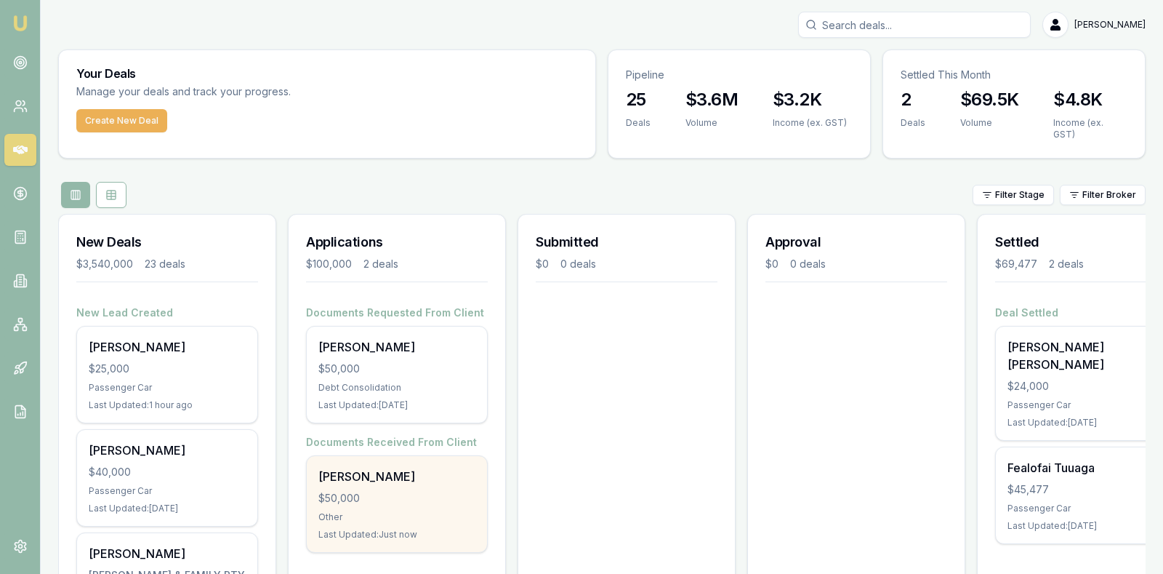
click at [382, 496] on div "[PERSON_NAME] $50,000 Other Last Updated: Just now" at bounding box center [397, 504] width 180 height 96
click at [418, 491] on div "$50,000" at bounding box center [396, 498] width 157 height 15
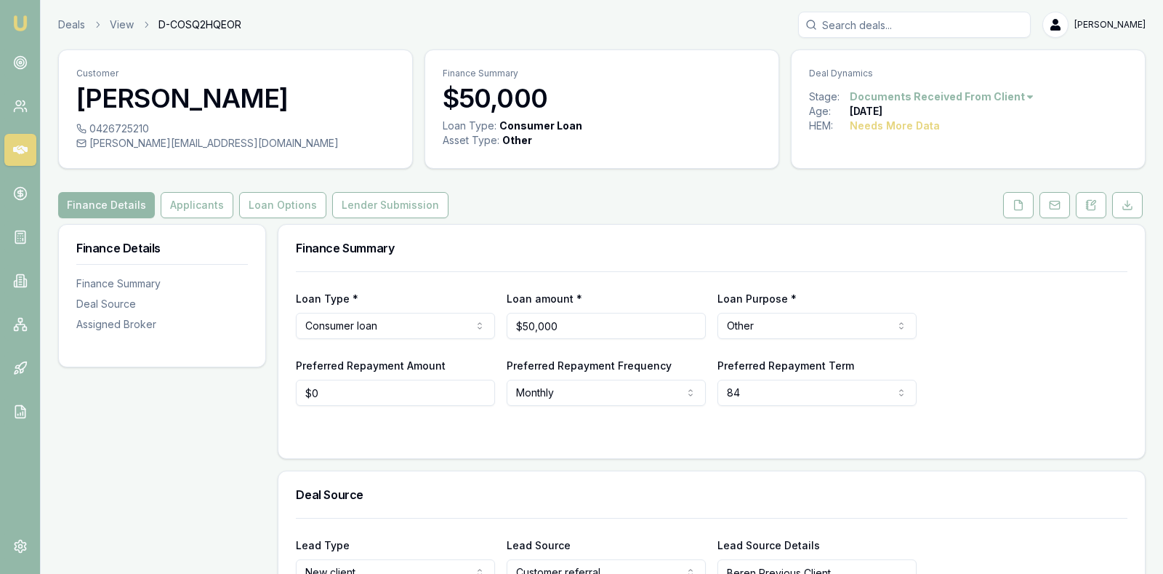
click at [984, 304] on div "Loan Type * Consumer loan Consumer loan Consumer asset Commercial loan Commerci…" at bounding box center [712, 313] width 832 height 49
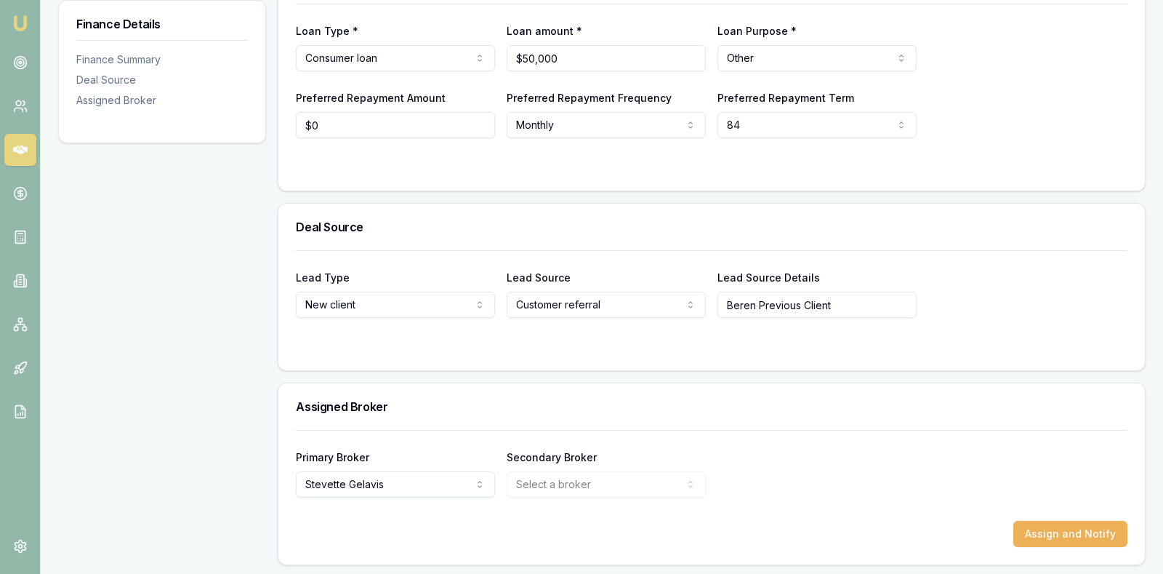
scroll to position [231, 0]
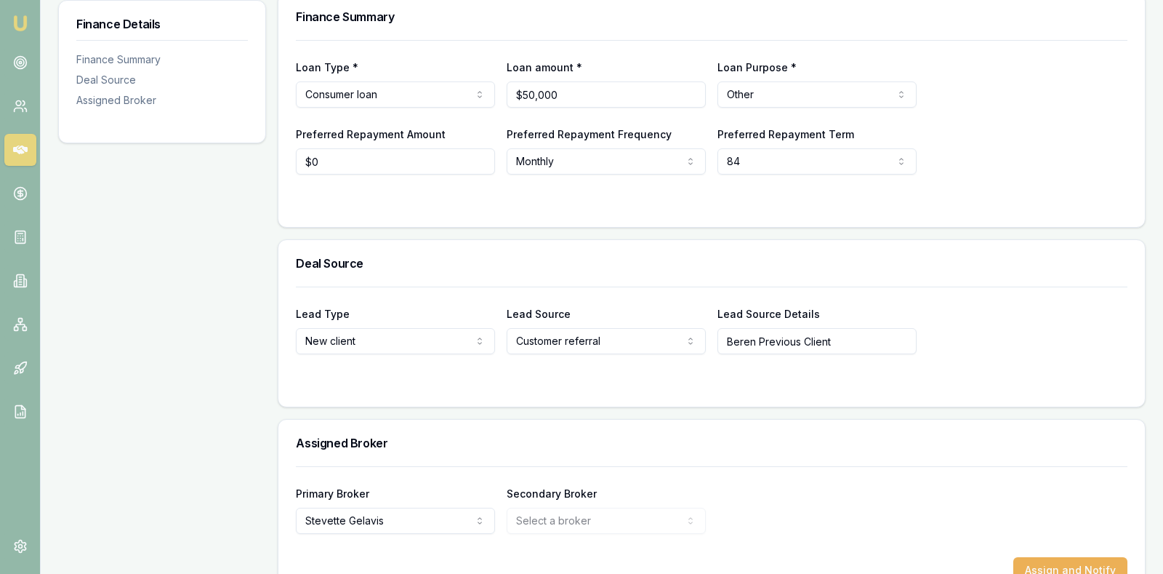
click at [672, 377] on div at bounding box center [712, 383] width 832 height 12
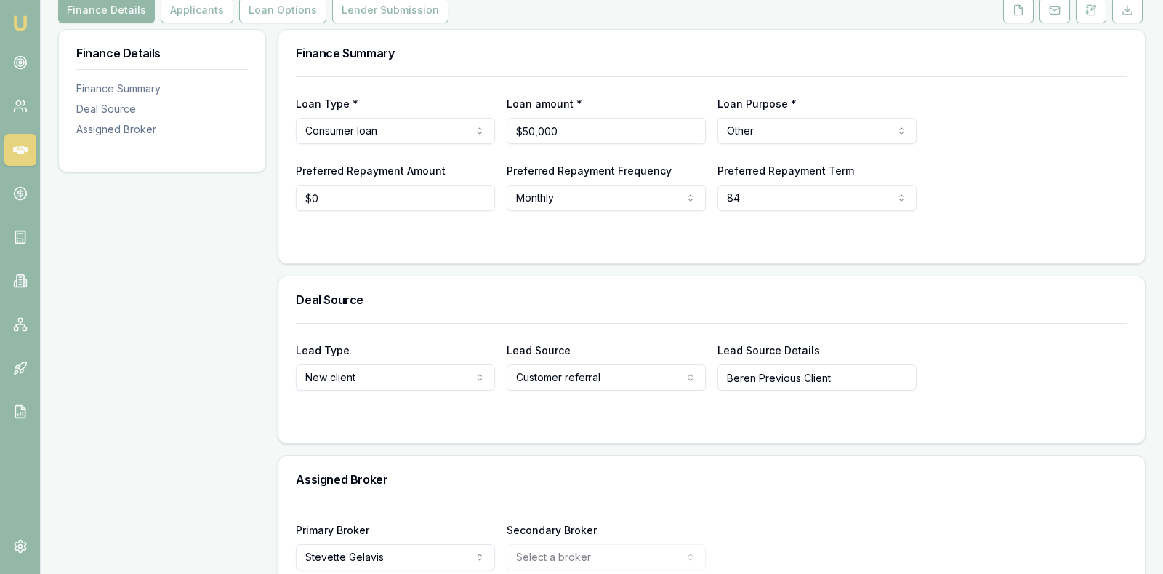
scroll to position [158, 0]
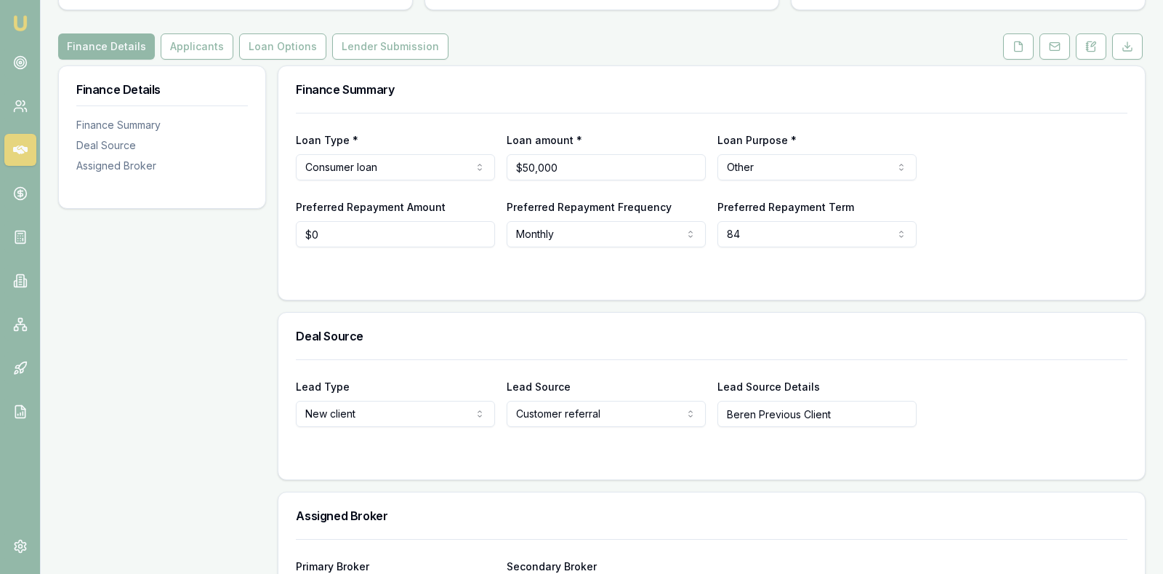
click at [759, 412] on input "Beren Previous Client" at bounding box center [817, 414] width 199 height 26
type input "Beren [PERSON_NAME] Previous Client"
click at [955, 273] on div at bounding box center [712, 276] width 832 height 12
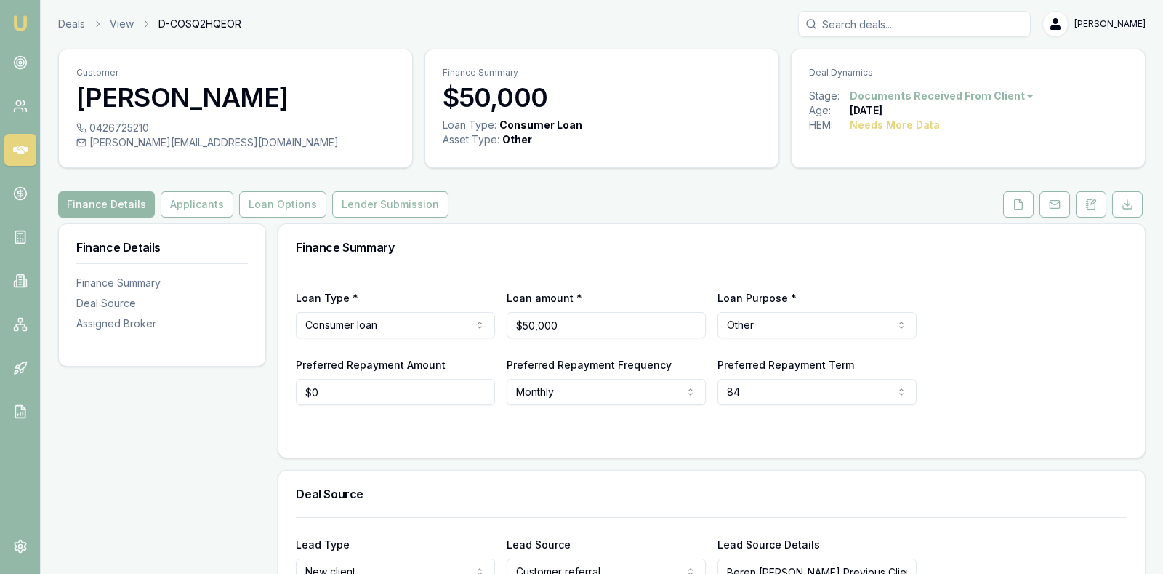
scroll to position [0, 0]
click at [184, 198] on button "Applicants" at bounding box center [197, 205] width 73 height 26
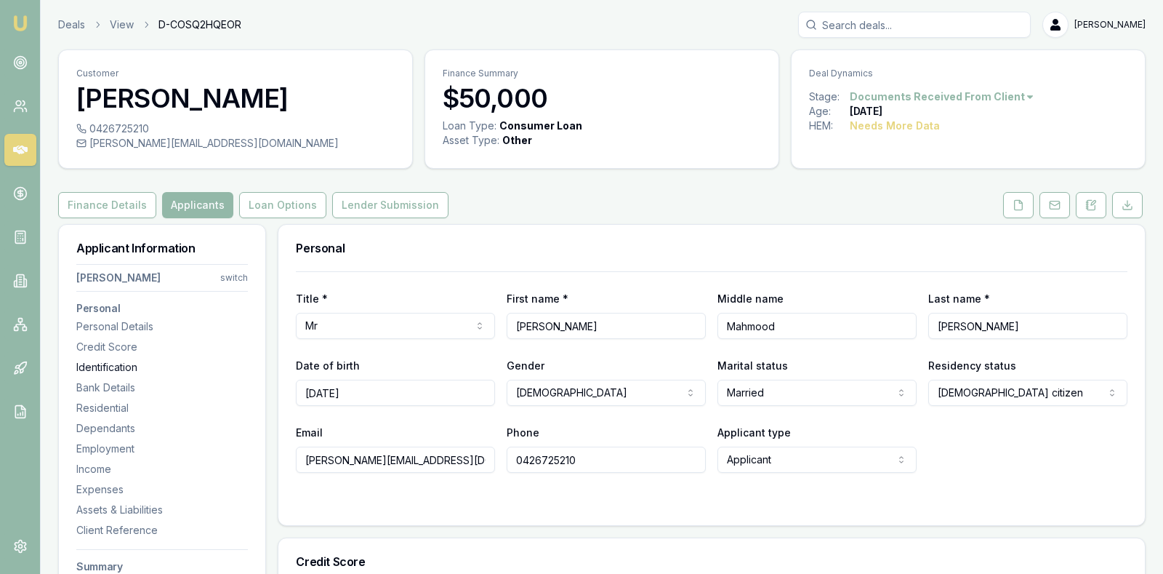
click at [121, 366] on div "Identification" at bounding box center [162, 367] width 172 height 15
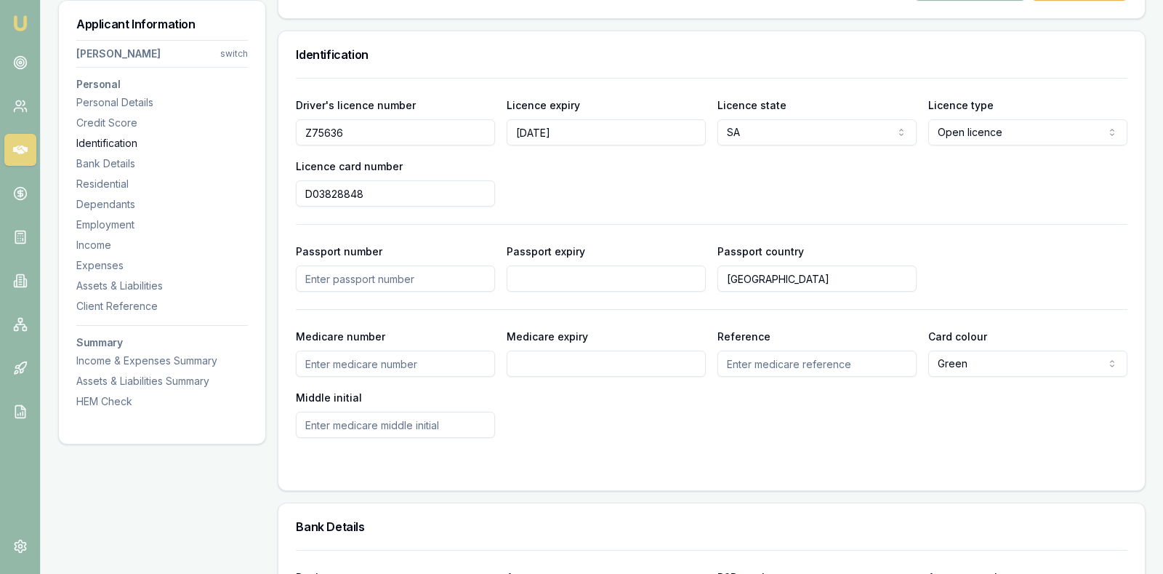
scroll to position [747, 0]
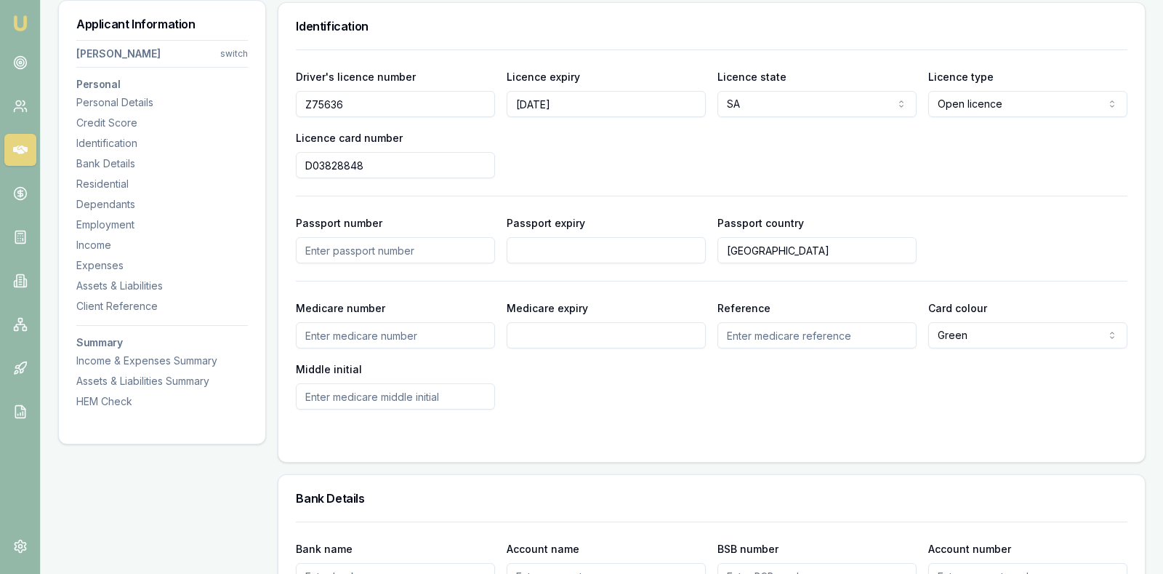
click at [580, 398] on div "Medicare number Medicare expiry Reference Card colour Green Green Blue Yellow M…" at bounding box center [712, 354] width 832 height 111
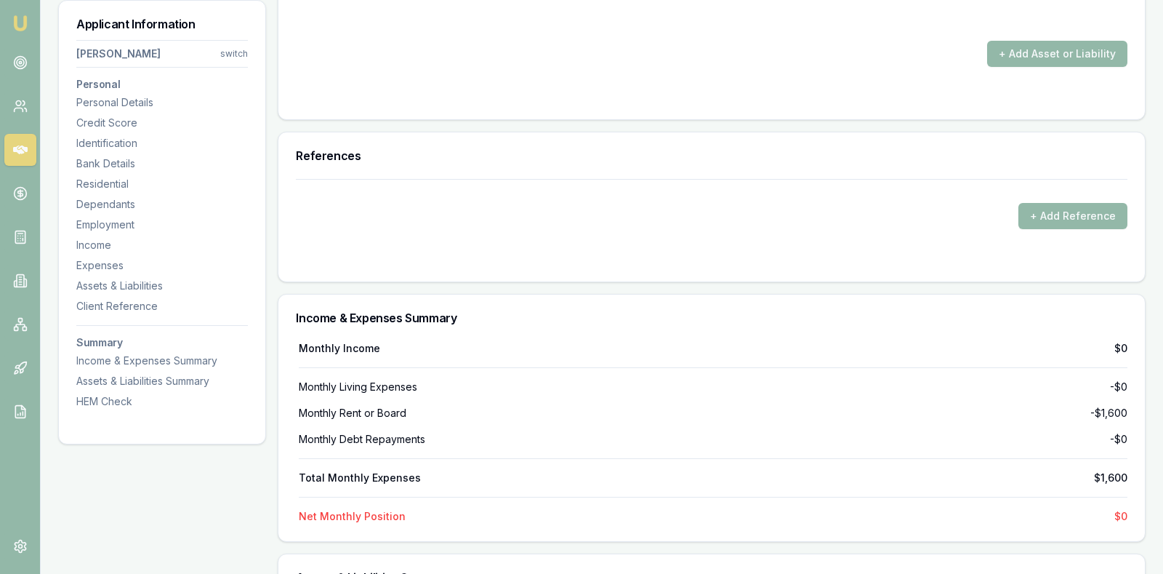
scroll to position [3110, 0]
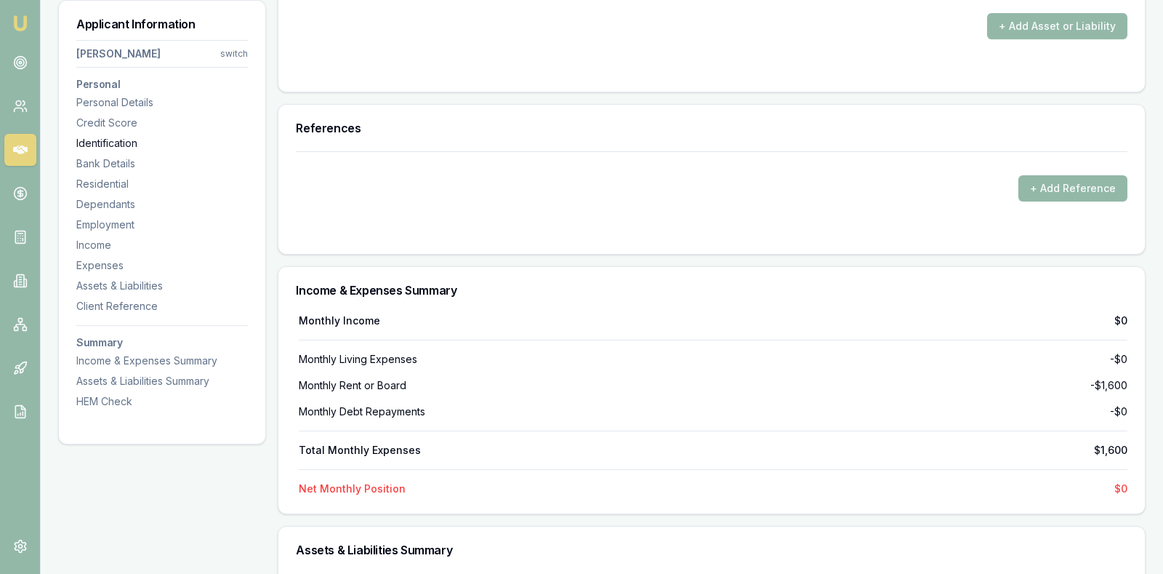
click at [114, 137] on div "Identification" at bounding box center [162, 143] width 172 height 15
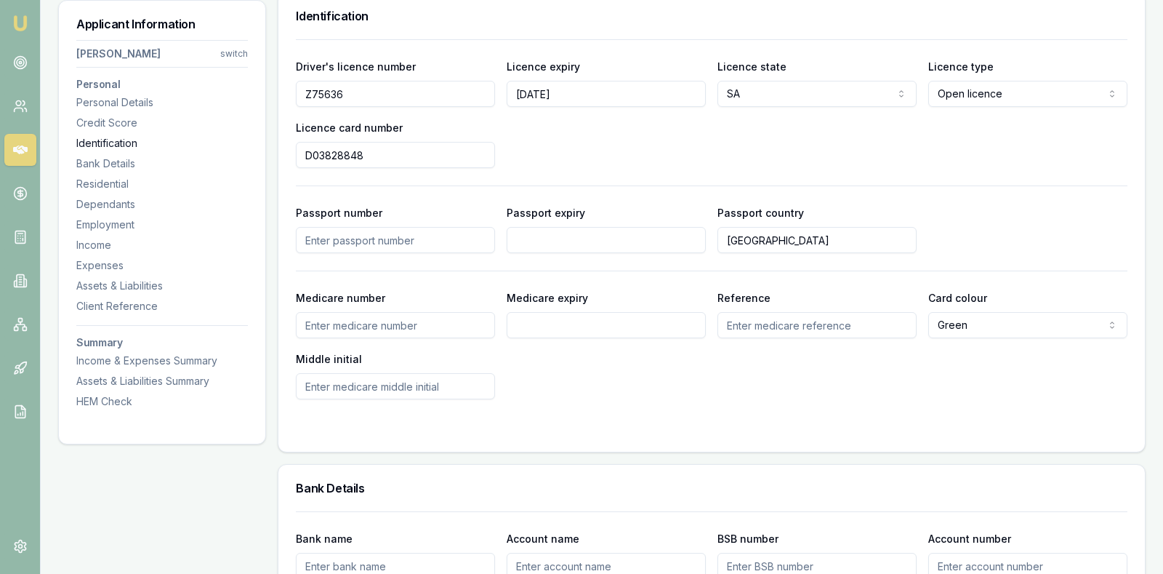
scroll to position [747, 0]
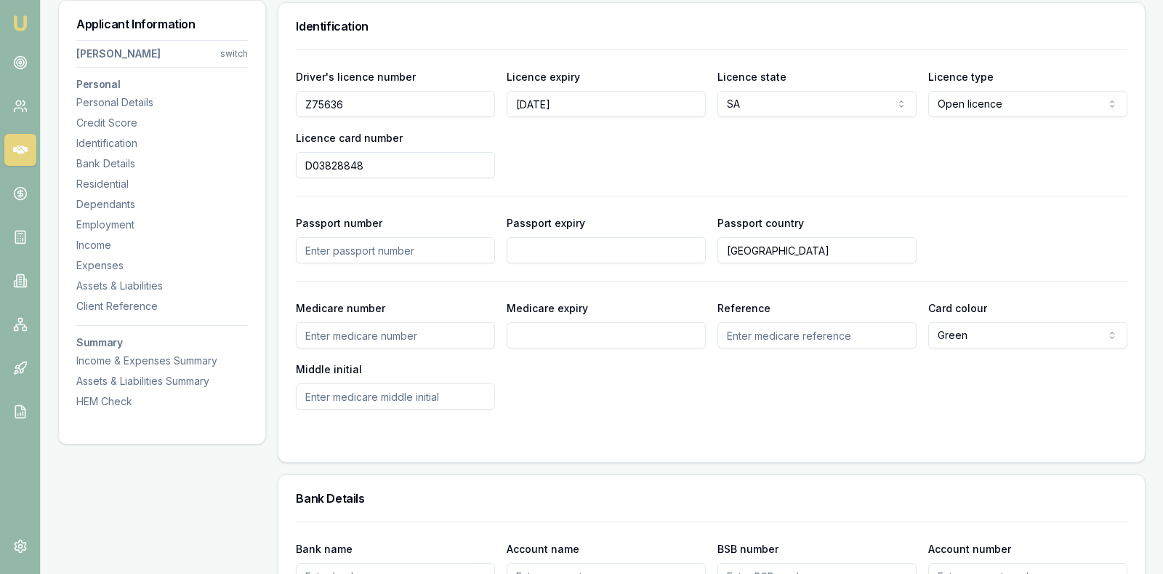
click at [620, 165] on div "Driver's licence number Z75636 Licence expiry 19/06/2026 Licence state SA NSW V…" at bounding box center [712, 123] width 832 height 111
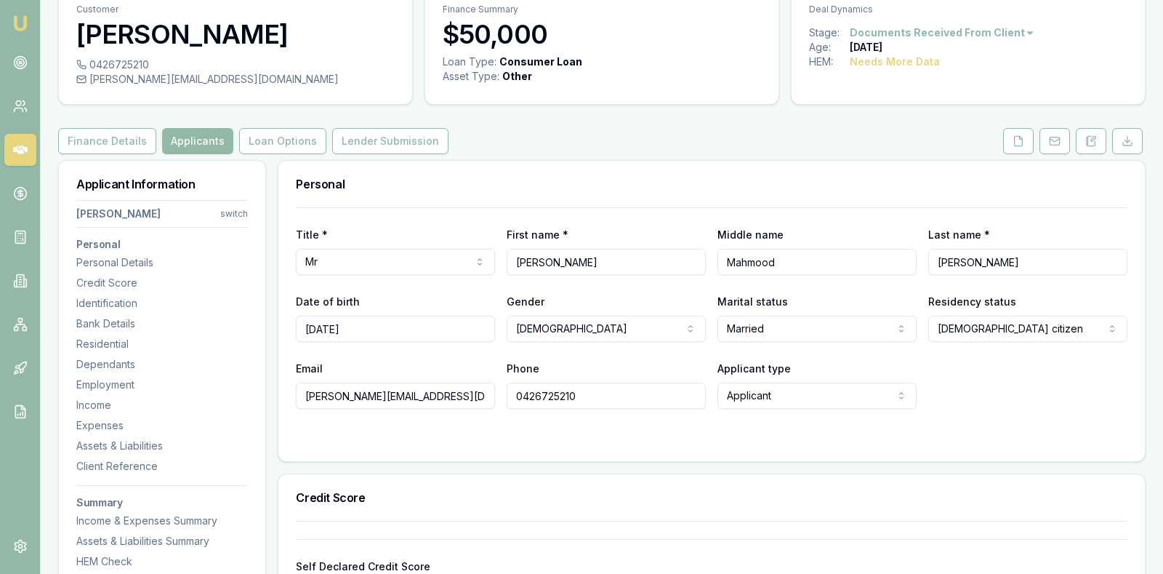
scroll to position [57, 0]
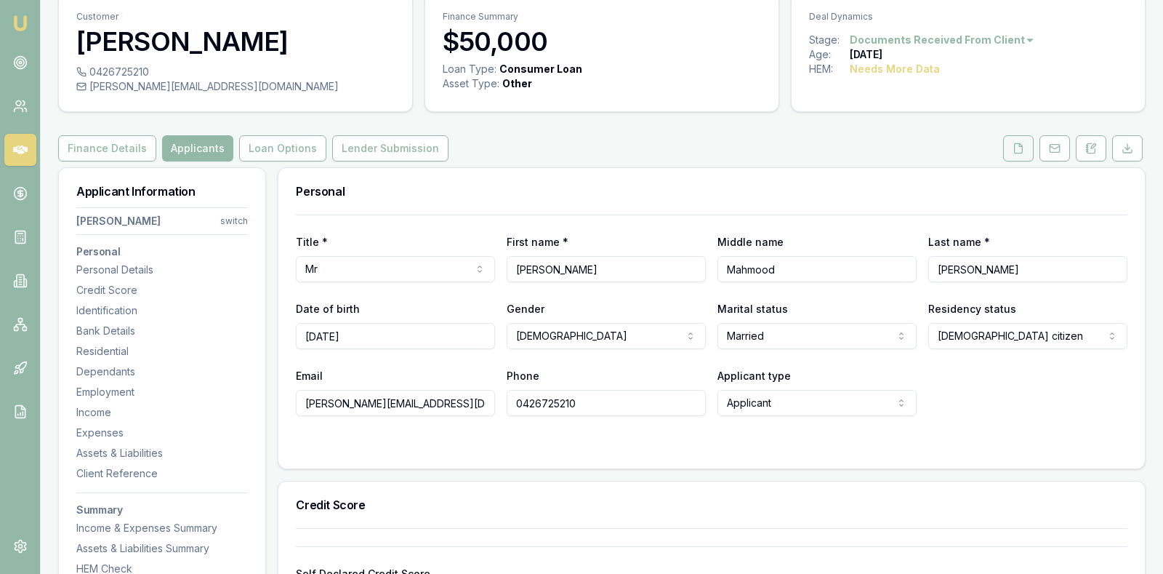
click at [1017, 146] on icon at bounding box center [1019, 149] width 12 height 12
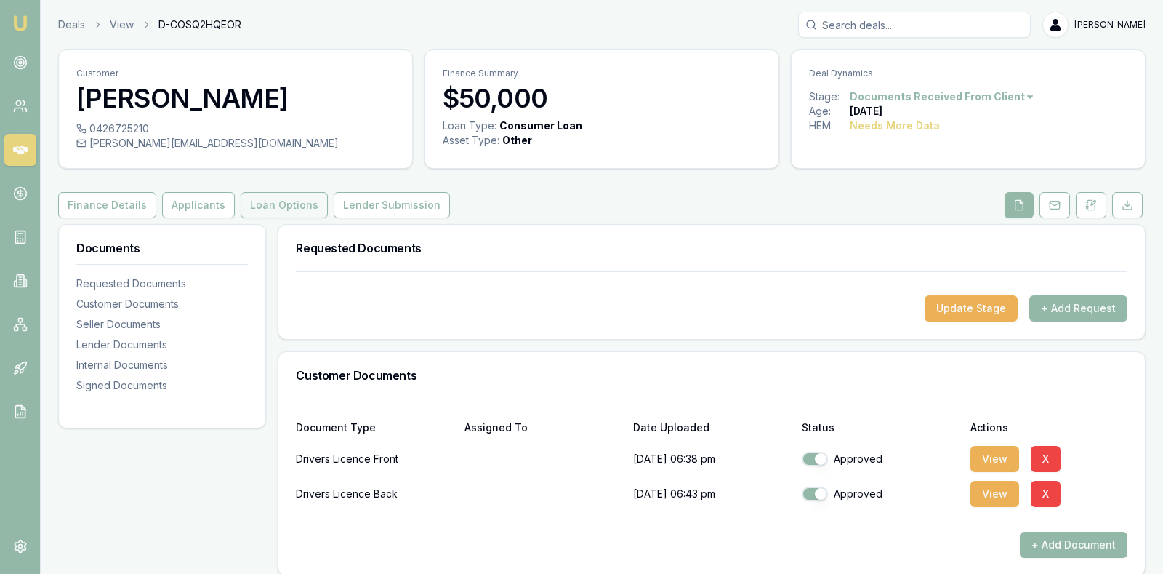
click at [261, 204] on button "Loan Options" at bounding box center [284, 205] width 87 height 26
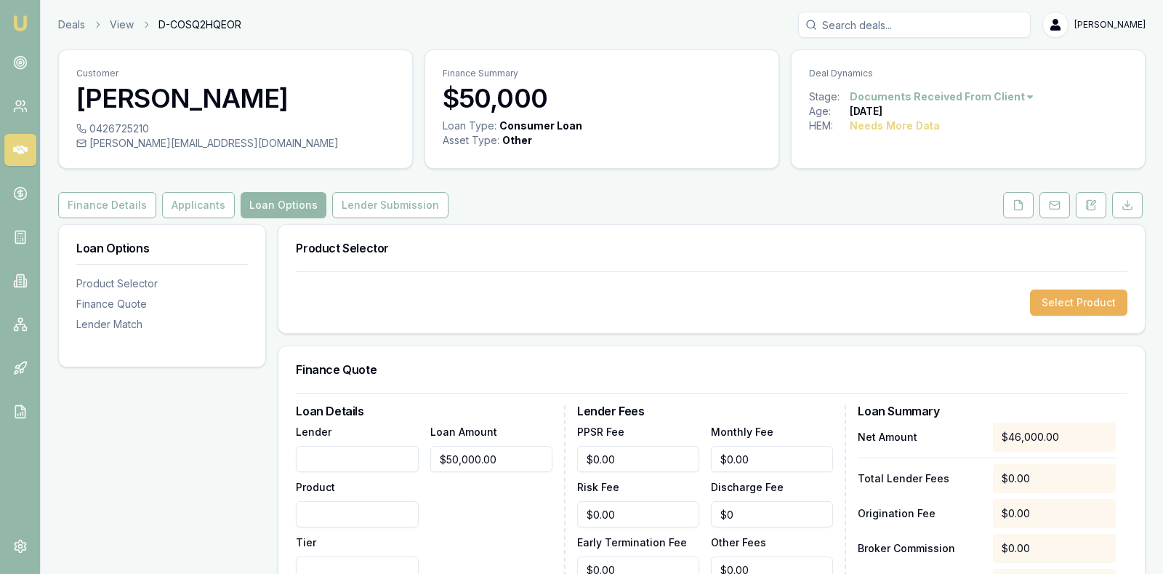
click at [358, 458] on input "Lender" at bounding box center [357, 459] width 122 height 26
type input "NOW Finance"
click at [349, 517] on input "Product" at bounding box center [357, 514] width 122 height 26
type input "Personal Loan Unsecured"
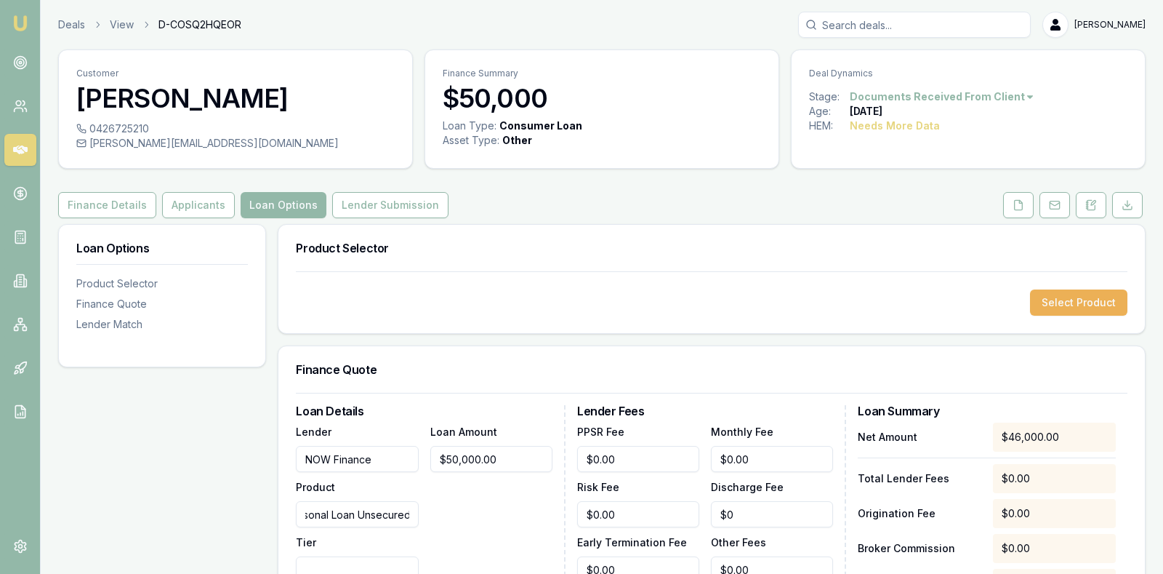
scroll to position [0, 0]
click at [502, 502] on div "Loan Amount $50,000.00" at bounding box center [491, 502] width 122 height 160
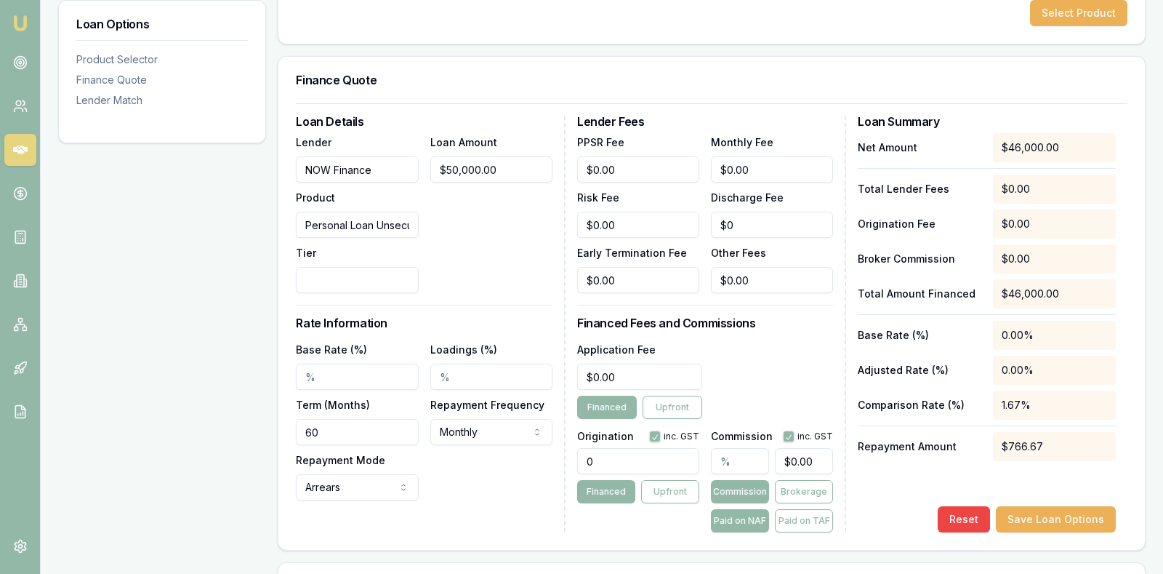
scroll to position [291, 0]
click at [358, 371] on input "Base Rate (%)" at bounding box center [357, 375] width 122 height 26
click at [349, 433] on input "60" at bounding box center [357, 430] width 122 height 26
click at [462, 478] on div "Base Rate (%) Loadings (%) Term (Months) 084 Repayment Frequency Monthly Weekly…" at bounding box center [424, 419] width 257 height 160
click at [310, 424] on input "084" at bounding box center [357, 430] width 122 height 26
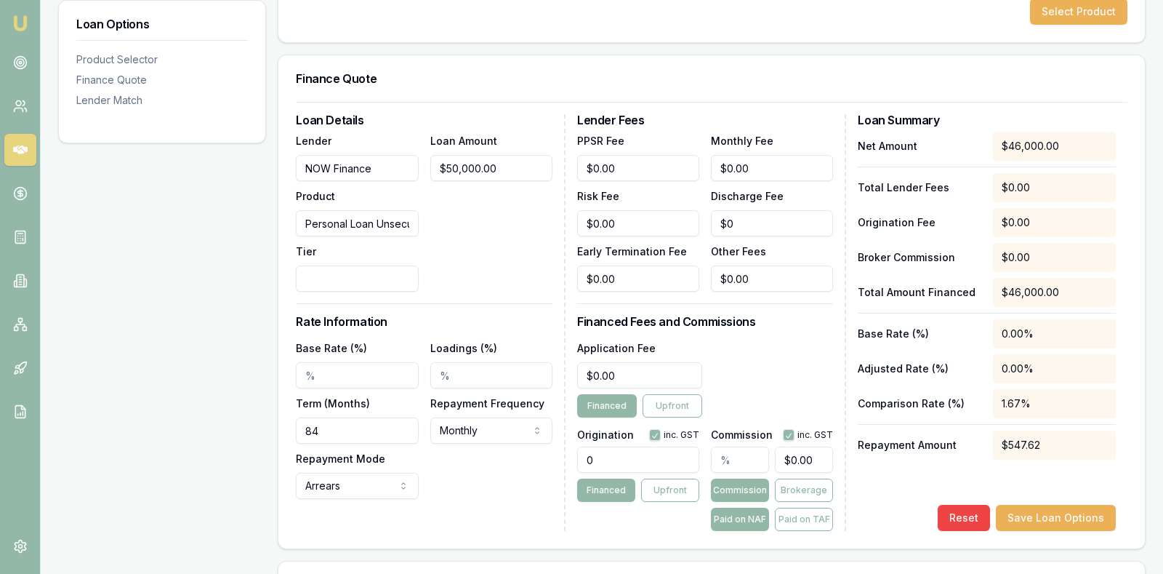
type input "84"
click at [534, 481] on div "Base Rate (%) Loadings (%) Term (Months) 84 Repayment Frequency Monthly Weekly …" at bounding box center [424, 419] width 257 height 160
click at [605, 466] on input "0" at bounding box center [638, 459] width 122 height 26
type input "1200.00"
click at [792, 339] on div "Application Fee $0.00 Financed Upfront" at bounding box center [705, 378] width 257 height 79
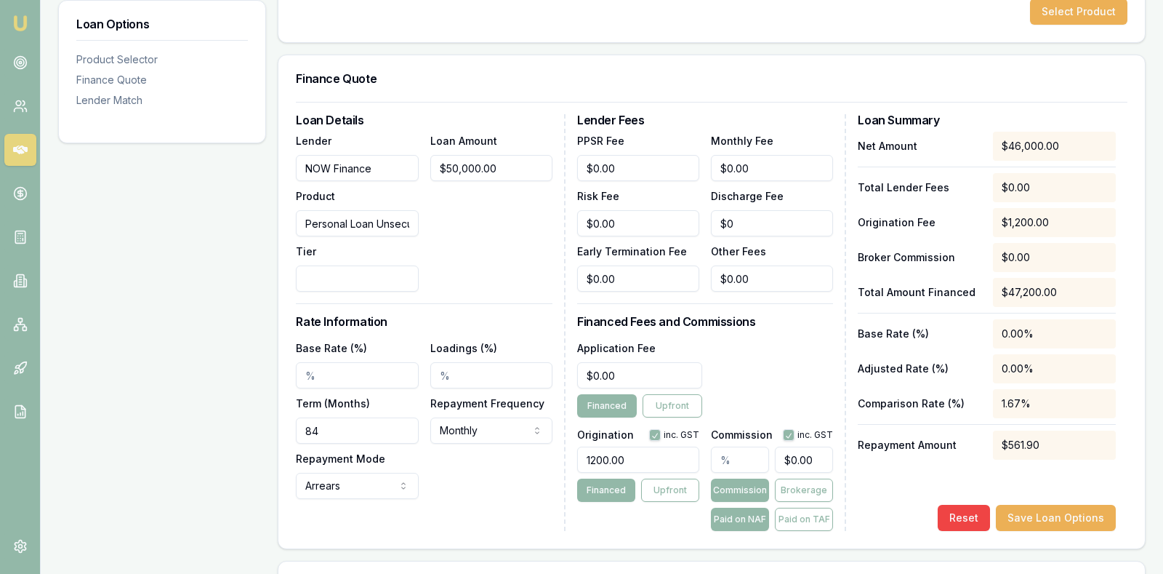
click at [397, 276] on input "Tier" at bounding box center [357, 278] width 122 height 26
type input "A"
click at [489, 242] on div "Loan Amount $50,000.00" at bounding box center [491, 212] width 122 height 160
click at [368, 370] on input "Base Rate (%)" at bounding box center [357, 375] width 122 height 26
type input "1"
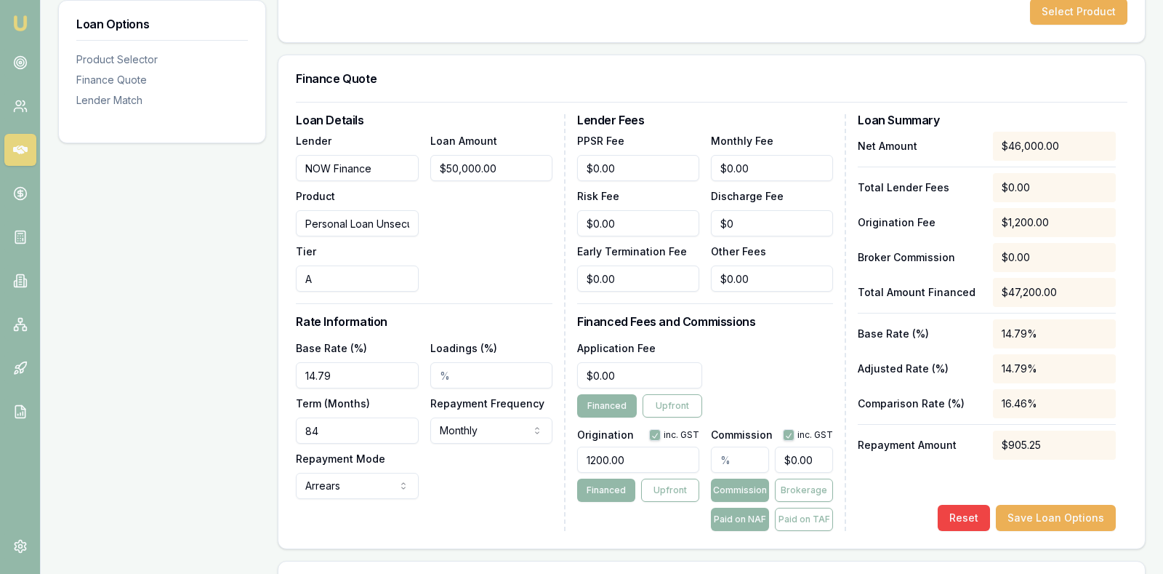
type input "14.79%"
click at [481, 383] on input "Loadings (%)" at bounding box center [491, 375] width 122 height 26
type input "0"
click at [735, 363] on div "Application Fee $0.00 Financed Upfront" at bounding box center [705, 378] width 257 height 79
type input "0"
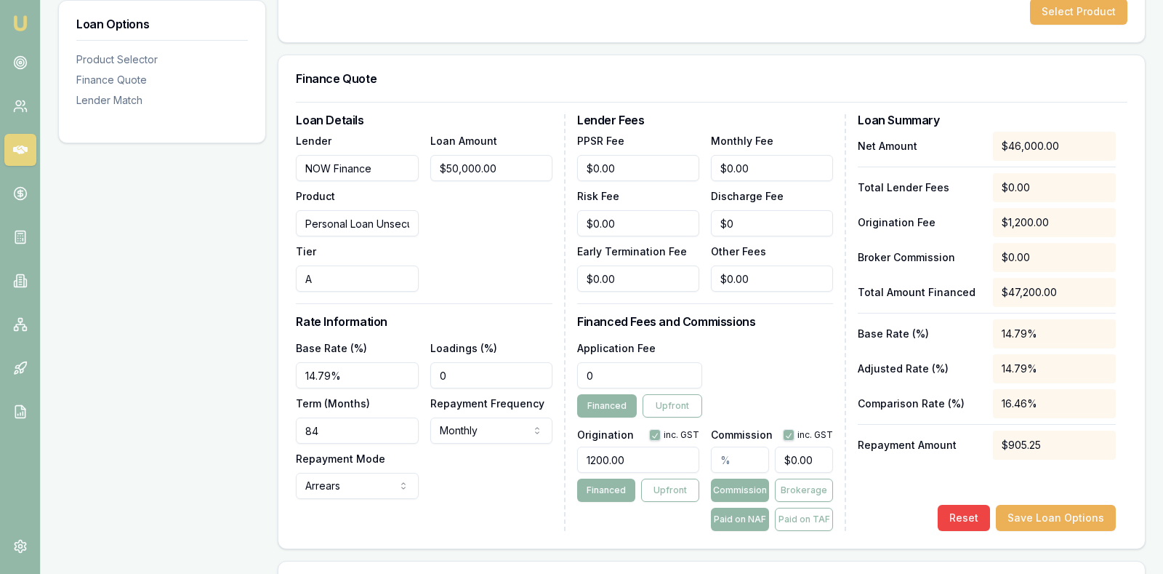
click at [653, 378] on input "0" at bounding box center [639, 375] width 125 height 26
click at [802, 366] on div "Application Fee $1,200.00 Financed Upfront" at bounding box center [705, 378] width 257 height 79
type input "1200"
click at [666, 372] on input "1200" at bounding box center [639, 375] width 125 height 26
drag, startPoint x: 666, startPoint y: 372, endPoint x: 542, endPoint y: 371, distance: 123.6
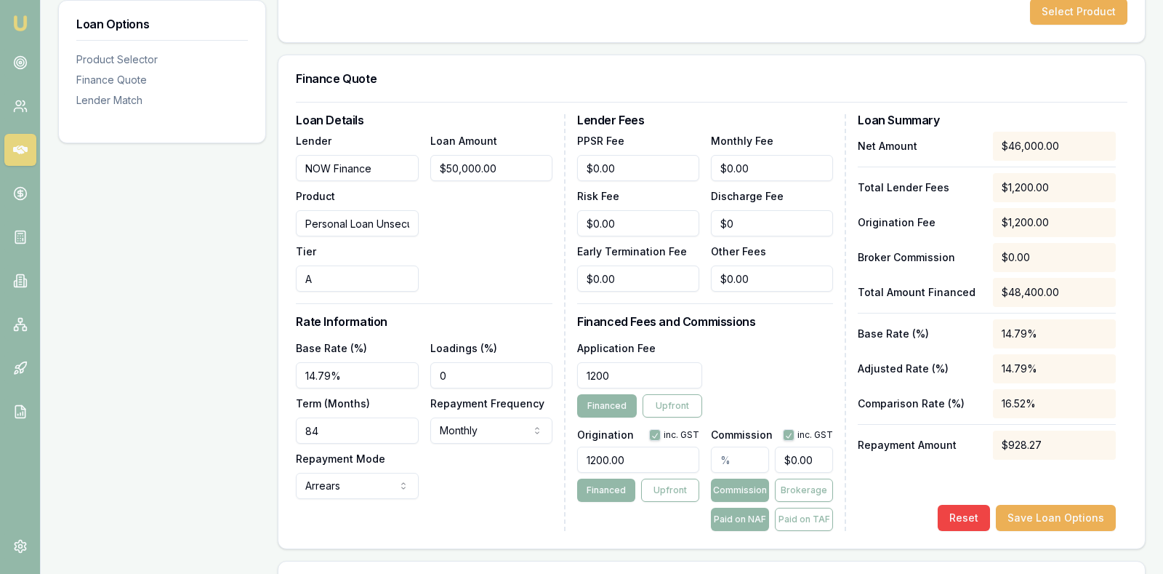
click at [545, 371] on div "Loan Details Lender NOW Finance Product Personal Loan Unsecured Tier A Loan Amo…" at bounding box center [712, 322] width 832 height 417
type input "$0.00"
click at [767, 320] on h3 "Financed Fees and Commissions" at bounding box center [705, 322] width 257 height 12
click at [756, 459] on input "text" at bounding box center [740, 459] width 58 height 26
type input "0"
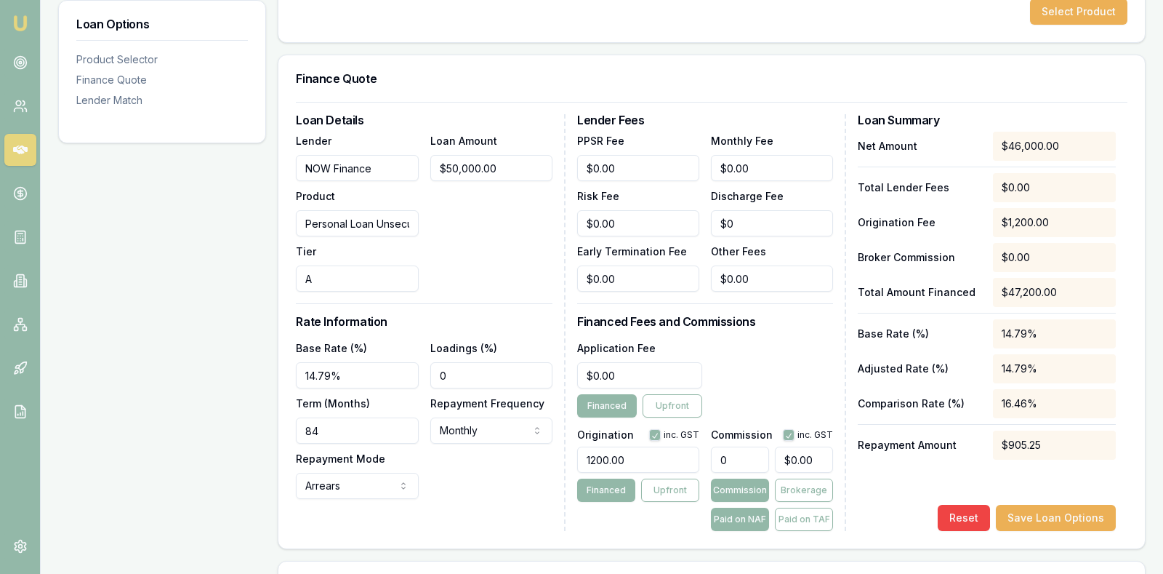
click at [897, 491] on div "Net Amount $46,000.00 Total Lender Fees $0.00 Origination Fee $1,200.00 Broker …" at bounding box center [987, 331] width 258 height 399
click at [1051, 518] on button "Save Loan Options" at bounding box center [1056, 518] width 120 height 26
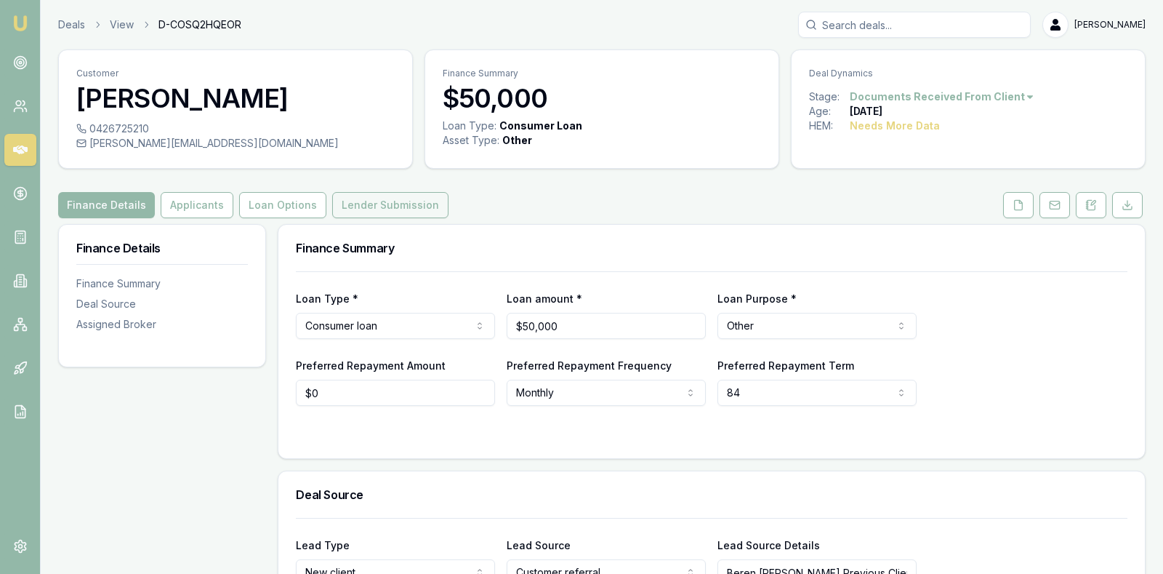
click at [394, 201] on button "Lender Submission" at bounding box center [390, 205] width 116 height 26
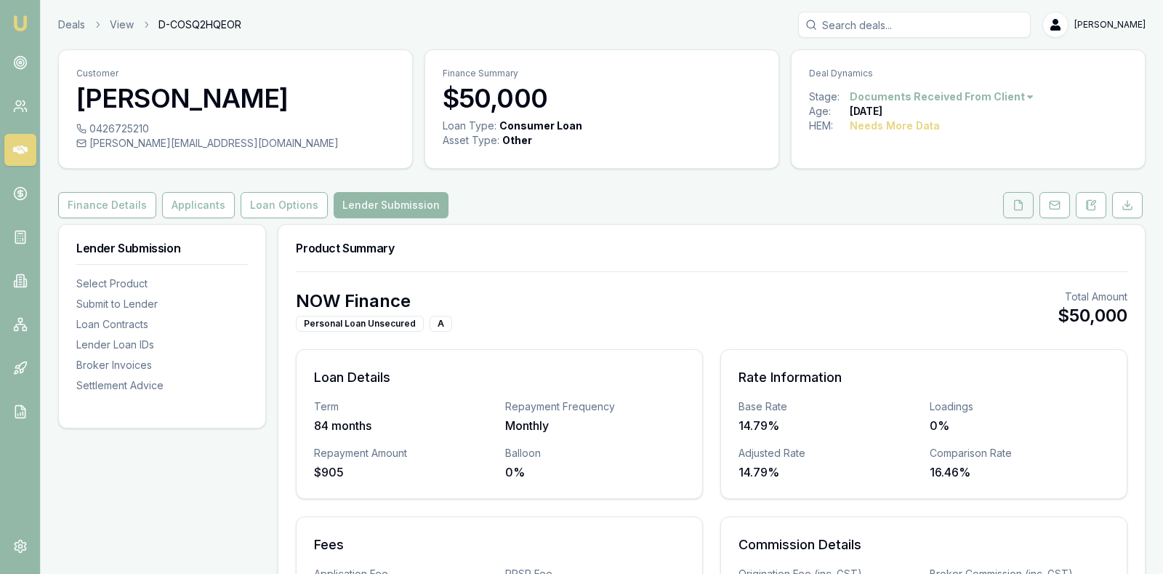
click at [1024, 199] on icon at bounding box center [1019, 205] width 12 height 12
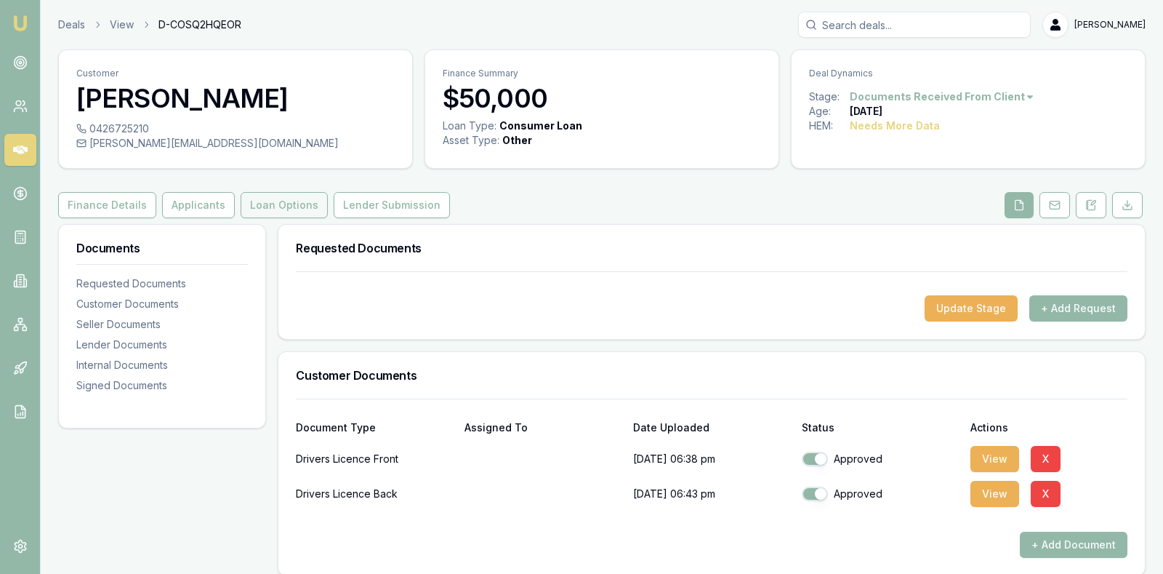
click at [277, 201] on button "Loan Options" at bounding box center [284, 205] width 87 height 26
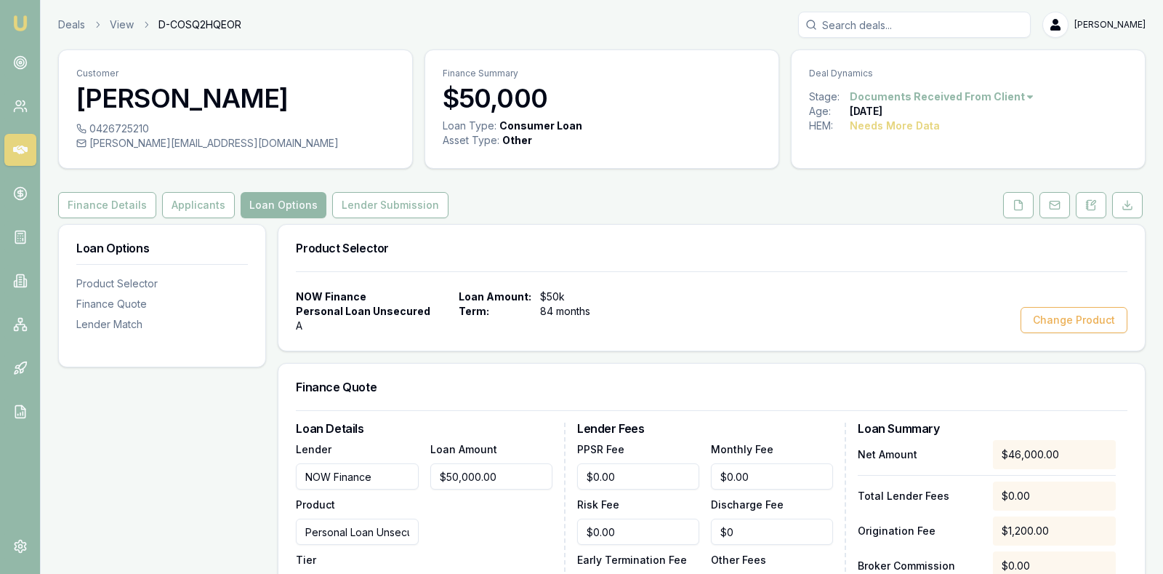
click at [560, 253] on div "Product Selector" at bounding box center [711, 248] width 867 height 47
